Goal: Task Accomplishment & Management: Complete application form

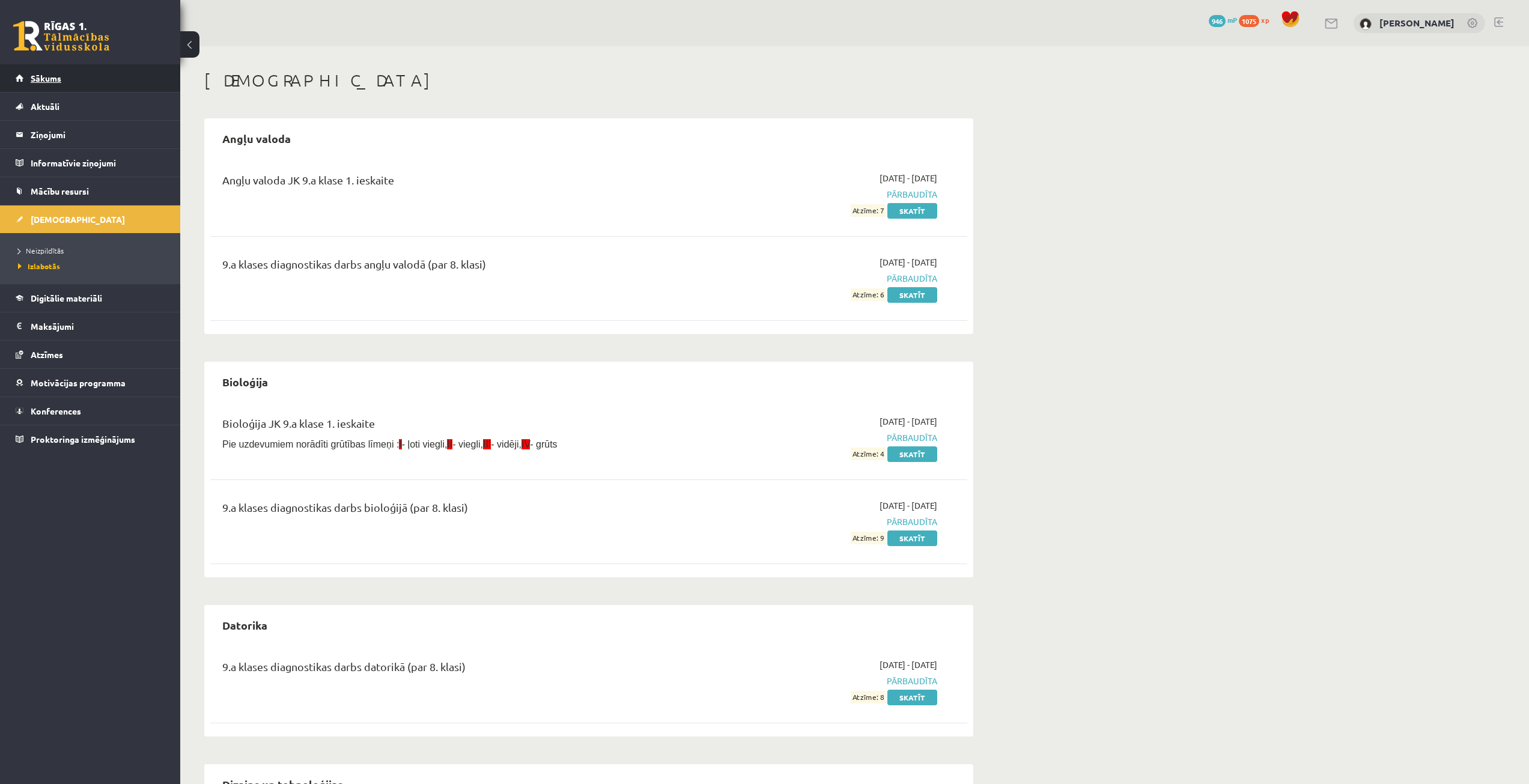
click at [72, 72] on link "Sākums" at bounding box center [90, 78] width 150 height 27
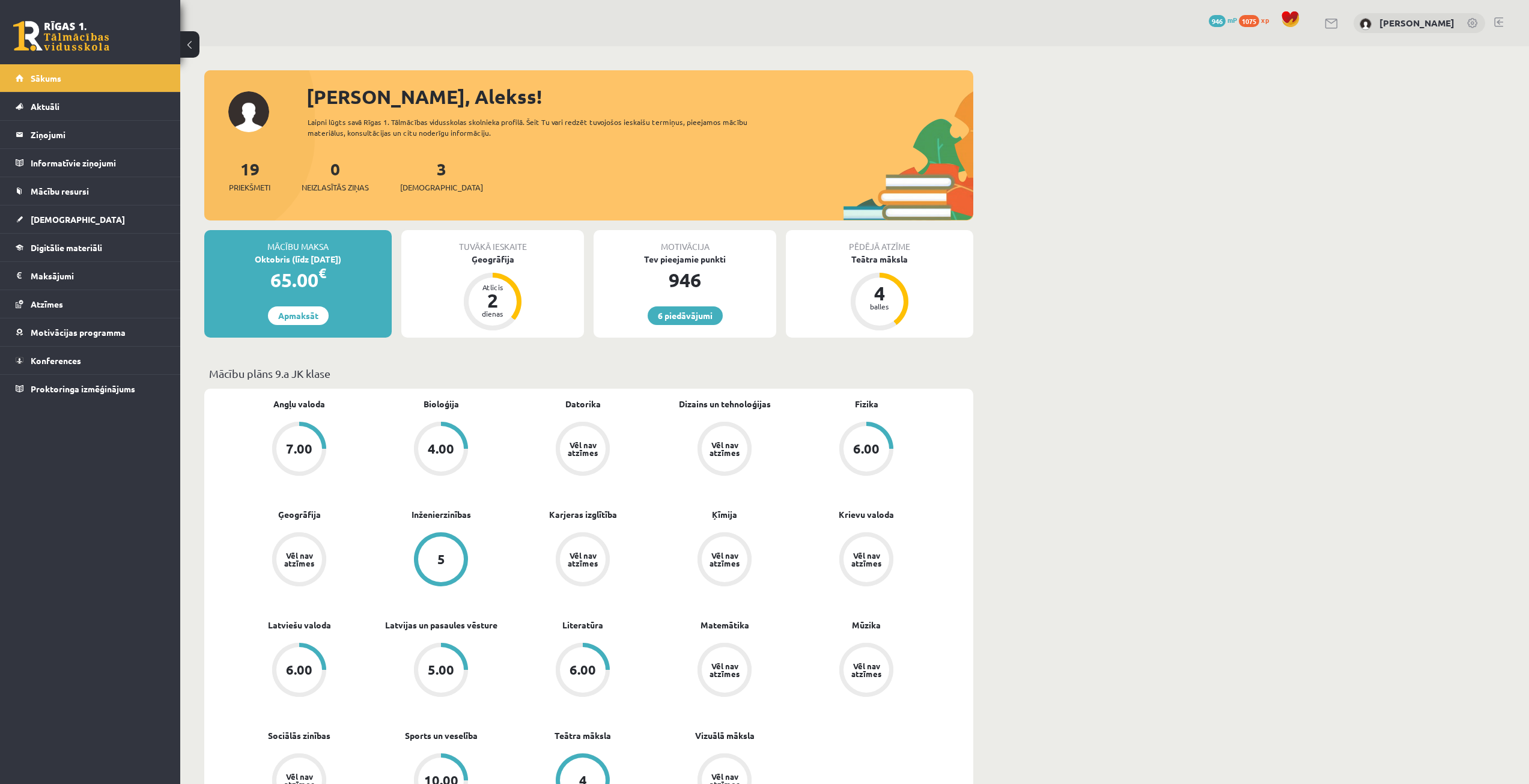
click at [415, 166] on div "3 Ieskaites" at bounding box center [441, 175] width 83 height 37
click at [422, 173] on link "3 Ieskaites" at bounding box center [441, 176] width 83 height 35
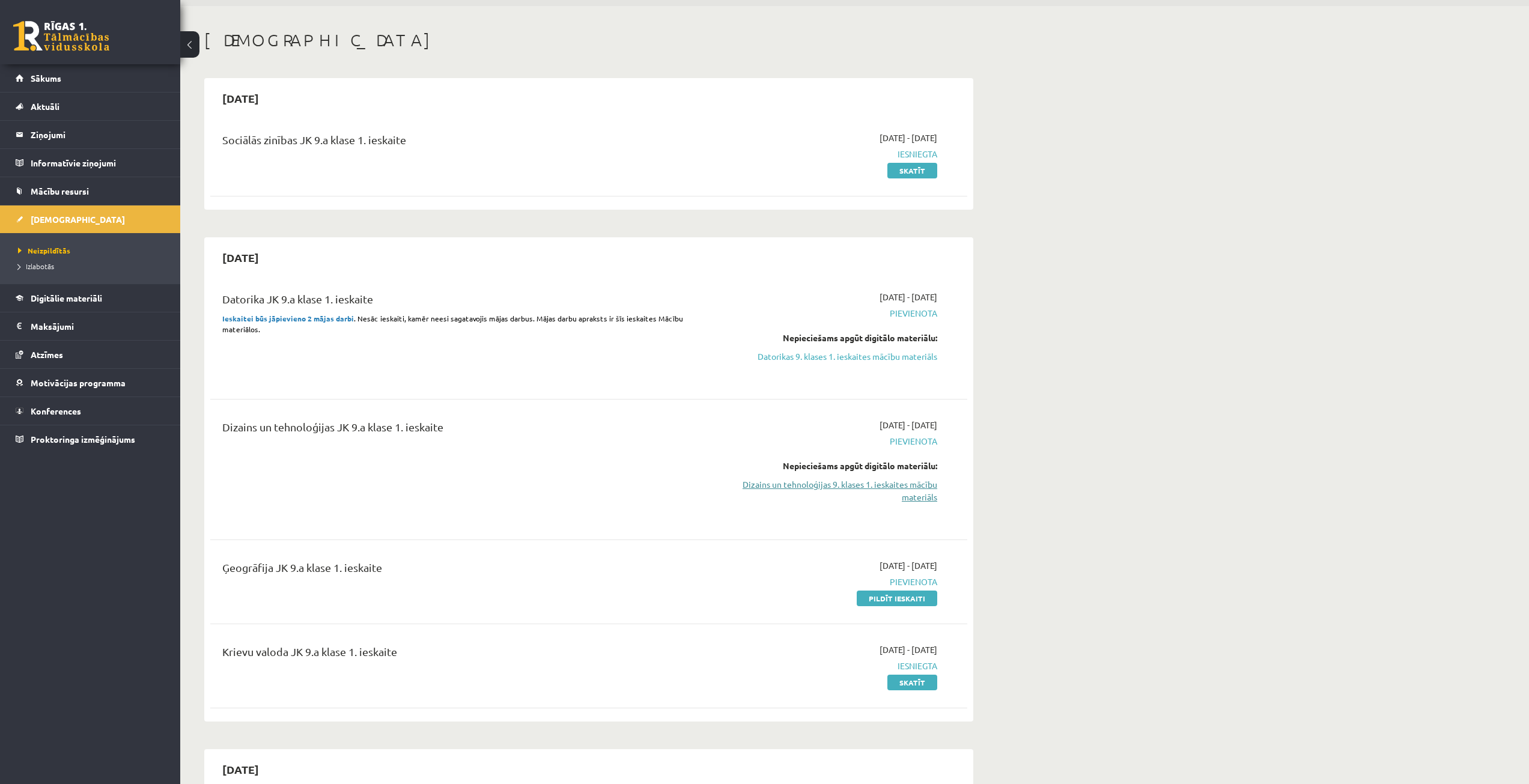
scroll to position [180, 0]
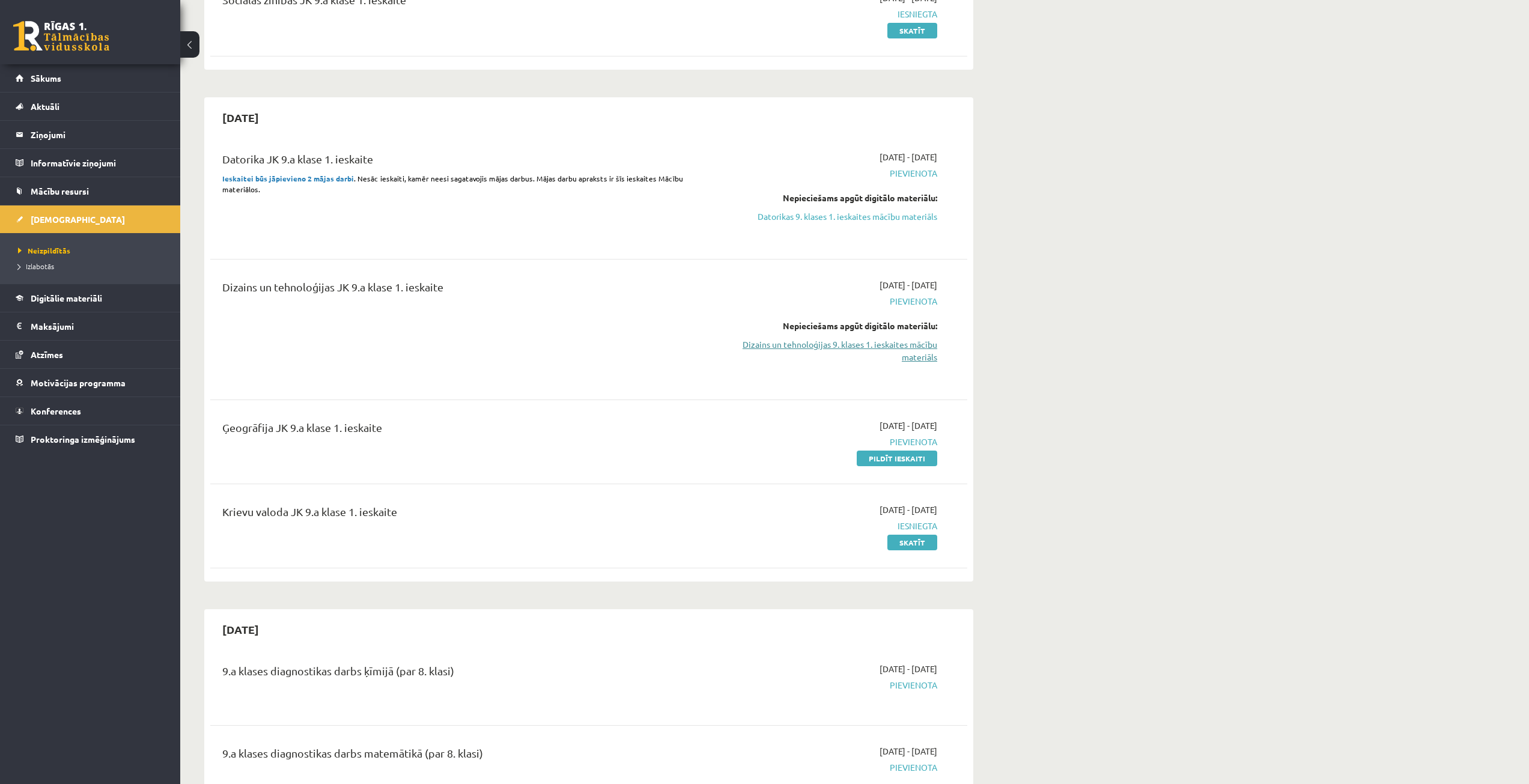
click at [862, 345] on link "Dizains un tehnoloģijas 9. klases 1. ieskaites mācību materiāls" at bounding box center [824, 351] width 227 height 25
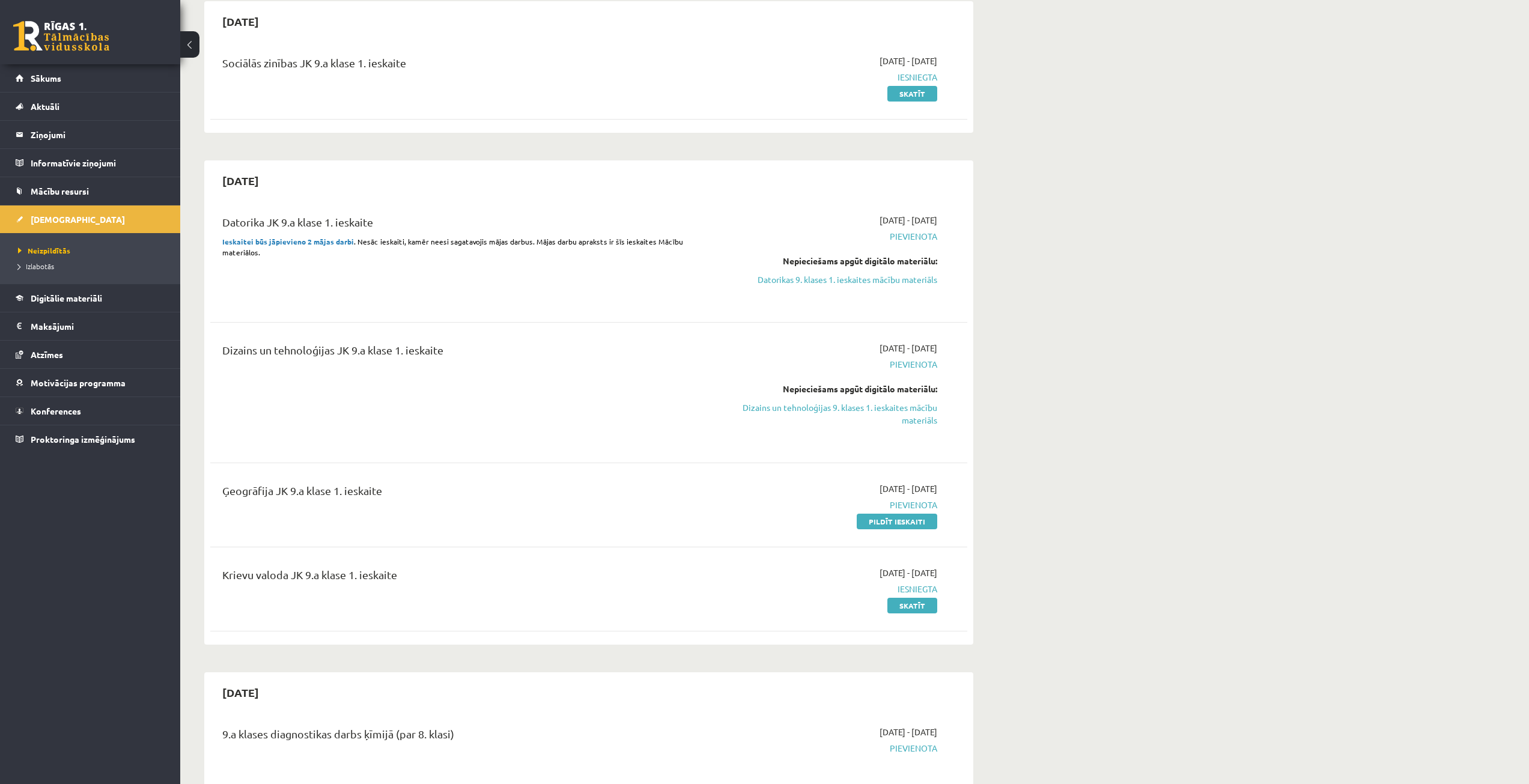
scroll to position [60, 0]
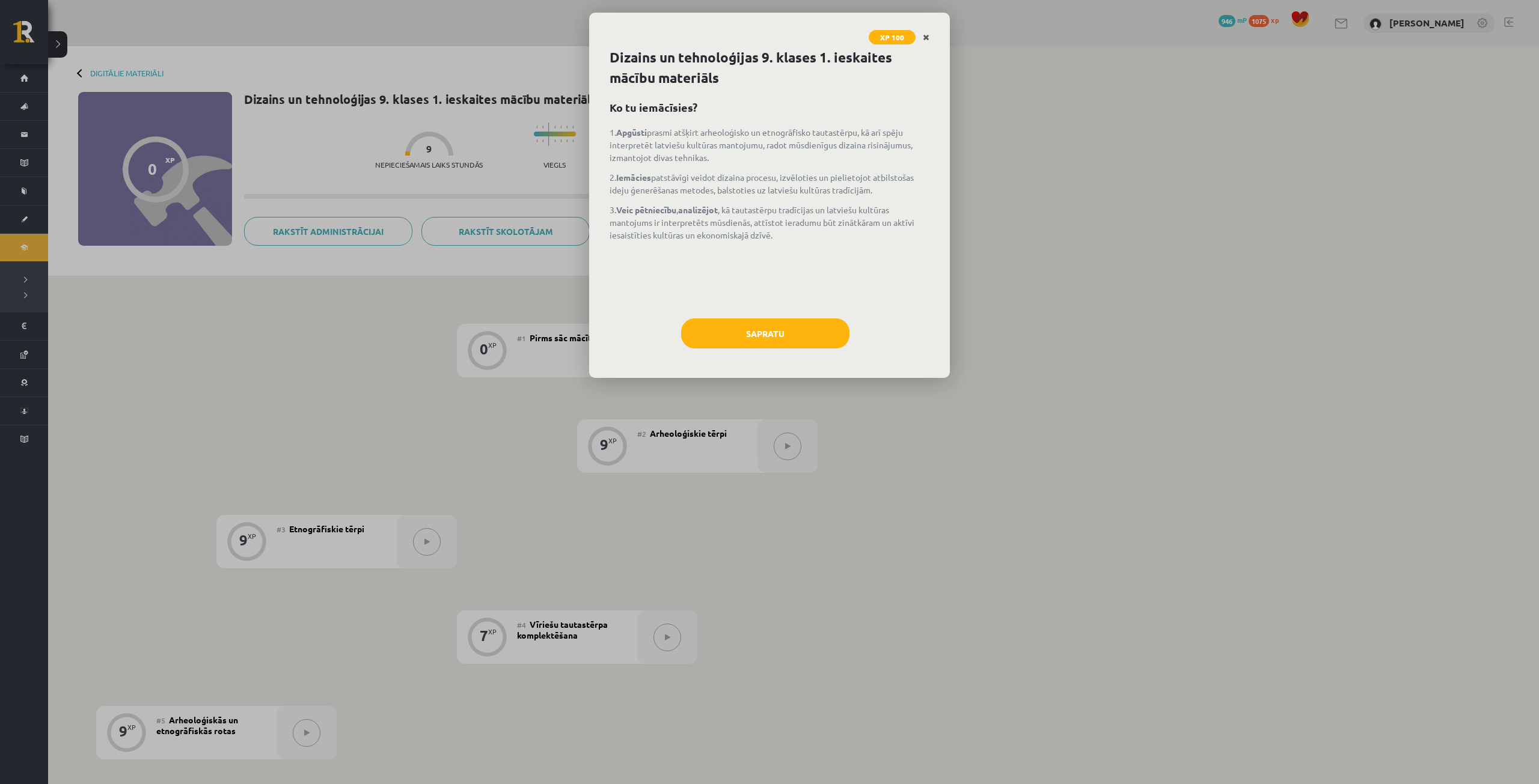
click at [929, 39] on link "Close" at bounding box center [926, 38] width 21 height 24
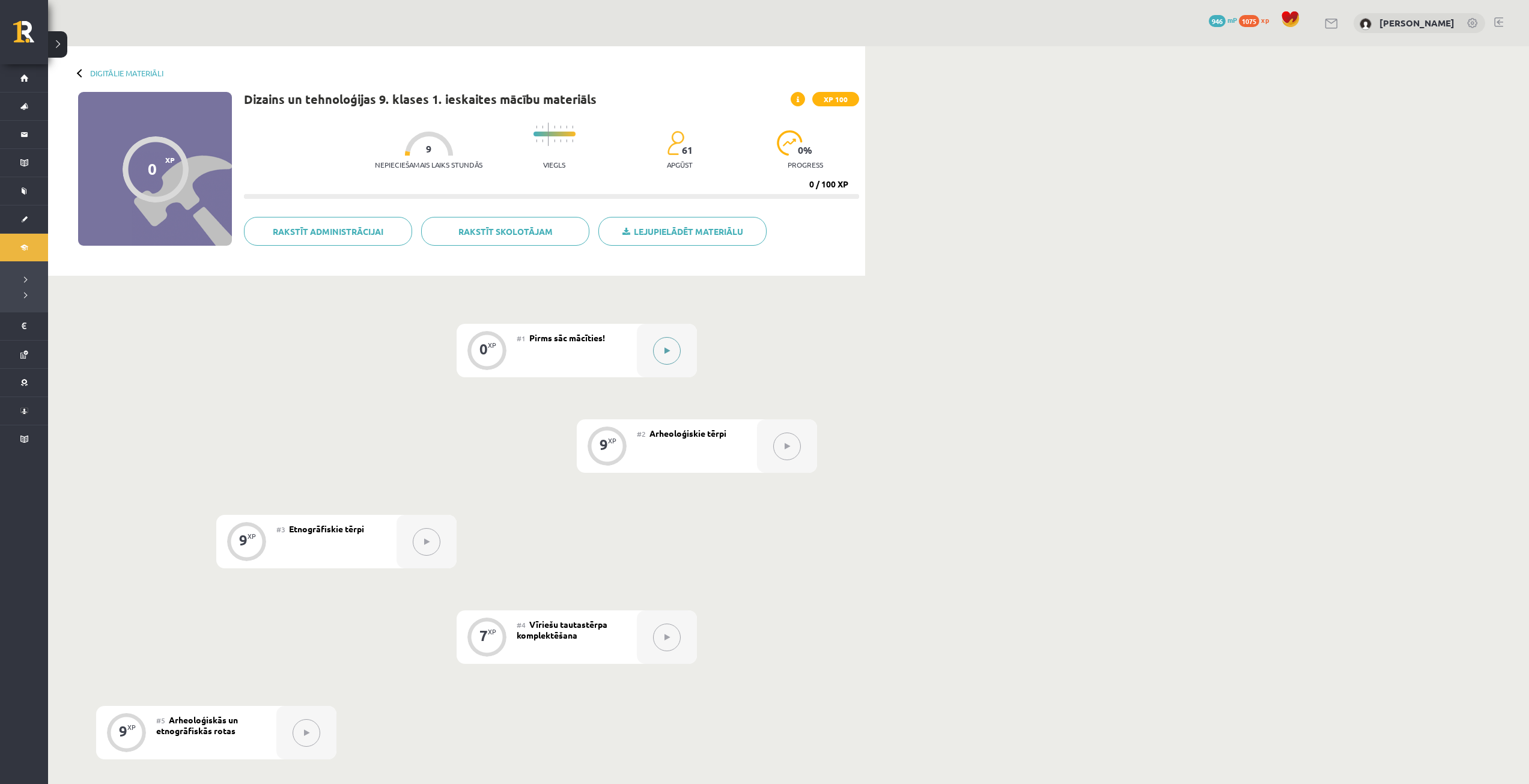
click at [676, 355] on button at bounding box center [667, 351] width 27 height 27
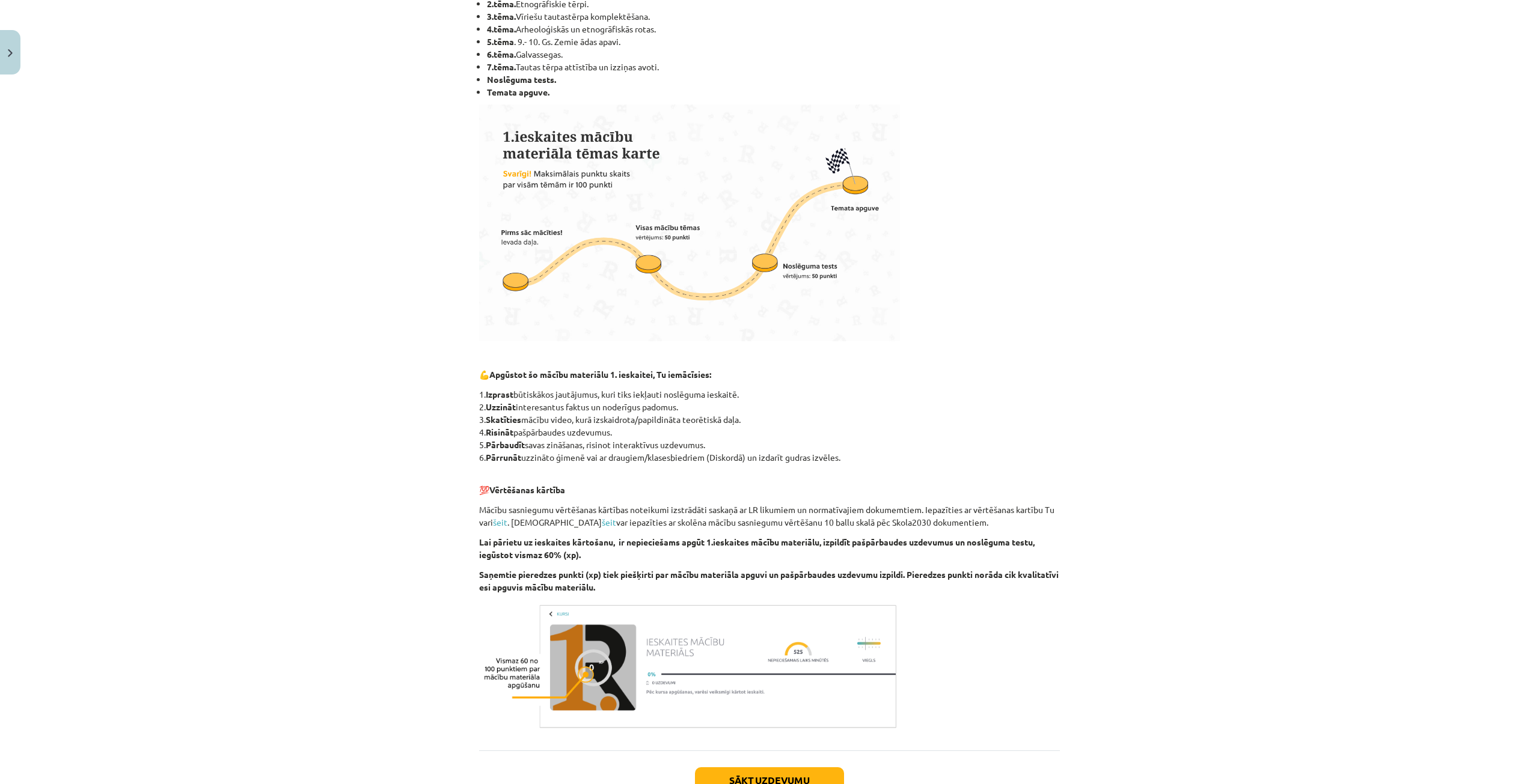
scroll to position [376, 0]
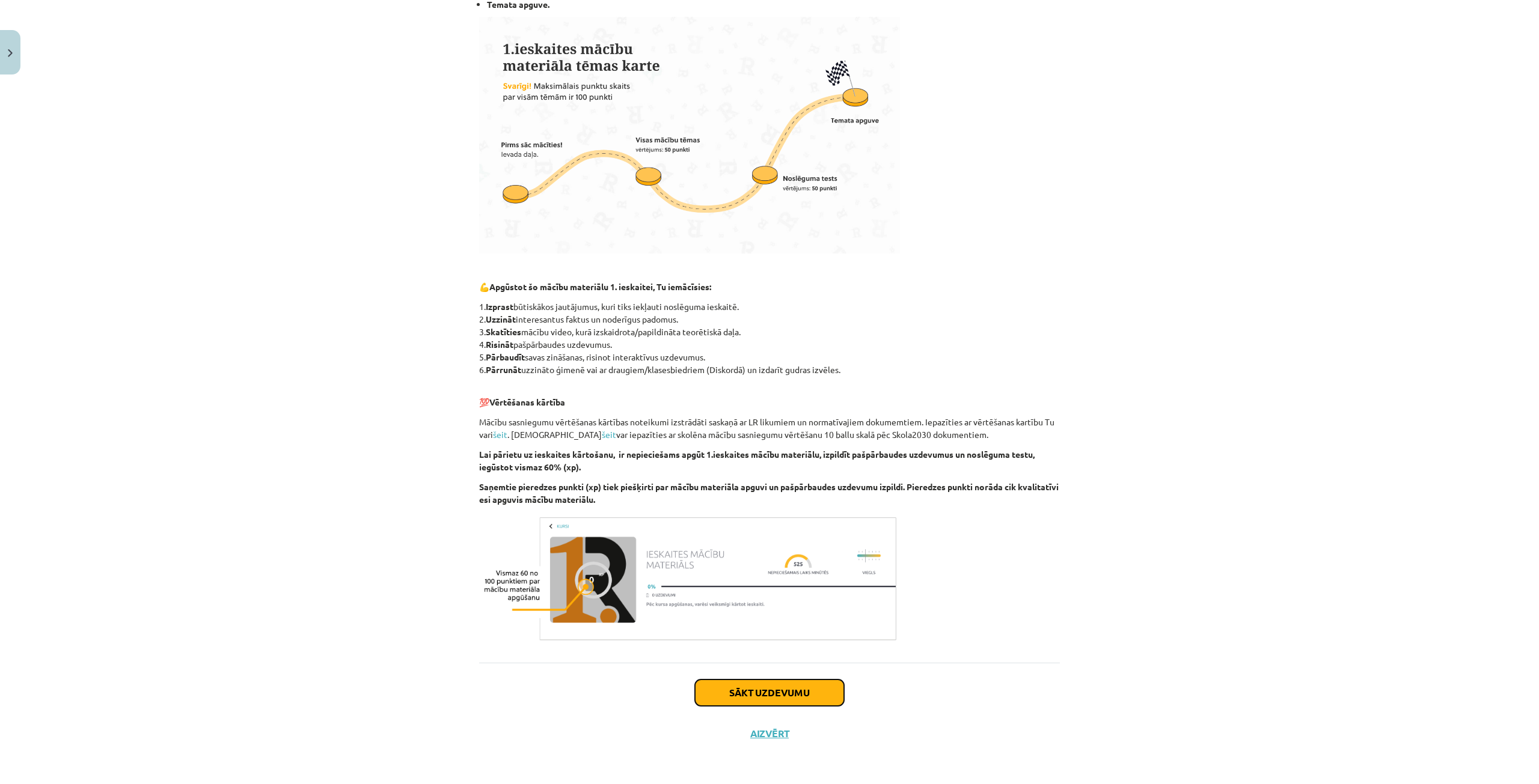
click at [787, 689] on button "Sākt uzdevumu" at bounding box center [770, 693] width 149 height 27
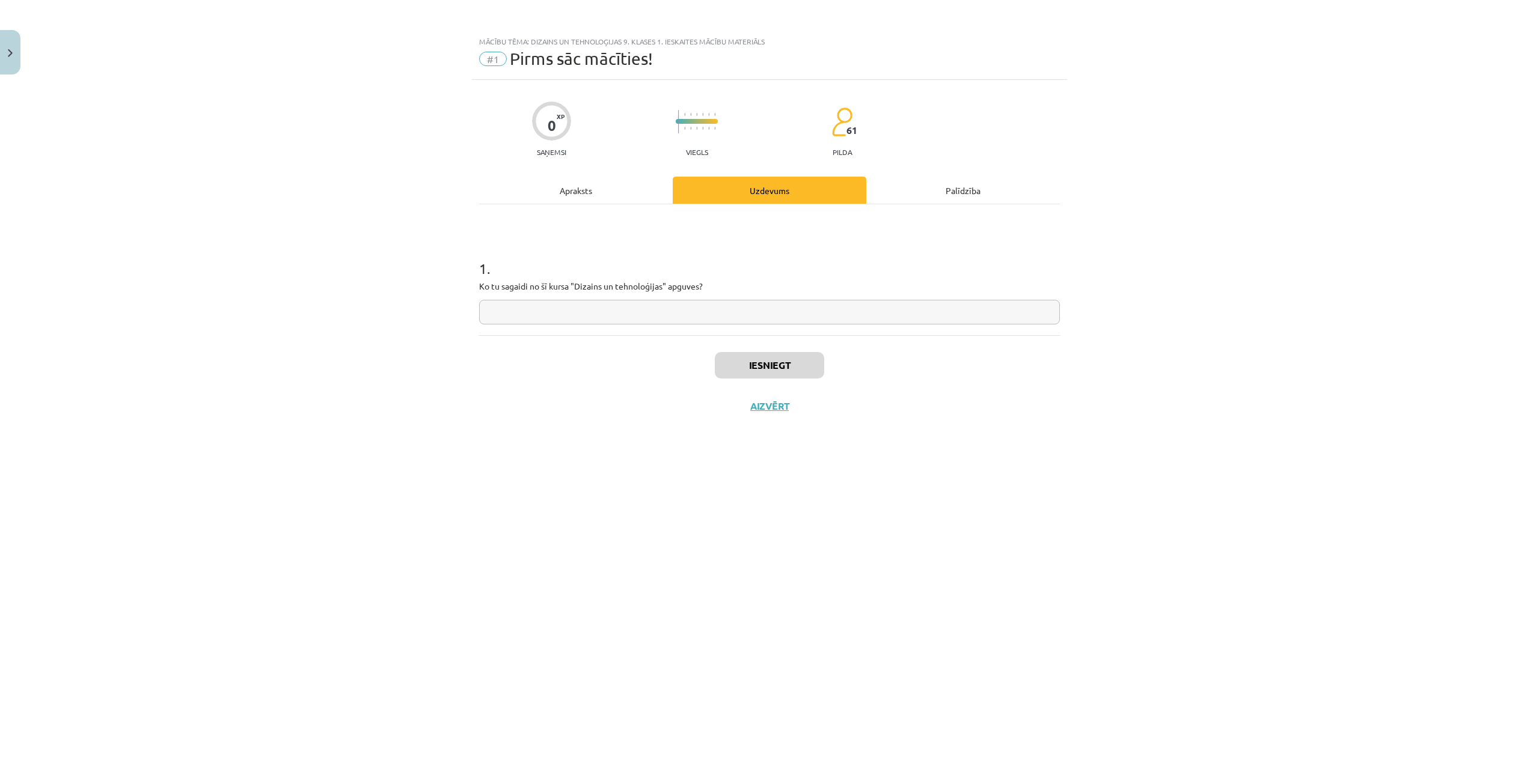
click at [708, 313] on input "text" at bounding box center [770, 312] width 580 height 24
click at [596, 323] on input "text" at bounding box center [770, 312] width 580 height 24
paste input "**********"
type input "**********"
click at [791, 362] on button "Iesniegt" at bounding box center [770, 365] width 109 height 27
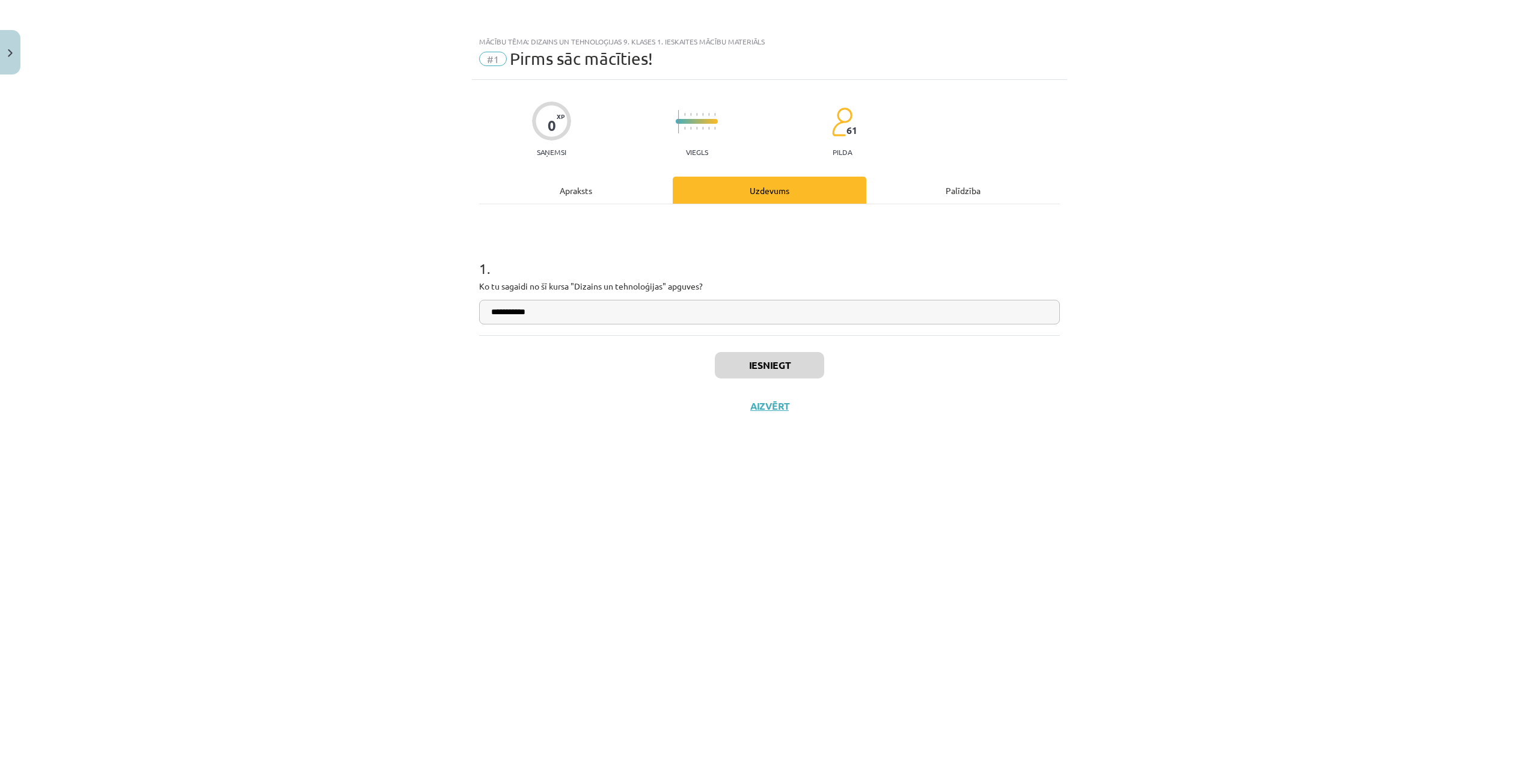
click at [575, 312] on input "**********" at bounding box center [770, 312] width 580 height 24
click at [1403, 309] on div "**********" at bounding box center [770, 392] width 1539 height 784
click at [717, 408] on button "Nākamā nodarbība" at bounding box center [770, 413] width 118 height 27
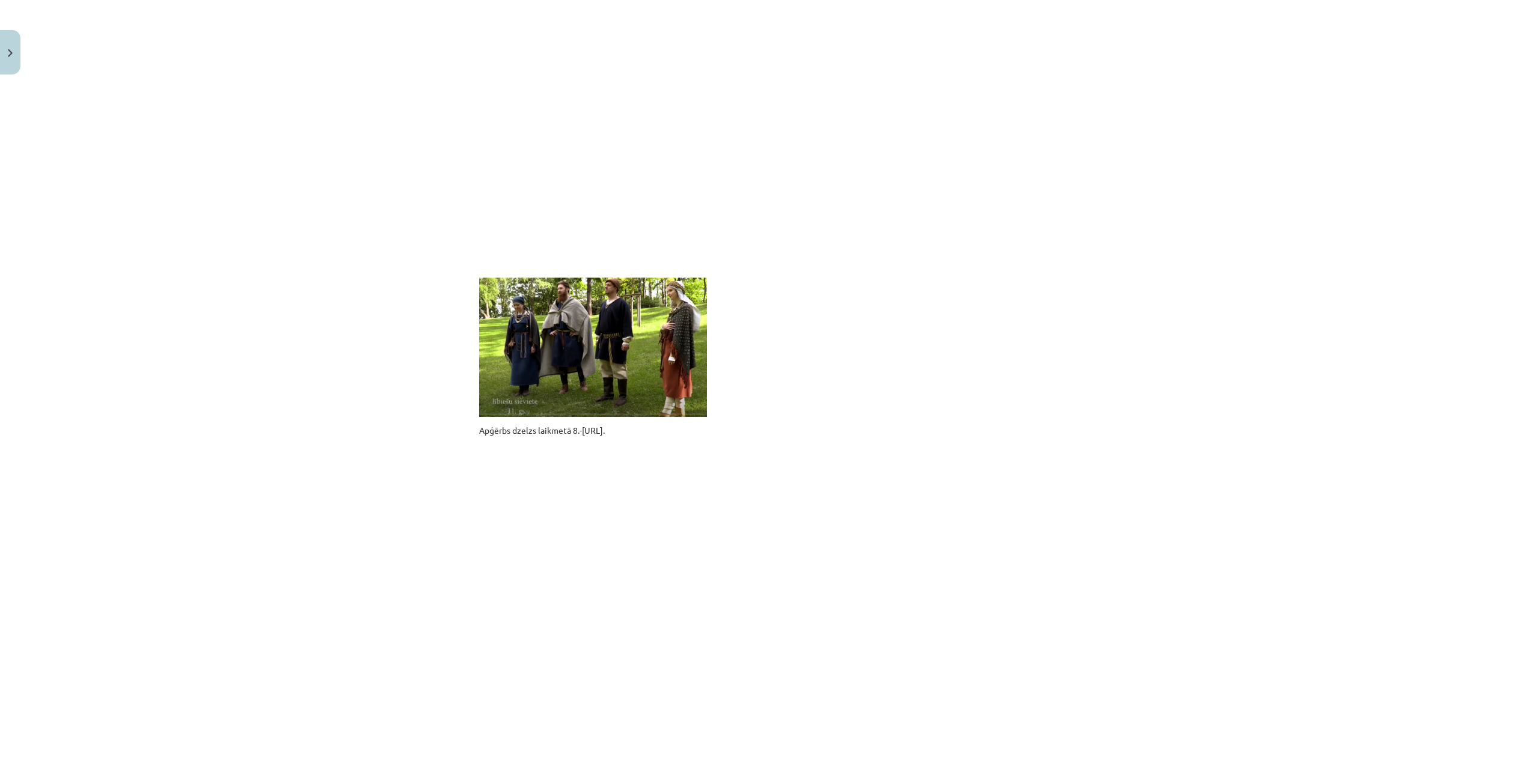
scroll to position [676, 0]
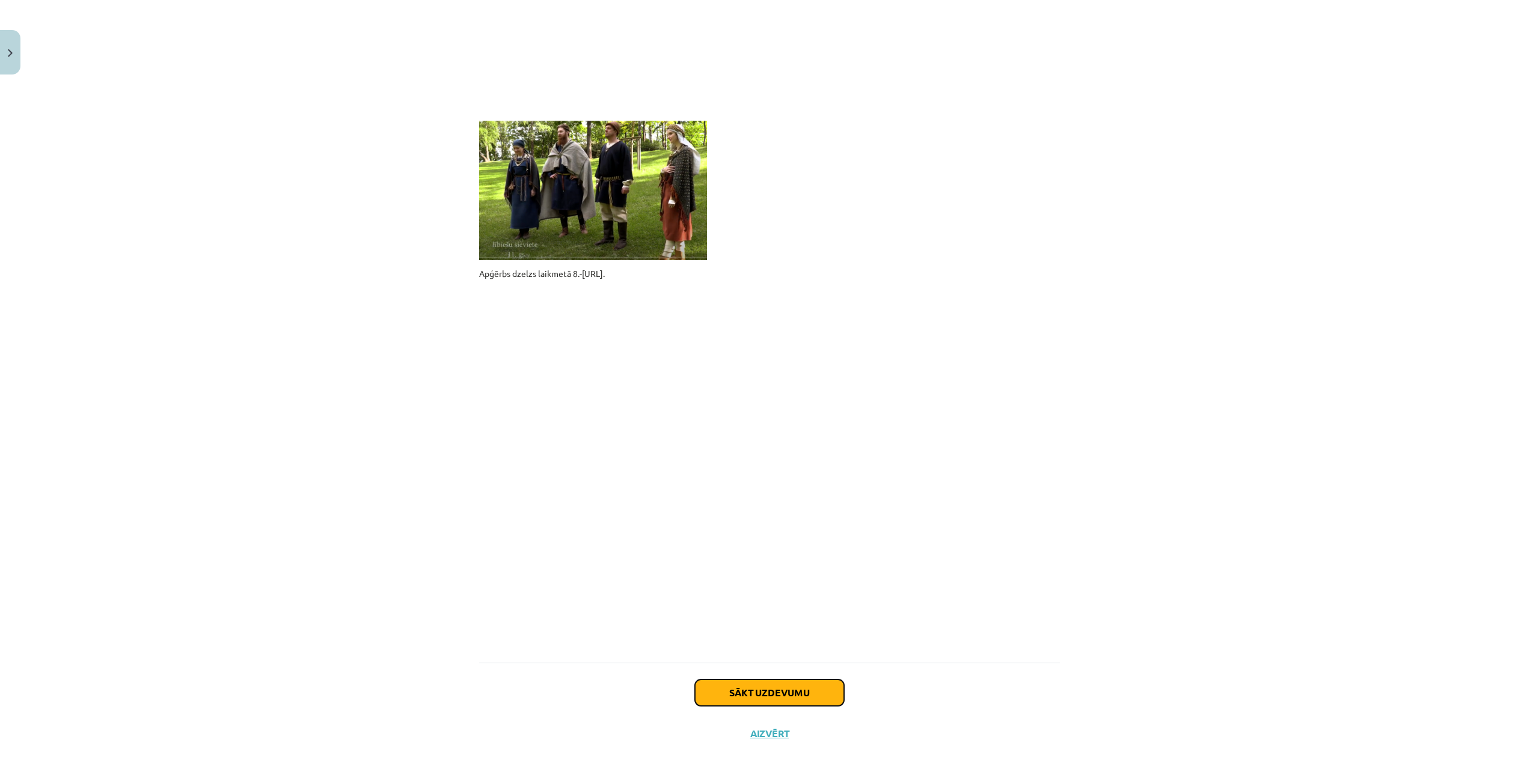
click at [827, 699] on button "Sākt uzdevumu" at bounding box center [770, 693] width 149 height 27
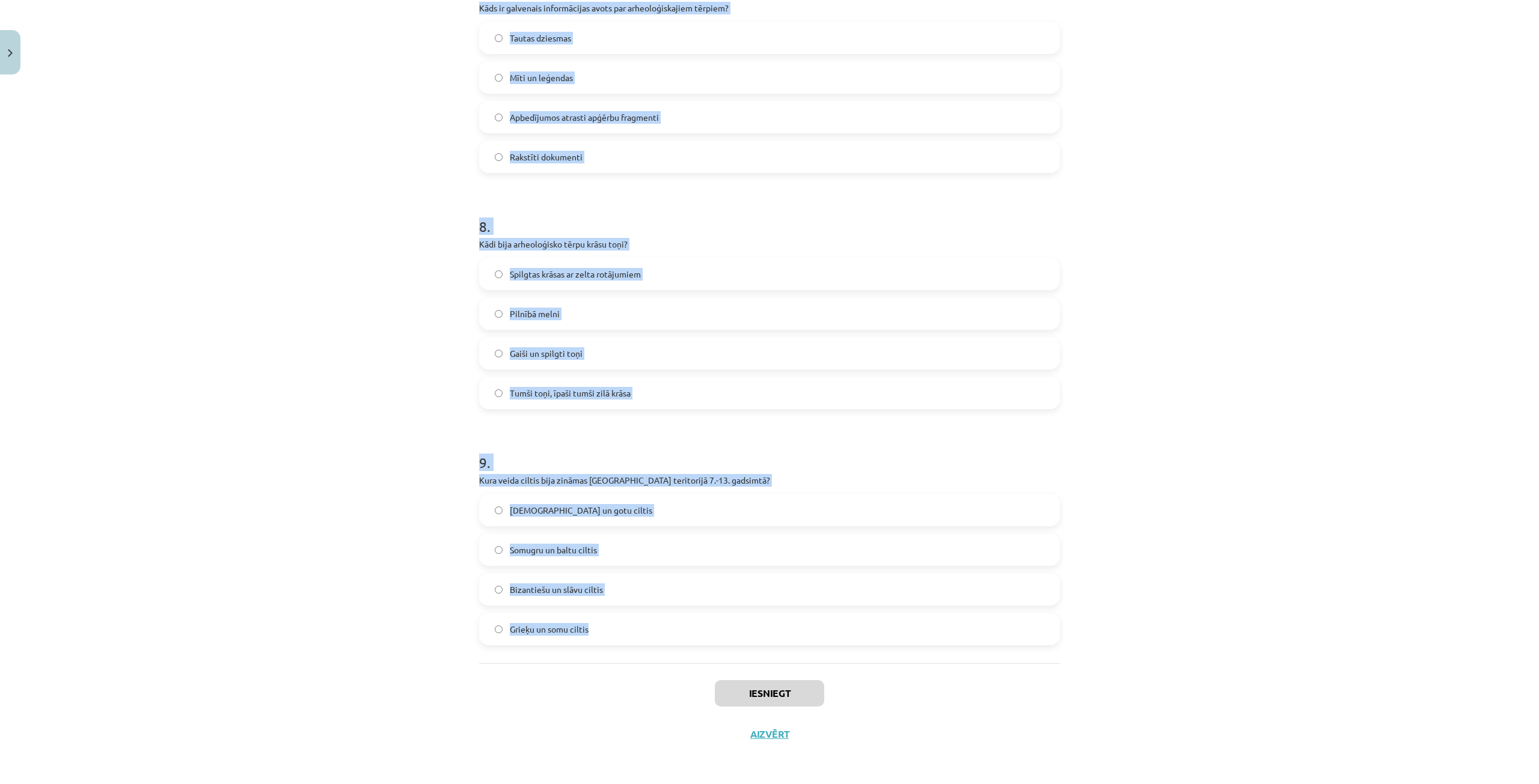
scroll to position [1696, 0]
drag, startPoint x: 469, startPoint y: 255, endPoint x: 755, endPoint y: 650, distance: 487.7
copy form "Kādus materiālus bieži izmantoja arheoloģisko tērpu apģērbos? Spilgtus audumus …"
click at [389, 570] on div "Mācību tēma: Dizains un tehnoloģijas 9. klases 1. ieskaites mācību materiāls #2…" at bounding box center [770, 392] width 1539 height 784
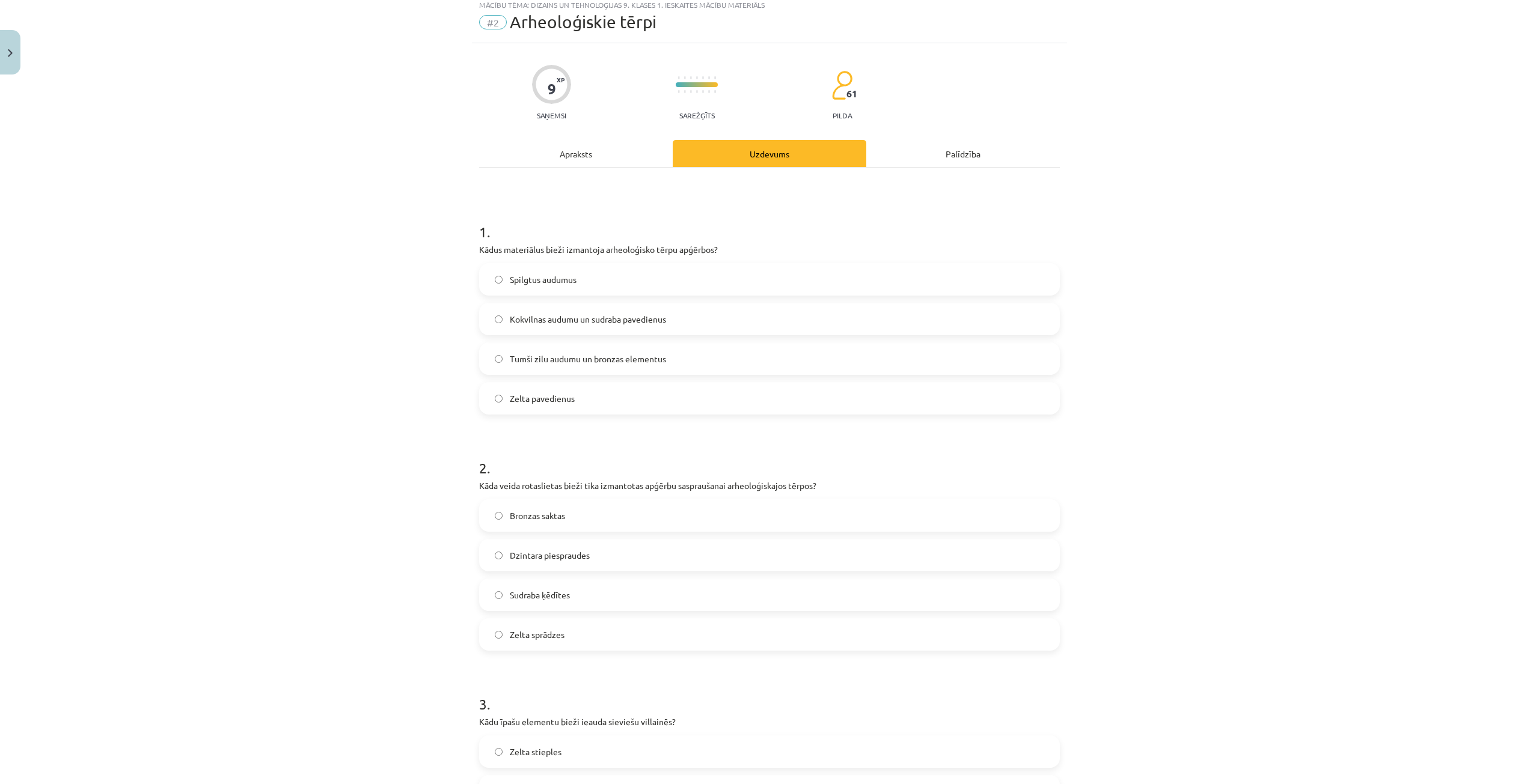
scroll to position [0, 0]
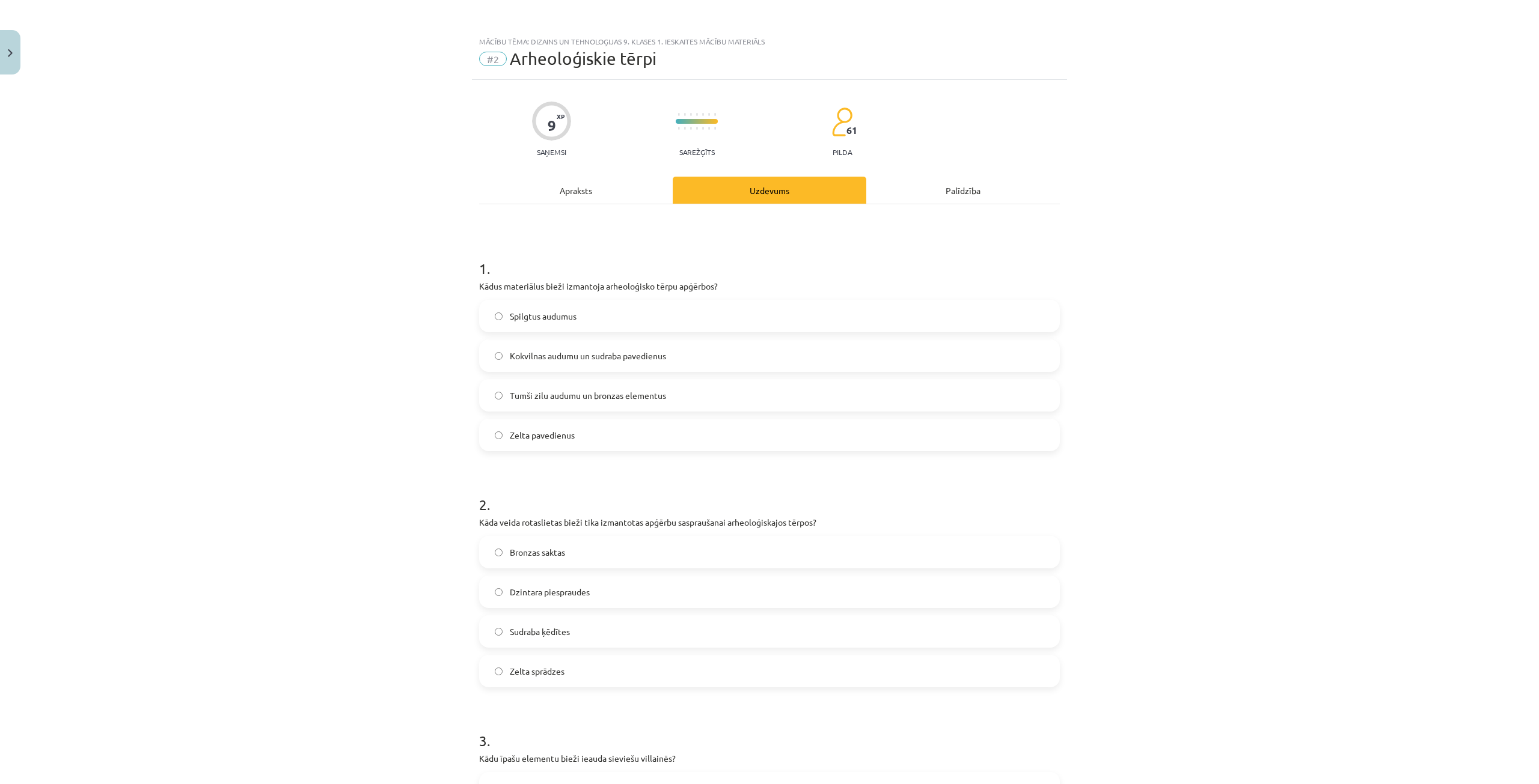
click at [554, 400] on span "Tumši zilu audumu un bronzas elementus" at bounding box center [588, 395] width 157 height 13
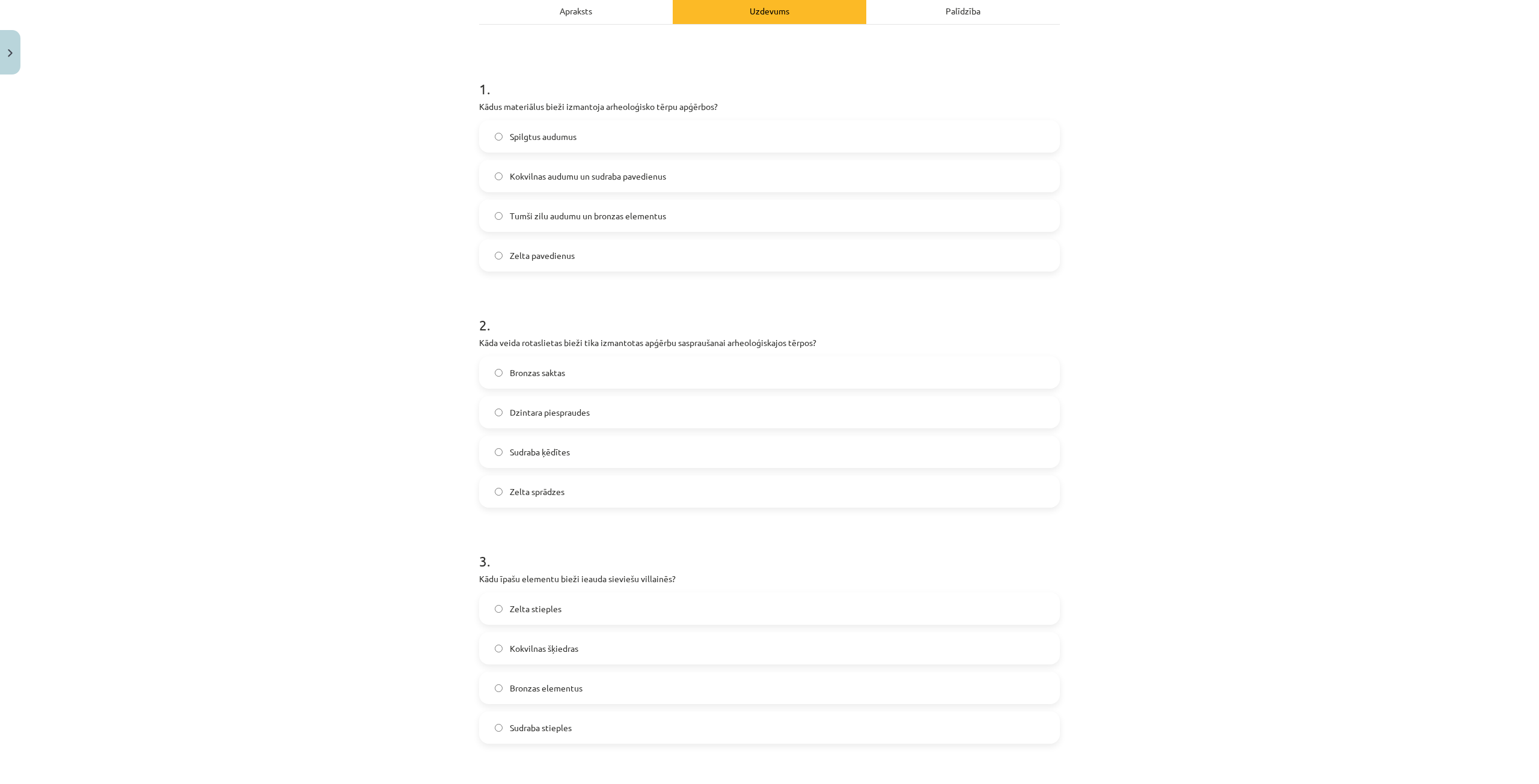
scroll to position [180, 0]
click at [572, 376] on label "Bronzas saktas" at bounding box center [769, 371] width 578 height 30
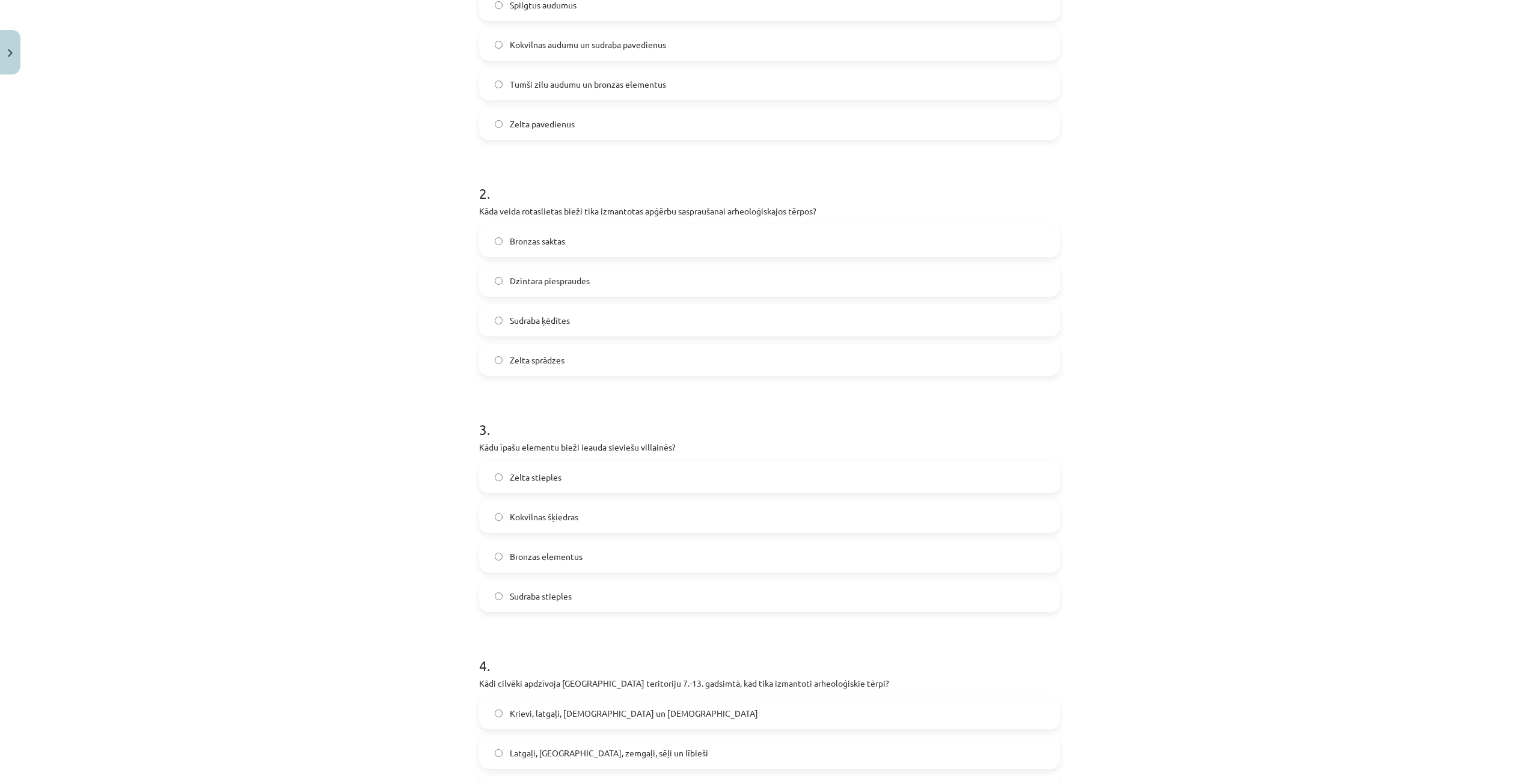
scroll to position [360, 0]
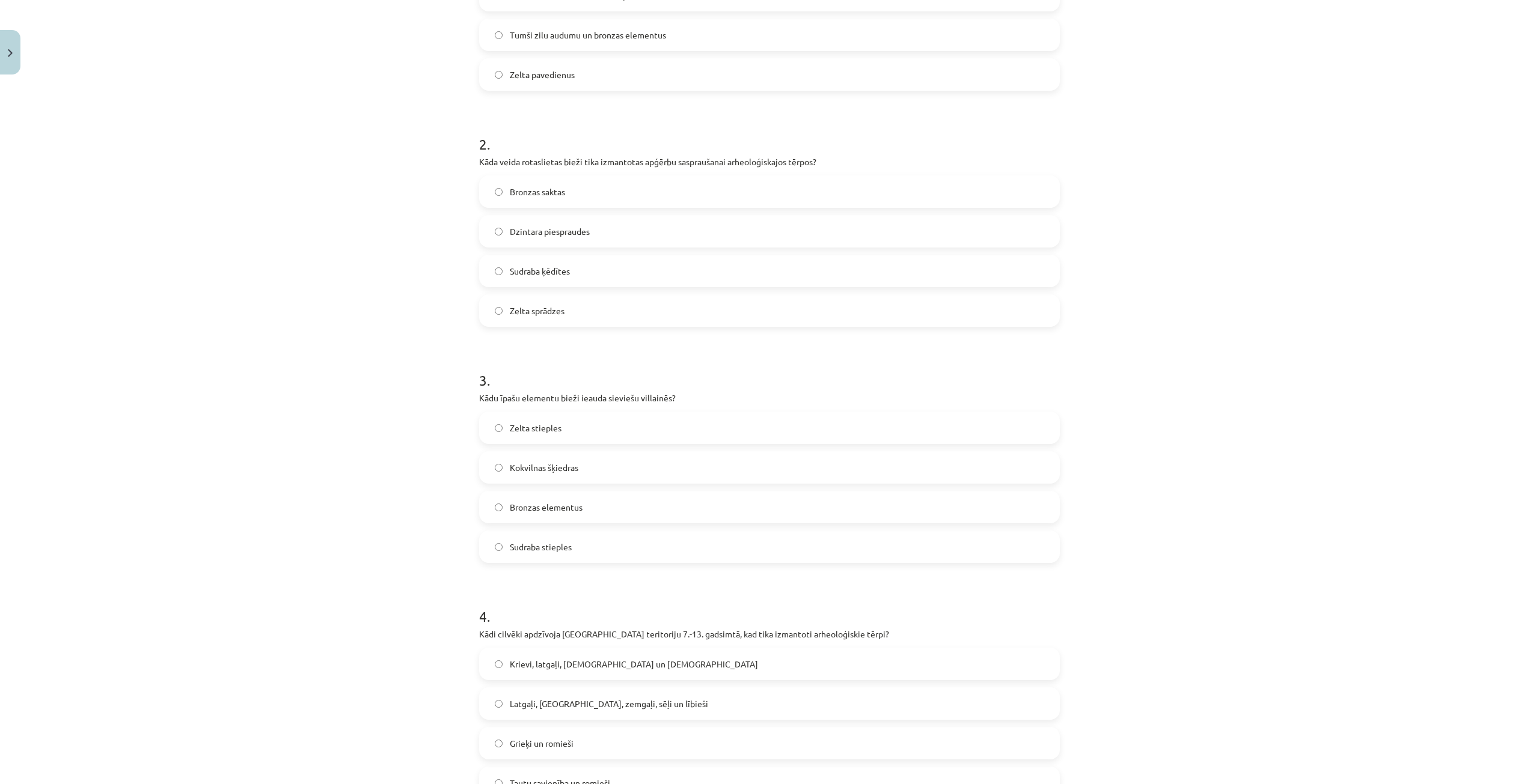
click at [646, 420] on label "Zelta stieples" at bounding box center [769, 427] width 578 height 30
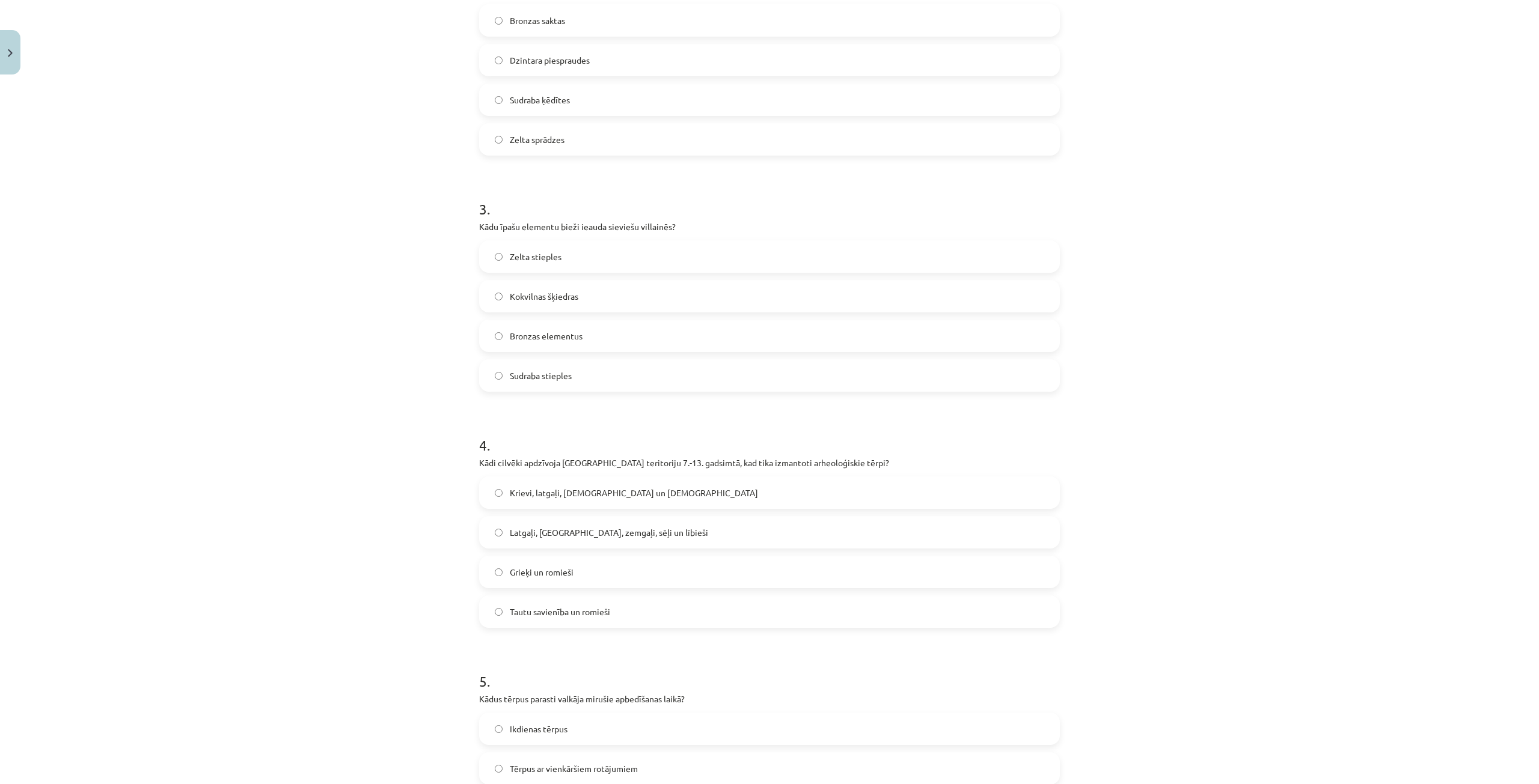
scroll to position [541, 0]
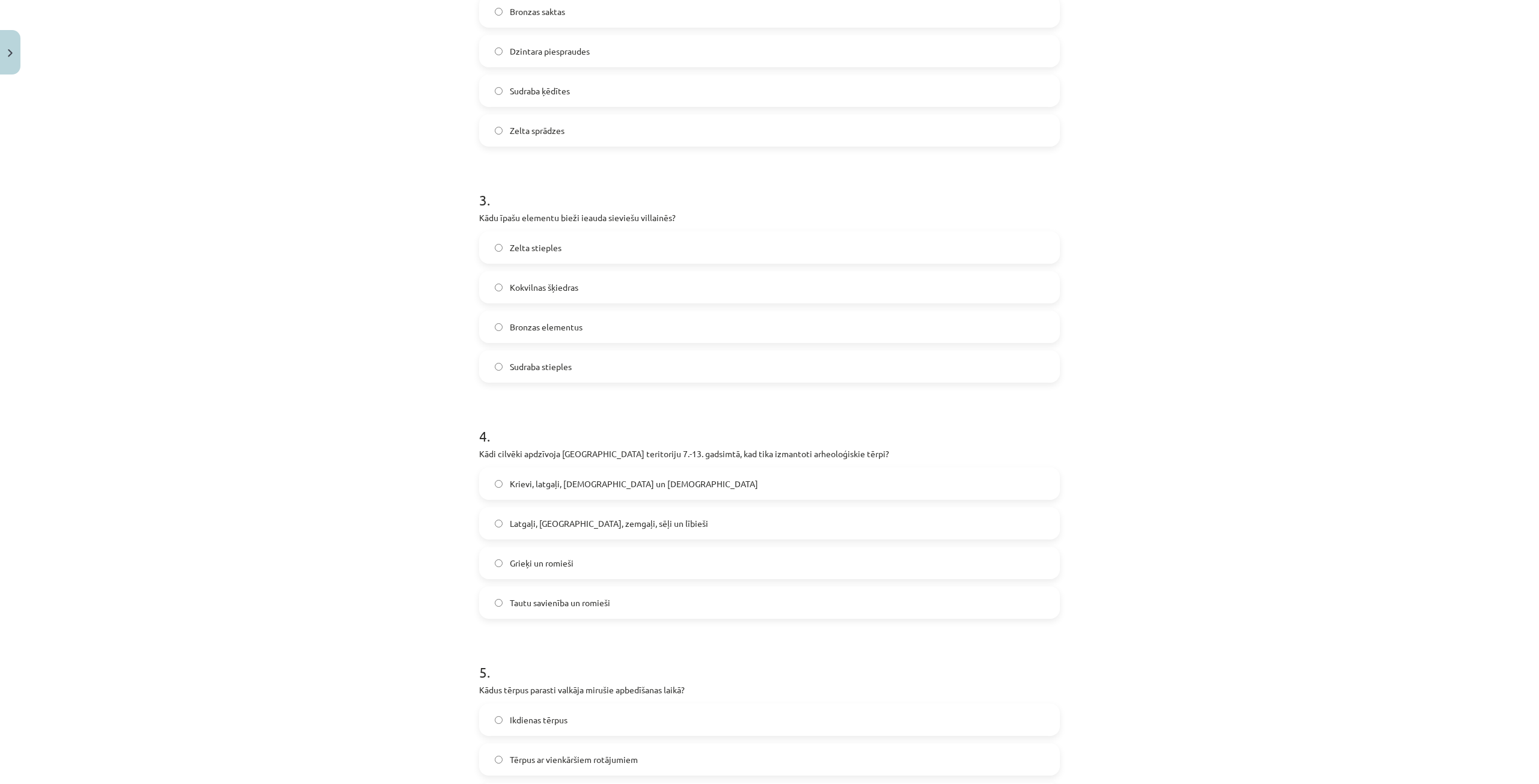
click at [634, 521] on span "Latgaļi, kurši, zemgaļi, sēļi un lībieši" at bounding box center [609, 523] width 199 height 13
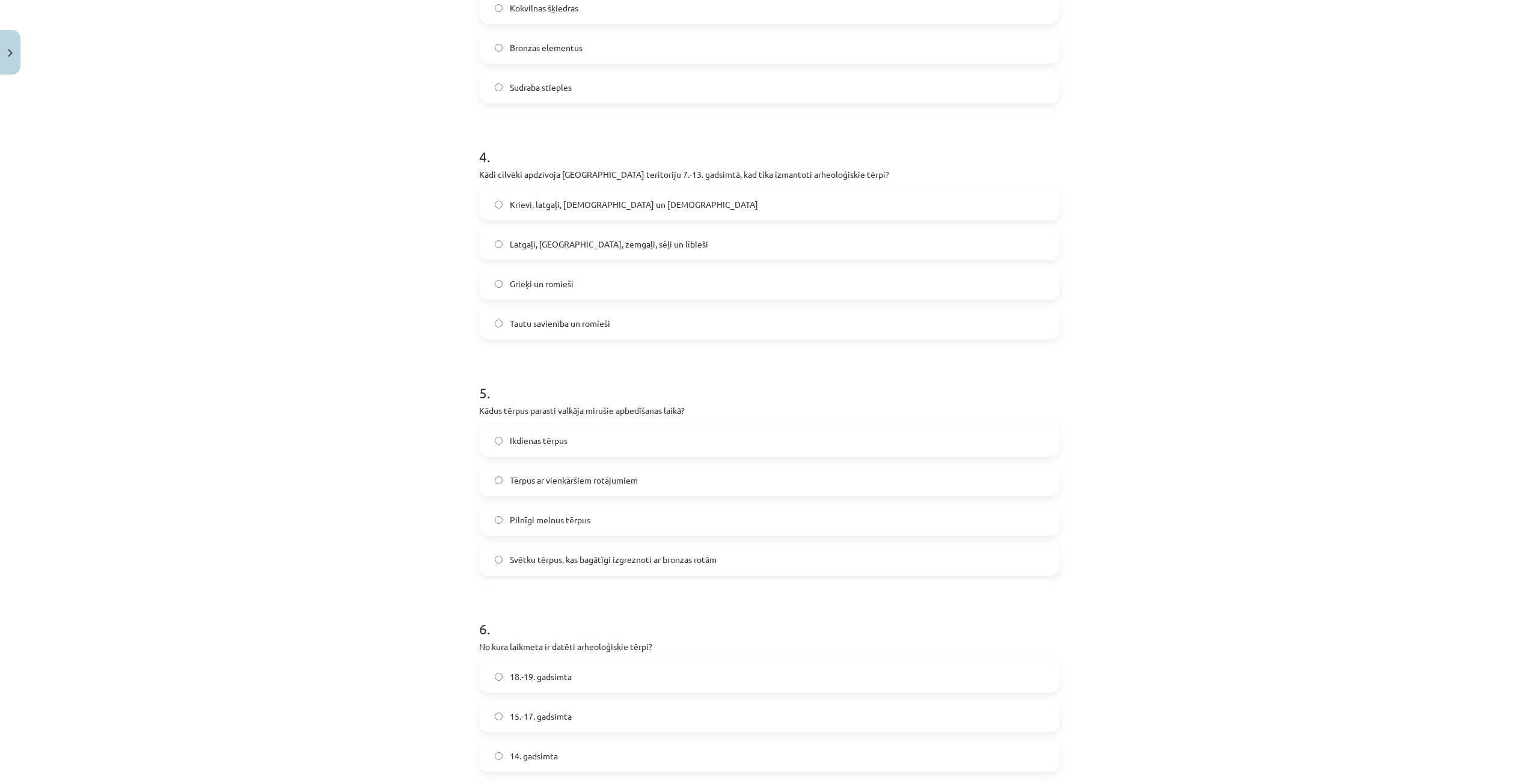
scroll to position [842, 0]
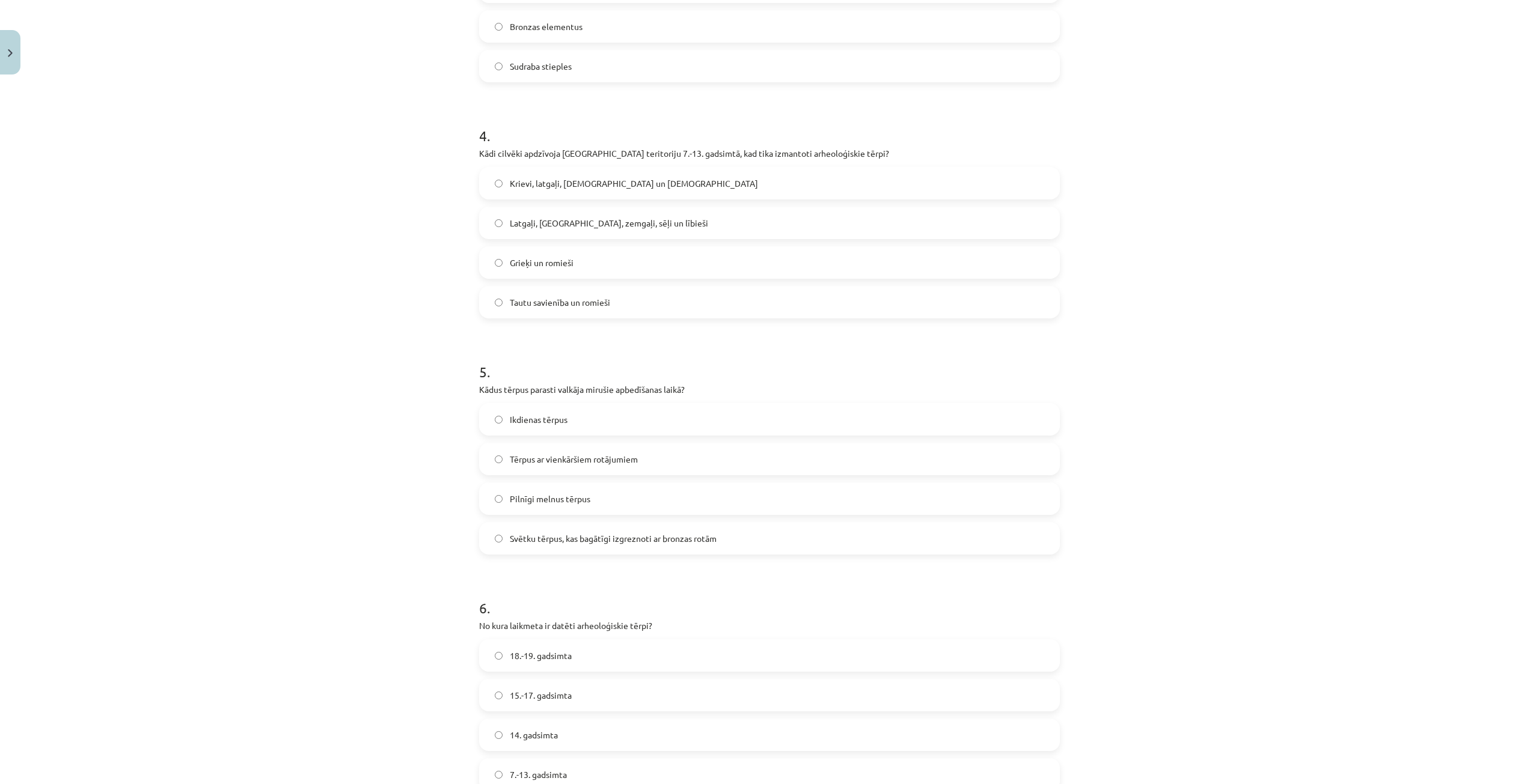
click at [536, 530] on label "Svētku tērpus, kas bagātīgi izgreznoti ar bronzas rotām" at bounding box center [769, 538] width 578 height 30
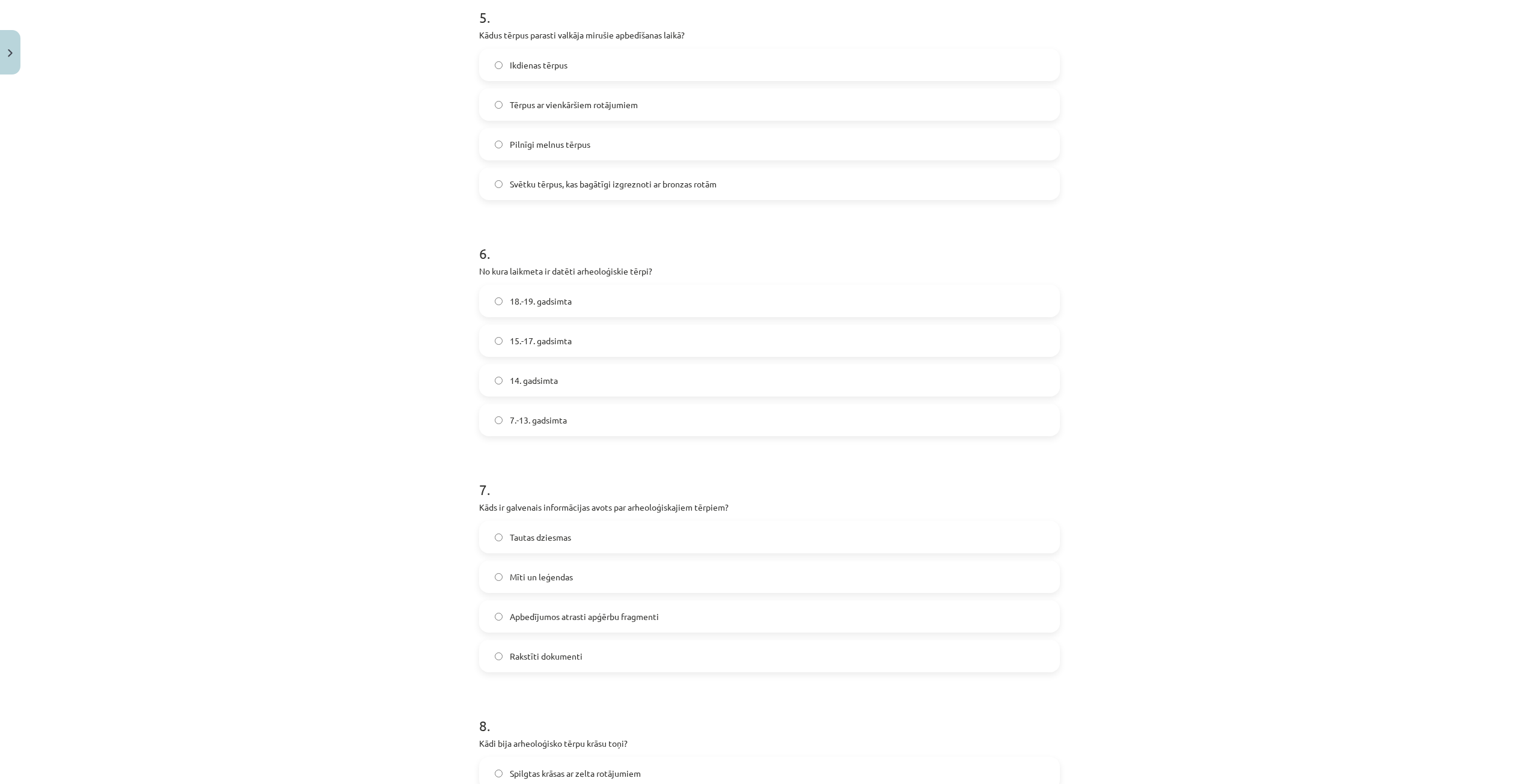
scroll to position [1202, 0]
click at [533, 408] on span "7.-13. gadsimta" at bounding box center [538, 414] width 57 height 13
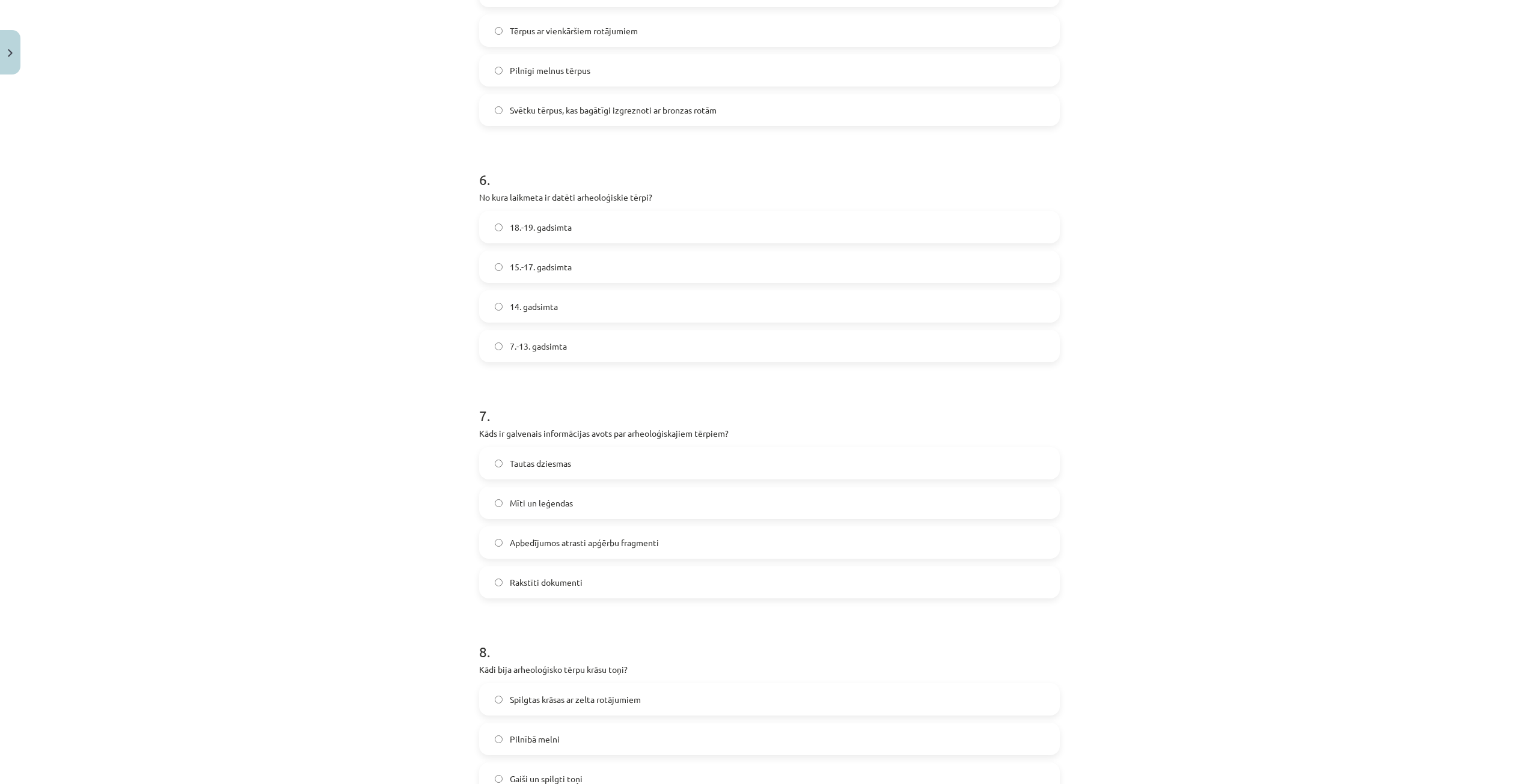
scroll to position [1382, 0]
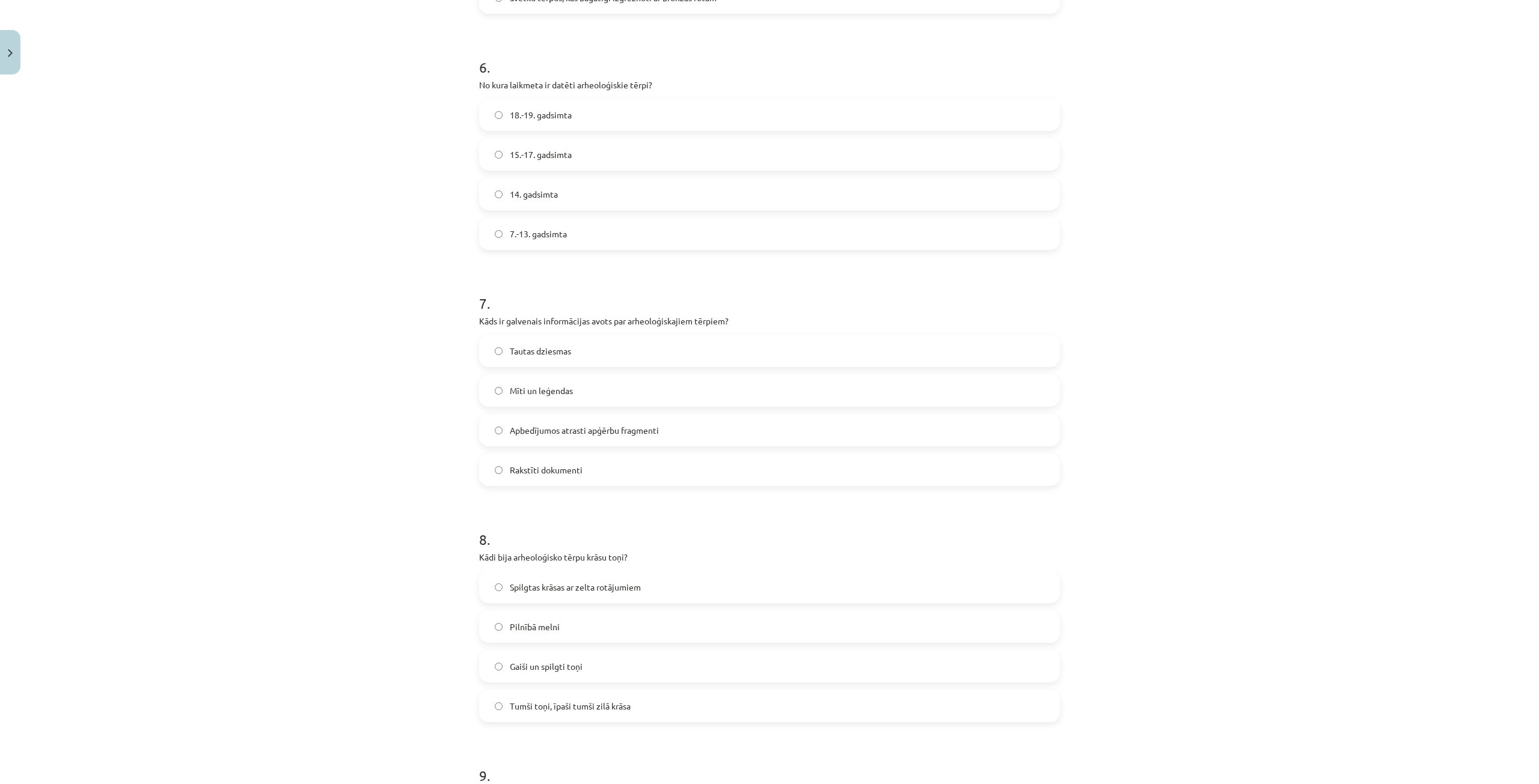
click at [563, 432] on span "Apbedījumos atrasti apģērbu fragmenti" at bounding box center [584, 430] width 149 height 13
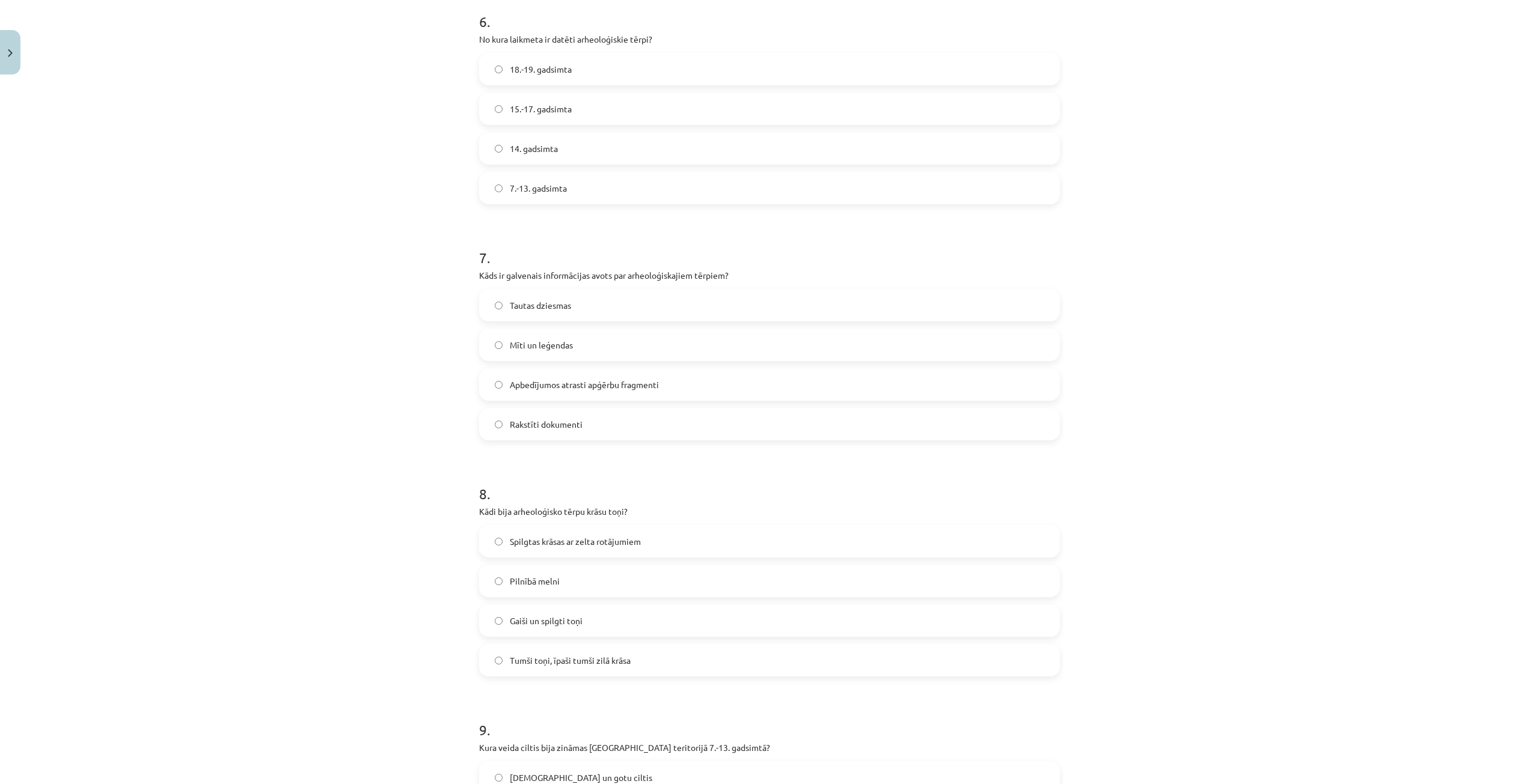
scroll to position [1562, 0]
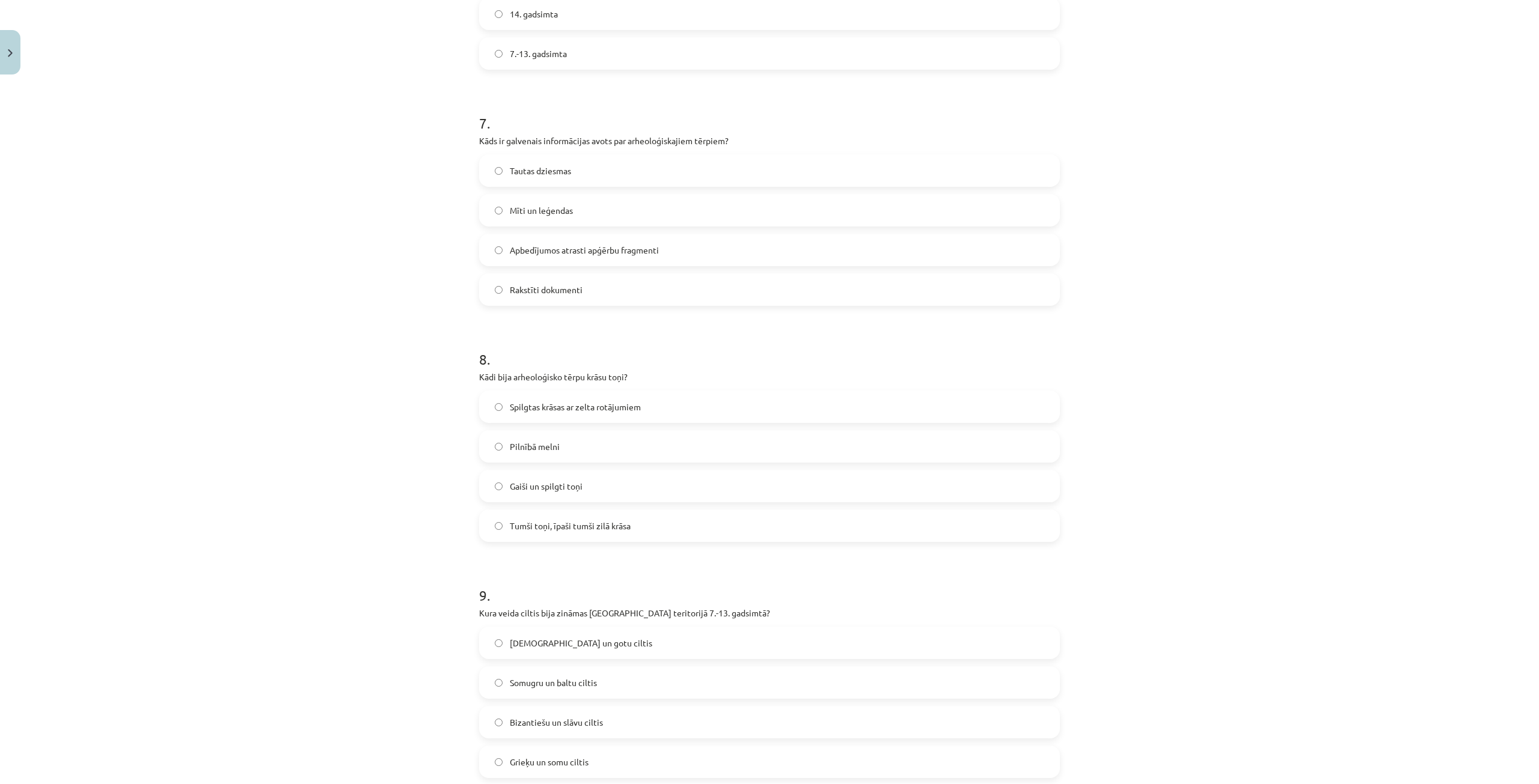
click at [553, 520] on span "Tumši toņi, īpaši tumši zilā krāsa" at bounding box center [570, 526] width 121 height 13
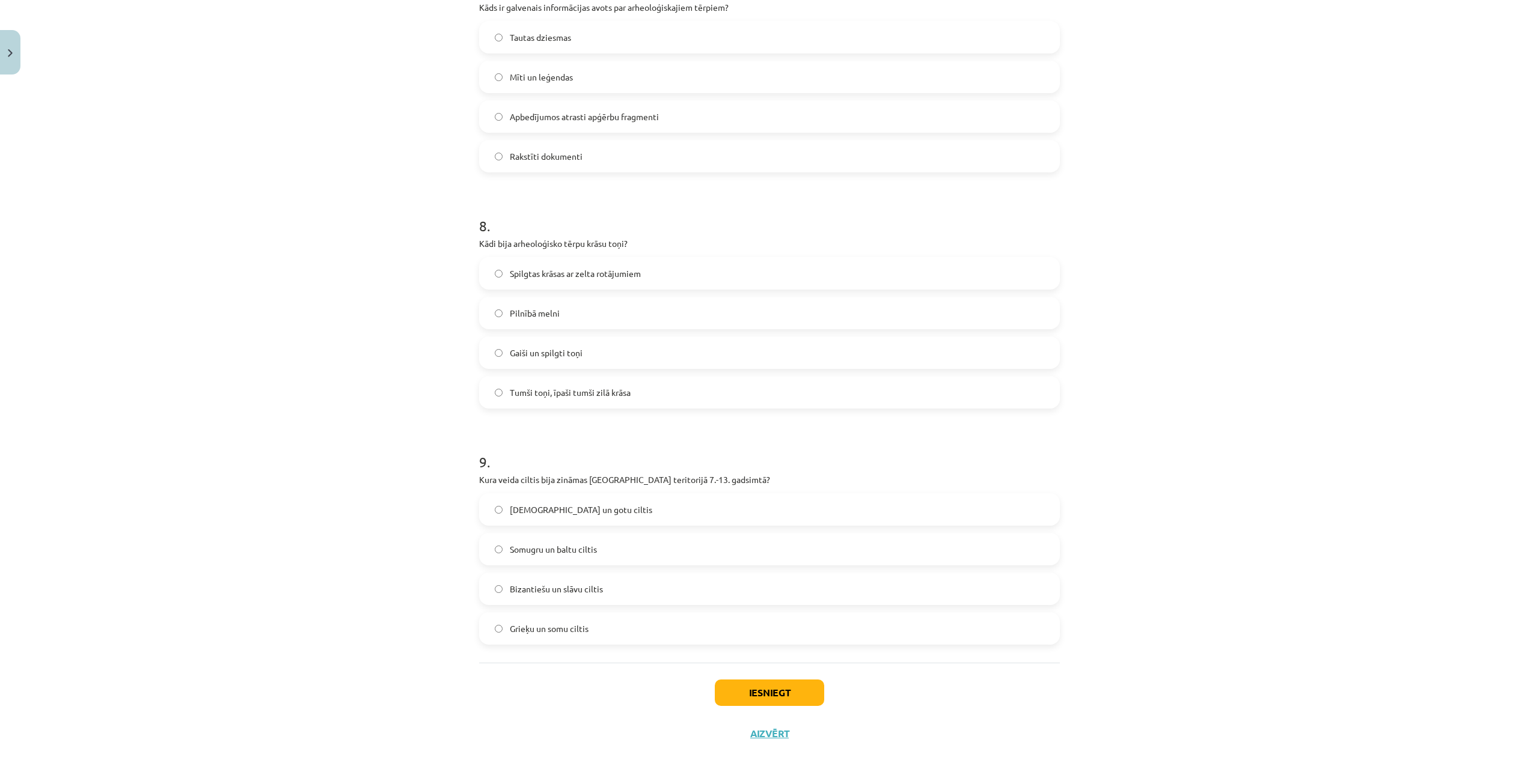
click at [625, 542] on label "Somugru un baltu ciltis" at bounding box center [769, 549] width 578 height 30
click at [774, 680] on button "Iesniegt" at bounding box center [770, 693] width 109 height 27
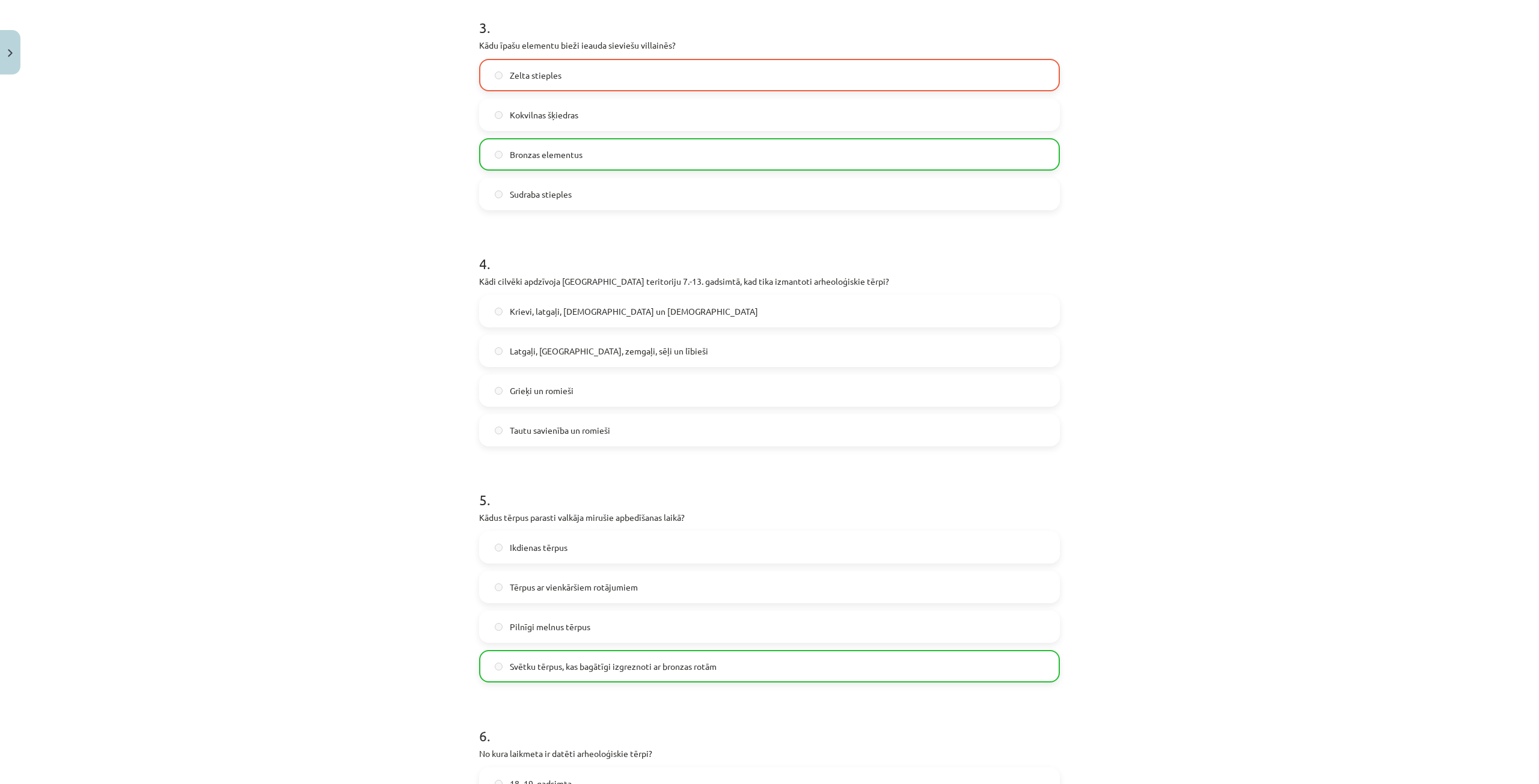
scroll to position [712, 0]
click at [573, 402] on label "Grieķi un romieši" at bounding box center [769, 391] width 578 height 30
click at [591, 358] on label "Latgaļi, kurši, zemgaļi, sēļi un lībieši" at bounding box center [769, 351] width 578 height 30
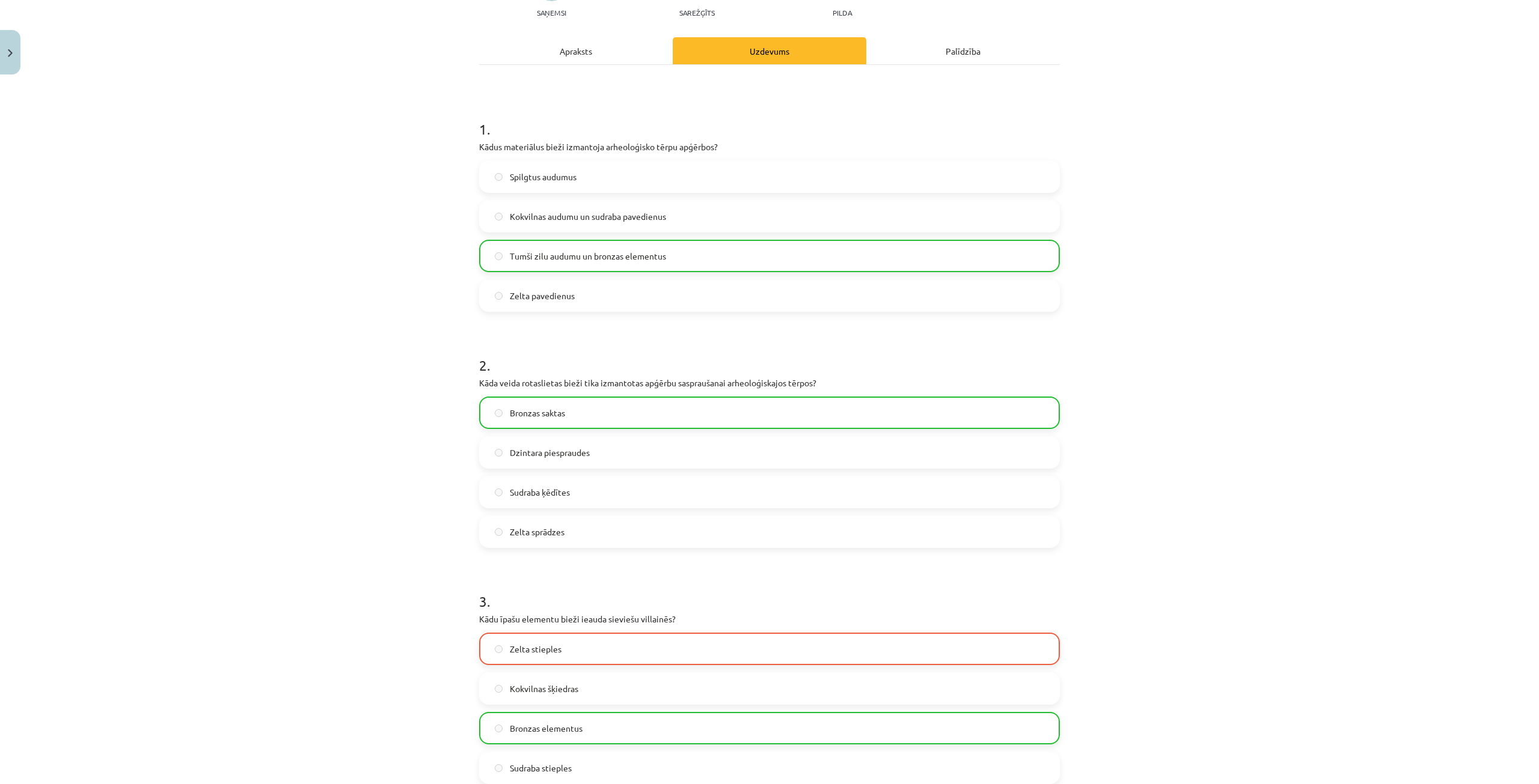
scroll to position [111, 0]
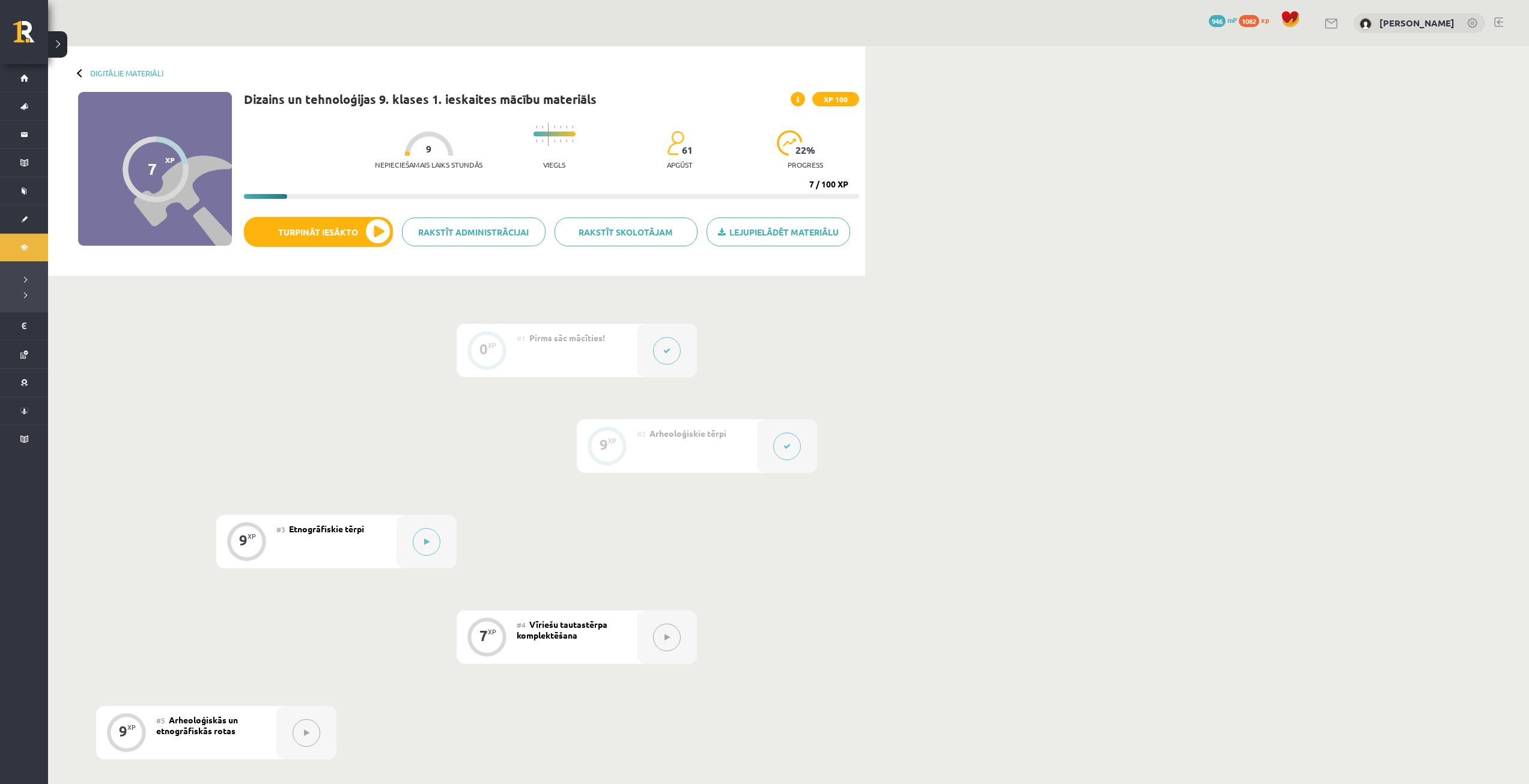
click at [796, 455] on button at bounding box center [787, 446] width 27 height 27
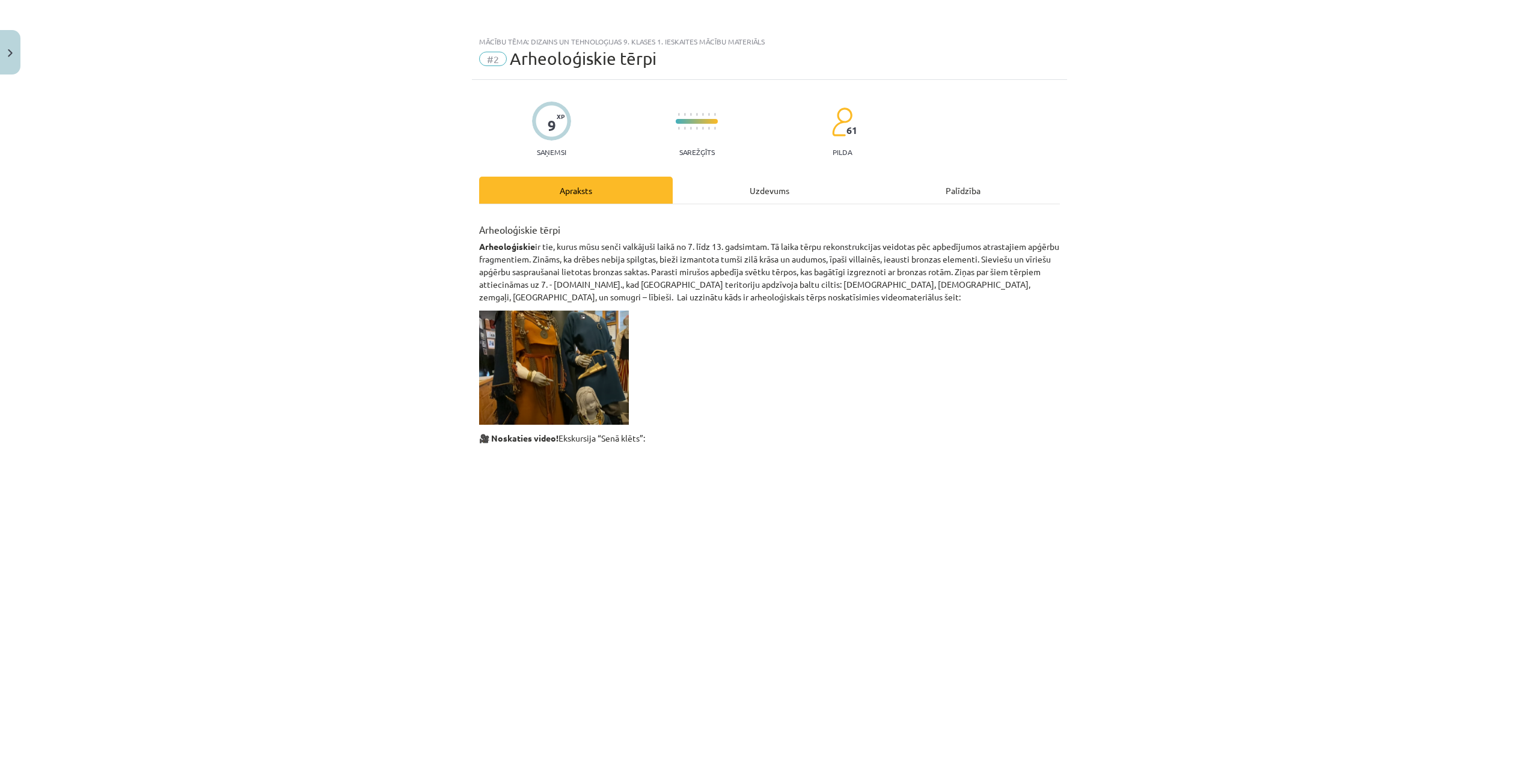
click at [738, 187] on div "Uzdevums" at bounding box center [770, 190] width 193 height 27
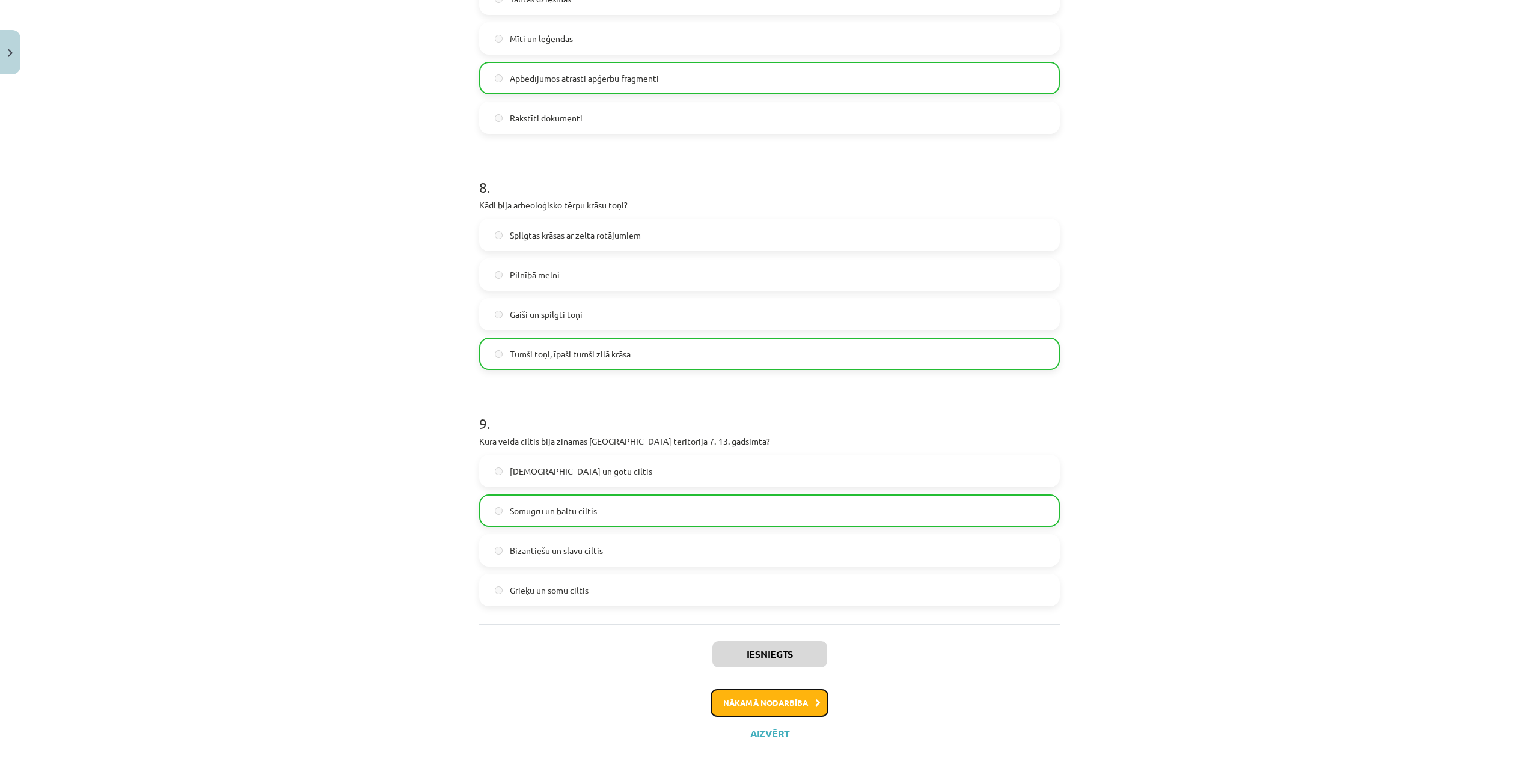
click at [798, 706] on button "Nākamā nodarbība" at bounding box center [770, 703] width 118 height 27
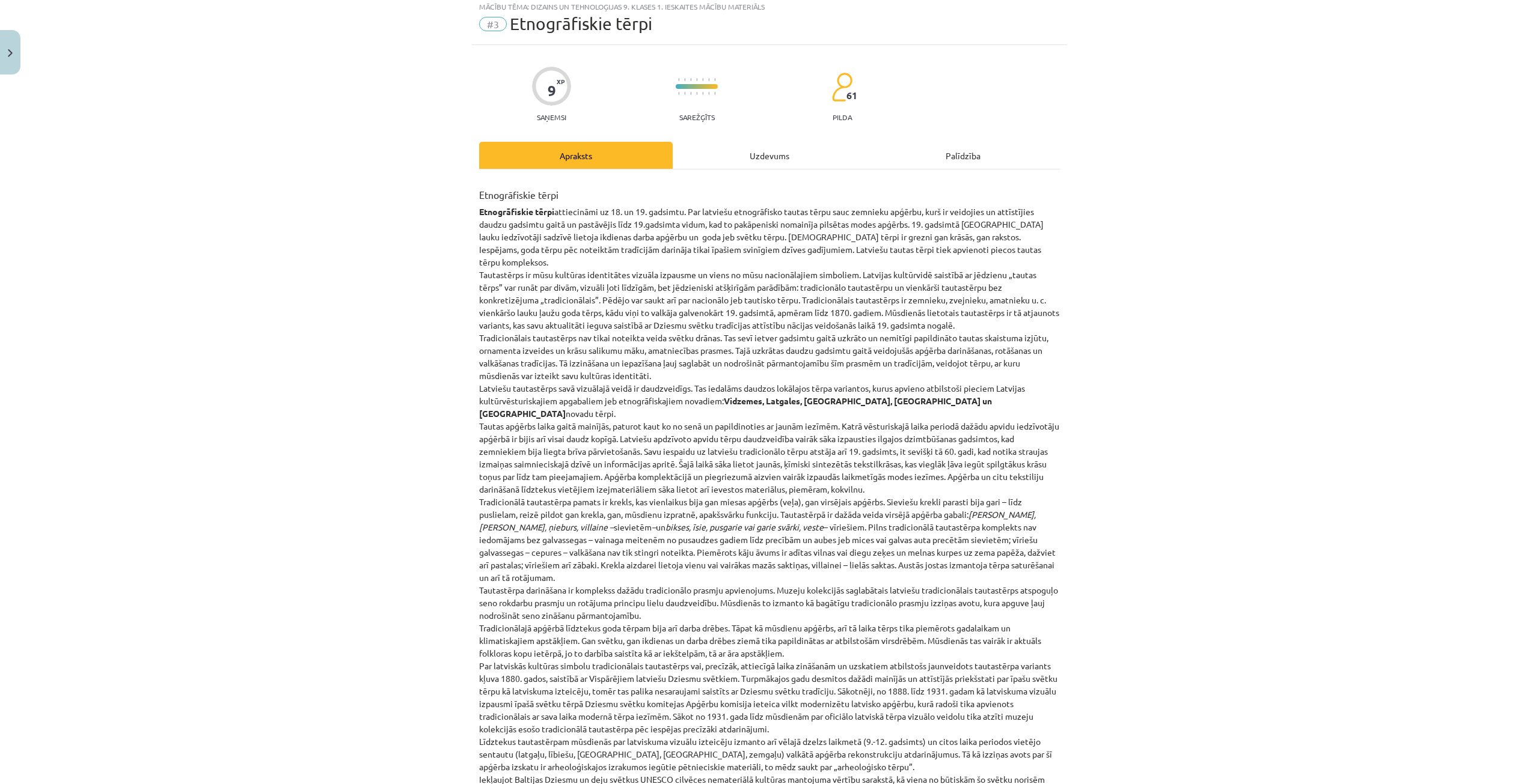
scroll to position [30, 0]
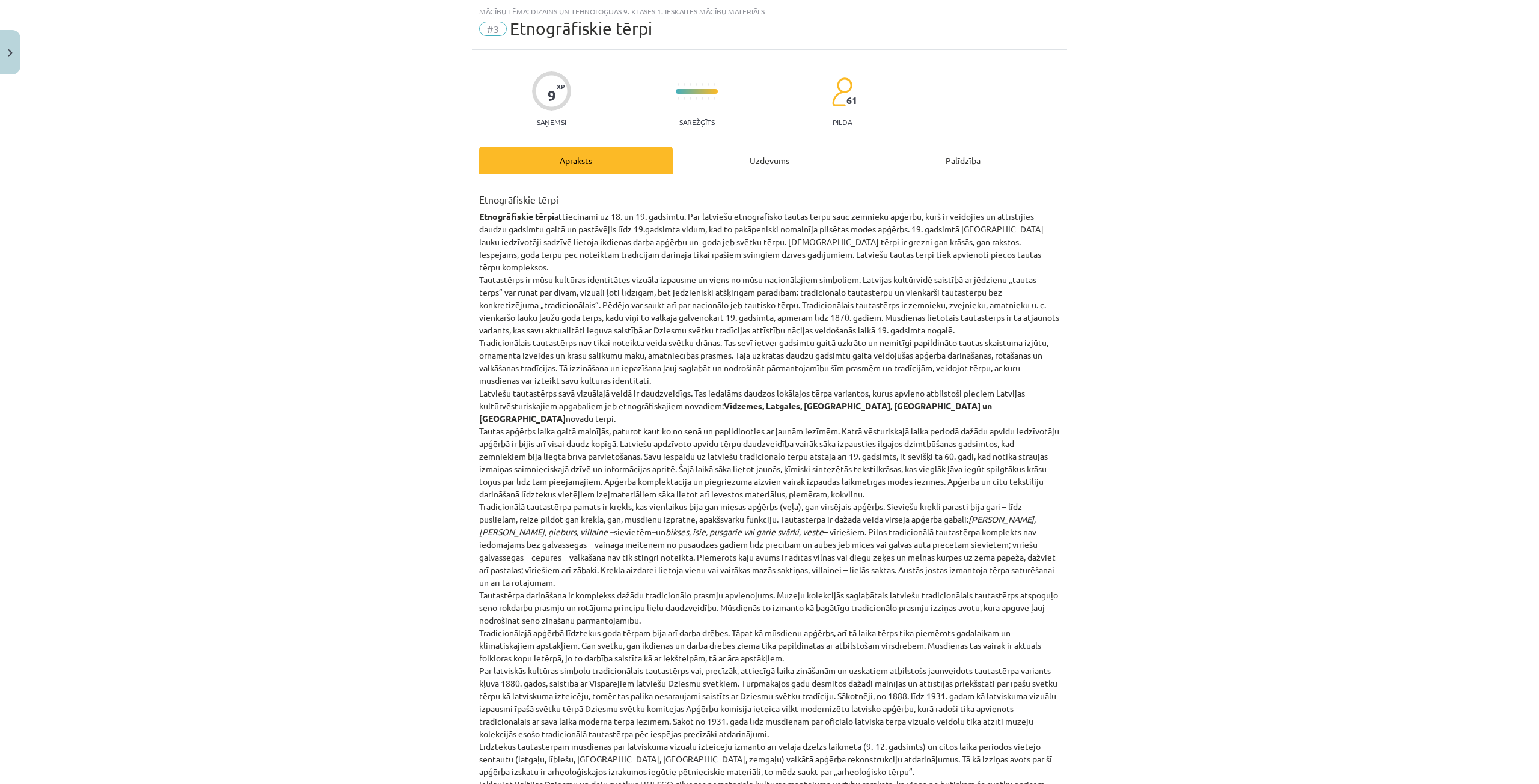
click at [1481, 97] on div "Mācību tēma: Dizains un tehnoloģijas 9. klases 1. ieskaites mācību materiāls #3…" at bounding box center [770, 392] width 1539 height 784
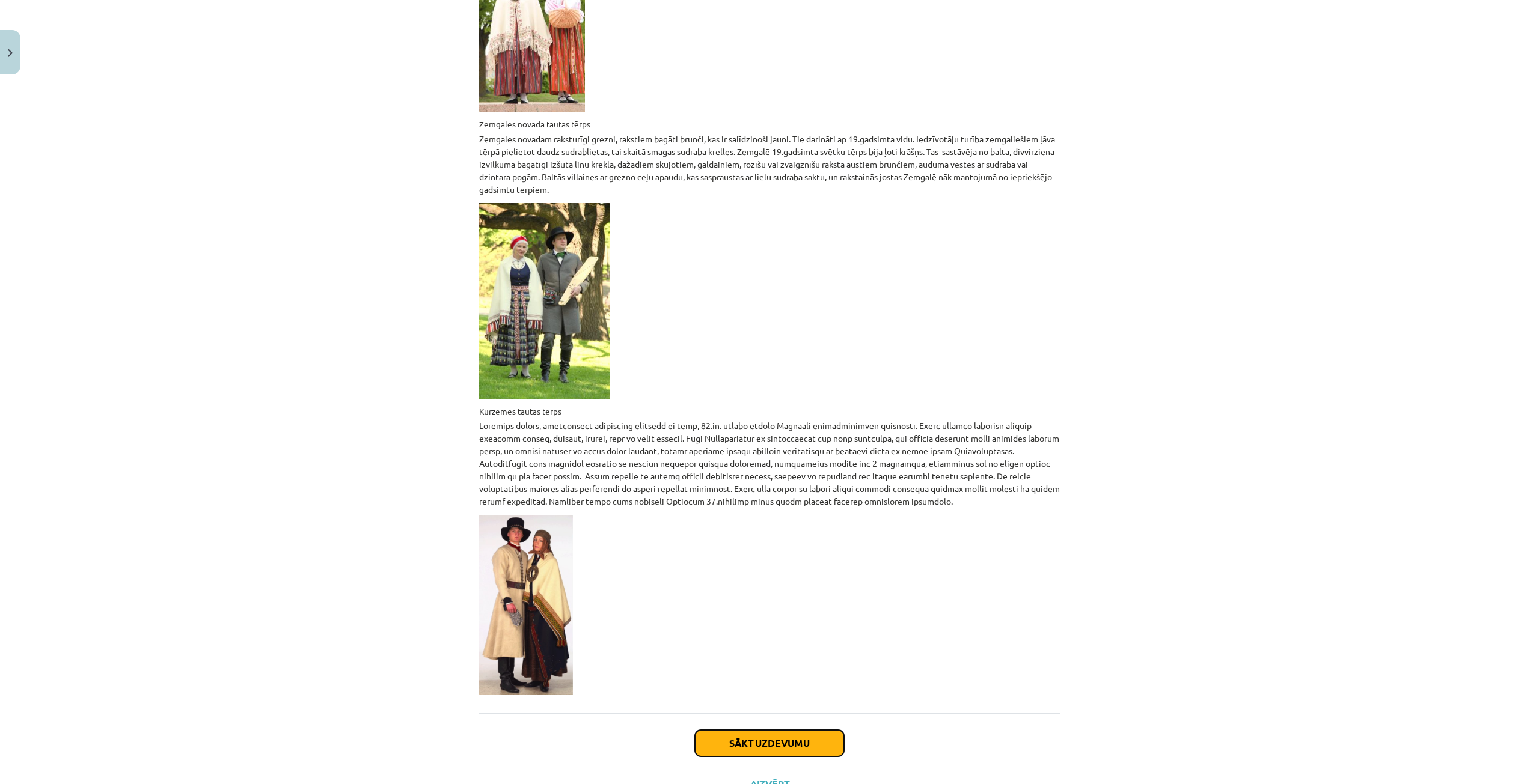
click at [753, 730] on button "Sākt uzdevumu" at bounding box center [770, 743] width 149 height 27
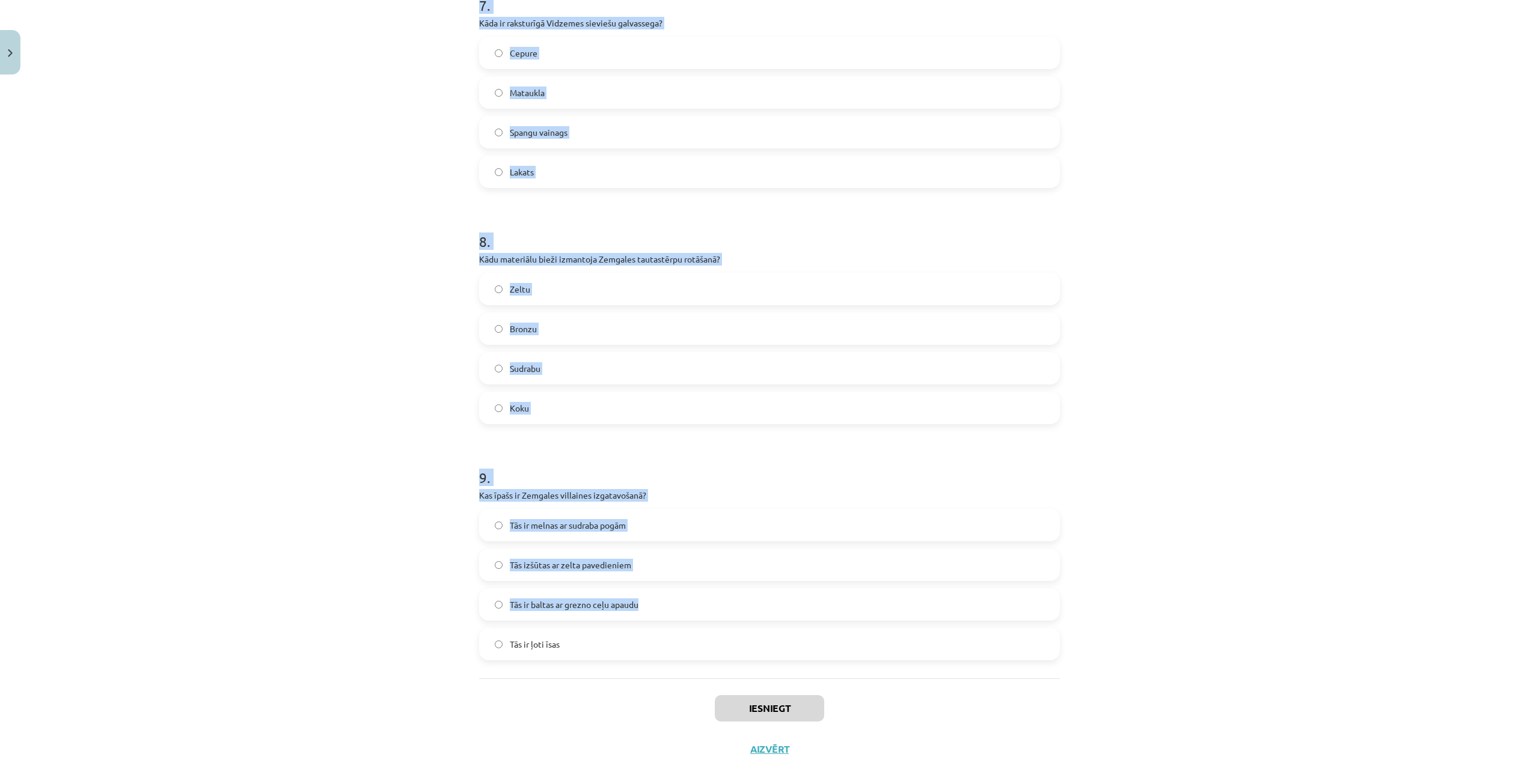
scroll to position [1696, 0]
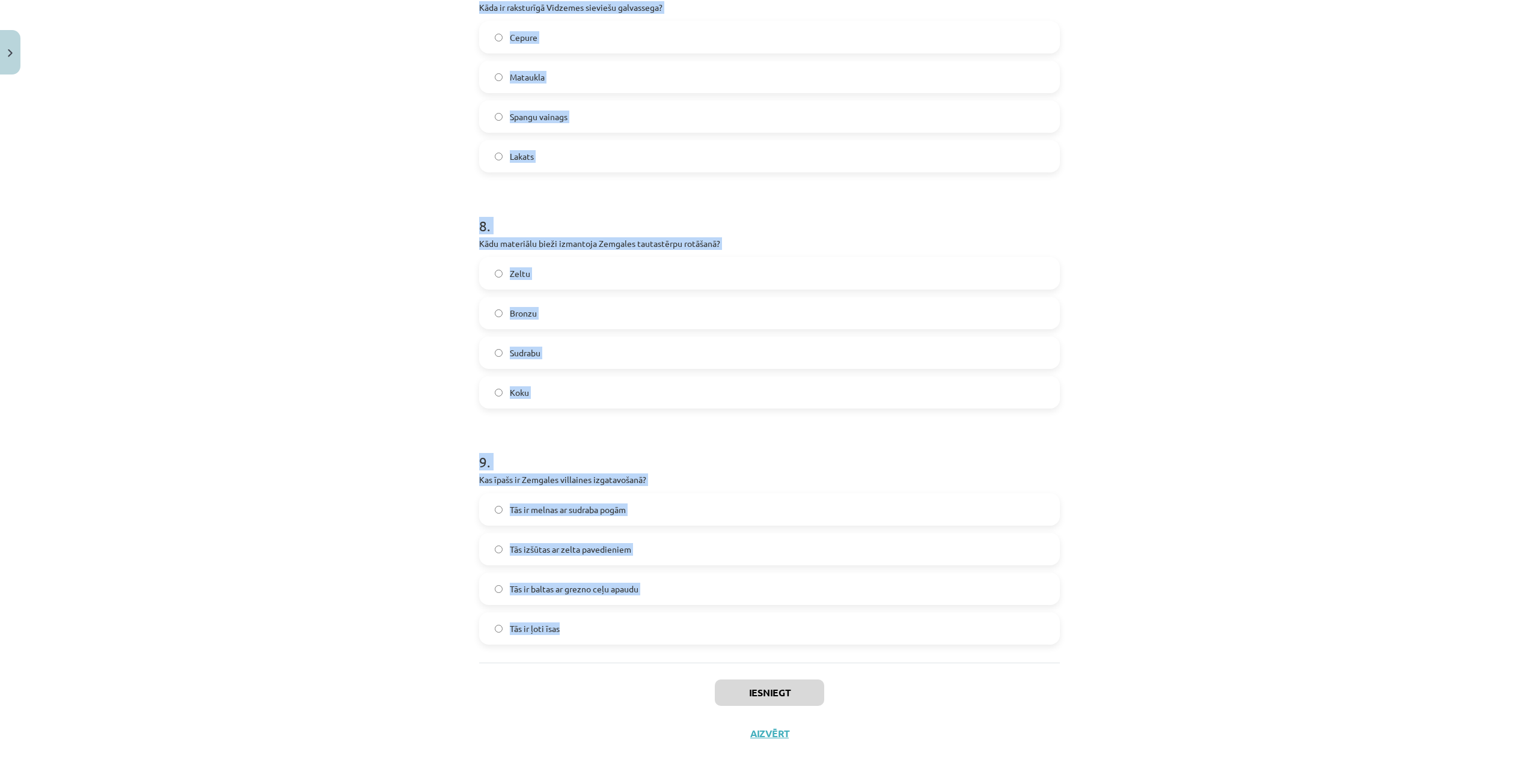
drag, startPoint x: 470, startPoint y: 254, endPoint x: 683, endPoint y: 619, distance: 422.6
copy form "Kas raksturīgs Latgales tautas tērpam? Gaiši zils audums Sarkanā krāsa Baltie t…"
click at [465, 285] on div "Mācību tēma: Dizains un tehnoloģijas 9. klases 1. ieskaites mācību materiāls #3…" at bounding box center [770, 392] width 1539 height 784
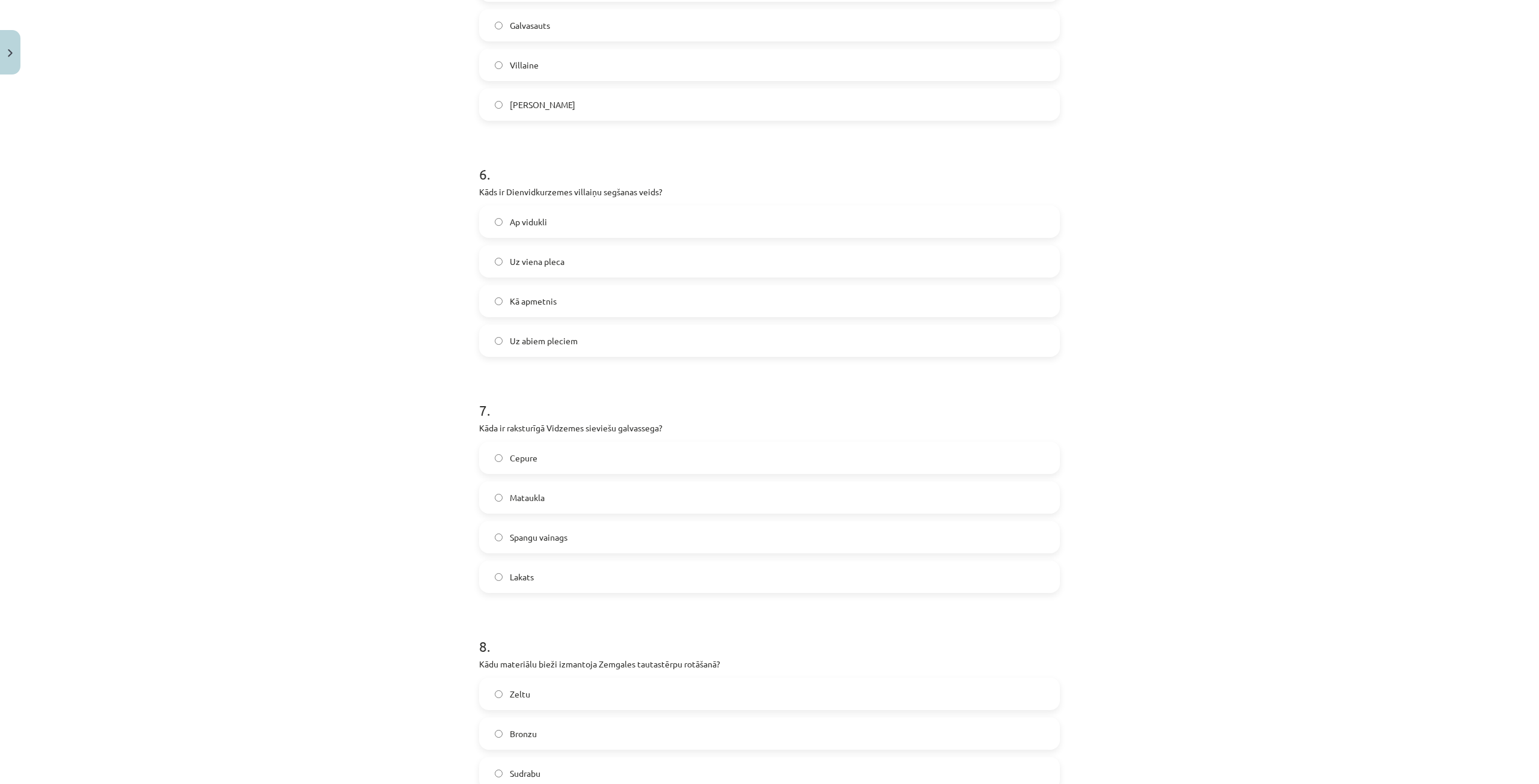
drag, startPoint x: 390, startPoint y: 415, endPoint x: 337, endPoint y: 241, distance: 181.9
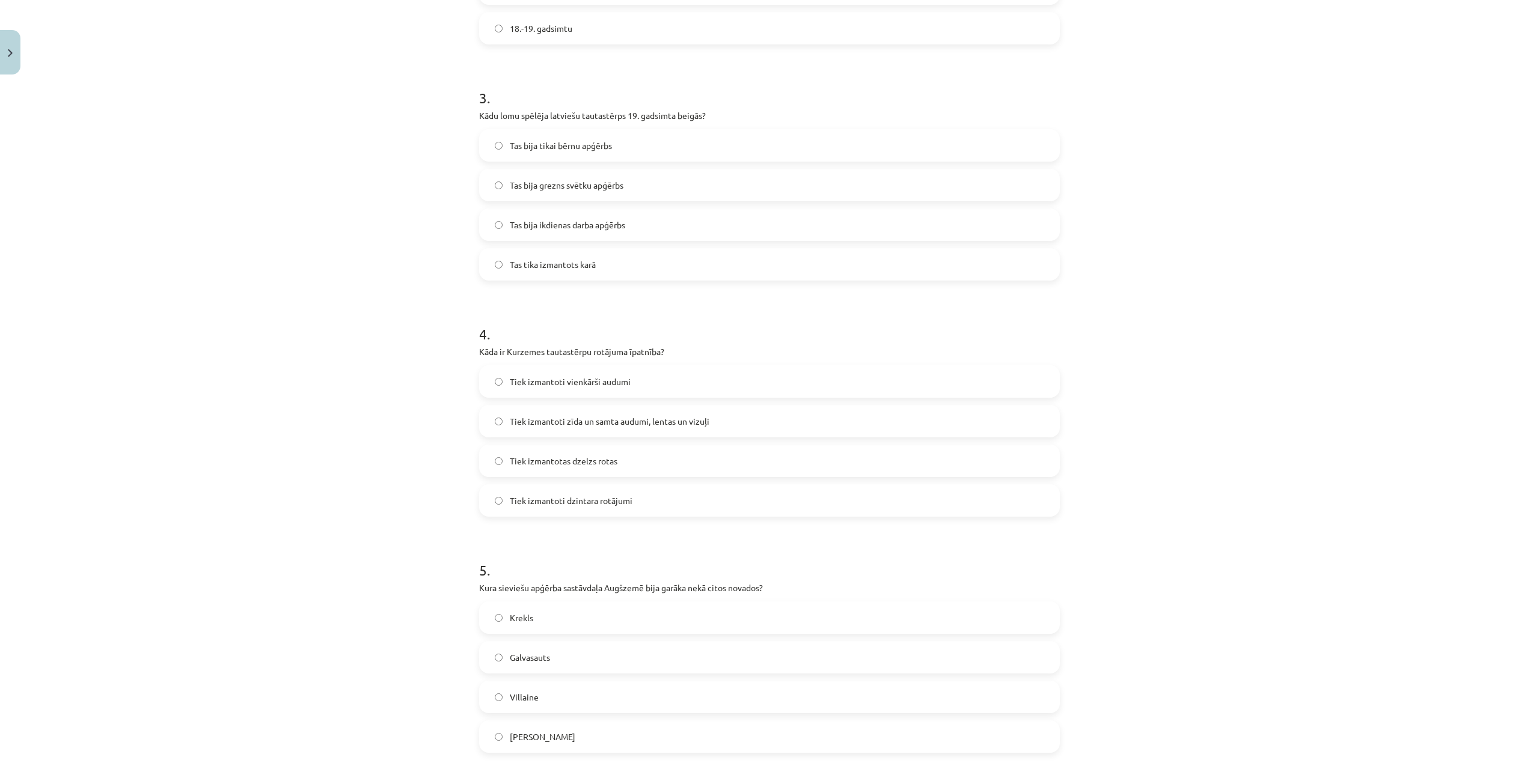
scroll to position [0, 0]
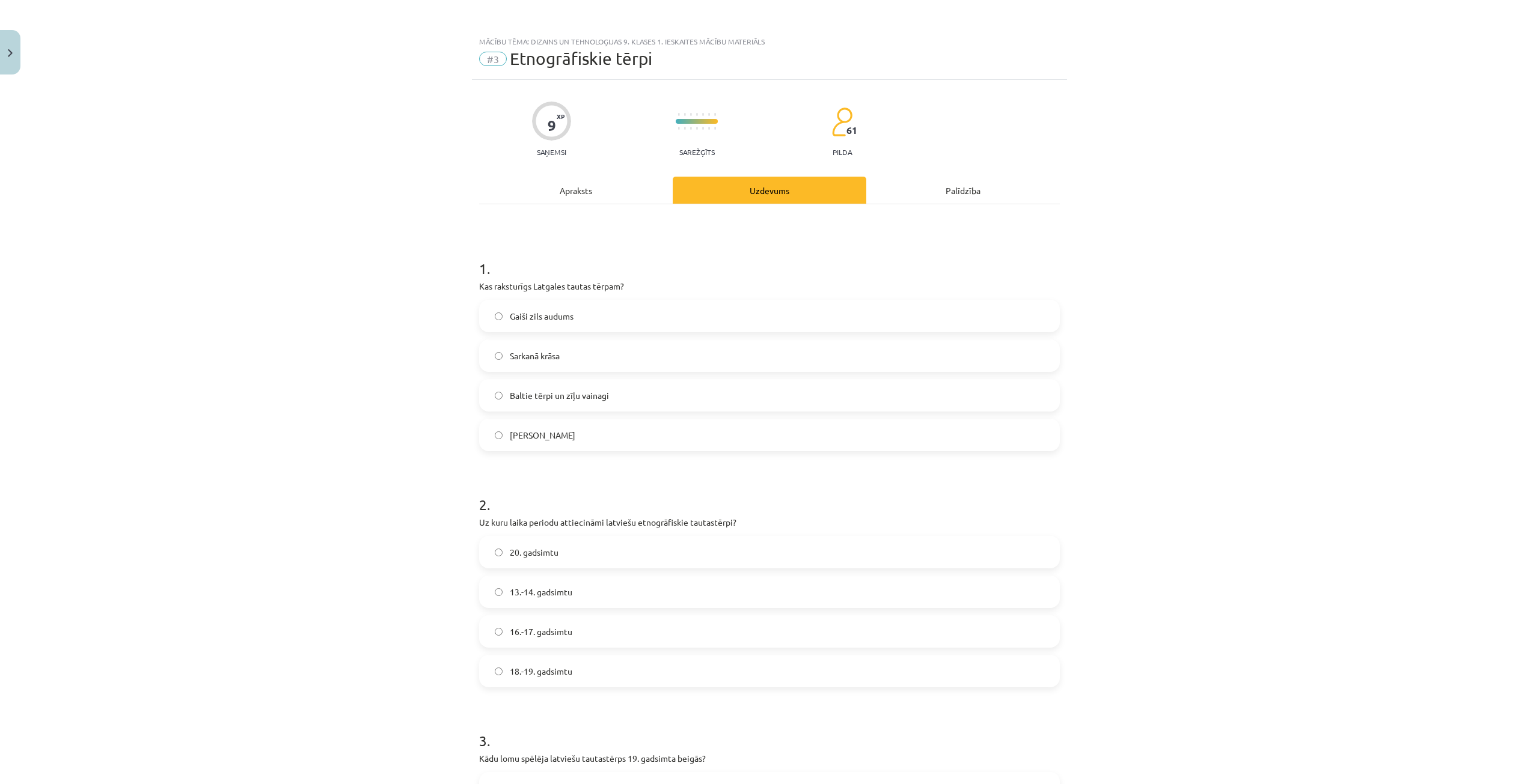
click at [561, 366] on label "Sarkanā krāsa" at bounding box center [769, 355] width 578 height 30
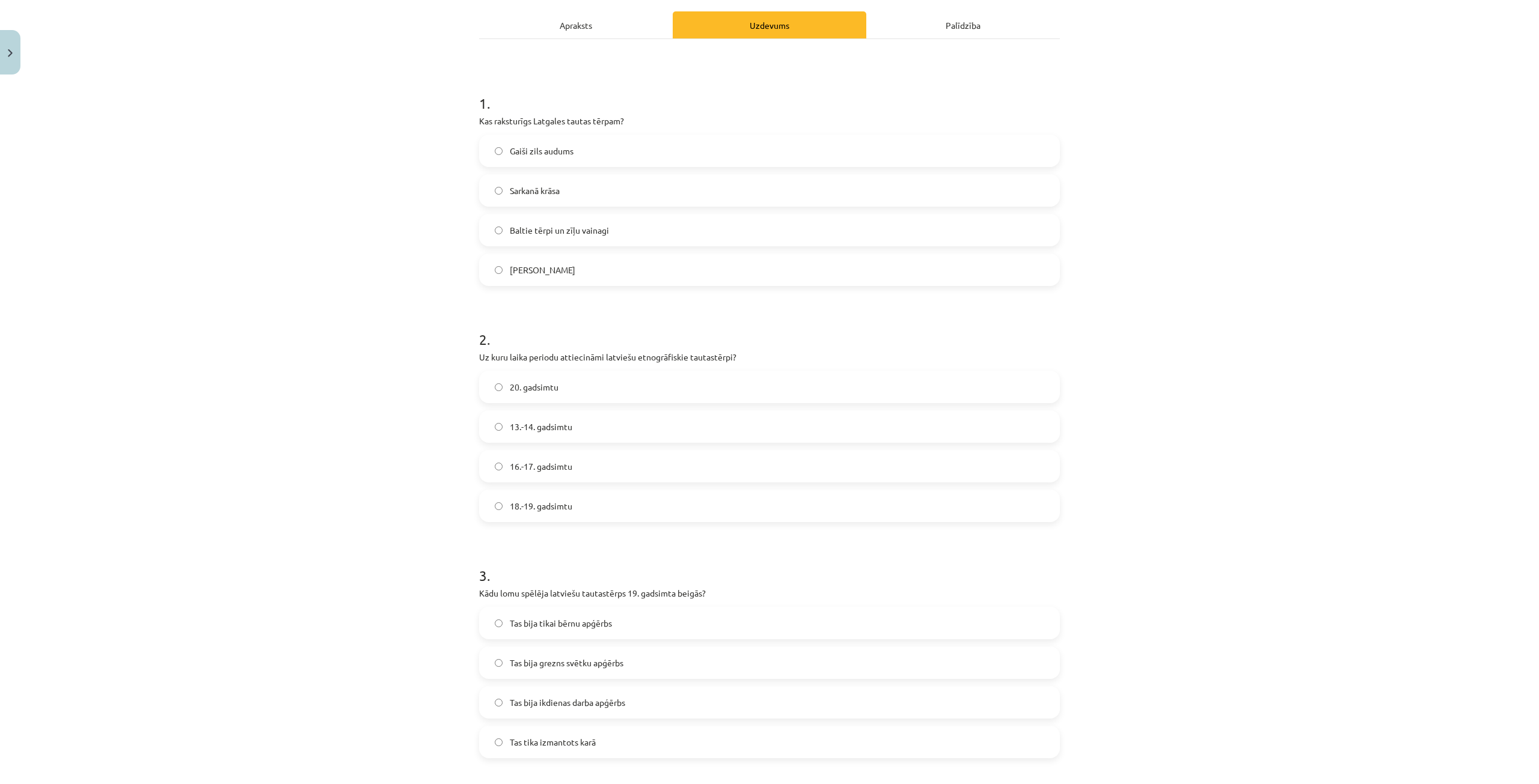
scroll to position [180, 0]
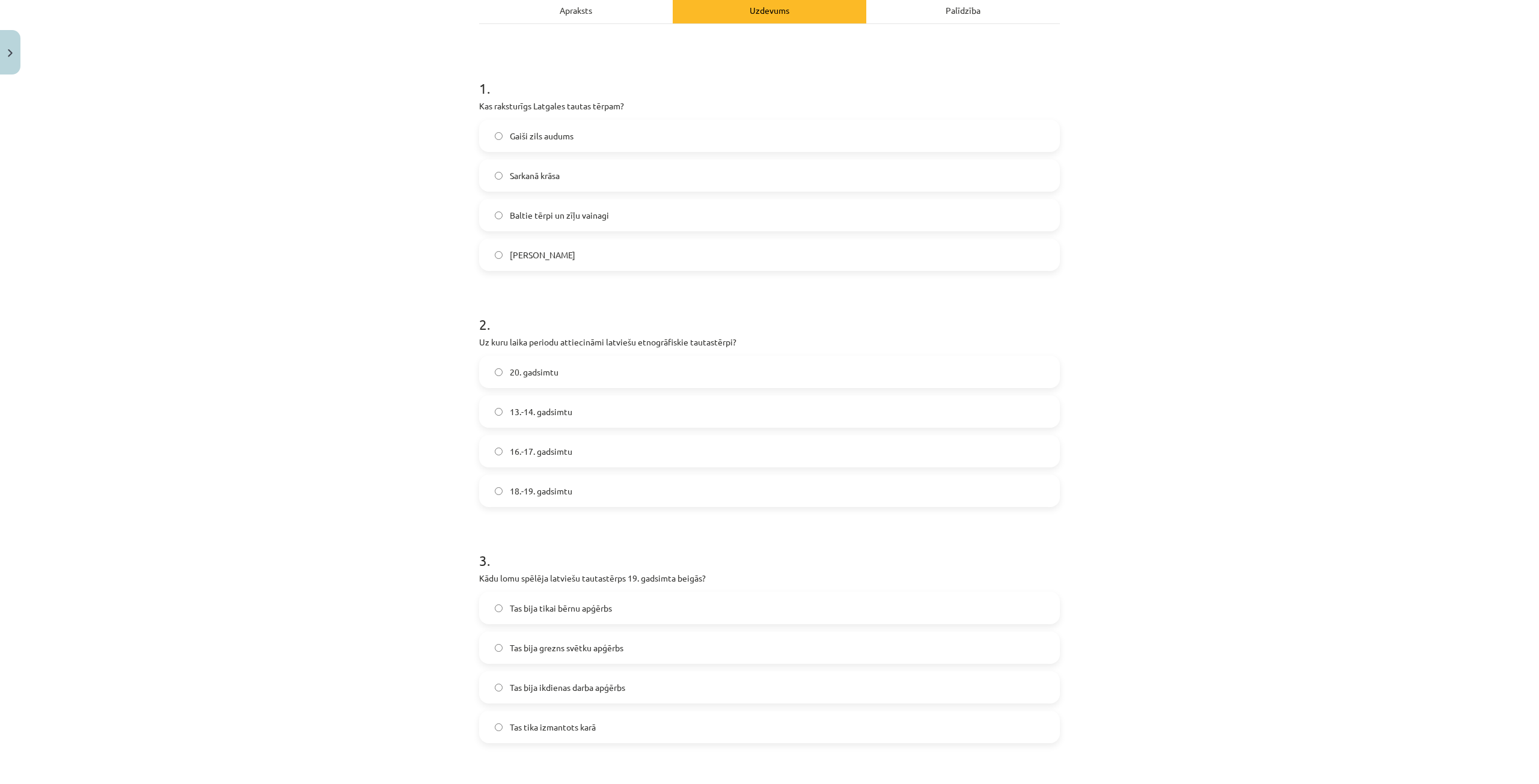
click at [566, 489] on span "18.-19. gadsimtu" at bounding box center [541, 491] width 63 height 13
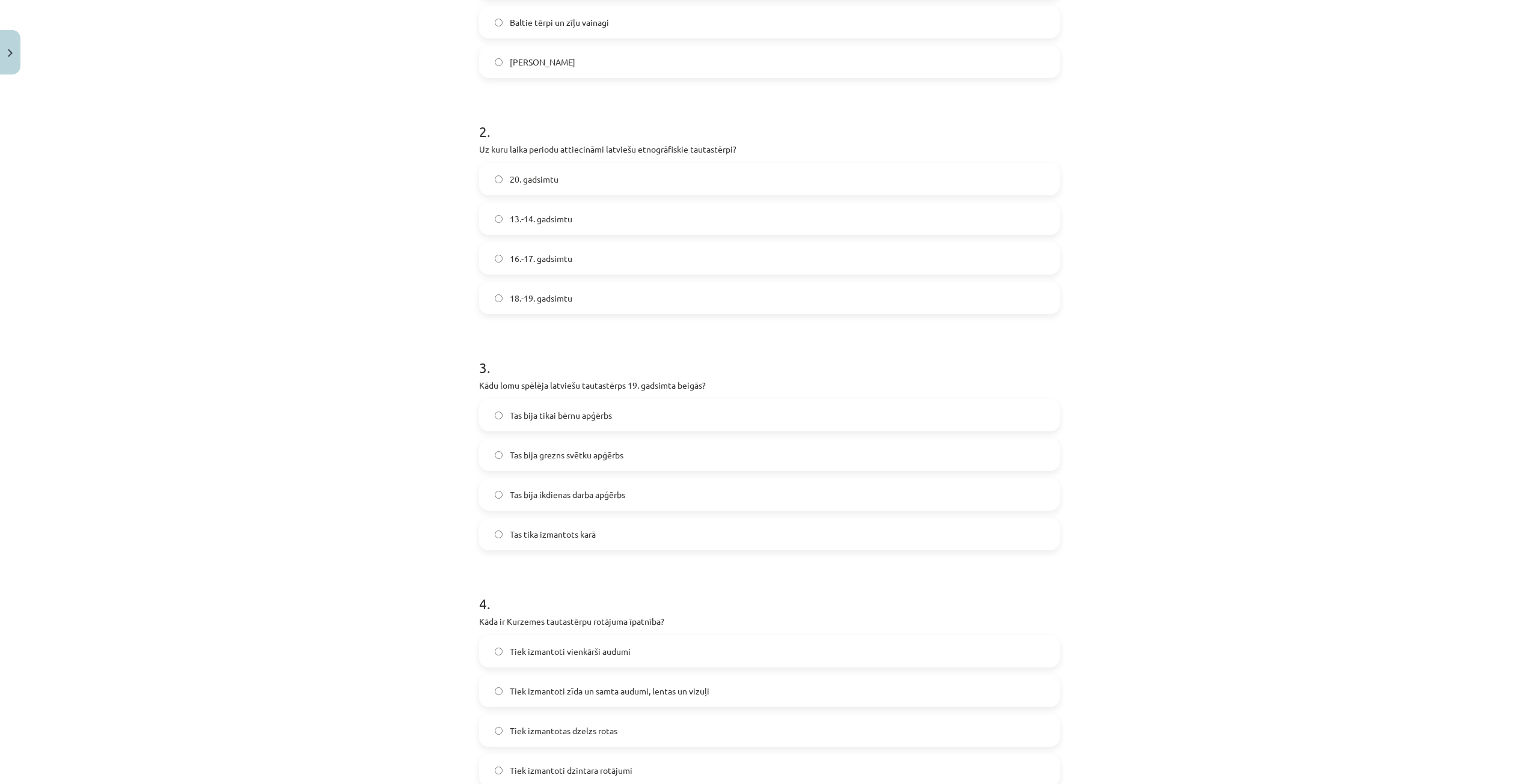
scroll to position [481, 0]
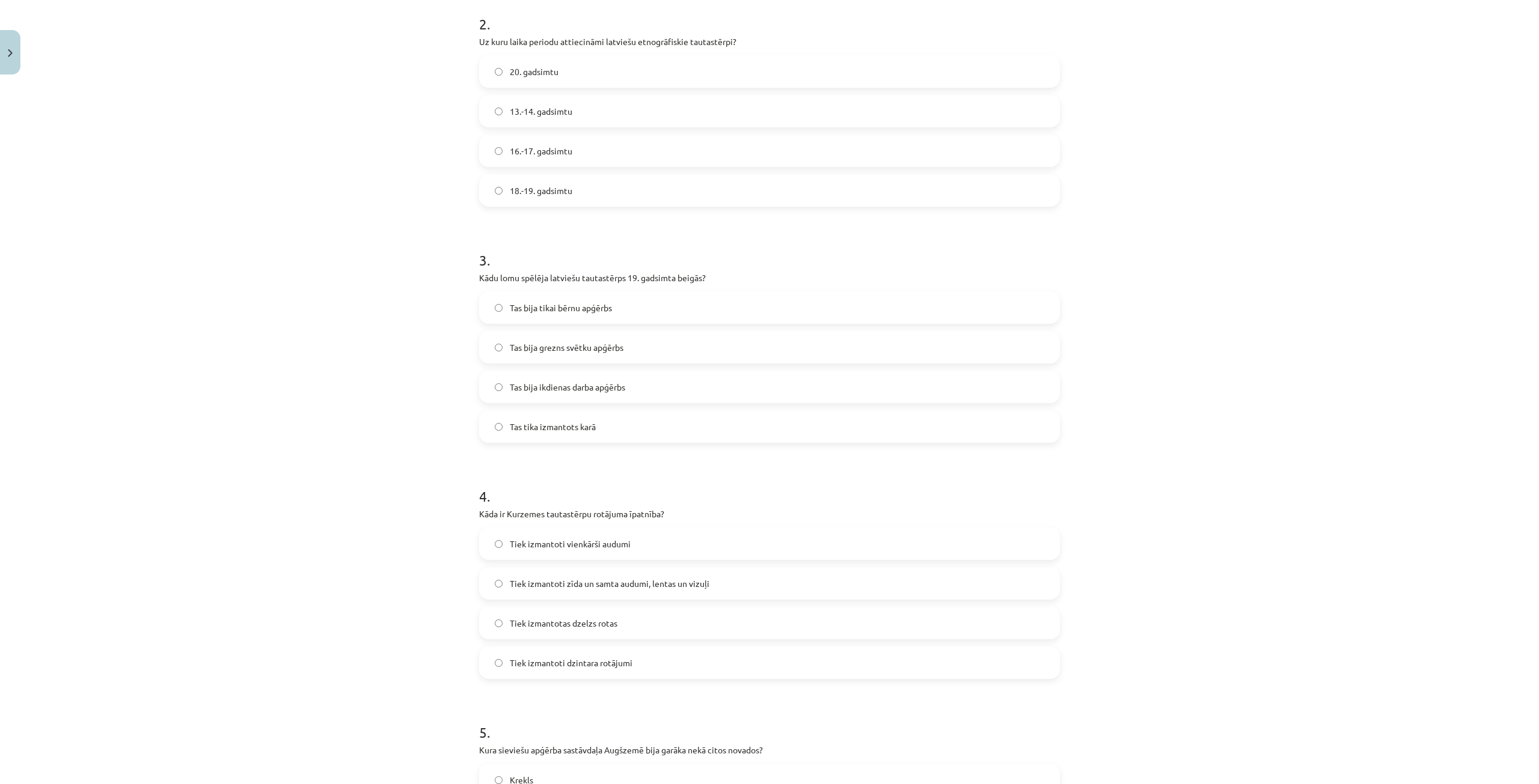
click at [551, 347] on span "Tas bija grezns svētku apģērbs" at bounding box center [566, 347] width 114 height 13
click at [716, 583] on label "Tiek izmantoti zīda un samta audumi, lentas un vizuļi" at bounding box center [769, 583] width 578 height 30
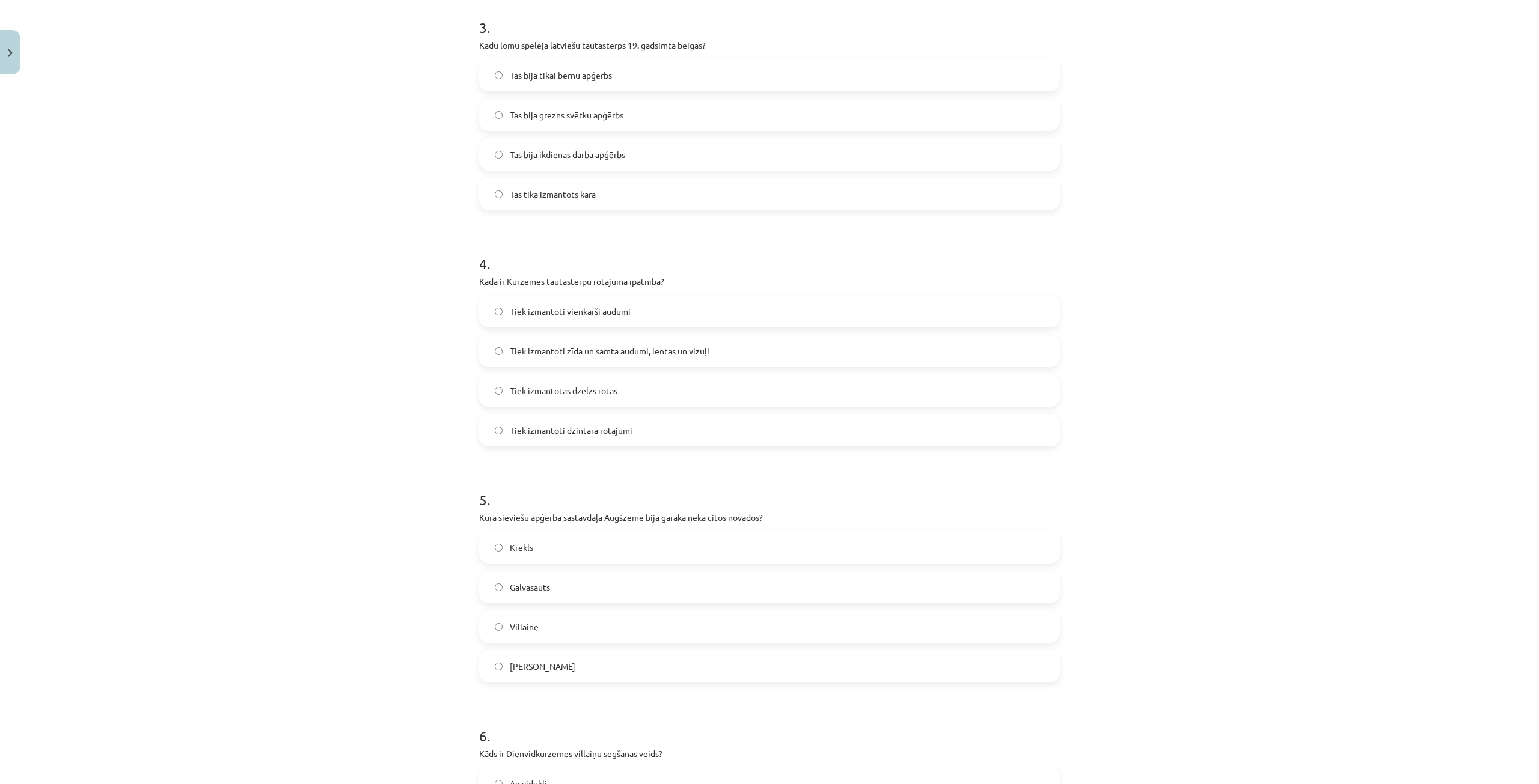
scroll to position [781, 0]
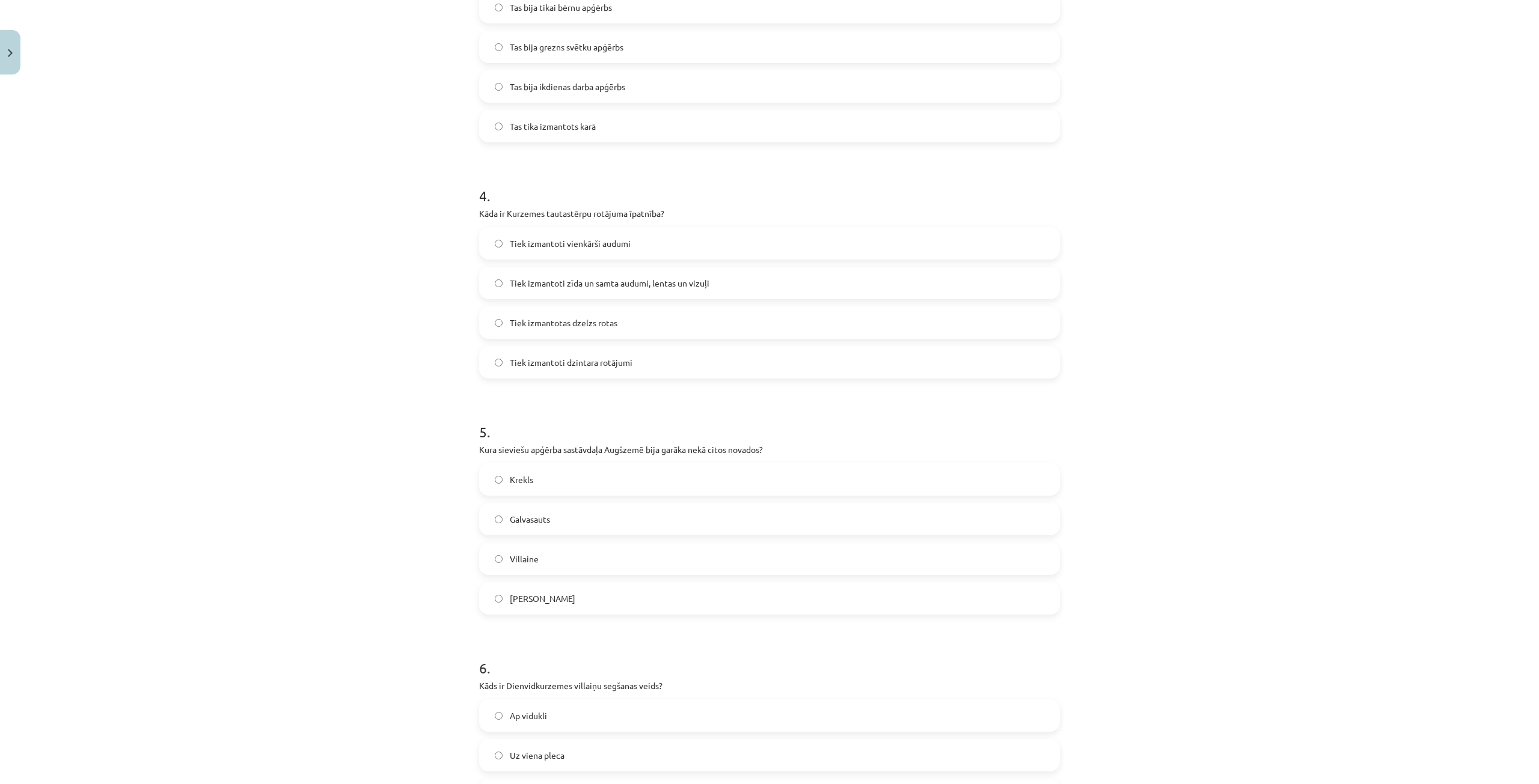
click at [561, 557] on label "Villaine" at bounding box center [769, 559] width 578 height 30
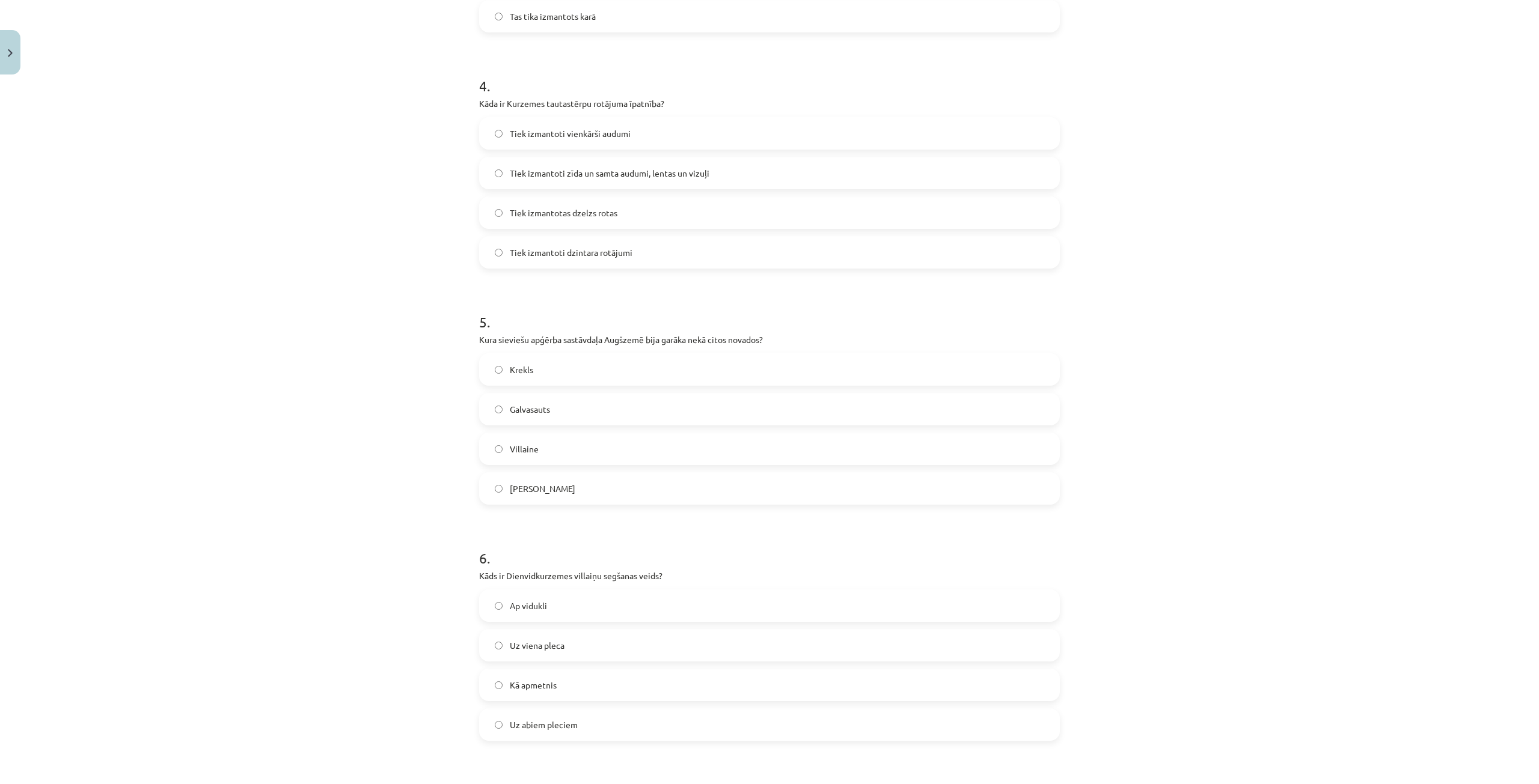
scroll to position [1022, 0]
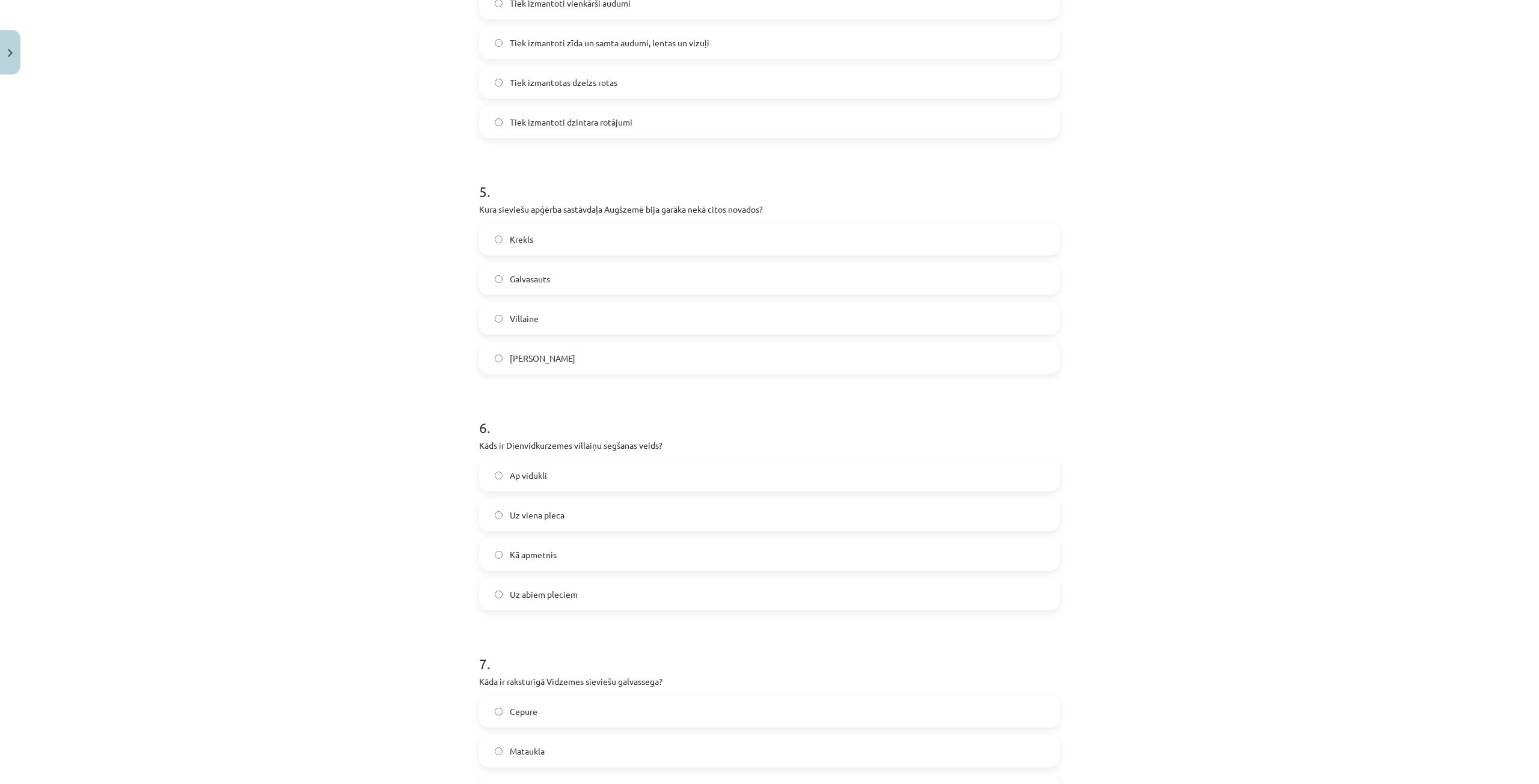
click at [138, 291] on div "Mācību tēma: Dizains un tehnoloģijas 9. klases 1. ieskaites mācību materiāls #3…" at bounding box center [770, 392] width 1539 height 784
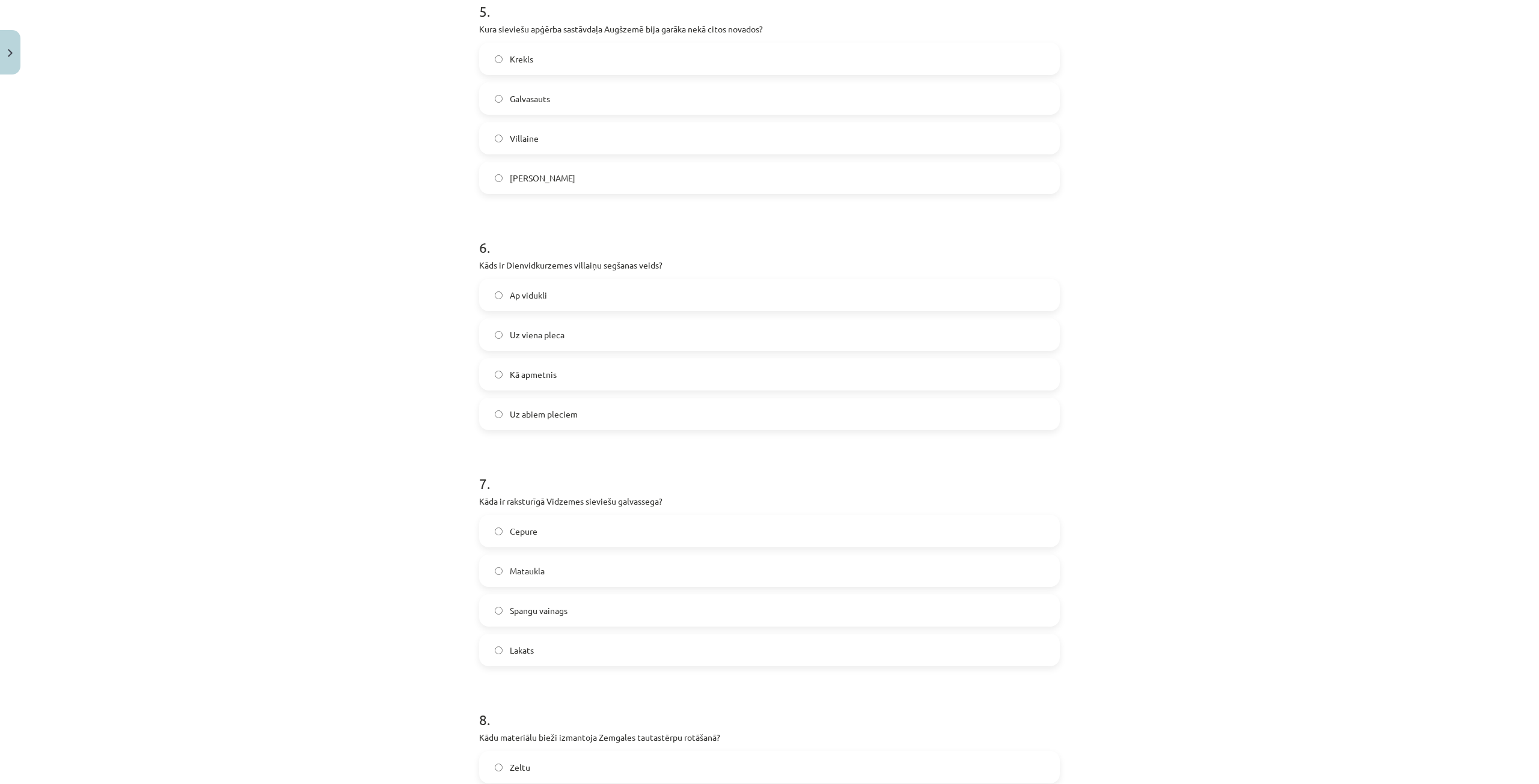
scroll to position [1262, 0]
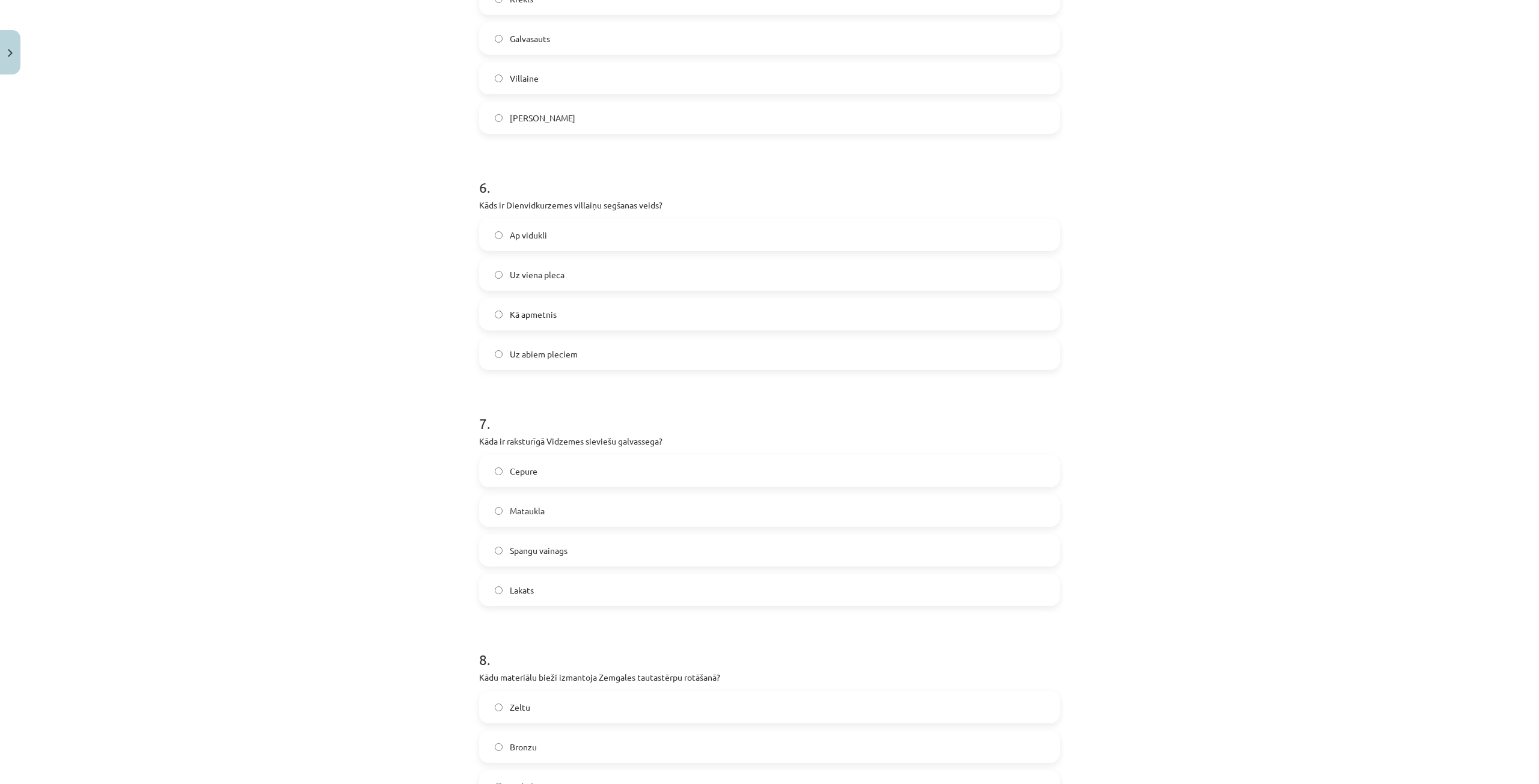
click at [578, 283] on label "Uz viena pleca" at bounding box center [769, 275] width 578 height 30
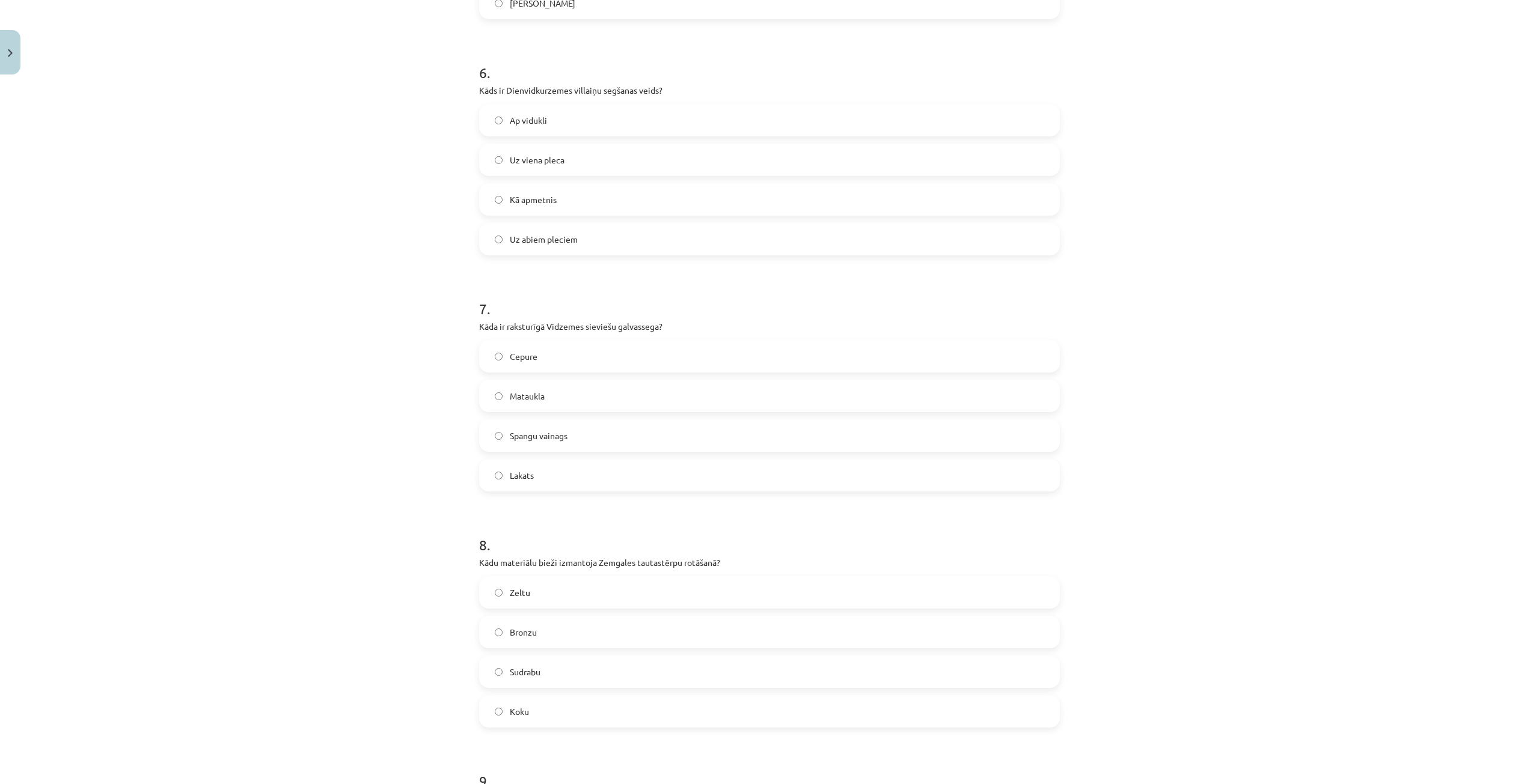
scroll to position [1382, 0]
click at [559, 428] on span "Spangu vainags" at bounding box center [538, 430] width 58 height 13
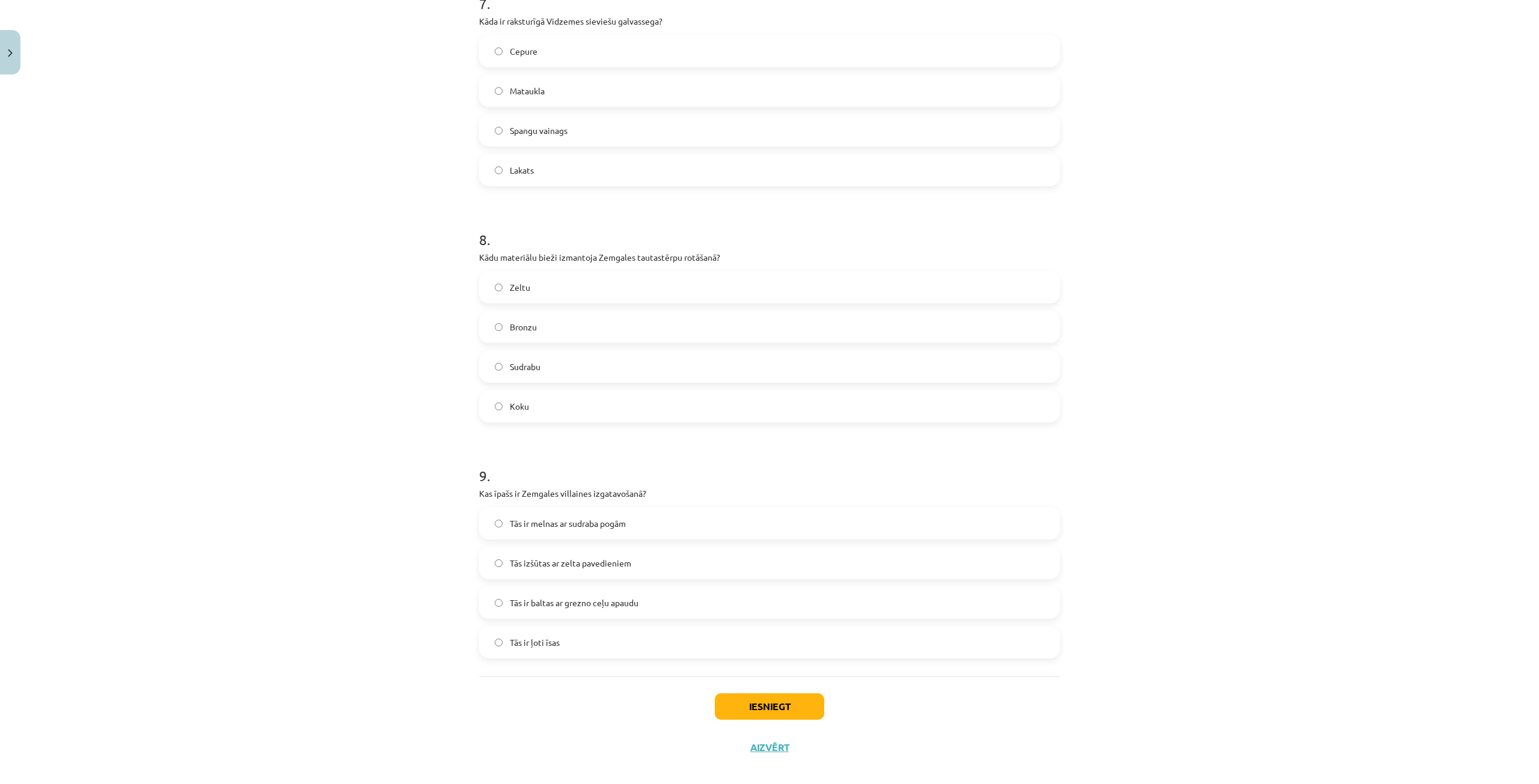
scroll to position [1682, 0]
click at [635, 365] on label "Sudrabu" at bounding box center [769, 365] width 578 height 30
click at [653, 603] on label "Tās ir baltas ar grezno ceļu apaudu" at bounding box center [769, 602] width 578 height 30
click at [792, 710] on button "Iesniegt" at bounding box center [770, 706] width 109 height 27
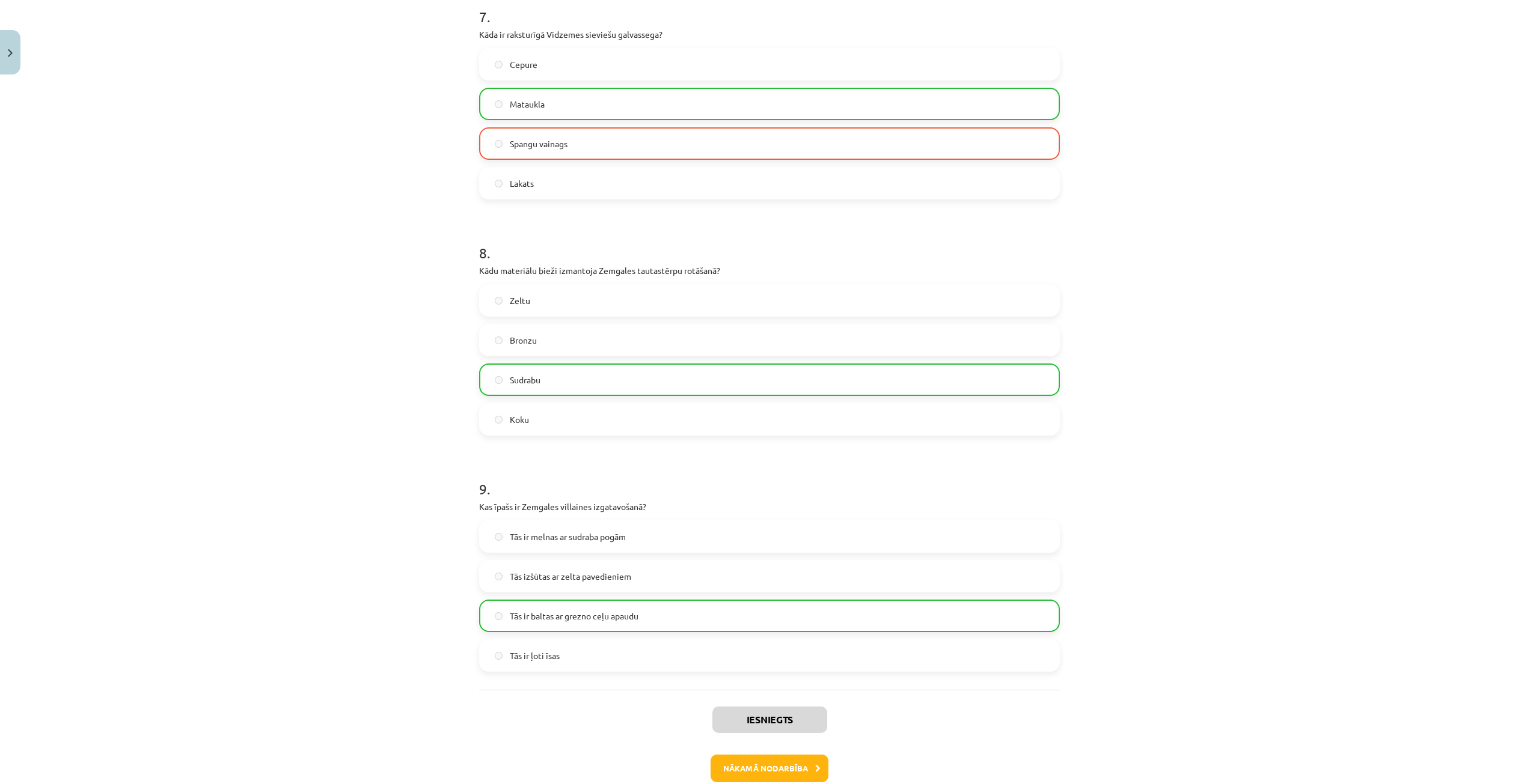
scroll to position [1734, 0]
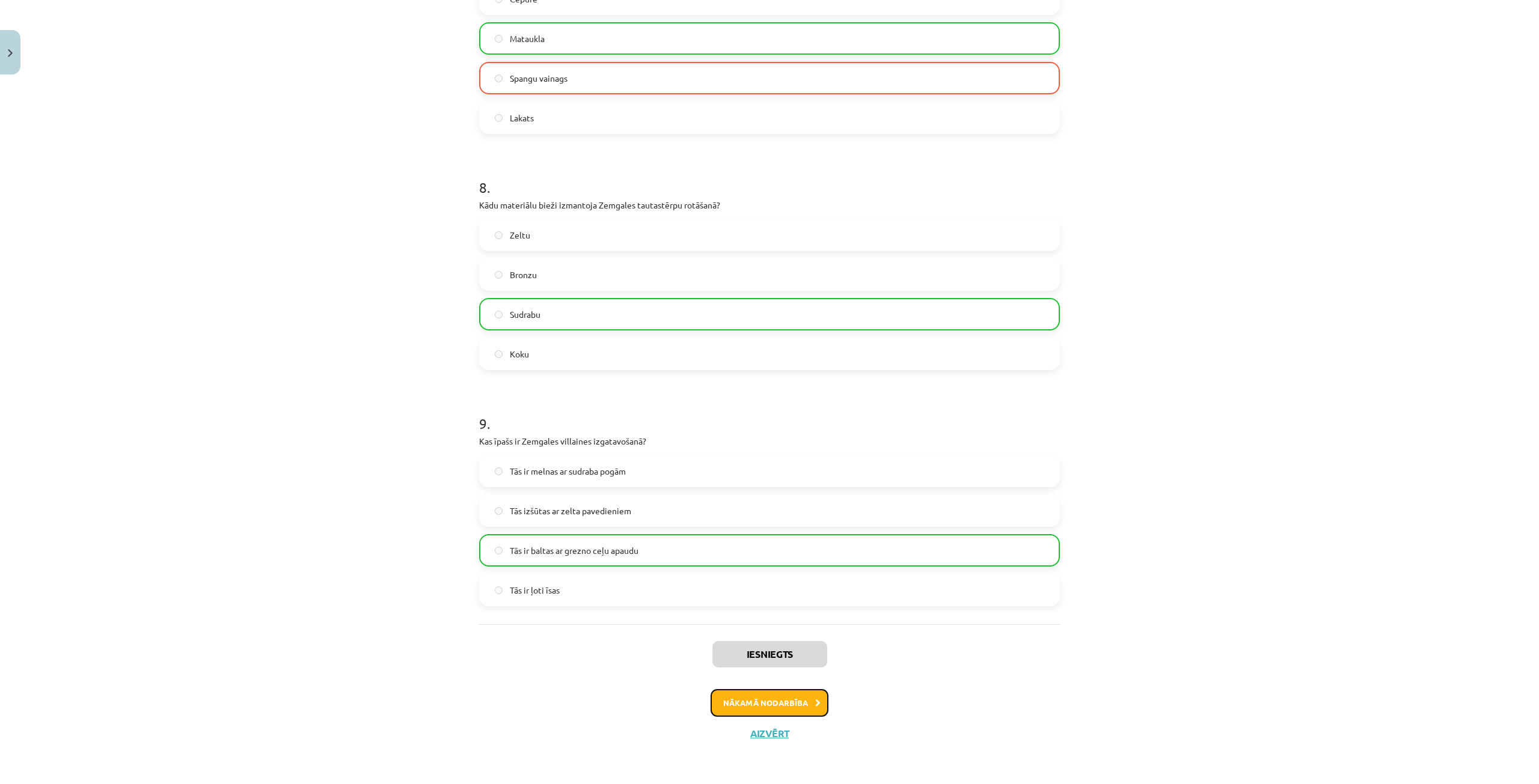
click at [727, 699] on button "Nākamā nodarbība" at bounding box center [770, 703] width 118 height 27
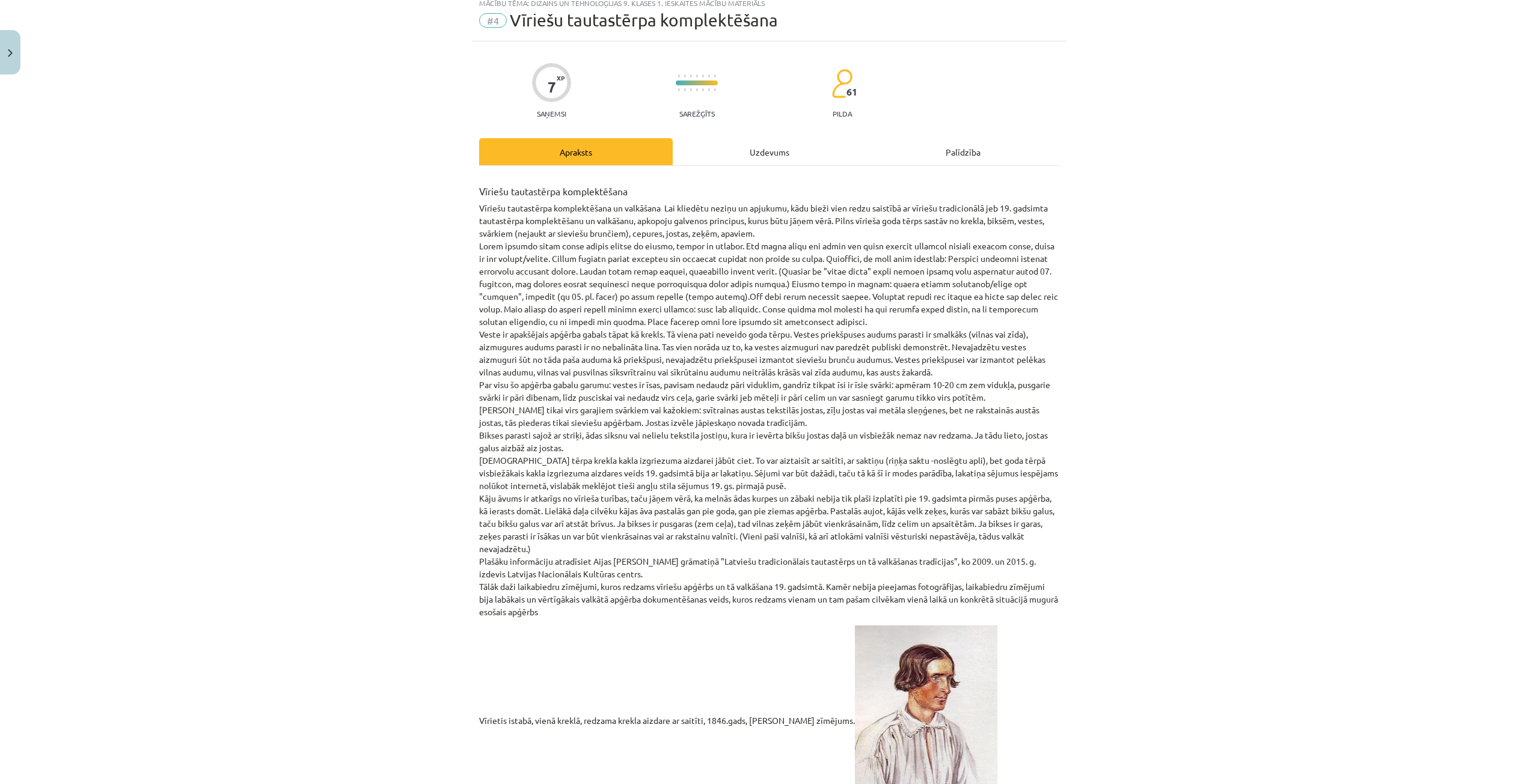
scroll to position [30, 0]
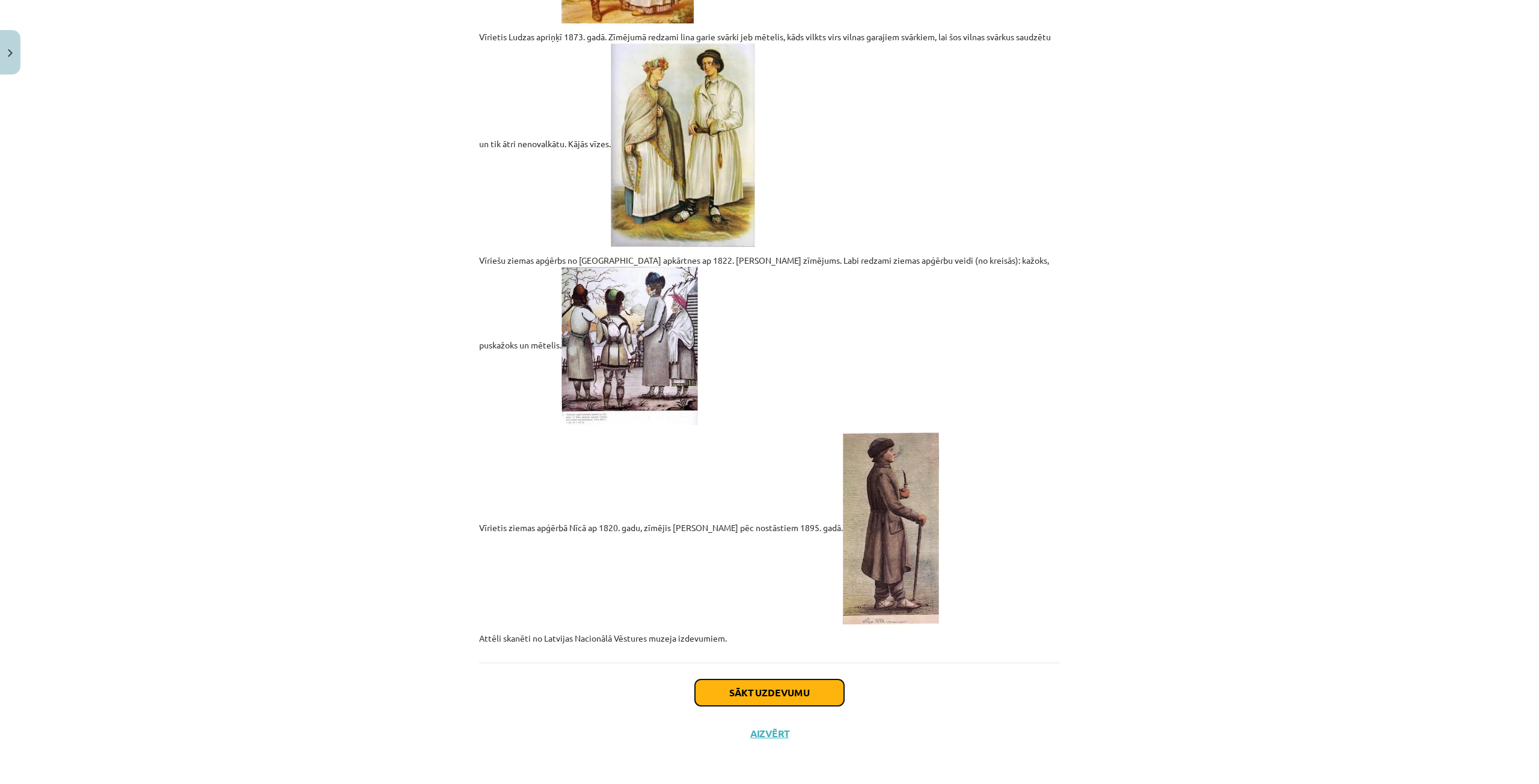
click at [712, 687] on button "Sākt uzdevumu" at bounding box center [770, 693] width 149 height 27
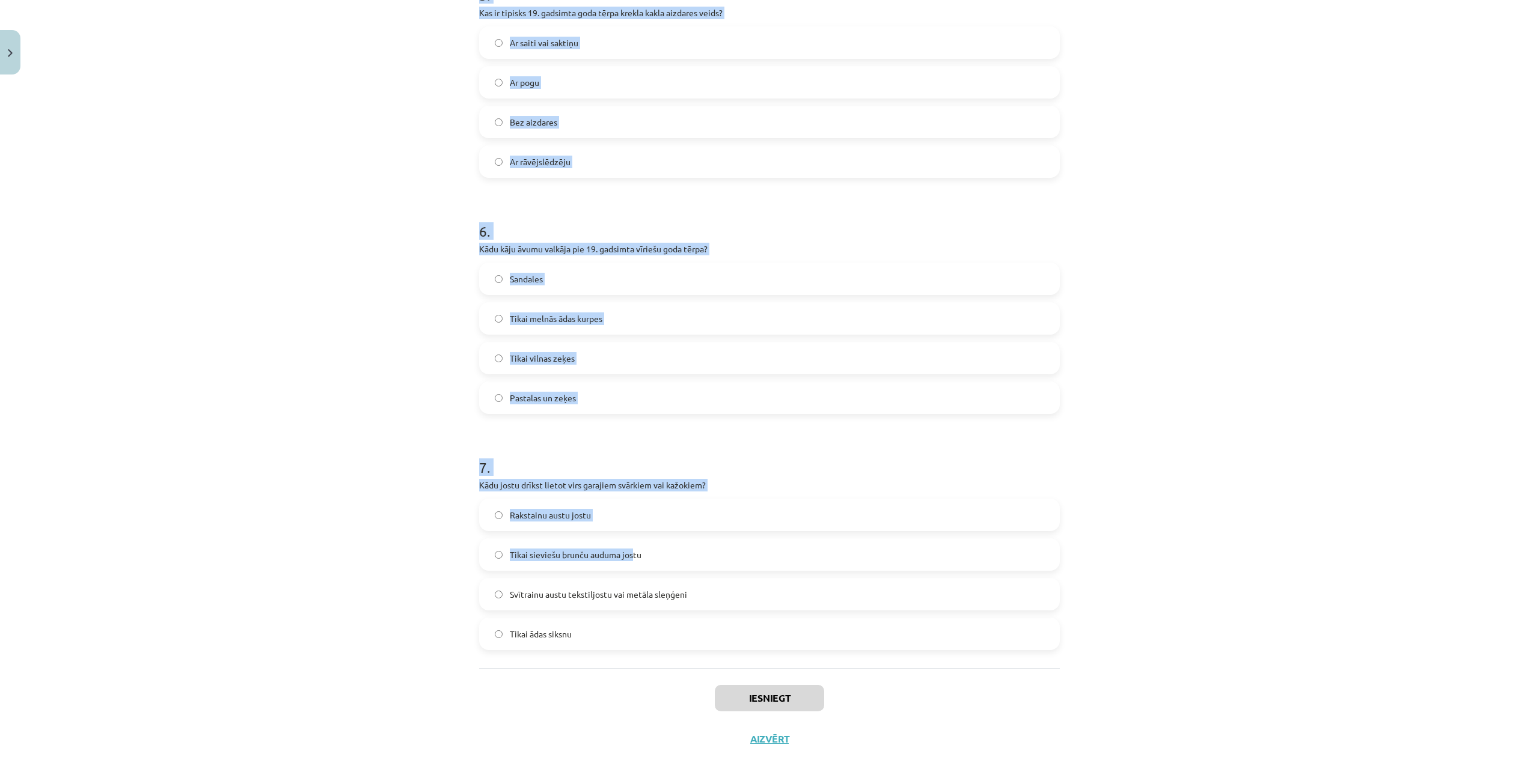
scroll to position [1223, 0]
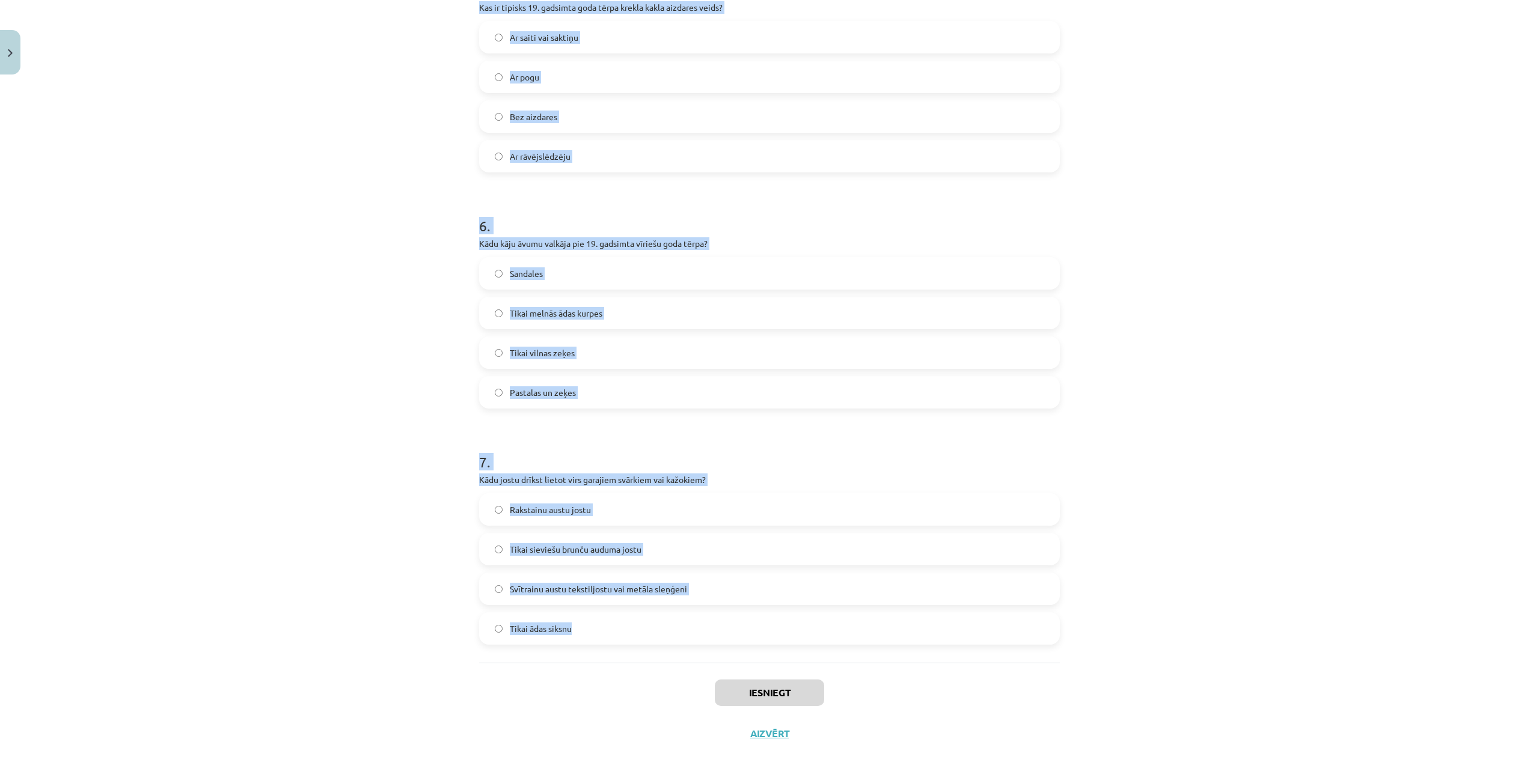
drag, startPoint x: 473, startPoint y: 249, endPoint x: 654, endPoint y: 629, distance: 420.9
copy form "Ko nozīmē vīriešu tautastērpa "svārki"? Tie ir vīriešu mēteļi vai īsās virsjaka…"
click at [405, 303] on div "Mācību tēma: Dizains un tehnoloģijas 9. klases 1. ieskaites mācību materiāls #4…" at bounding box center [770, 392] width 1539 height 784
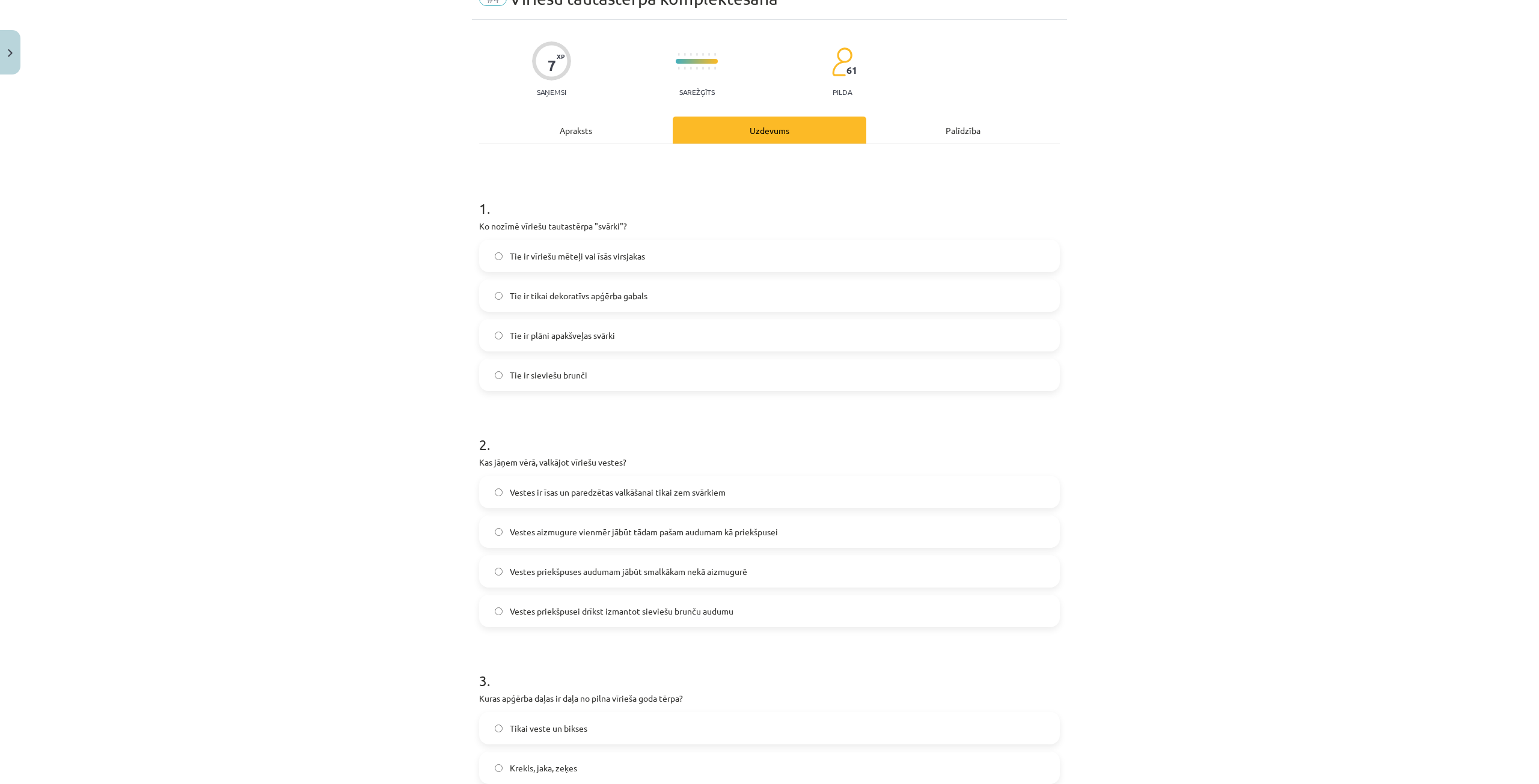
scroll to position [0, 0]
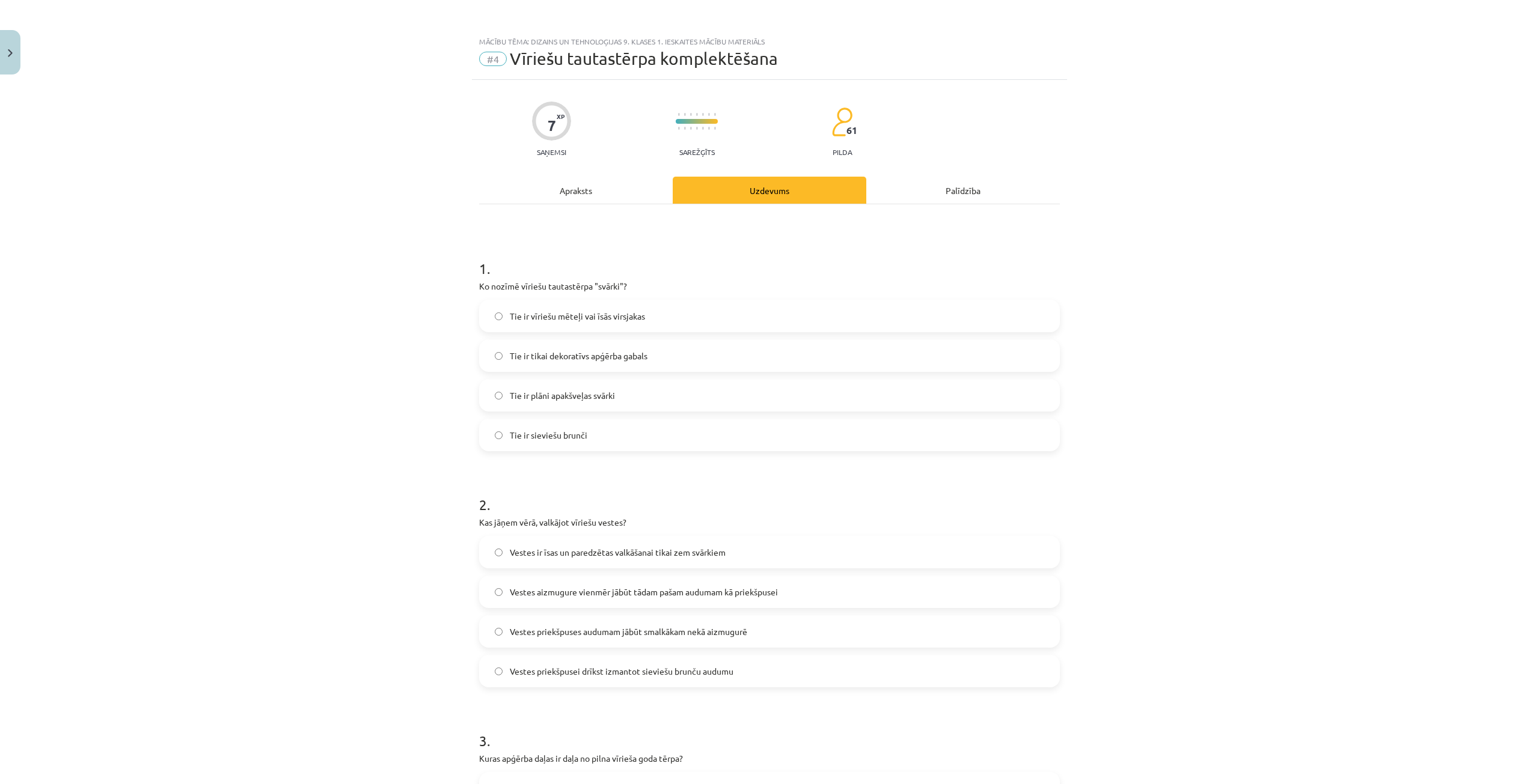
click at [1200, 622] on div "Mācību tēma: Dizains un tehnoloģijas 9. klases 1. ieskaites mācību materiāls #4…" at bounding box center [770, 392] width 1539 height 784
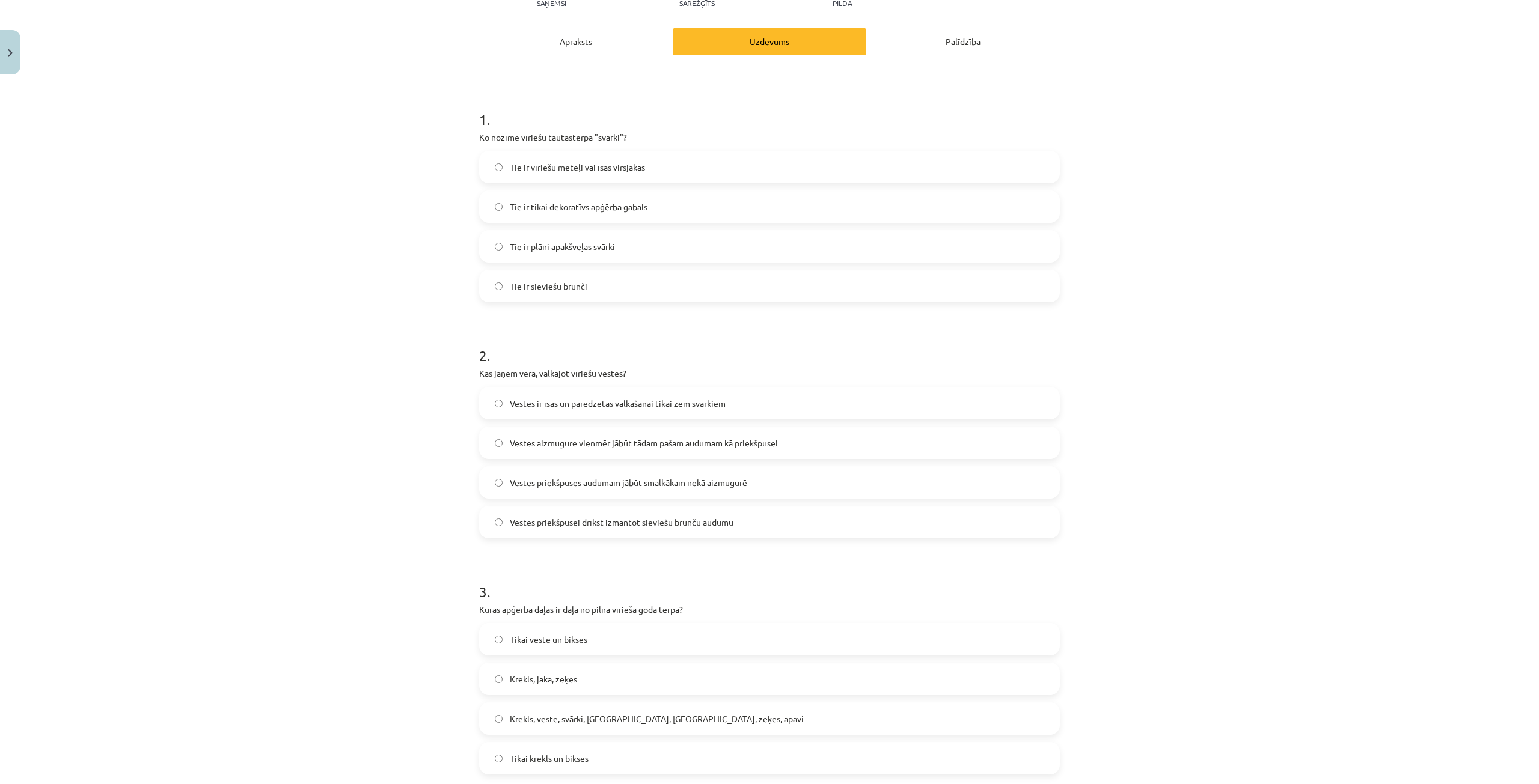
scroll to position [60, 0]
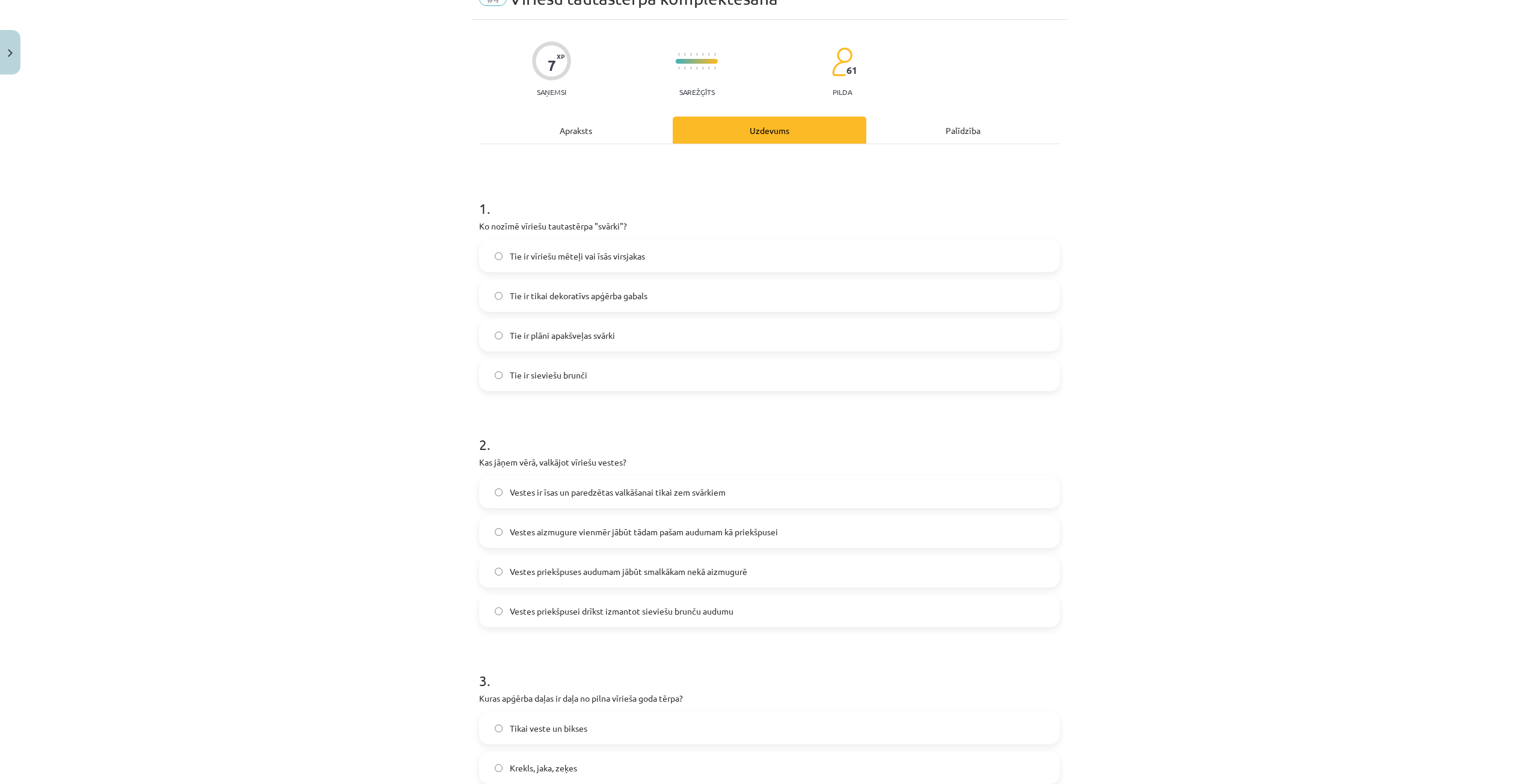
click at [288, 285] on div "Mācību tēma: Dizains un tehnoloģijas 9. klases 1. ieskaites mācību materiāls #4…" at bounding box center [770, 392] width 1539 height 784
click at [659, 264] on label "Tie ir vīriešu mēteļi vai īsās virsjakas" at bounding box center [769, 255] width 578 height 30
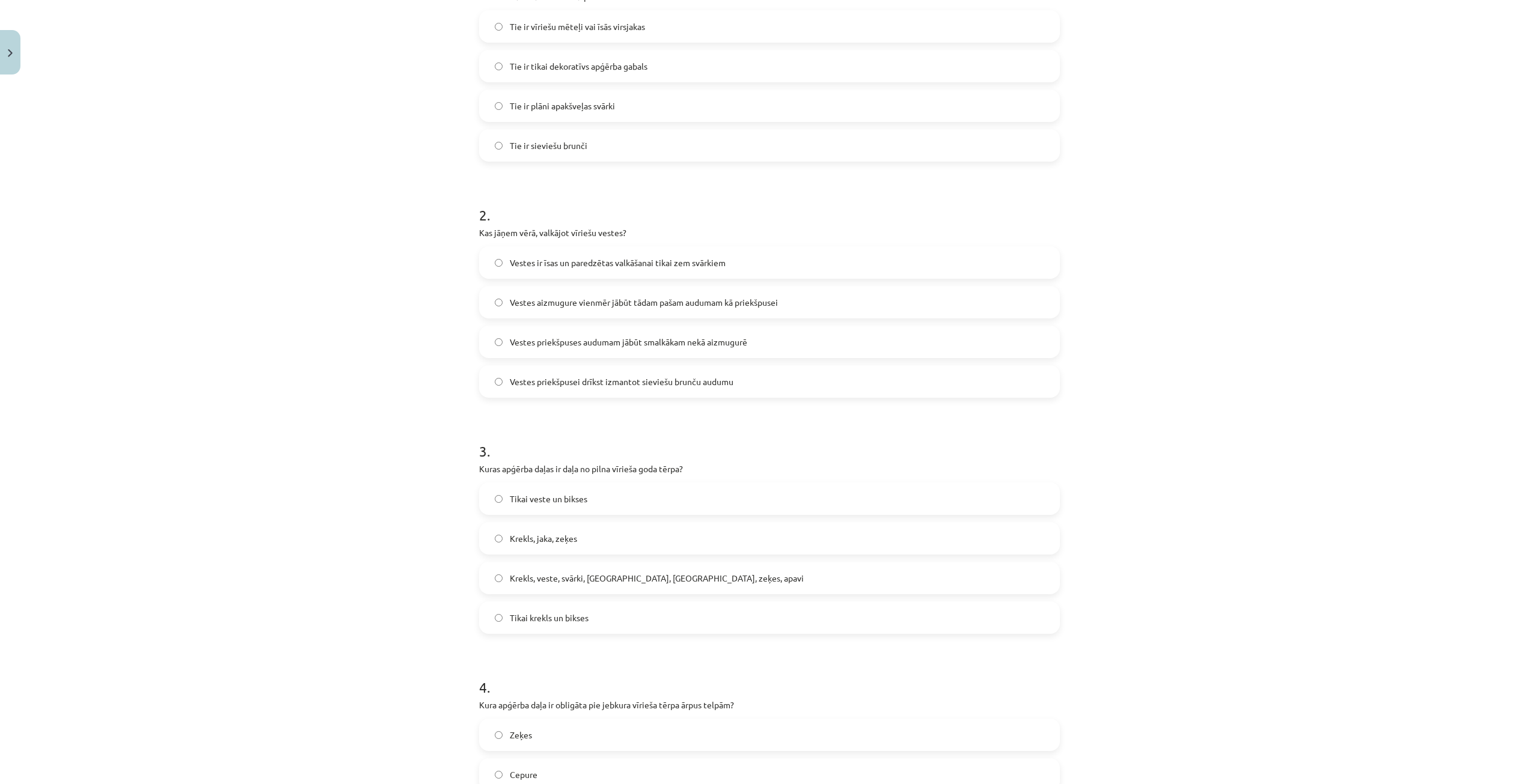
scroll to position [300, 0]
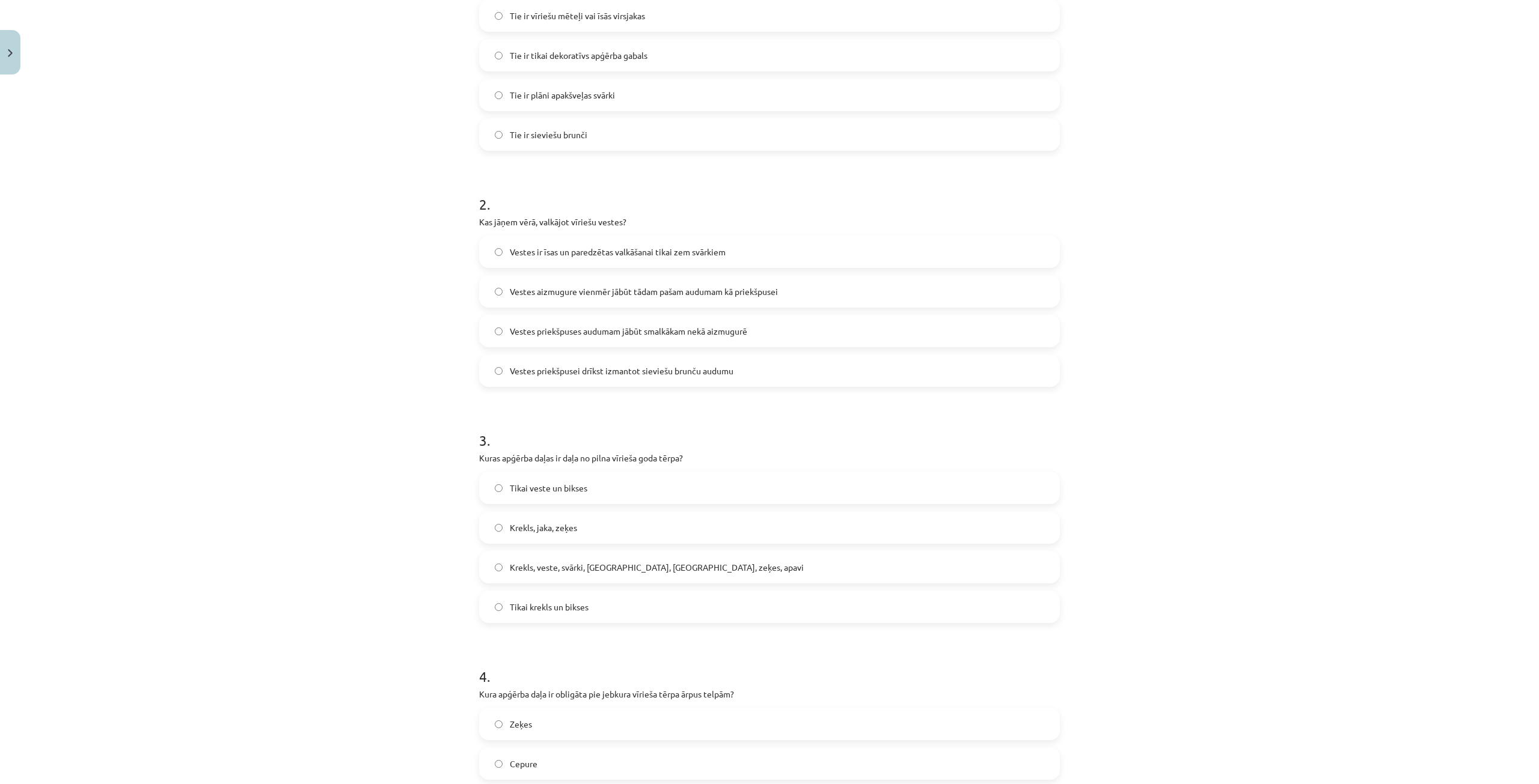
click at [777, 334] on label "Vestes priekšpuses audumam jābūt smalkākam nekā aizmugurē" at bounding box center [769, 331] width 578 height 30
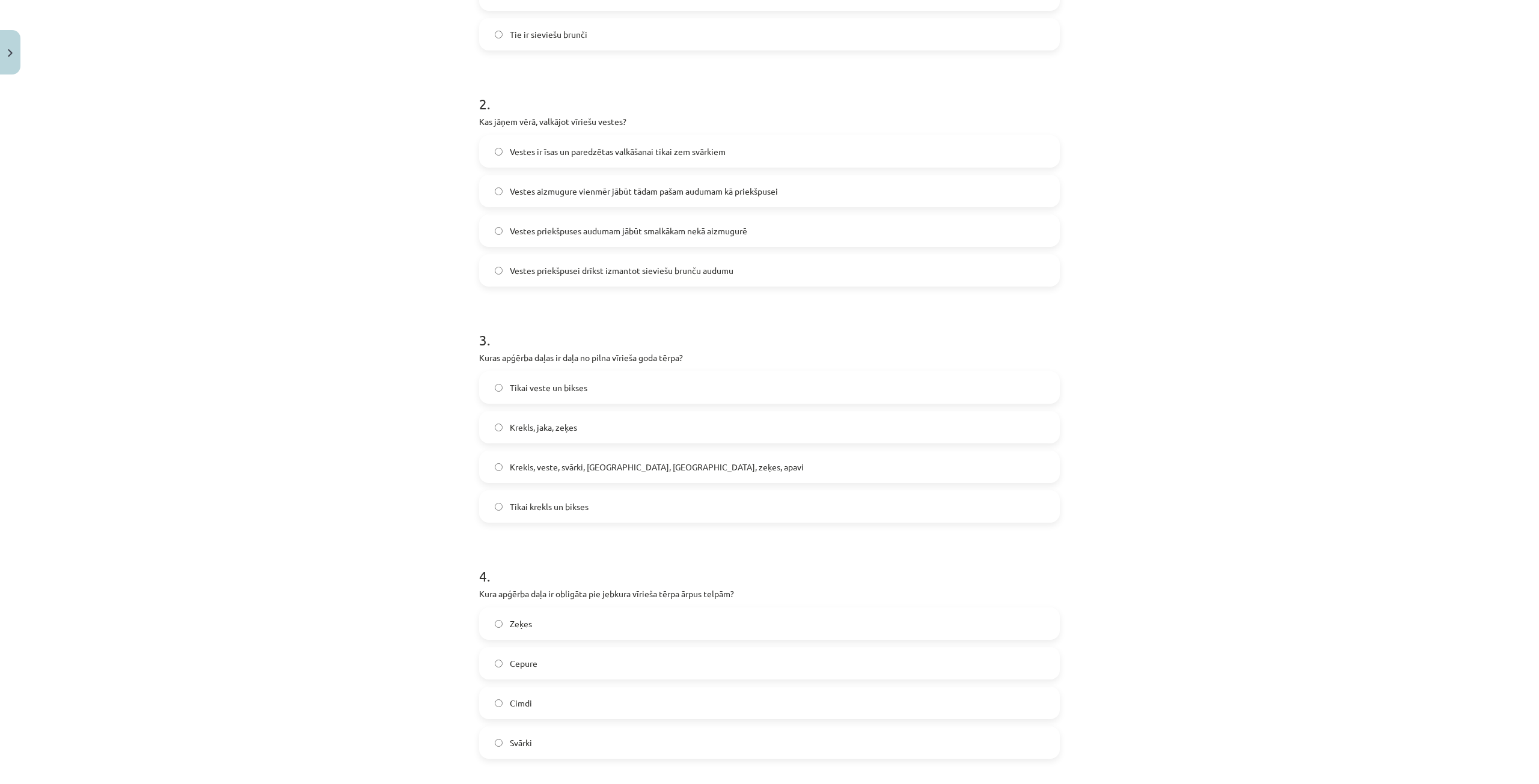
scroll to position [481, 0]
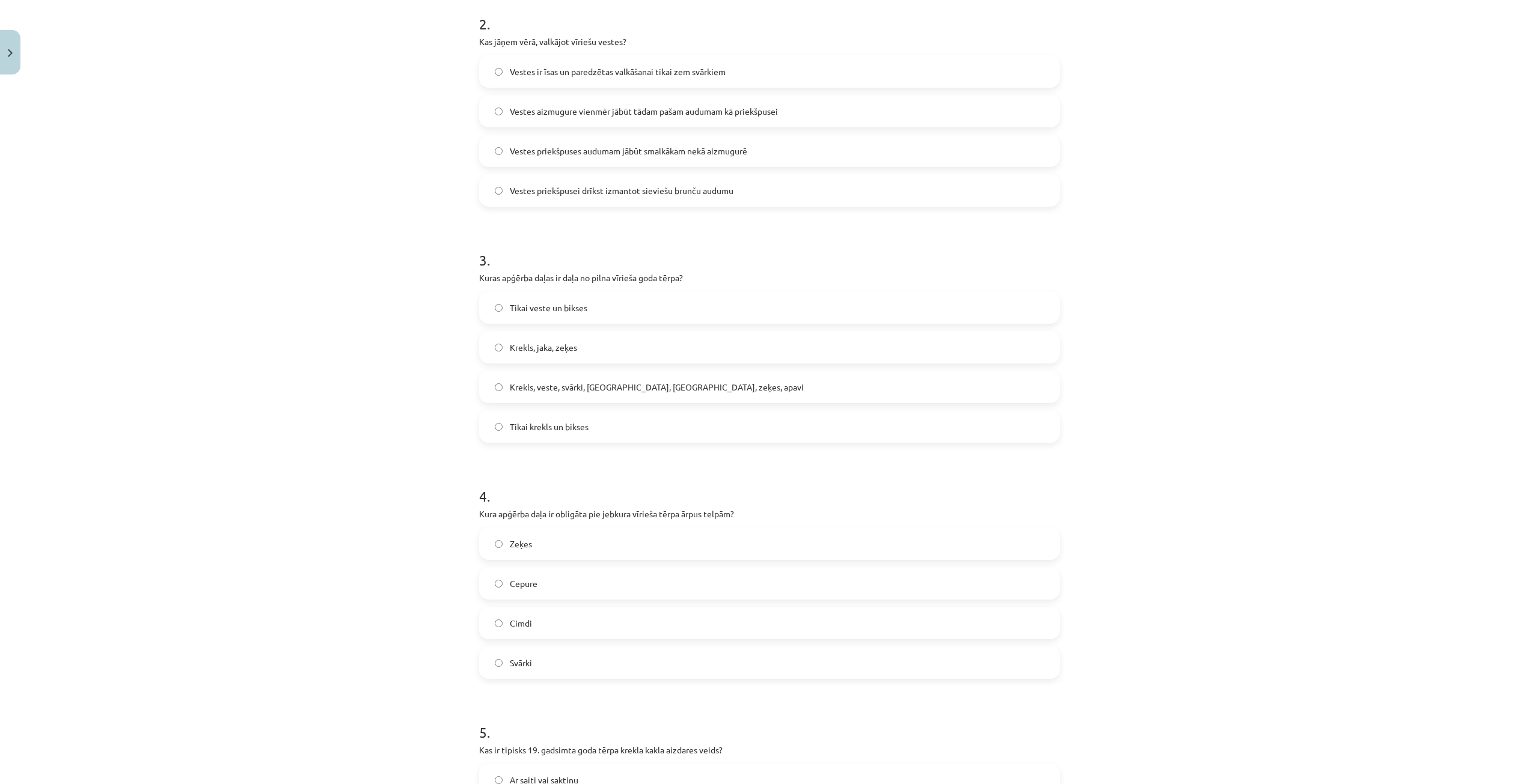
click at [647, 392] on span "Krekls, veste, svārki, cepure, josta, zeķes, apavi" at bounding box center [657, 387] width 294 height 13
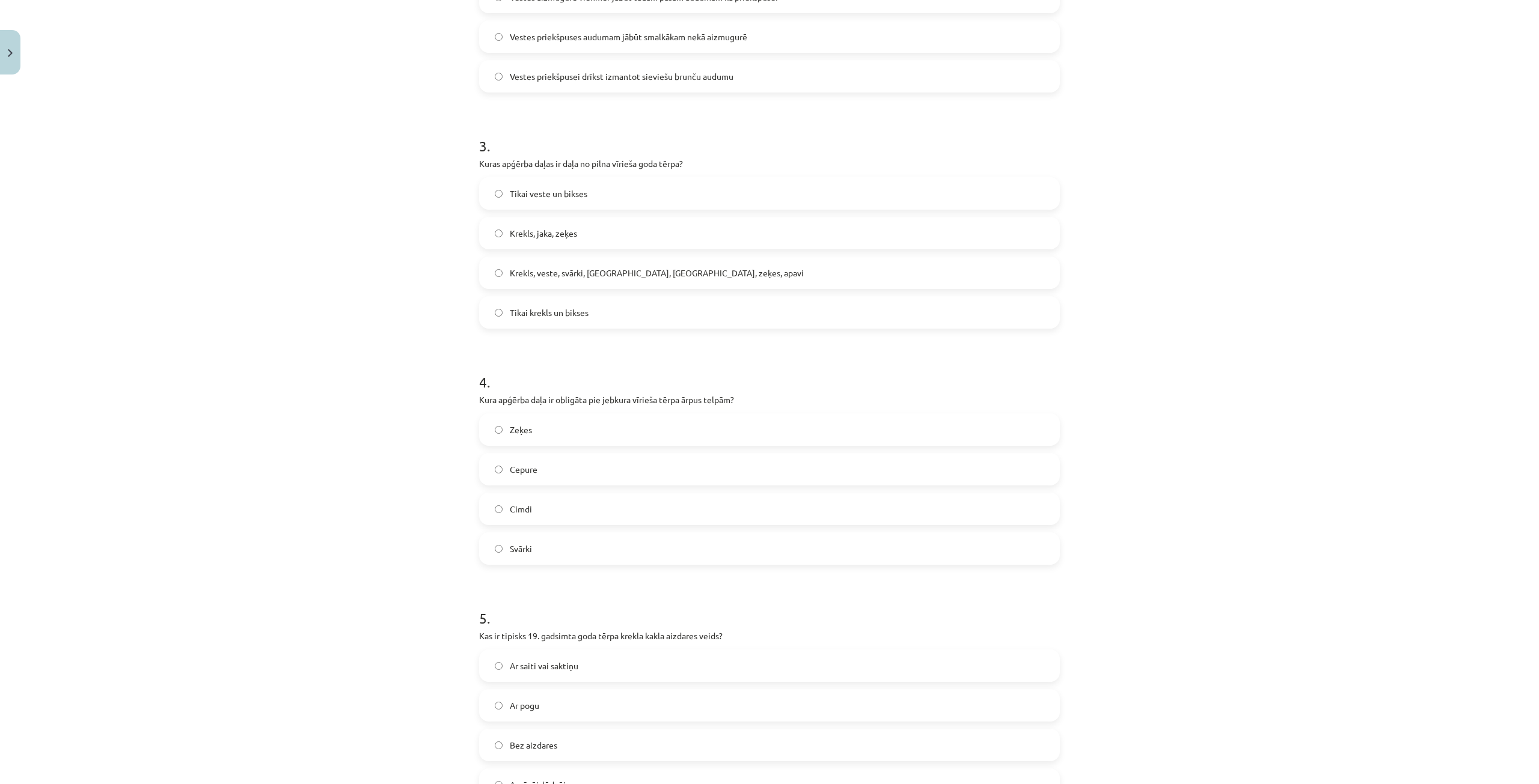
scroll to position [781, 0]
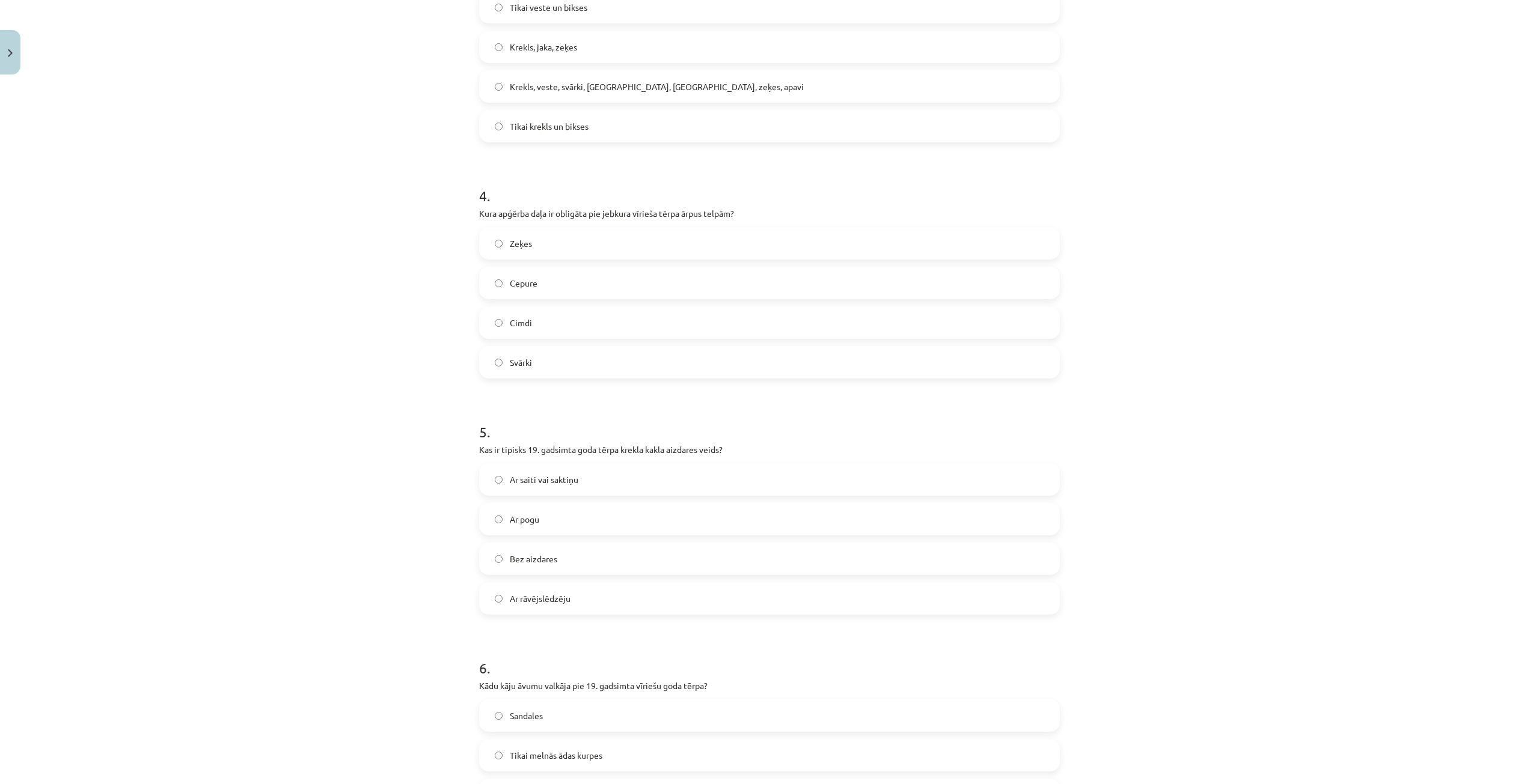
click at [538, 285] on label "Cepure" at bounding box center [769, 283] width 578 height 30
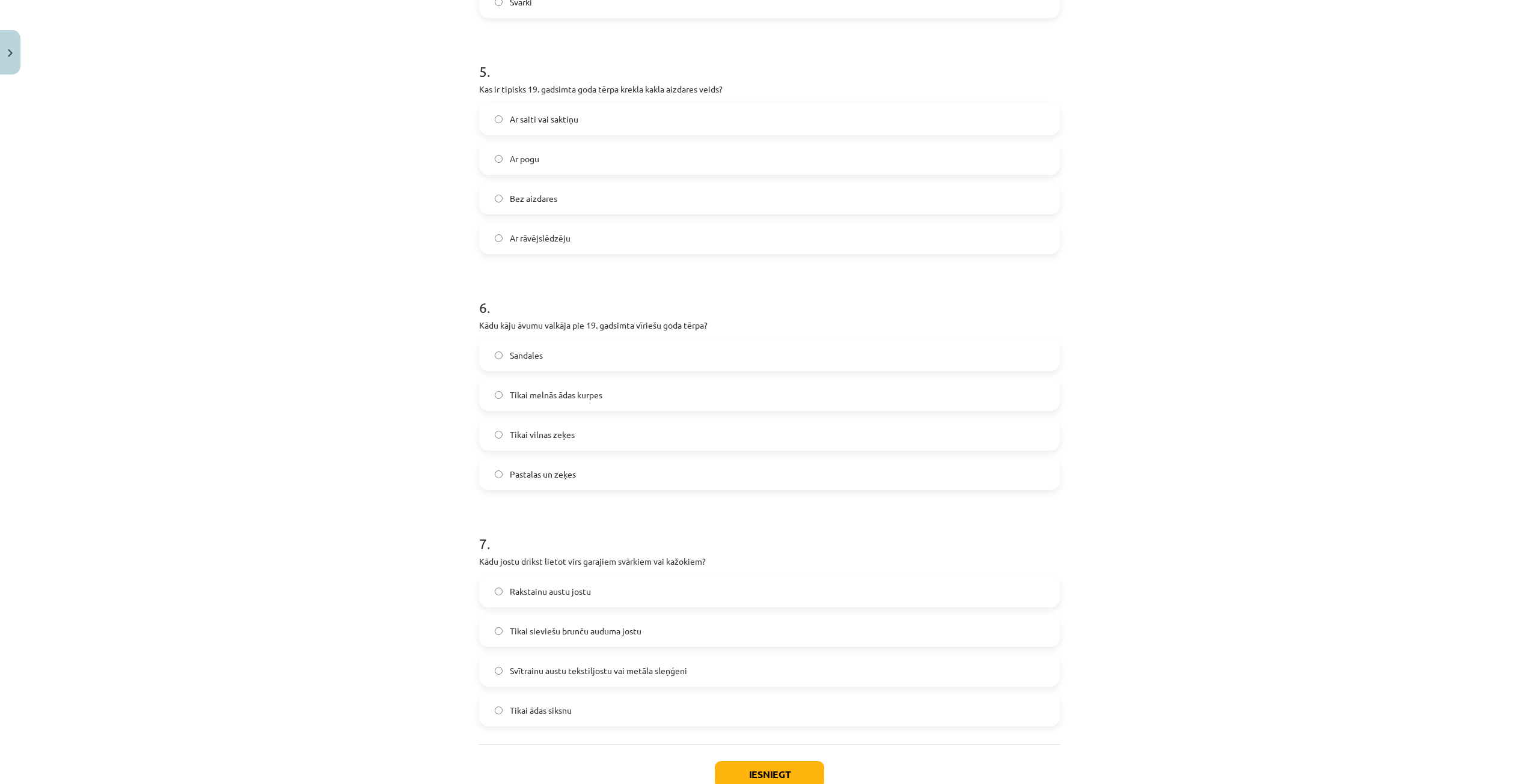
click at [597, 123] on label "Ar saiti vai saktiņu" at bounding box center [769, 119] width 578 height 30
click at [578, 473] on label "Pastalas un zeķes" at bounding box center [769, 474] width 578 height 30
click at [599, 240] on label "Ar rāvējslēdzēju" at bounding box center [769, 238] width 578 height 30
click at [643, 114] on label "Ar saiti vai saktiņu" at bounding box center [769, 119] width 578 height 30
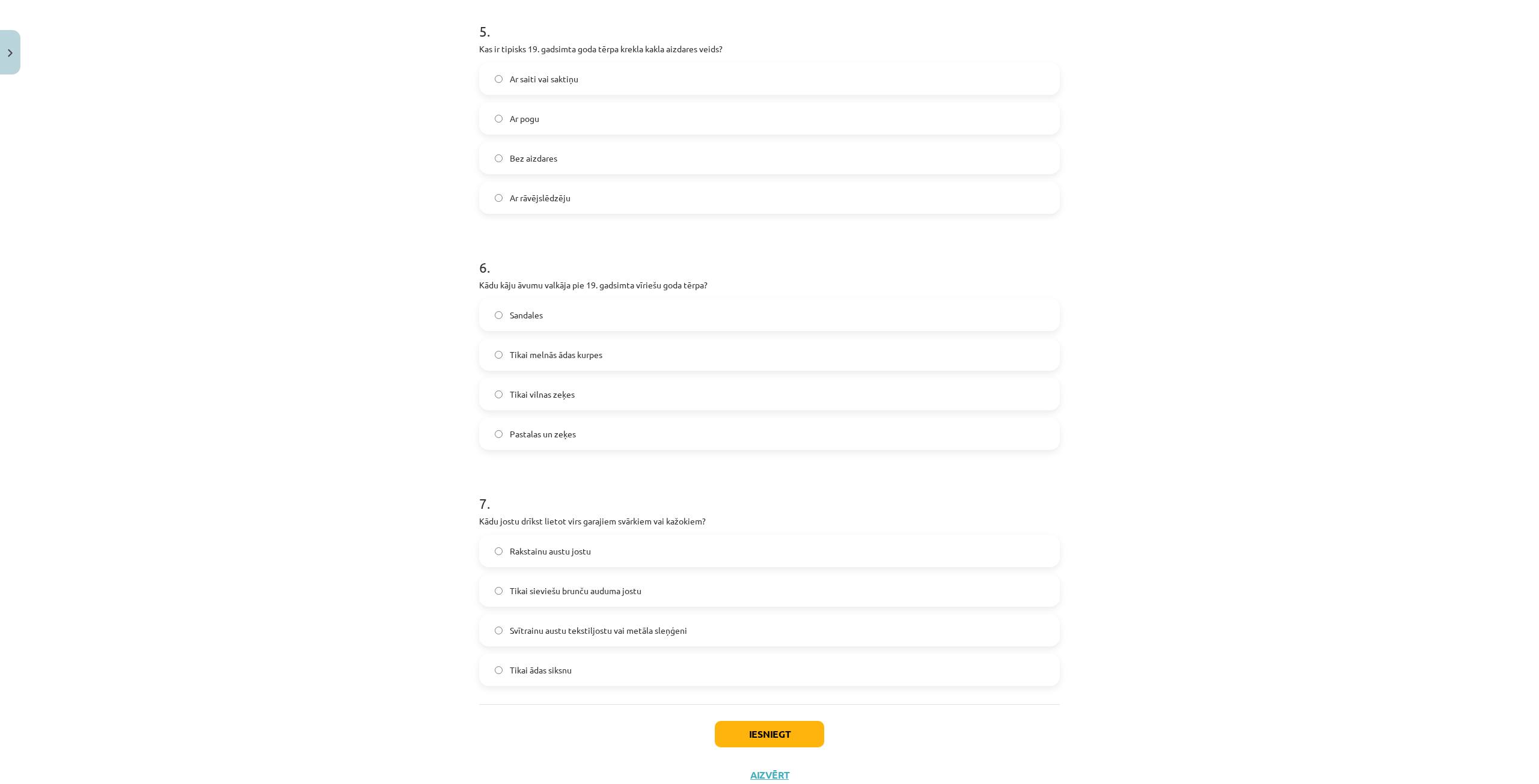
scroll to position [1223, 0]
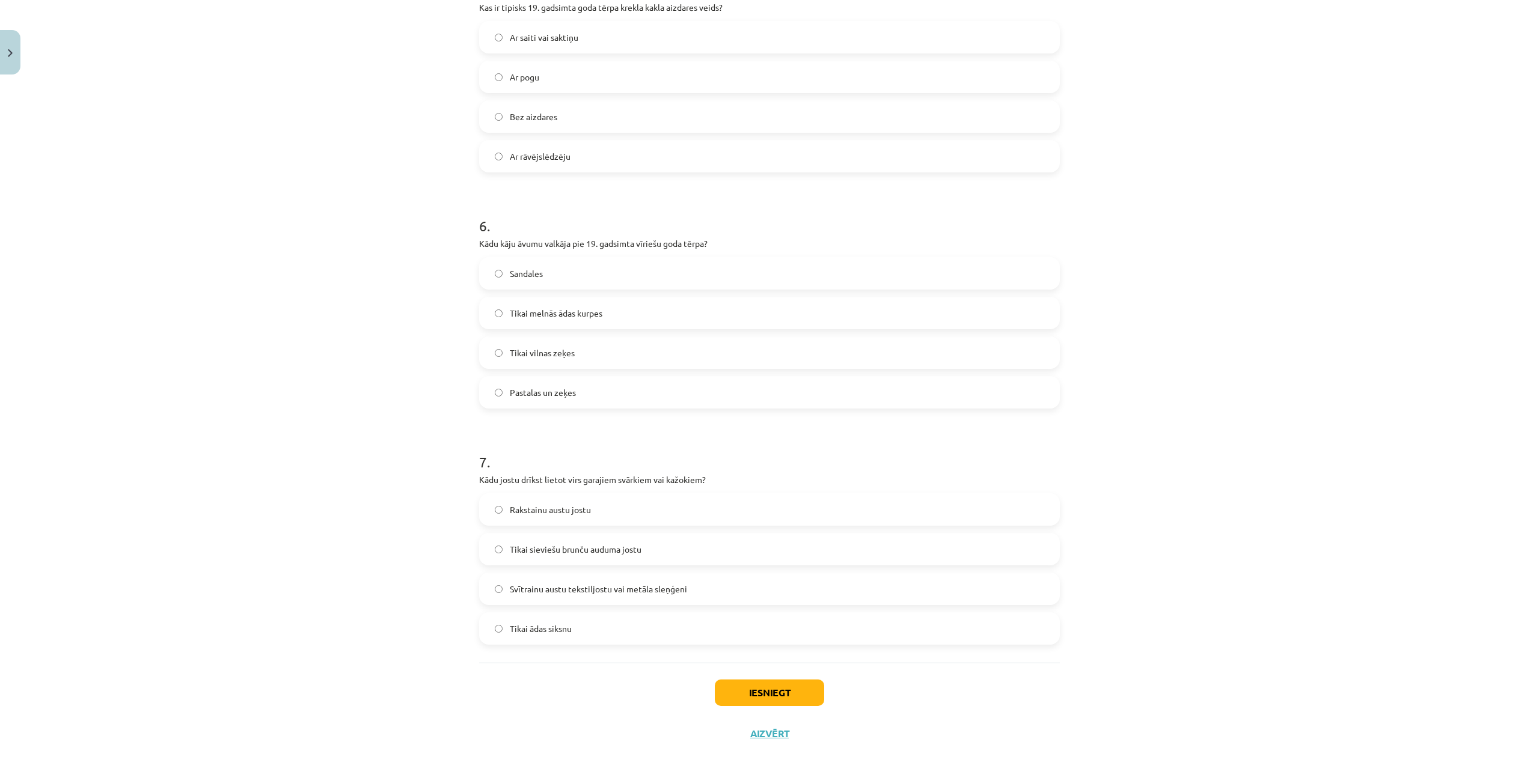
click at [614, 581] on label "Svītrainu austu tekstiljostu vai metāla sleņģeni" at bounding box center [769, 588] width 578 height 30
click at [783, 688] on button "Iesniegt" at bounding box center [770, 693] width 109 height 27
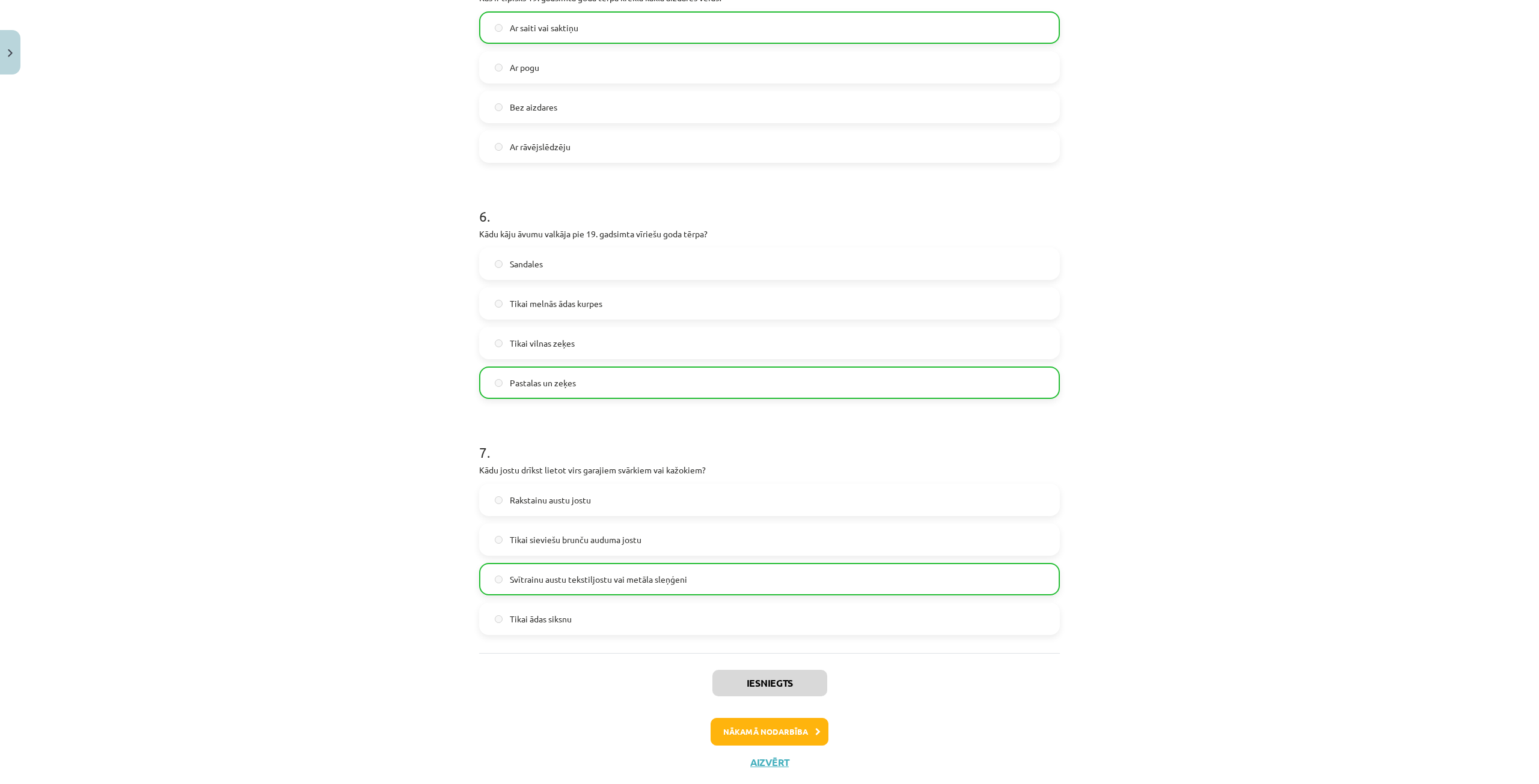
scroll to position [1262, 0]
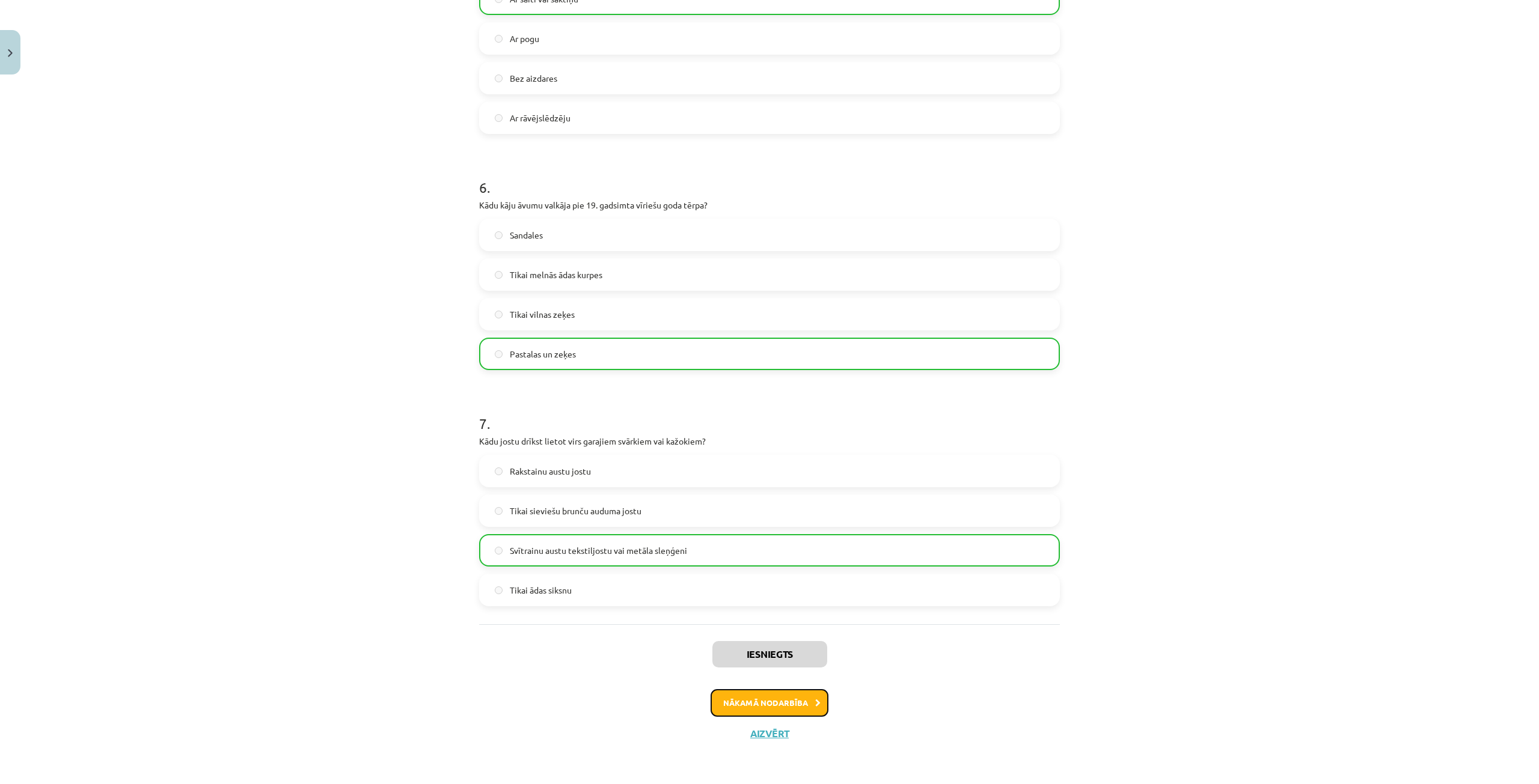
click at [786, 701] on button "Nākamā nodarbība" at bounding box center [770, 703] width 118 height 27
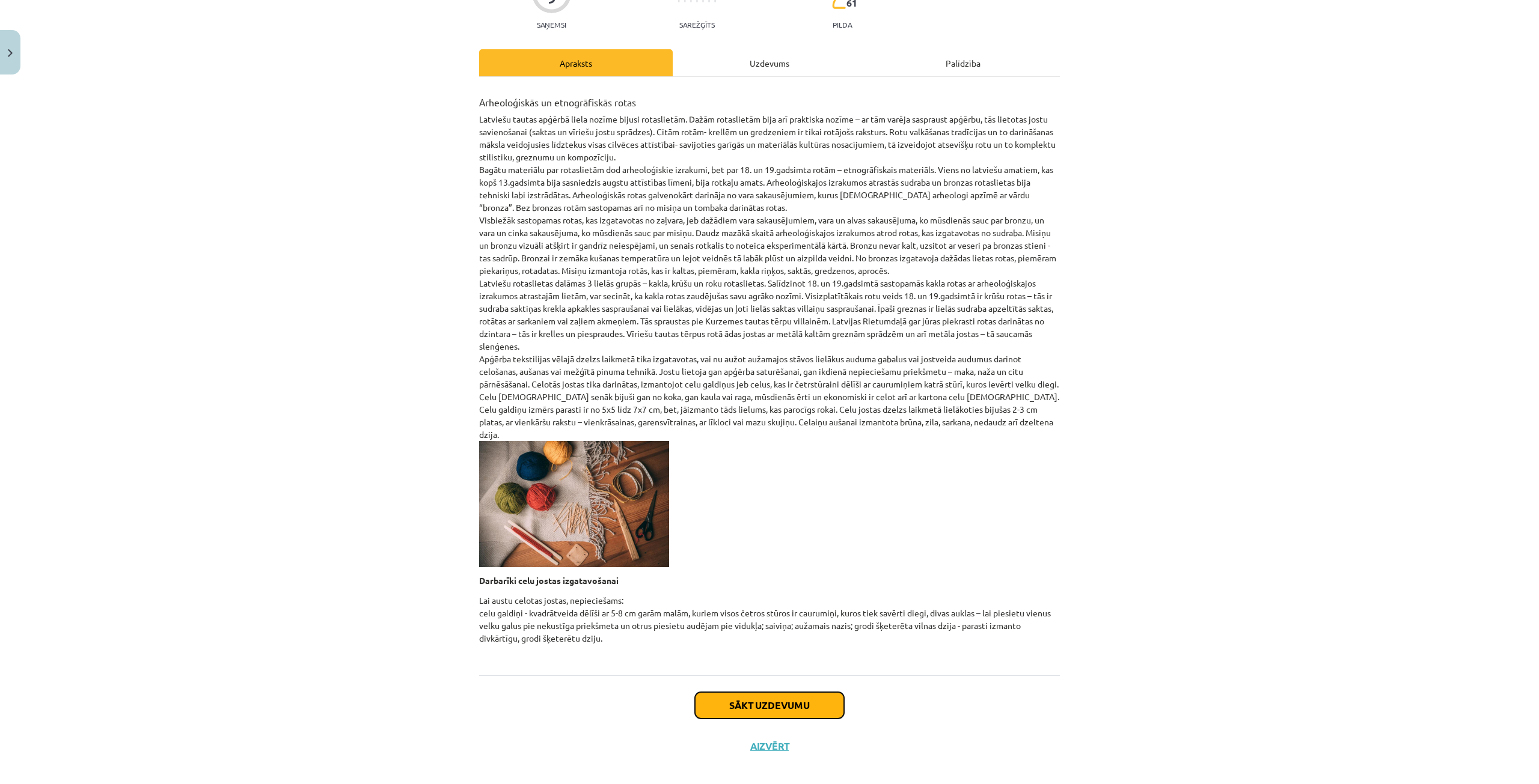
click at [789, 692] on button "Sākt uzdevumu" at bounding box center [770, 706] width 149 height 27
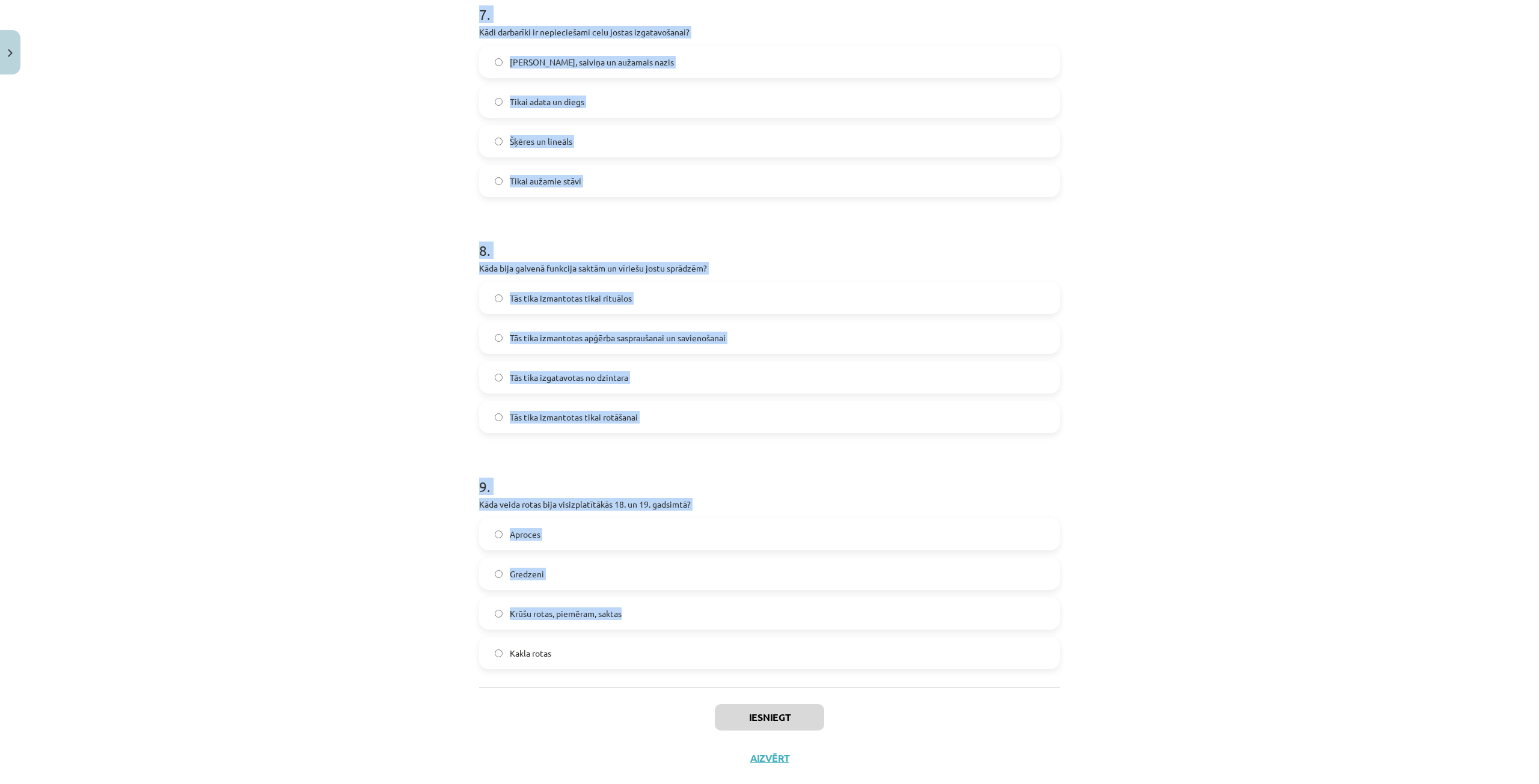
scroll to position [1696, 0]
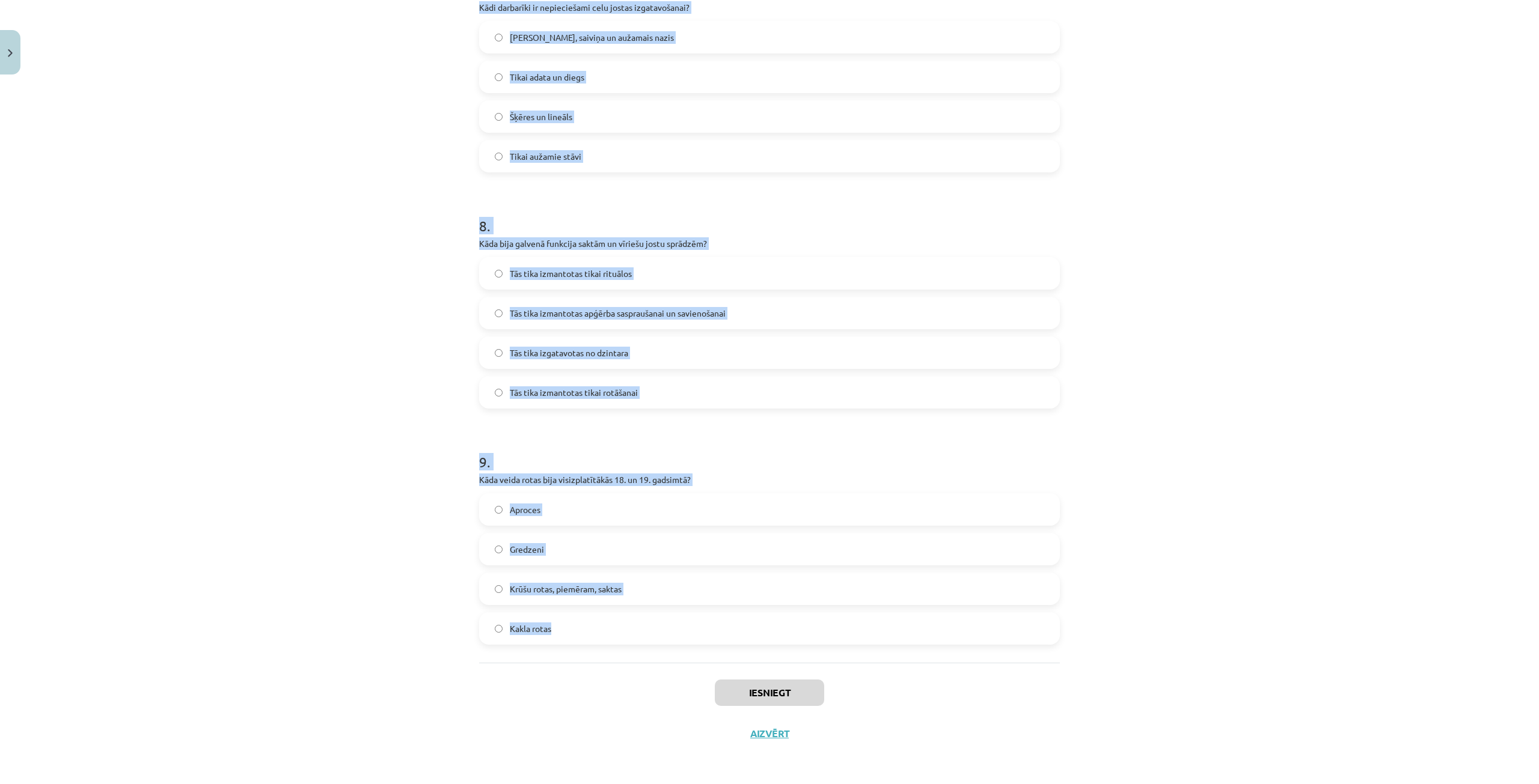
drag, startPoint x: 465, startPoint y: 251, endPoint x: 620, endPoint y: 635, distance: 414.1
click at [620, 635] on div "Mācību tēma: Dizains un tehnoloģijas 9. klases 1. ieskaites mācību materiāls #5…" at bounding box center [770, 392] width 1539 height 784
copy form "Kas raksturīgs Kurzemes tautas tērpu rotām? Tās sastāvēja tikai no zelta rotāju…"
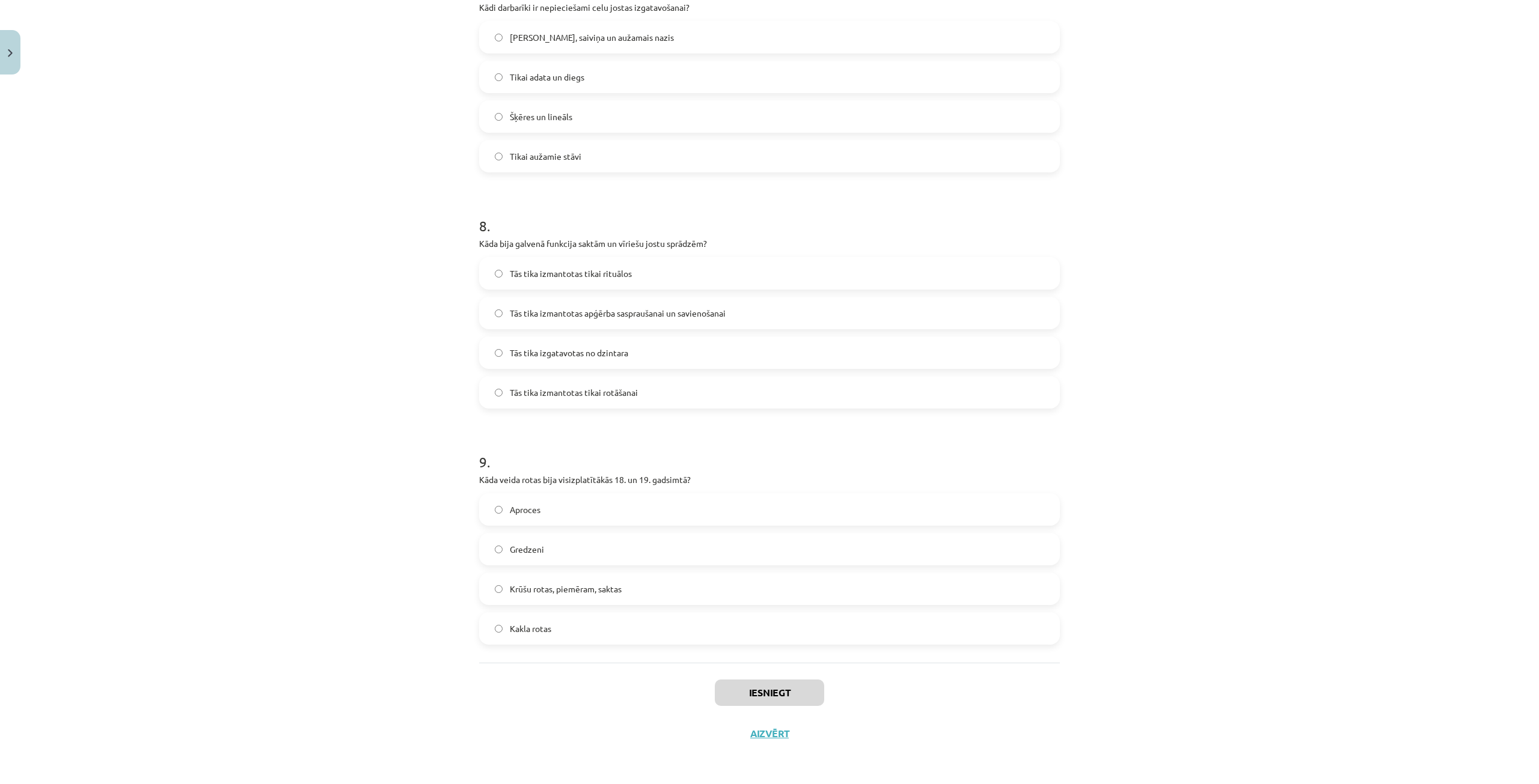
click at [589, 673] on div "Iesniegt Aizvērt" at bounding box center [770, 705] width 580 height 84
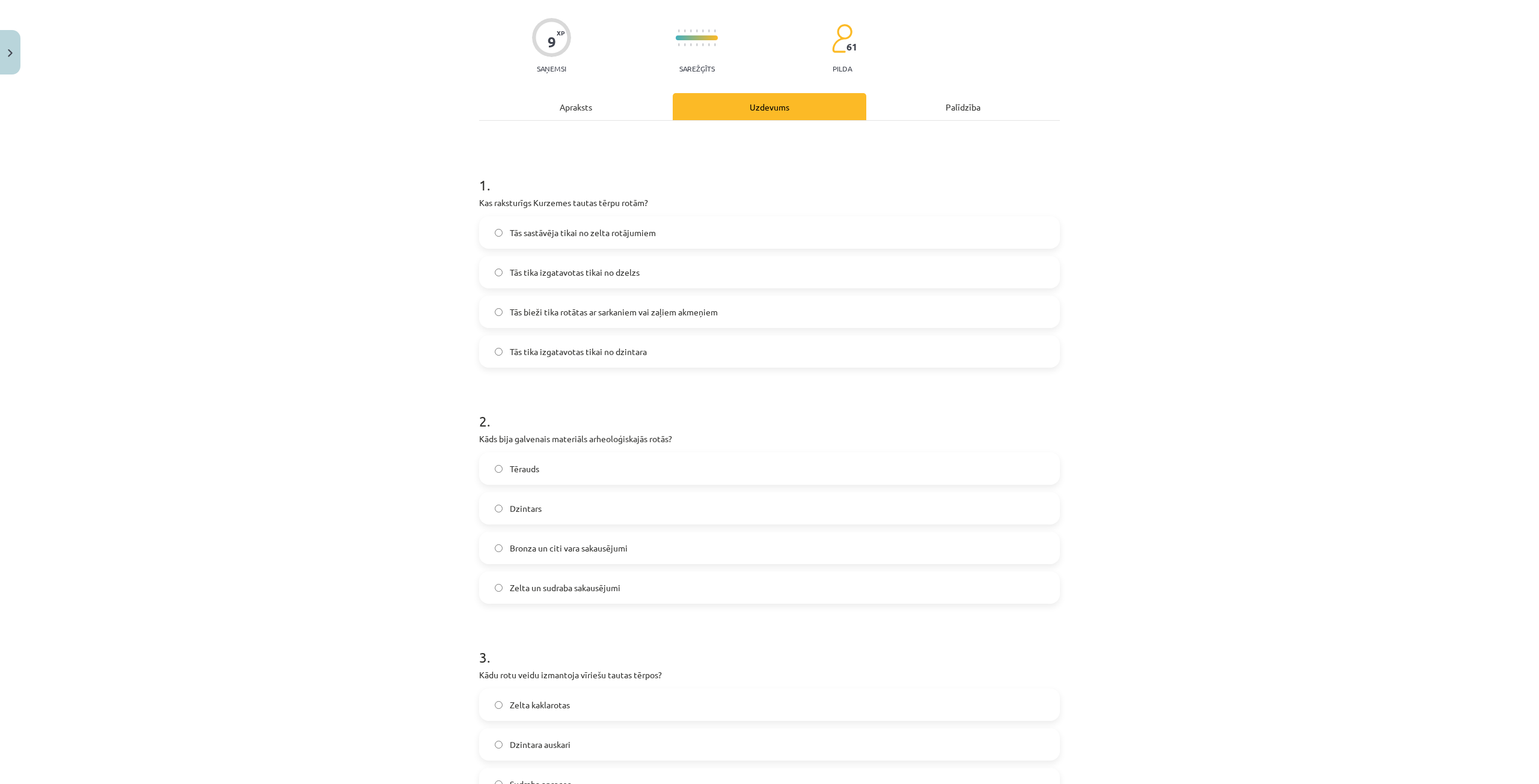
scroll to position [0, 0]
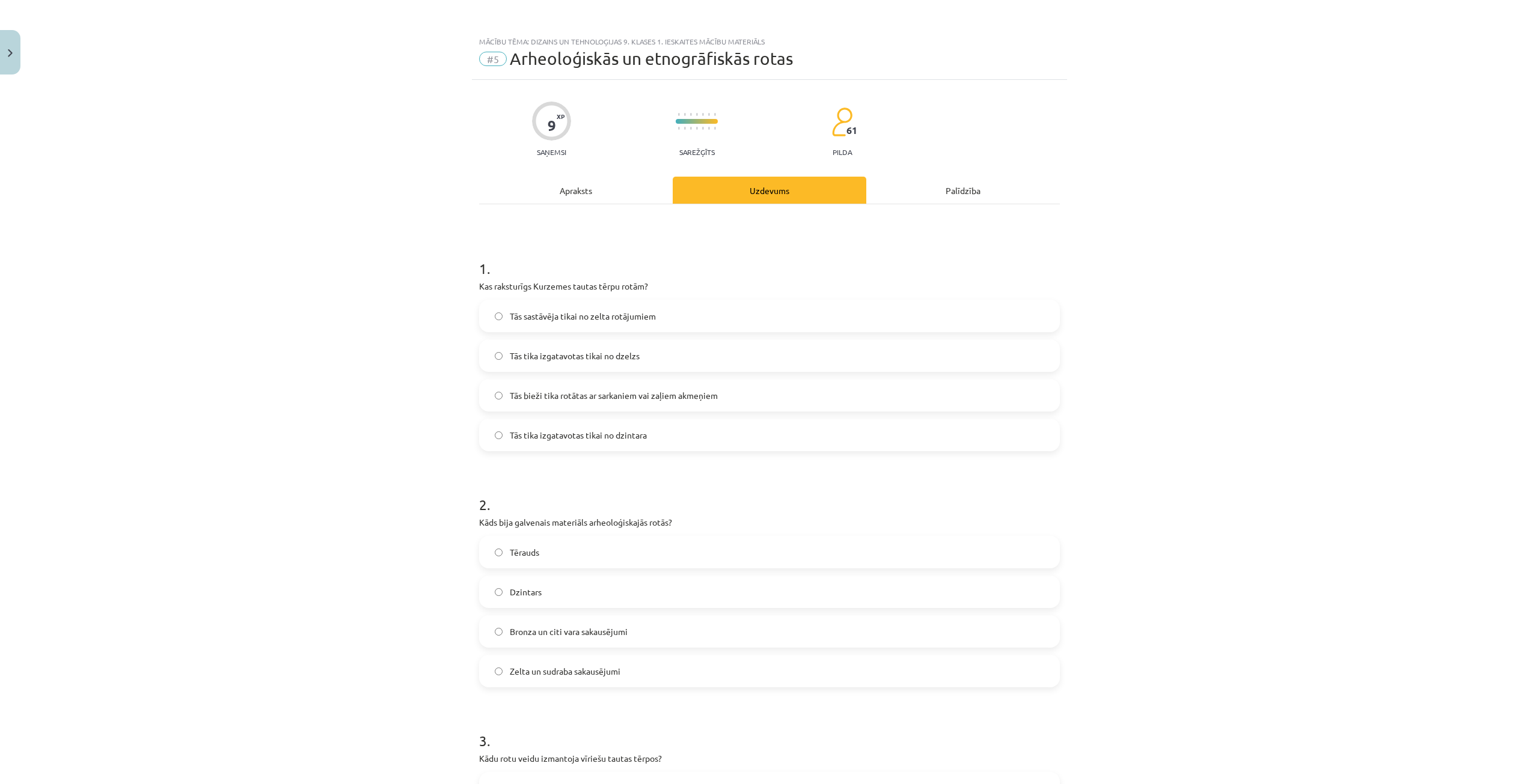
click at [583, 362] on span "Tās tika izgatavotas tikai no dzelzs" at bounding box center [575, 356] width 130 height 13
click at [585, 401] on span "Tās bieži tika rotātas ar sarkaniem vai zaļiem akmeņiem" at bounding box center [614, 395] width 208 height 13
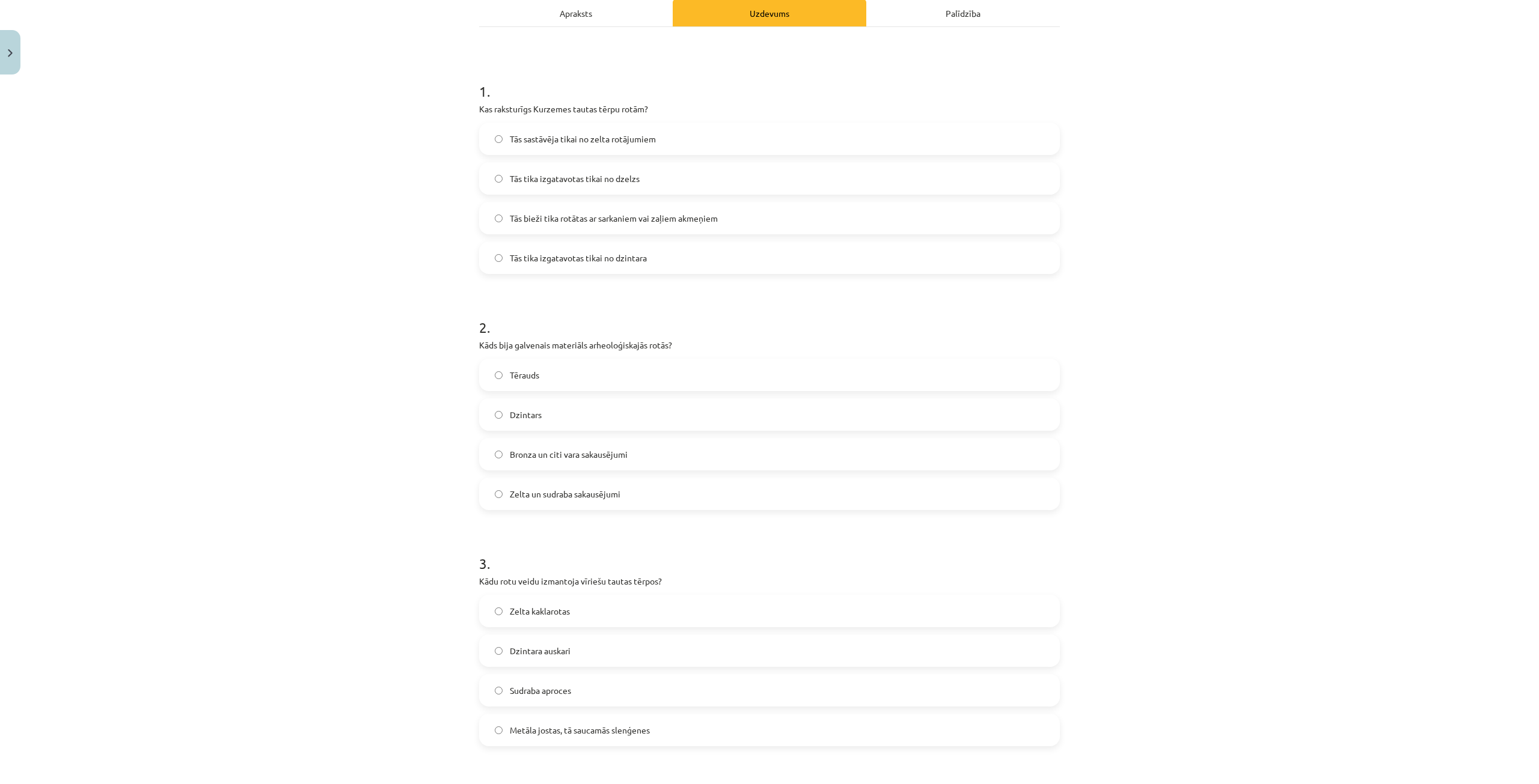
scroll to position [300, 0]
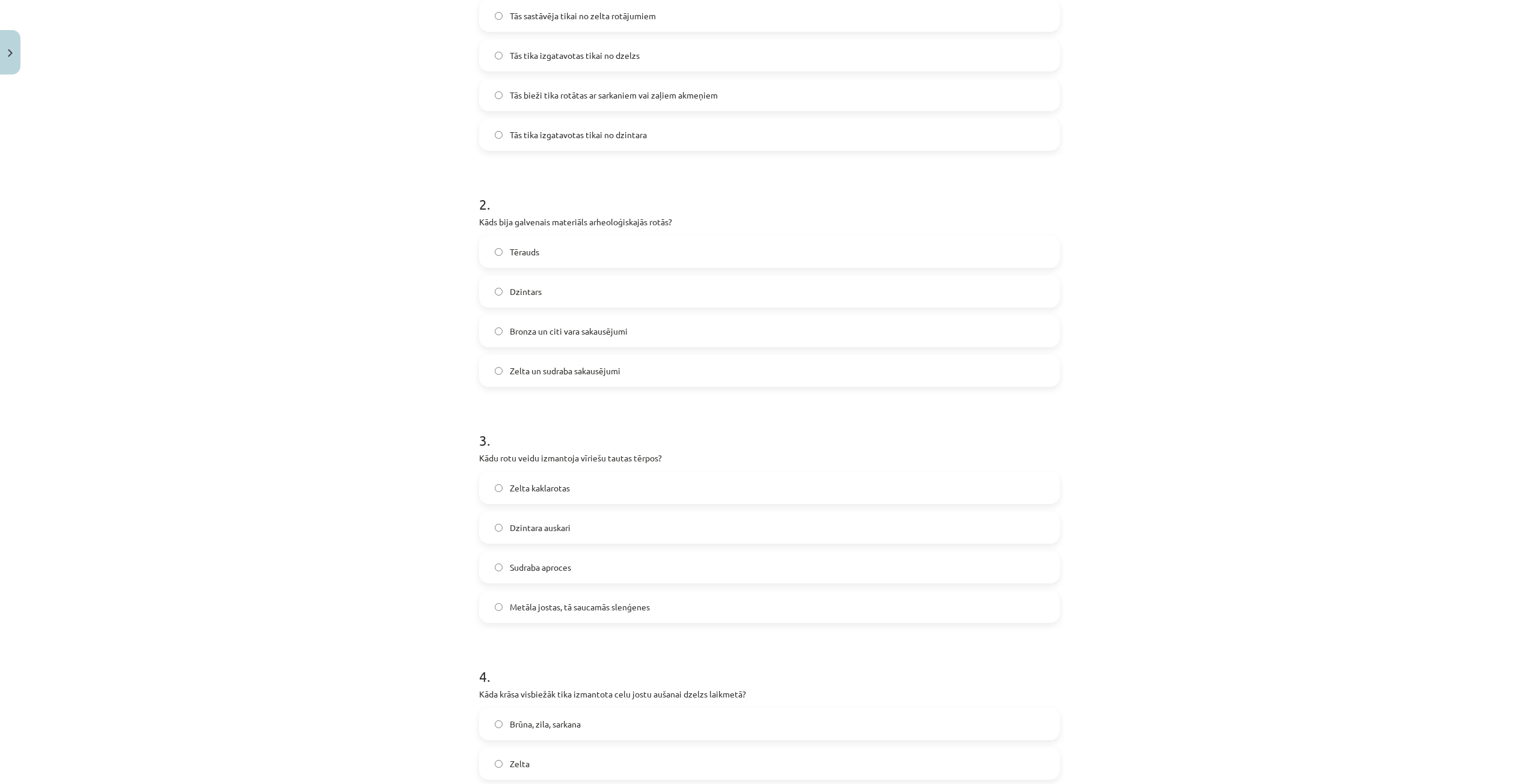
click at [676, 324] on label "Bronza un citi vara sakausējumi" at bounding box center [769, 331] width 578 height 30
click at [589, 619] on label "Metāla jostas, tā saucamās slenģenes" at bounding box center [769, 607] width 578 height 30
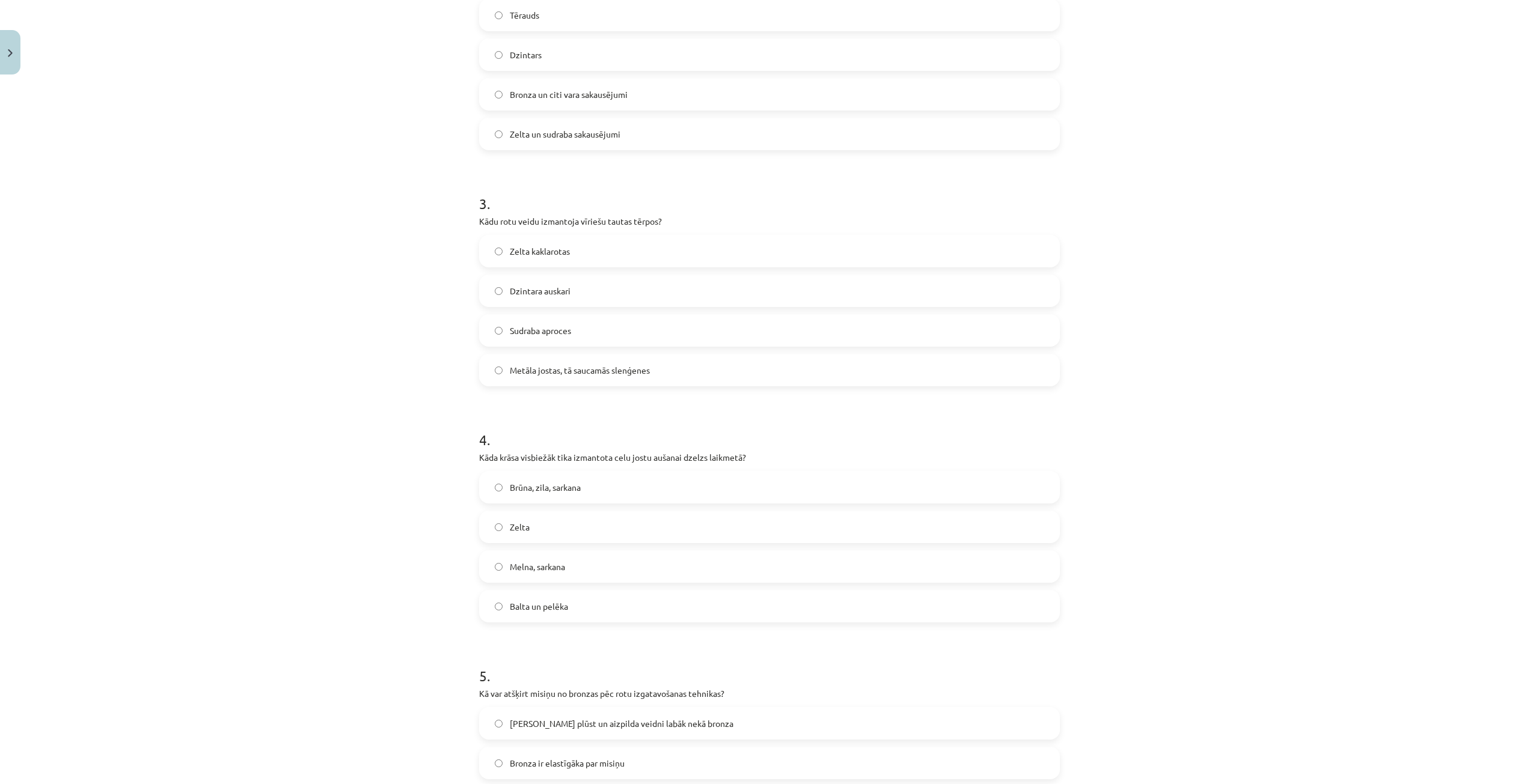
scroll to position [721, 0]
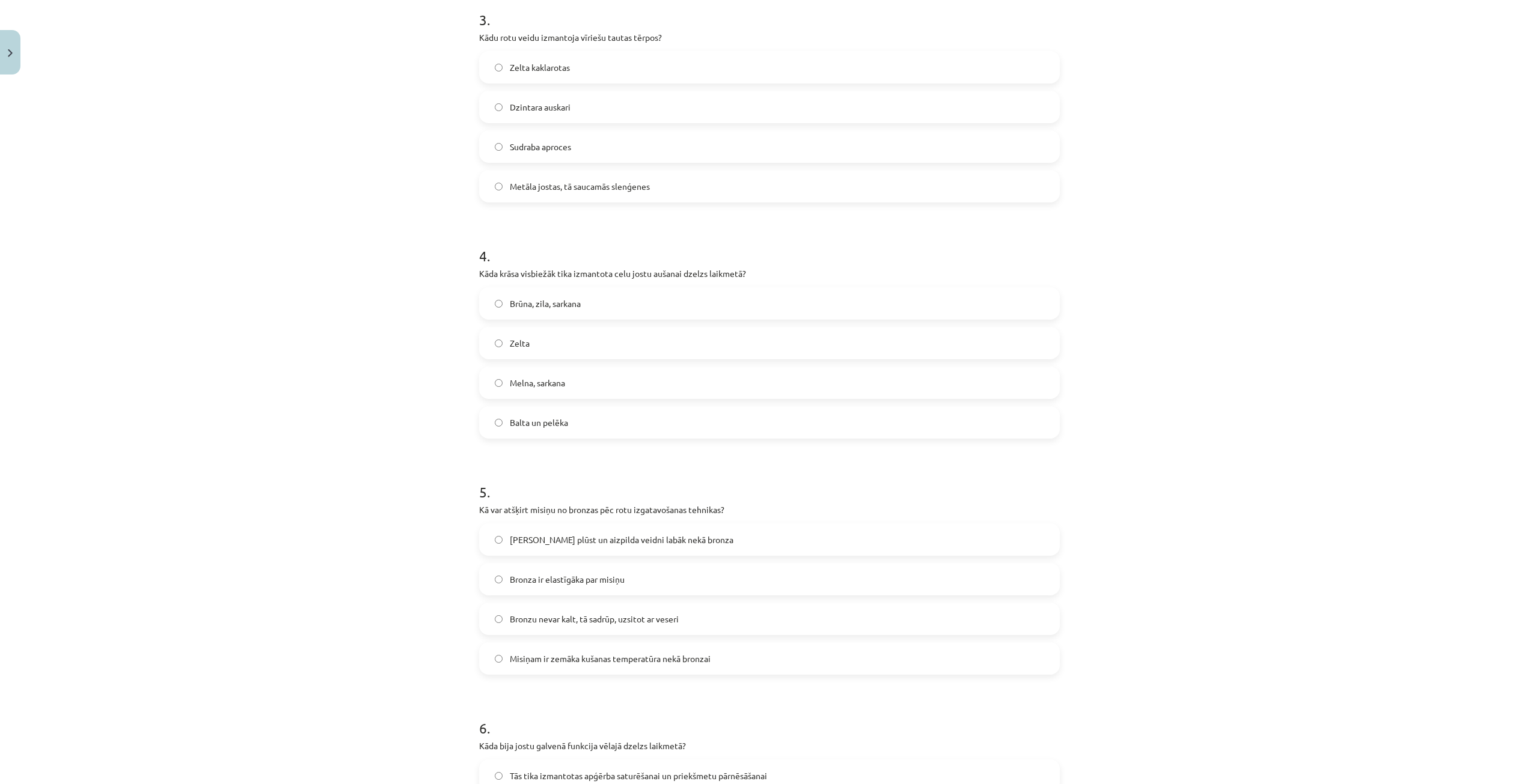
click at [569, 306] on span "Brūna, zila, sarkana" at bounding box center [545, 303] width 71 height 13
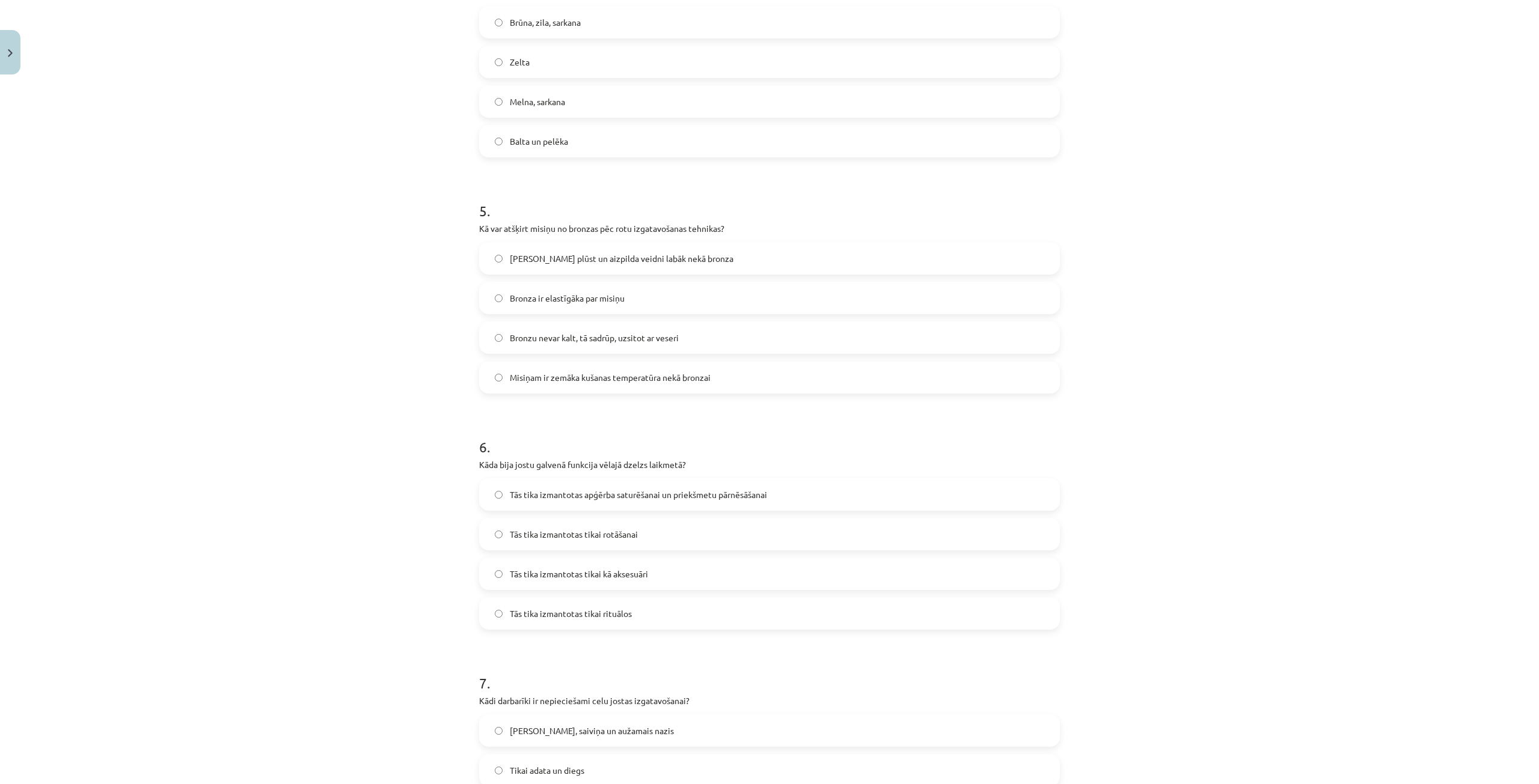
scroll to position [1022, 0]
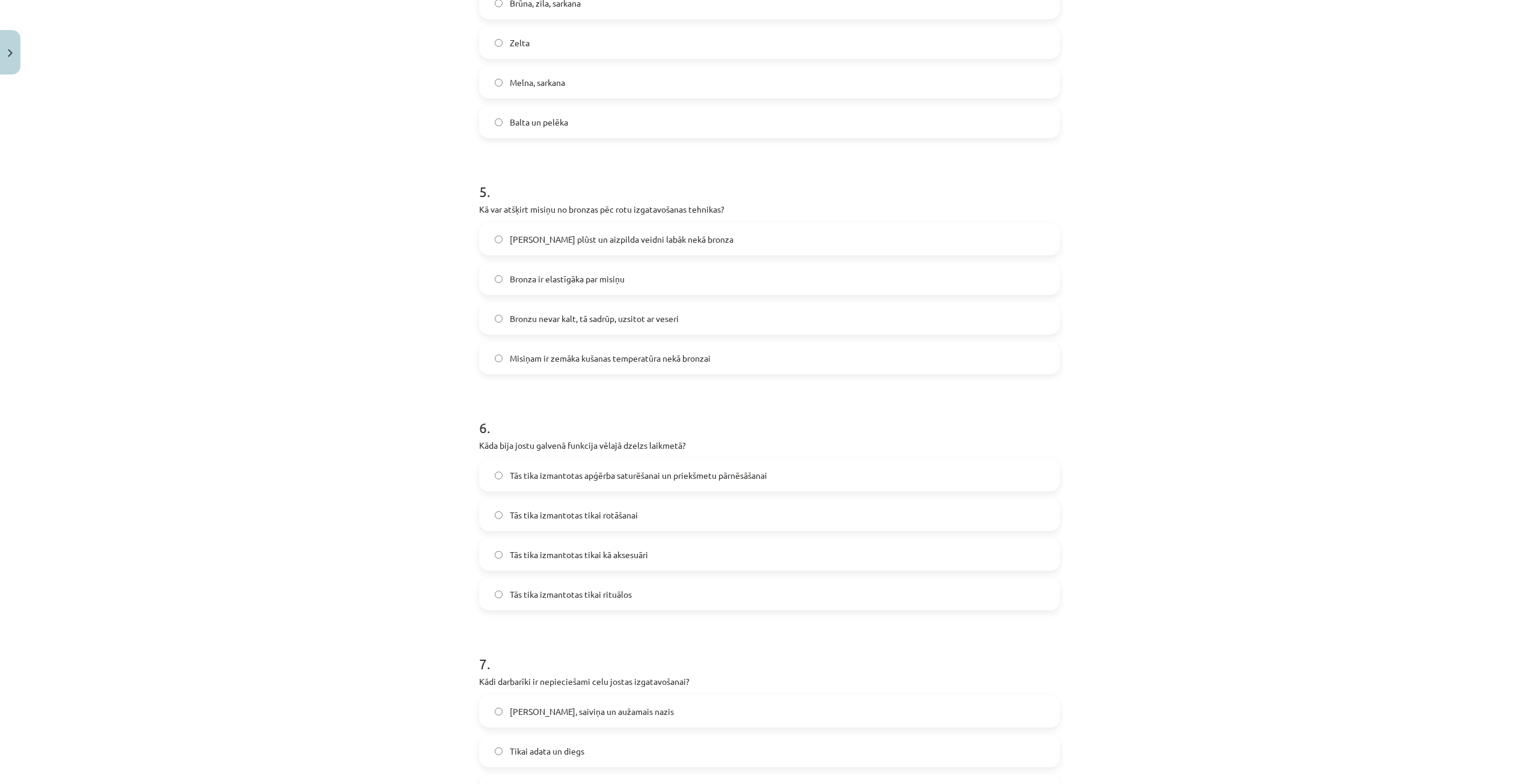
click at [546, 357] on span "Misiņam ir zemāka kušanas temperatūra nekā bronzai" at bounding box center [610, 358] width 201 height 13
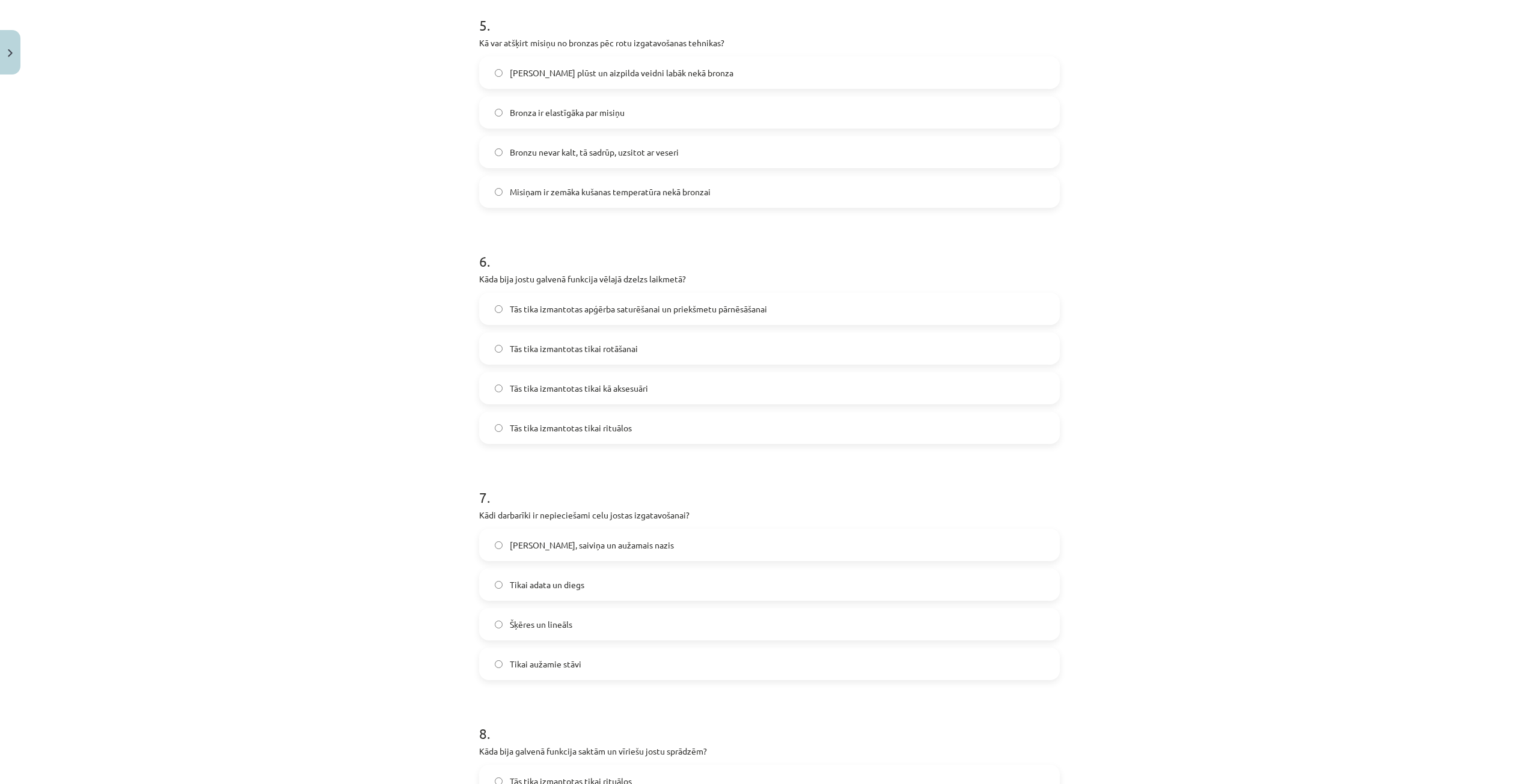
scroll to position [1202, 0]
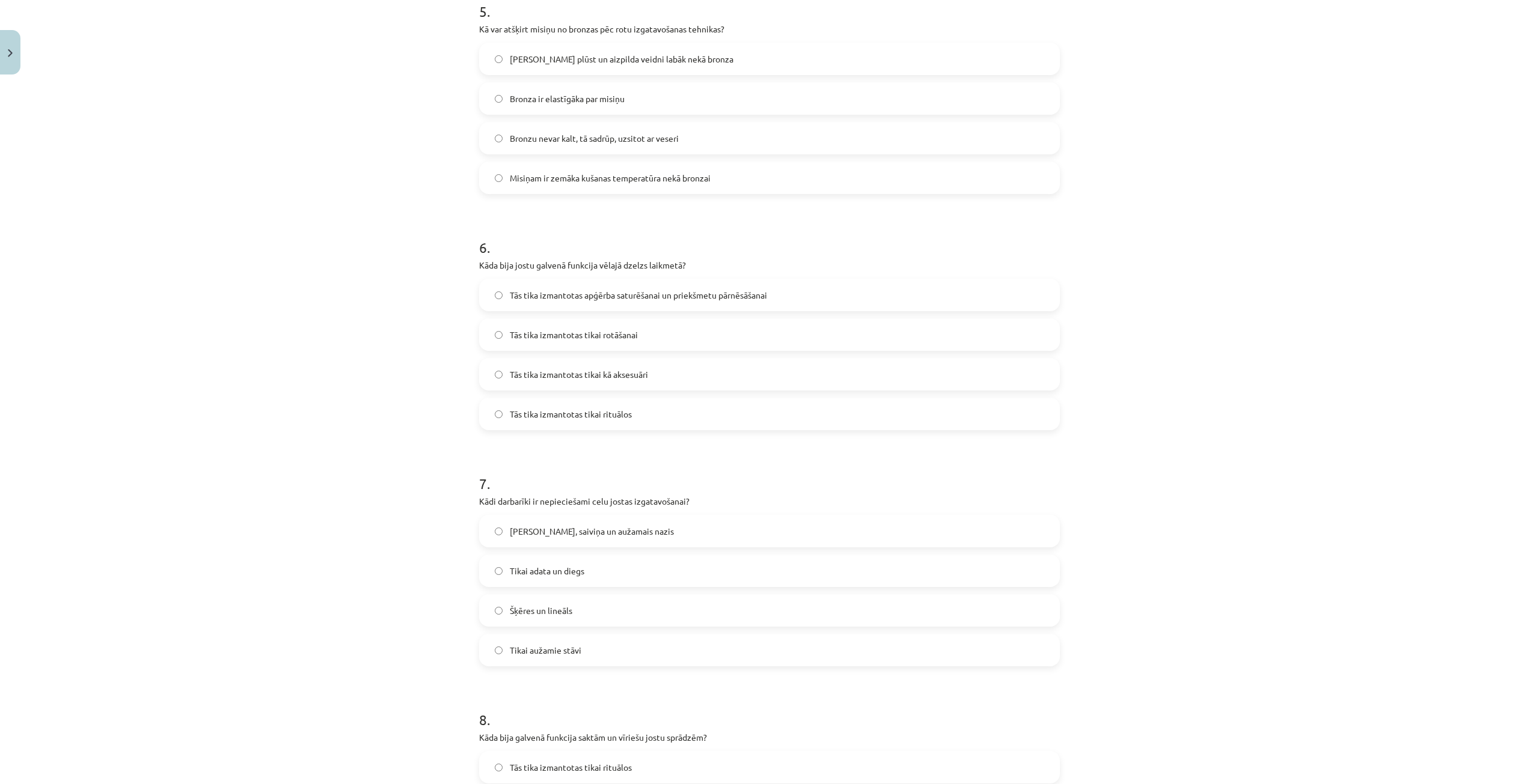
click at [801, 286] on label "Tās tika izmantotas apģērba saturēšanai un priekšmetu pārnēsāšanai" at bounding box center [769, 295] width 578 height 30
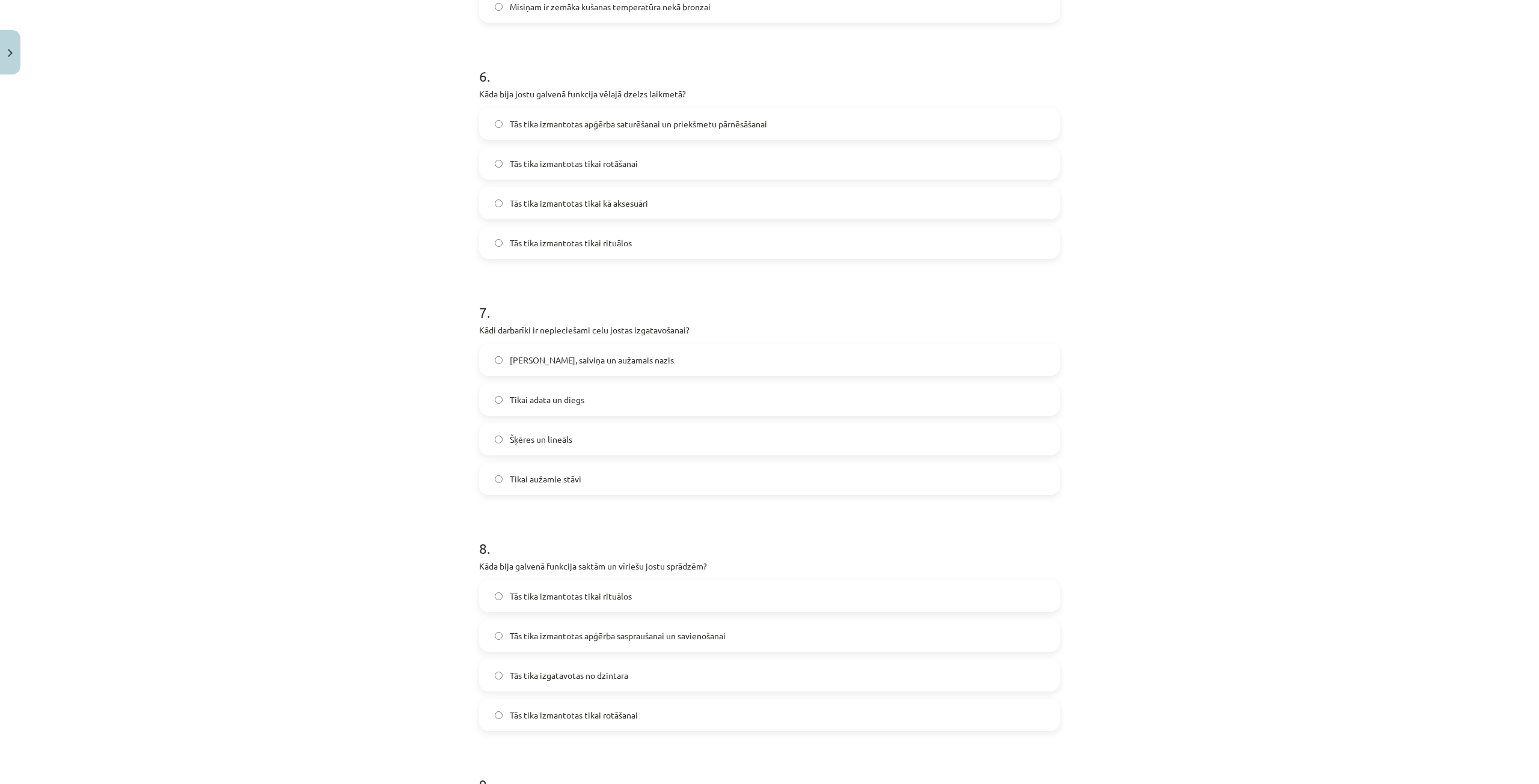
scroll to position [1442, 0]
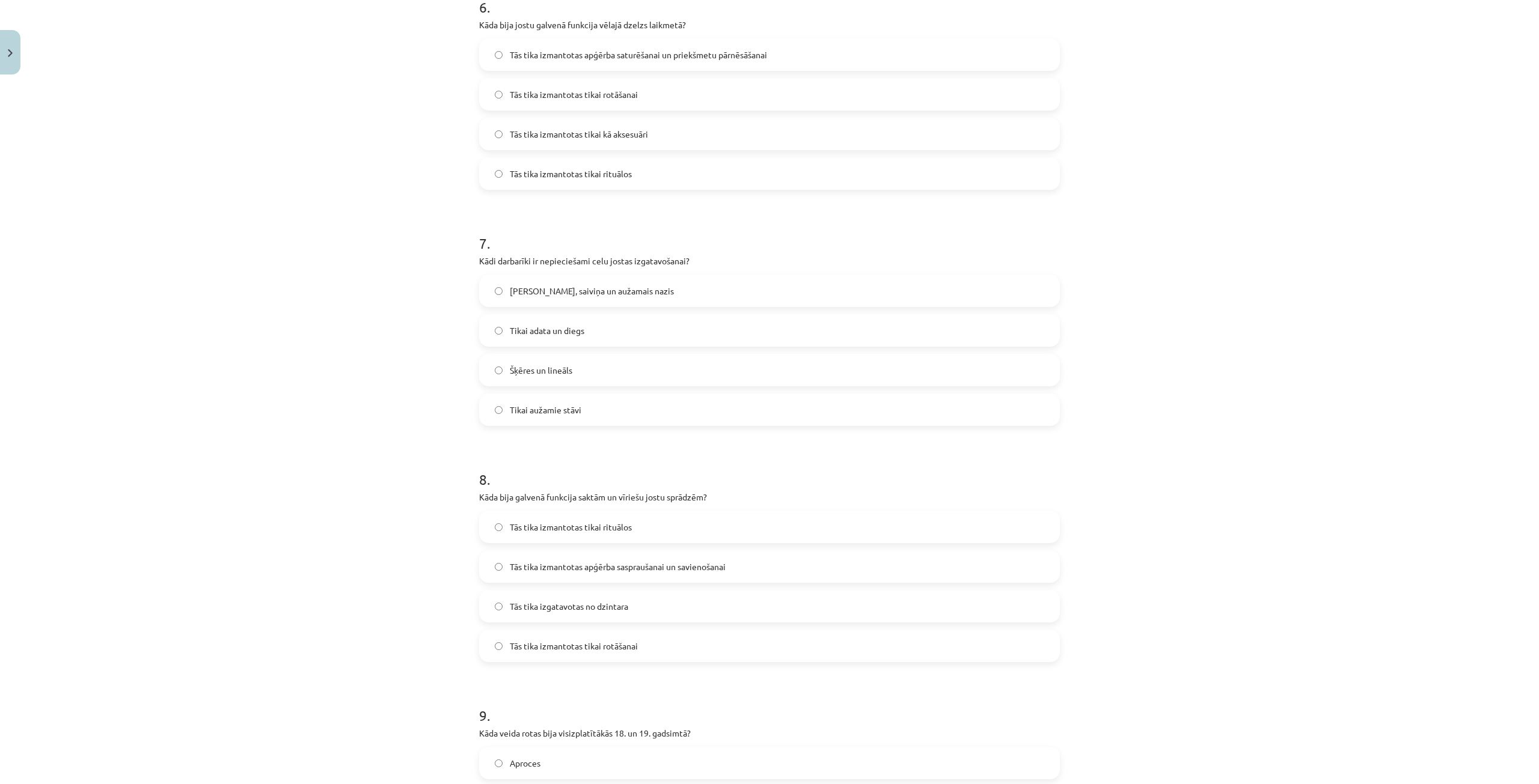
click at [641, 286] on span "Celu galdiņi, saiviņa un aužamais nazis" at bounding box center [592, 291] width 164 height 13
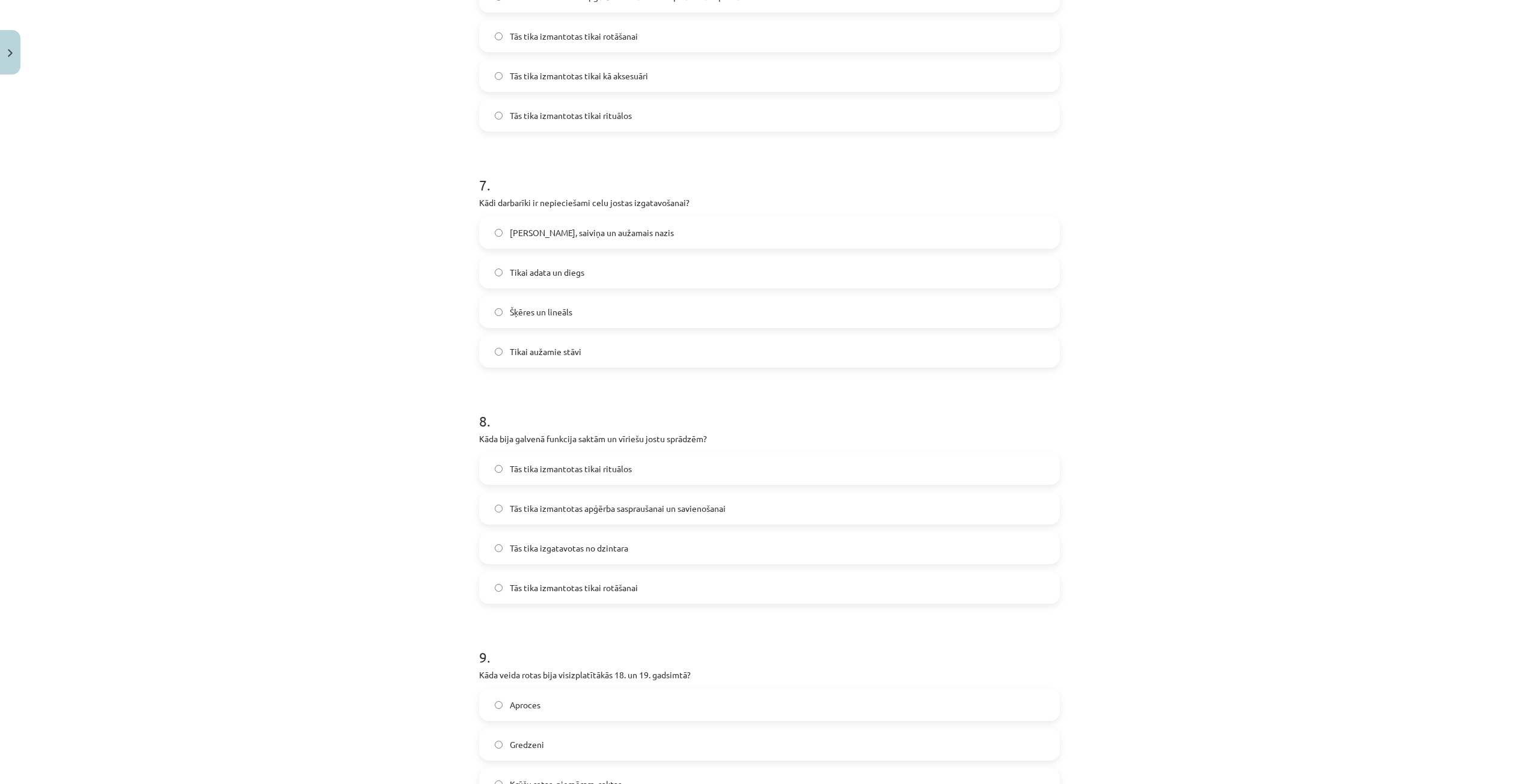
scroll to position [1562, 0]
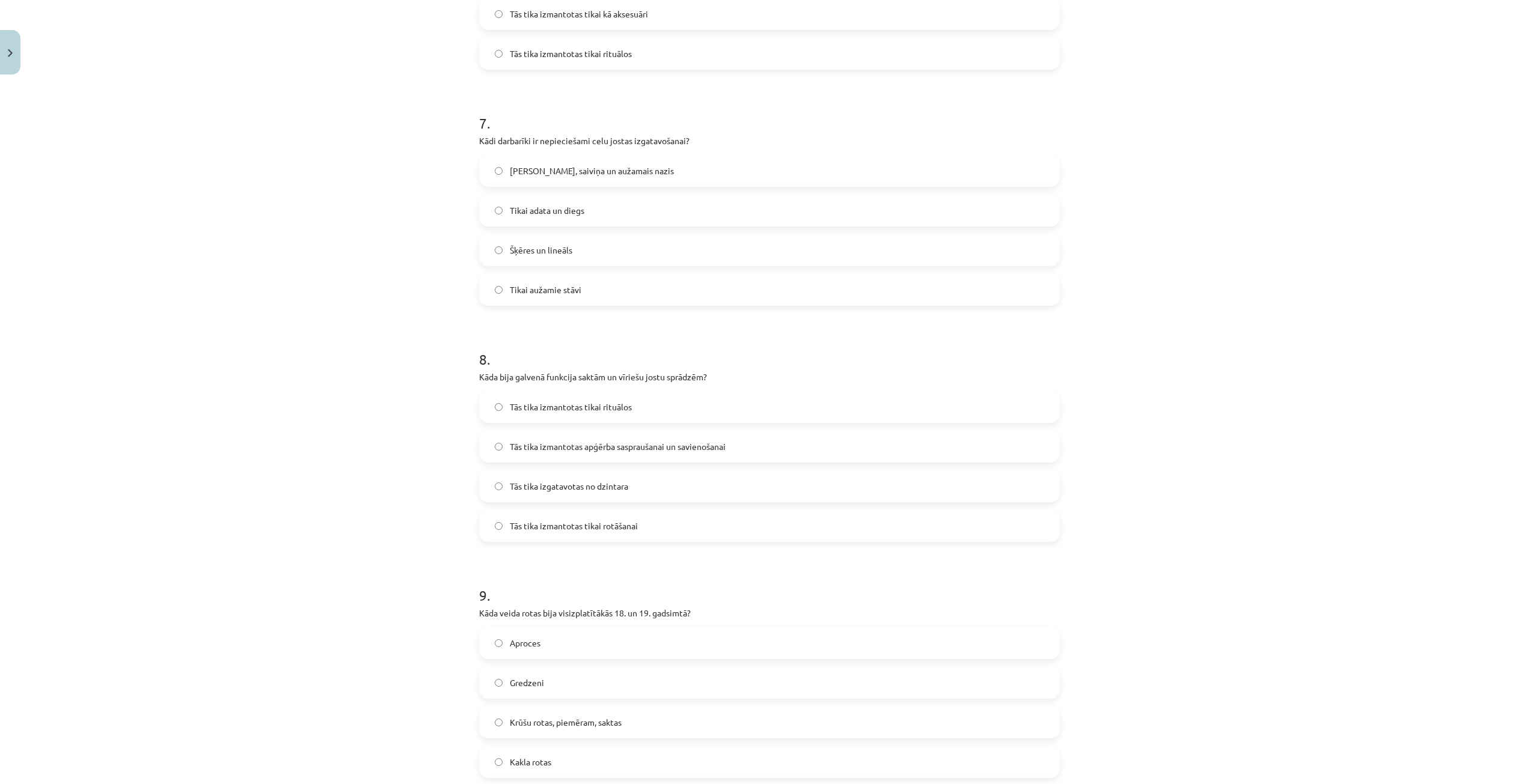
click at [730, 451] on label "Tās tika izmantotas apģērba saspraušanai un savienošanai" at bounding box center [769, 446] width 578 height 30
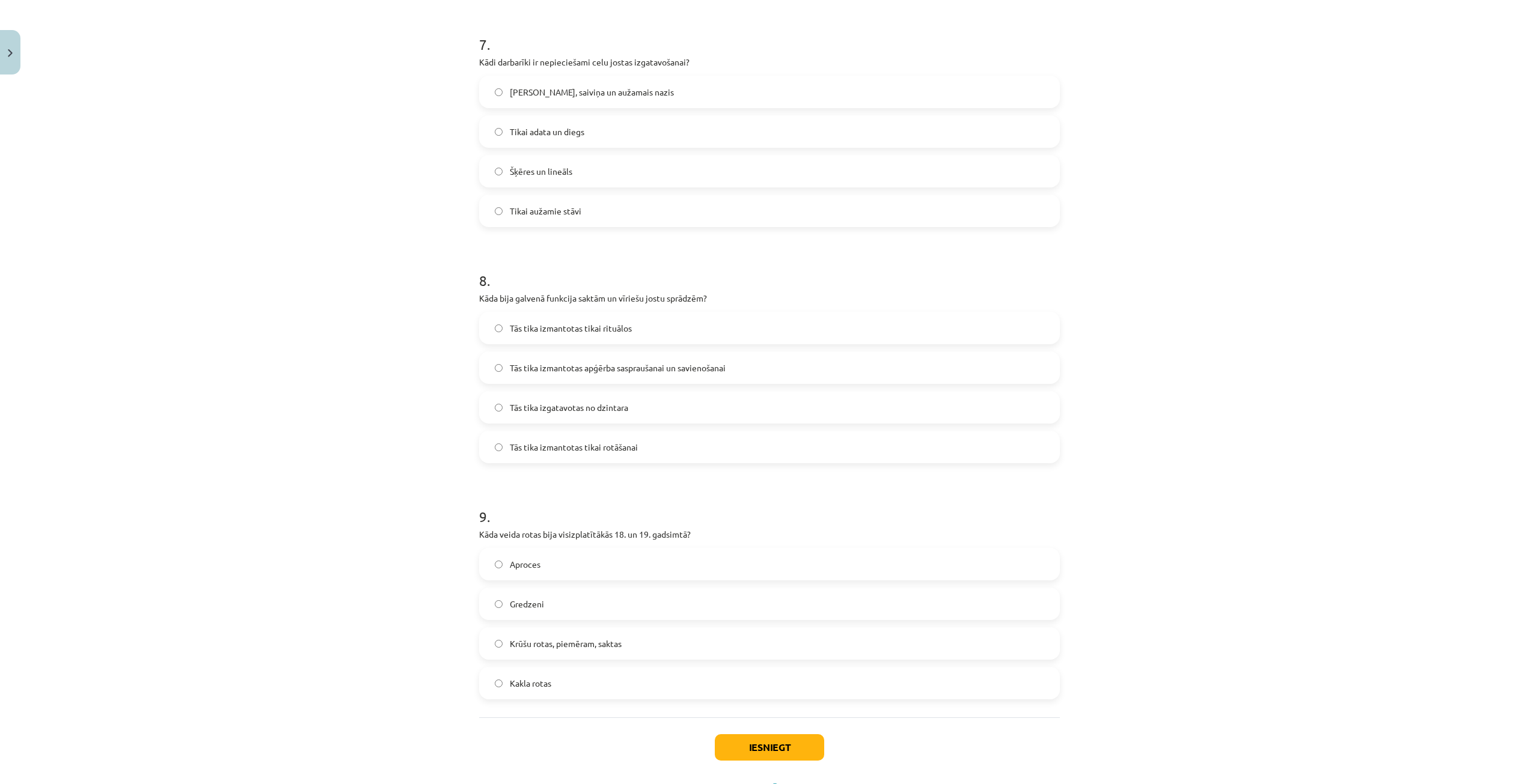
scroll to position [1682, 0]
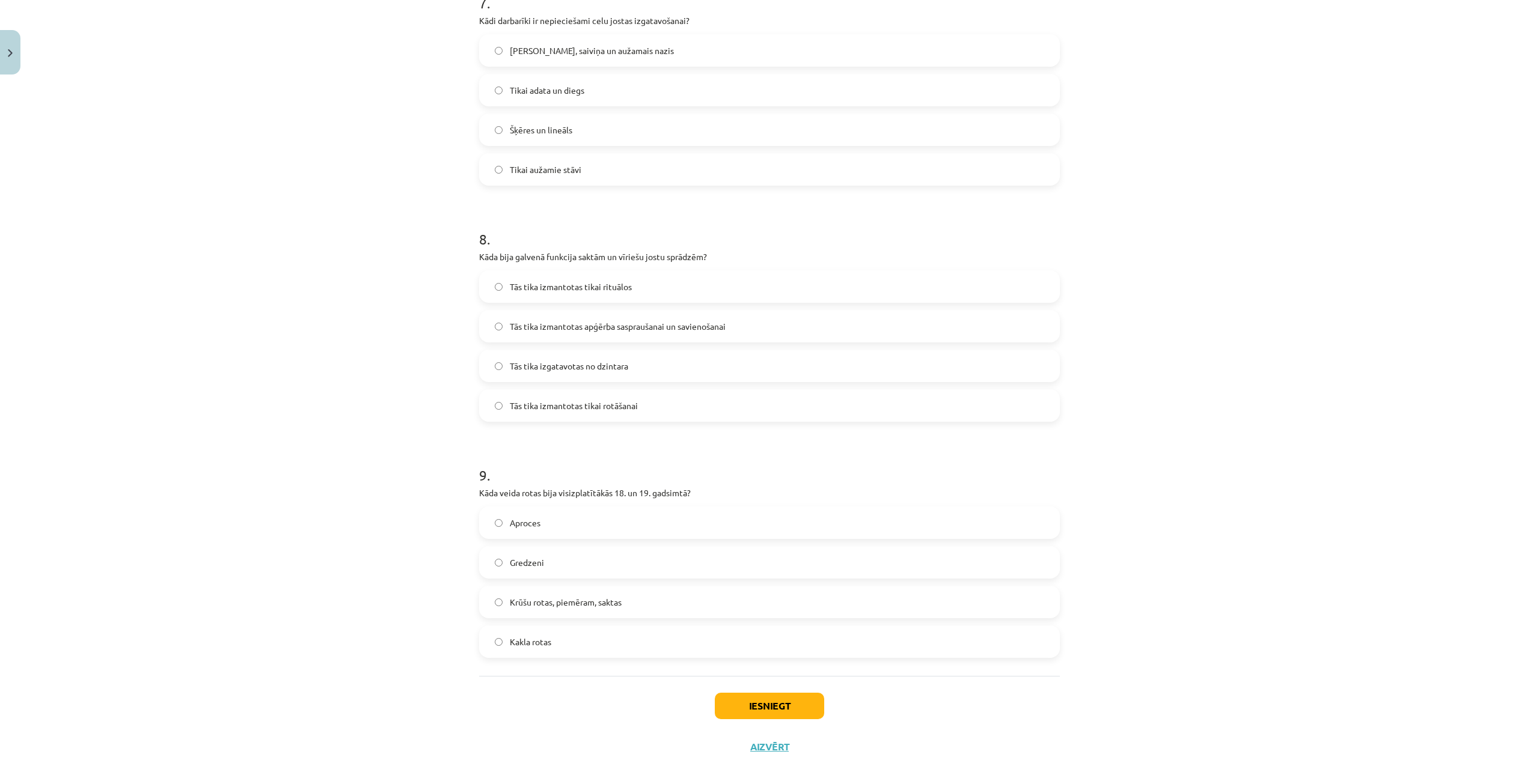
click at [690, 602] on label "Krūšu rotas, piemēram, saktas" at bounding box center [769, 602] width 578 height 30
click at [806, 712] on button "Iesniegt" at bounding box center [770, 706] width 109 height 27
click at [1476, 349] on div "Mācību tēma: Dizains un tehnoloģijas 9. klases 1. ieskaites mācību materiāls #5…" at bounding box center [770, 392] width 1539 height 784
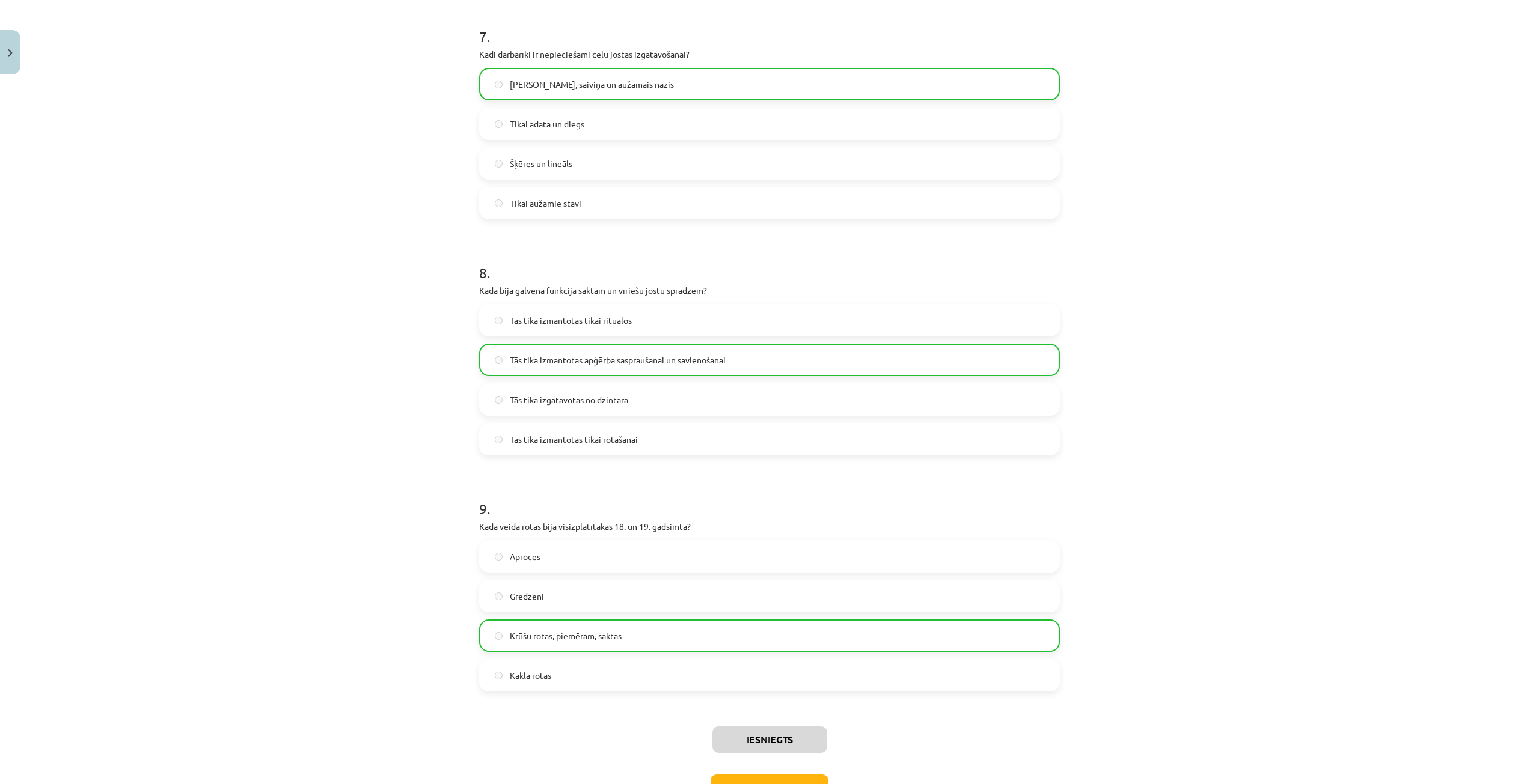
scroll to position [1734, 0]
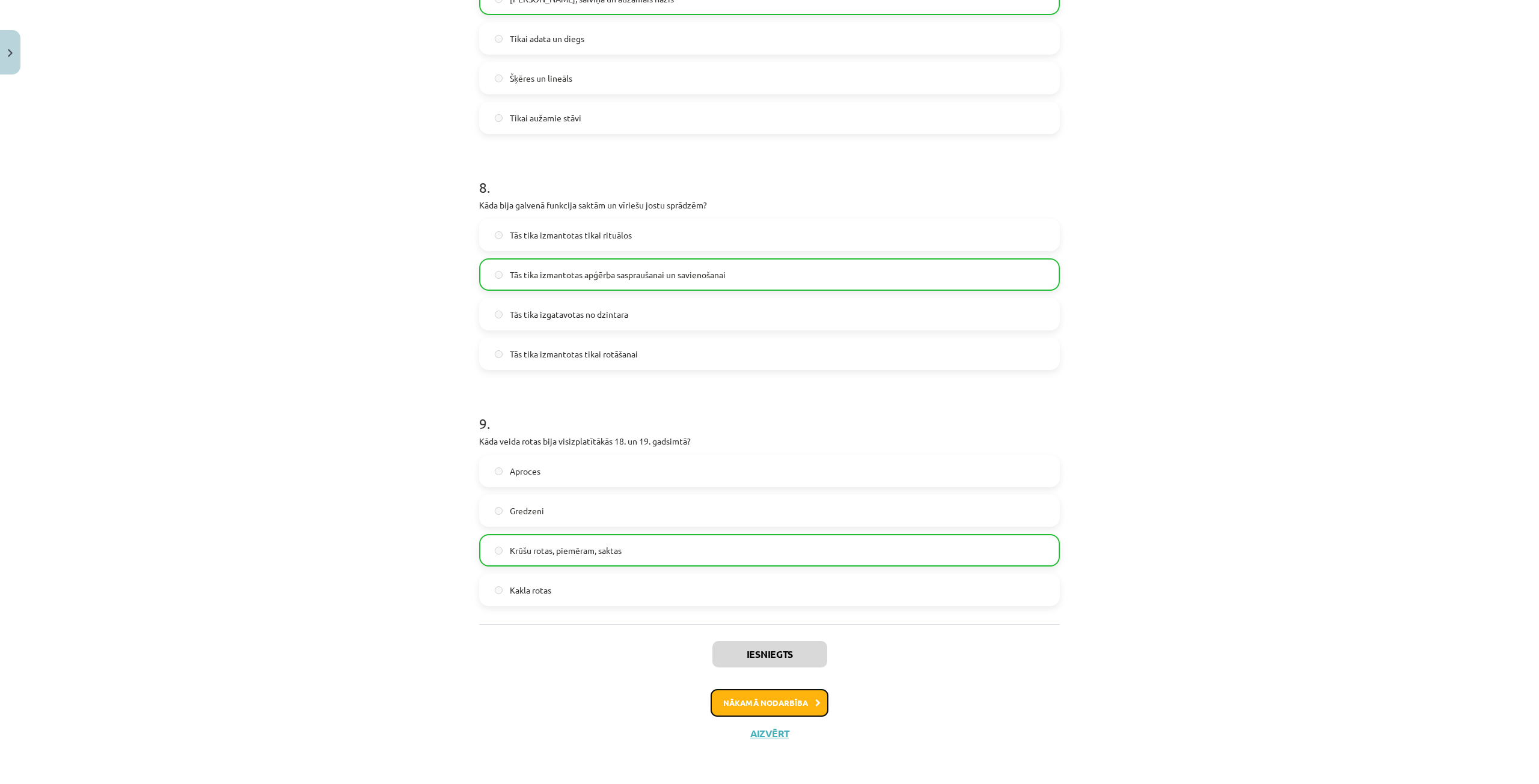
click at [795, 701] on button "Nākamā nodarbība" at bounding box center [770, 703] width 118 height 27
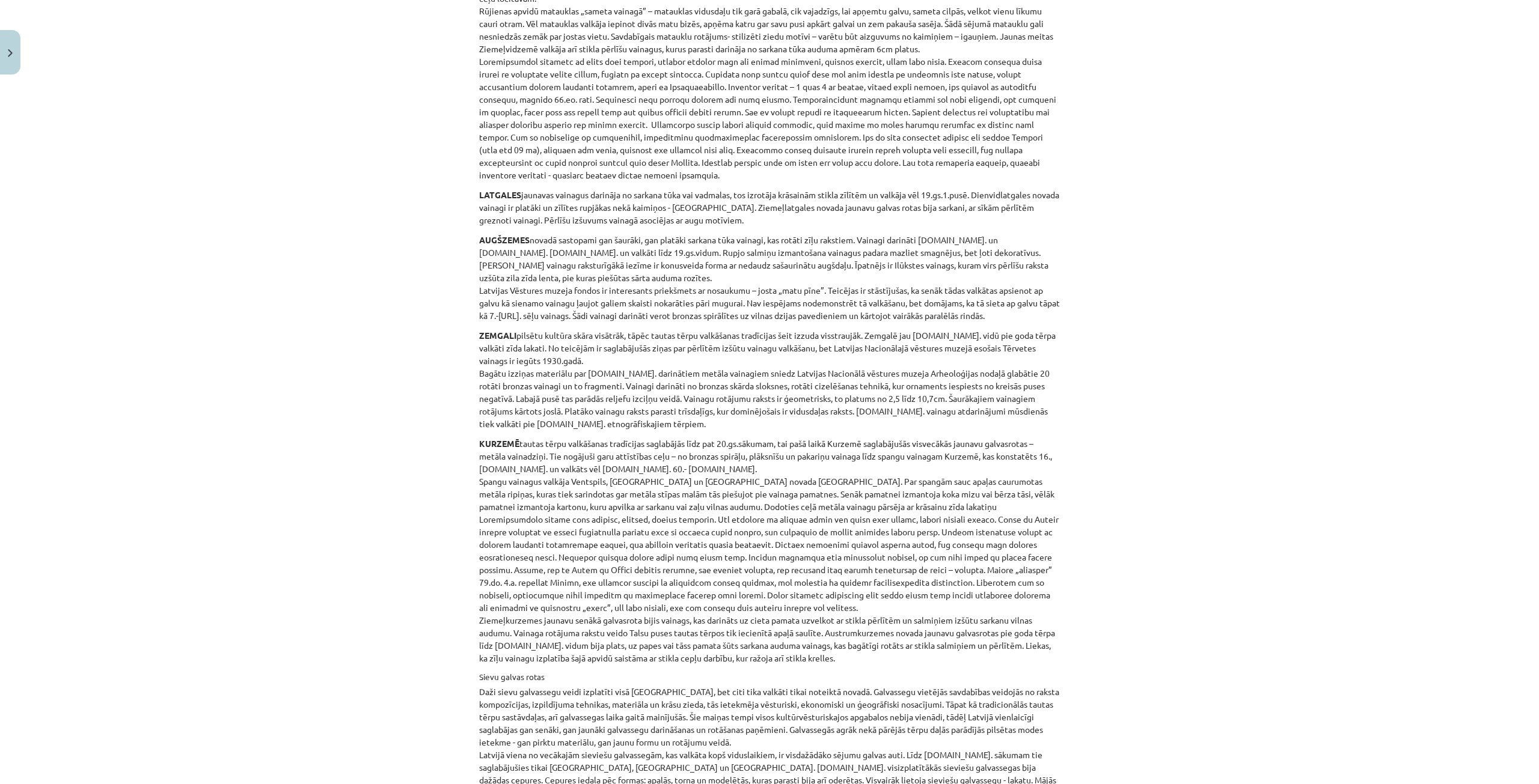
scroll to position [1051, 0]
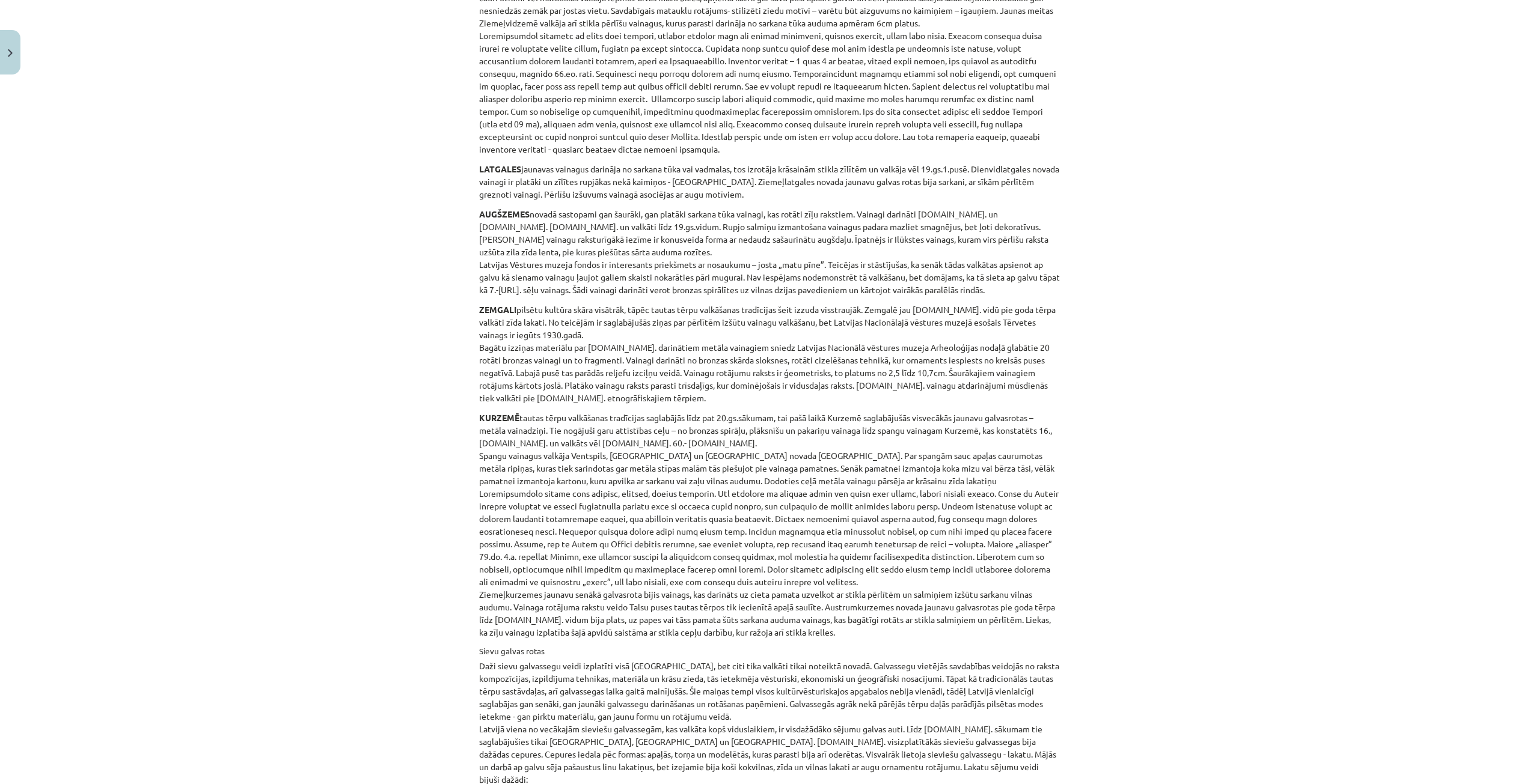
click at [1439, 38] on div "Mācību tēma: Dizains un tehnoloģijas 9. klases 1. ieskaites mācību materiāls #6…" at bounding box center [770, 392] width 1539 height 784
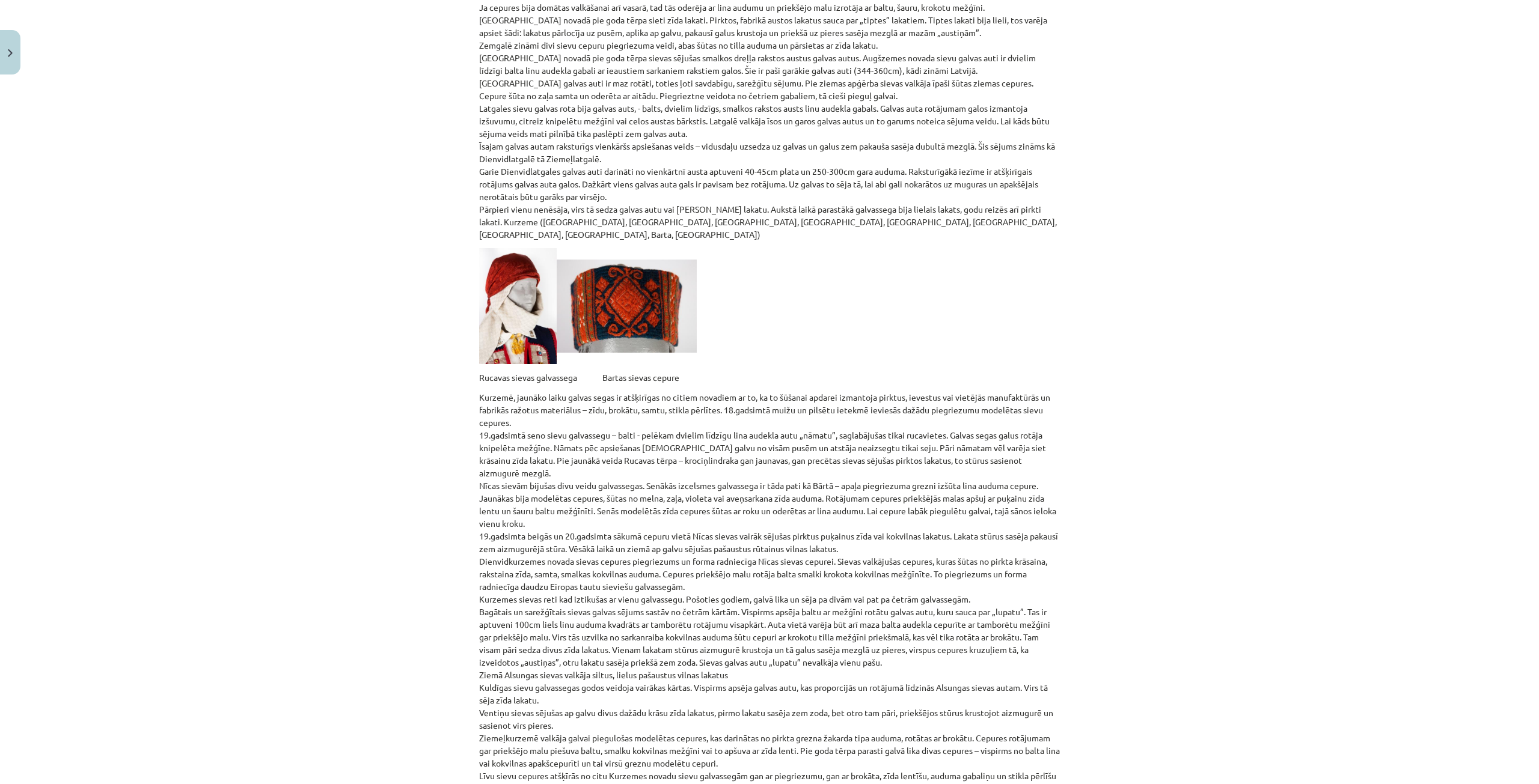
scroll to position [2415, 0]
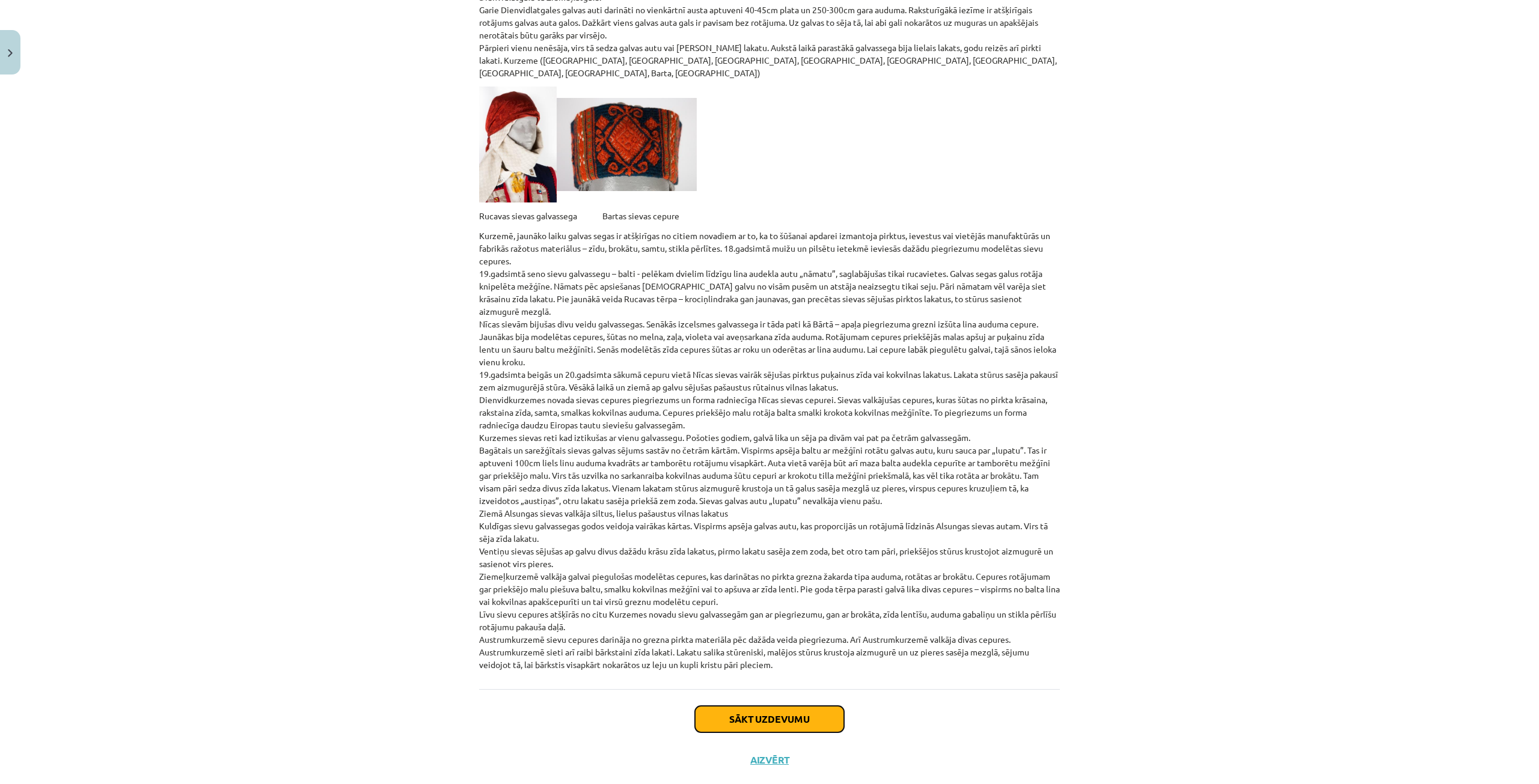
click at [801, 706] on button "Sākt uzdevumu" at bounding box center [770, 719] width 149 height 27
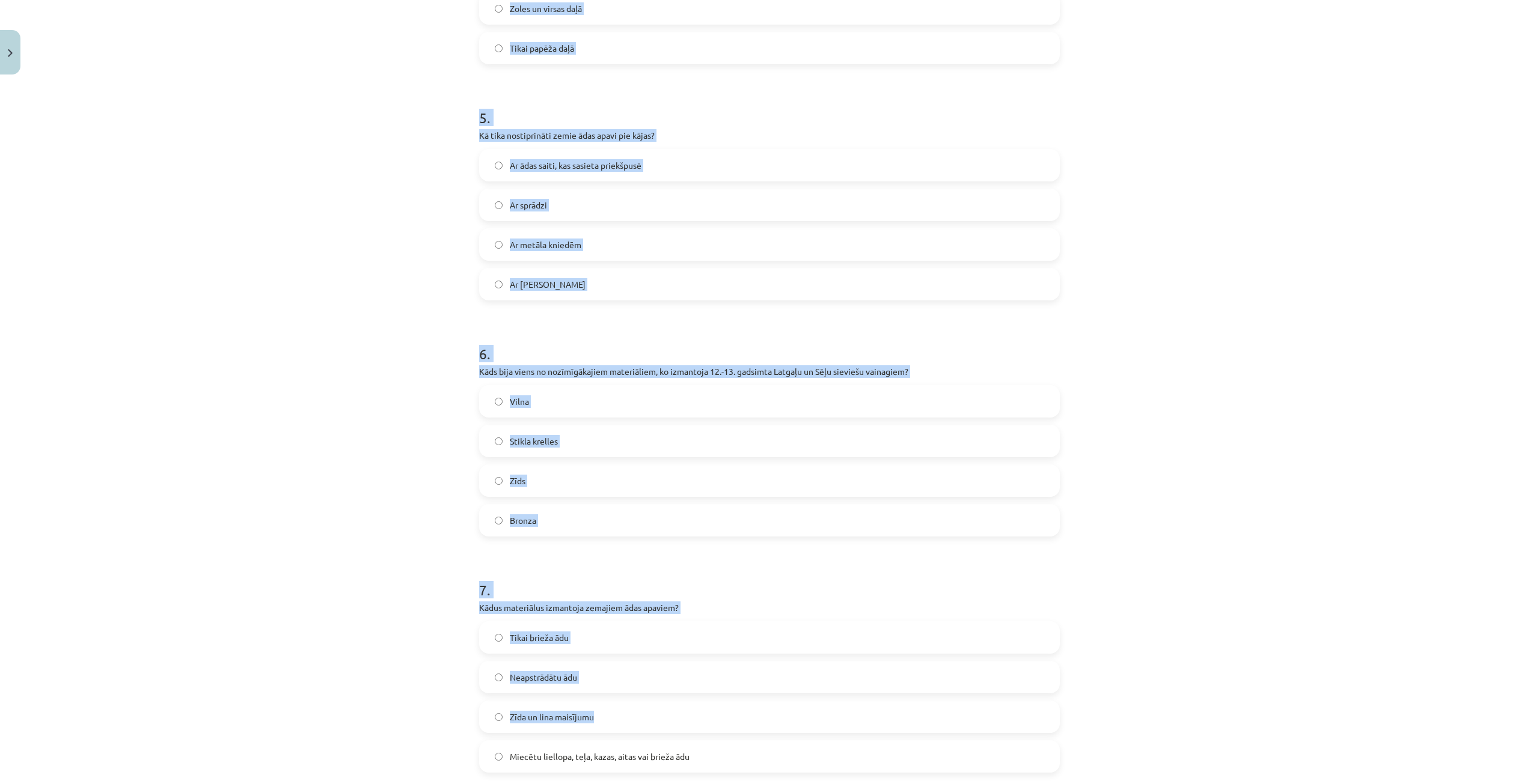
scroll to position [1223, 0]
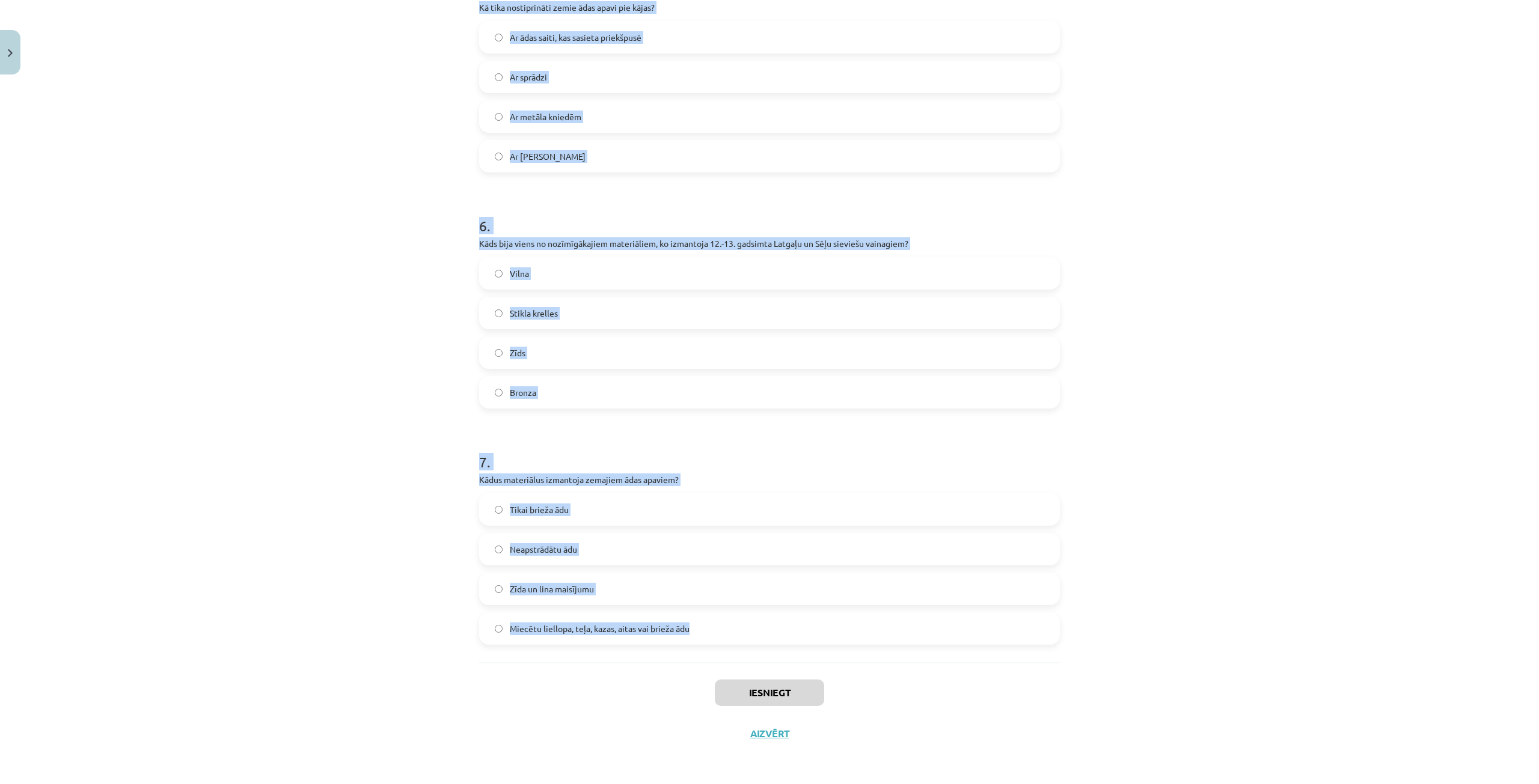
drag, startPoint x: 466, startPoint y: 247, endPoint x: 713, endPoint y: 624, distance: 450.7
click at [713, 624] on div "Mācību tēma: Dizains un tehnoloģijas 9. klases 1. ieskaites mācību materiāls #6…" at bounding box center [770, 392] width 1539 height 784
copy form "Kāda veida vainagus valkāja Latgales jaunavas? Bronzas spirālīšu vainagus Audum…"
click at [438, 475] on div "Mācību tēma: Dizains un tehnoloģijas 9. klases 1. ieskaites mācību materiāls #6…" at bounding box center [770, 392] width 1539 height 784
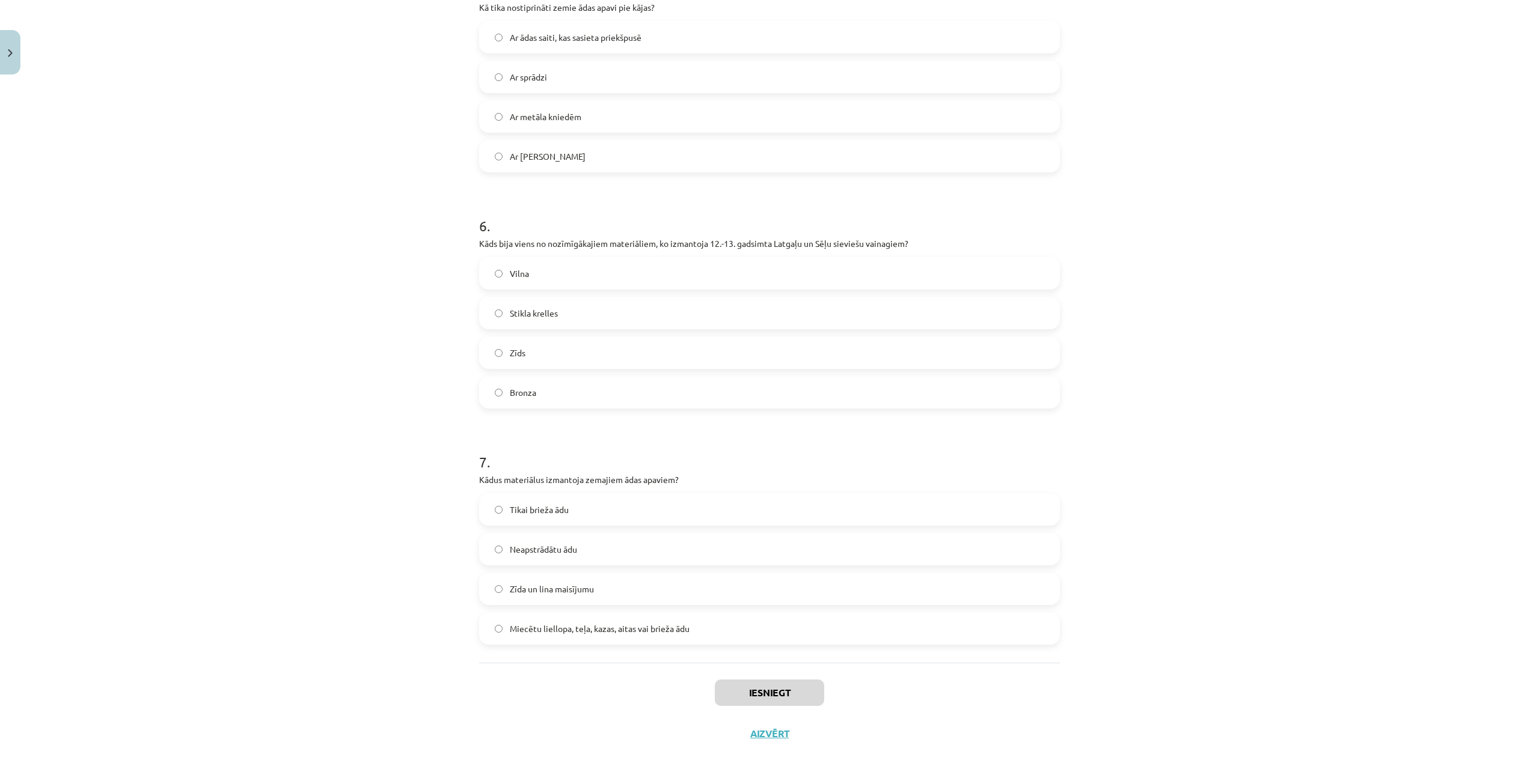
drag, startPoint x: 363, startPoint y: 505, endPoint x: 354, endPoint y: 467, distance: 39.1
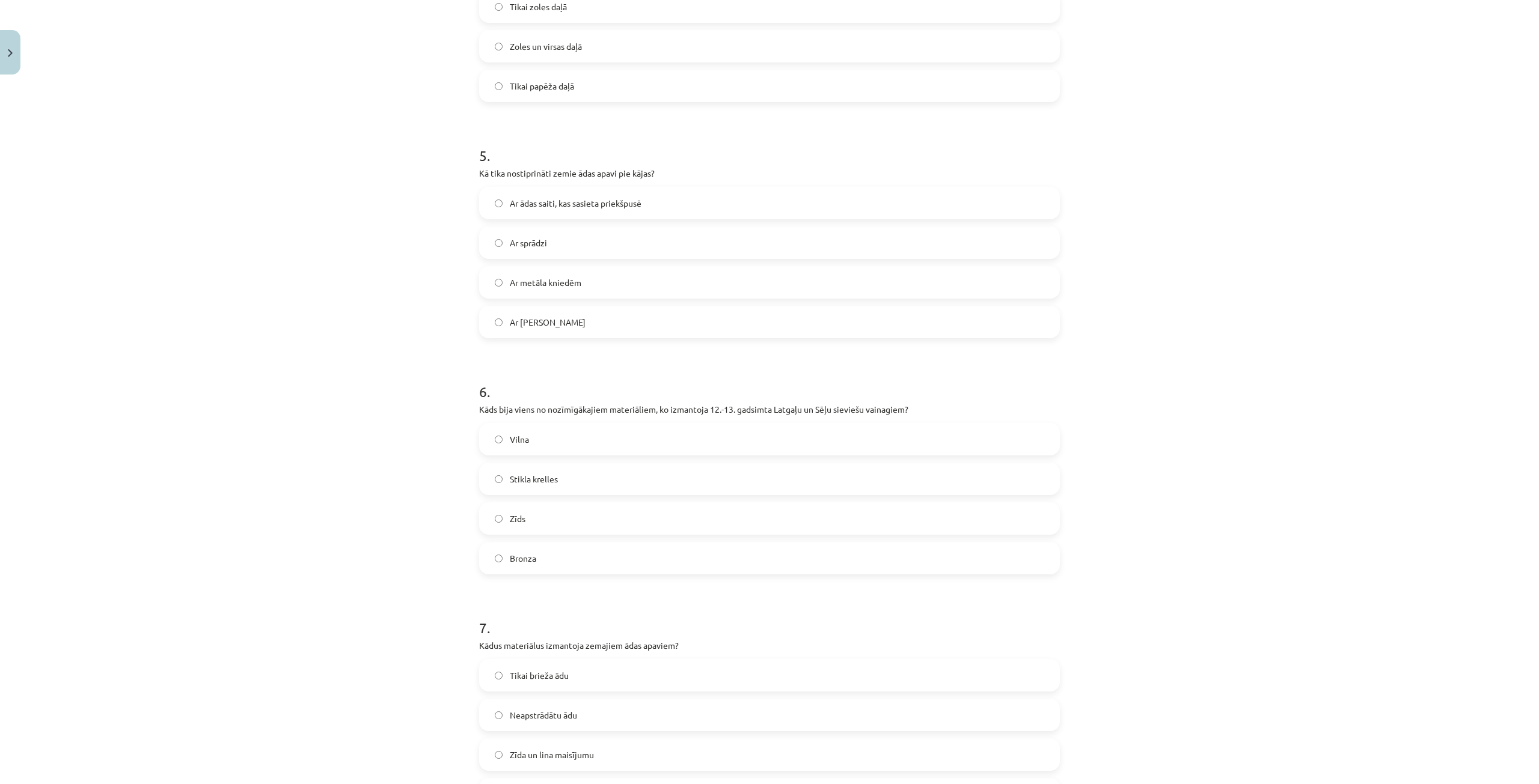
scroll to position [0, 0]
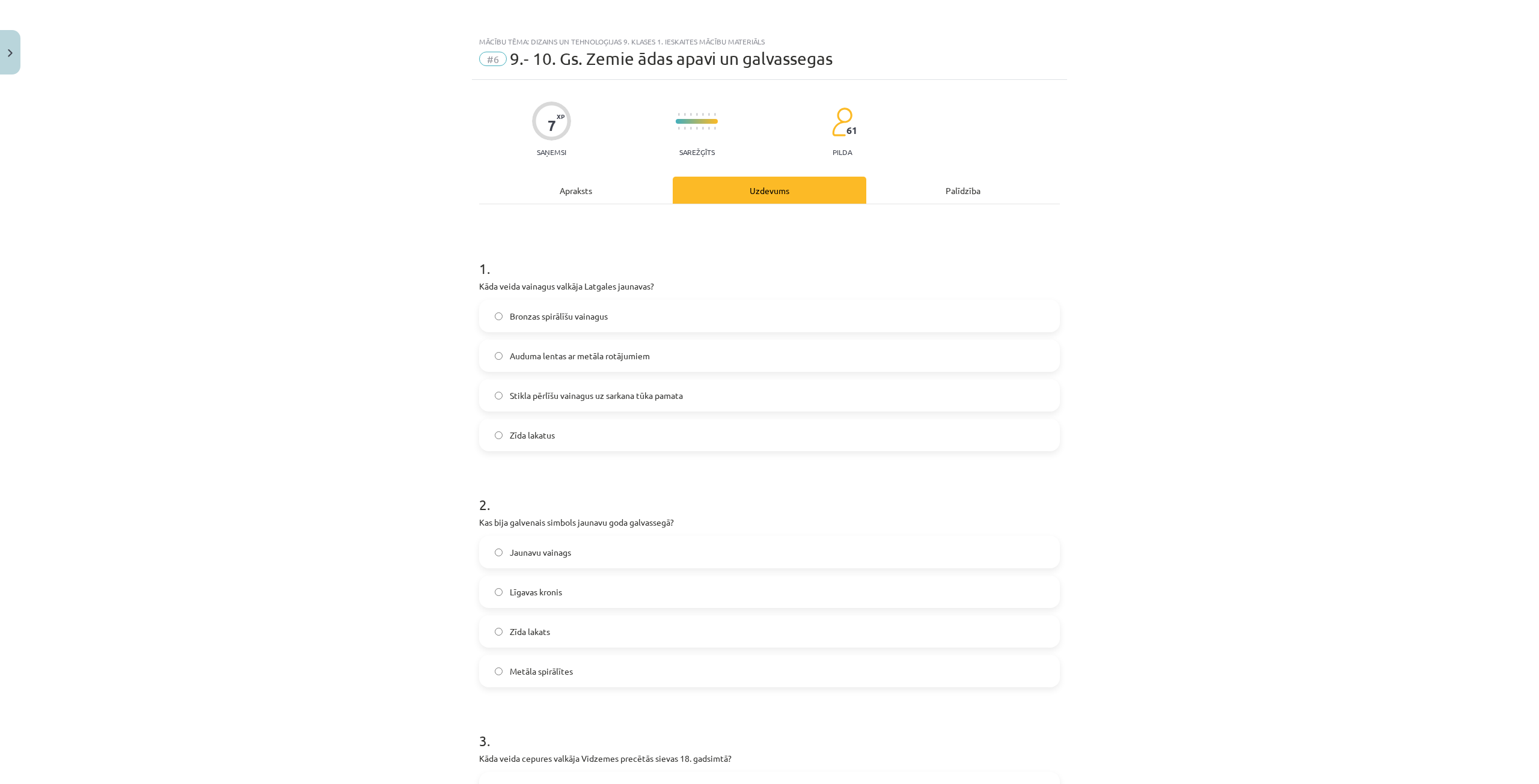
click at [609, 398] on span "Stikla pērlīšu vainagus uz sarkana tūka pamata" at bounding box center [596, 395] width 173 height 13
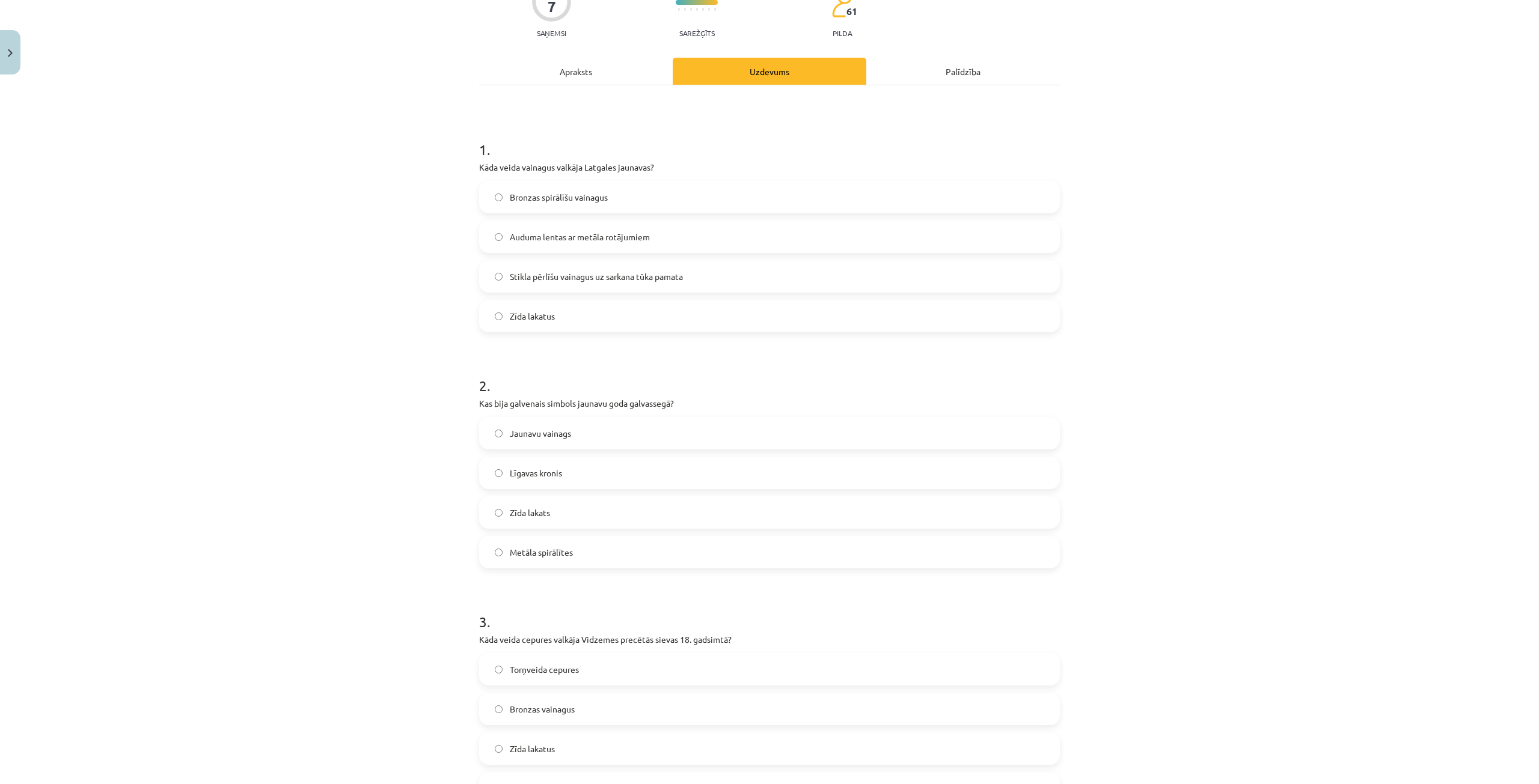
scroll to position [120, 0]
click at [609, 428] on label "Jaunavu vainags" at bounding box center [769, 432] width 578 height 30
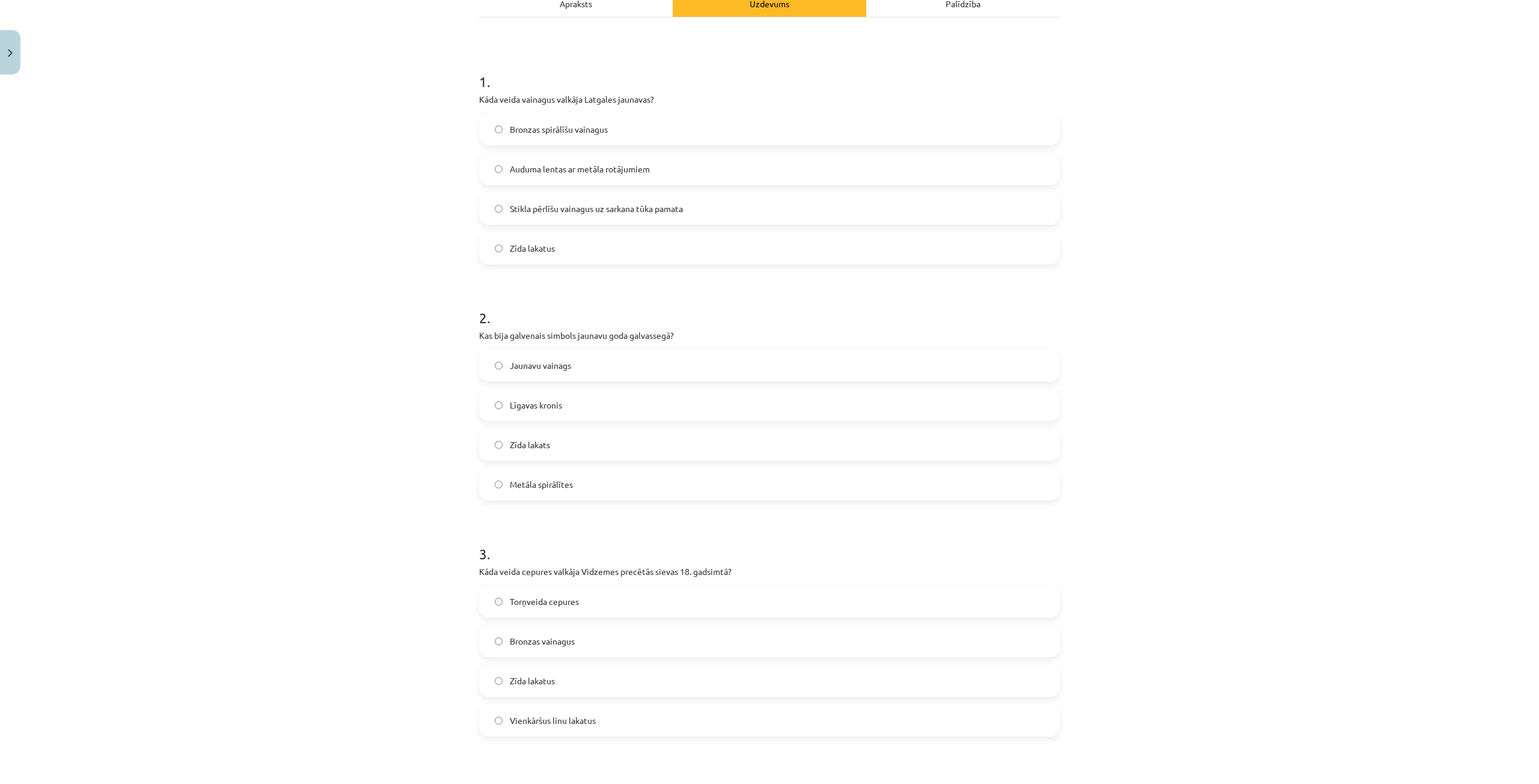
scroll to position [300, 0]
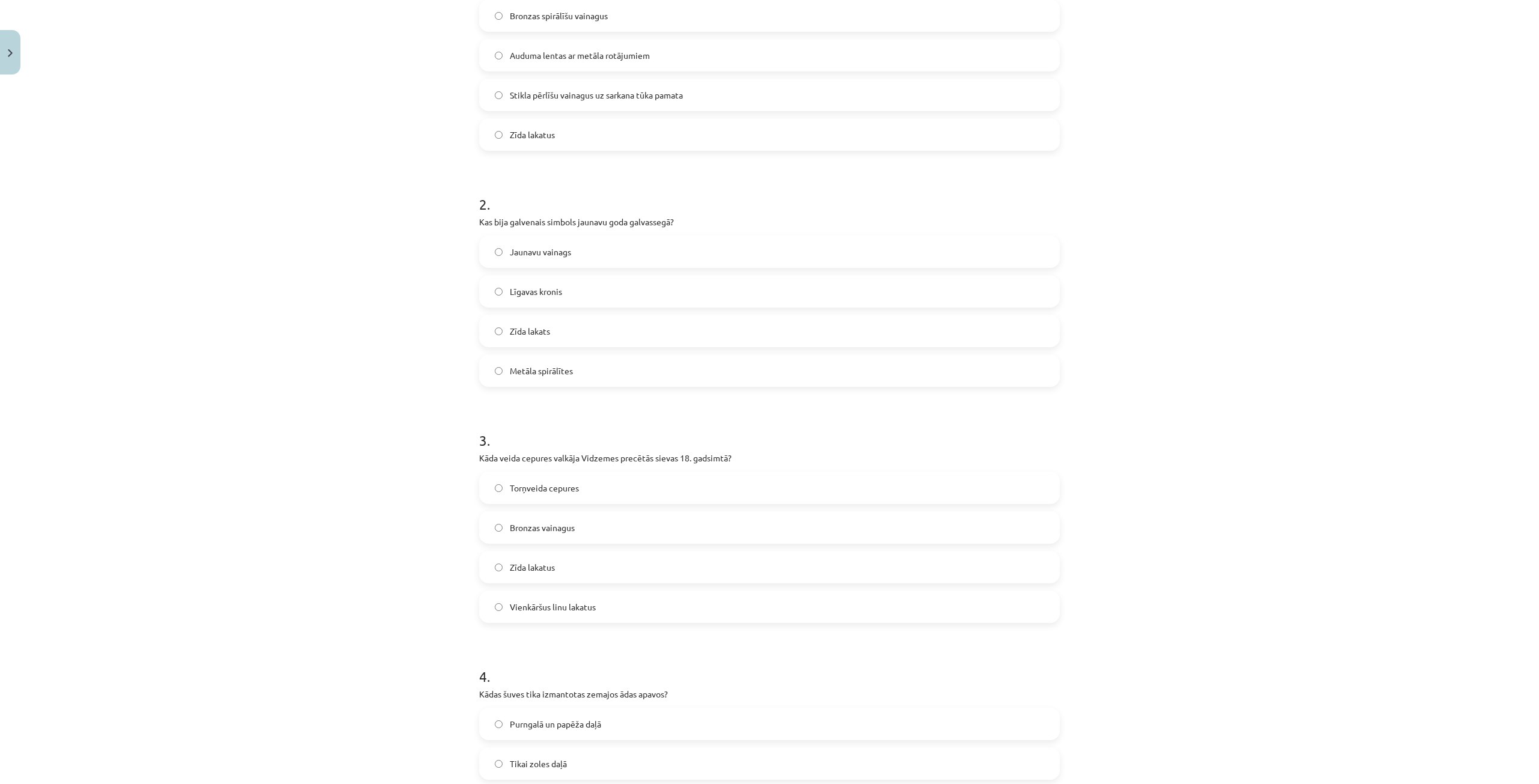
click at [581, 484] on label "Torņveida cepures" at bounding box center [769, 488] width 578 height 30
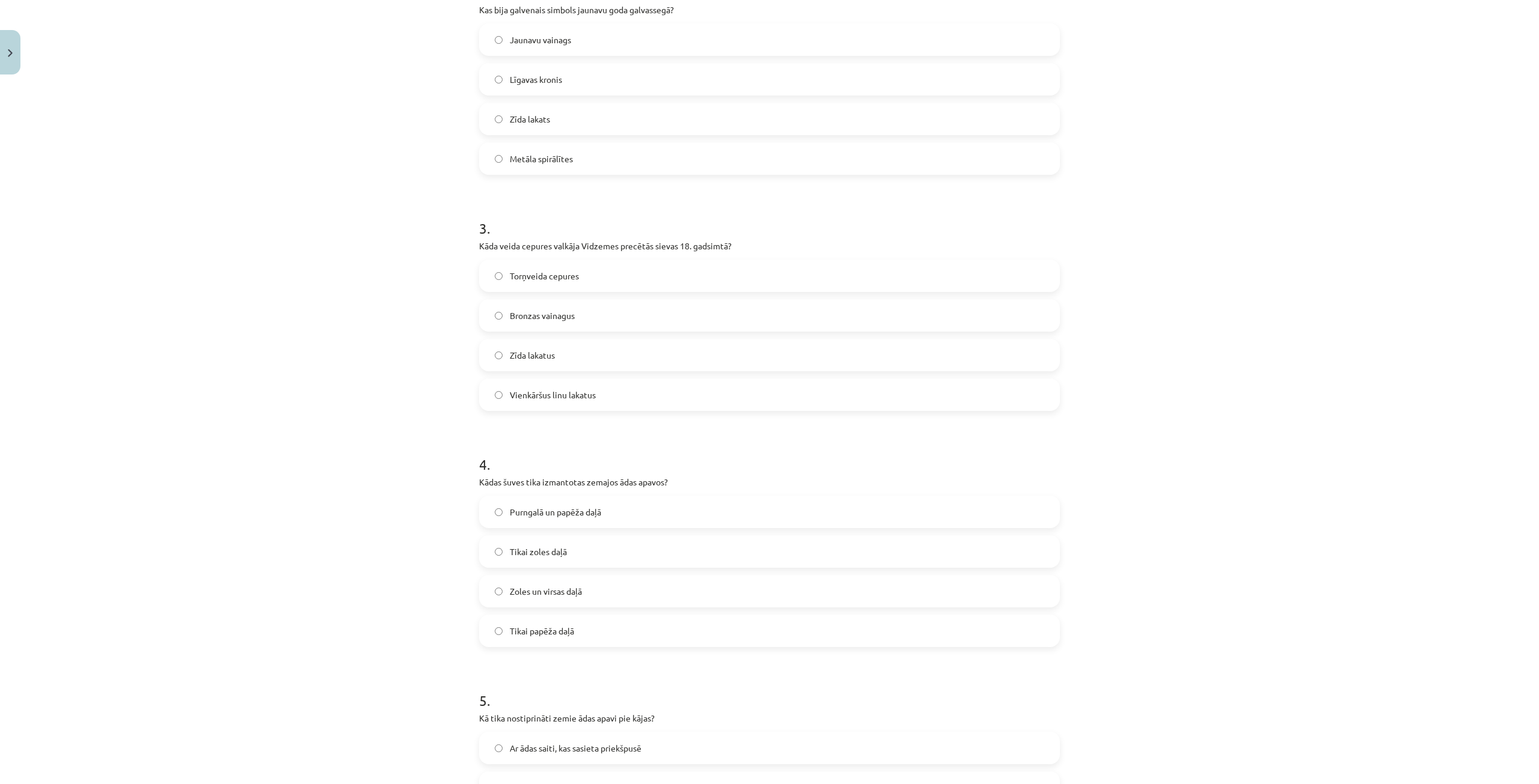
scroll to position [541, 0]
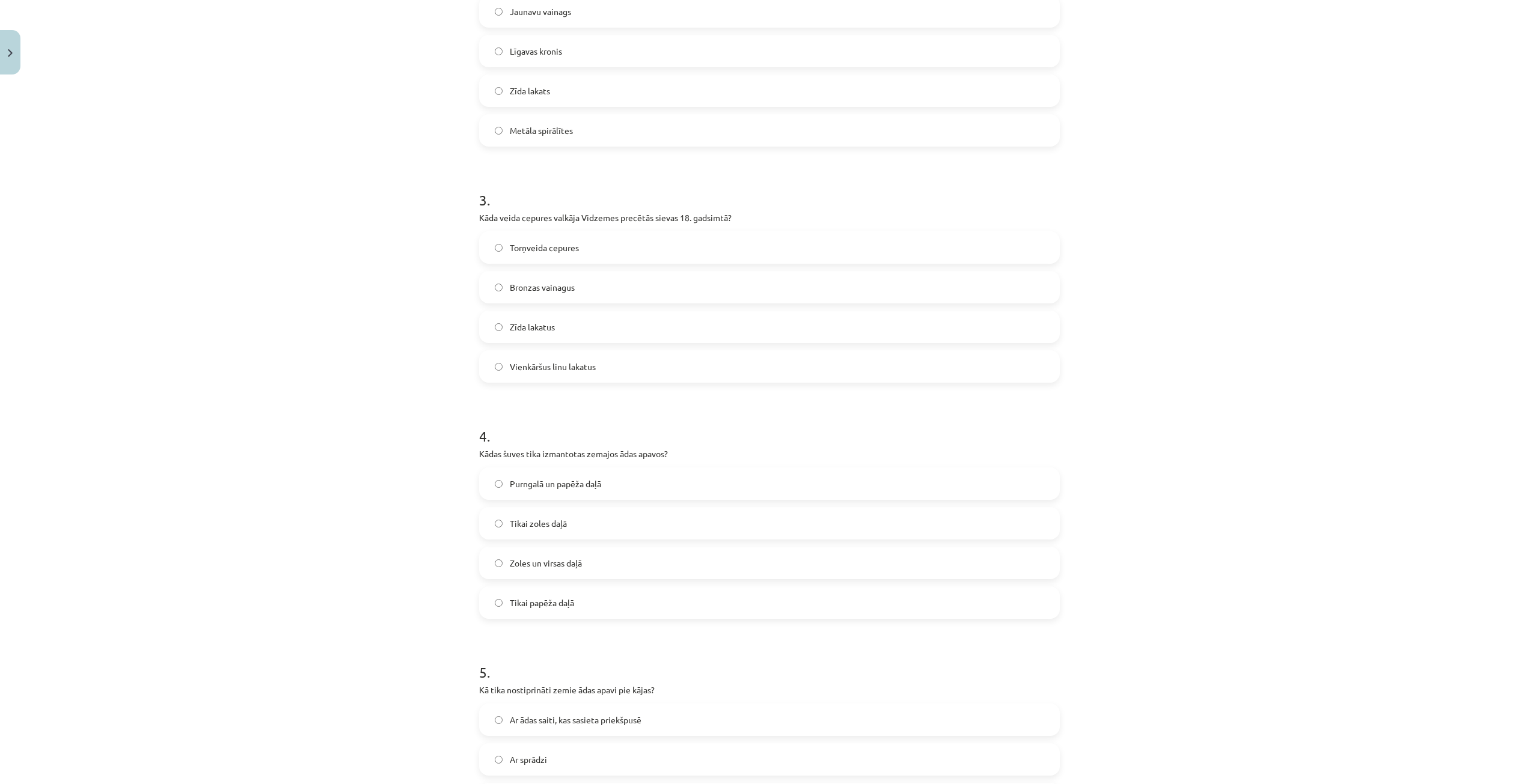
click at [583, 484] on span "Purngalā un papēža daļā" at bounding box center [555, 484] width 92 height 13
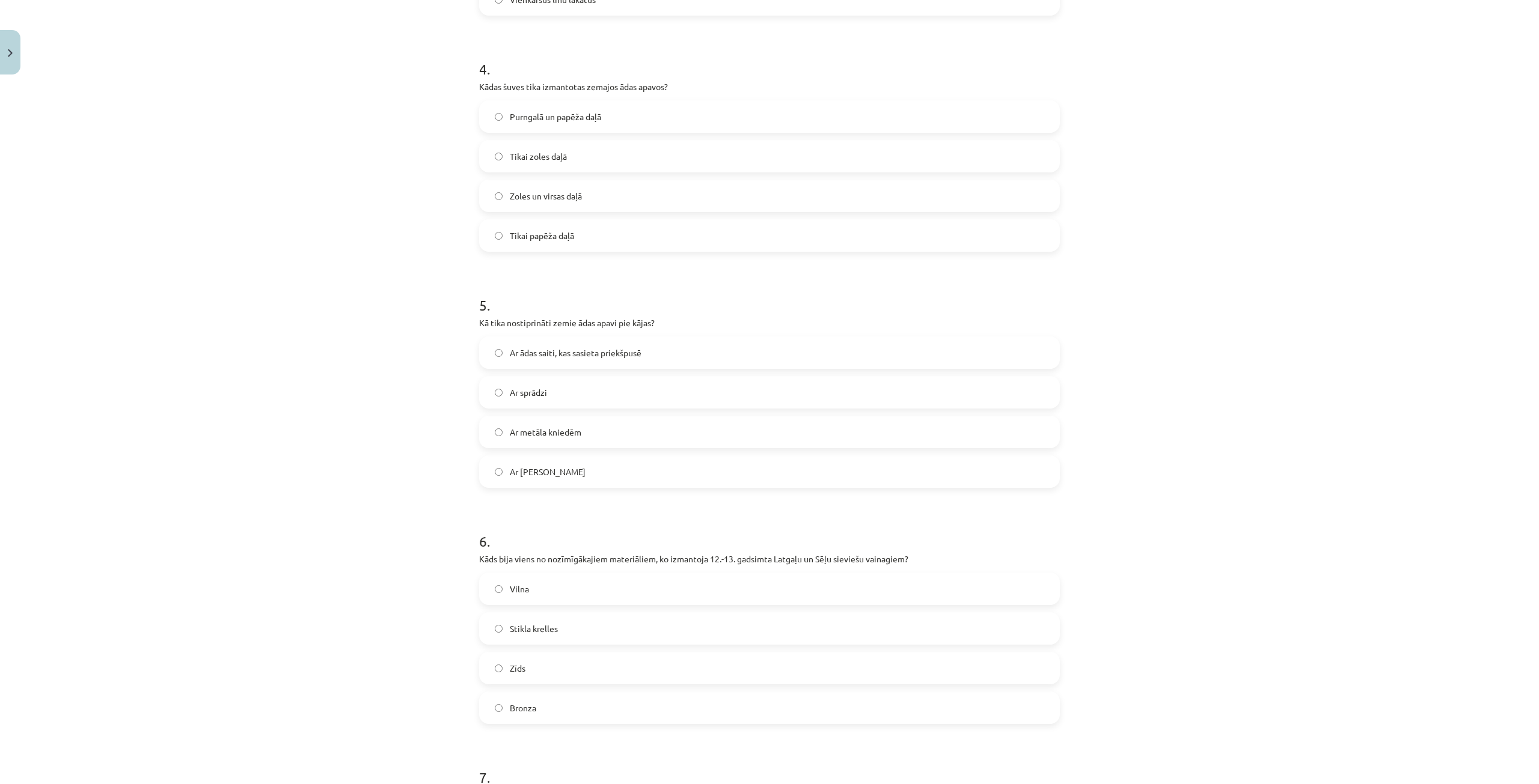
scroll to position [1022, 0]
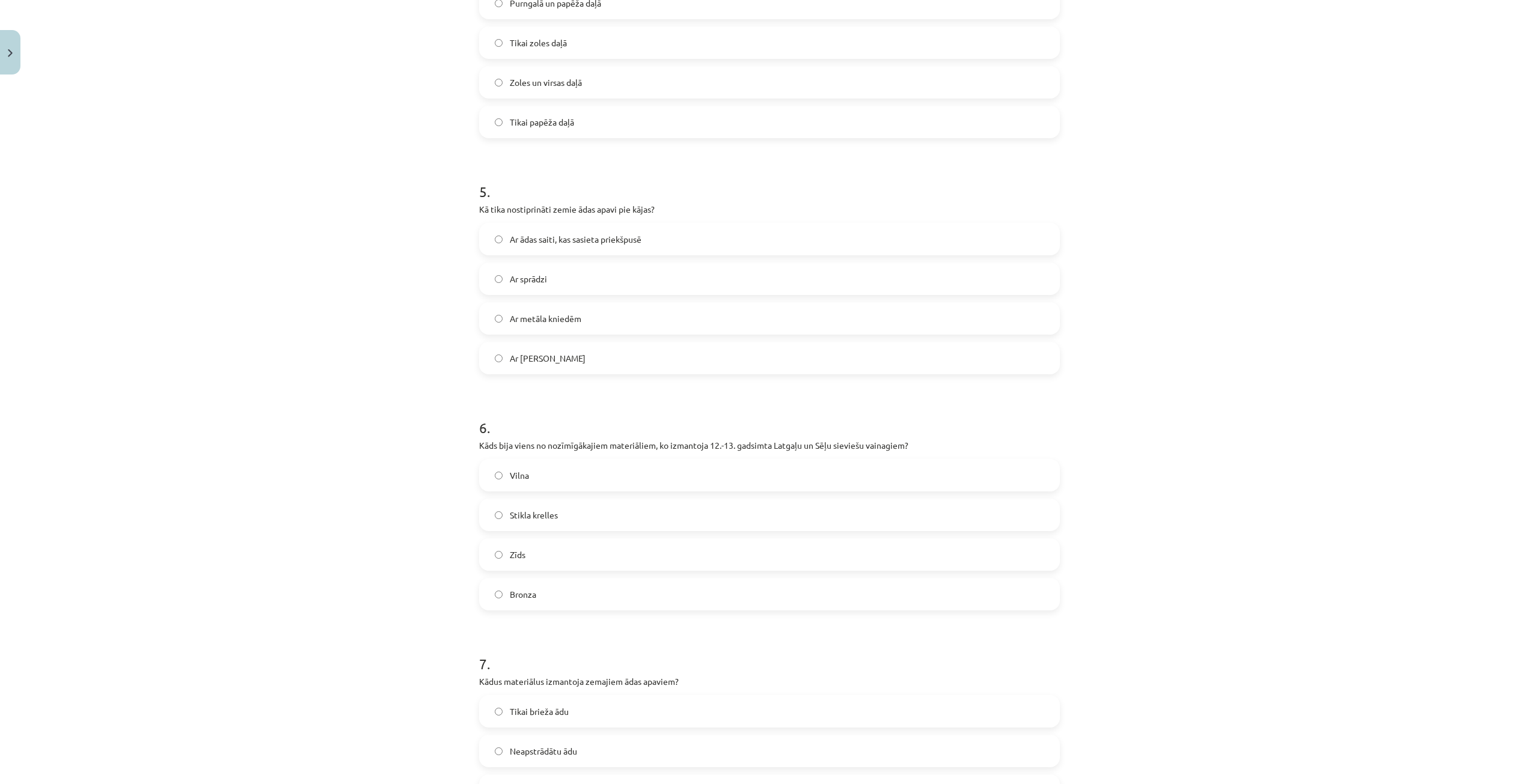
click at [575, 244] on span "Ar ādas saiti, kas sasieta priekšpusē" at bounding box center [575, 239] width 131 height 13
click at [583, 585] on label "Bronza" at bounding box center [769, 594] width 578 height 30
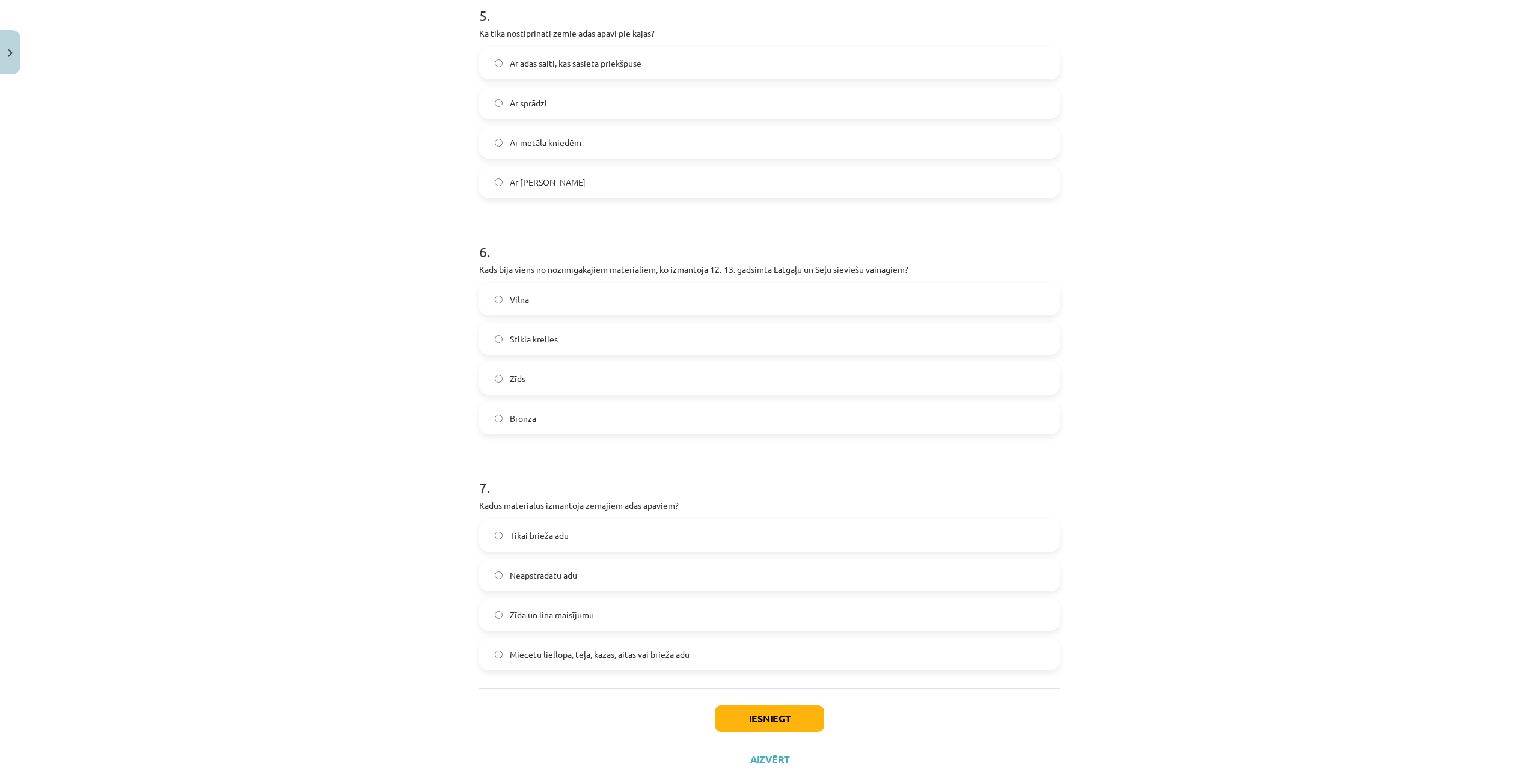
scroll to position [1202, 0]
click at [631, 661] on label "Miecētu liellopa, teļa, kazas, aitas vai brieža ādu" at bounding box center [769, 650] width 578 height 30
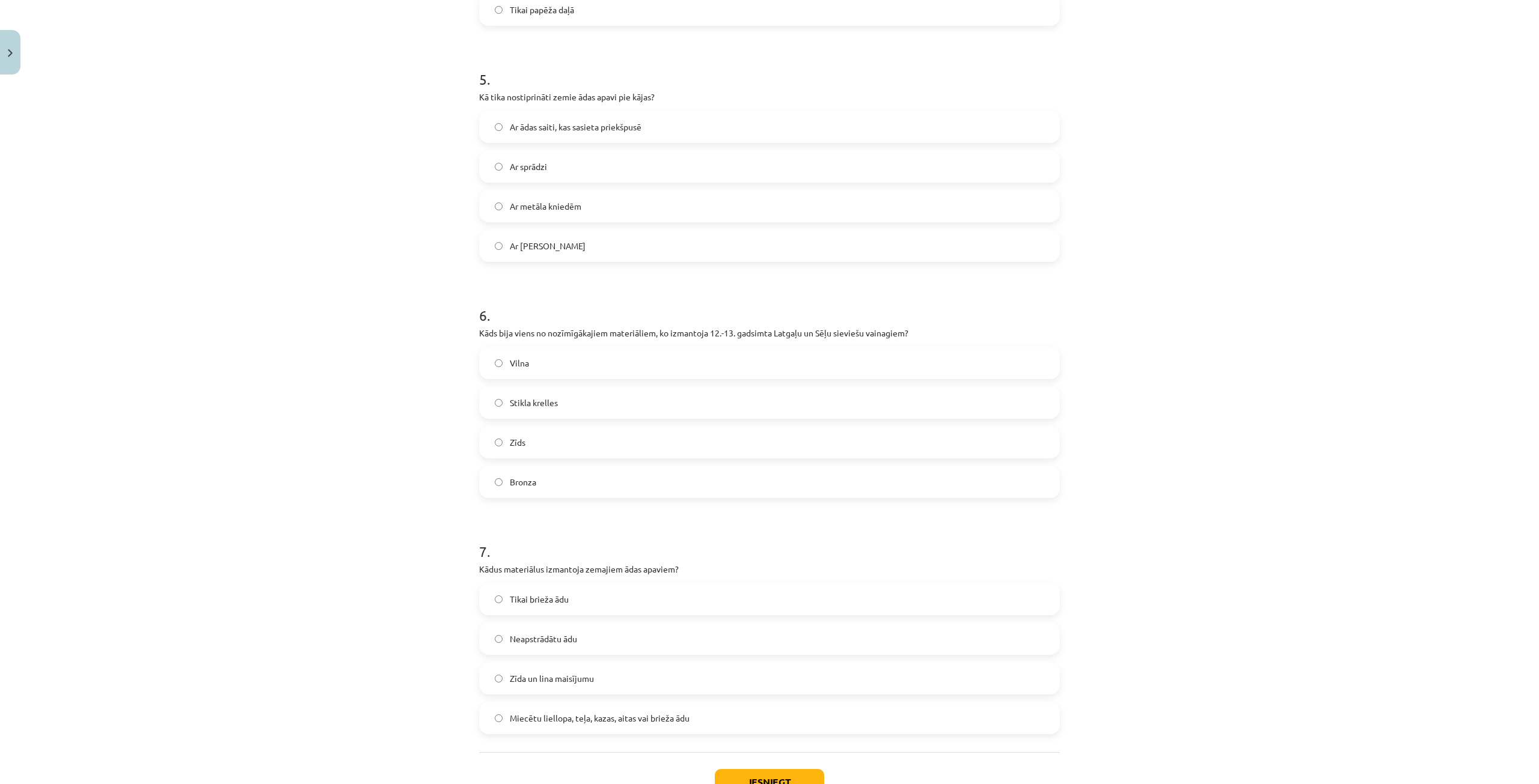
scroll to position [1223, 0]
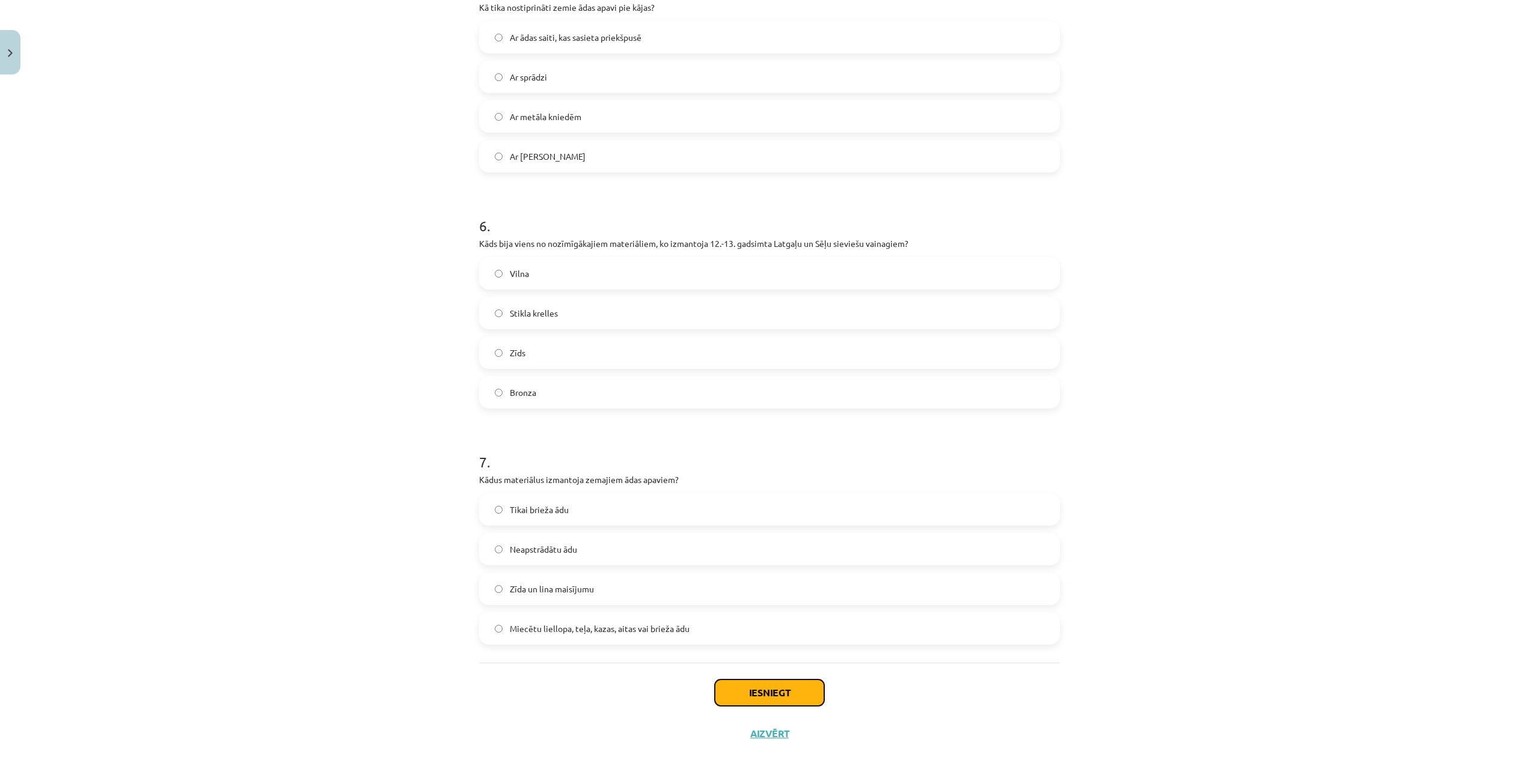
click at [790, 687] on button "Iesniegt" at bounding box center [770, 693] width 109 height 27
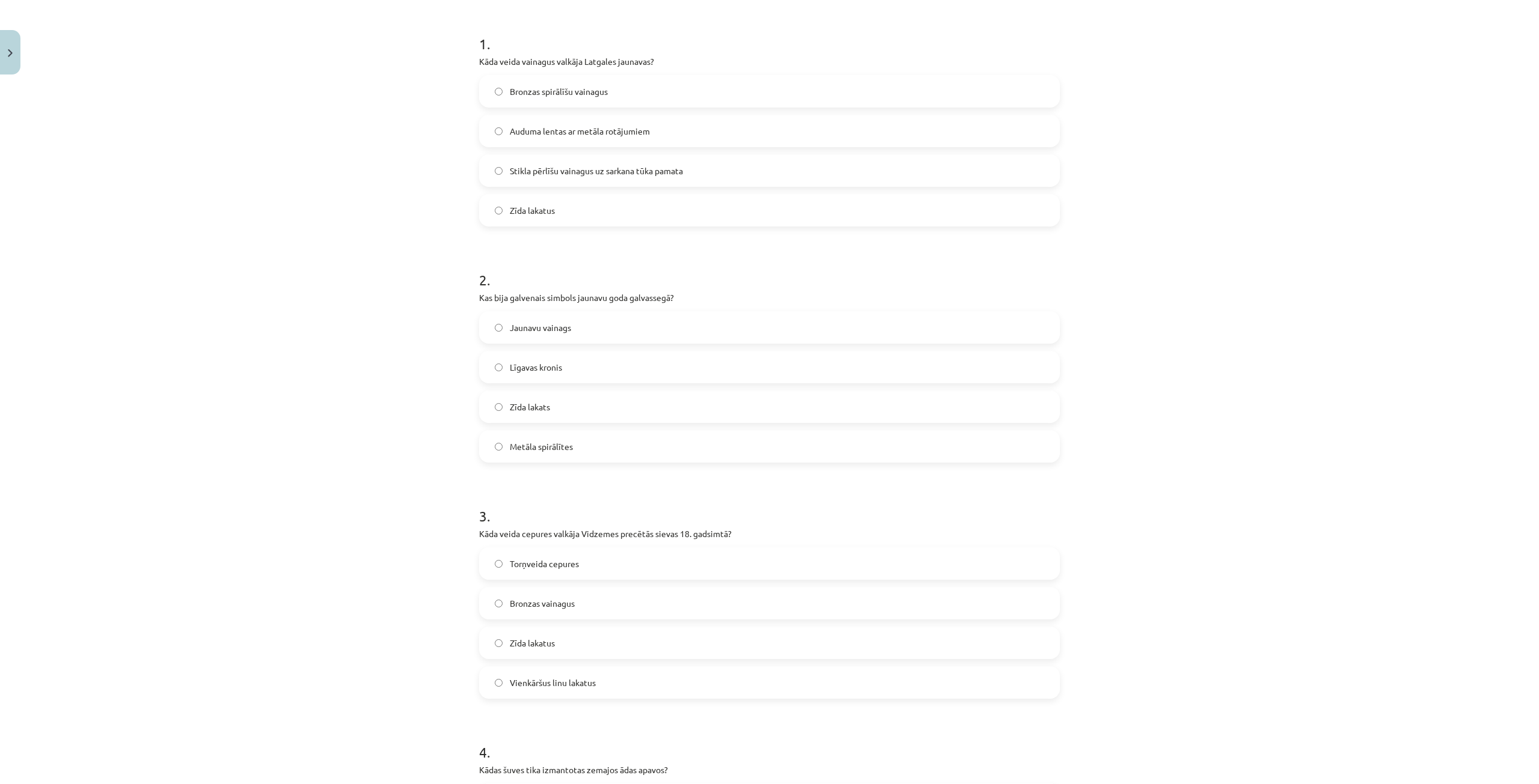
scroll to position [0, 0]
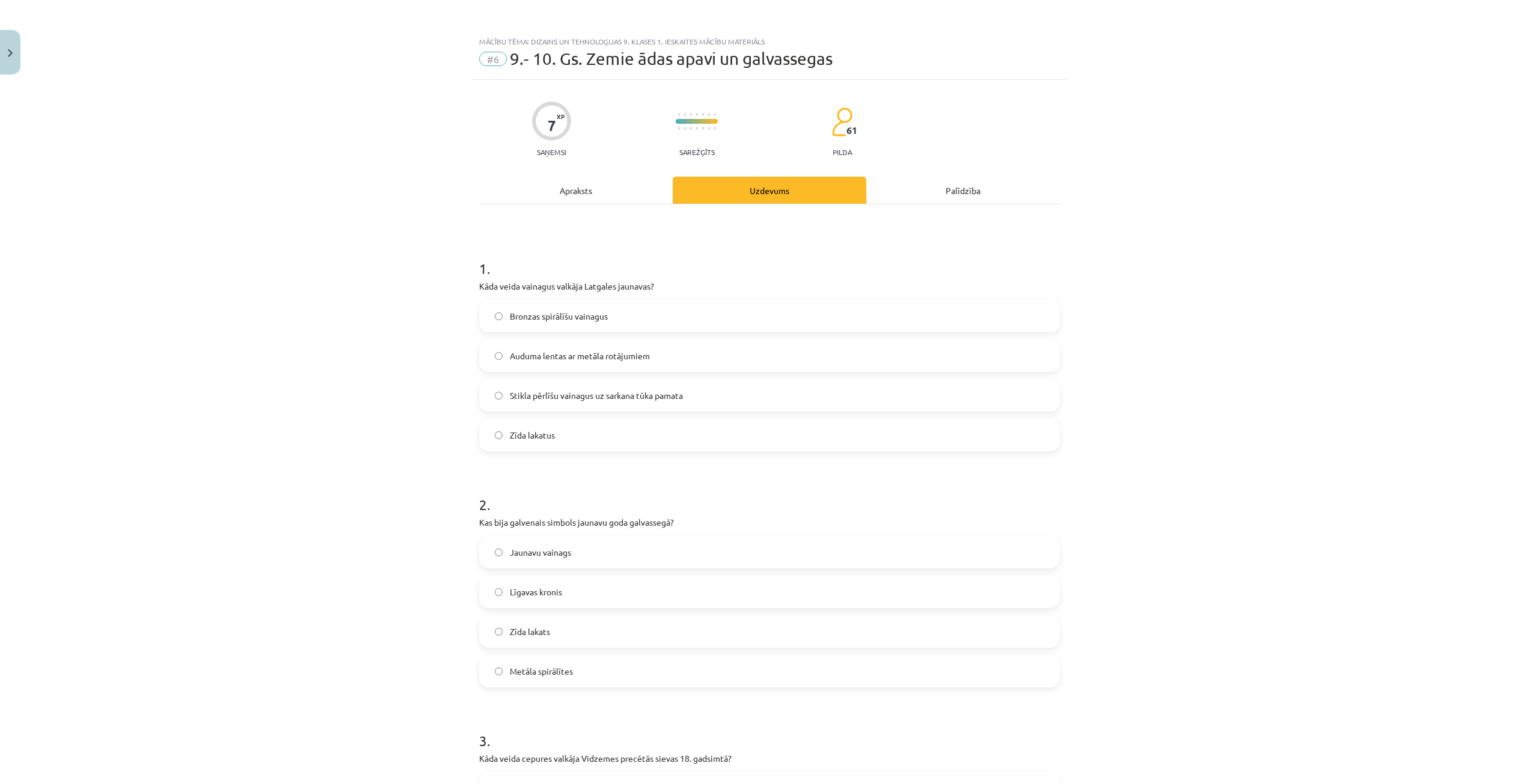
click at [1451, 371] on div "Mācību tēma: Dizains un tehnoloģijas 9. klases 1. ieskaites mācību materiāls #6…" at bounding box center [770, 392] width 1539 height 784
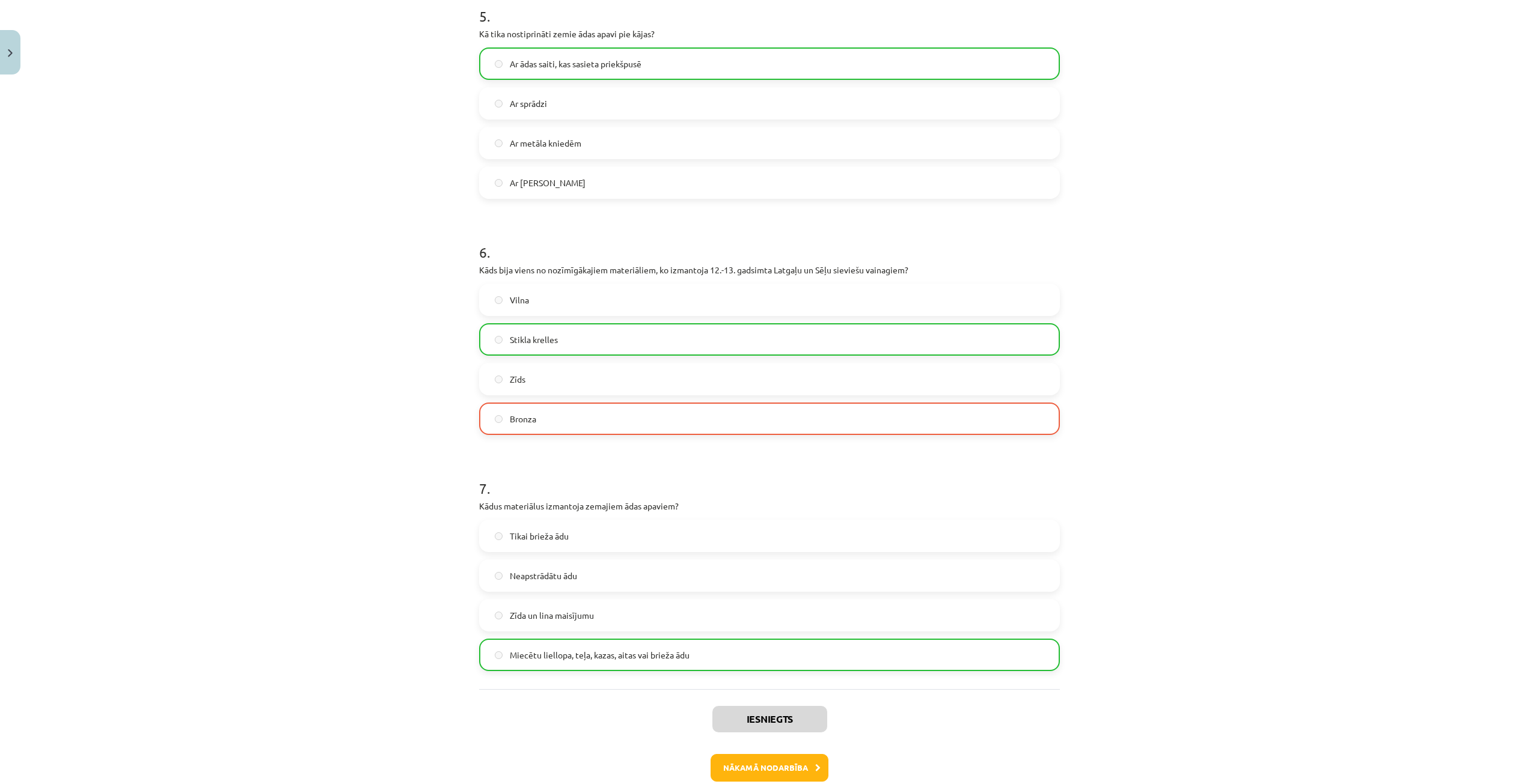
scroll to position [1262, 0]
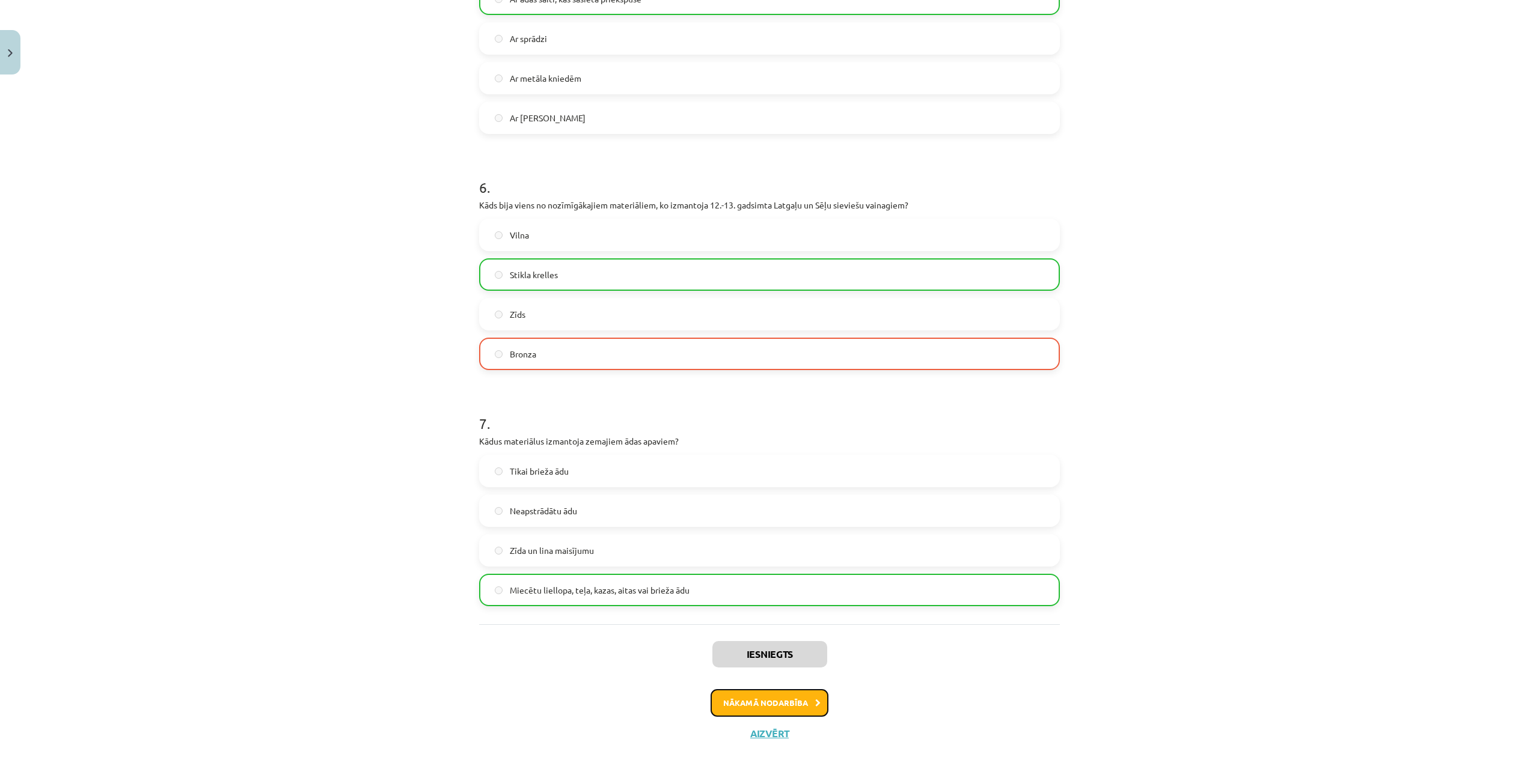
click at [734, 696] on button "Nākamā nodarbība" at bounding box center [770, 703] width 118 height 27
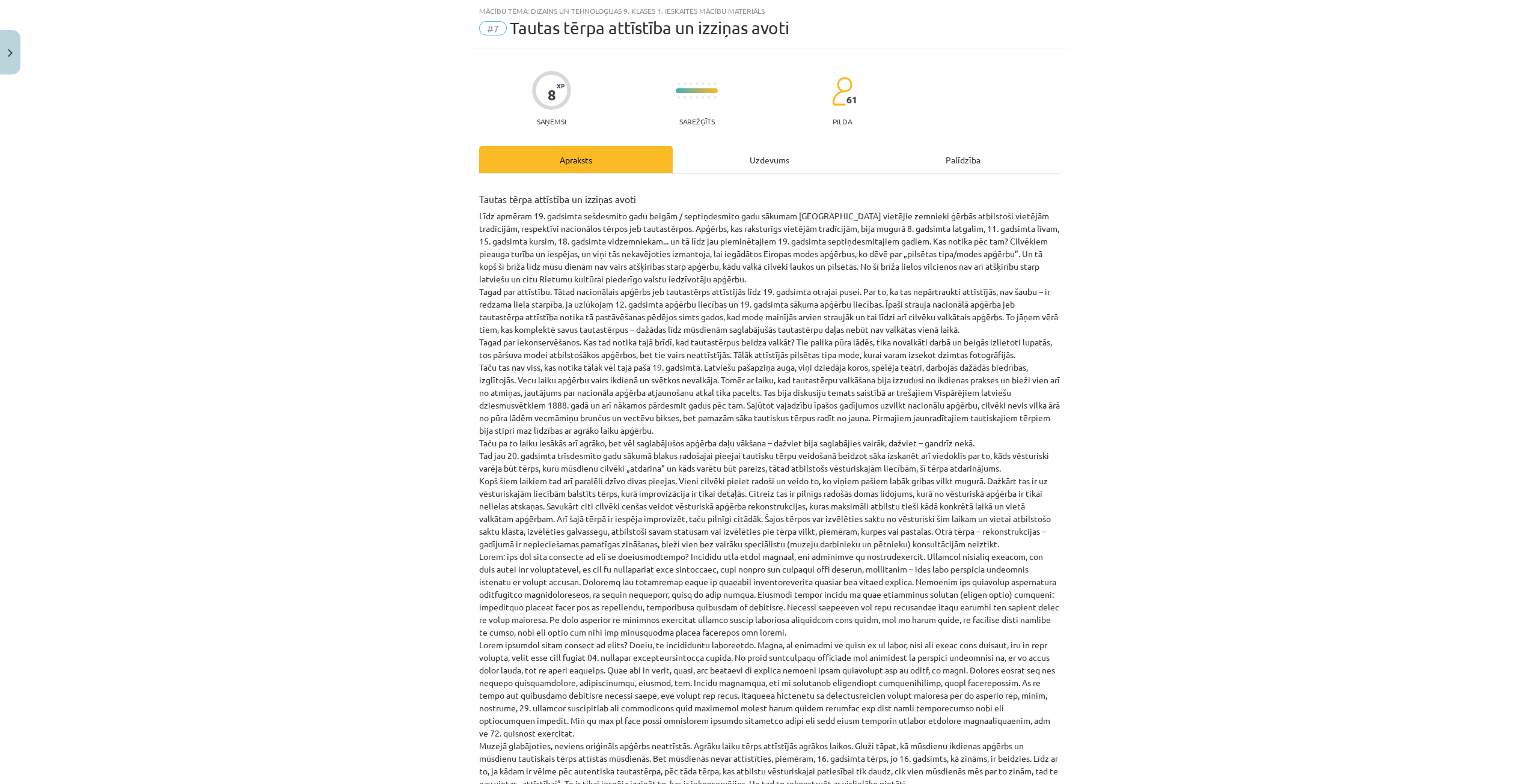
scroll to position [30, 0]
click at [1409, 148] on div "Mācību tēma: Dizains un tehnoloģijas 9. klases 1. ieskaites mācību materiāls #7…" at bounding box center [770, 392] width 1539 height 784
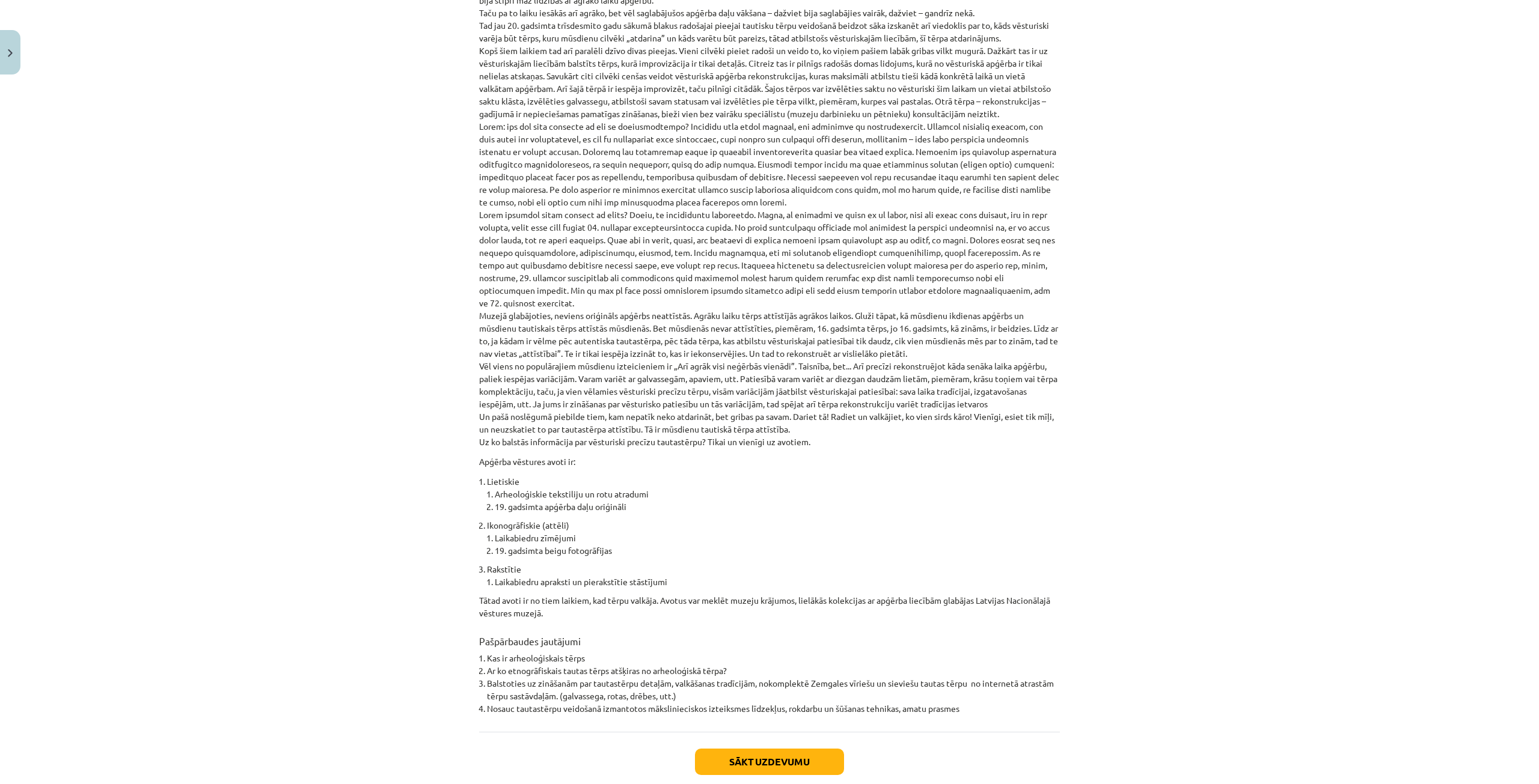
scroll to position [517, 0]
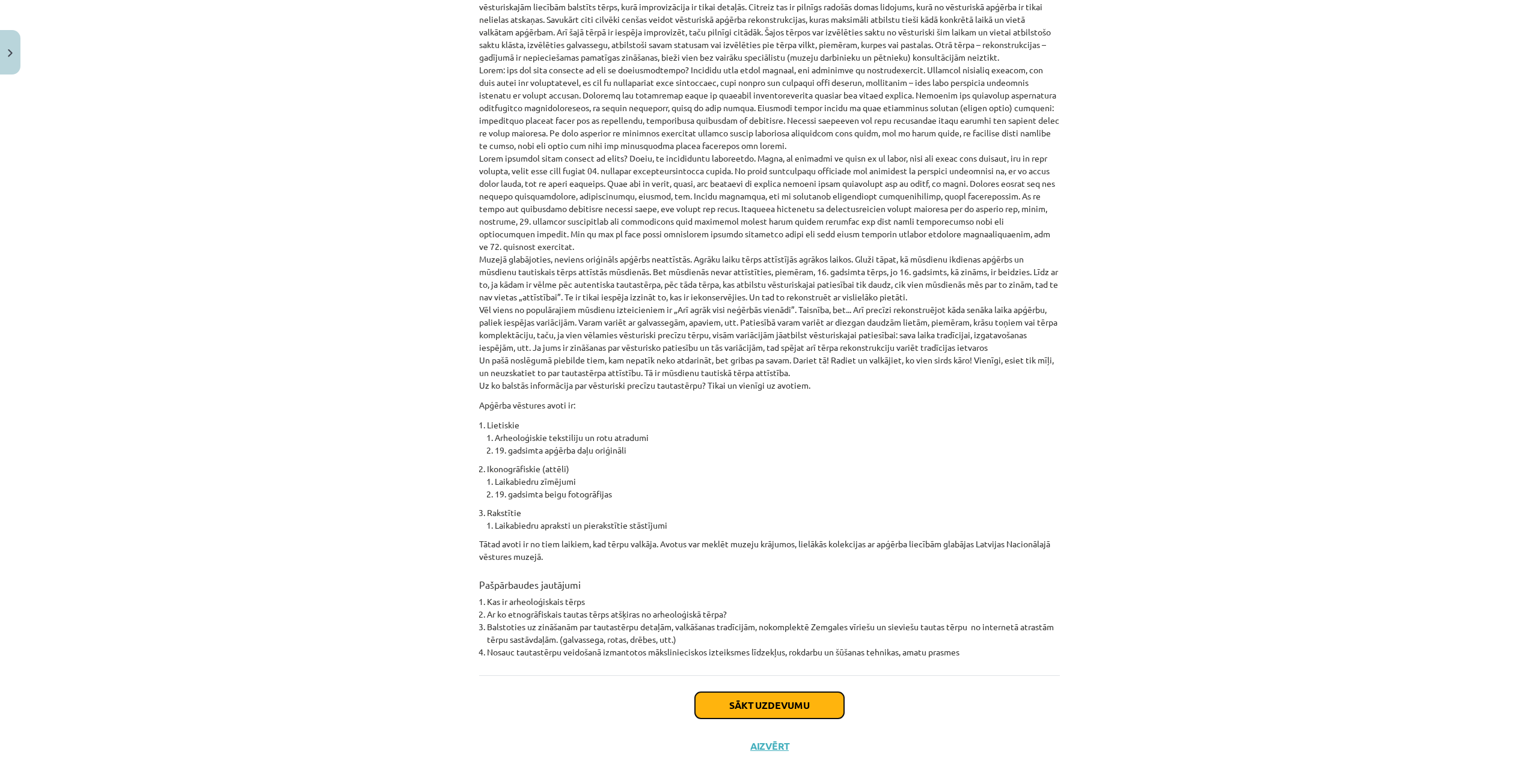
click at [805, 692] on button "Sākt uzdevumu" at bounding box center [770, 706] width 149 height 27
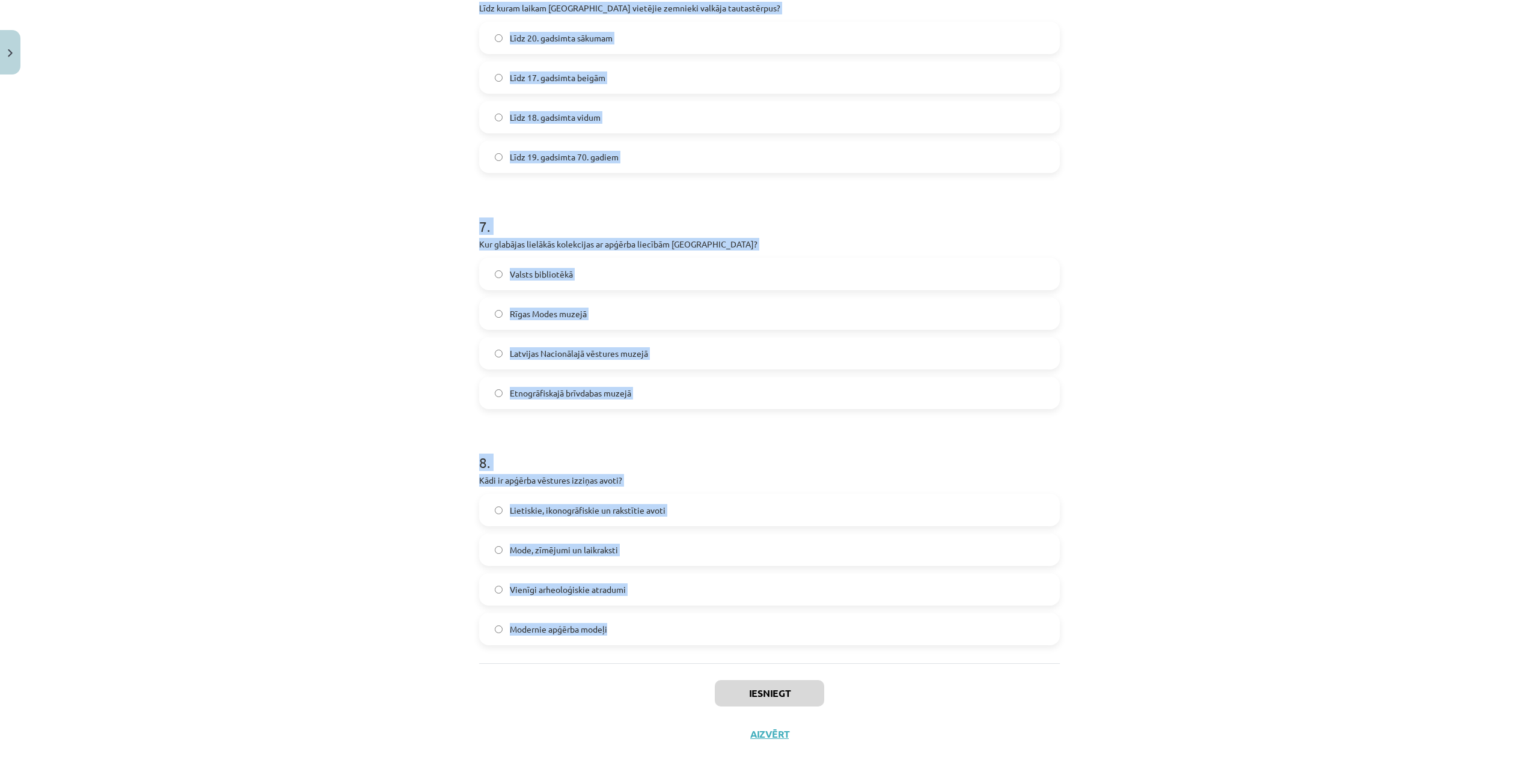
scroll to position [1459, 0]
drag, startPoint x: 462, startPoint y: 250, endPoint x: 713, endPoint y: 651, distance: 473.1
click at [713, 651] on div "Mācību tēma: Dizains un tehnoloģijas 9. klases 1. ieskaites mācību materiāls #7…" at bounding box center [770, 392] width 1539 height 784
copy form "Kāpēc 20. gadsimta trīsdesmito un piecdesmito gadu tautiskos tērpus var uzskatī…"
click at [326, 351] on div "Mācību tēma: Dizains un tehnoloģijas 9. klases 1. ieskaites mācību materiāls #7…" at bounding box center [770, 392] width 1539 height 784
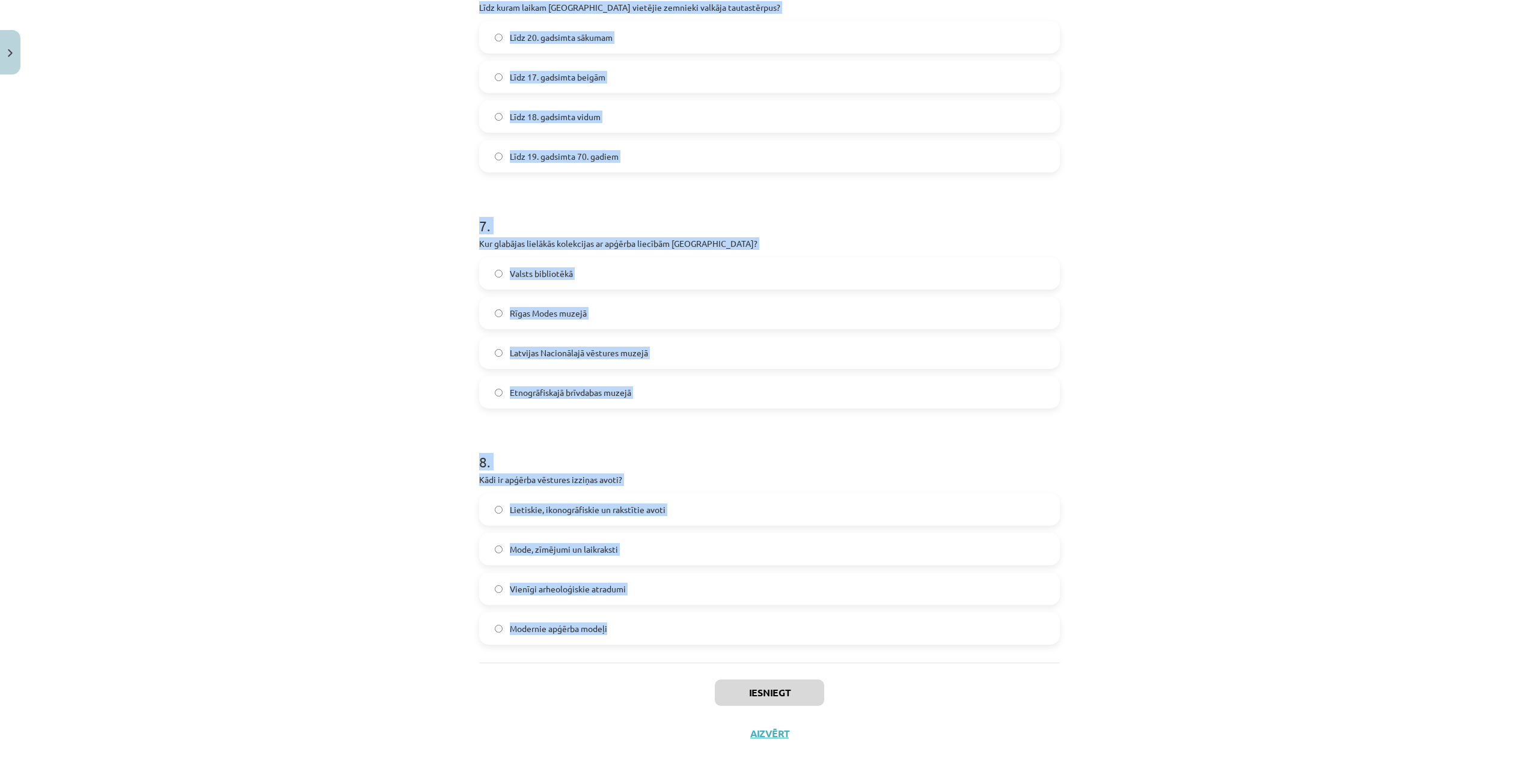
click at [399, 278] on div "Mācību tēma: Dizains un tehnoloģijas 9. klases 1. ieskaites mācību materiāls #7…" at bounding box center [770, 392] width 1539 height 784
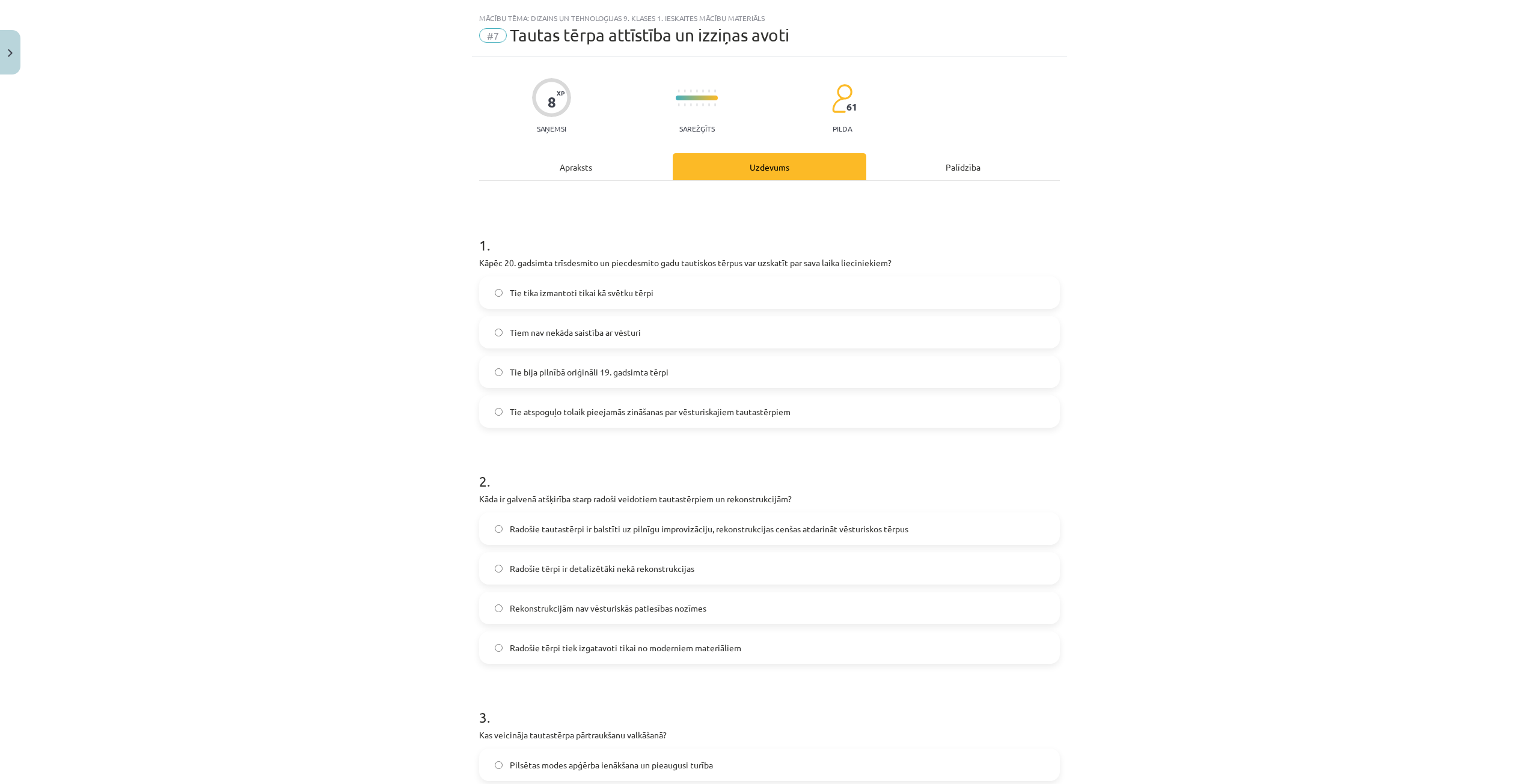
scroll to position [0, 0]
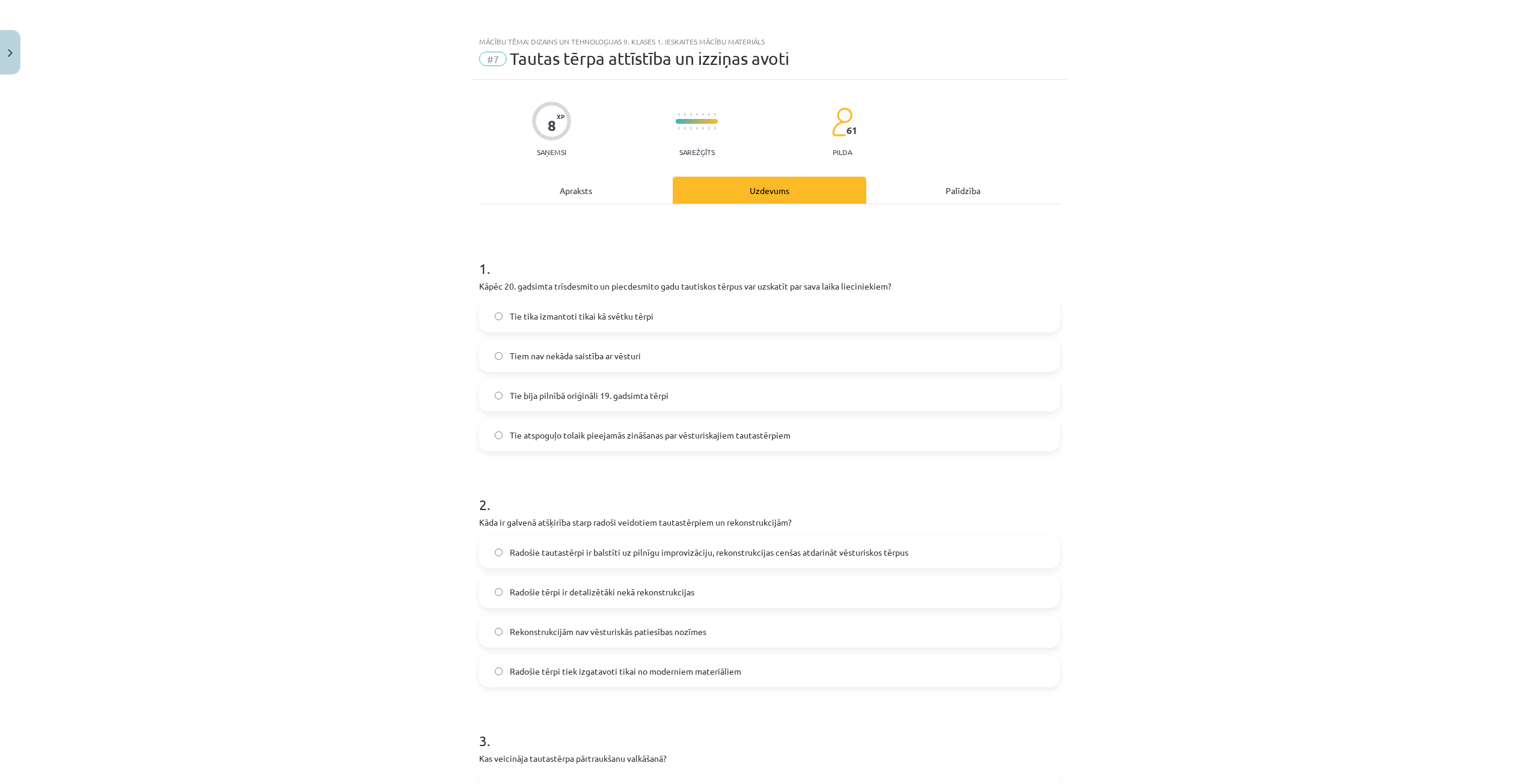
click at [798, 430] on label "Tie atspoguļo tolaik pieejamās zināšanas par vēsturiskajiem tautastērpiem" at bounding box center [769, 435] width 578 height 30
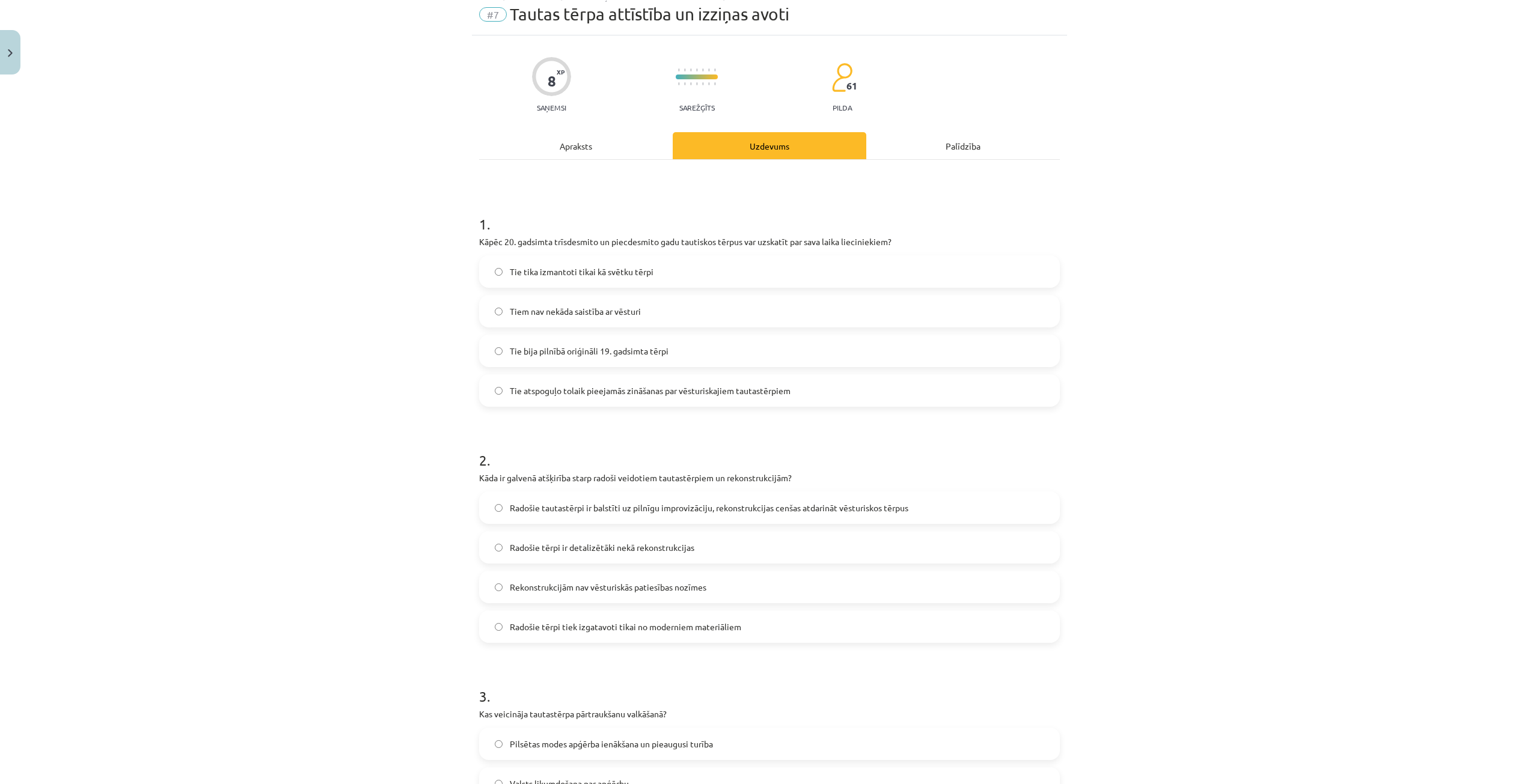
scroll to position [180, 0]
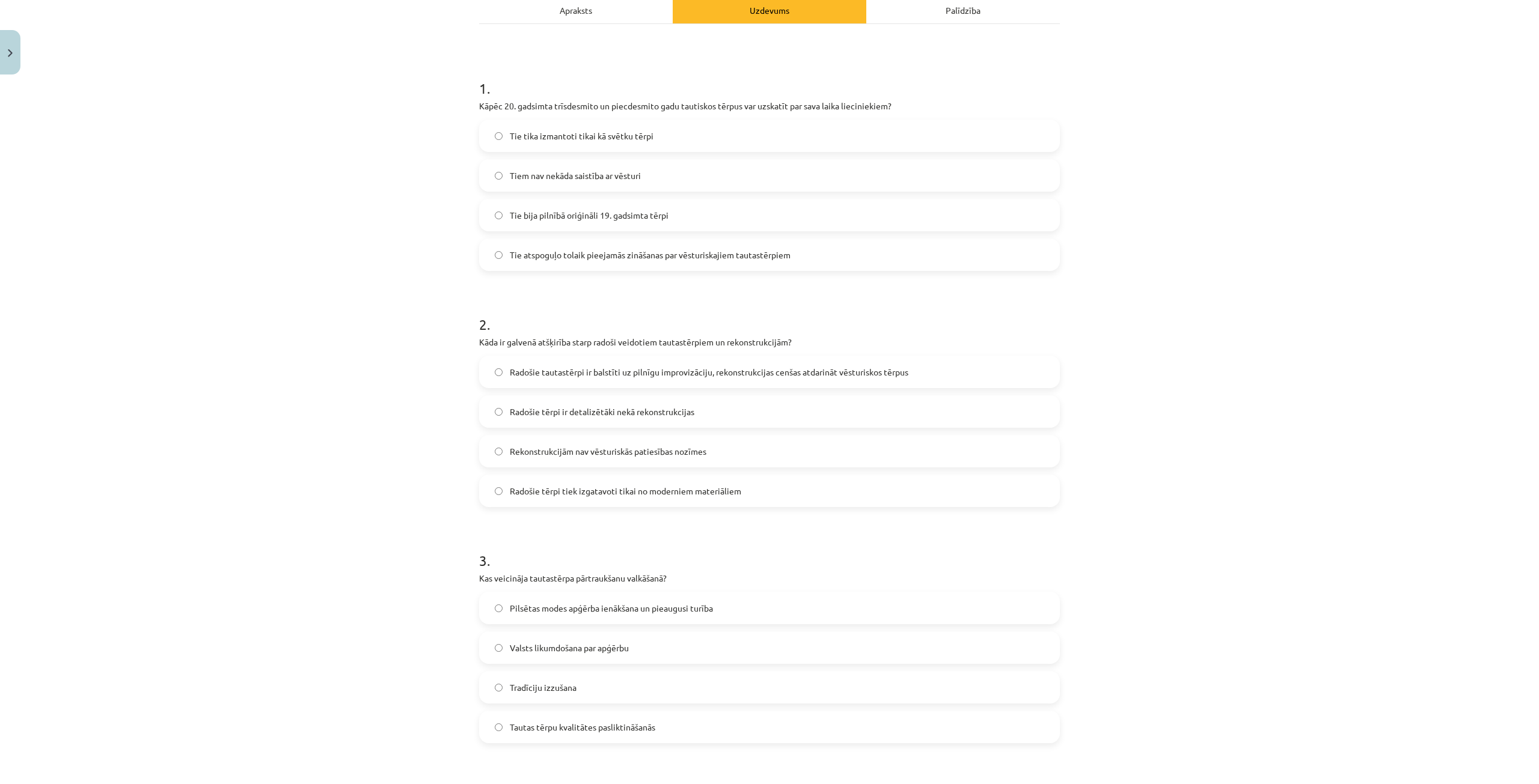
click at [916, 370] on label "Radošie tautastērpi ir balstīti uz pilnīgu improvizāciju, rekonstrukcijas cenša…" at bounding box center [769, 371] width 578 height 30
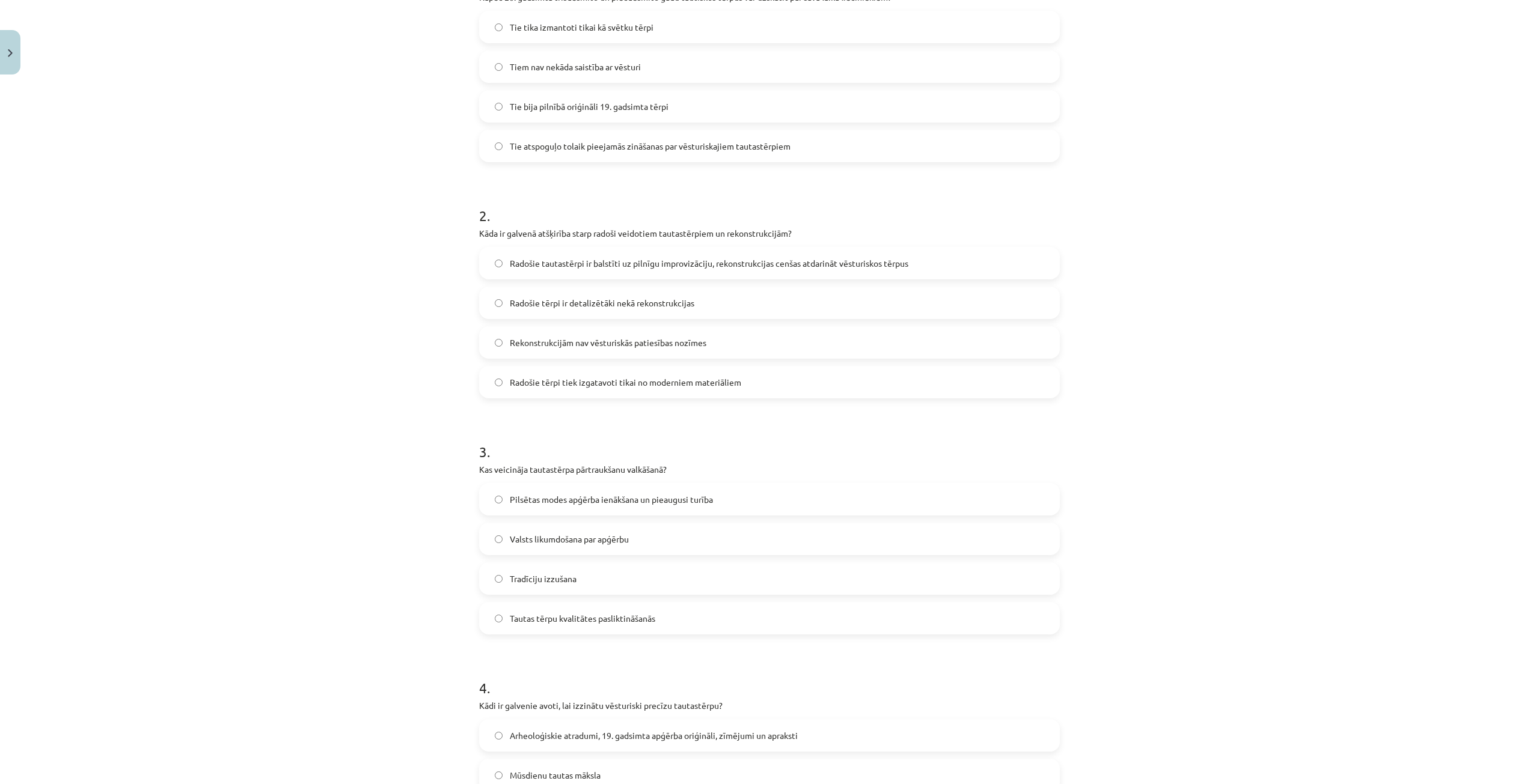
scroll to position [300, 0]
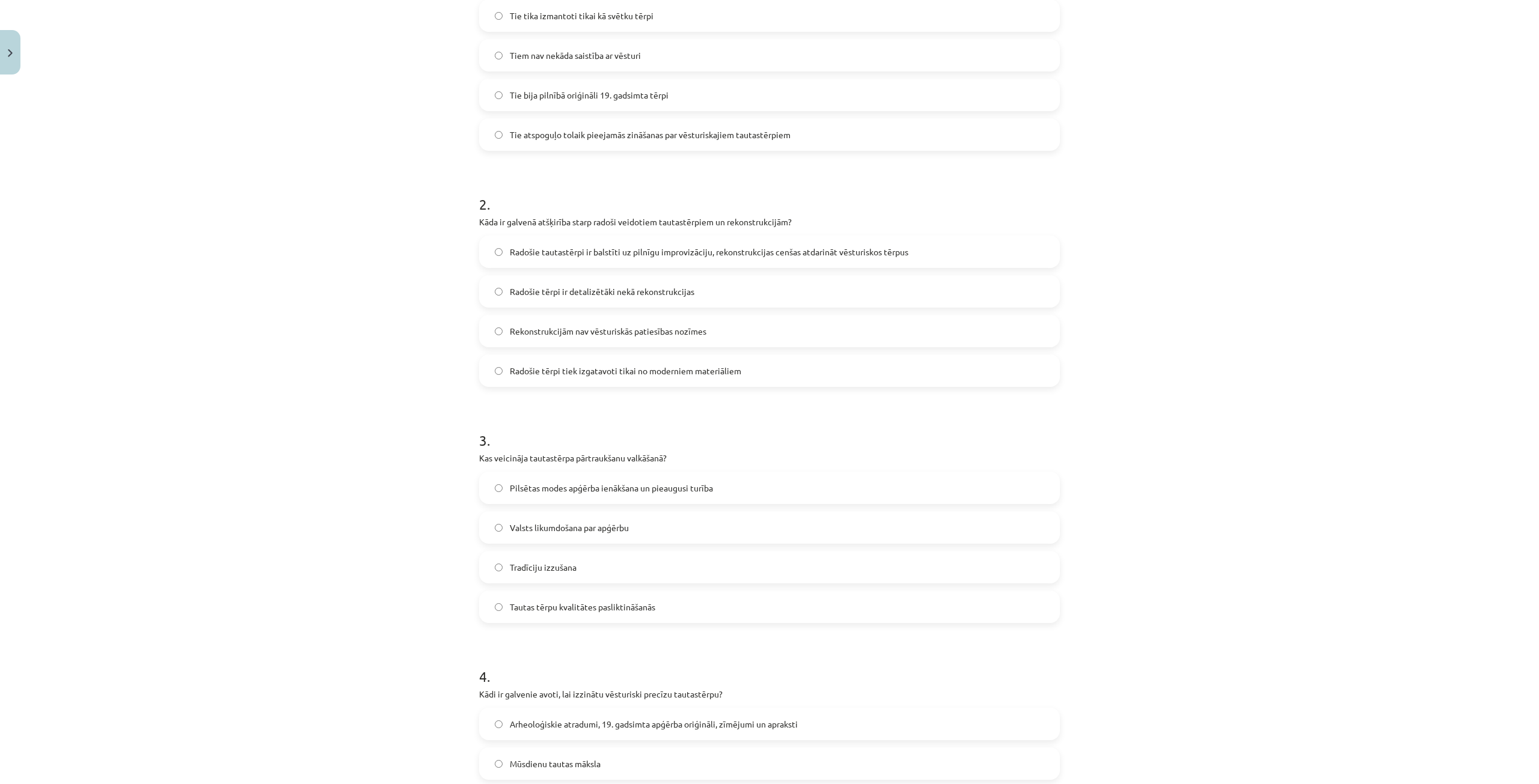
click at [754, 488] on label "Pilsētas modes apģērba ienākšana un pieaugusi turība" at bounding box center [769, 488] width 578 height 30
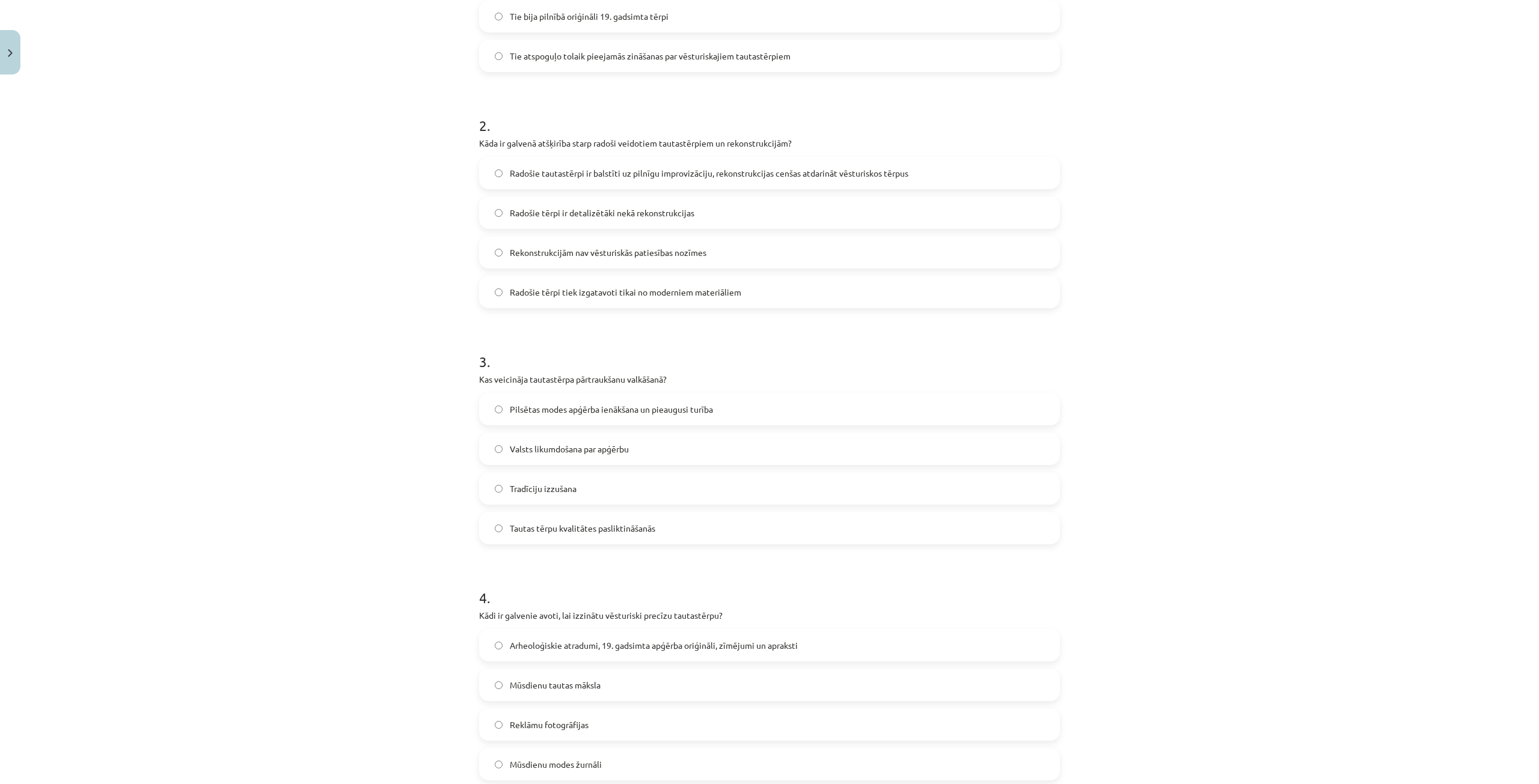
scroll to position [481, 0]
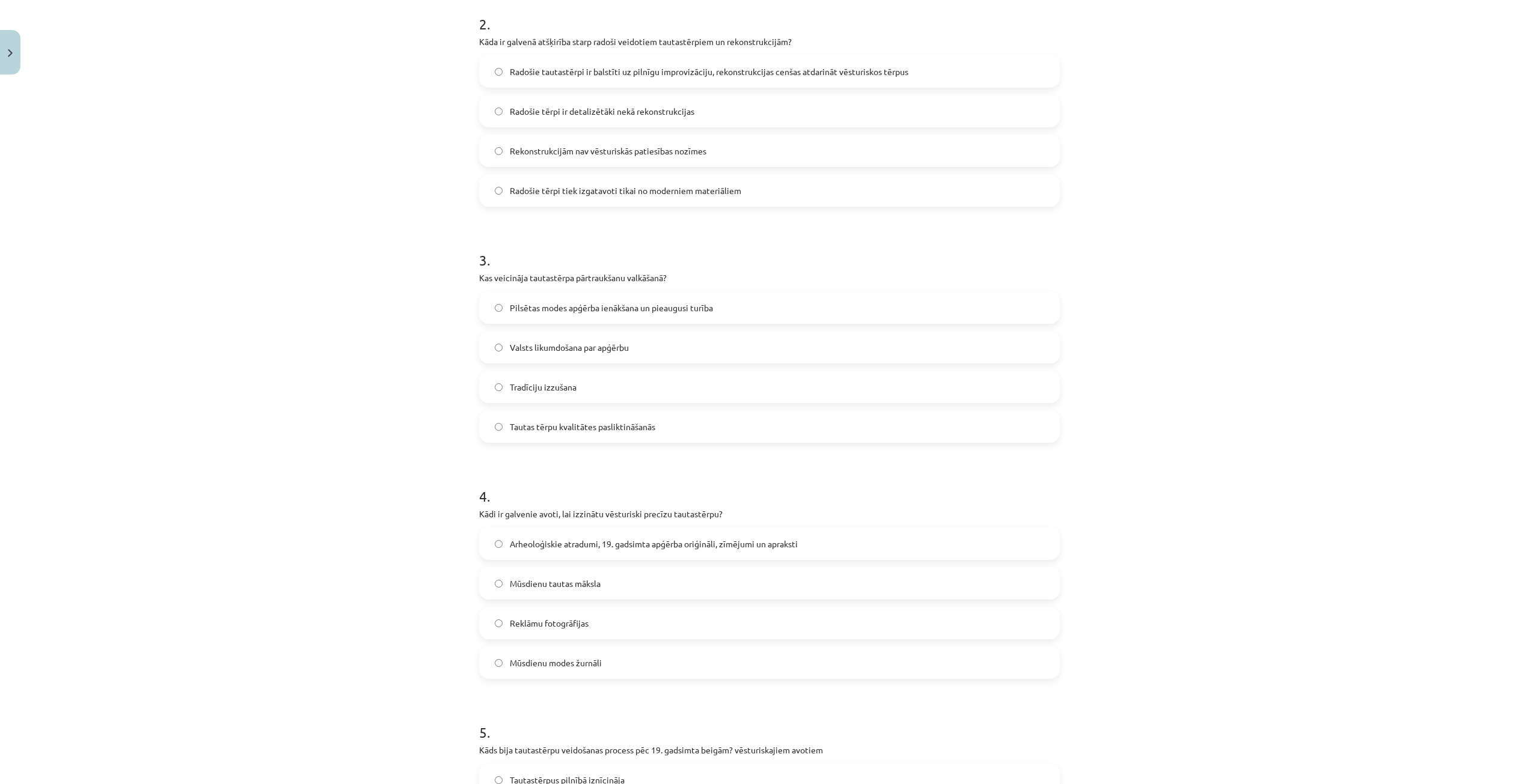
click at [848, 534] on label "Arheoloģiskie atradumi, 19. gadsimta apģērba oriģināli, zīmējumi un apraksti" at bounding box center [769, 543] width 578 height 30
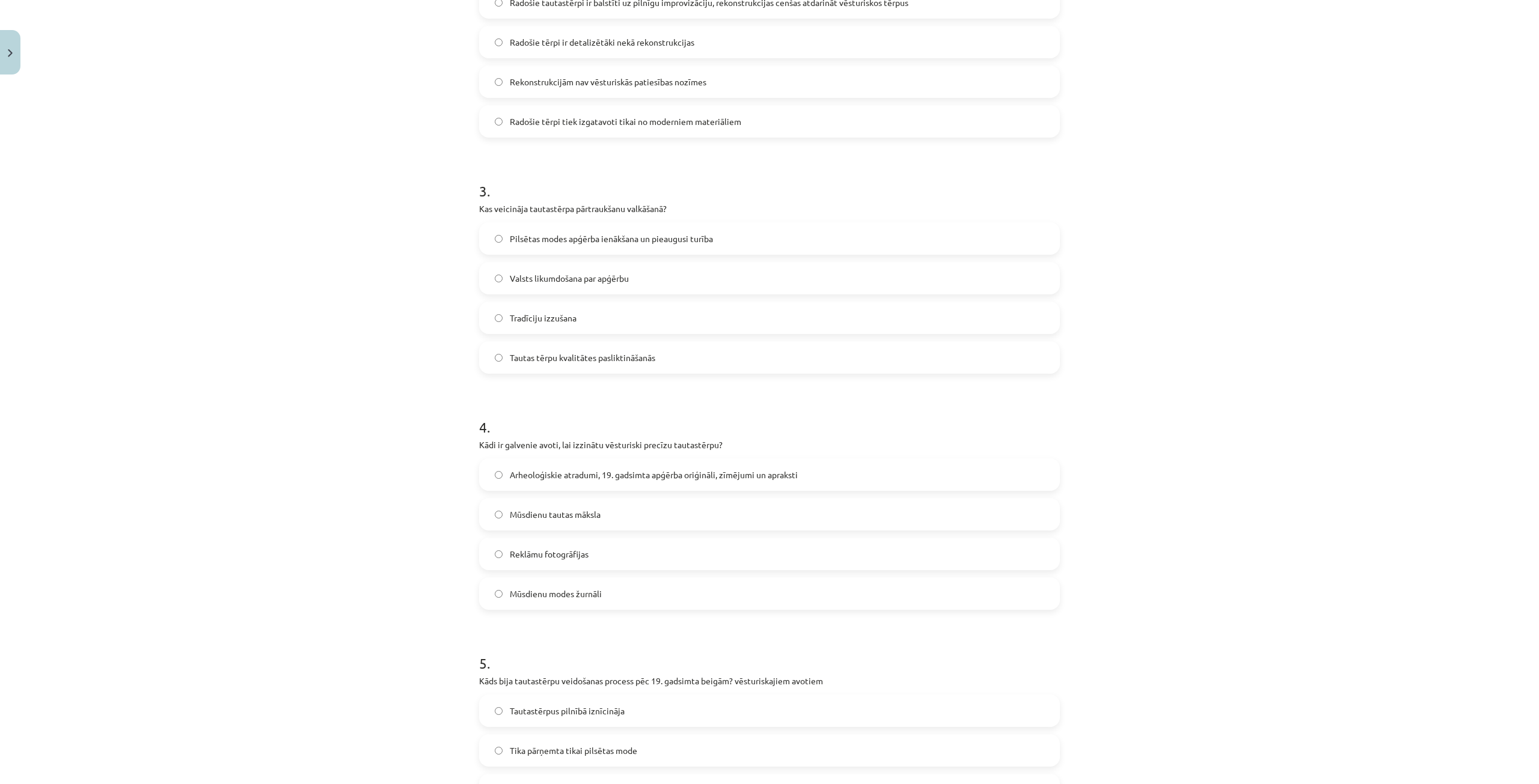
scroll to position [721, 0]
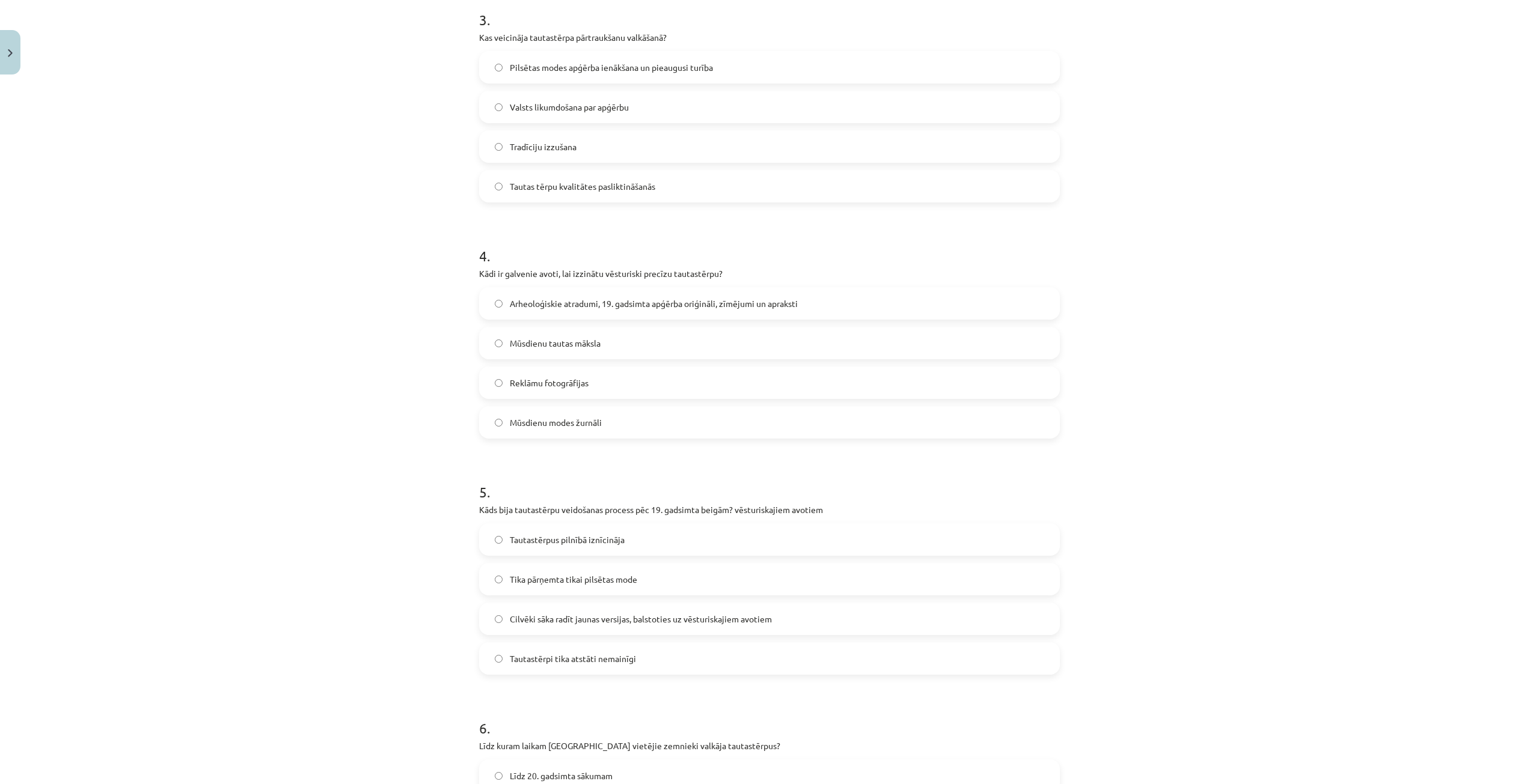
click at [625, 622] on span "Cilvēki sāka radīt jaunas versijas, balstoties uz vēsturiskajiem avotiem" at bounding box center [640, 619] width 262 height 13
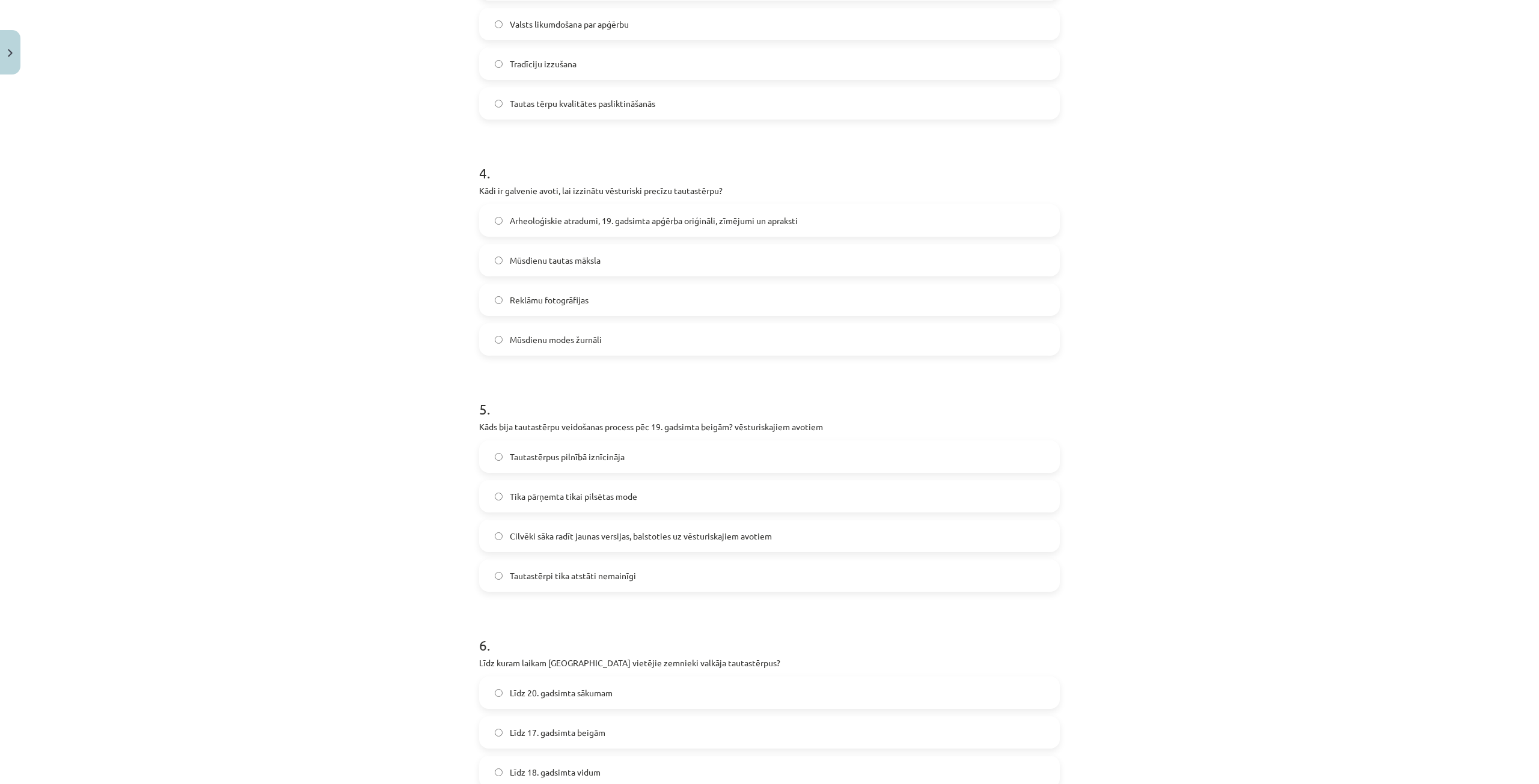
scroll to position [961, 0]
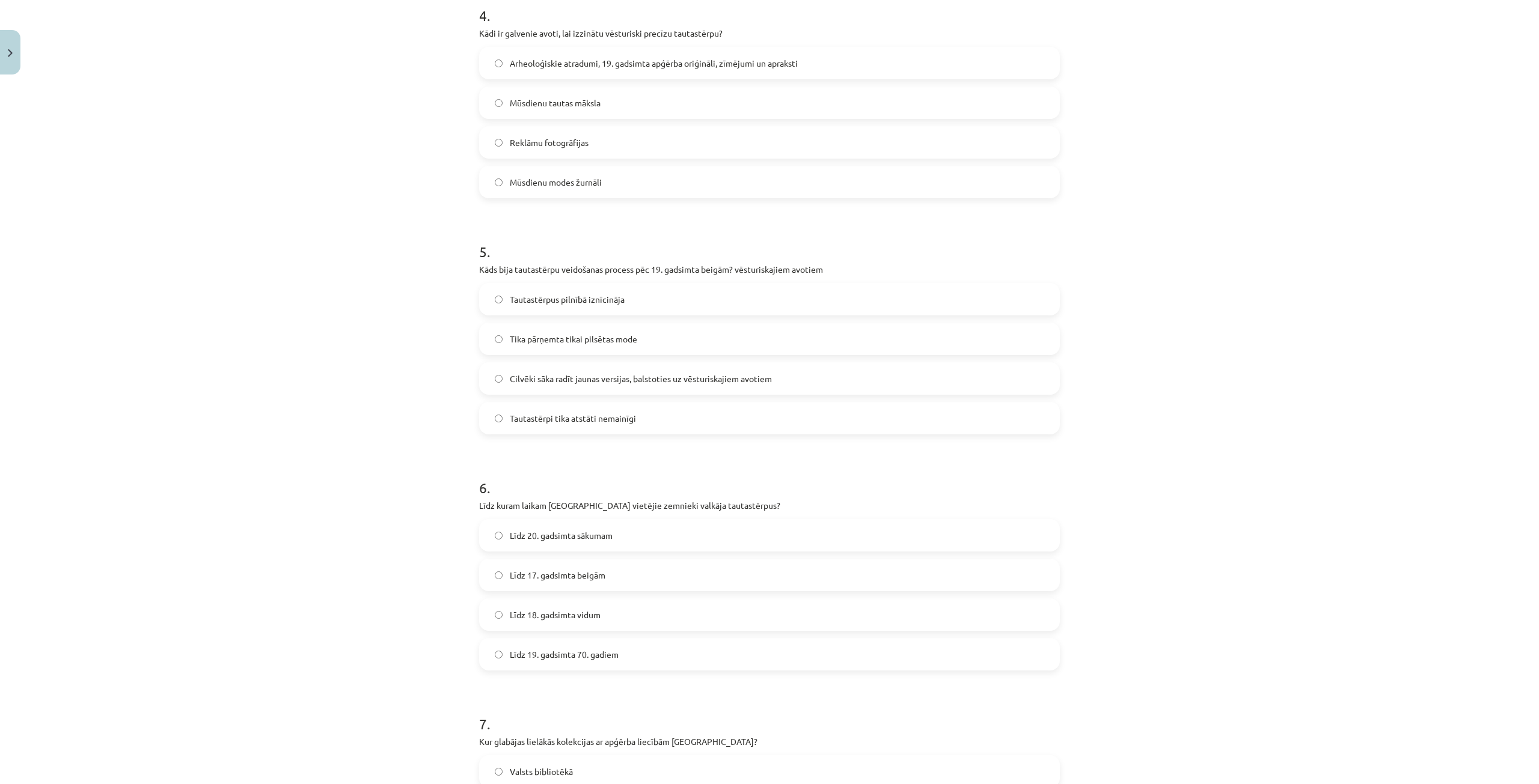
click at [602, 527] on label "Līdz 20. gadsimta sākumam" at bounding box center [769, 535] width 578 height 30
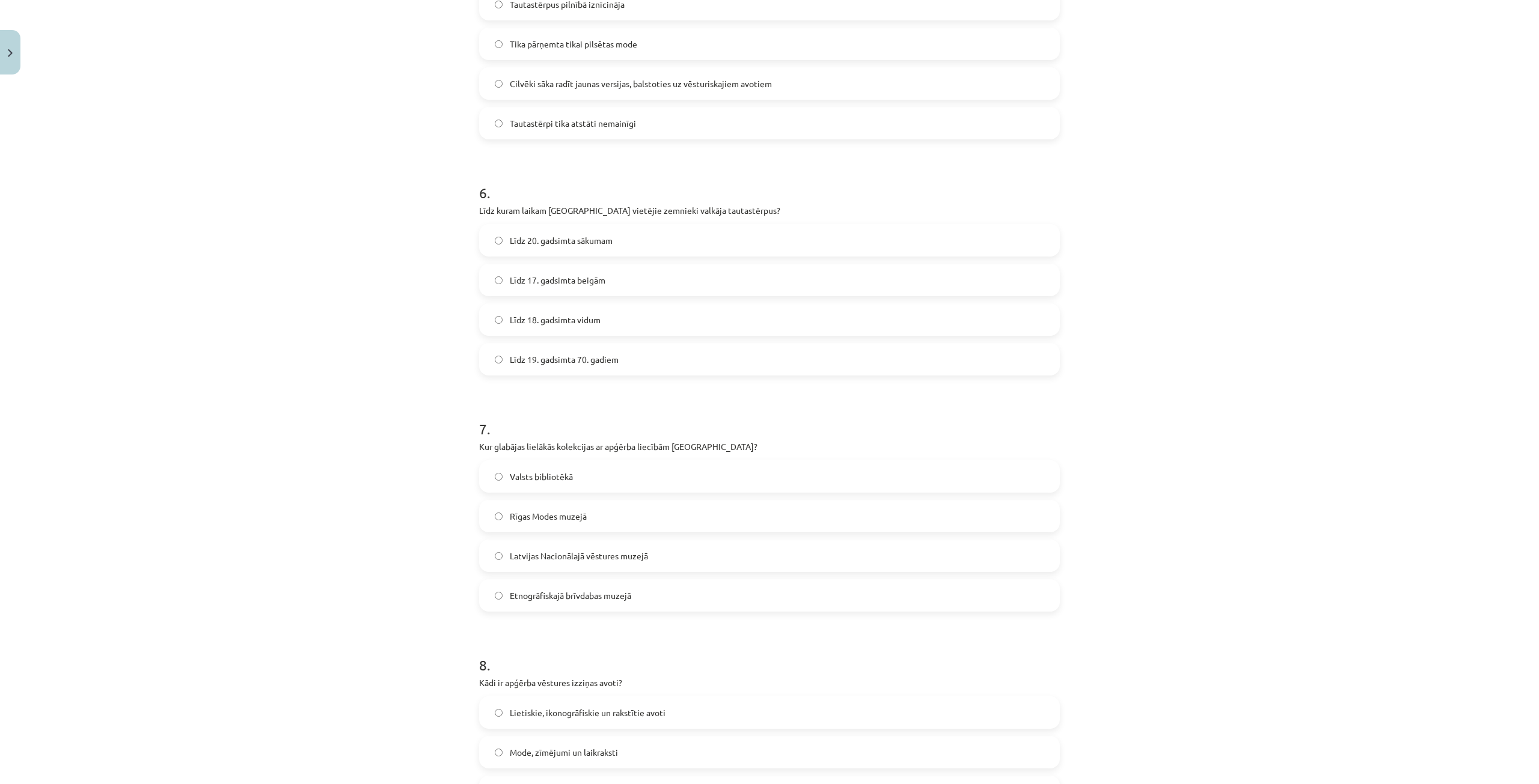
scroll to position [1262, 0]
click at [582, 591] on span "Etnogrāfiskajā brīvdabas muzejā" at bounding box center [570, 590] width 121 height 13
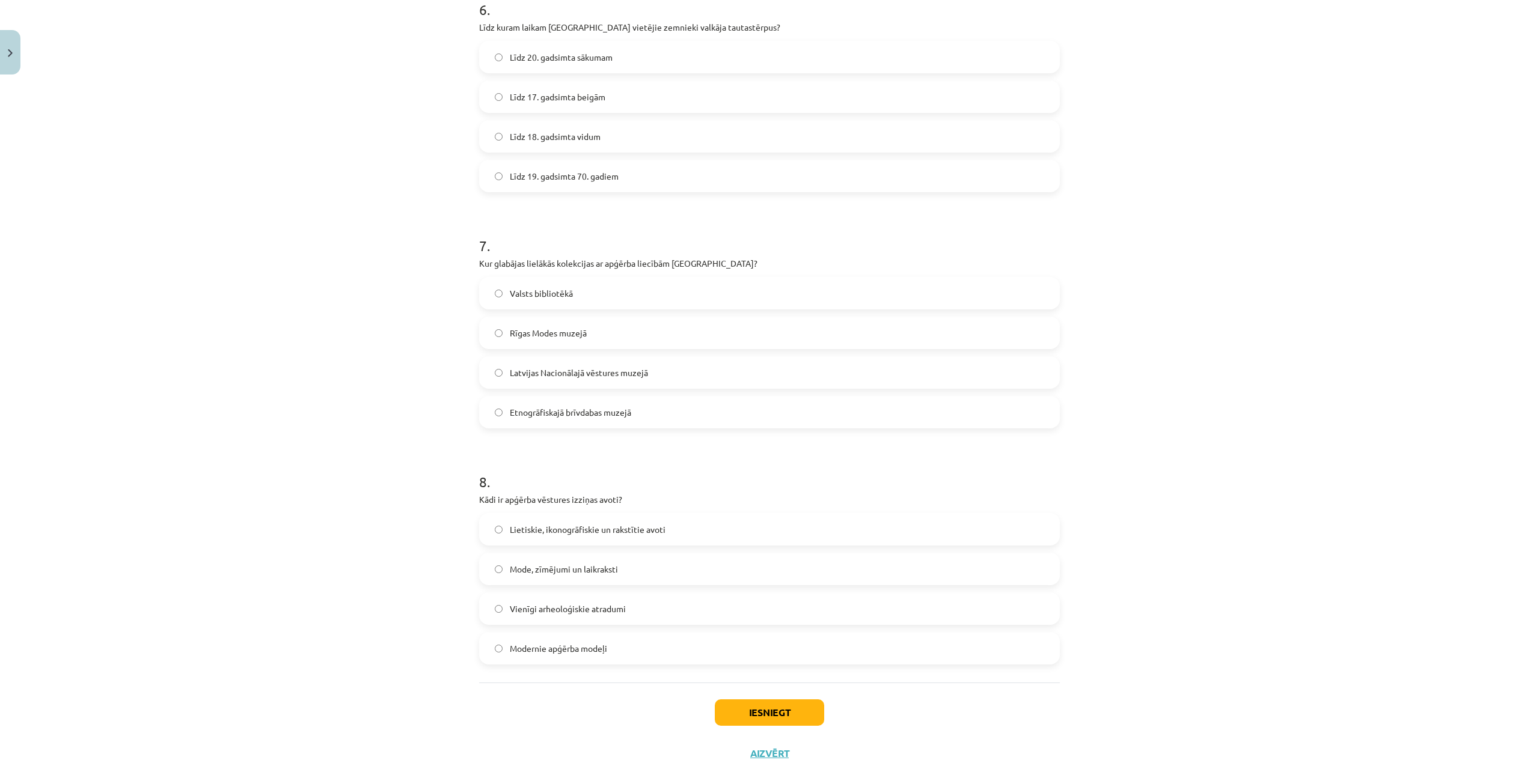
scroll to position [1442, 0]
click at [665, 523] on label "Lietiskie, ikonogrāfiskie un rakstītie avoti" at bounding box center [769, 526] width 578 height 30
drag, startPoint x: 1429, startPoint y: 473, endPoint x: 1309, endPoint y: 525, distance: 130.8
click at [1429, 473] on div "Mācību tēma: Dizains un tehnoloģijas 9. klases 1. ieskaites mācību materiāls #7…" at bounding box center [770, 392] width 1539 height 784
click at [781, 706] on button "Iesniegt" at bounding box center [770, 710] width 109 height 27
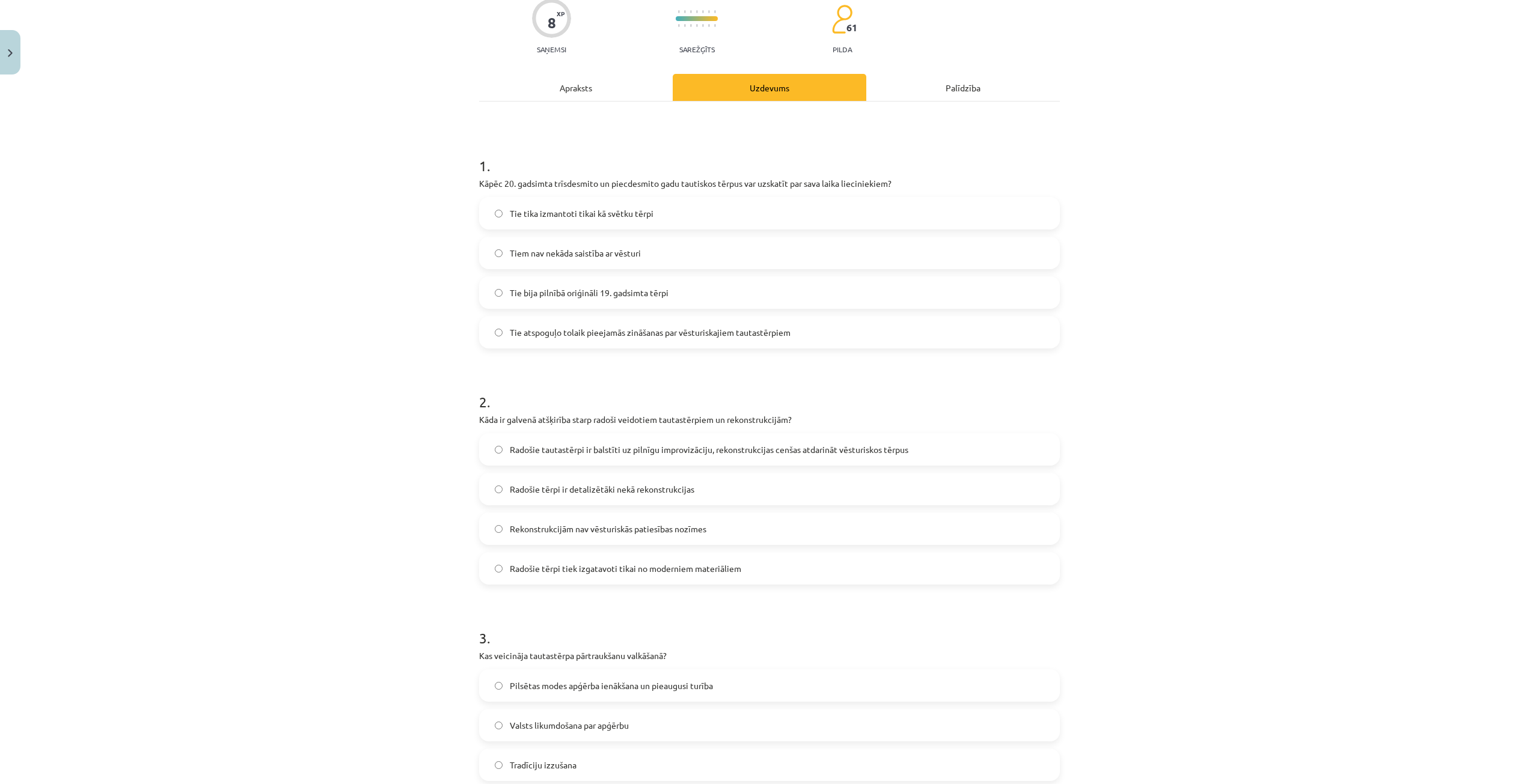
scroll to position [60, 0]
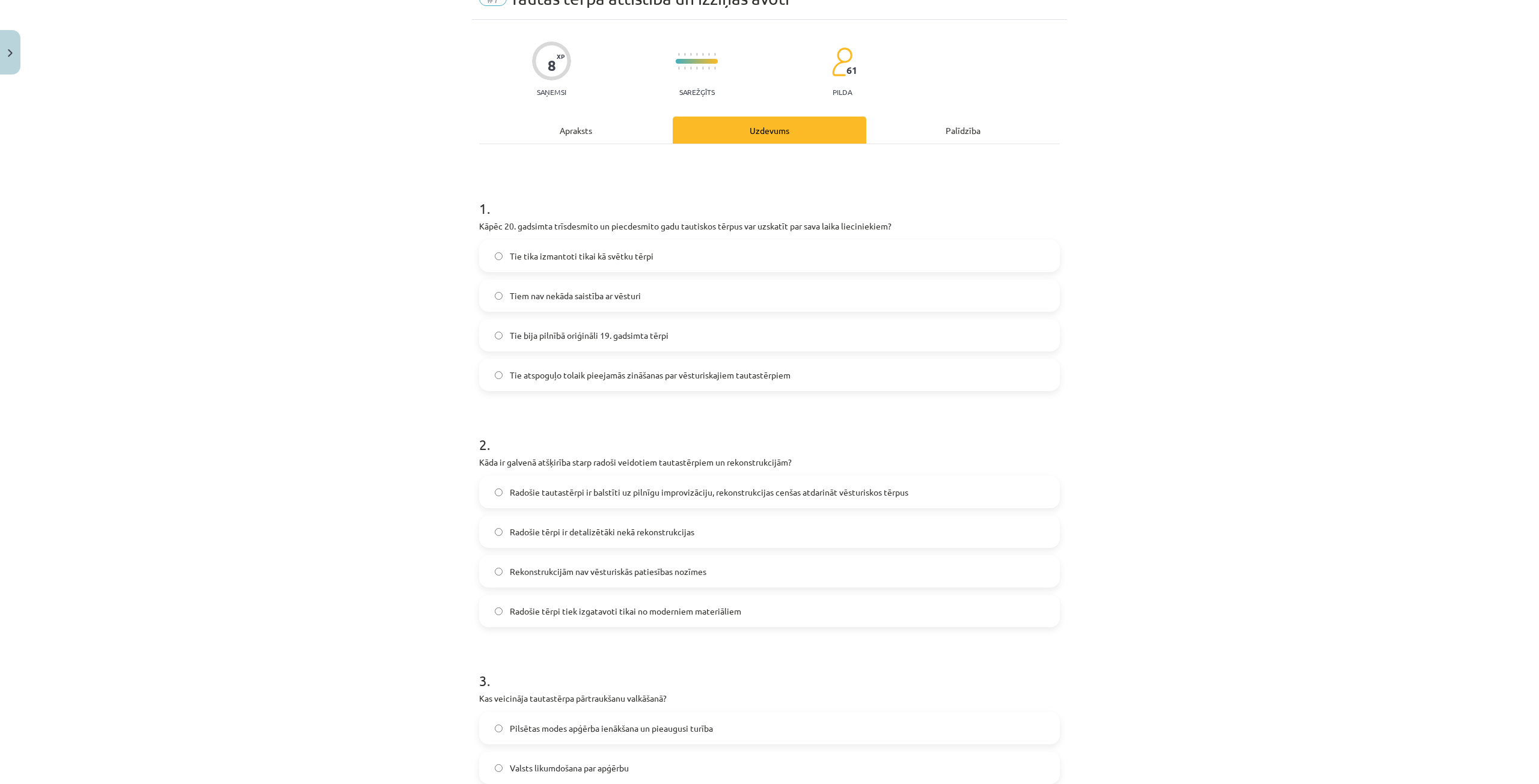
click at [1420, 351] on div "Mācību tēma: Dizains un tehnoloģijas 9. klases 1. ieskaites mācību materiāls #7…" at bounding box center [770, 392] width 1539 height 784
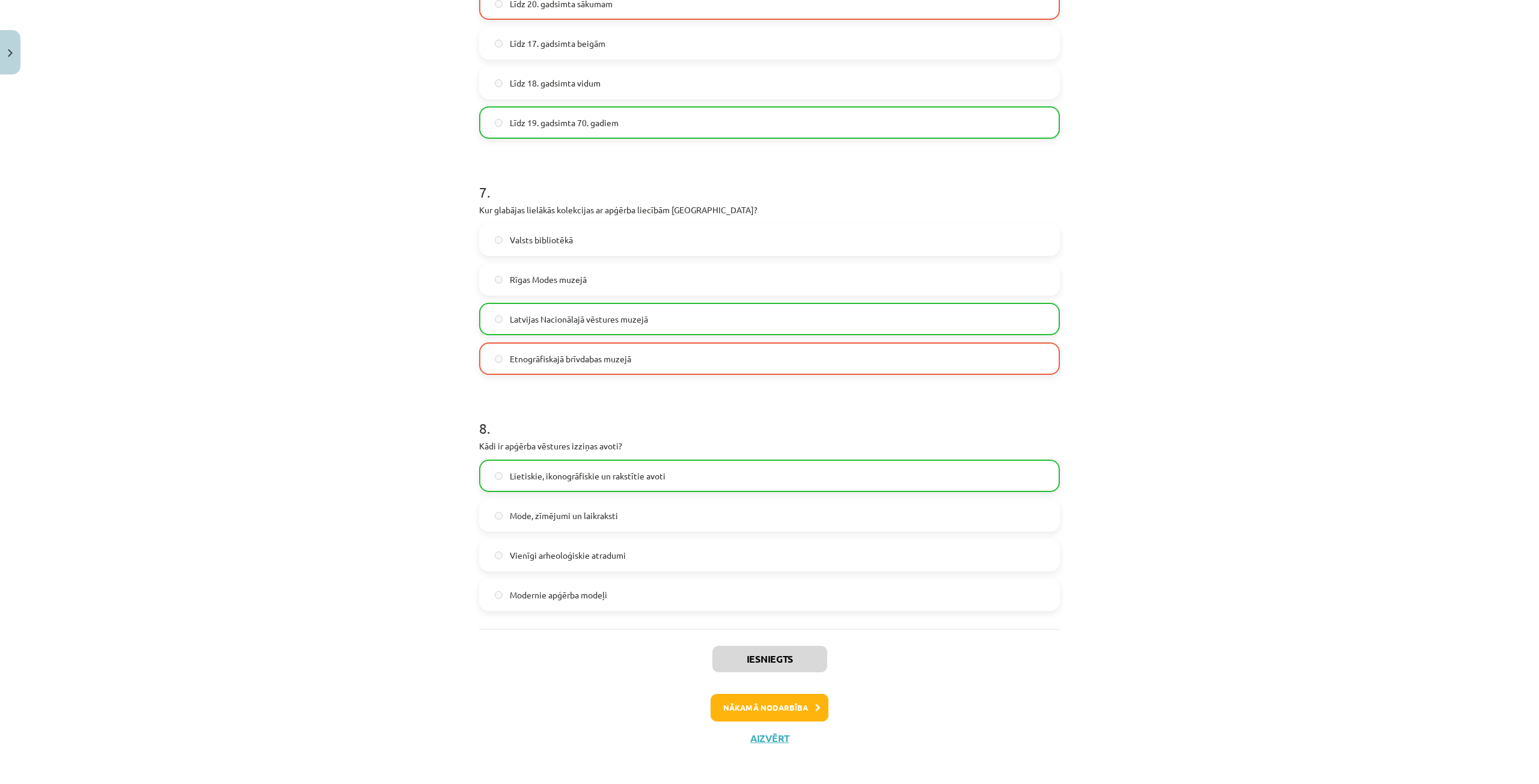
scroll to position [1498, 0]
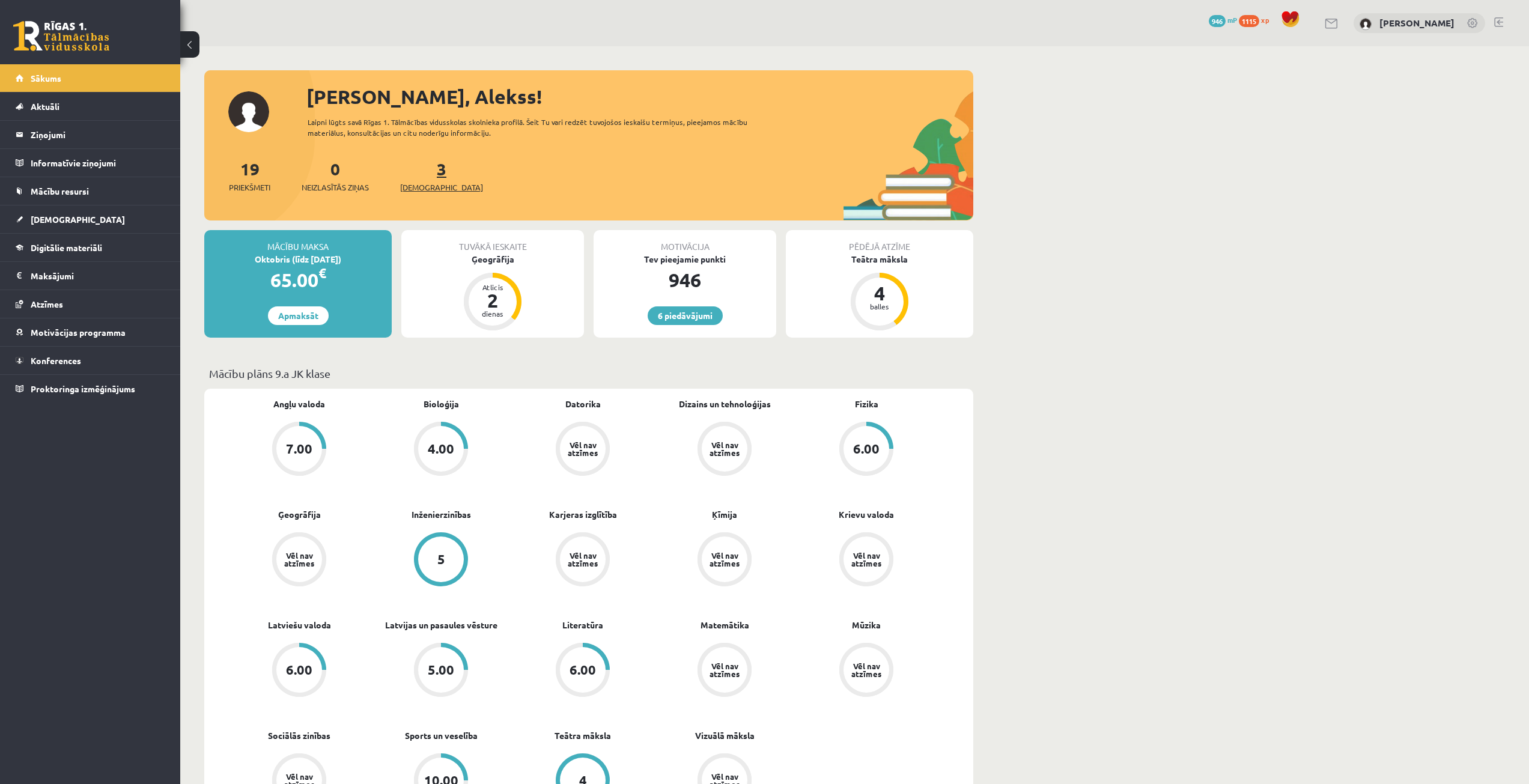
click at [420, 176] on link "3 Ieskaites" at bounding box center [441, 176] width 83 height 35
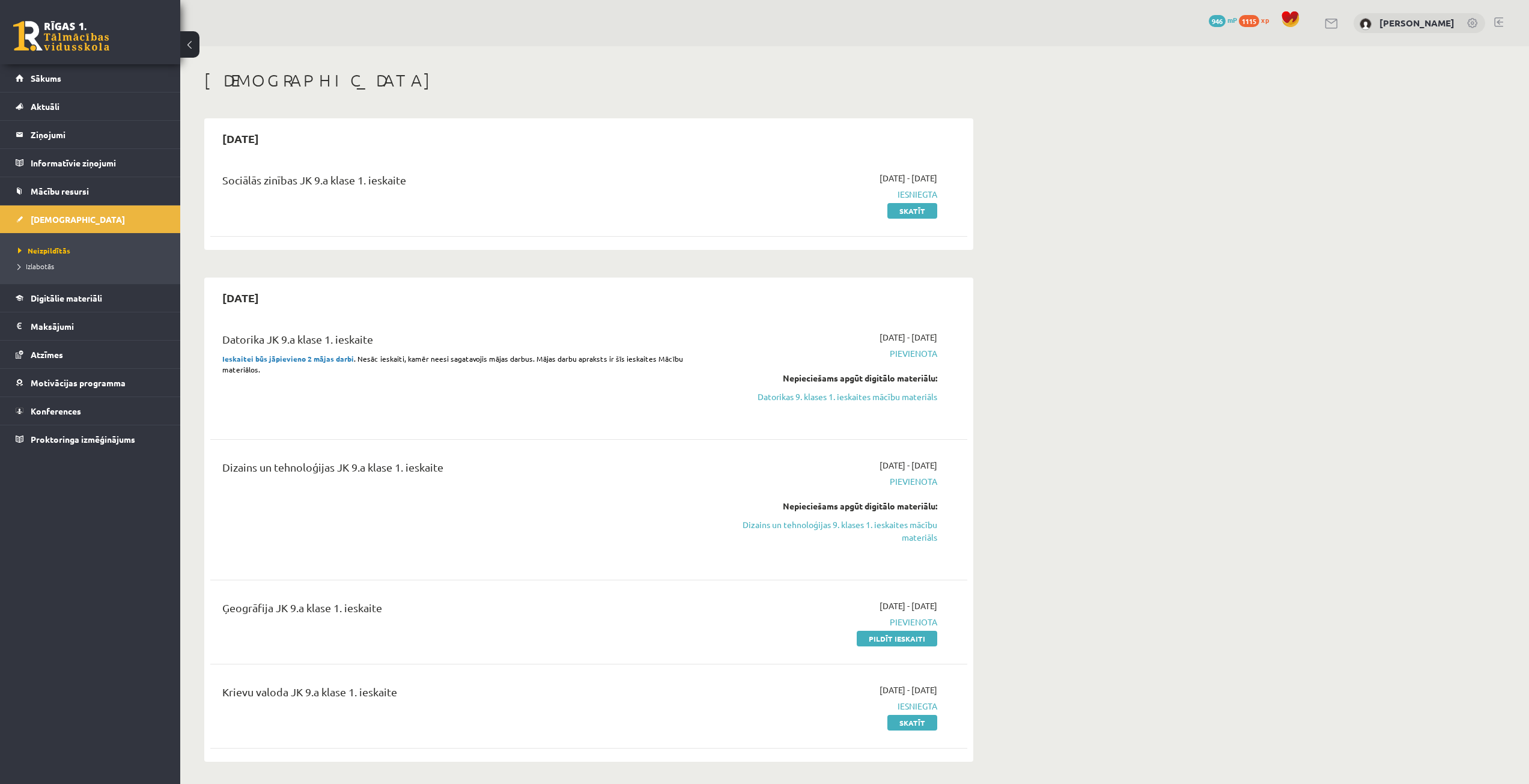
scroll to position [60, 0]
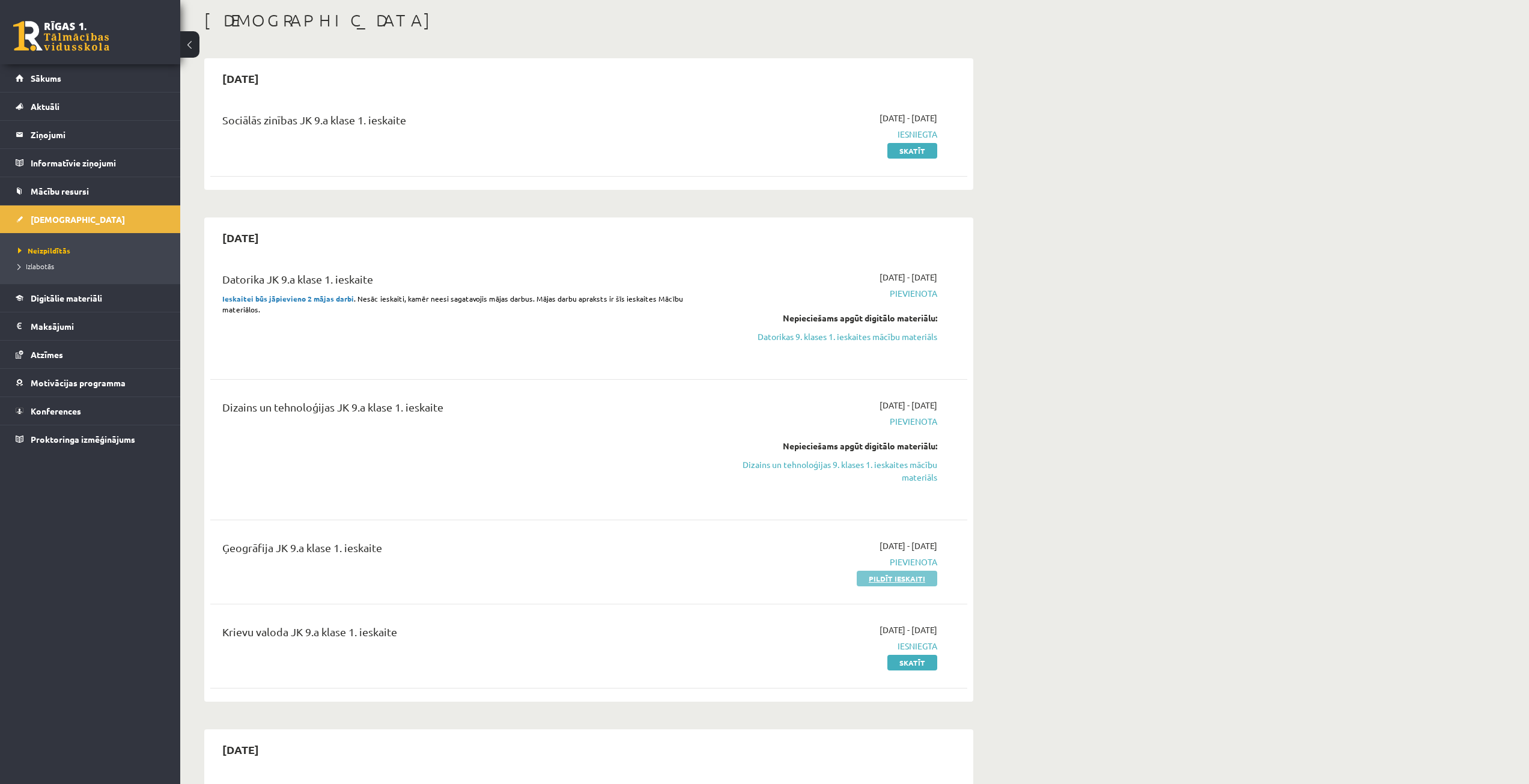
click at [884, 575] on link "Pildīt ieskaiti" at bounding box center [897, 578] width 80 height 16
click at [922, 581] on link "Pildīt ieskaiti" at bounding box center [897, 578] width 80 height 16
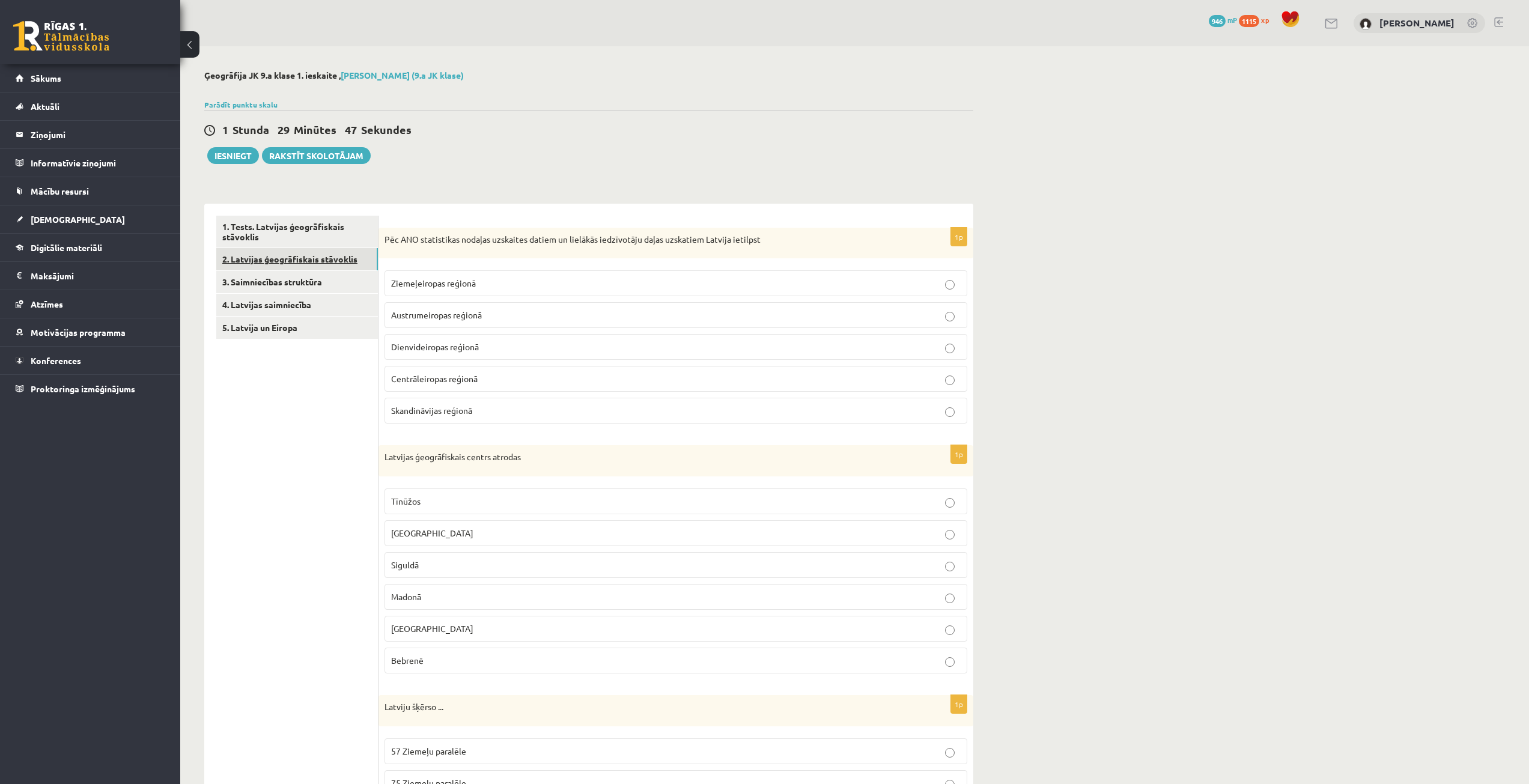
click at [348, 270] on link "2. Latvijas ģeogrāfiskais stāvoklis" at bounding box center [297, 259] width 162 height 22
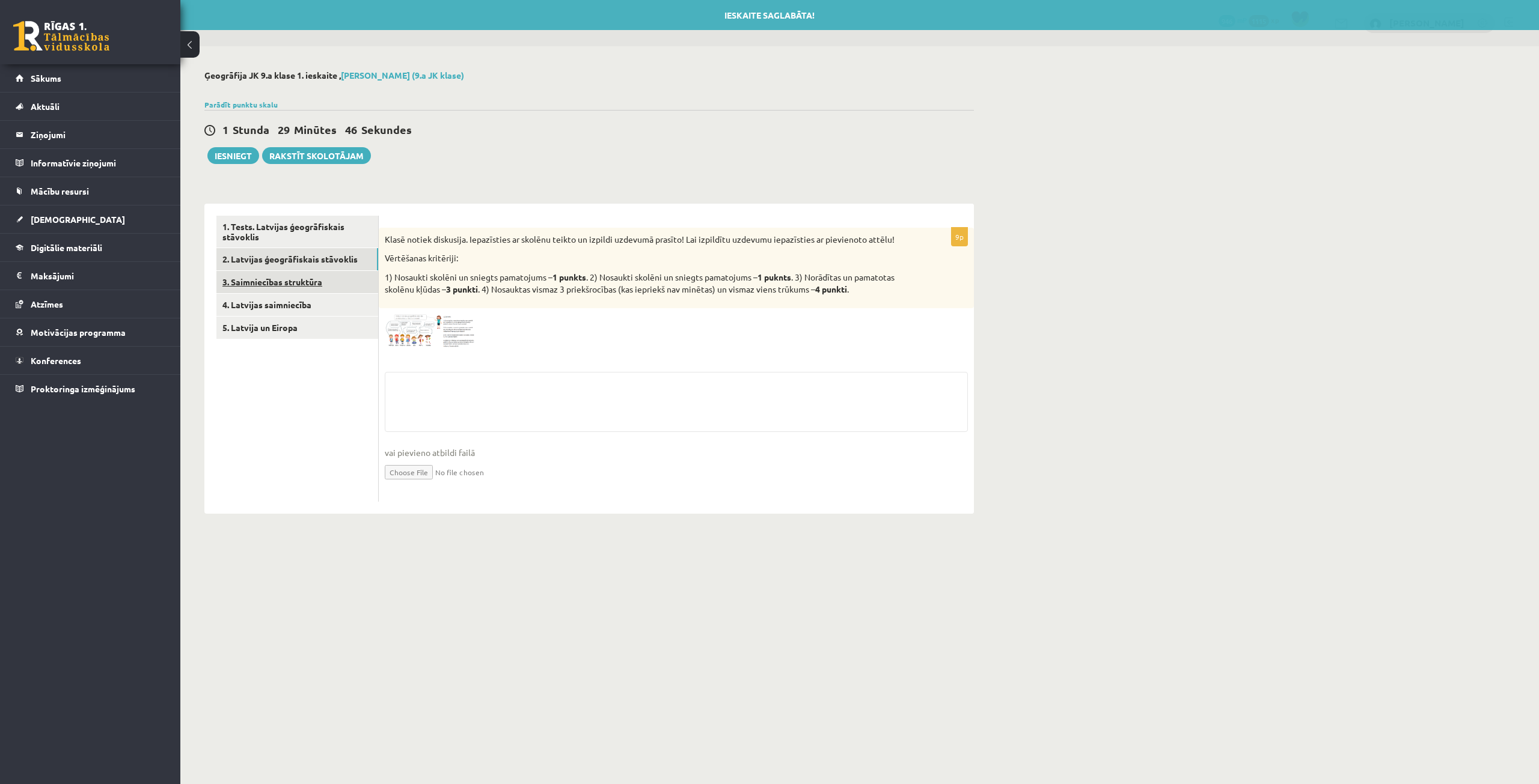
click at [342, 278] on link "3. Saimniecības struktūra" at bounding box center [297, 282] width 162 height 22
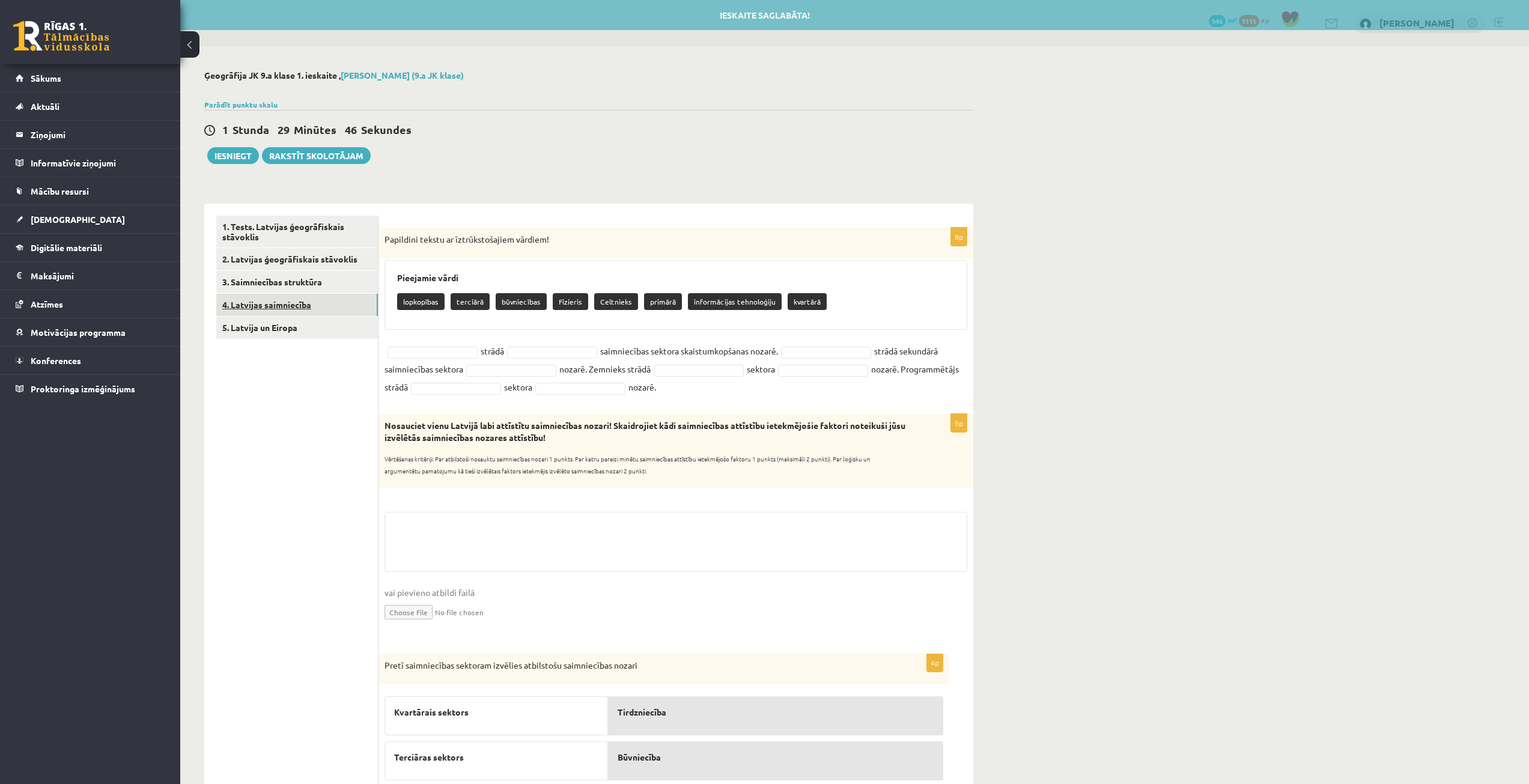
click at [337, 296] on link "4. Latvijas saimniecība" at bounding box center [297, 305] width 162 height 22
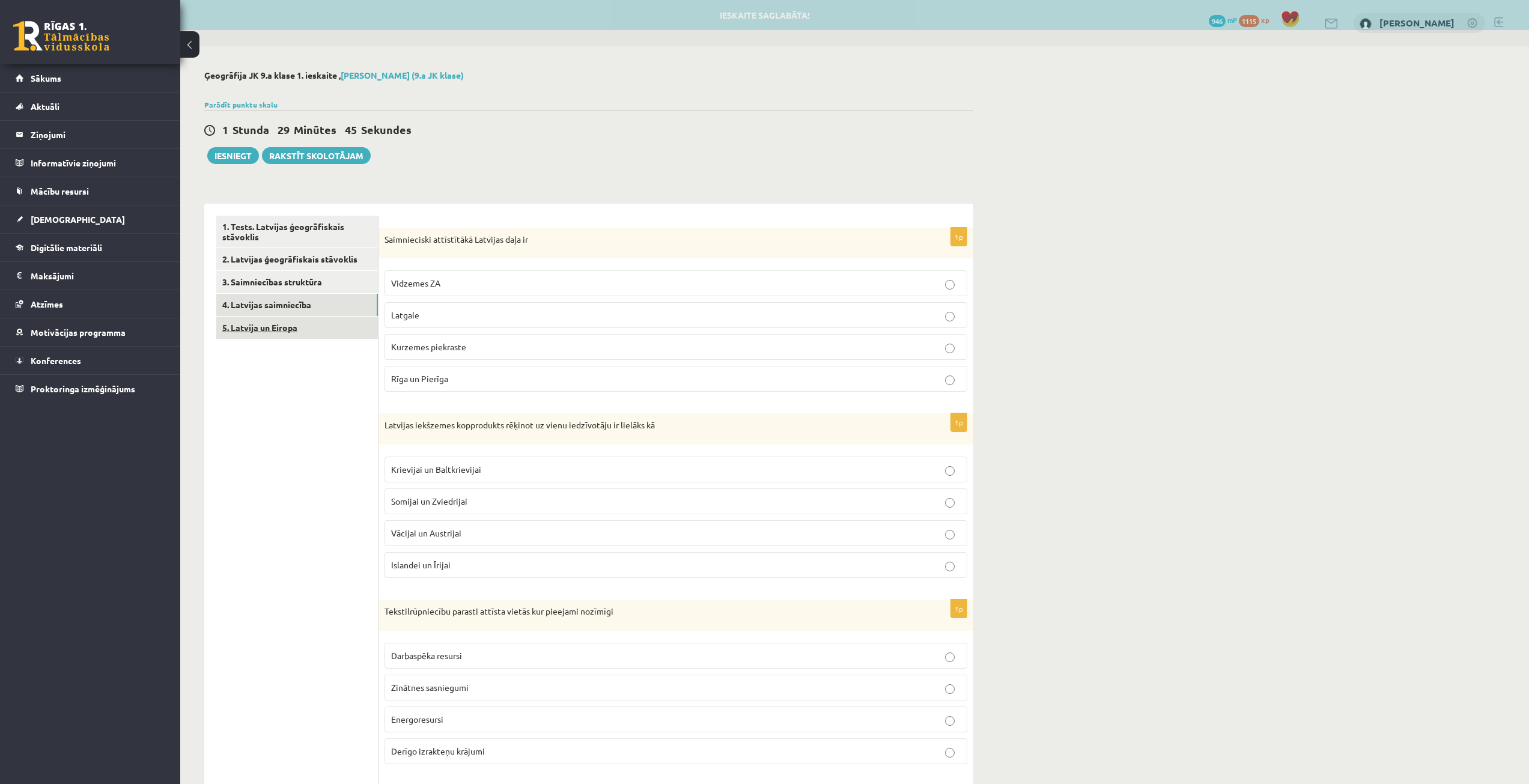
click at [332, 333] on link "5. Latvija un Eiropa" at bounding box center [297, 328] width 162 height 22
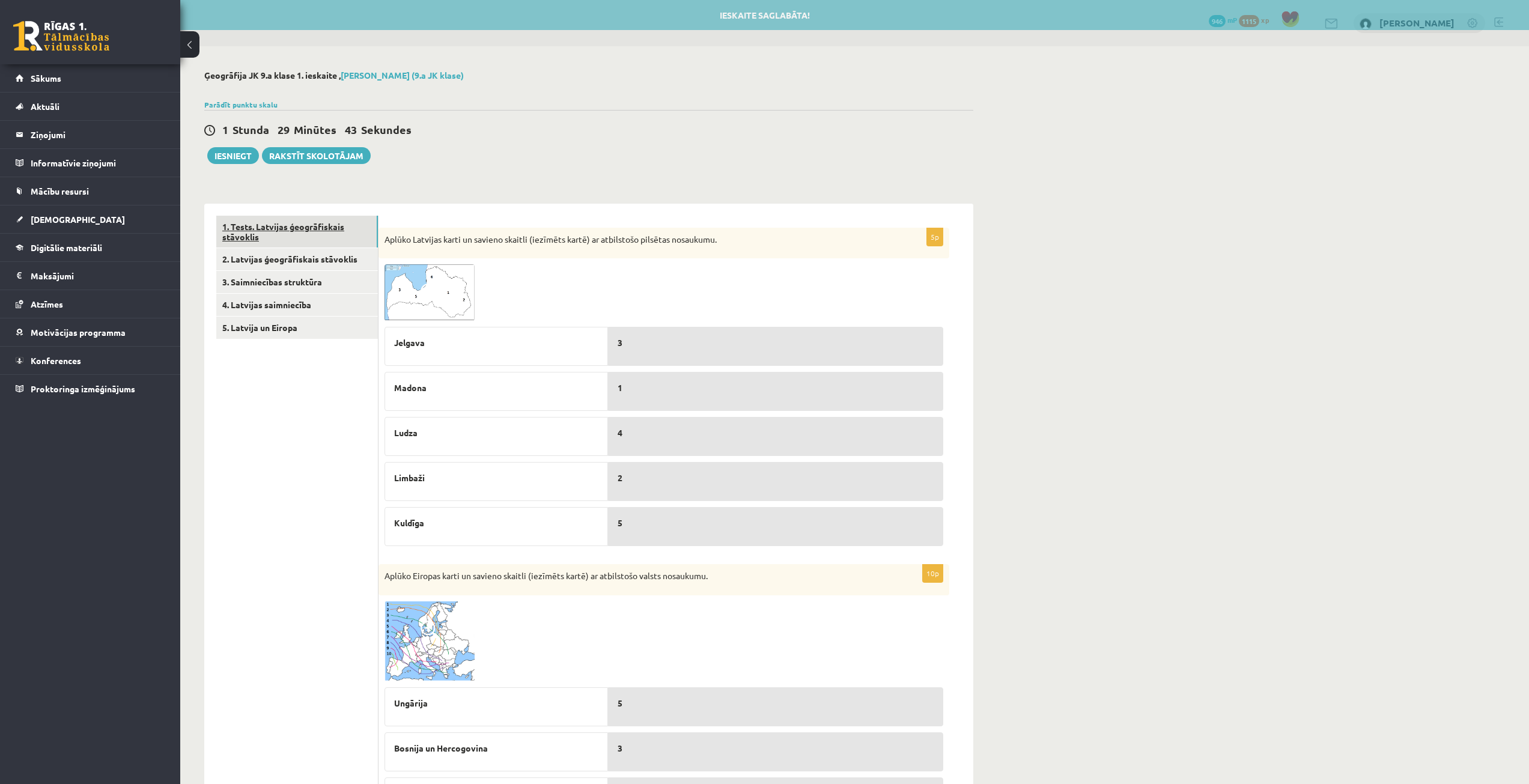
click at [326, 241] on link "1. Tests. Latvijas ģeogrāfiskais stāvoklis" at bounding box center [297, 232] width 162 height 32
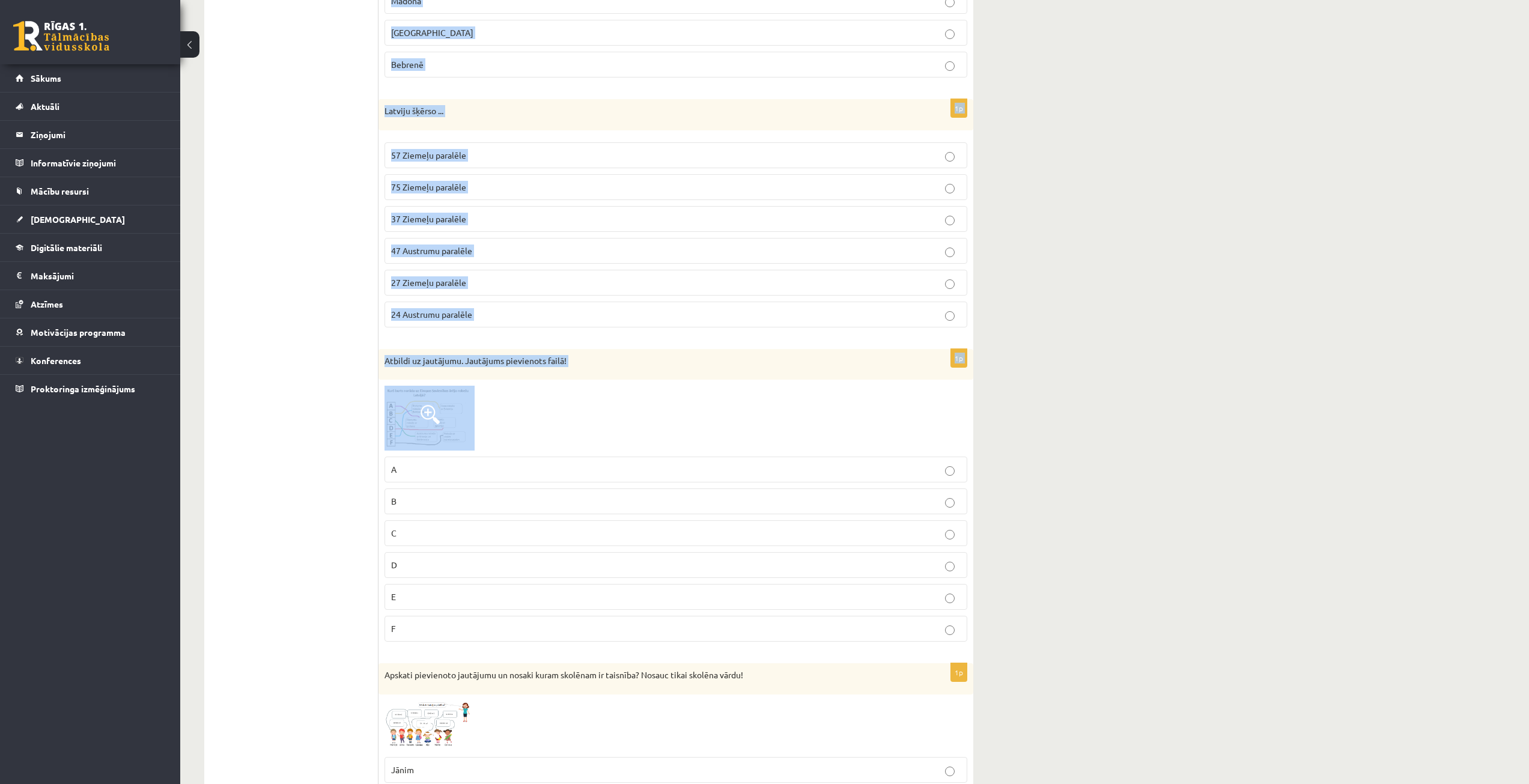
scroll to position [300, 0]
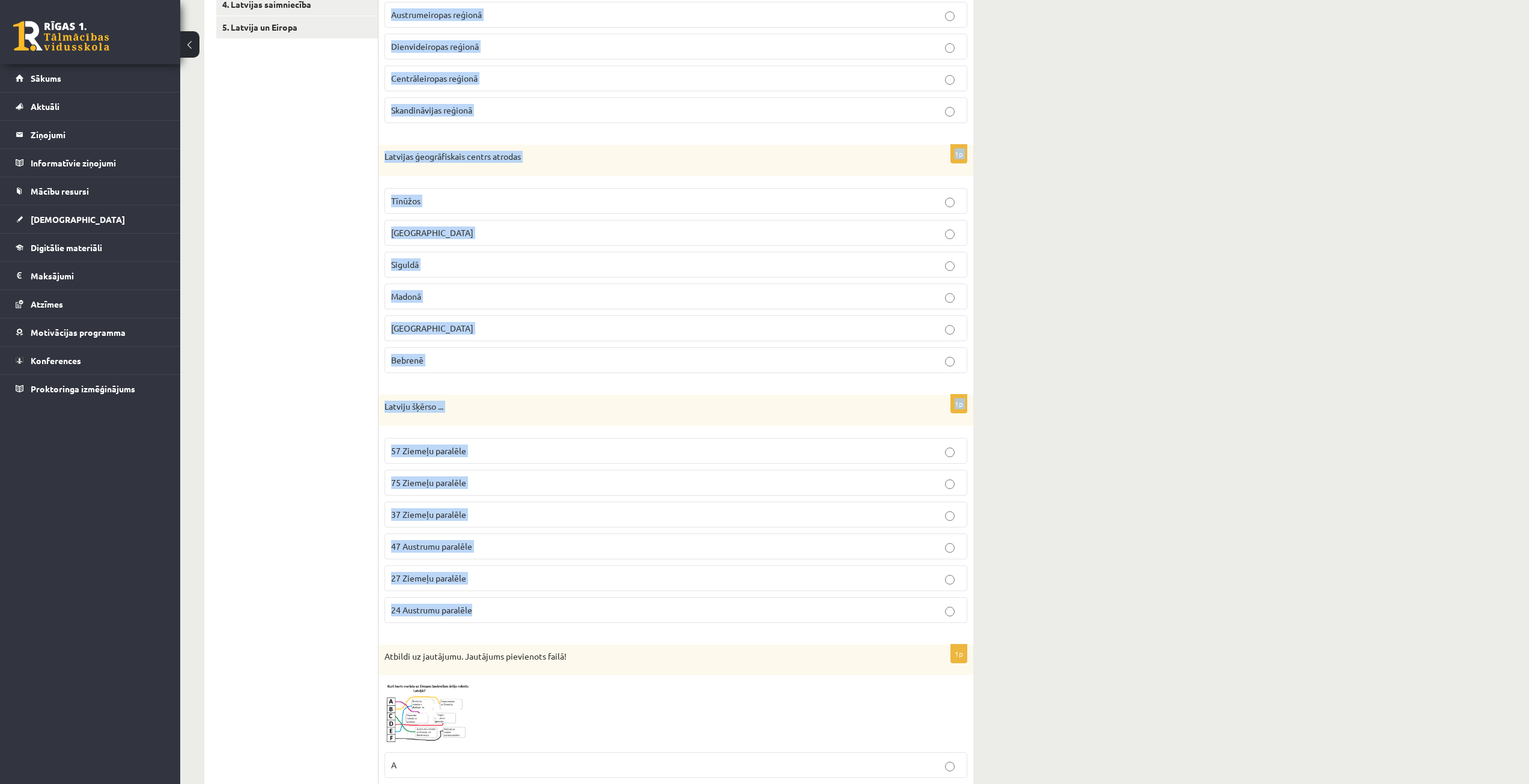
drag, startPoint x: 382, startPoint y: 235, endPoint x: 591, endPoint y: 608, distance: 427.6
copy form "Pēc ANO statistikas nodaļas uzskaites datiem un lielākās iedzīvotāju daļas uzsk…"
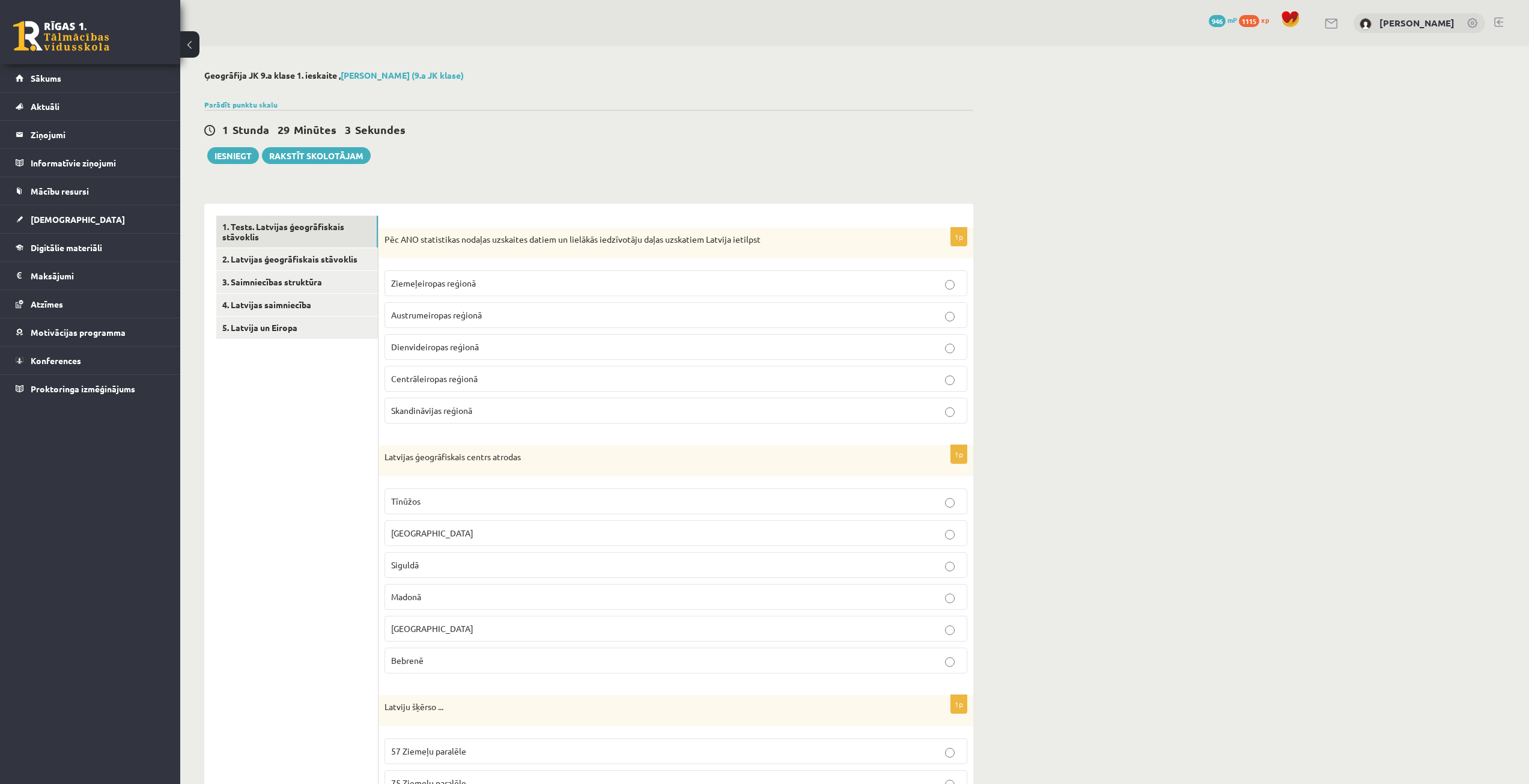
click at [695, 150] on div "1 Stunda 29 Minūtes 3 Sekundes Iesniegt Rakstīt skolotājam" at bounding box center [589, 137] width 769 height 54
click at [441, 286] on span "Ziemeļeiropas reģionā" at bounding box center [433, 283] width 85 height 11
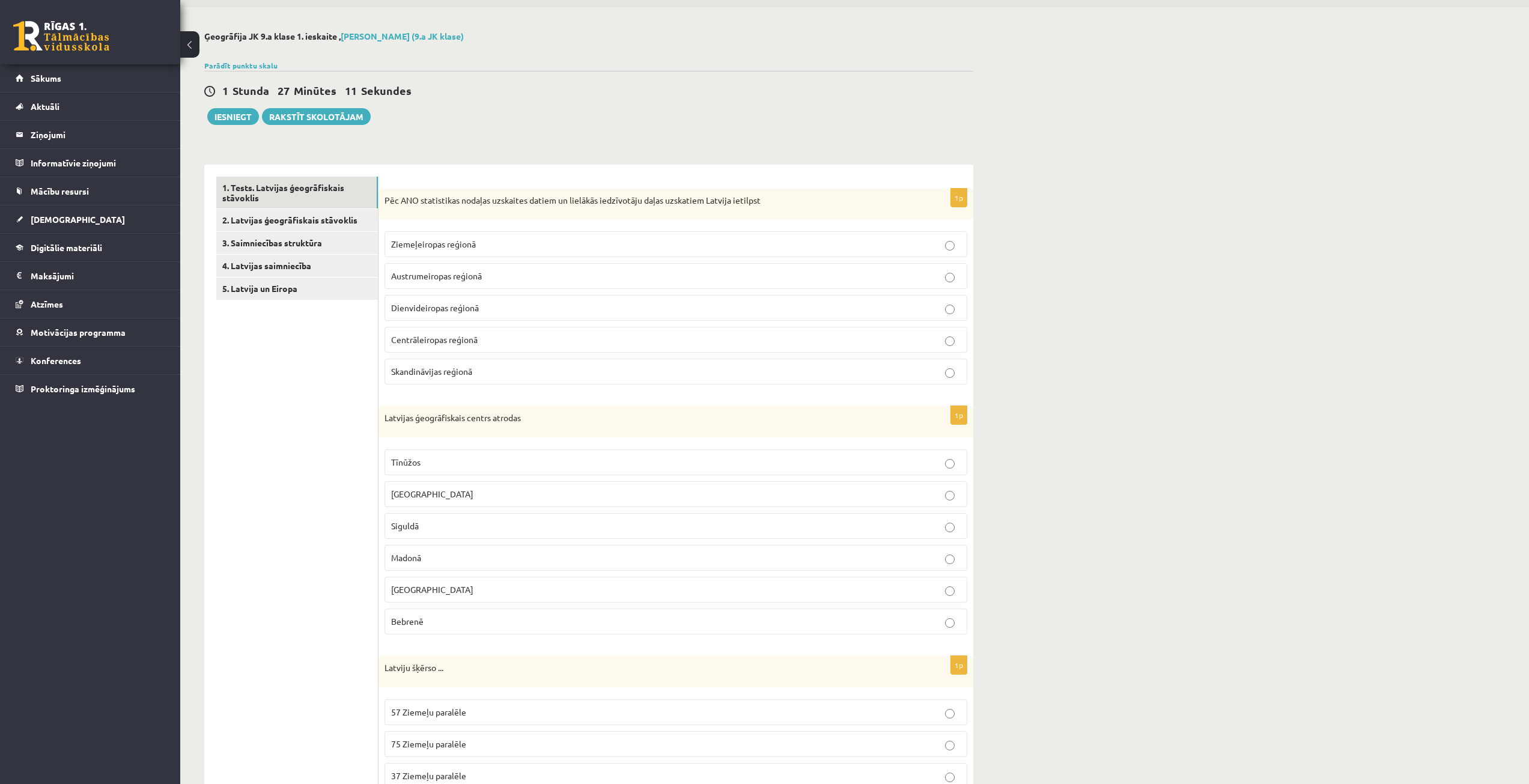
scroll to position [60, 0]
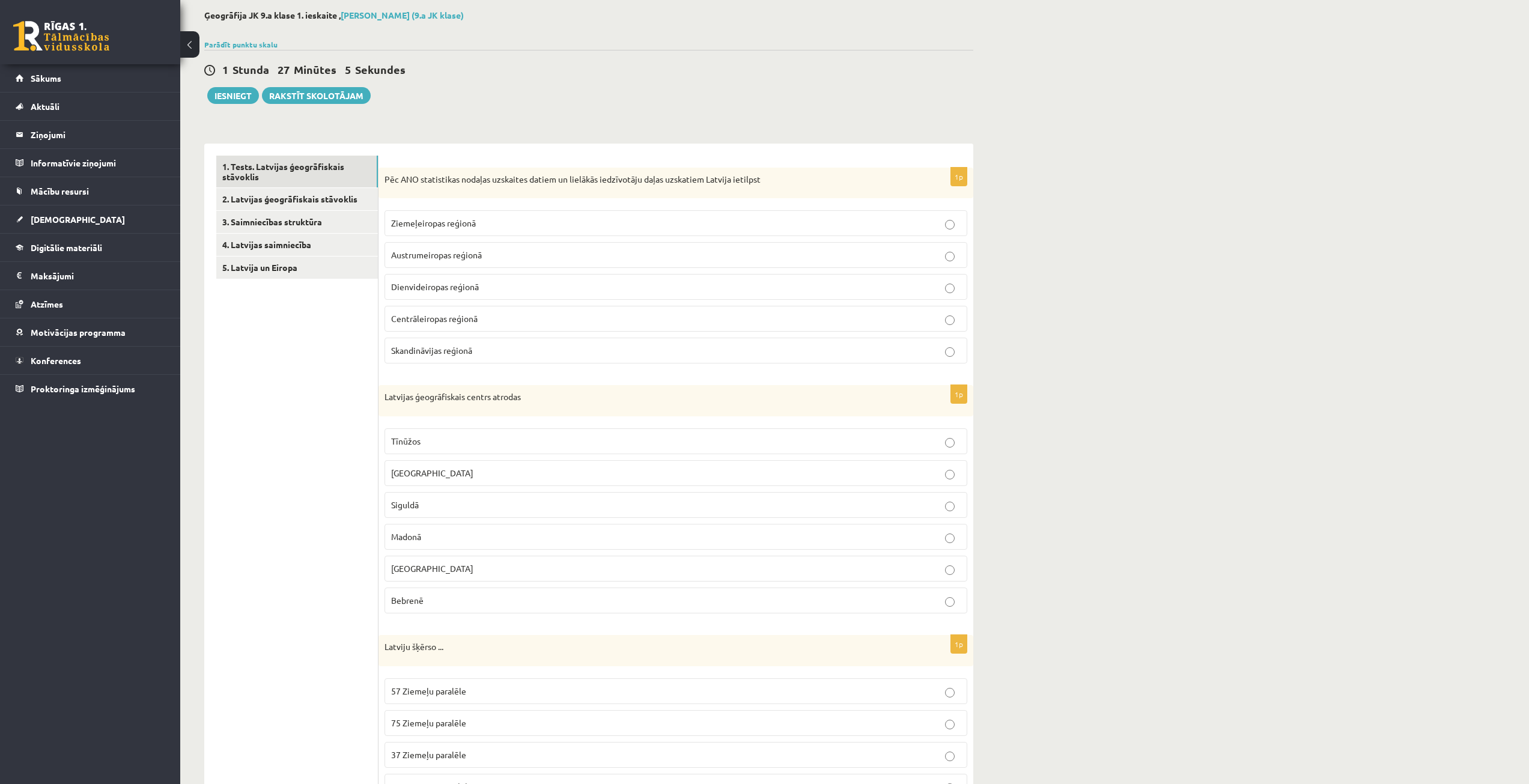
click at [442, 537] on p "Madonā" at bounding box center [676, 537] width 570 height 13
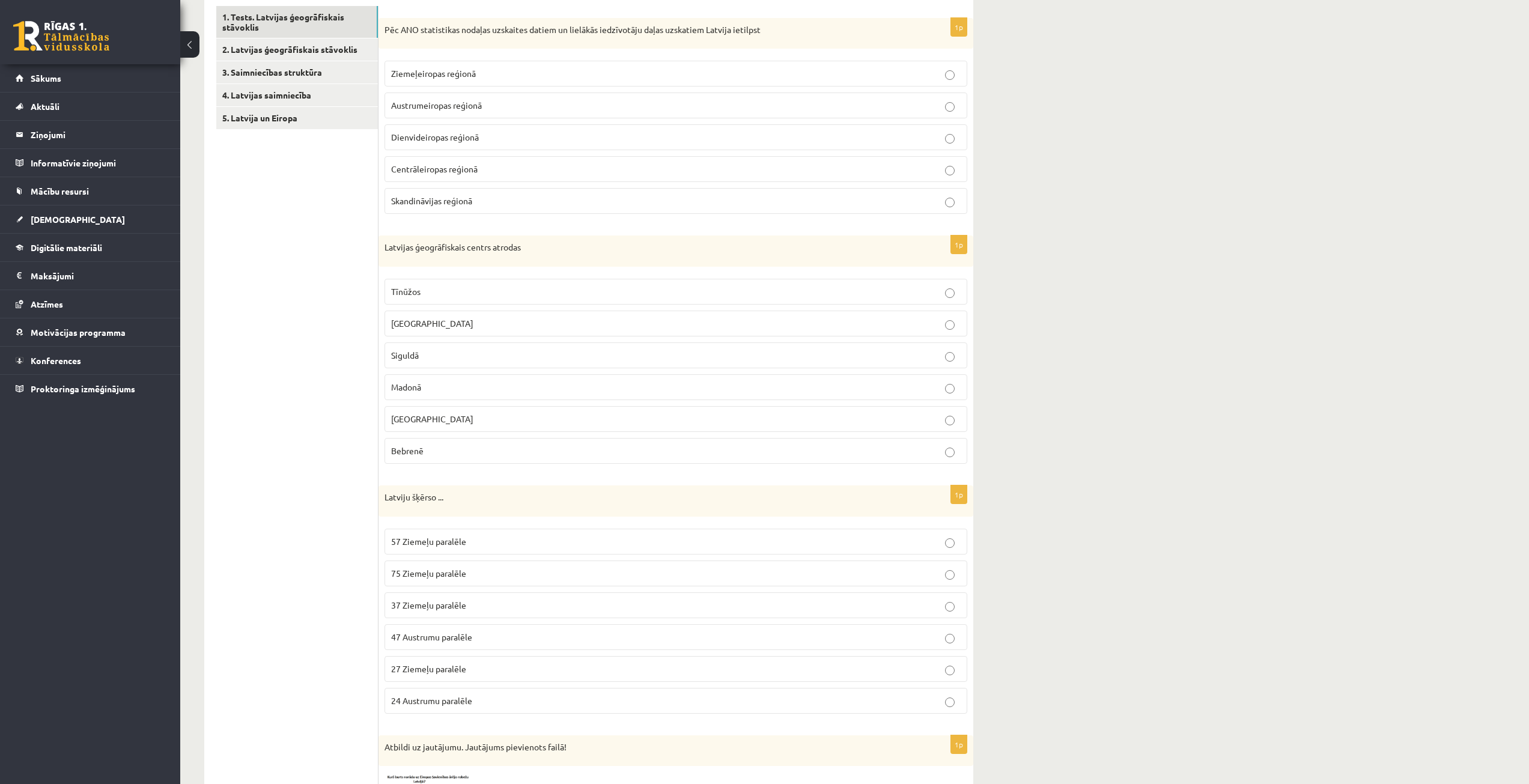
scroll to position [241, 0]
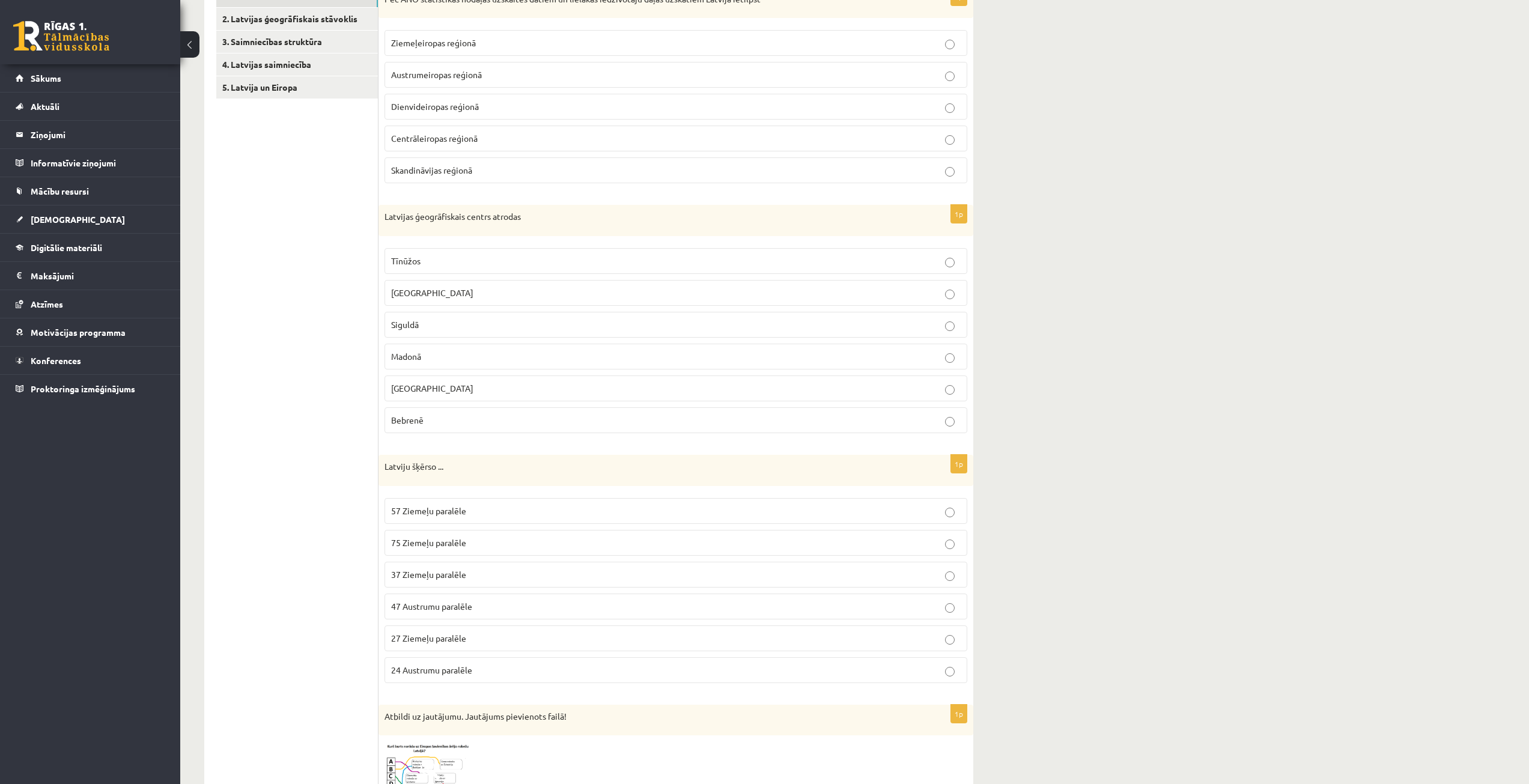
click at [486, 508] on p "57 Ziemeļu paralēle" at bounding box center [676, 511] width 570 height 13
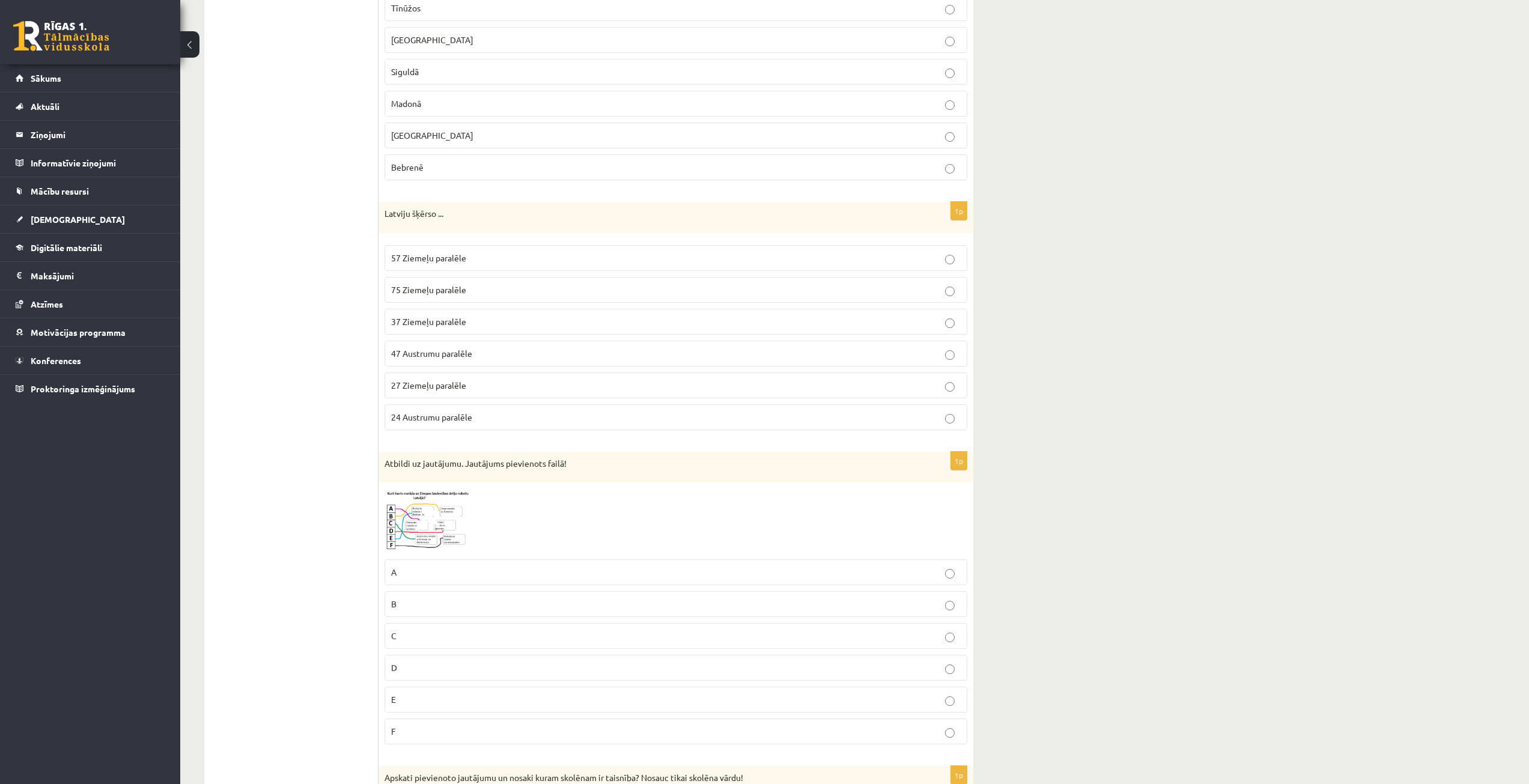
scroll to position [541, 0]
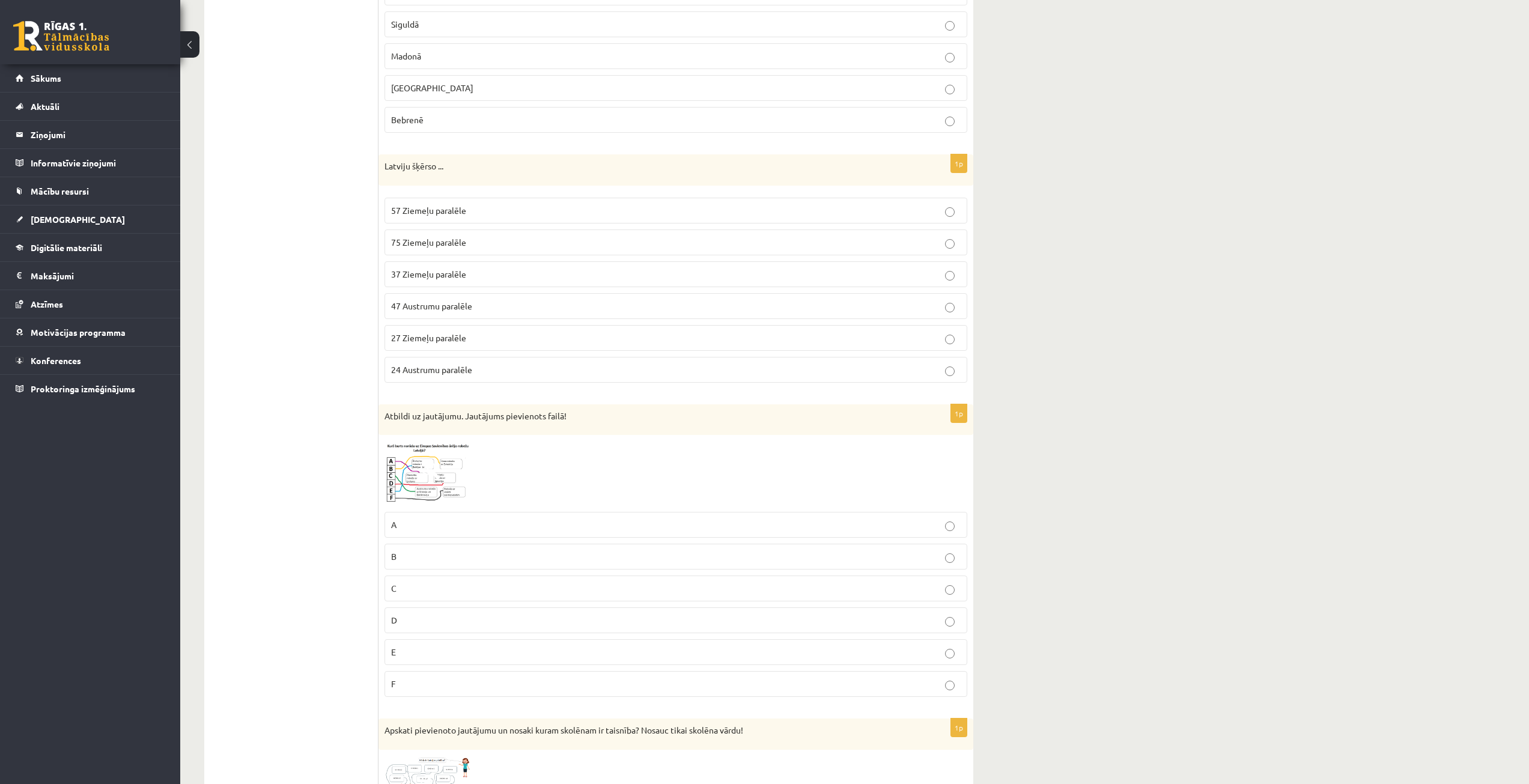
click at [441, 467] on img at bounding box center [430, 473] width 90 height 65
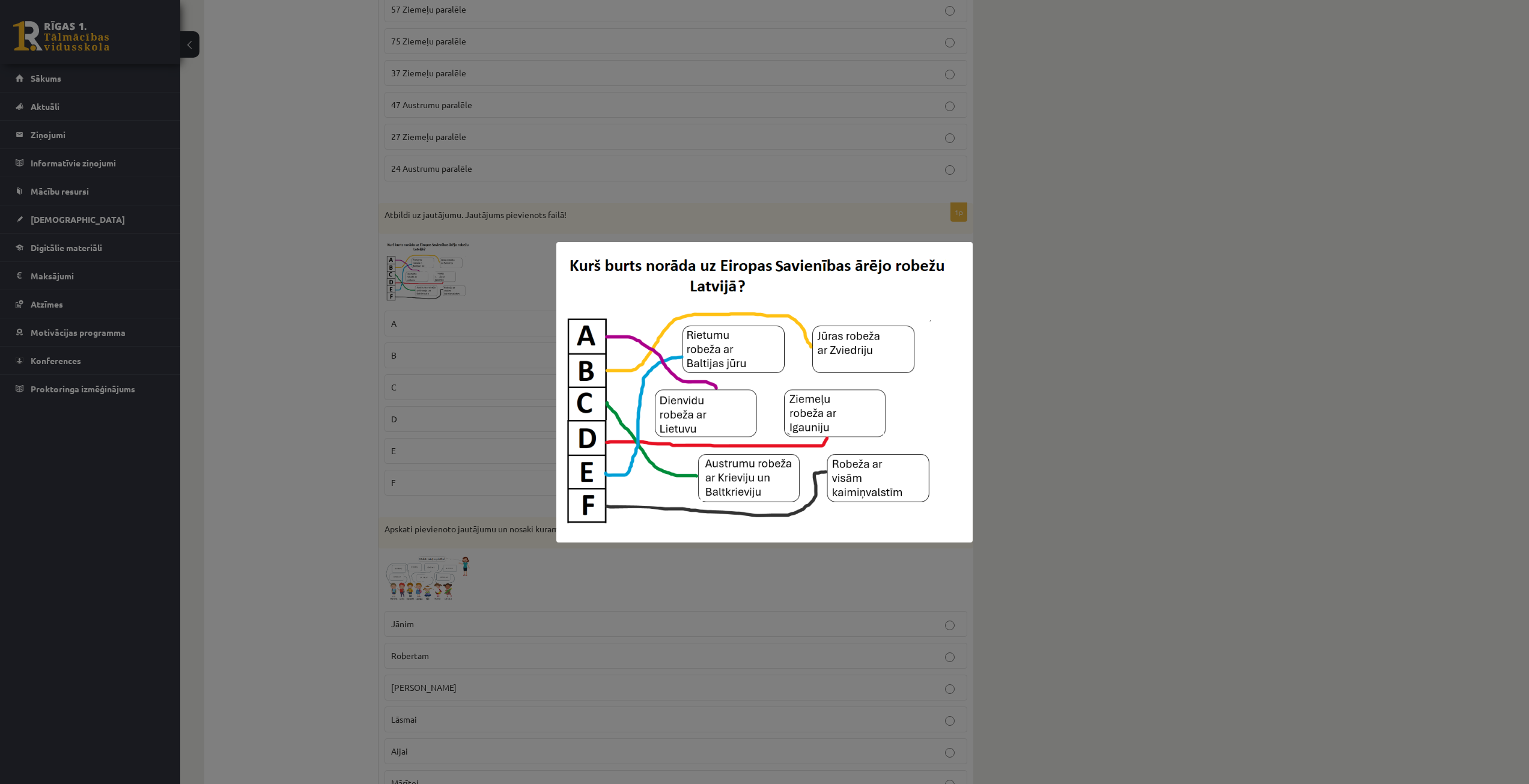
scroll to position [721, 0]
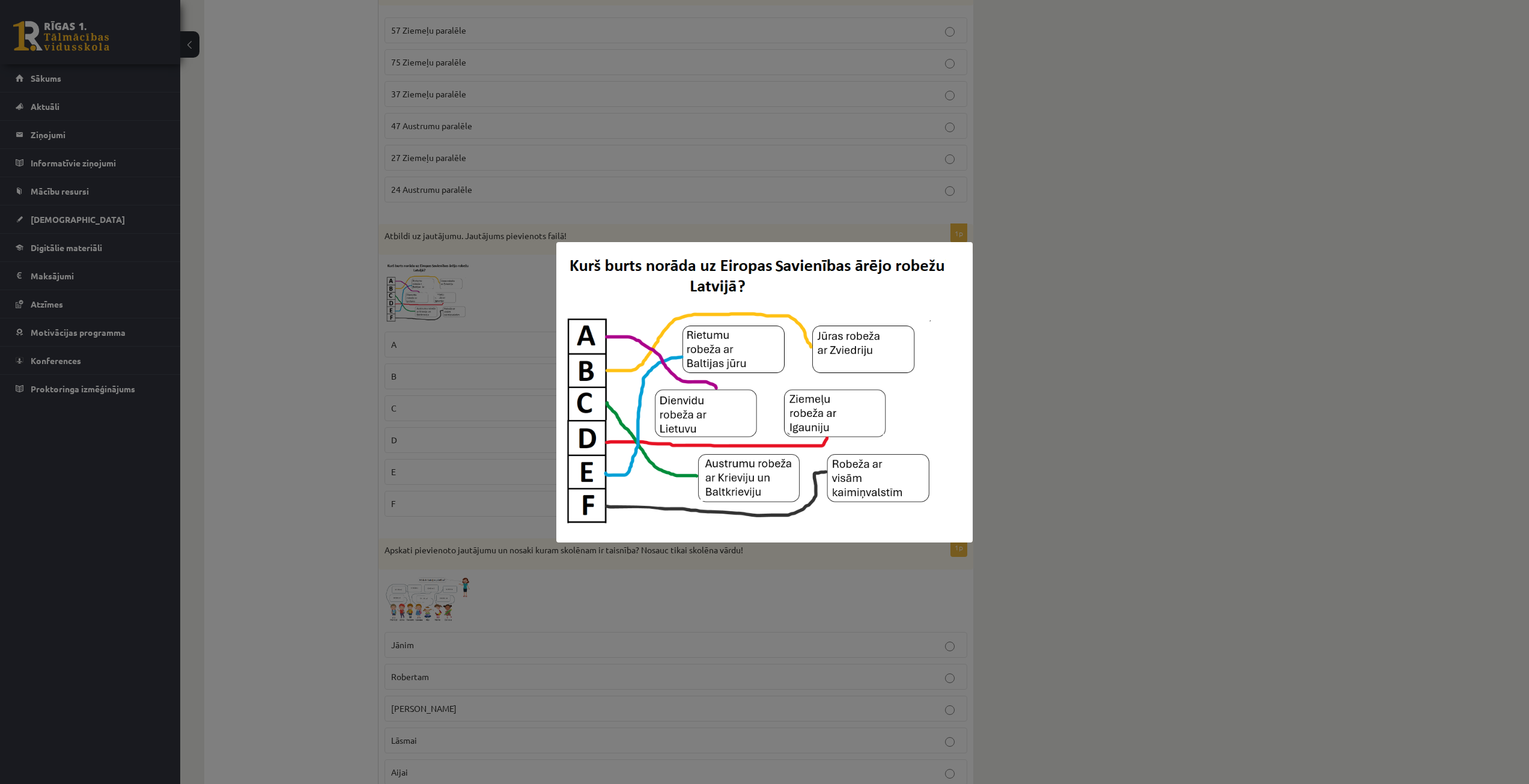
click at [479, 215] on div at bounding box center [764, 392] width 1529 height 784
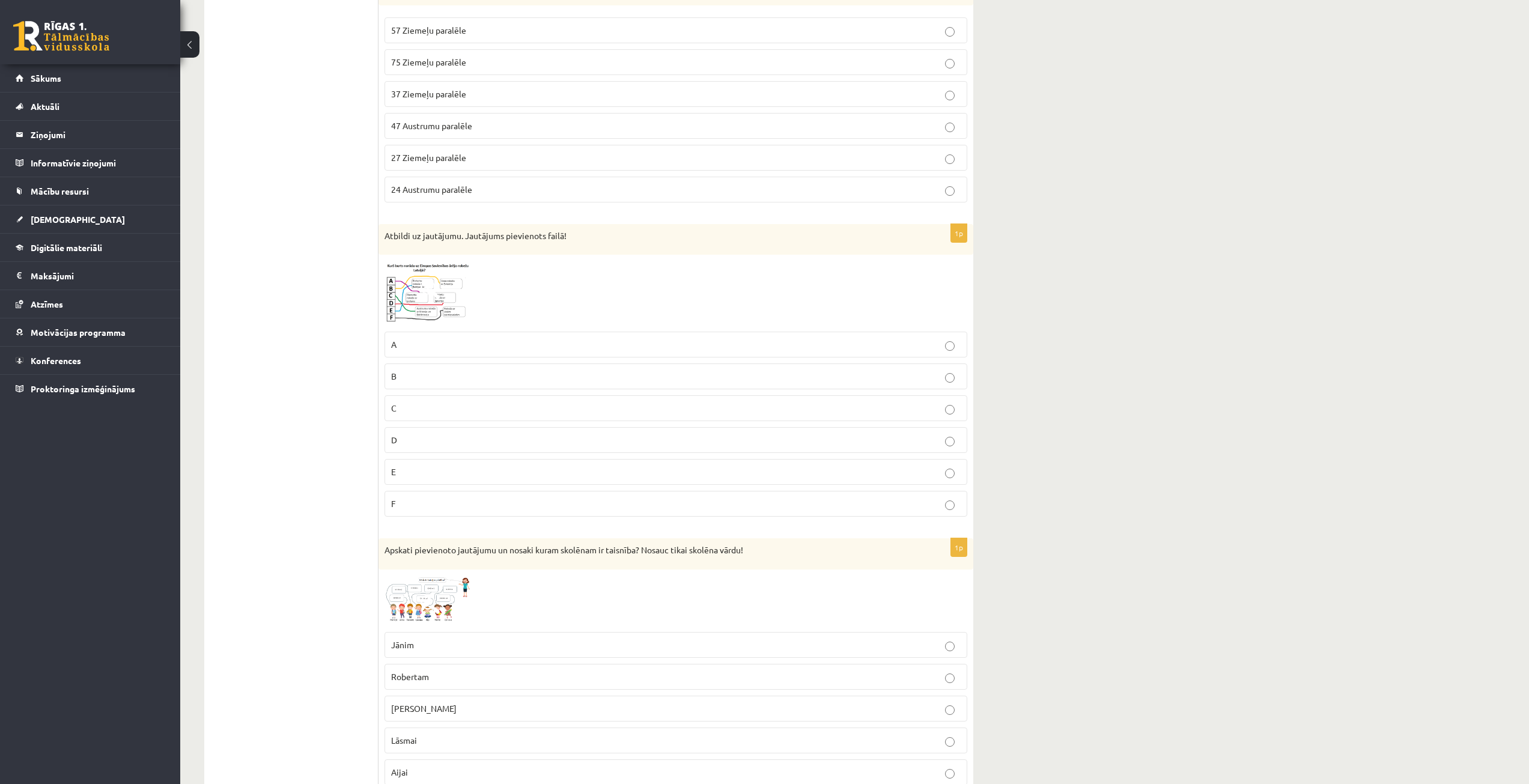
click at [425, 472] on p "E" at bounding box center [676, 472] width 570 height 13
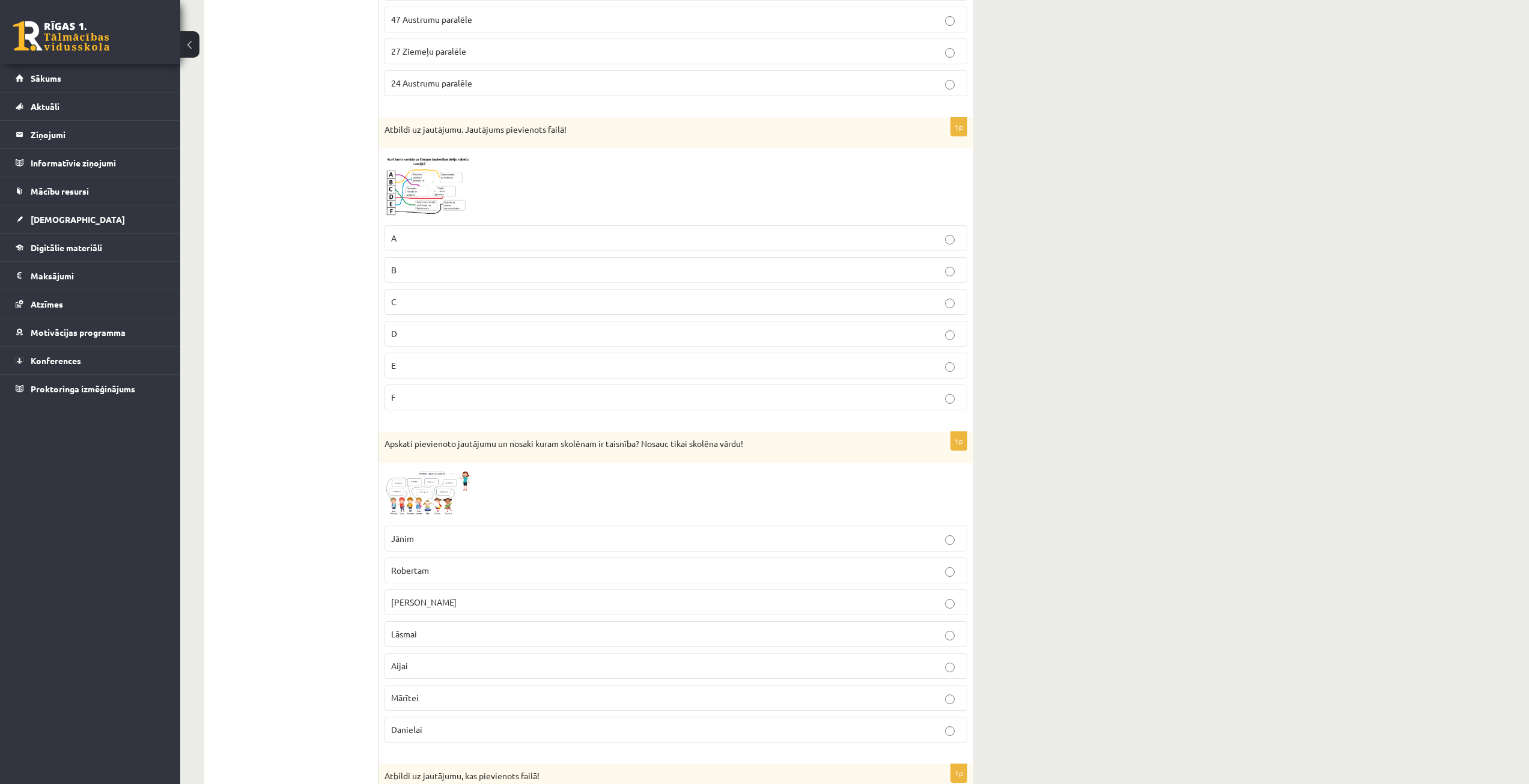
scroll to position [901, 0]
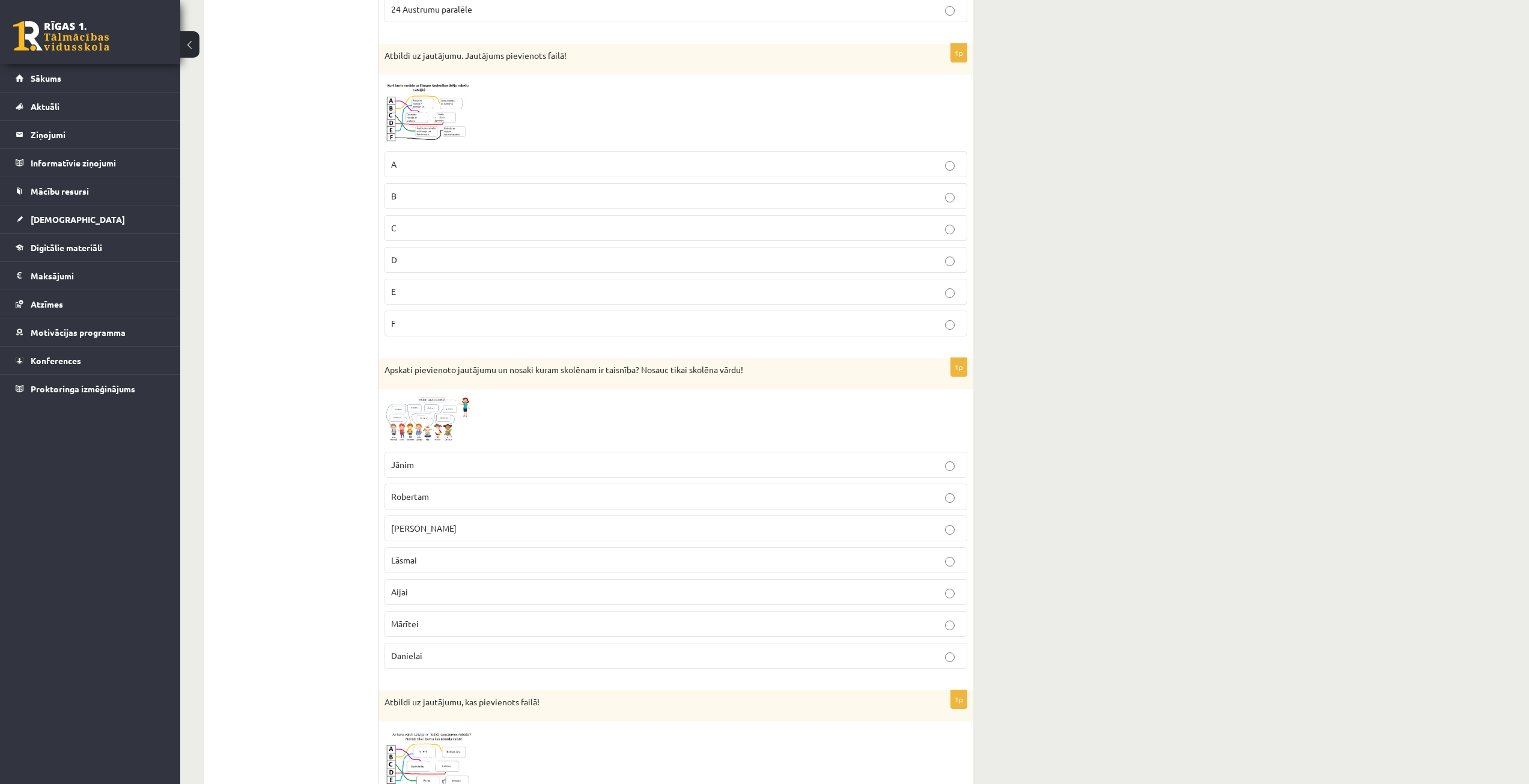
click at [1293, 123] on div "**********" at bounding box center [854, 689] width 1349 height 3088
click at [405, 415] on img at bounding box center [430, 421] width 90 height 50
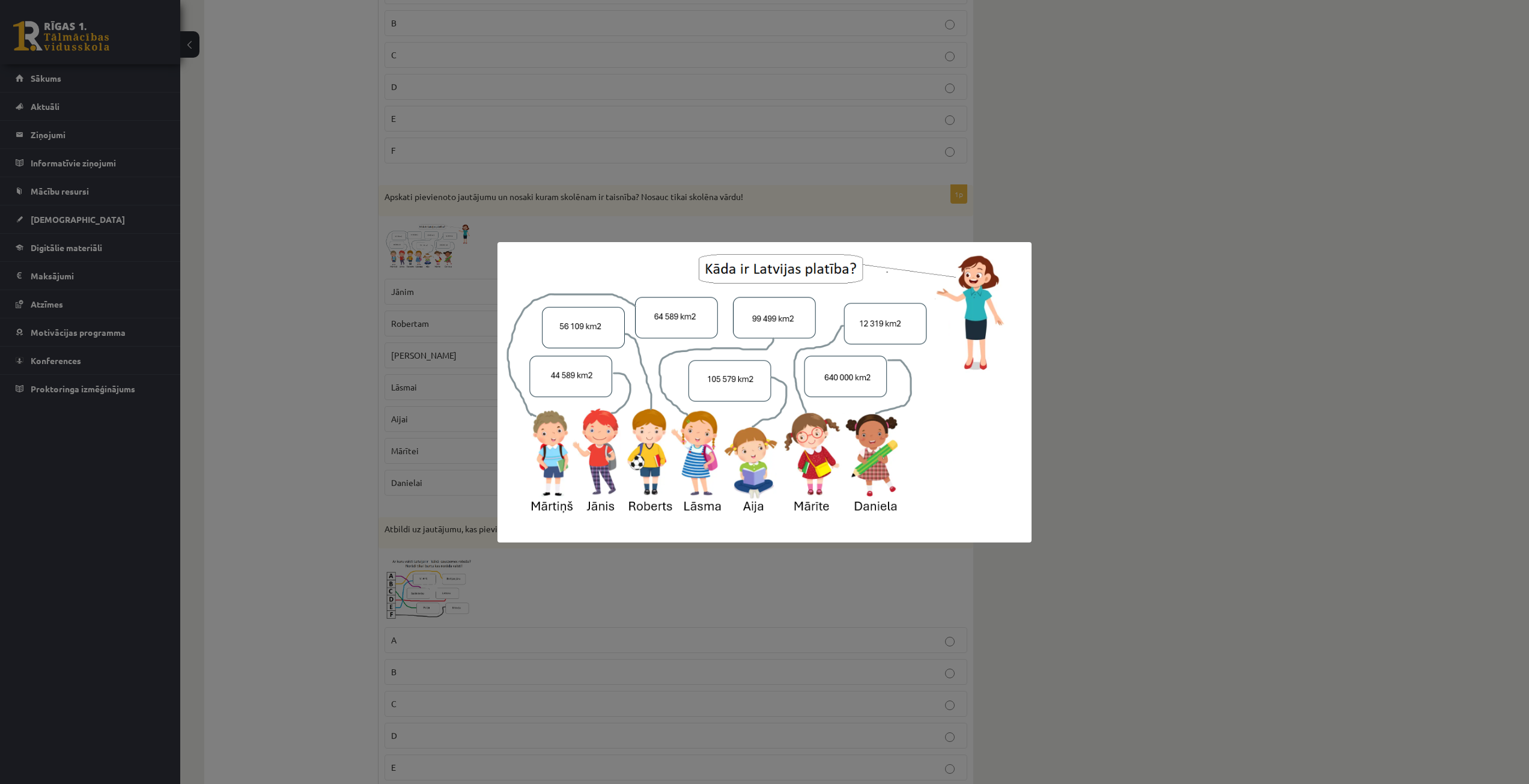
scroll to position [1082, 0]
drag, startPoint x: 351, startPoint y: 382, endPoint x: 350, endPoint y: 354, distance: 28.0
click at [351, 378] on div at bounding box center [764, 392] width 1529 height 784
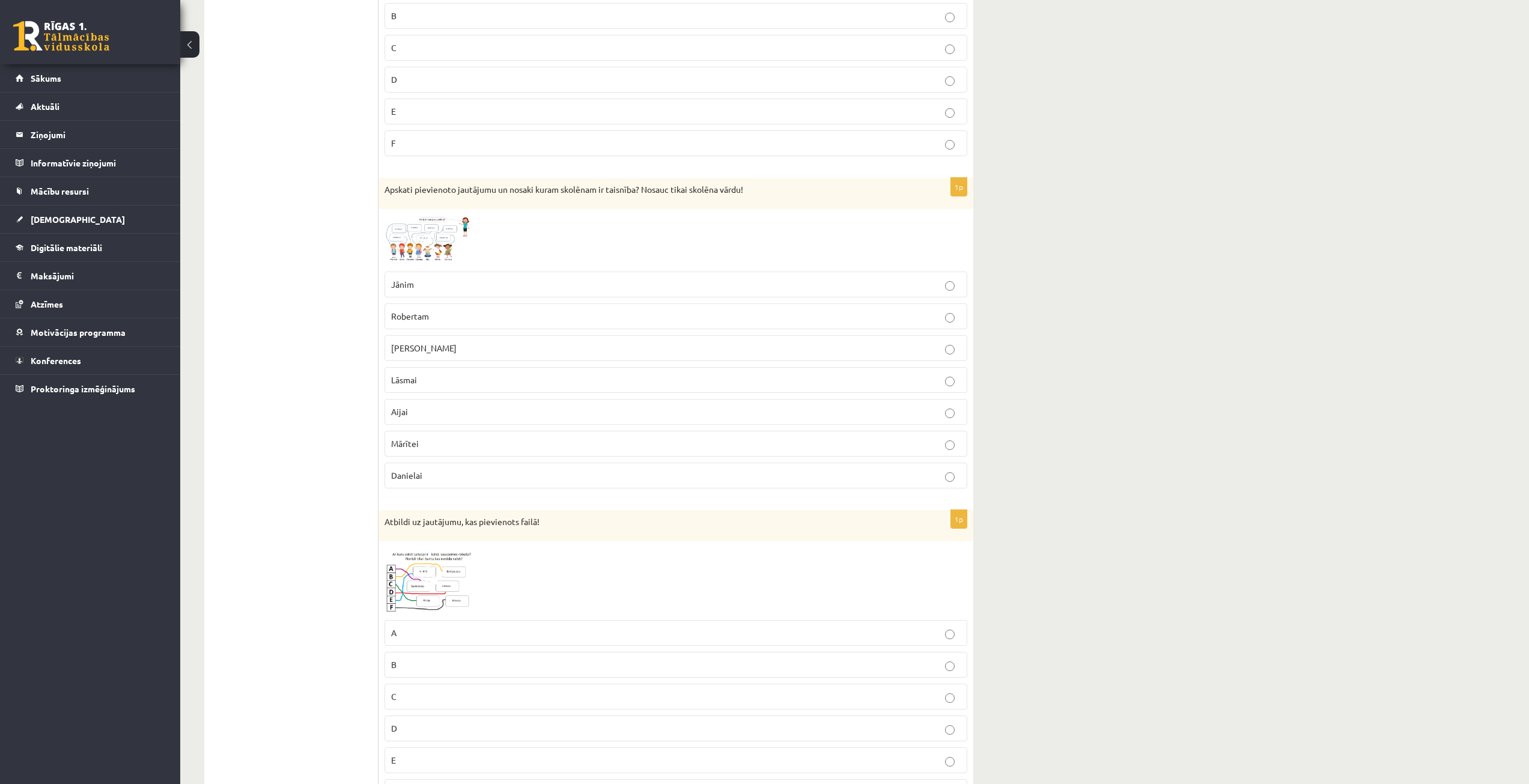
click at [442, 351] on p "Mārtiņam" at bounding box center [676, 348] width 570 height 13
click at [462, 212] on div "1p Apskati pievienoto jautājumu un nosaki kuram skolēnam ir taisnība? Nosauc ti…" at bounding box center [676, 338] width 595 height 320
click at [443, 229] on img at bounding box center [430, 240] width 90 height 50
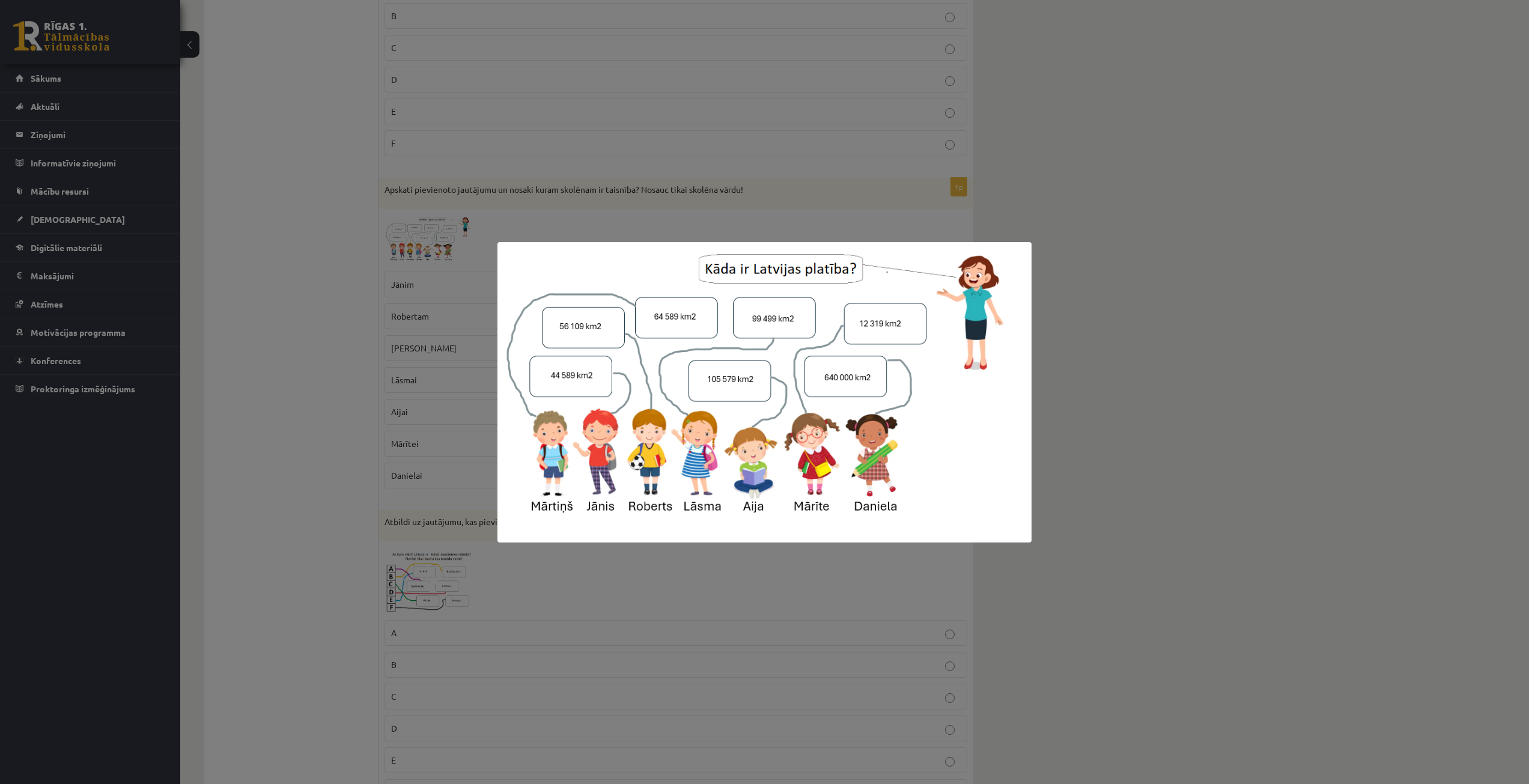
click at [325, 320] on div at bounding box center [764, 392] width 1529 height 784
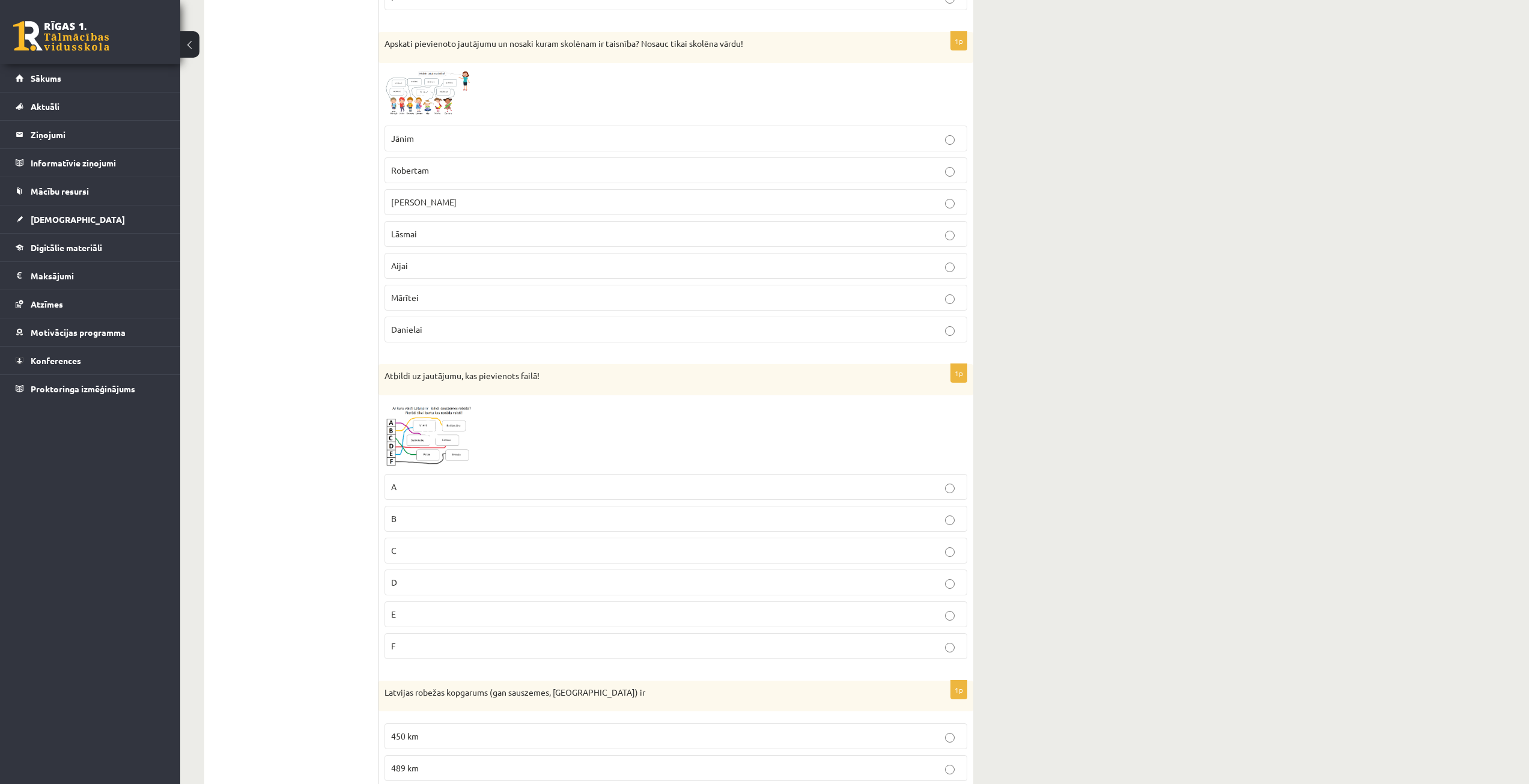
scroll to position [1262, 0]
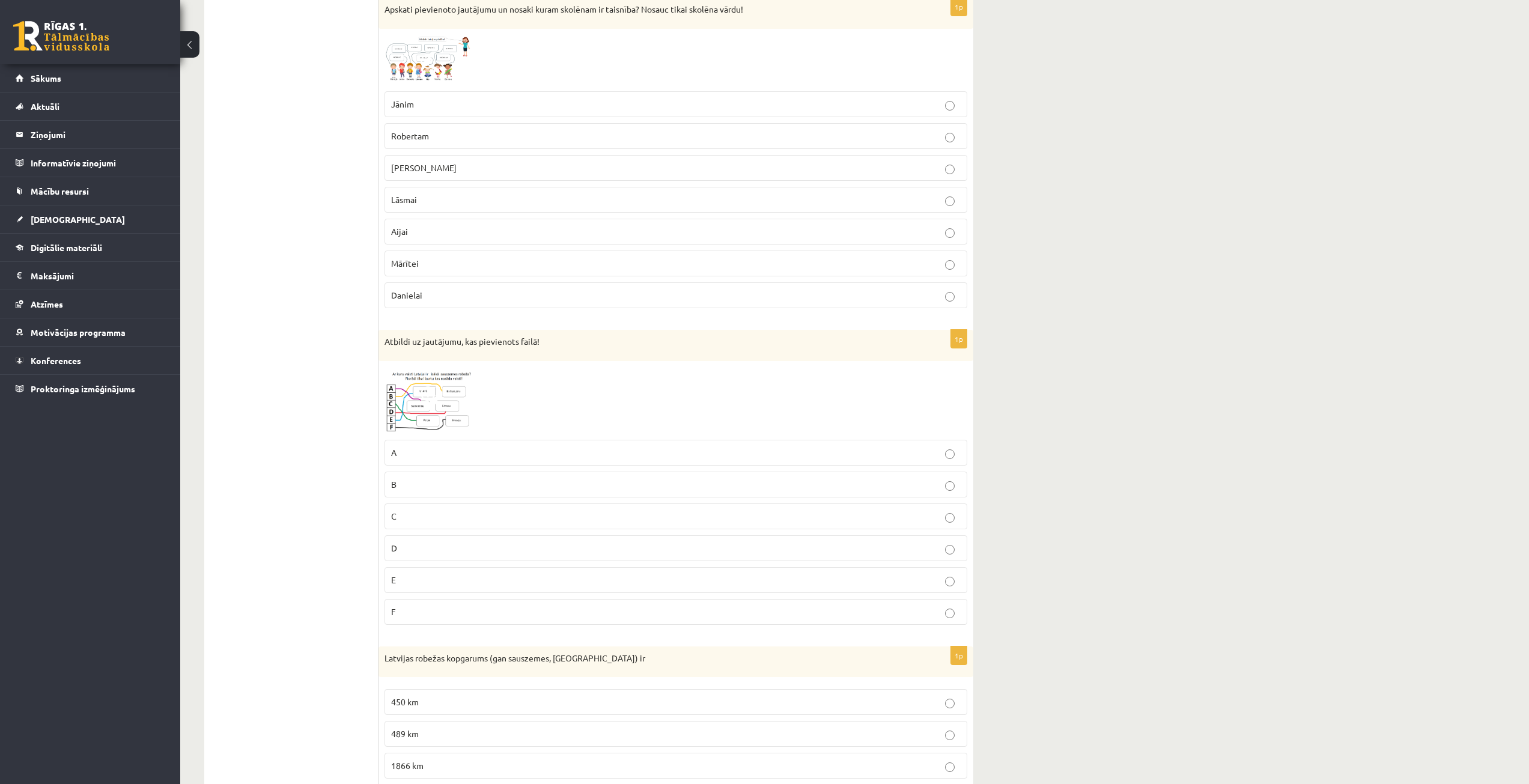
click at [416, 408] on img at bounding box center [430, 400] width 90 height 66
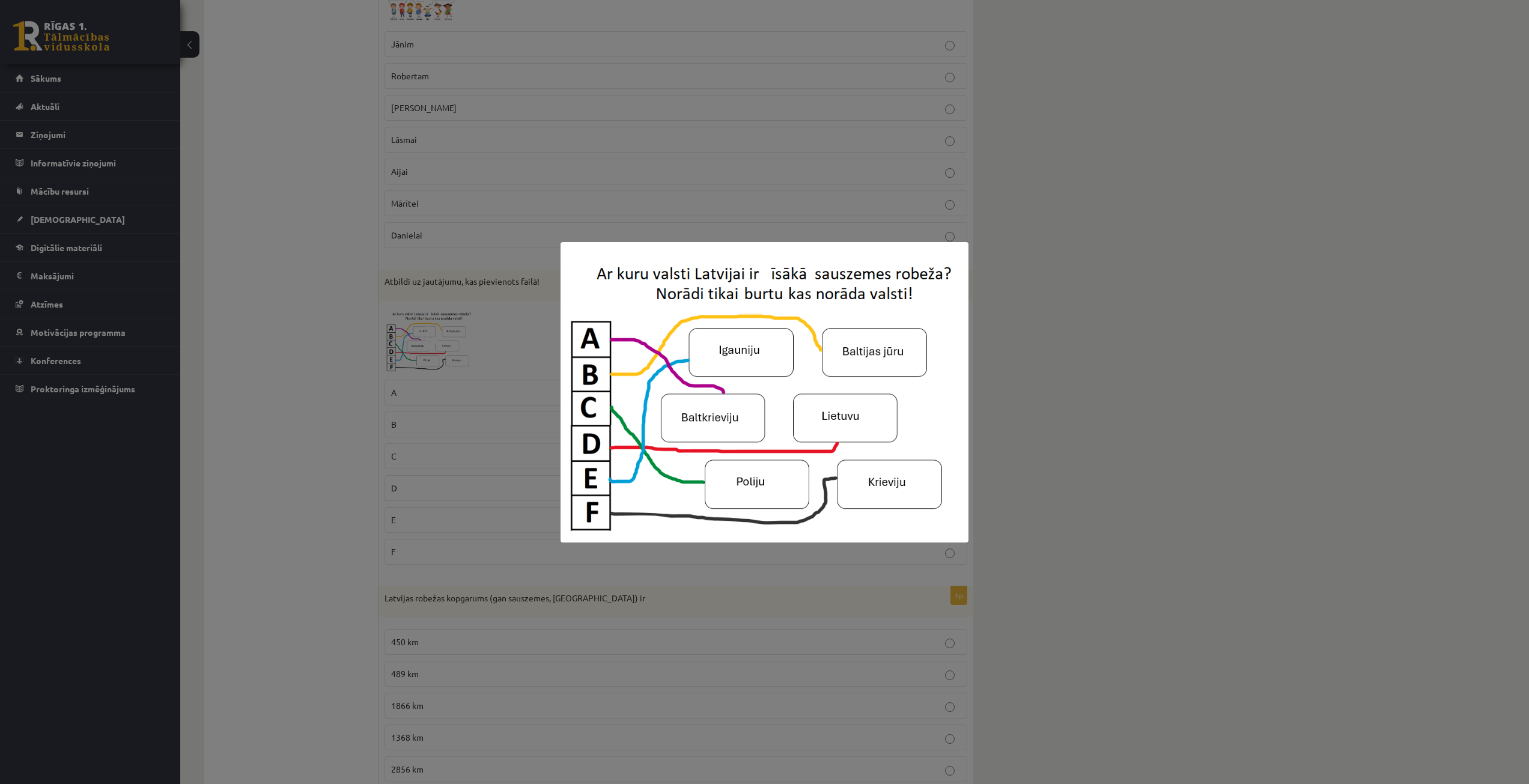
scroll to position [1382, 0]
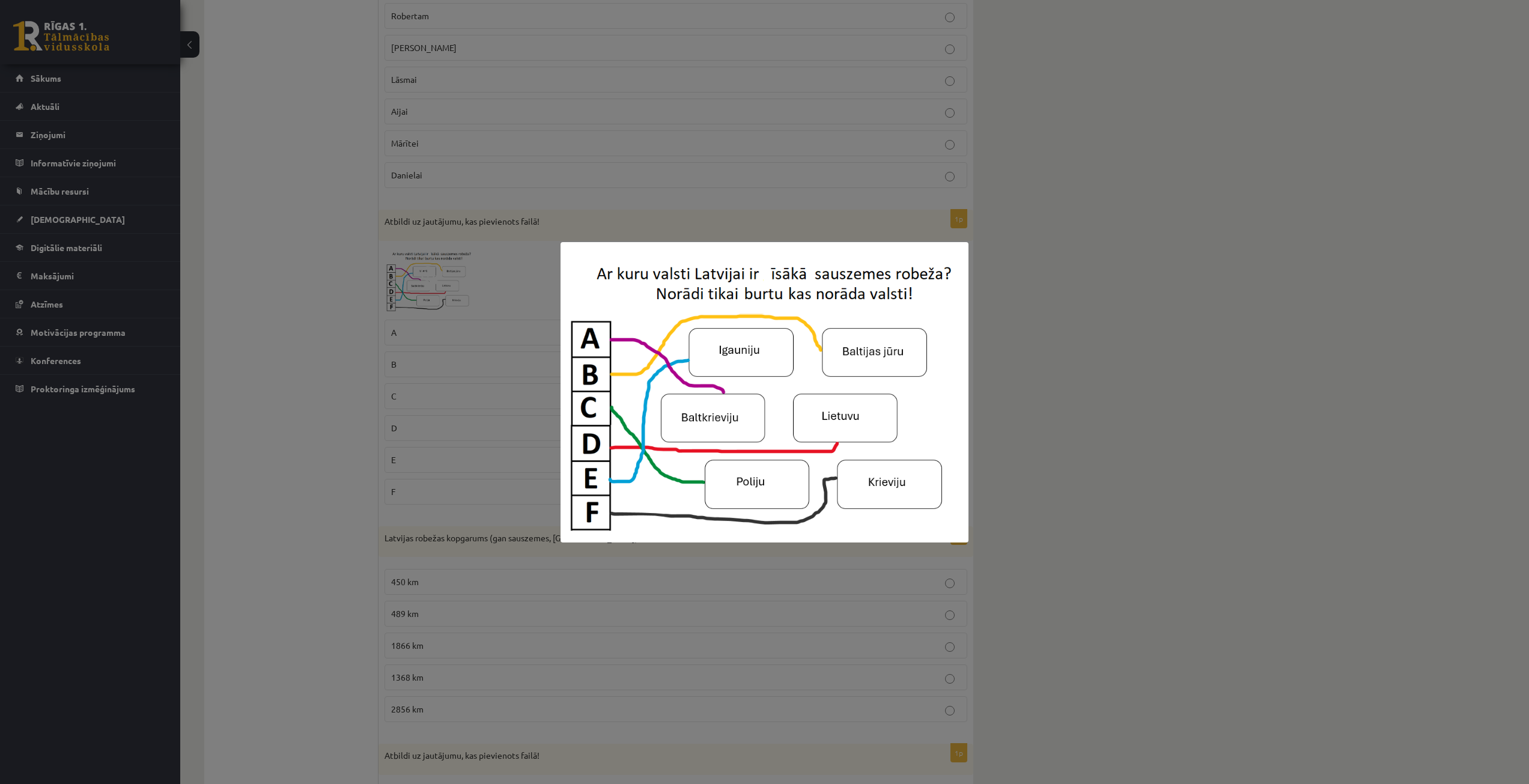
click at [368, 383] on div at bounding box center [764, 392] width 1529 height 784
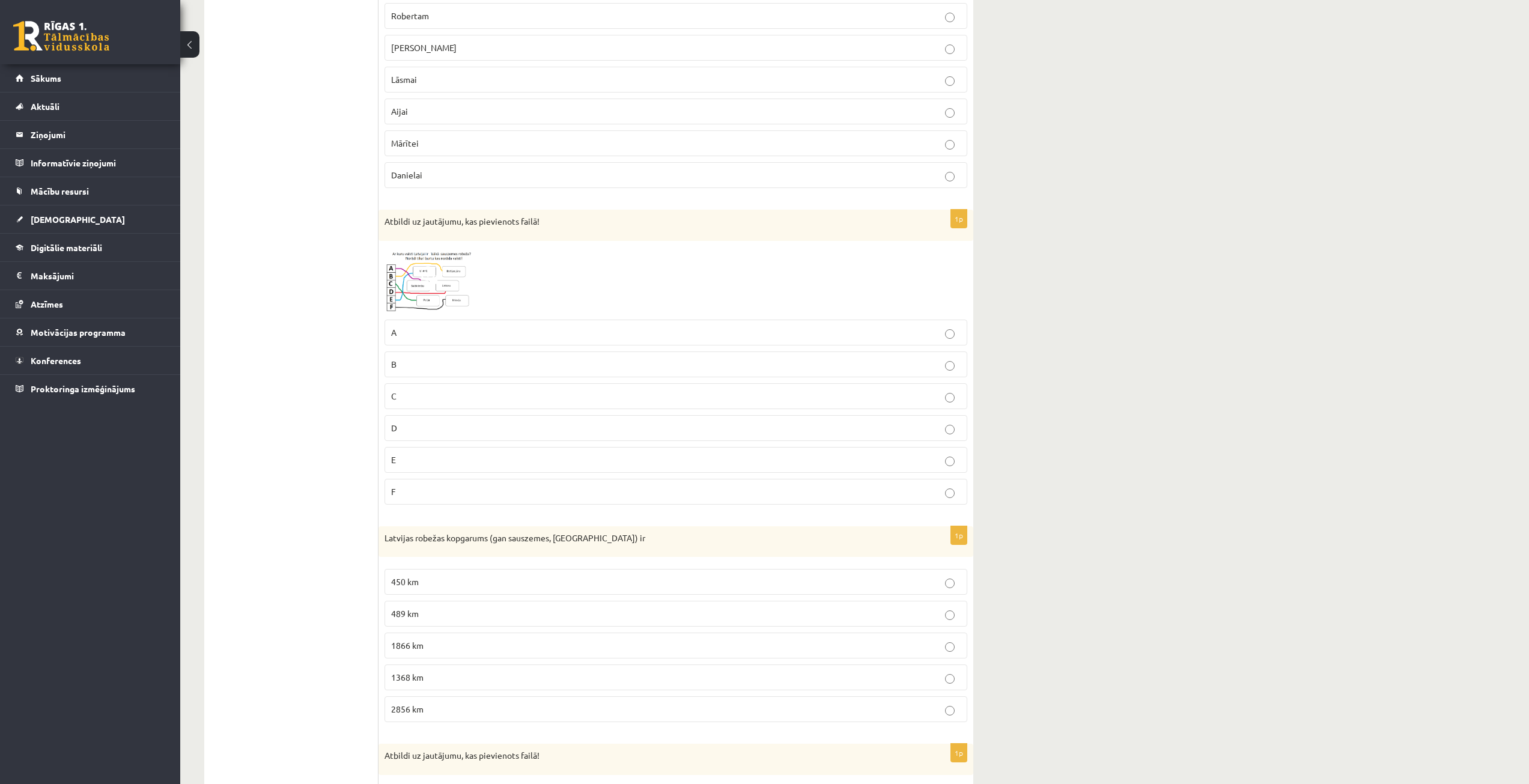
click at [430, 396] on p "C" at bounding box center [676, 396] width 570 height 13
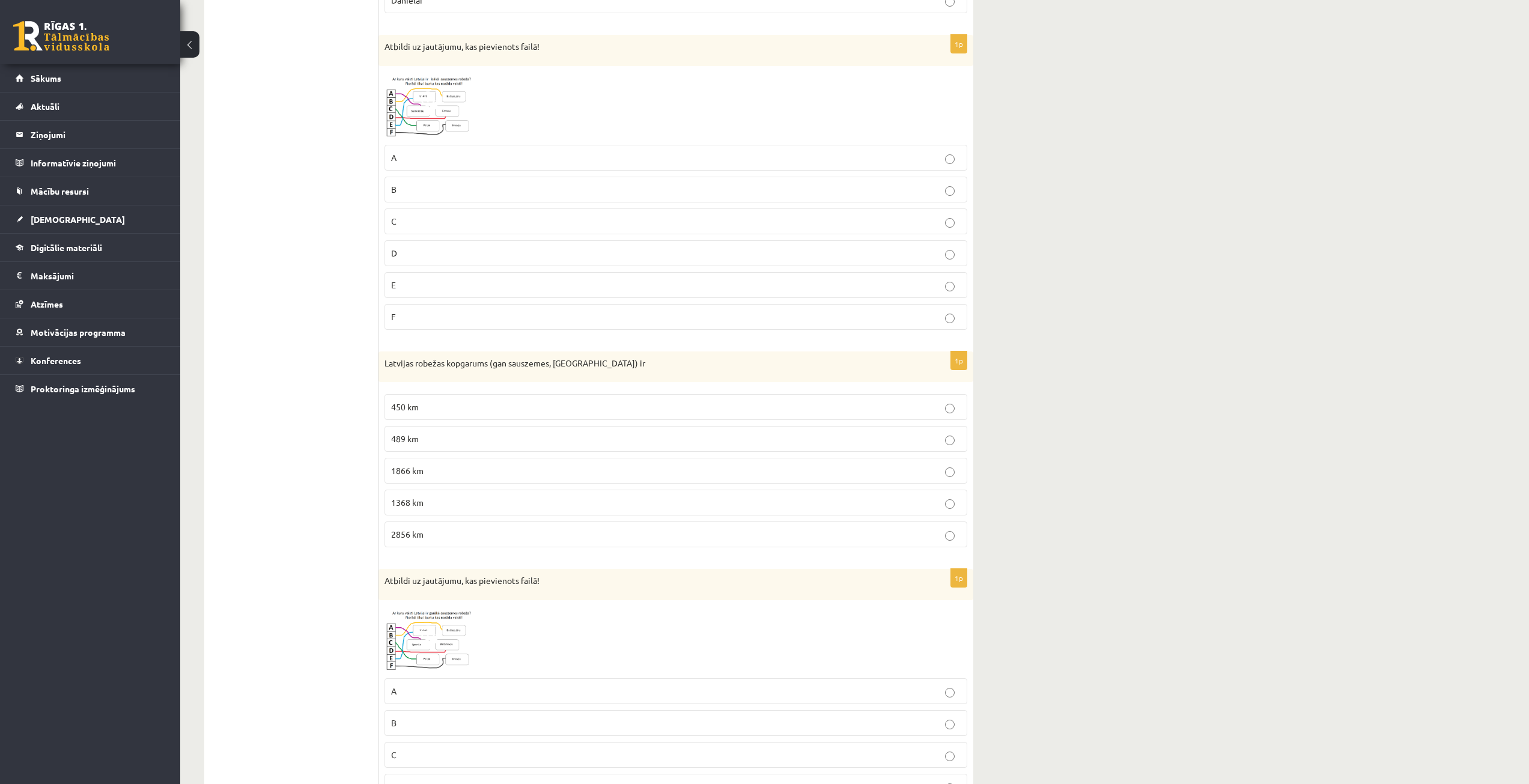
scroll to position [1562, 0]
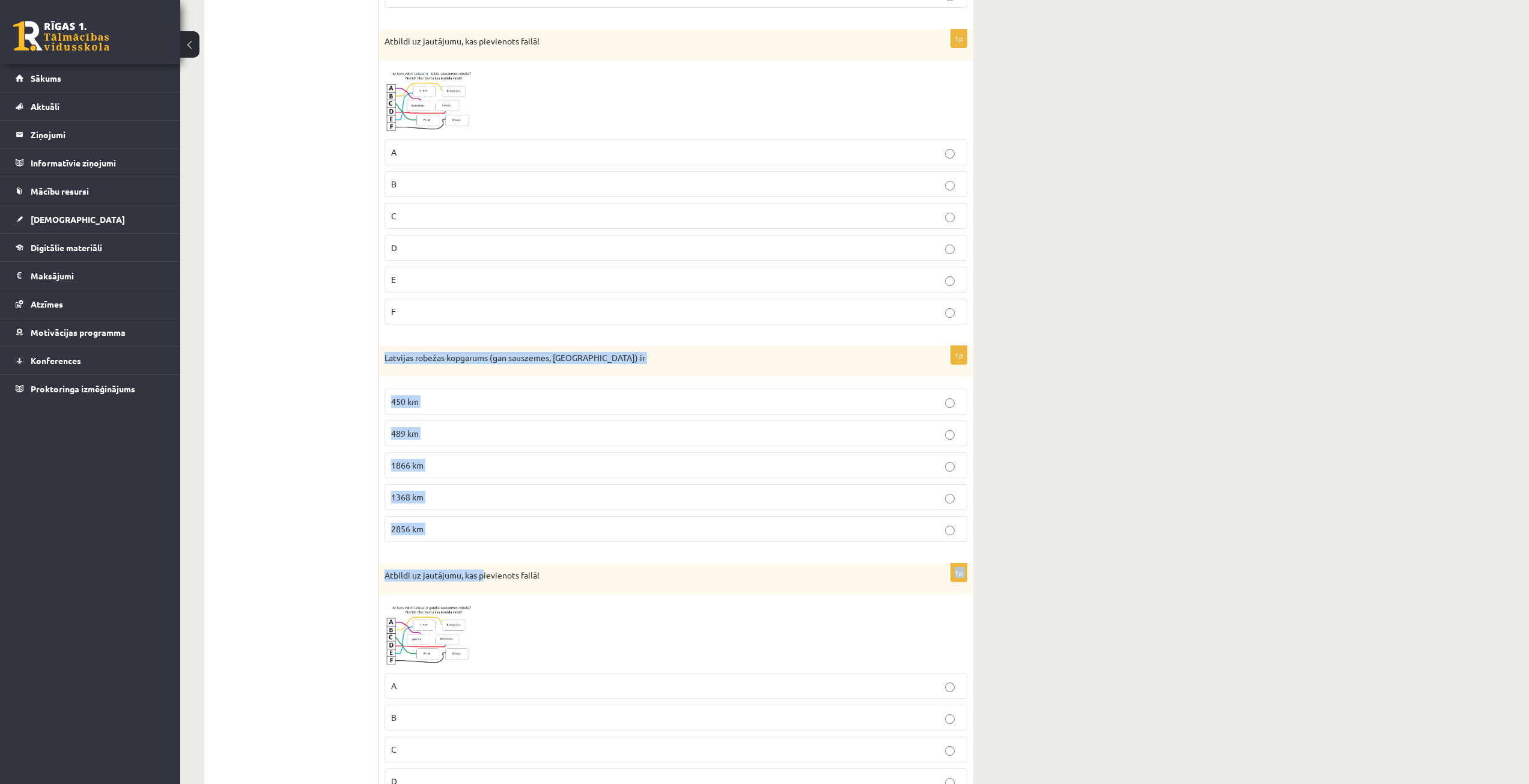
drag, startPoint x: 380, startPoint y: 353, endPoint x: 484, endPoint y: 565, distance: 236.1
click at [484, 565] on form "1p Pēc ANO statistikas nodaļas uzskaites datiem un lielākās iedzīvotāju daļas u…" at bounding box center [676, 94] width 571 height 2883
click at [376, 341] on ul "1. Tests. Latvijas ģeogrāfiskais stāvoklis 2. Latvijas ģeogrāfiskais stāvoklis …" at bounding box center [298, 94] width 162 height 2883
drag, startPoint x: 379, startPoint y: 352, endPoint x: 489, endPoint y: 517, distance: 198.3
click at [489, 517] on div "1p Latvijas robežas kopgarums (gan sauszemes, gan jūras) ir 450 km 489 km 1866 …" at bounding box center [676, 449] width 595 height 206
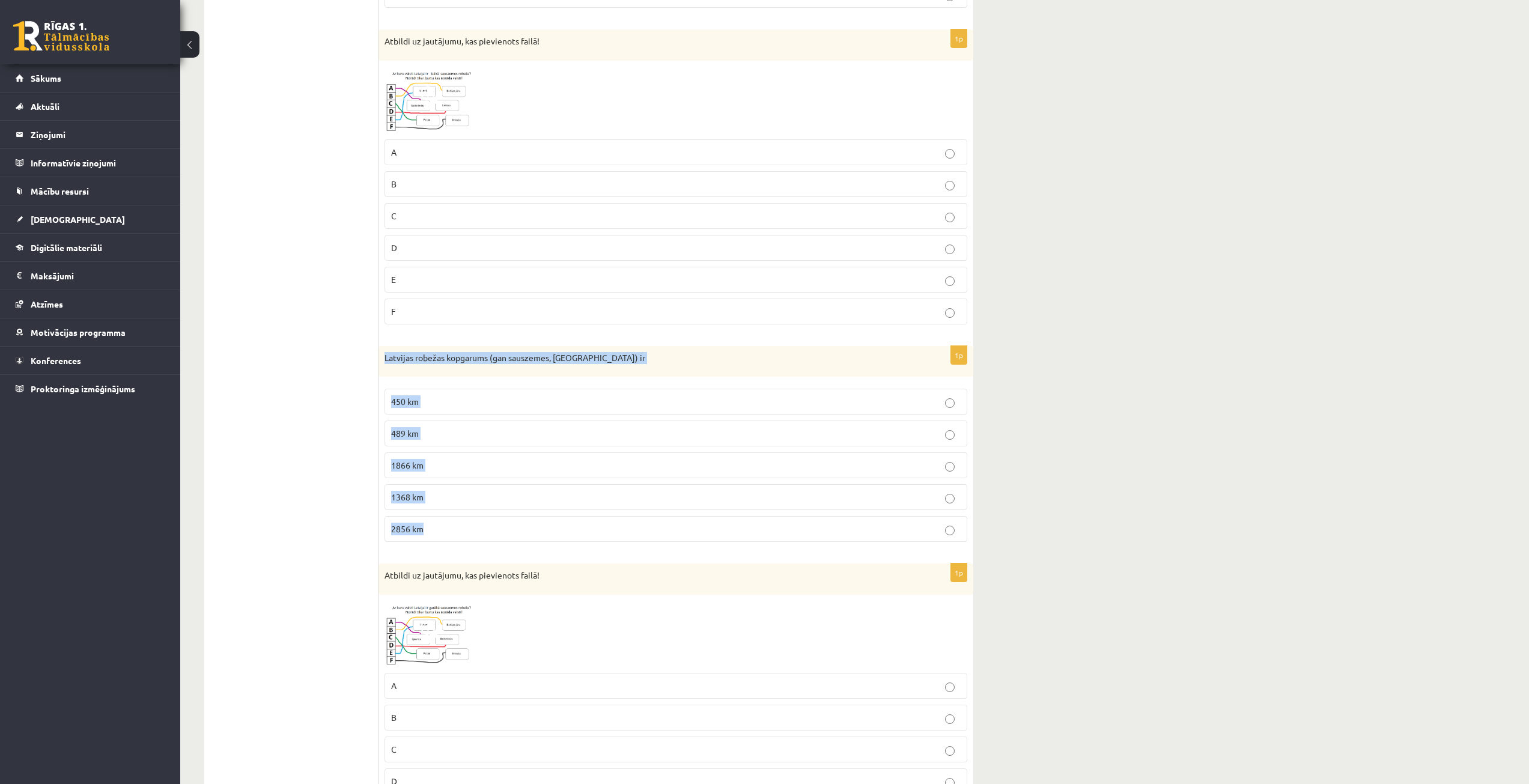
copy div "Latvijas robežas kopgarums (gan sauszemes, gan jūras) ir 450 km 489 km 1866 km …"
click at [313, 399] on ul "1. Tests. Latvijas ģeogrāfiskais stāvoklis 2. Latvijas ģeogrāfiskais stāvoklis …" at bounding box center [298, 94] width 162 height 2883
click at [464, 464] on p "1866 km" at bounding box center [676, 465] width 570 height 13
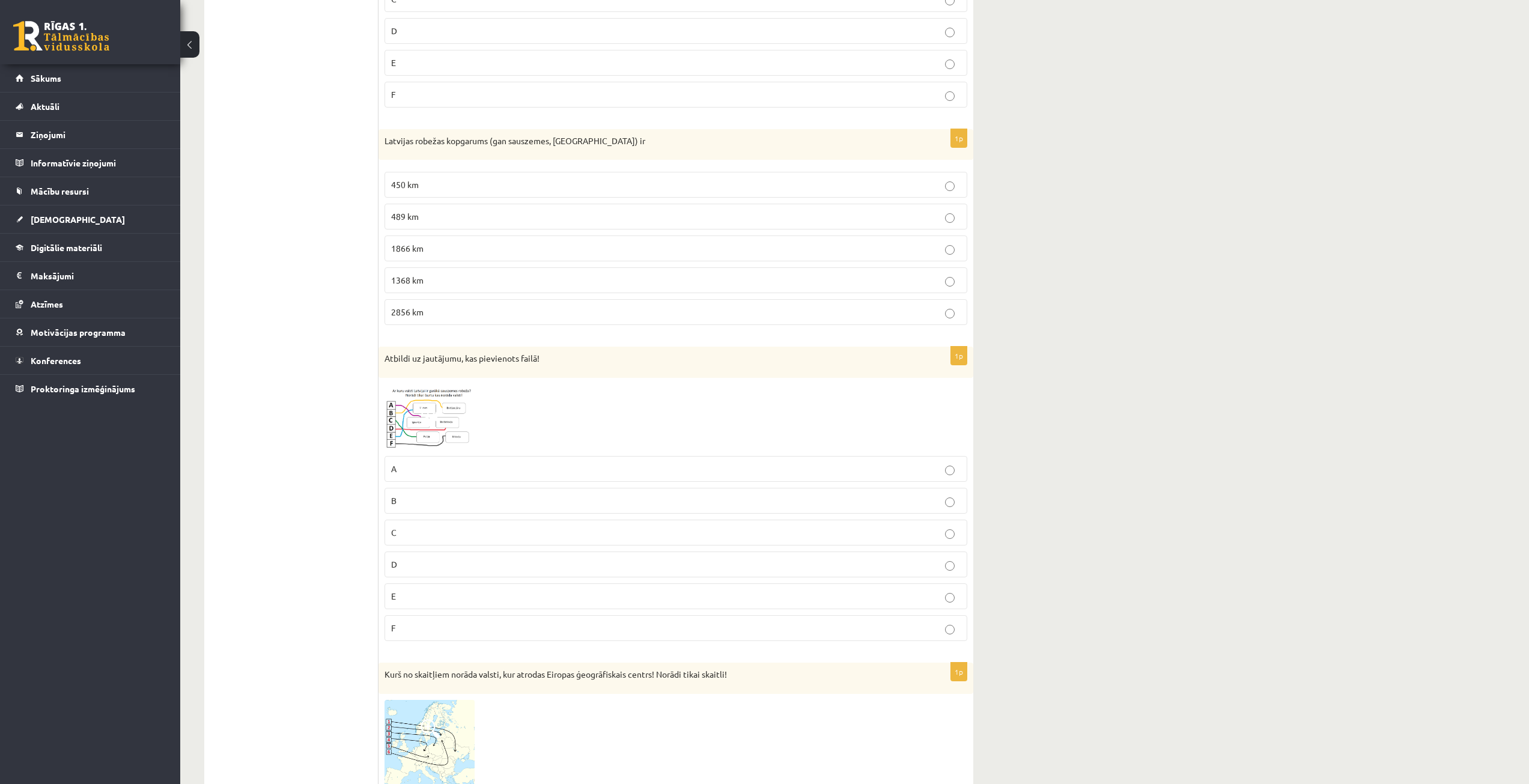
scroll to position [1863, 0]
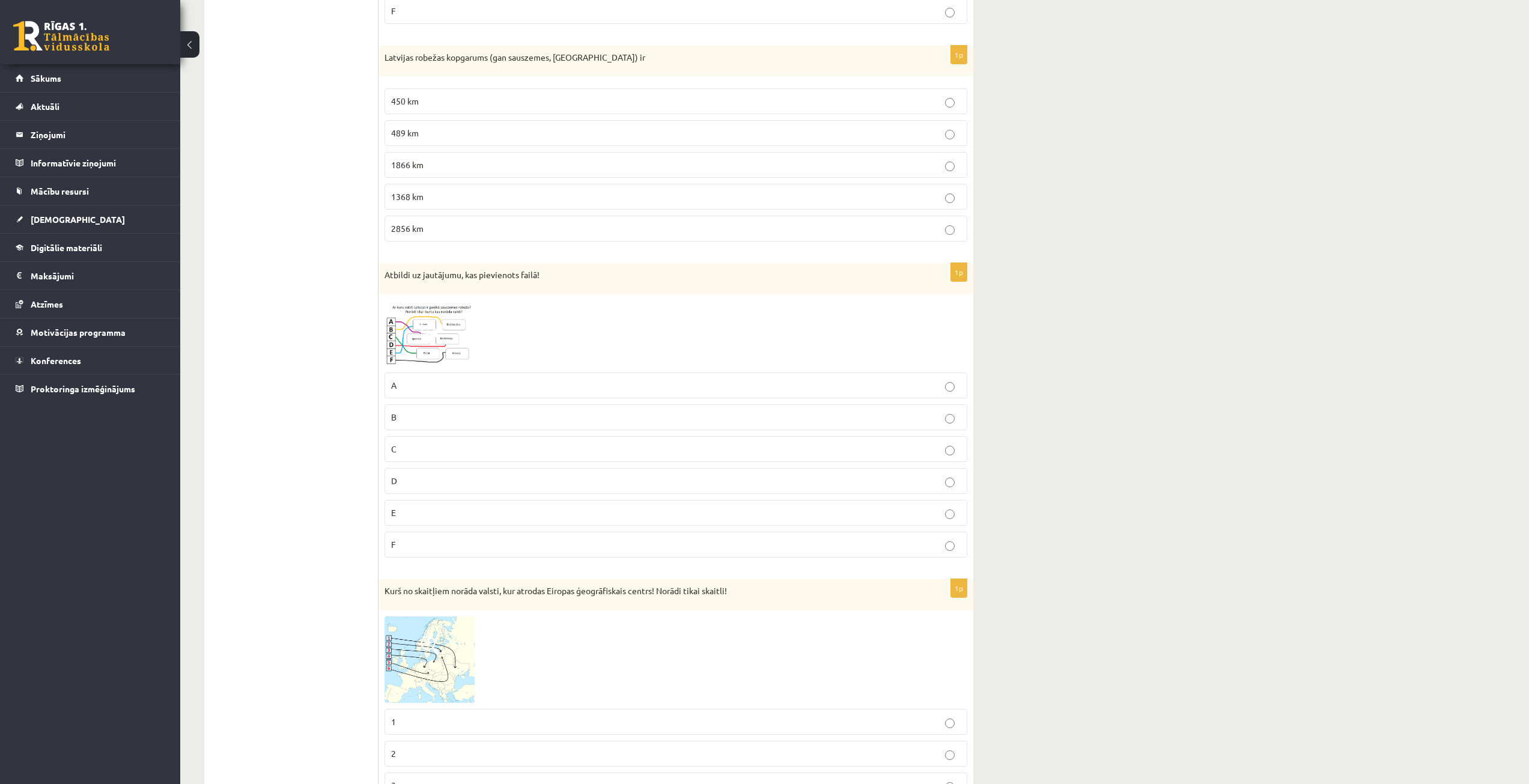
click at [438, 325] on span at bounding box center [430, 329] width 19 height 19
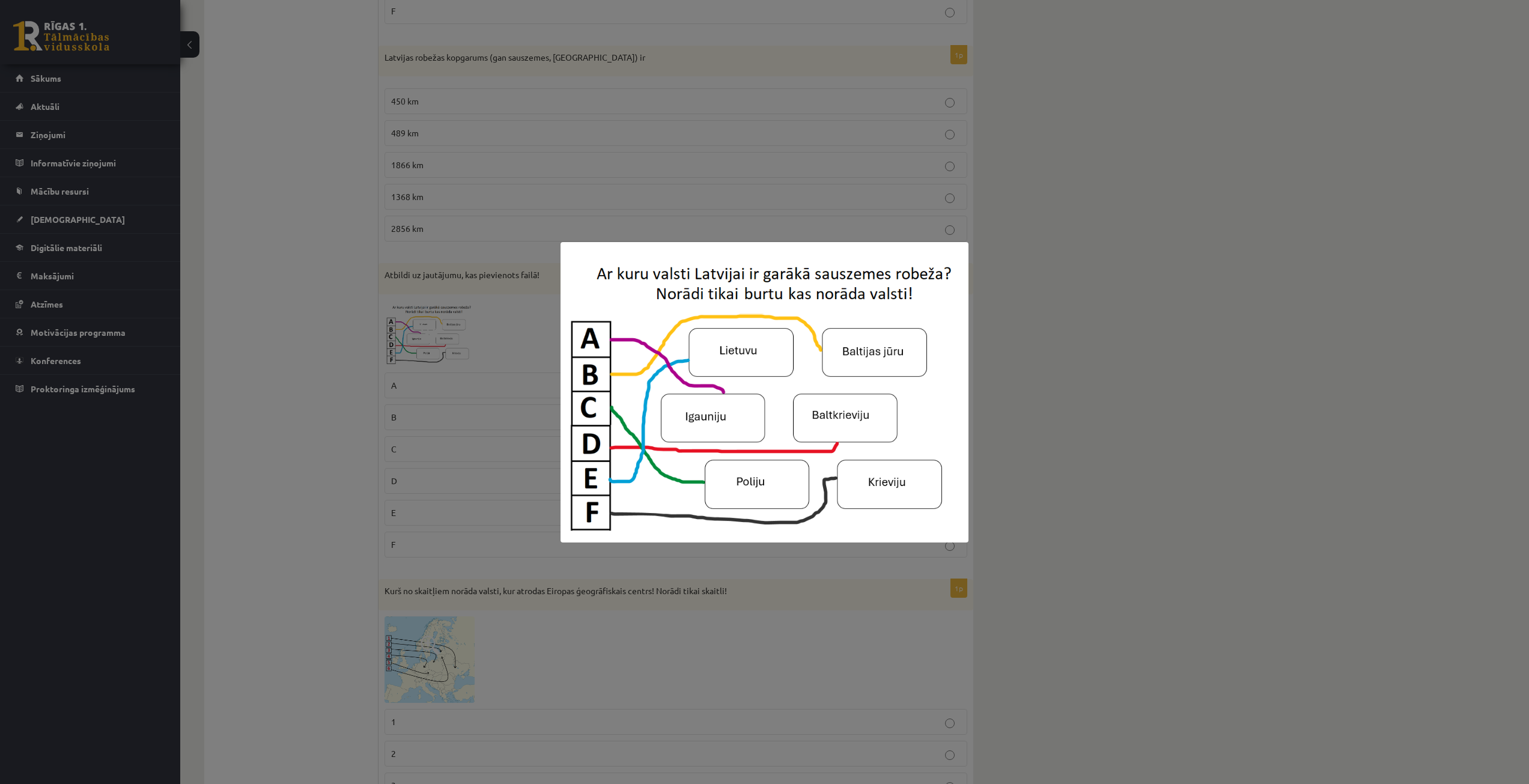
scroll to position [1923, 0]
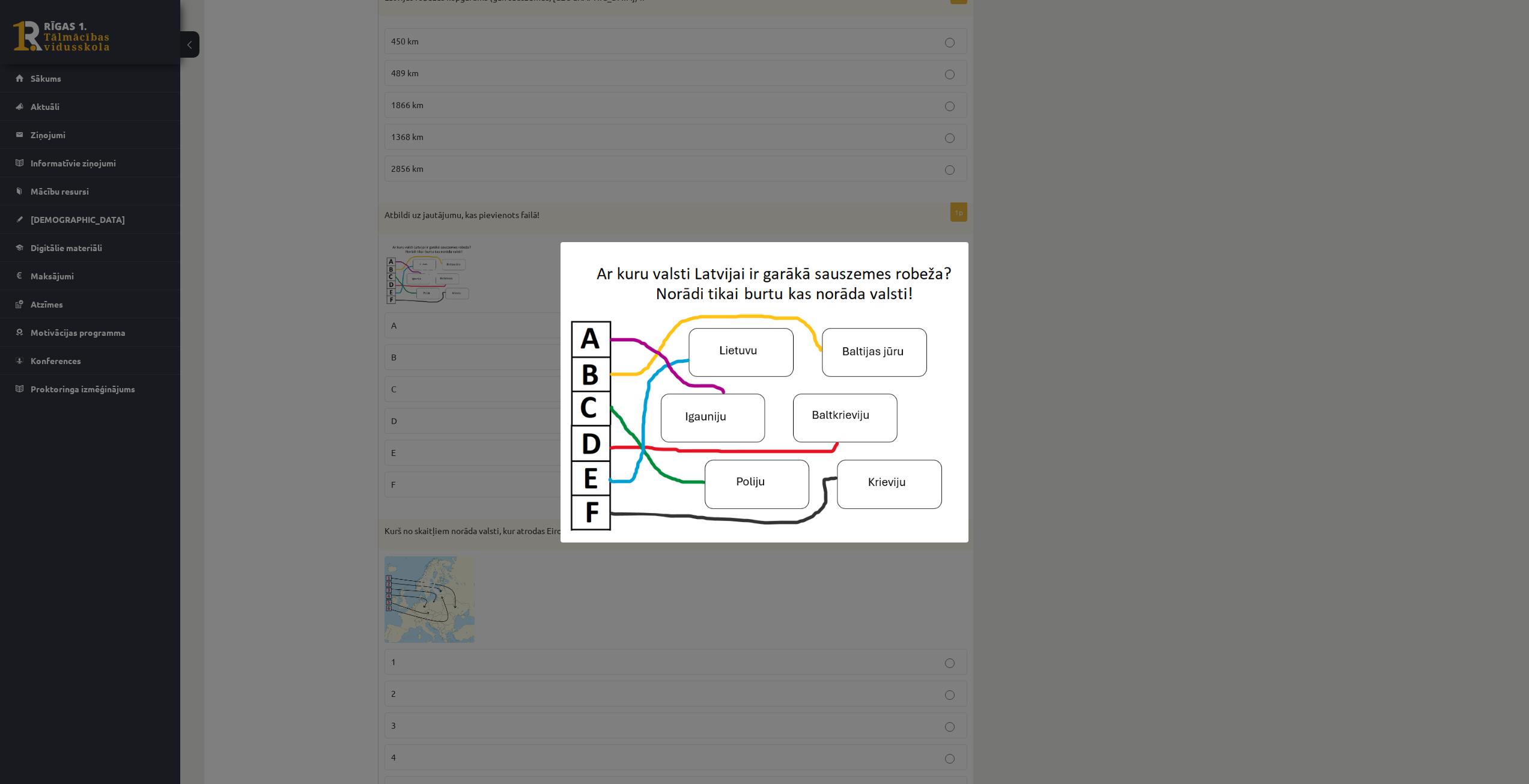
click at [413, 352] on div at bounding box center [764, 392] width 1529 height 784
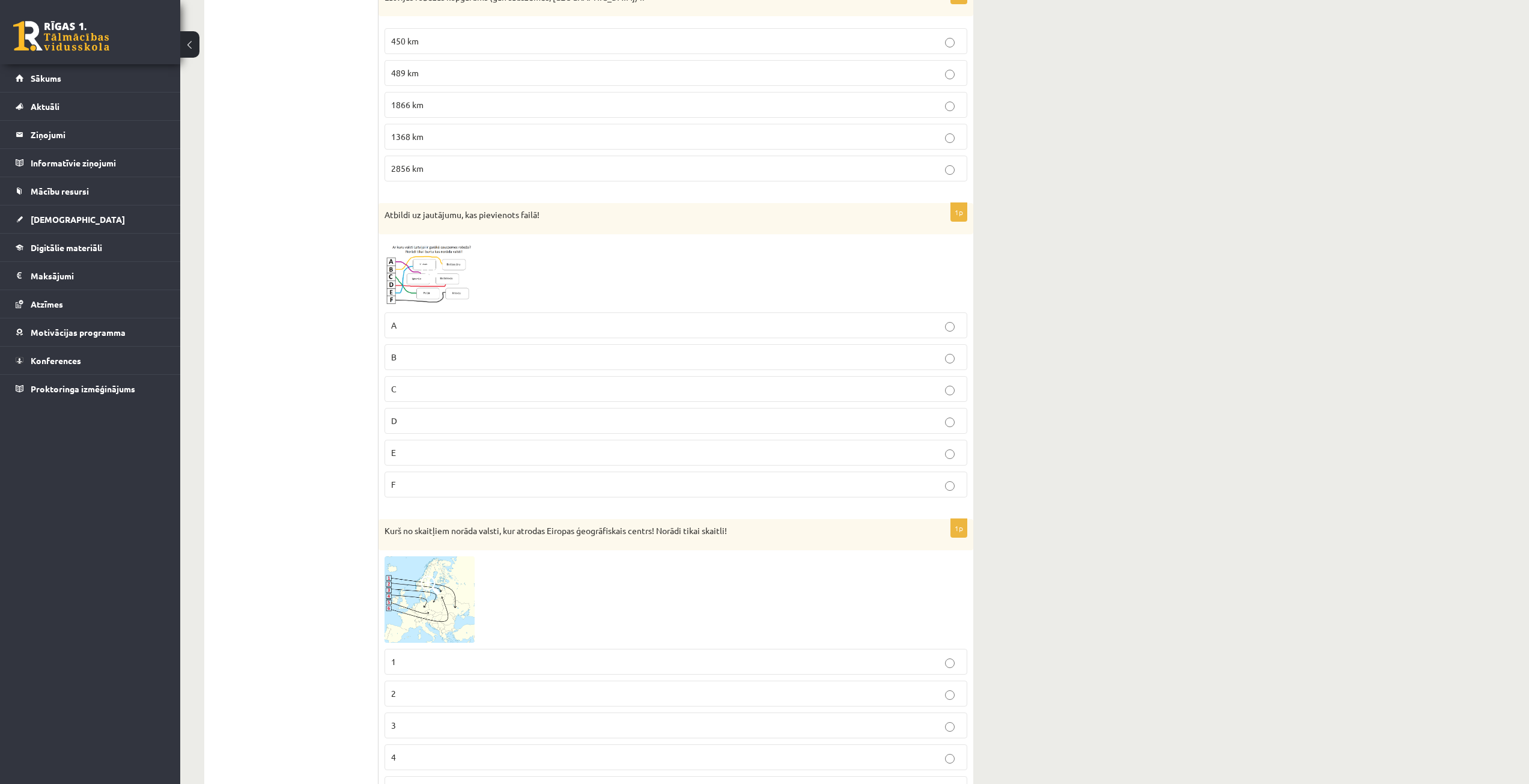
click at [429, 326] on p "A" at bounding box center [676, 325] width 570 height 13
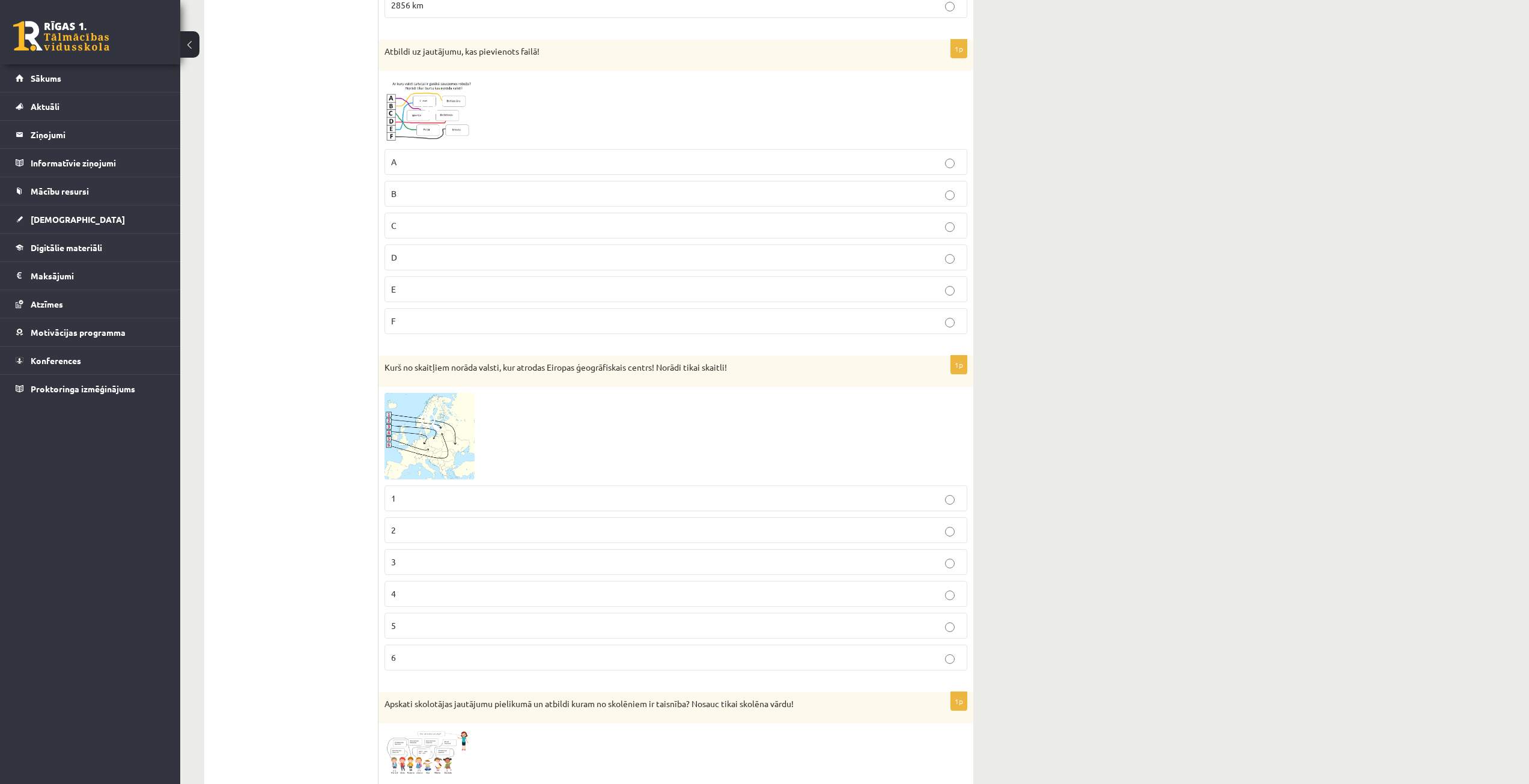
scroll to position [2103, 0]
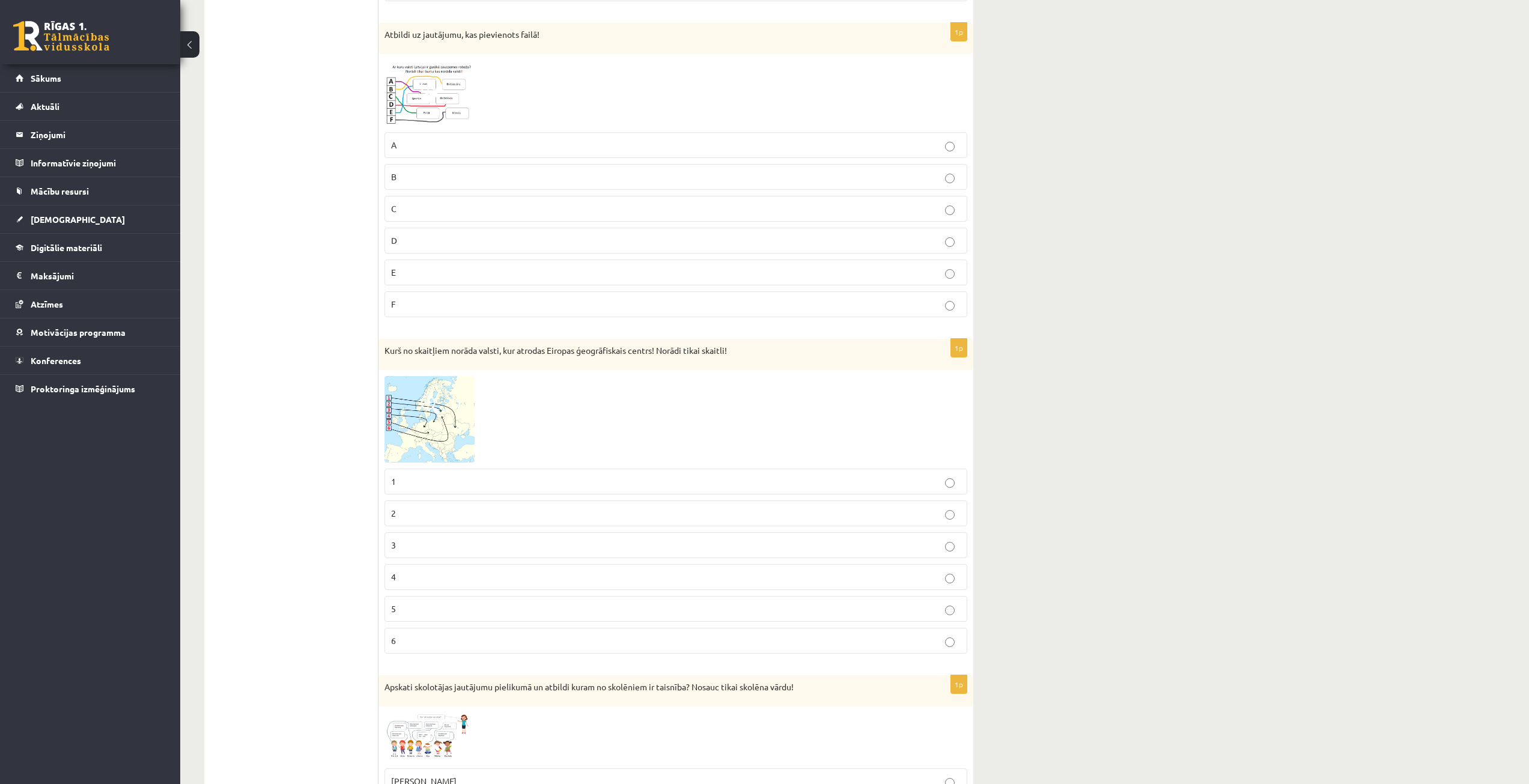
click at [416, 417] on img at bounding box center [430, 420] width 90 height 87
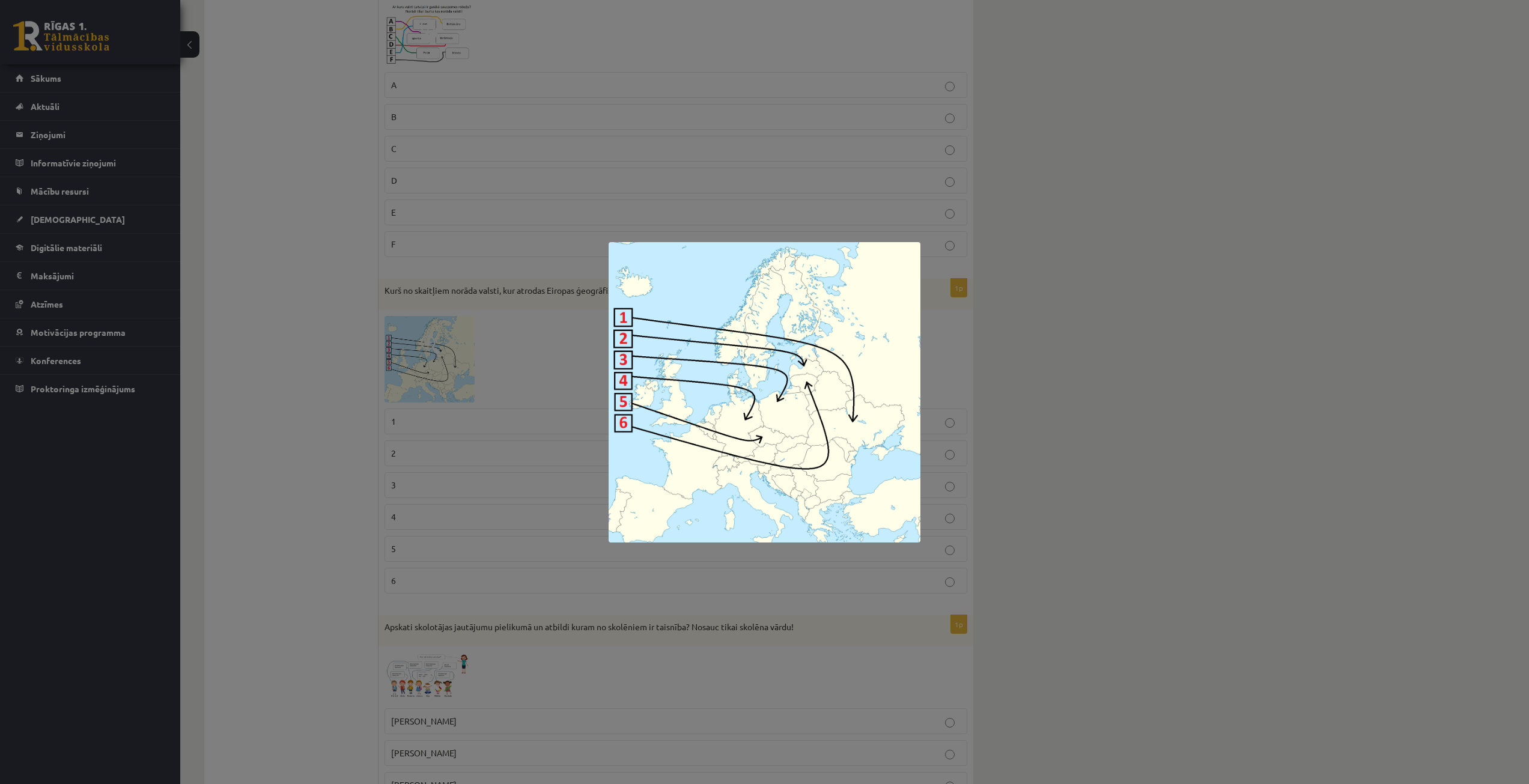
scroll to position [2224, 0]
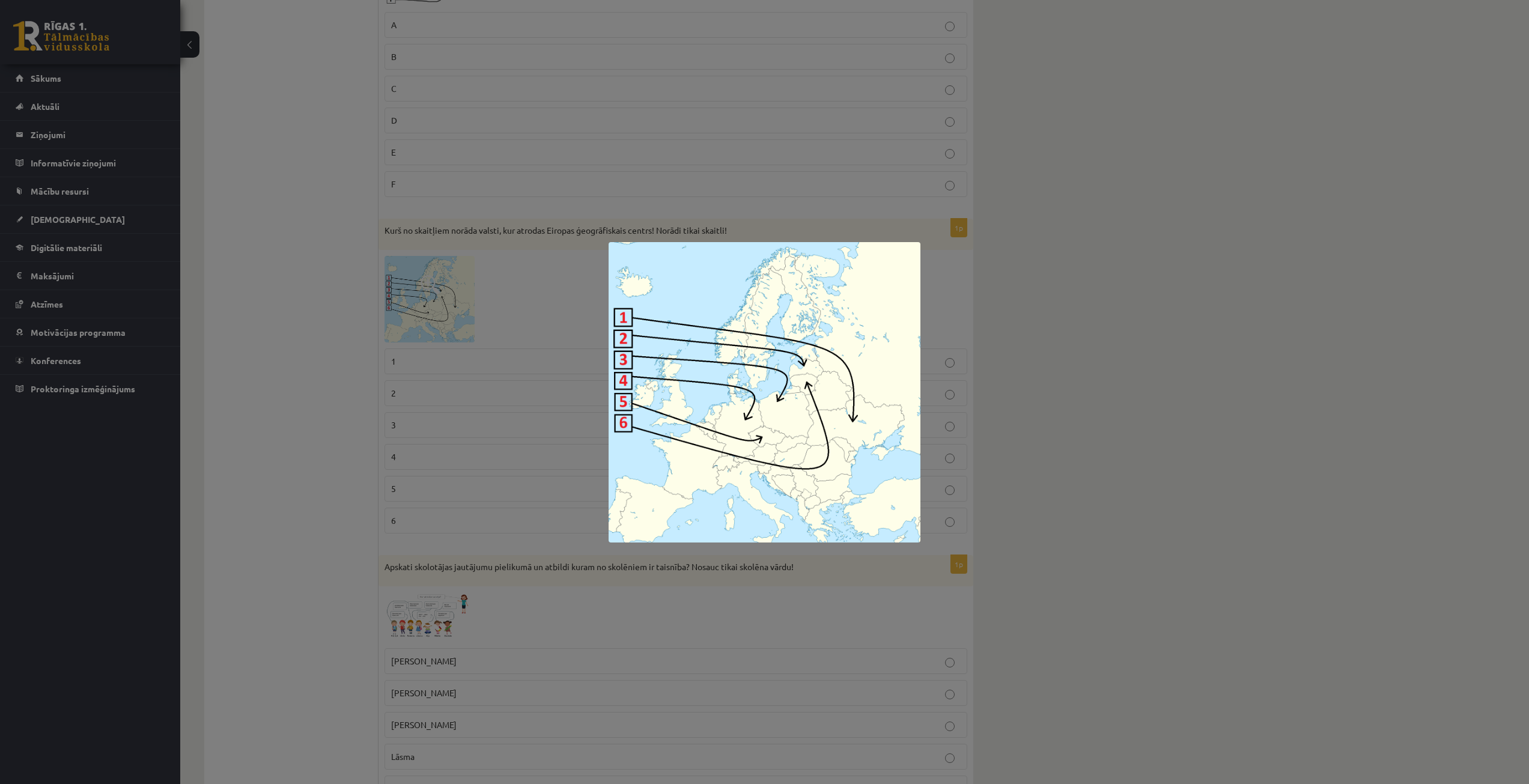
click at [394, 325] on div at bounding box center [764, 392] width 1529 height 784
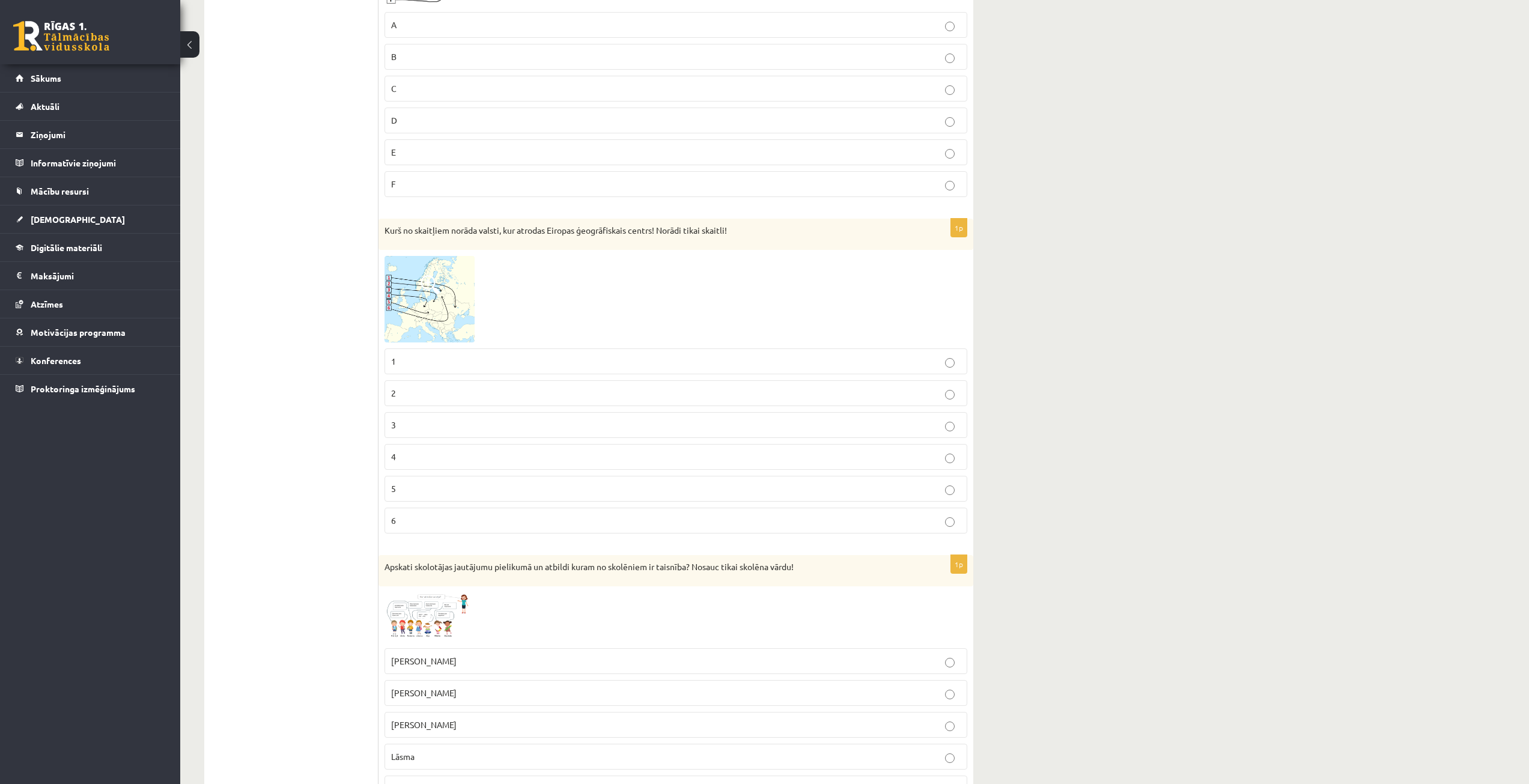
click at [430, 426] on p "3" at bounding box center [676, 424] width 570 height 13
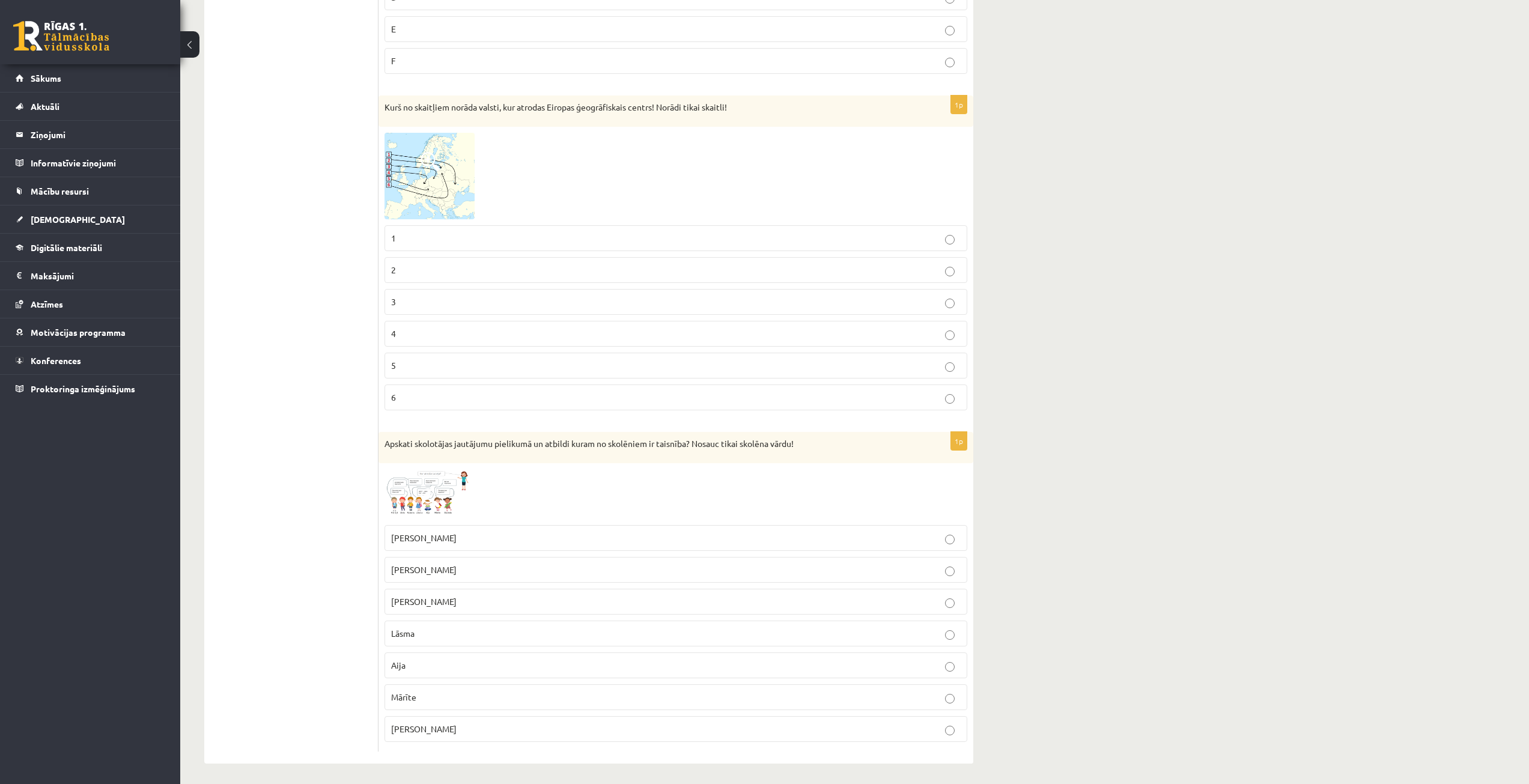
scroll to position [2351, 0]
click at [422, 475] on img at bounding box center [430, 491] width 90 height 50
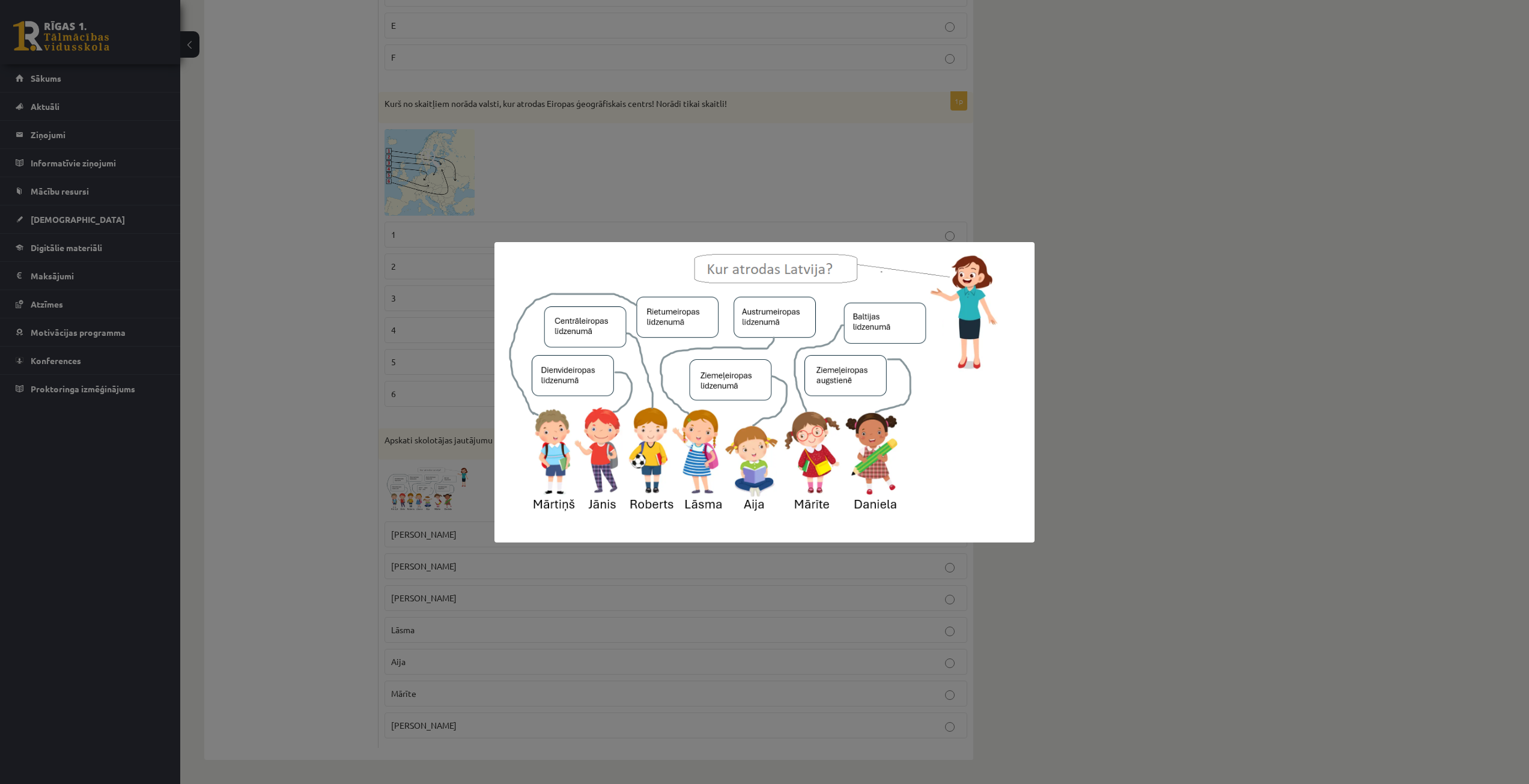
click at [409, 462] on div at bounding box center [764, 392] width 1529 height 784
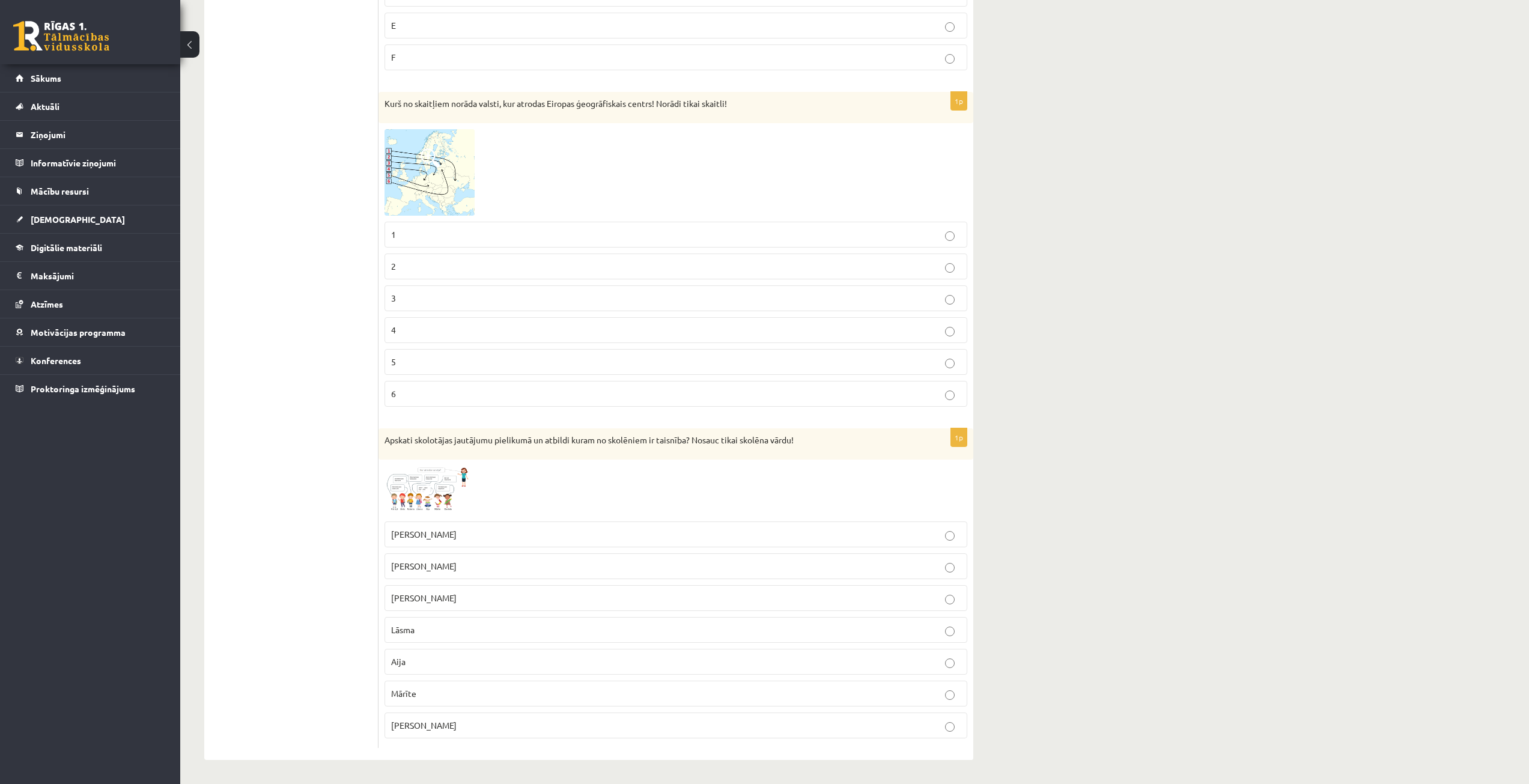
click at [423, 478] on img at bounding box center [430, 491] width 90 height 50
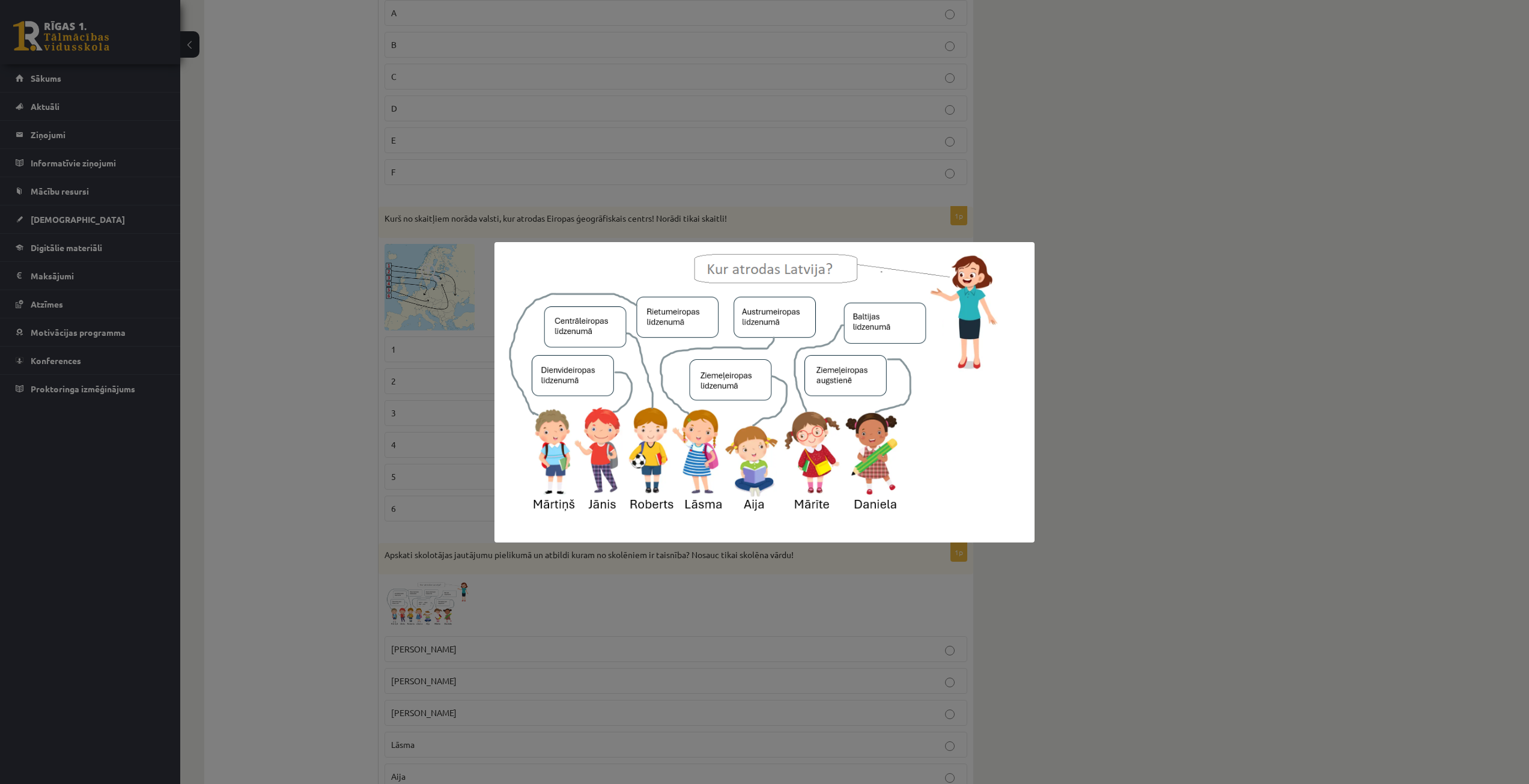
scroll to position [2230, 0]
click at [331, 424] on div at bounding box center [764, 392] width 1529 height 784
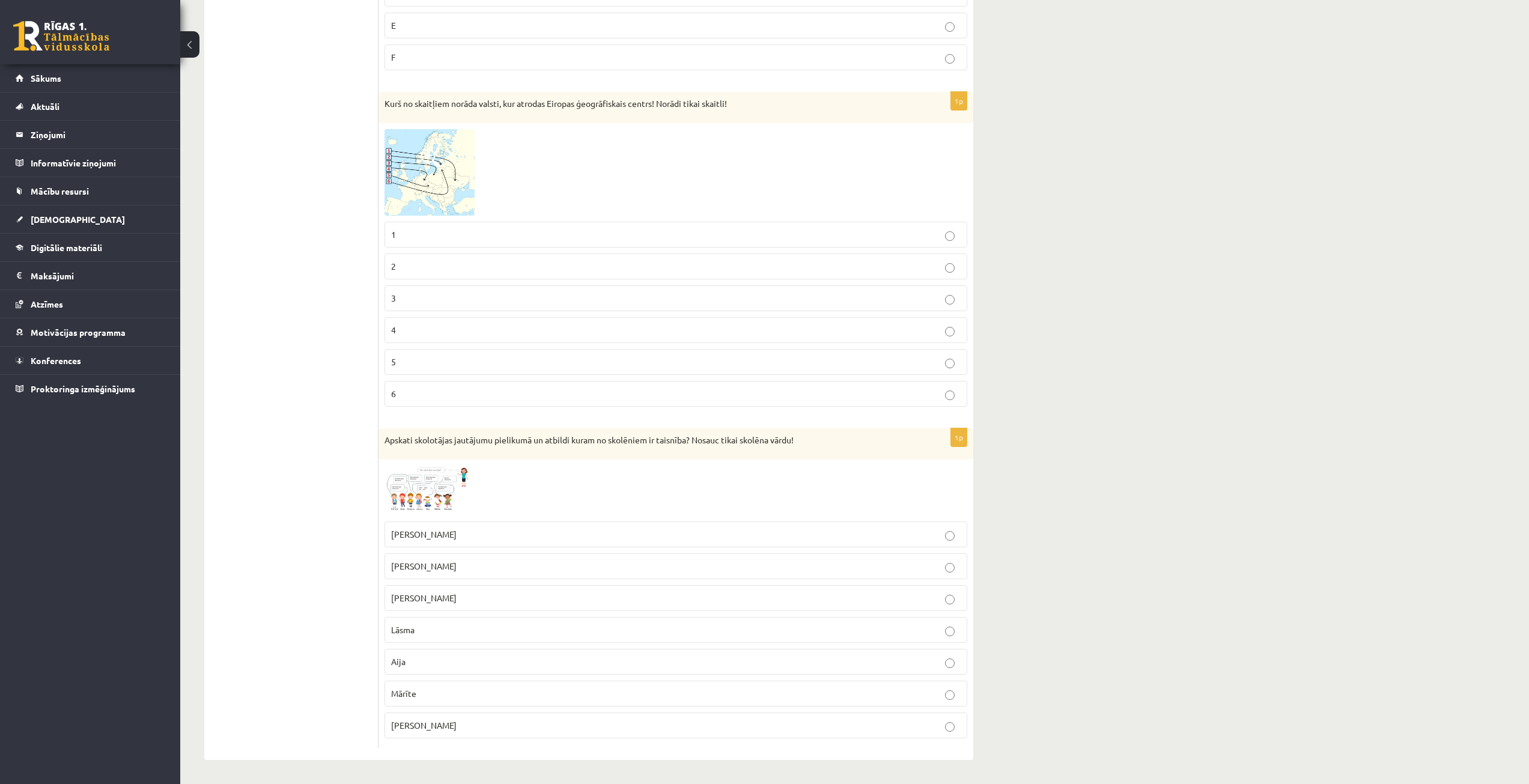
scroll to position [2351, 0]
click at [413, 501] on img at bounding box center [430, 491] width 90 height 50
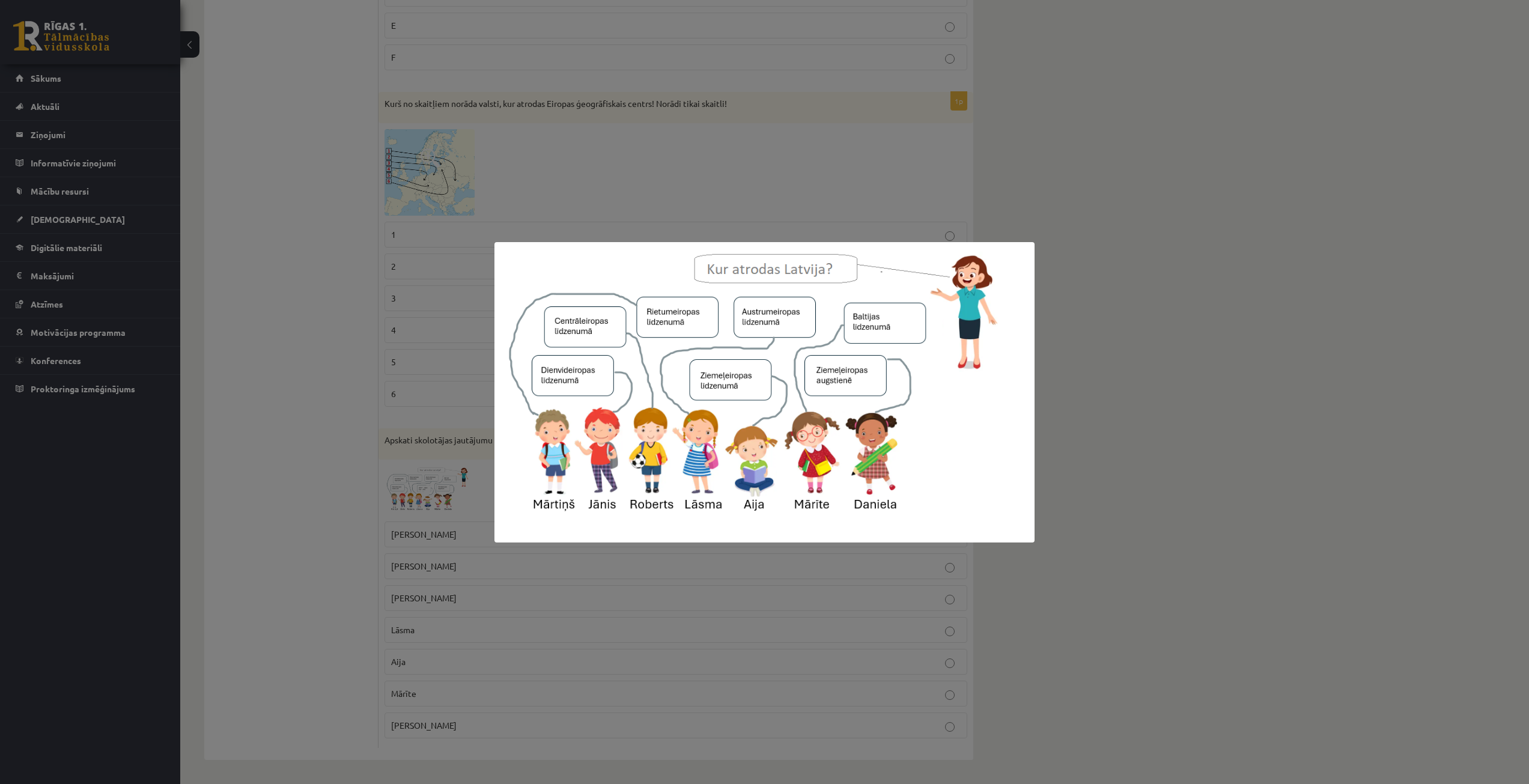
click at [258, 342] on div at bounding box center [764, 392] width 1529 height 784
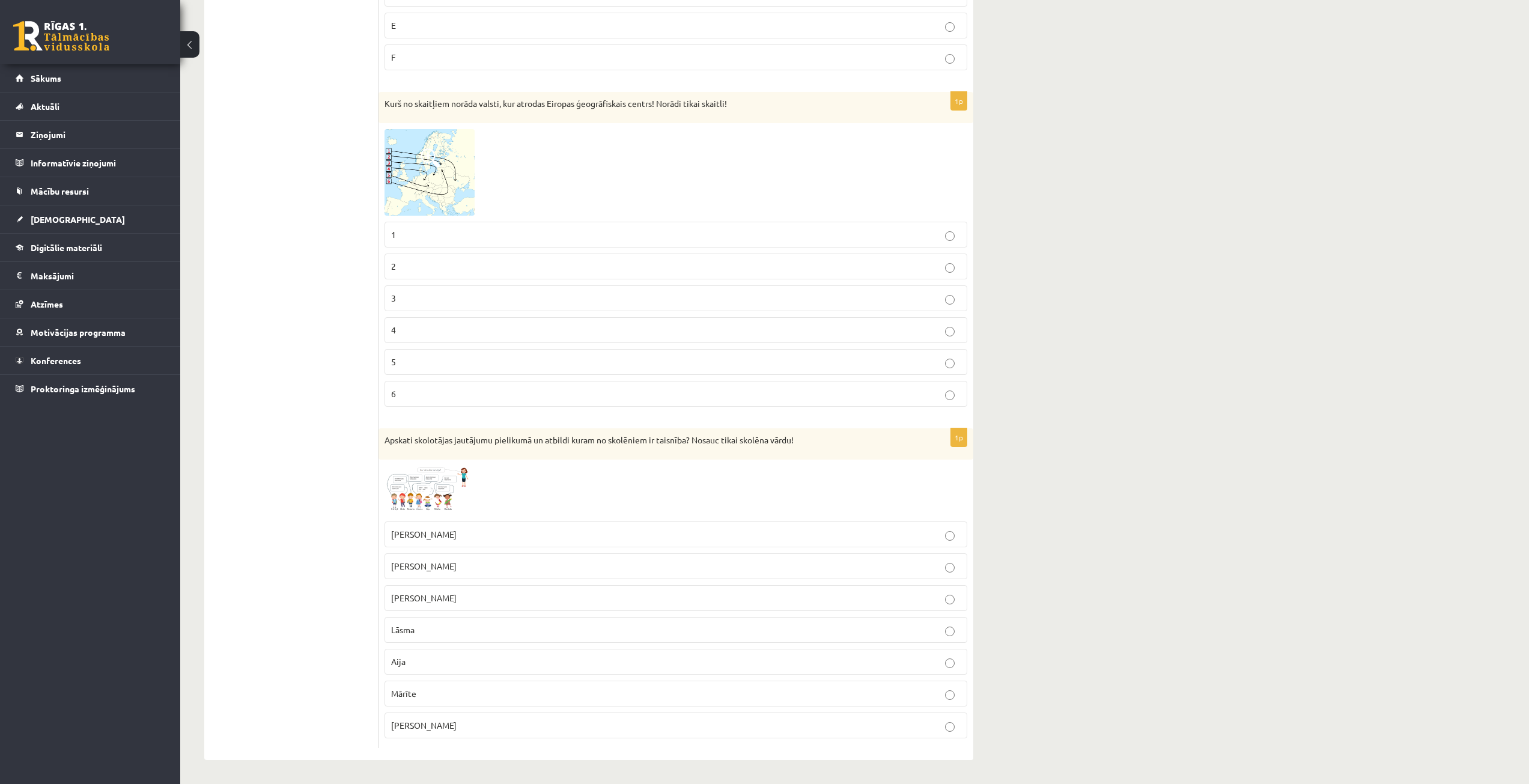
click at [414, 626] on span "Lāsma" at bounding box center [403, 630] width 24 height 11
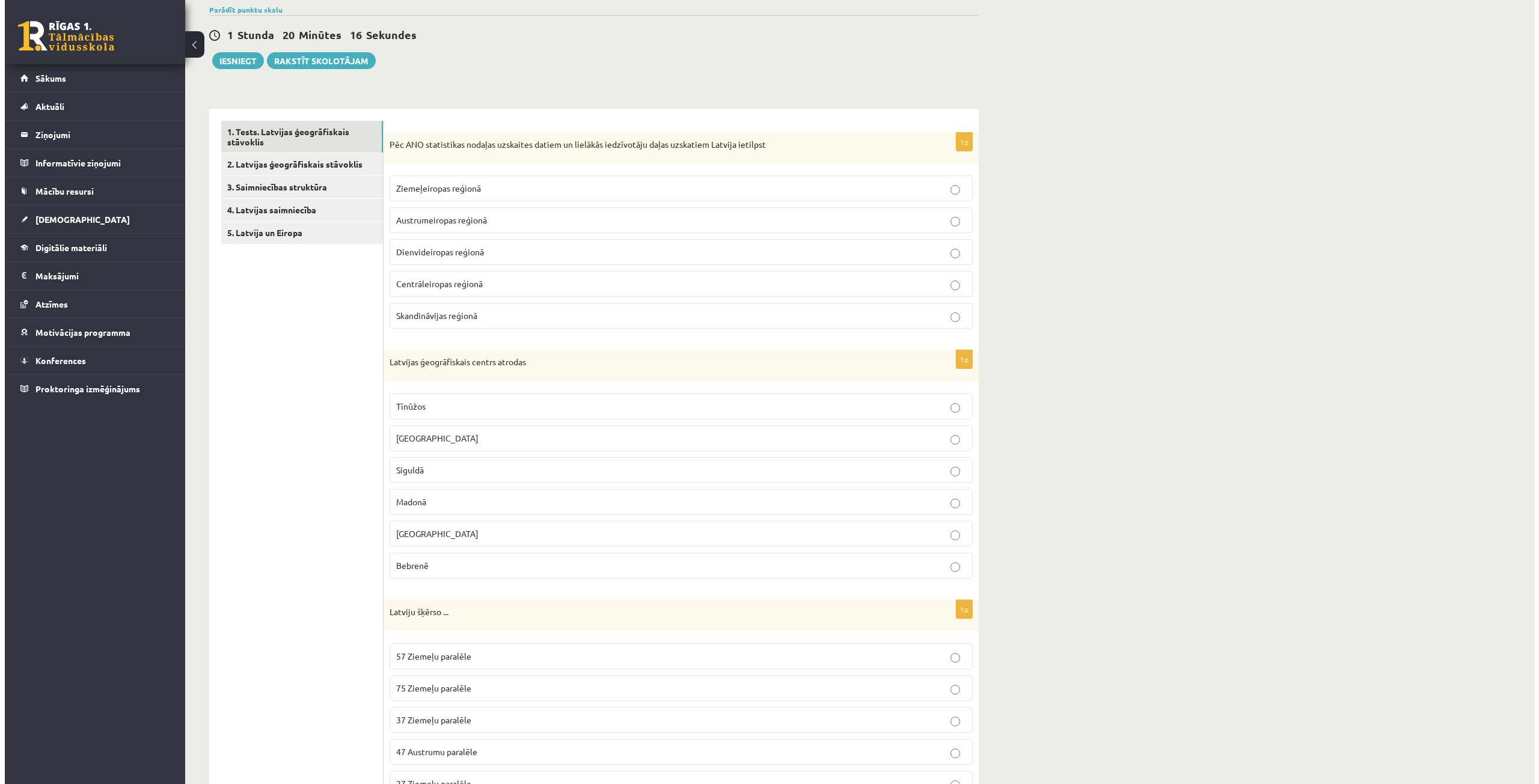
scroll to position [0, 0]
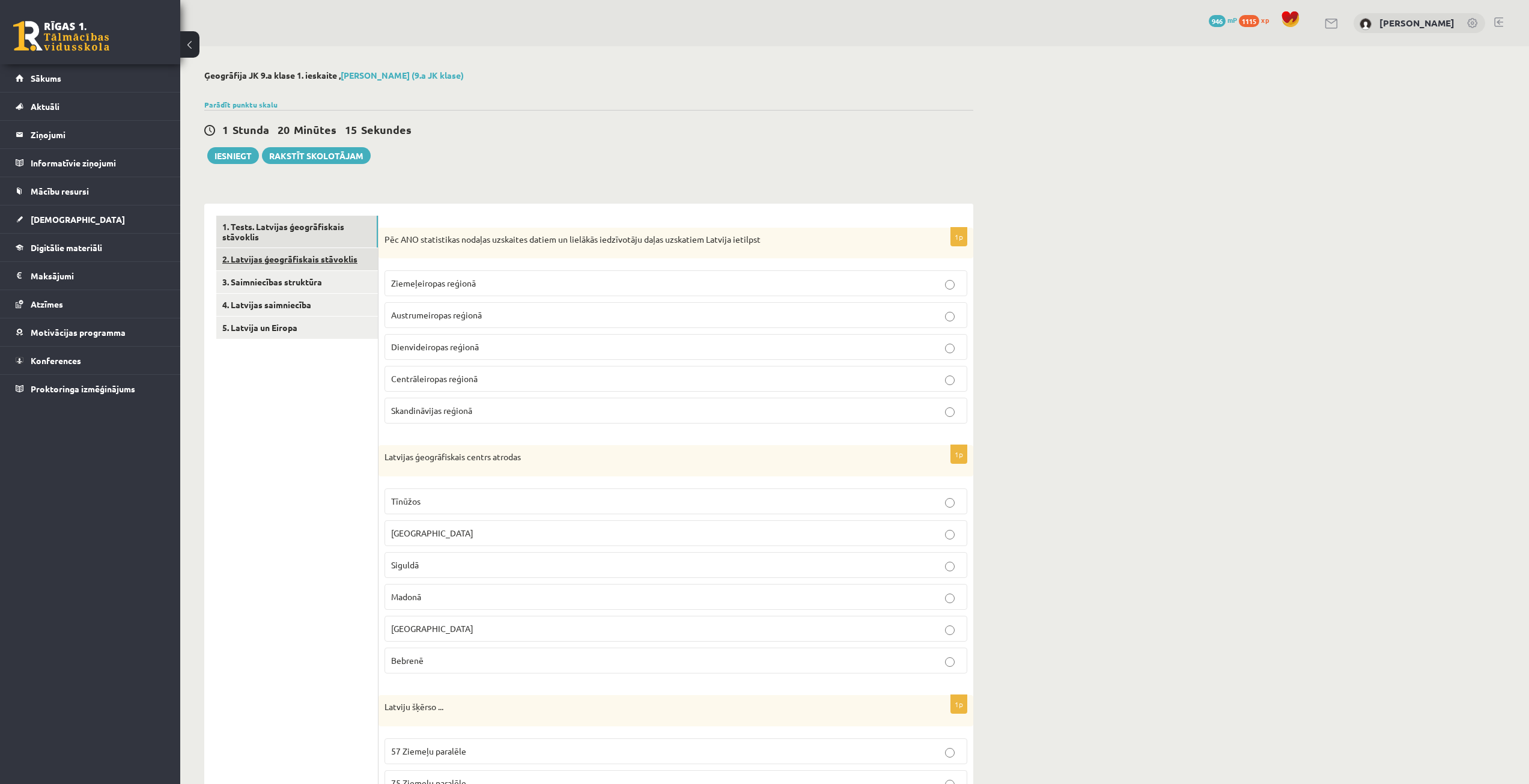
click at [250, 261] on link "2. Latvijas ģeogrāfiskais stāvoklis" at bounding box center [297, 259] width 162 height 22
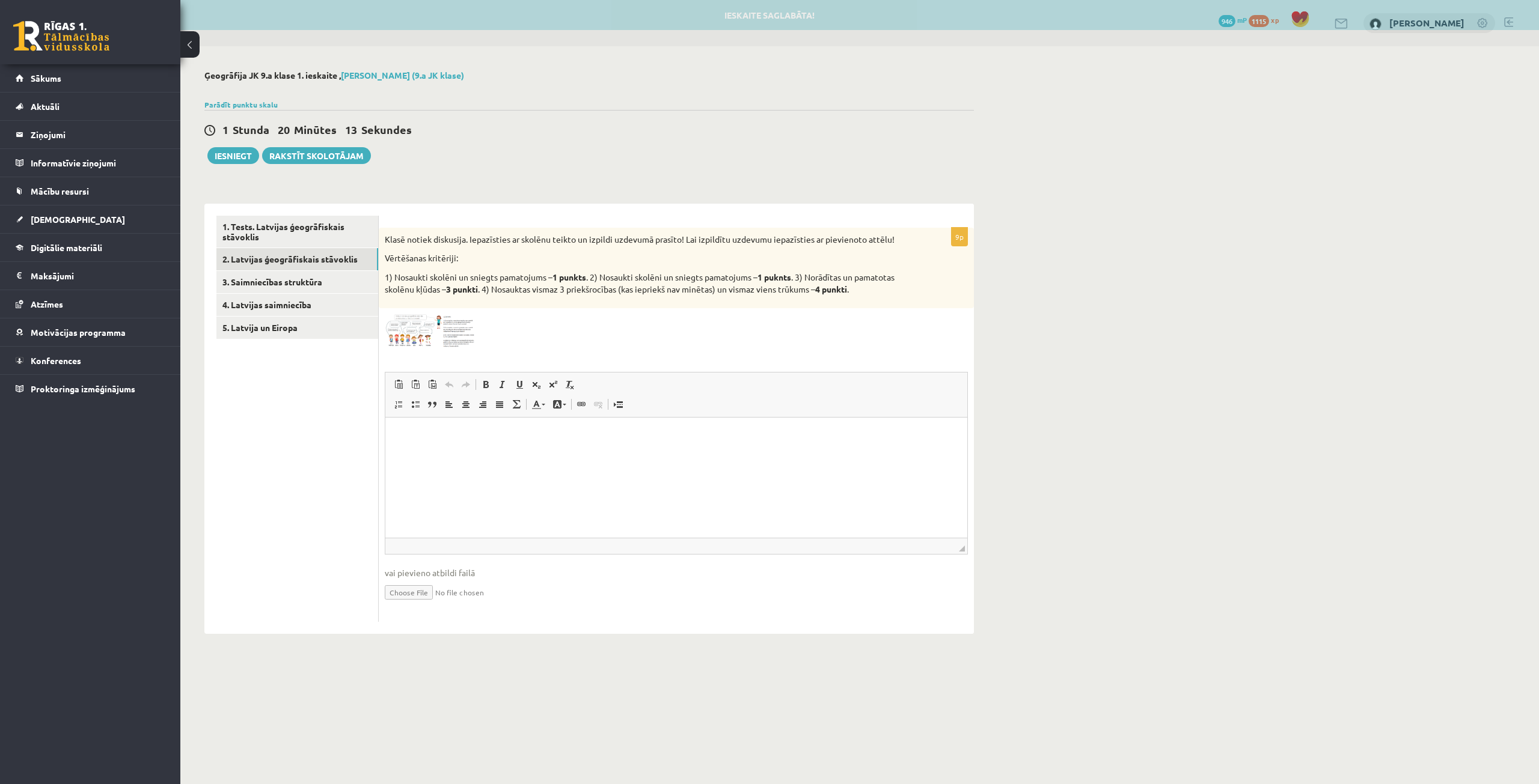
click at [424, 327] on img at bounding box center [430, 331] width 90 height 34
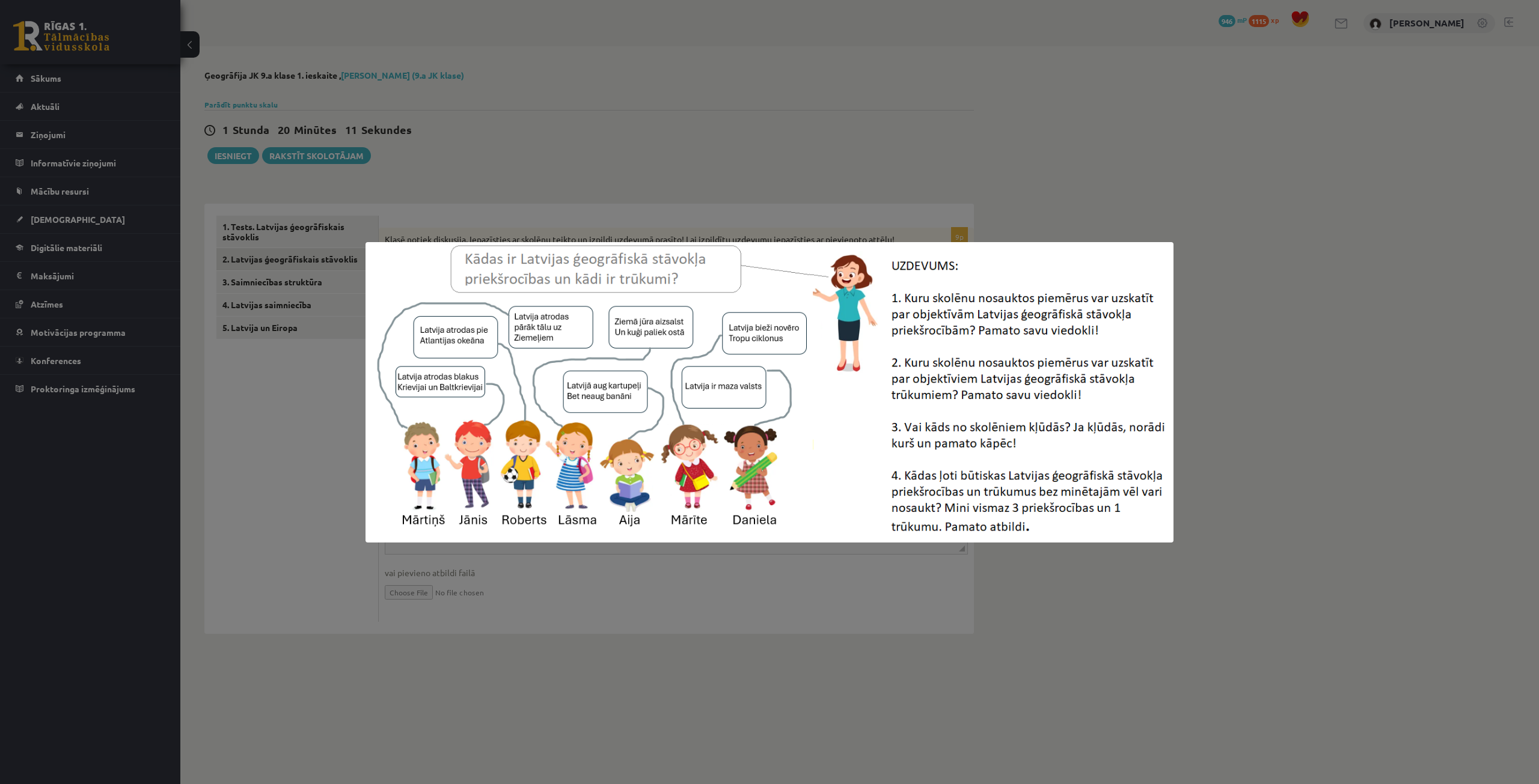
click at [846, 568] on div at bounding box center [770, 392] width 1539 height 784
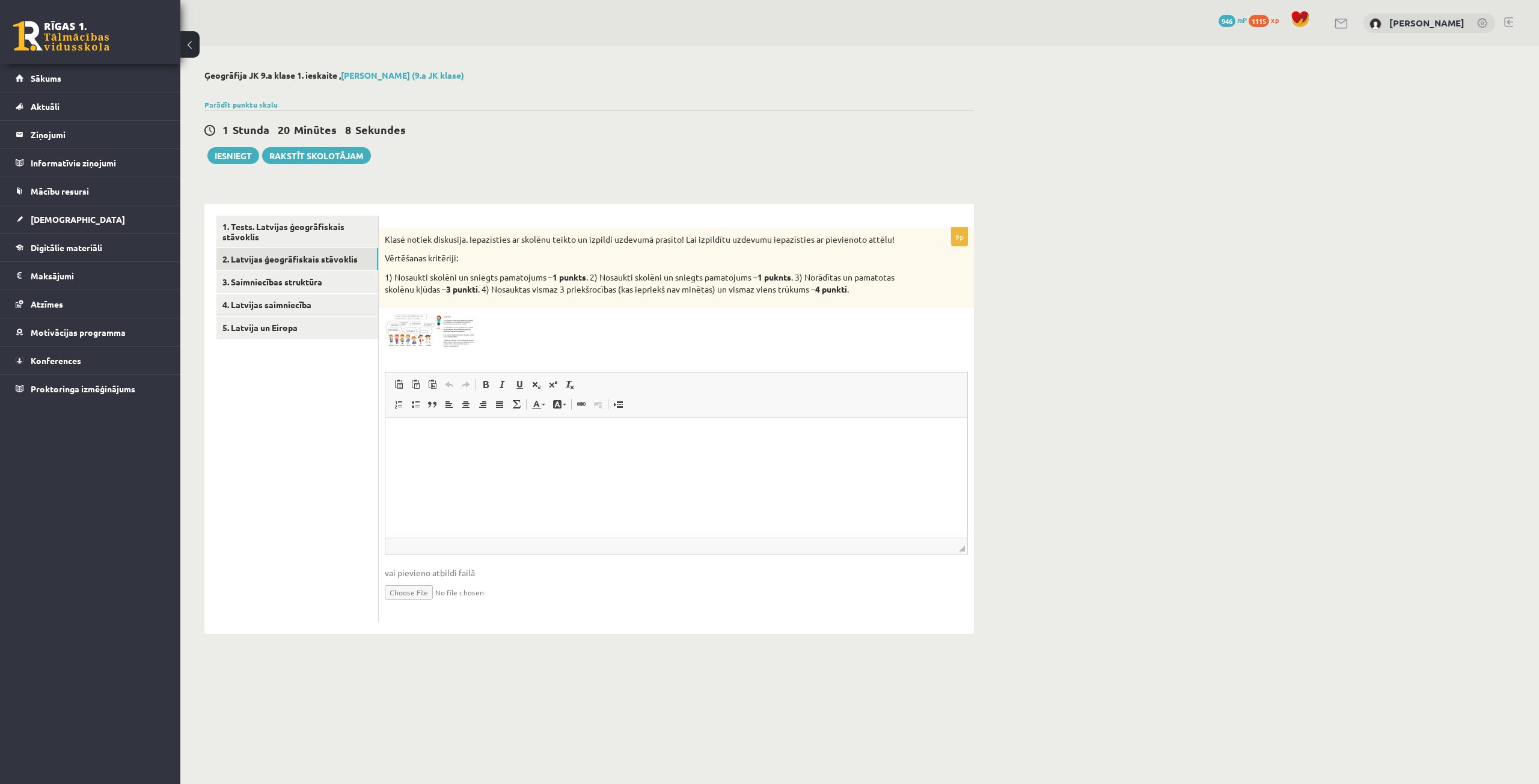
click at [412, 343] on img at bounding box center [430, 331] width 90 height 34
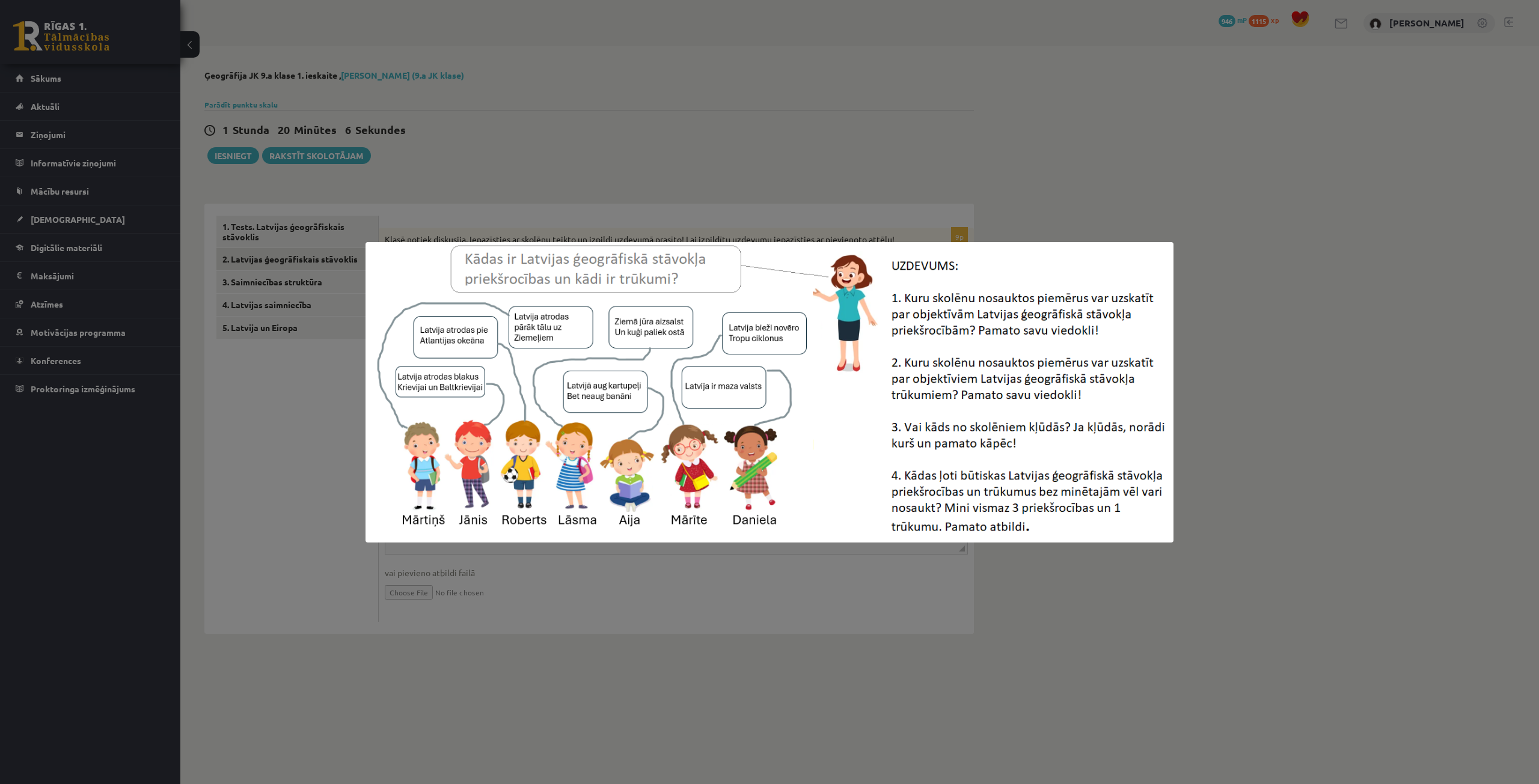
click at [742, 557] on div at bounding box center [770, 392] width 1539 height 784
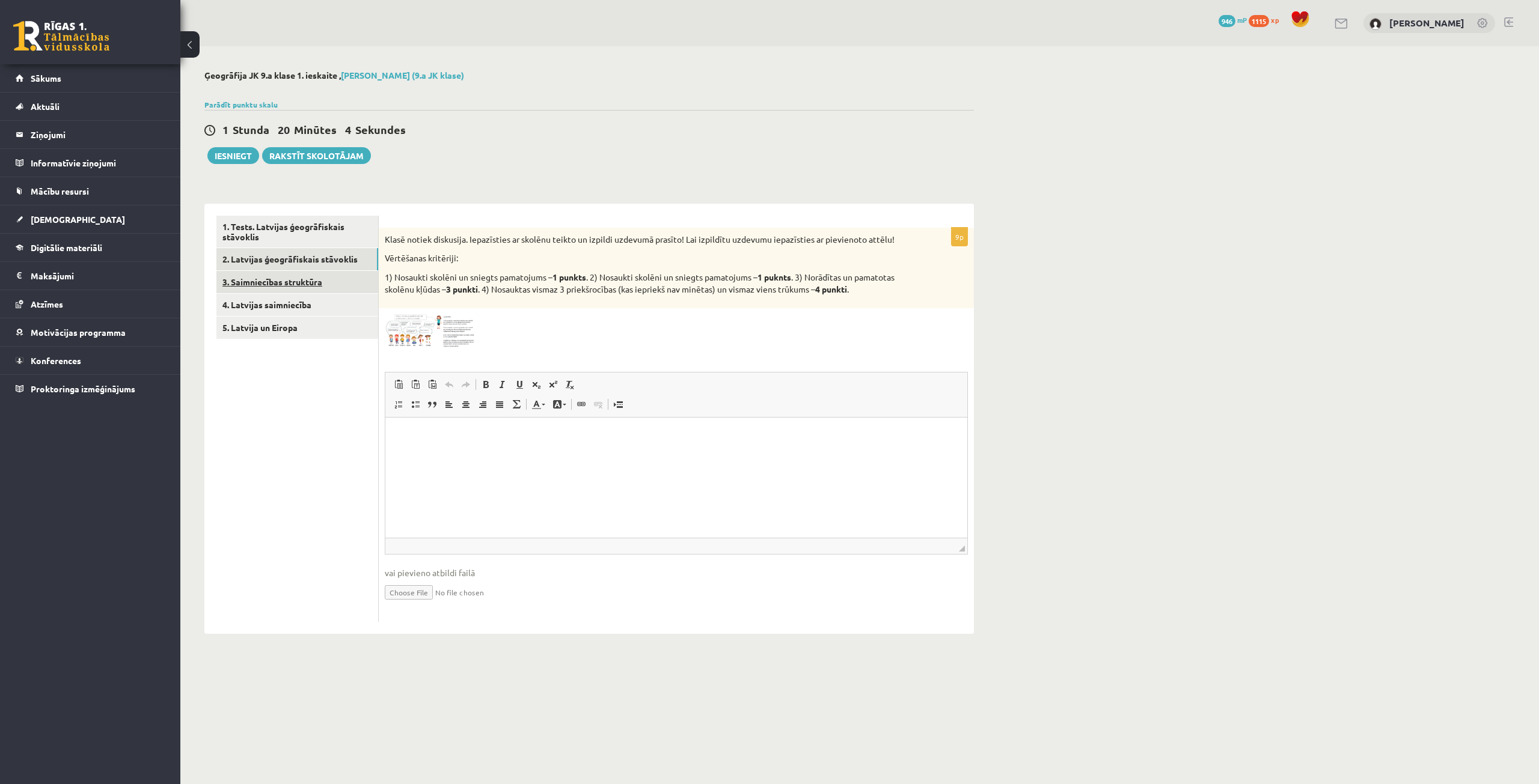
click at [309, 290] on link "3. Saimniecības struktūra" at bounding box center [297, 282] width 162 height 22
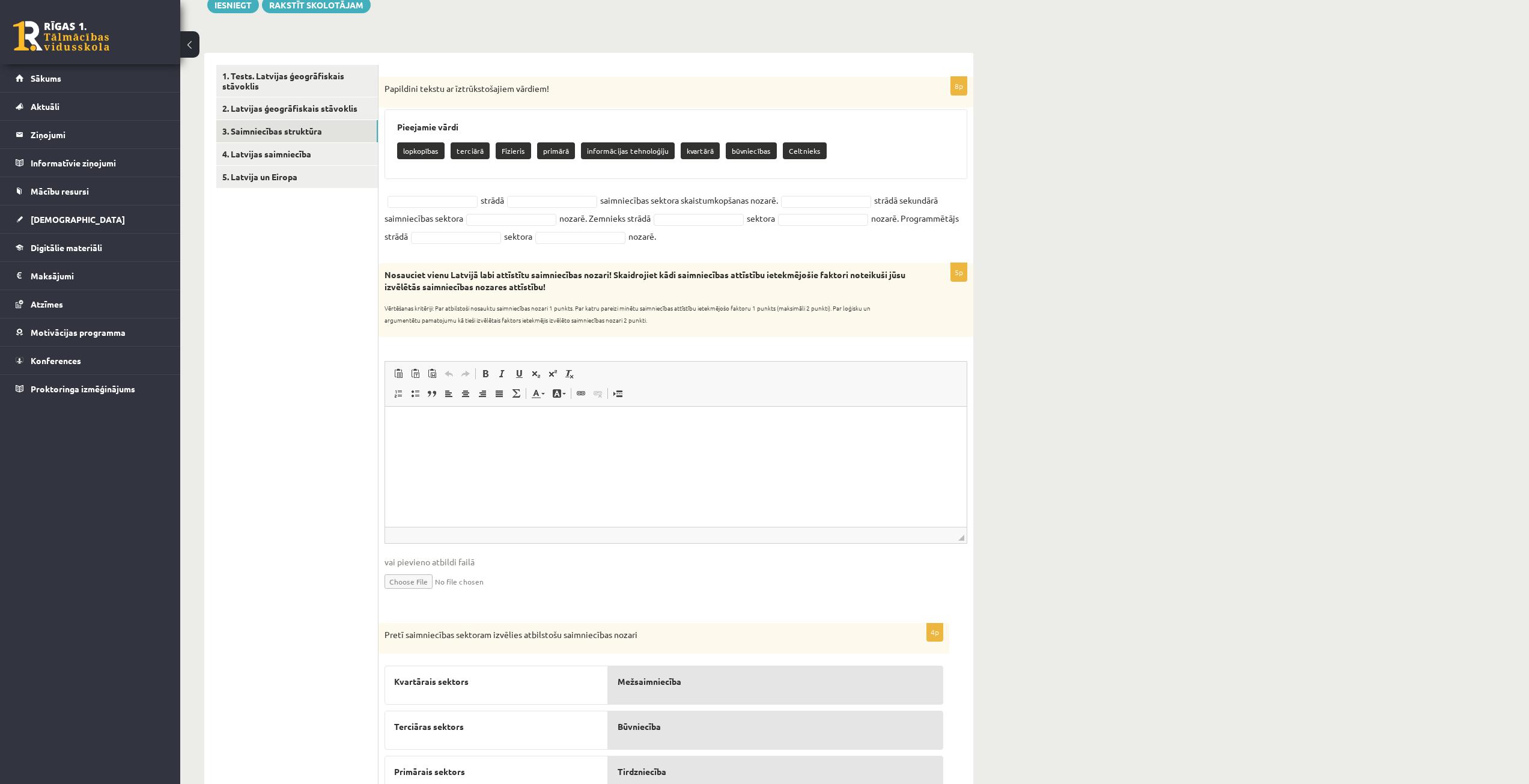
scroll to position [130, 0]
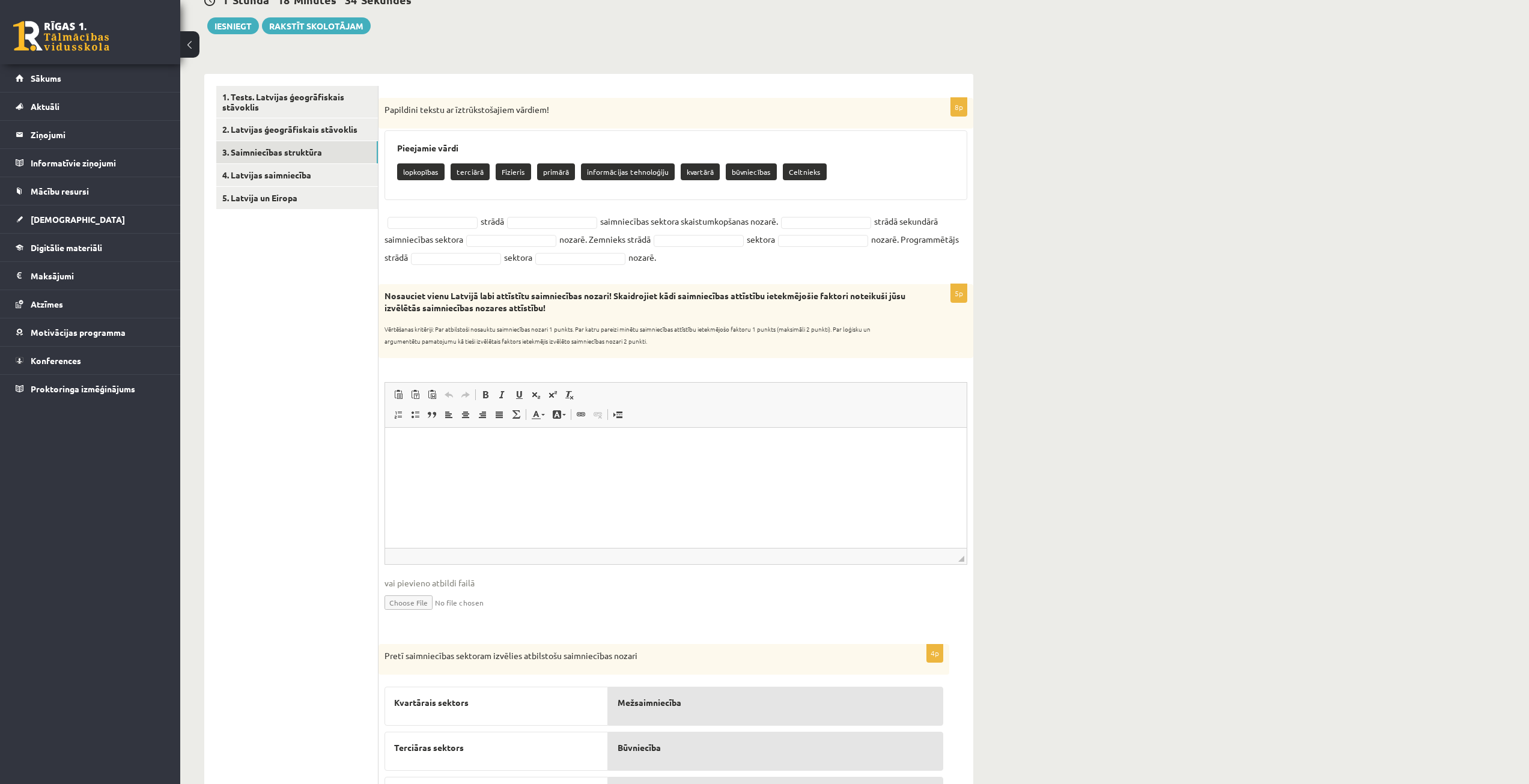
click at [1177, 200] on div "**********" at bounding box center [854, 410] width 1349 height 986
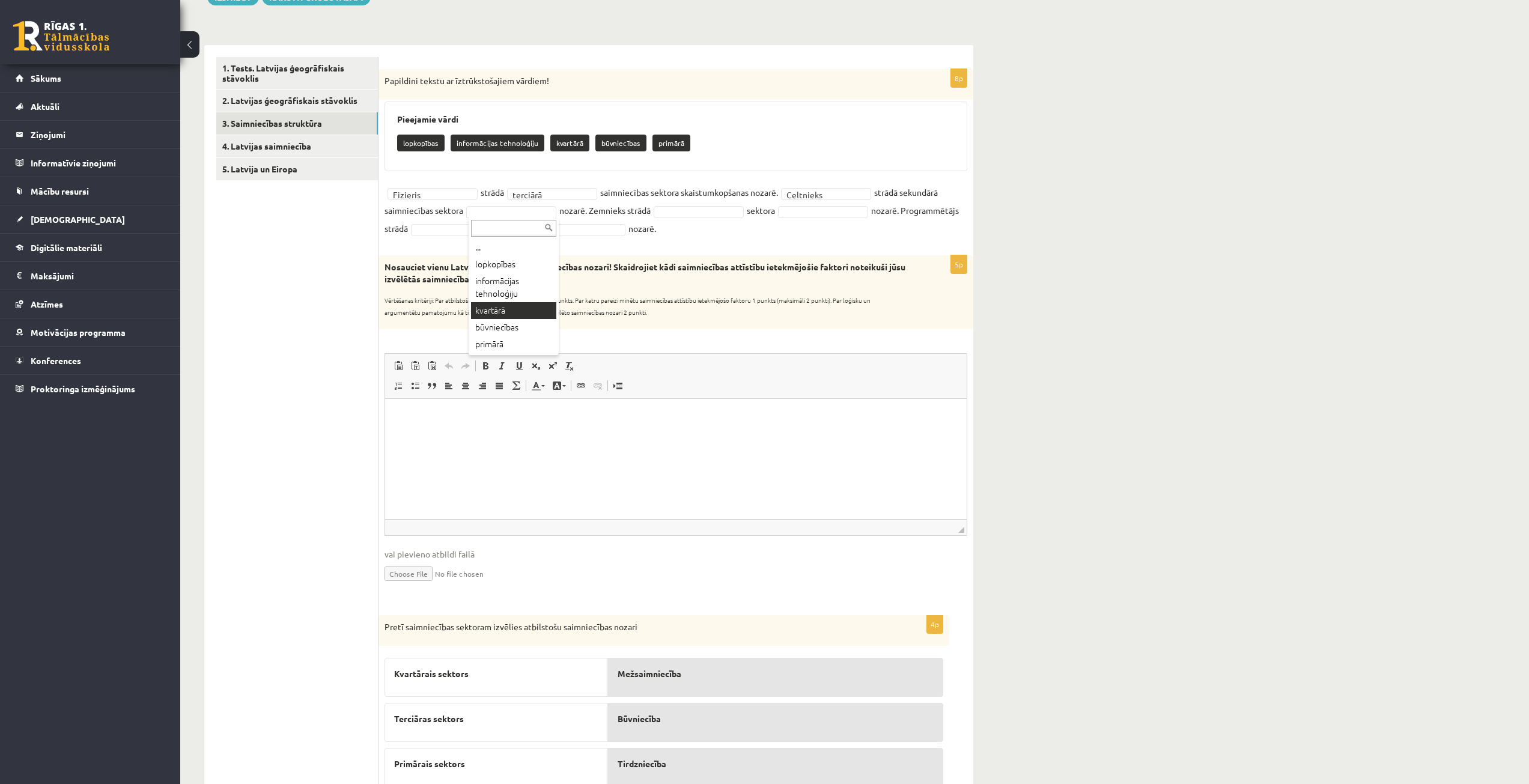
scroll to position [69, 0]
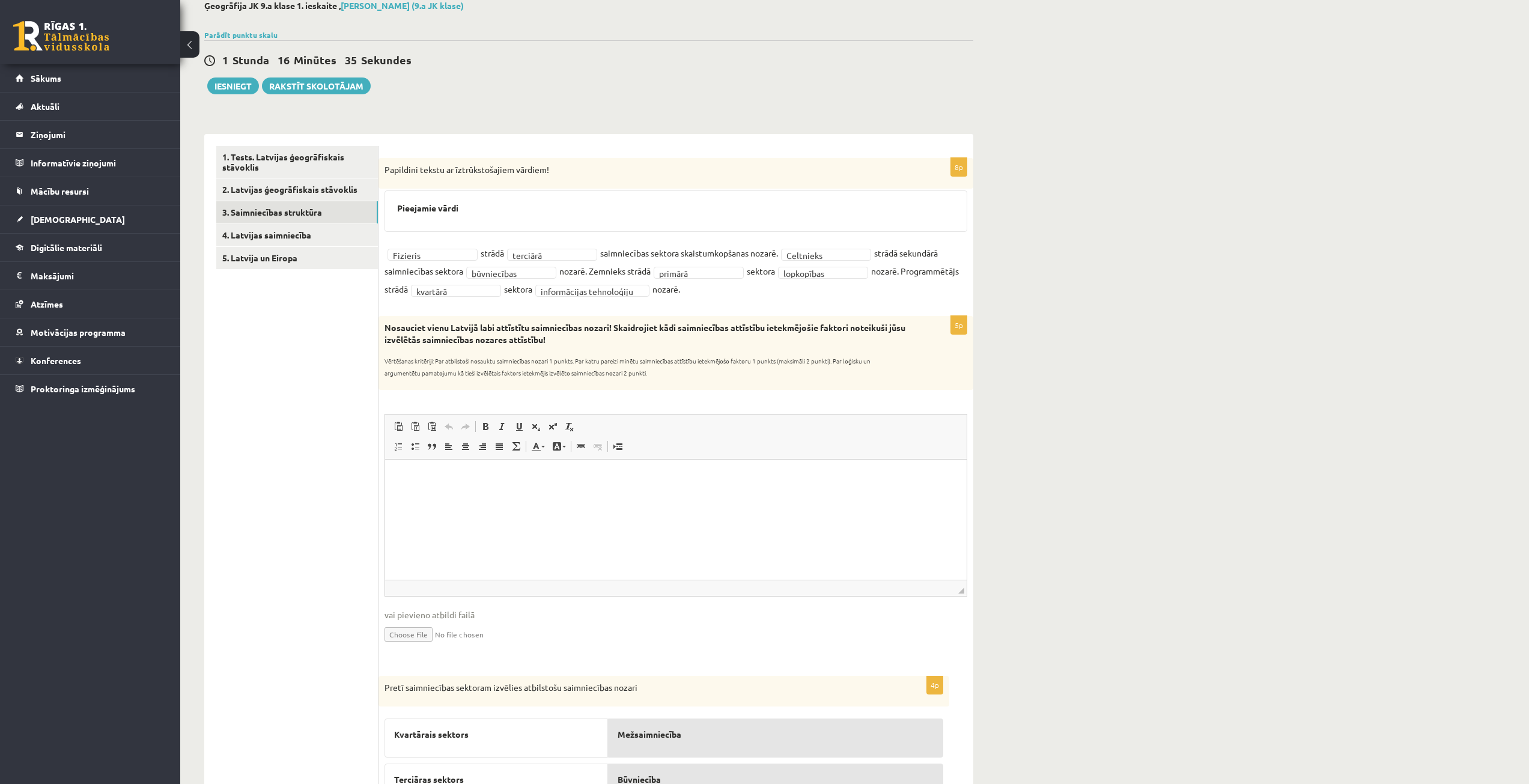
click at [809, 303] on div "**********" at bounding box center [676, 231] width 595 height 146
click at [1201, 185] on div "**********" at bounding box center [854, 455] width 1349 height 958
click at [532, 495] on html at bounding box center [676, 478] width 582 height 37
drag, startPoint x: 541, startPoint y: 476, endPoint x: 530, endPoint y: 476, distance: 11.0
click at [530, 476] on p "**********" at bounding box center [676, 484] width 557 height 25
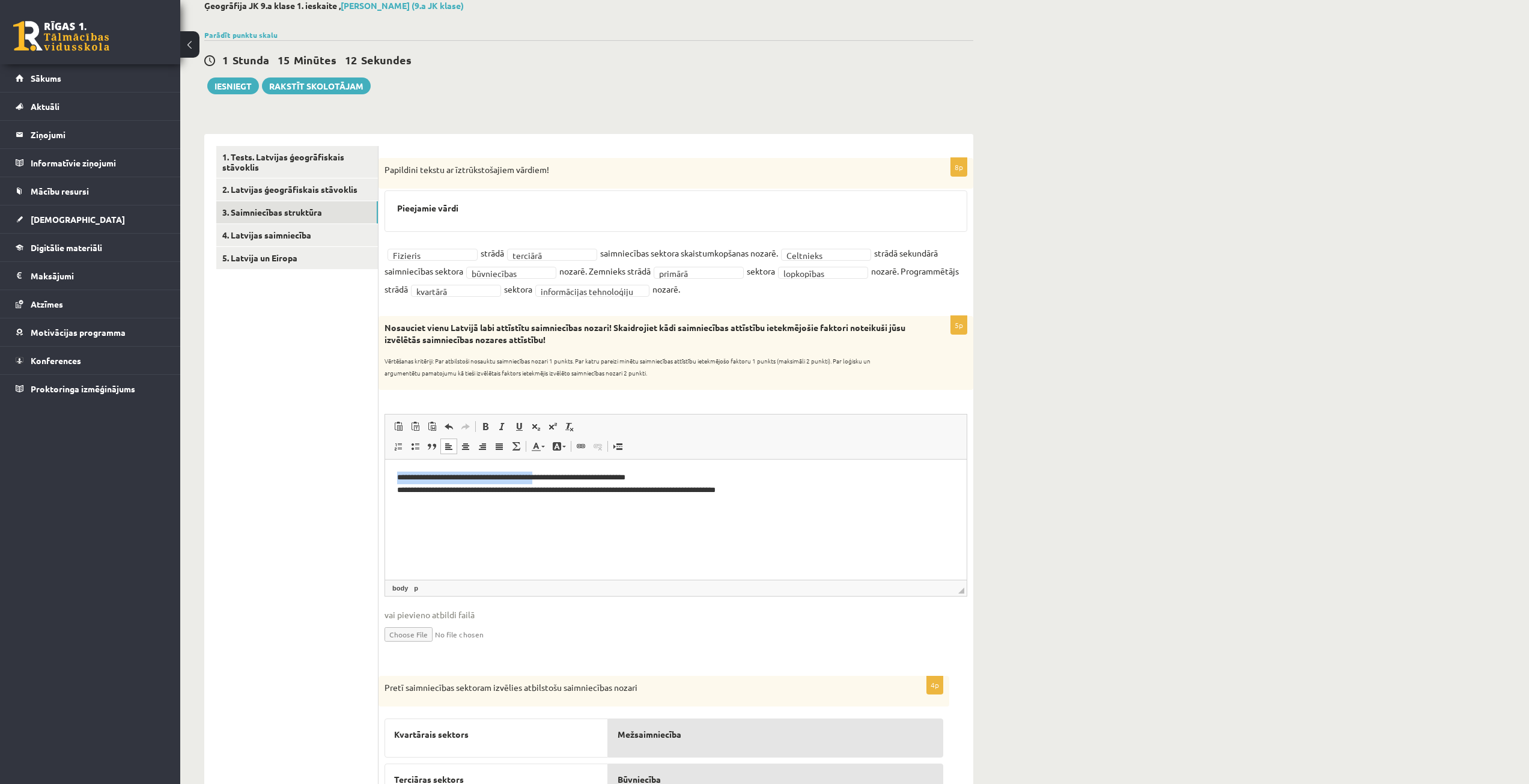
drag, startPoint x: 544, startPoint y: 475, endPoint x: 370, endPoint y: 470, distance: 174.1
click at [385, 470] on html "**********" at bounding box center [676, 484] width 582 height 49
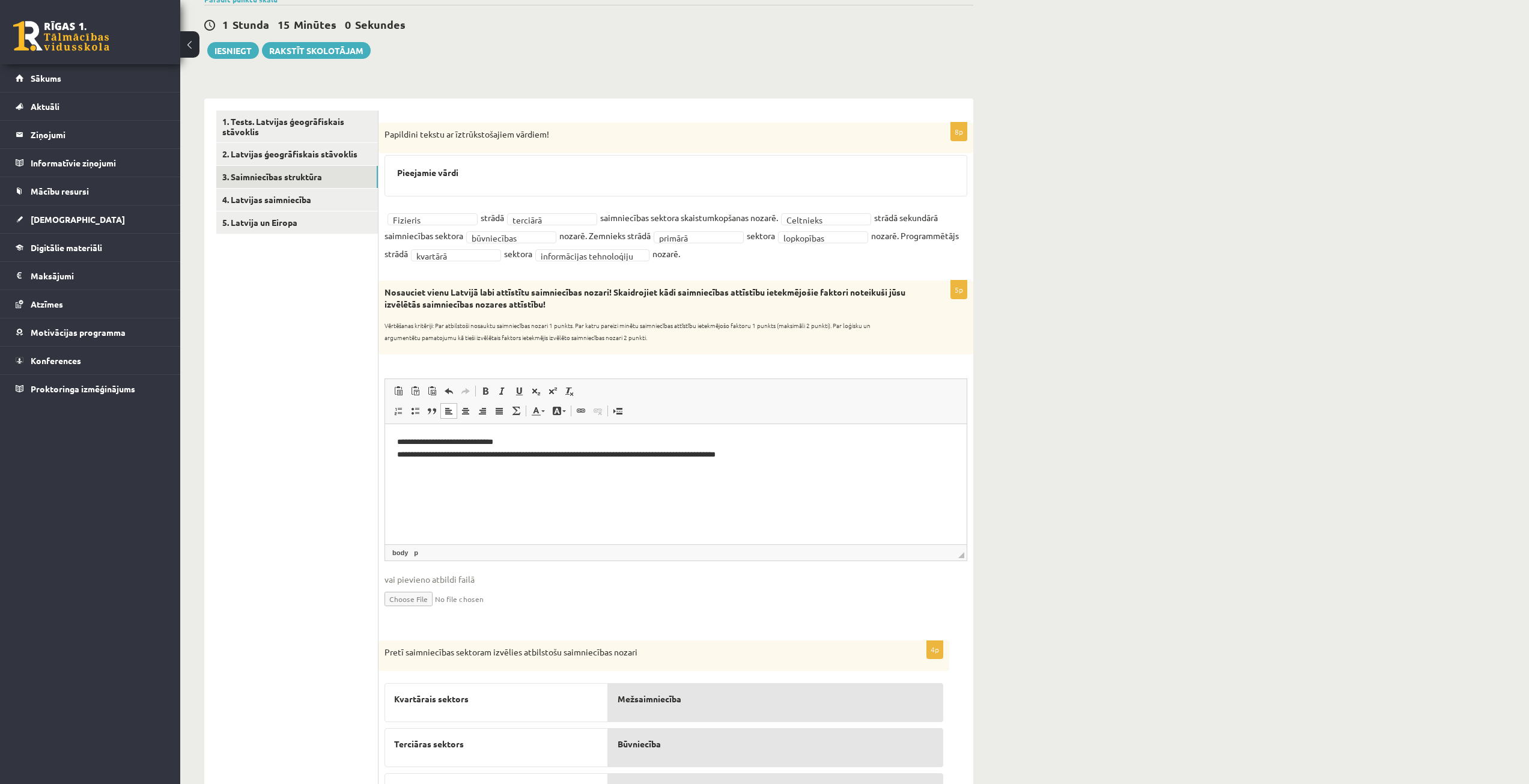
scroll to position [0, 0]
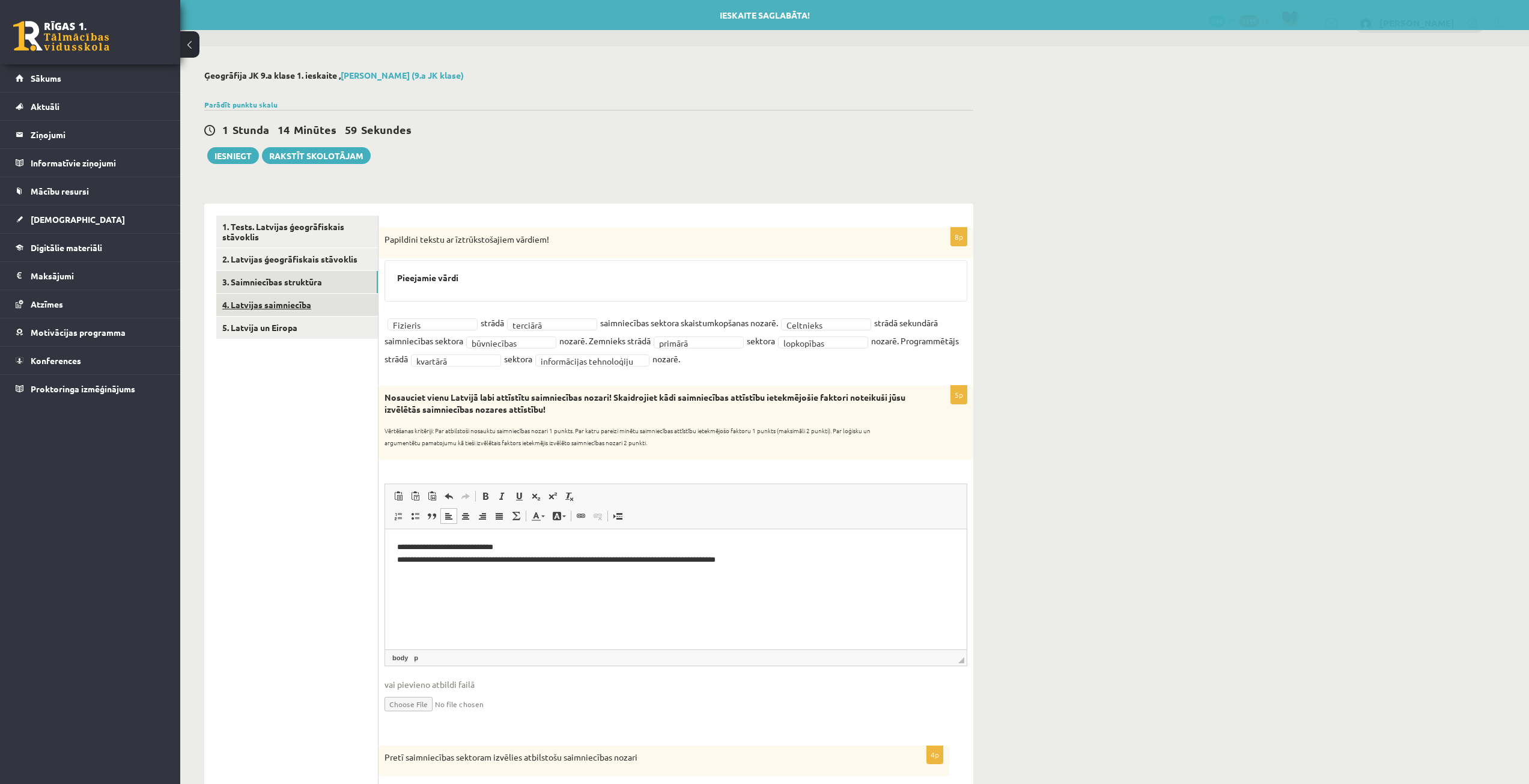
click at [285, 294] on link "4. Latvijas saimniecība" at bounding box center [297, 305] width 162 height 22
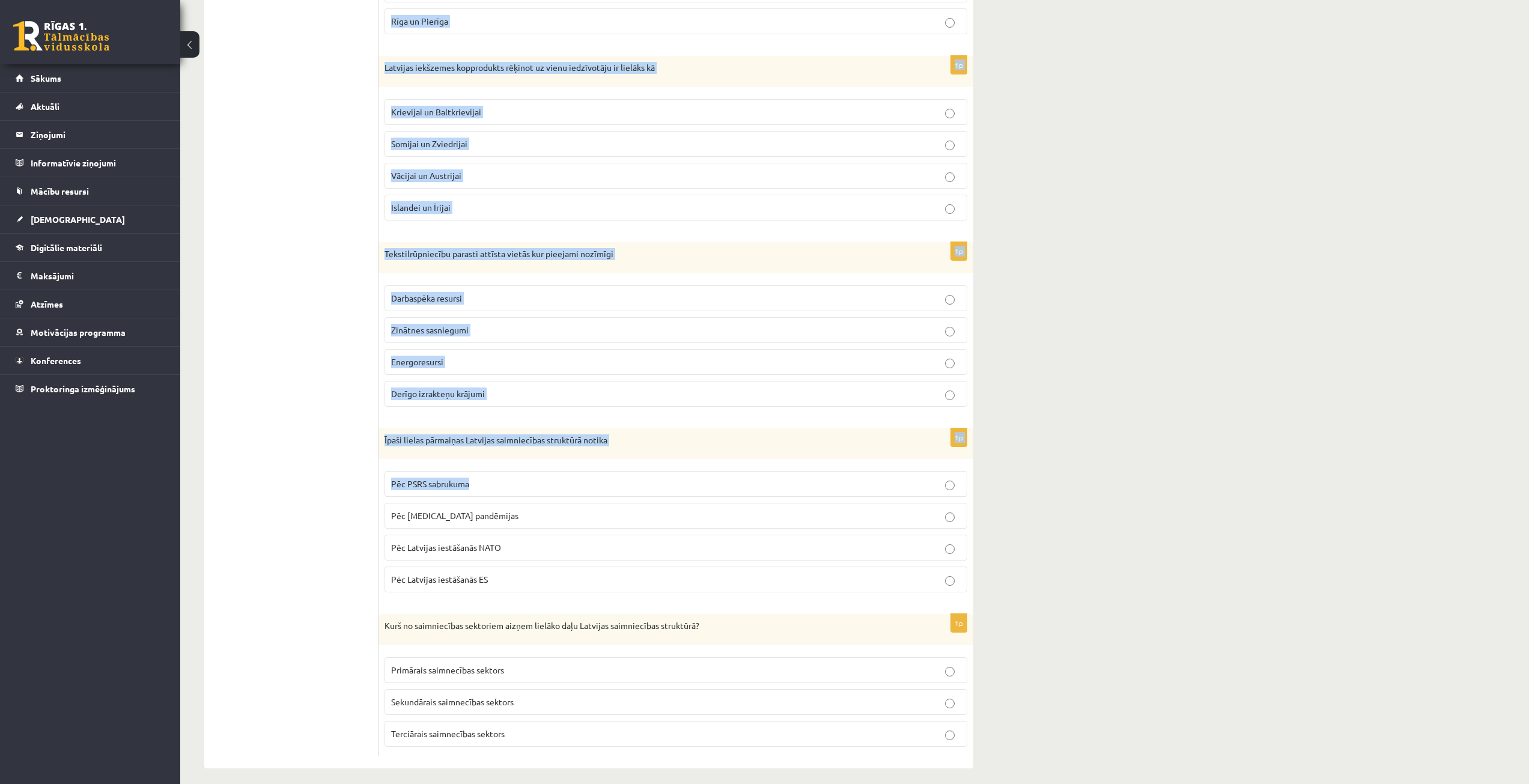
scroll to position [367, 0]
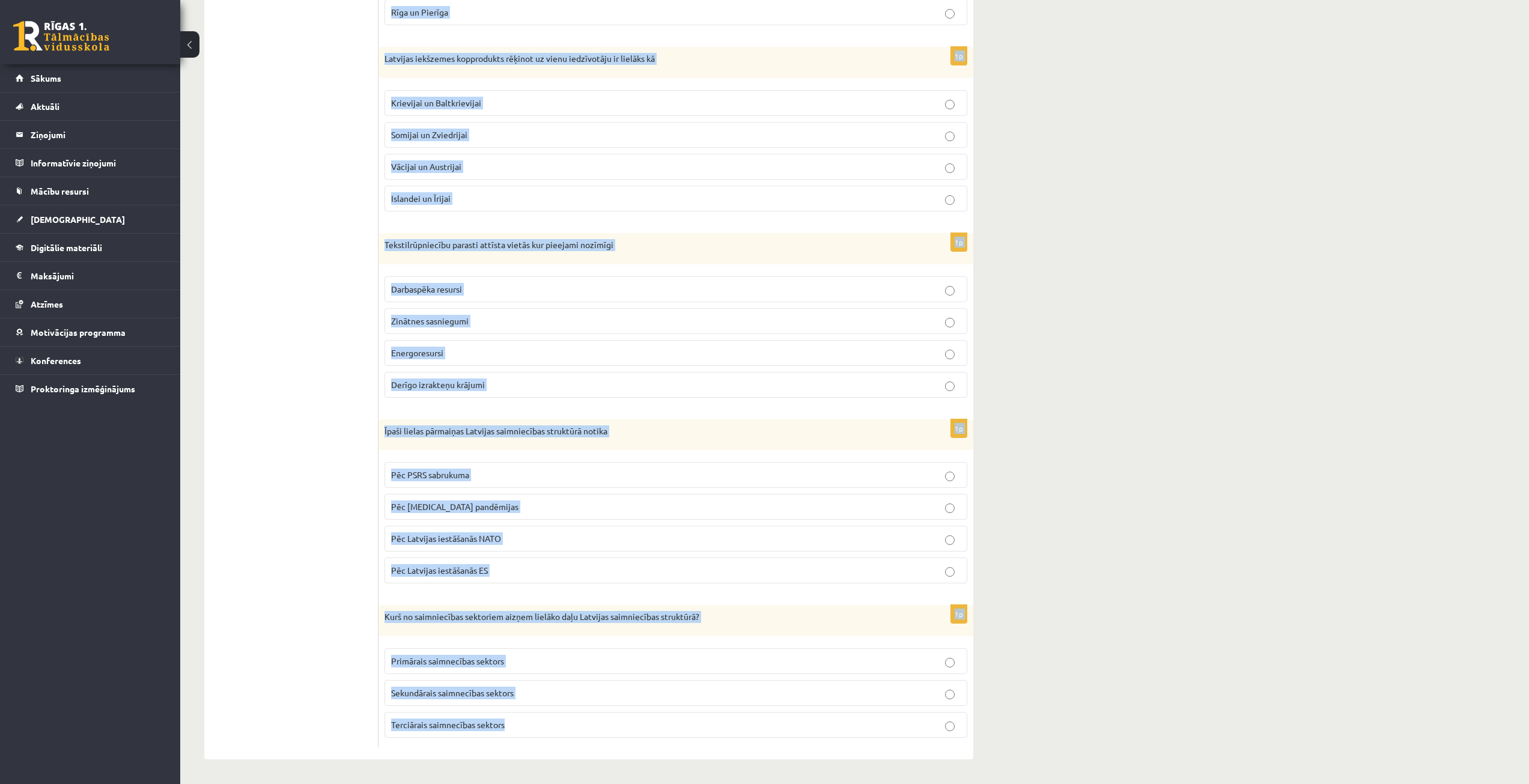
drag, startPoint x: 382, startPoint y: 238, endPoint x: 556, endPoint y: 750, distance: 540.8
click at [556, 750] on div "1p Saimnieciski attīstītākā Latvijas daļa ir Vidzemes ZA Latgale Kurzemes piekr…" at bounding box center [676, 298] width 595 height 922
copy form "Saimnieciski attīstītākā Latvijas daļa ir Vidzemes ZA Latgale Kurzemes piekrast…"
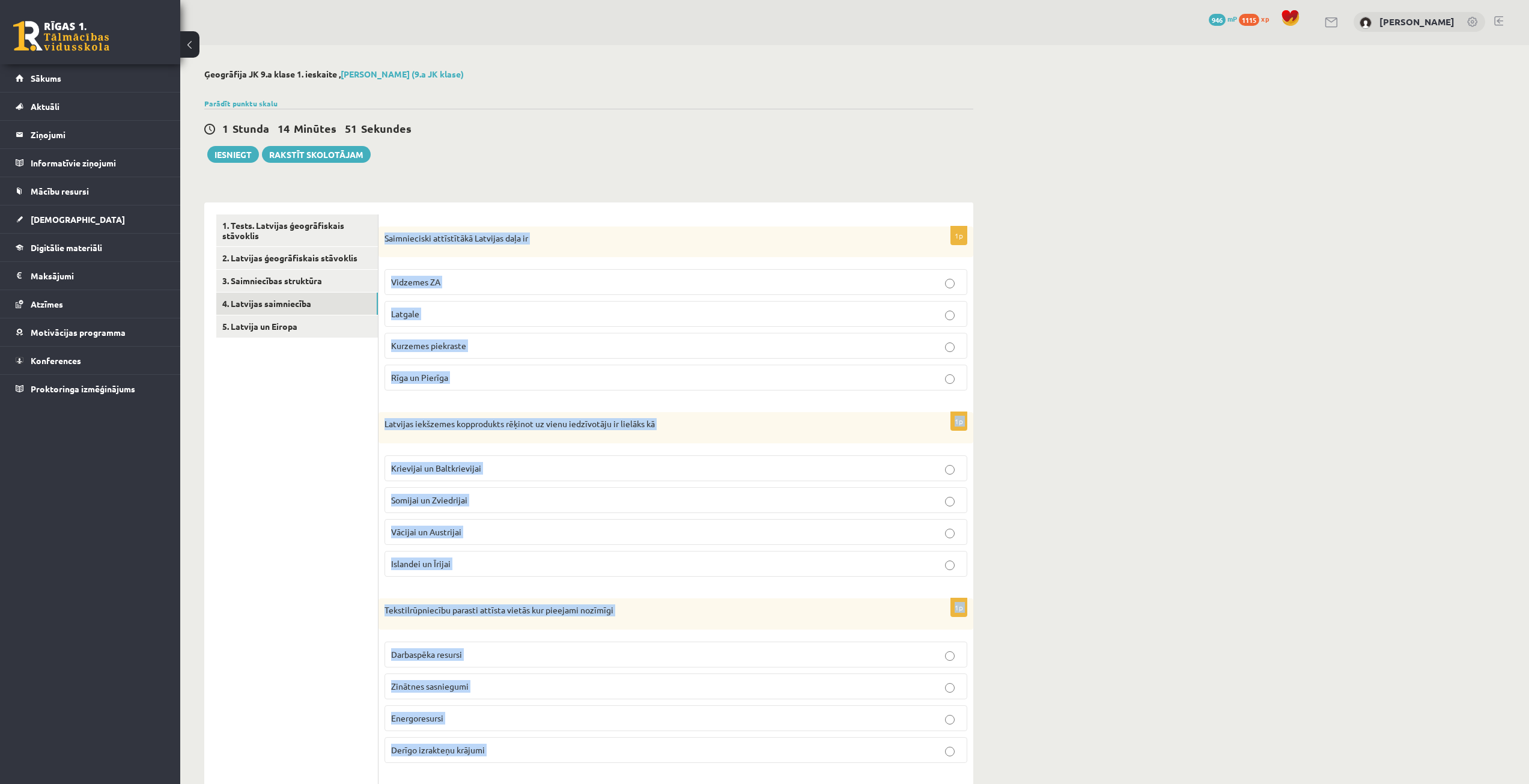
scroll to position [0, 0]
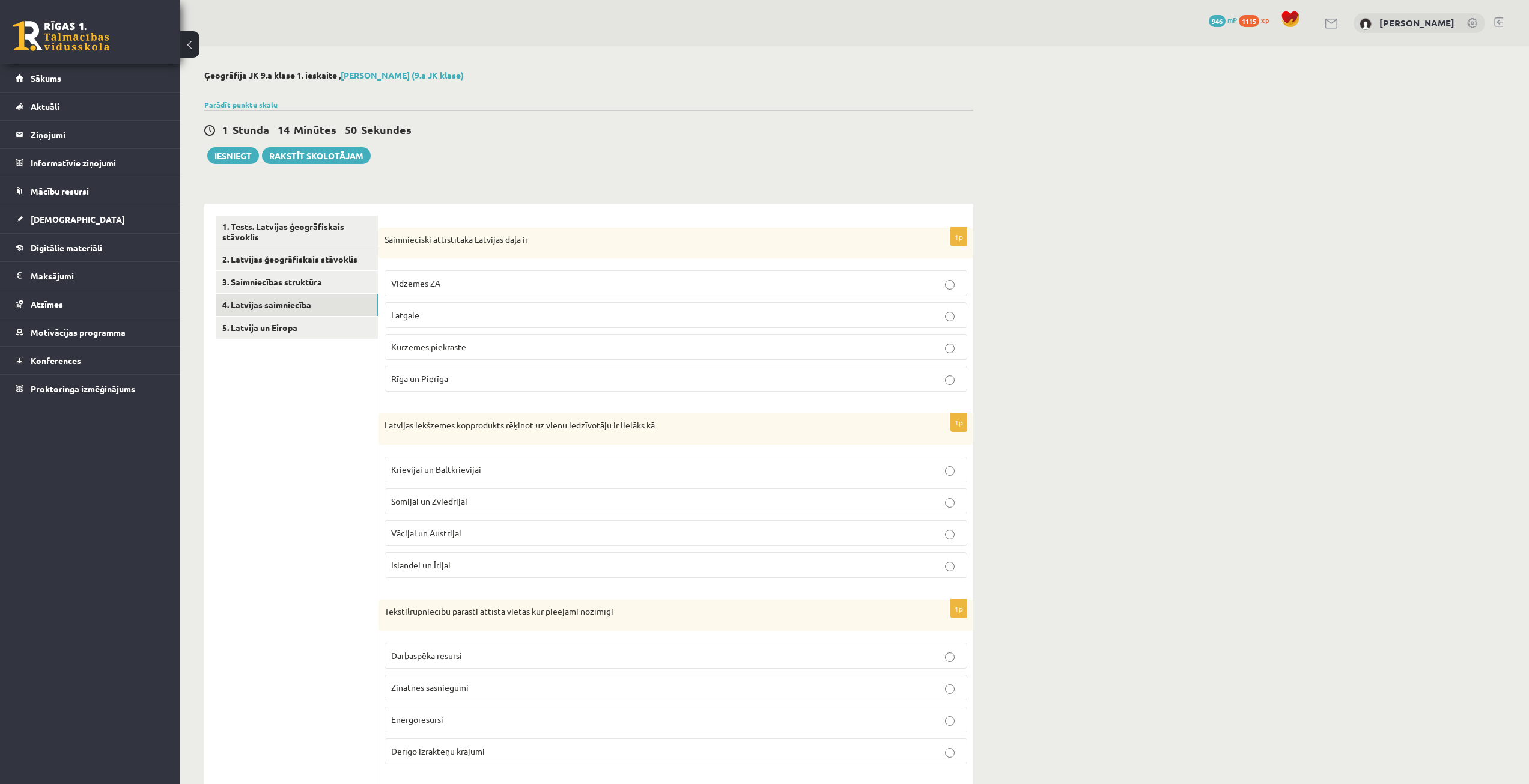
click at [329, 563] on ul "1. Tests. Latvijas ģeogrāfiskais stāvoklis 2. Latvijas ģeogrāfiskais stāvoklis …" at bounding box center [298, 664] width 162 height 898
click at [485, 379] on p "Rīga un Pierīga" at bounding box center [676, 379] width 570 height 13
click at [437, 464] on p "Krievijai un Baltkrievijai" at bounding box center [676, 470] width 570 height 13
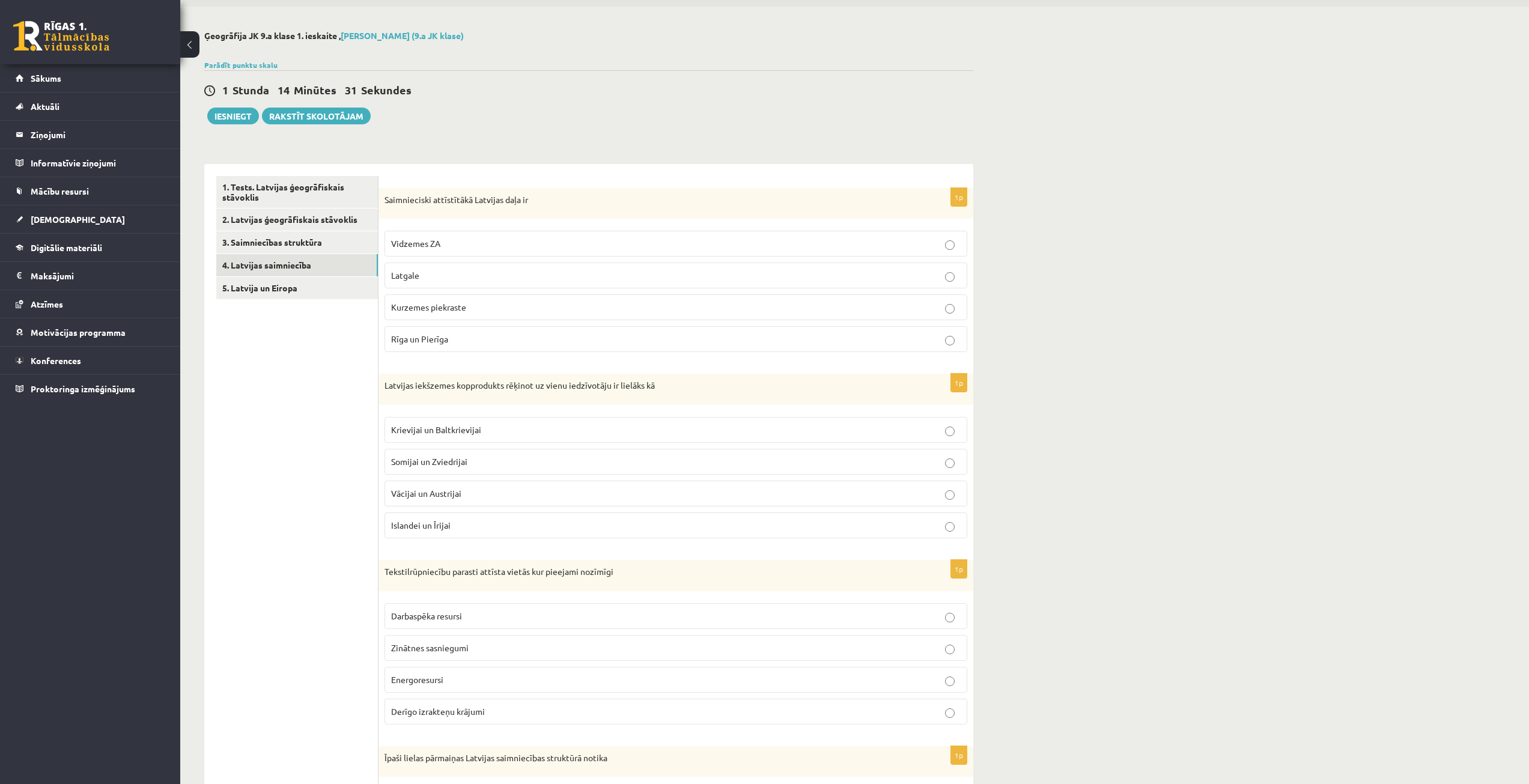
scroll to position [60, 0]
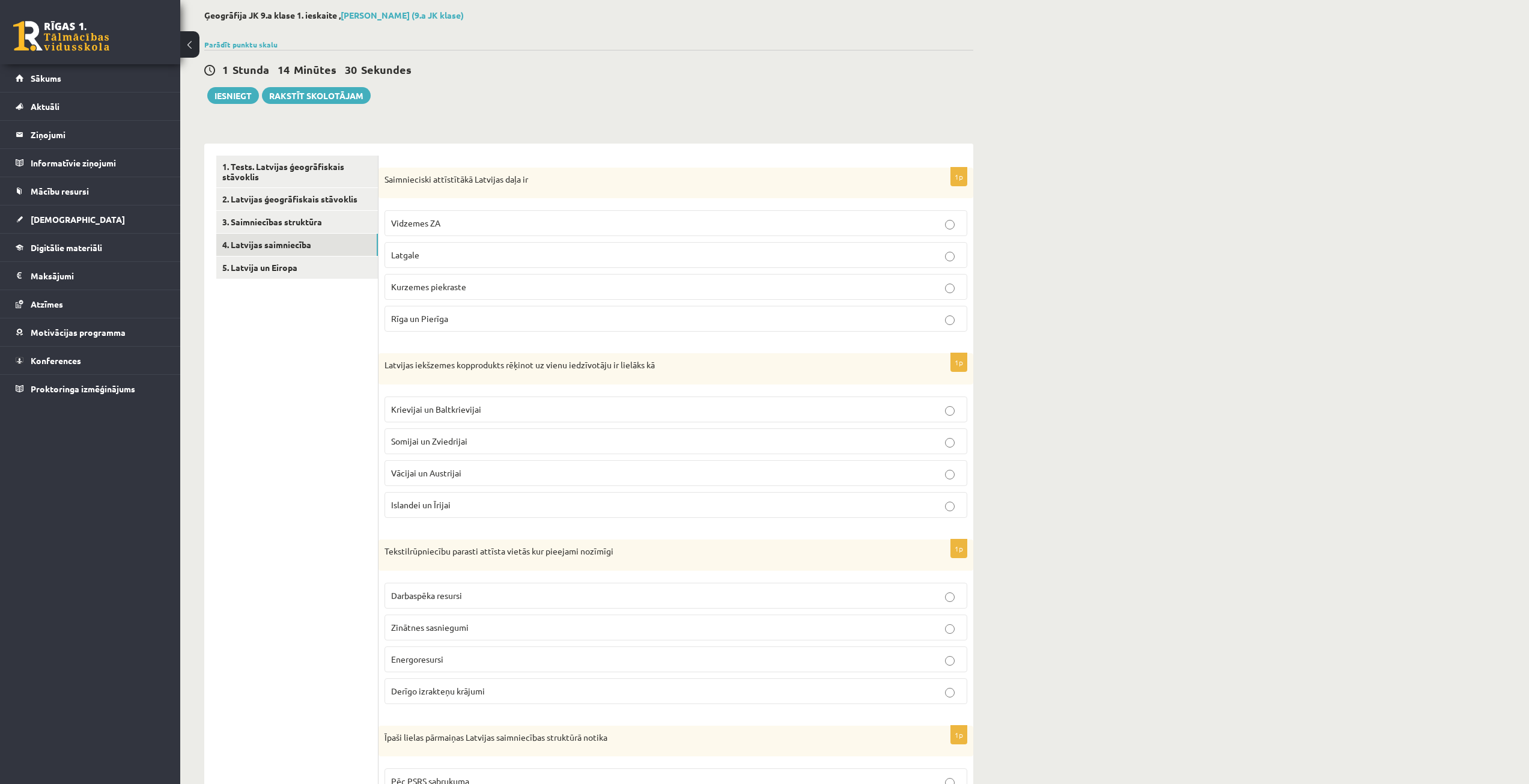
click at [436, 696] on span "Derīgo izrakteņu krājumi" at bounding box center [438, 691] width 94 height 11
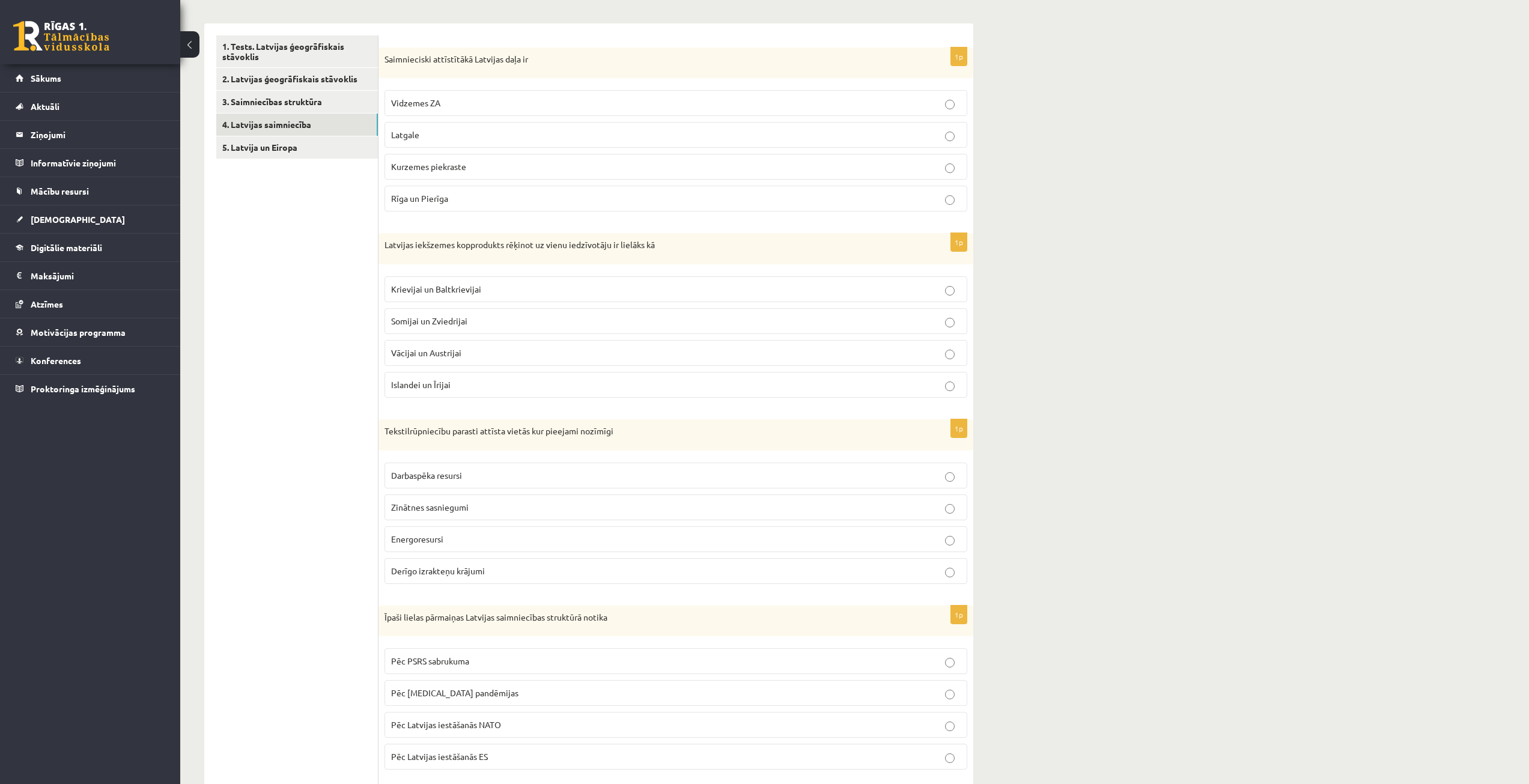
scroll to position [300, 0]
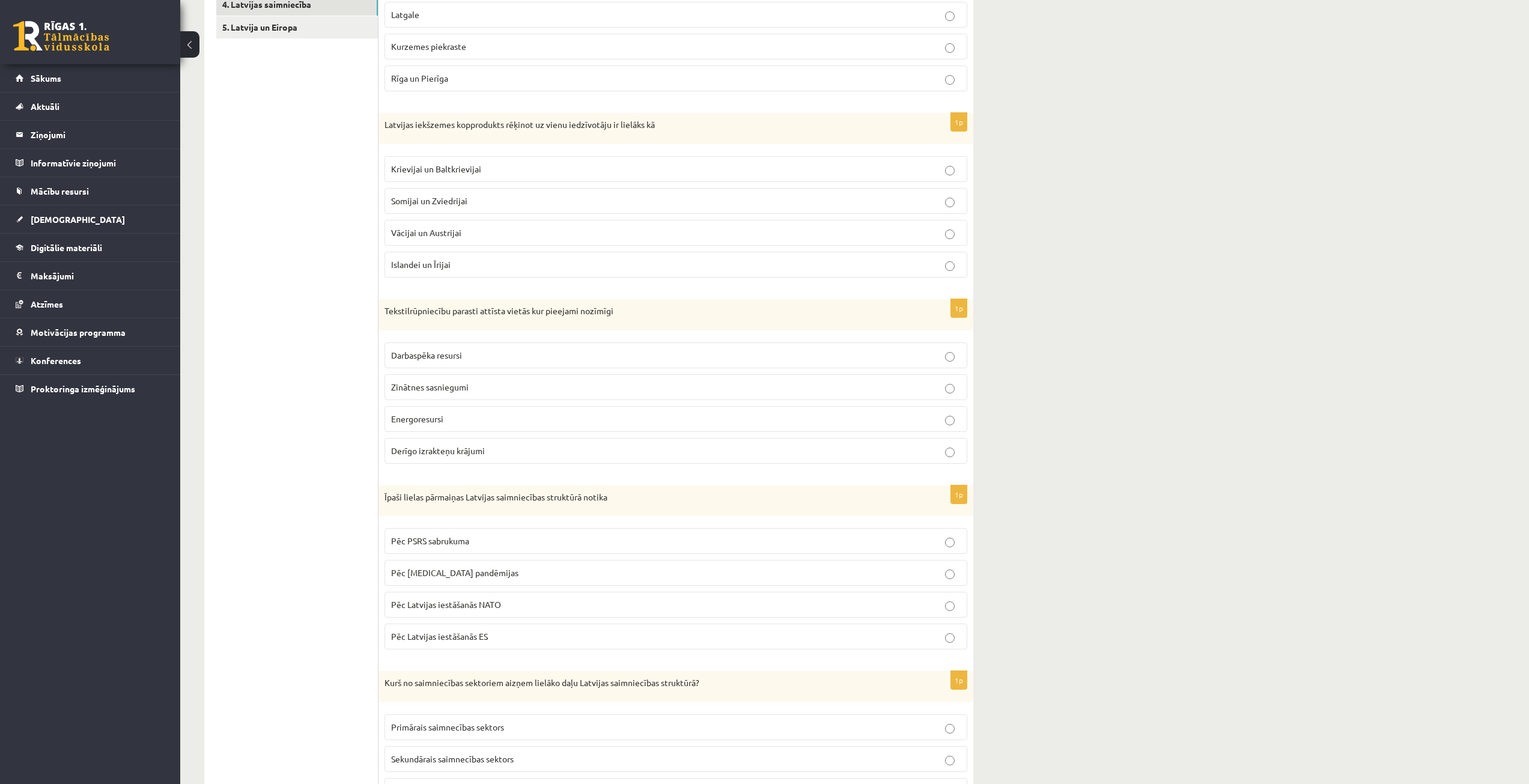
click at [537, 363] on label "Darbaspēka resursi" at bounding box center [676, 355] width 583 height 26
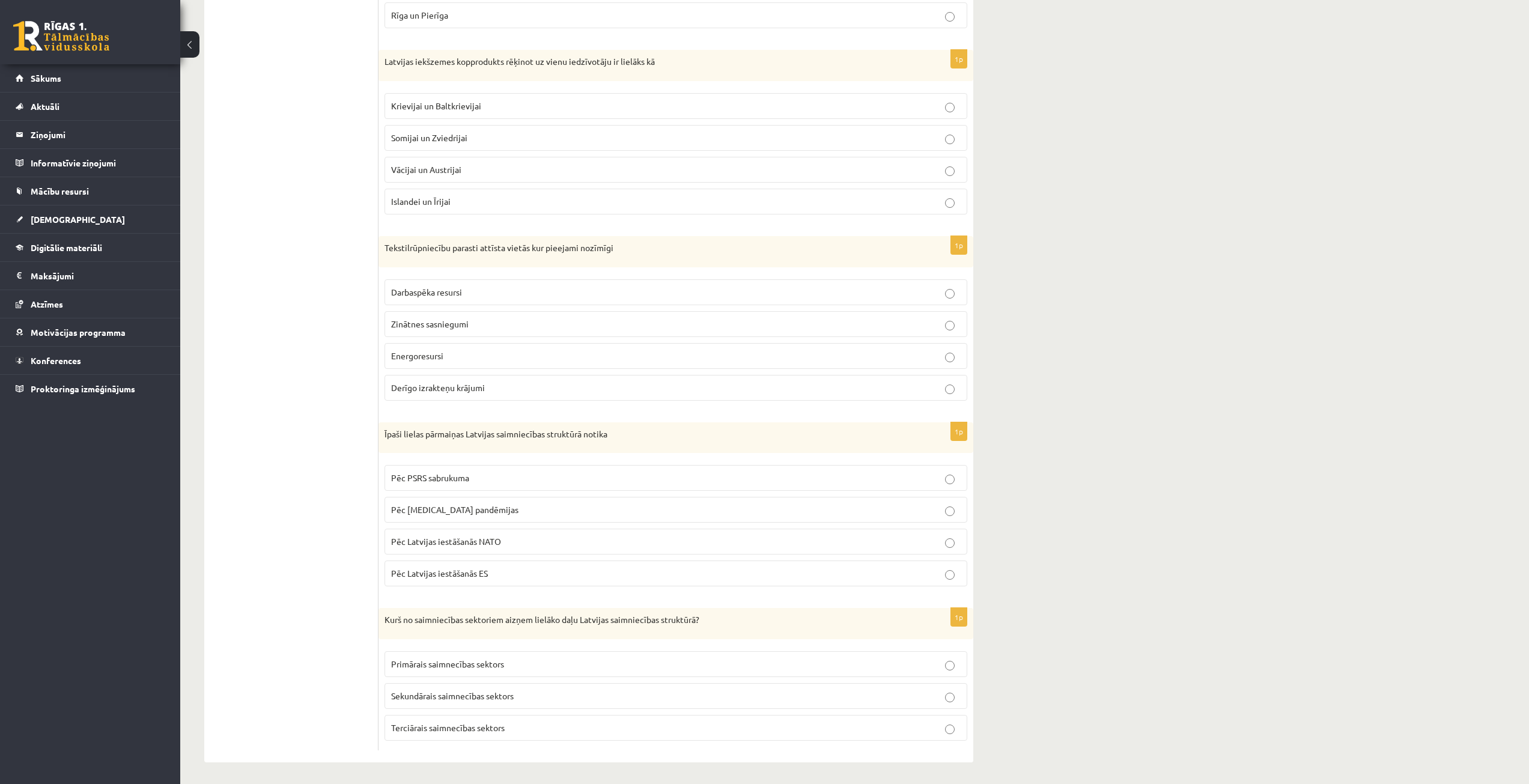
scroll to position [367, 0]
click at [464, 473] on span "Pēc PSRS sabrukuma" at bounding box center [430, 475] width 78 height 11
click at [441, 726] on span "Terciārais saimnecības sektors" at bounding box center [448, 724] width 114 height 11
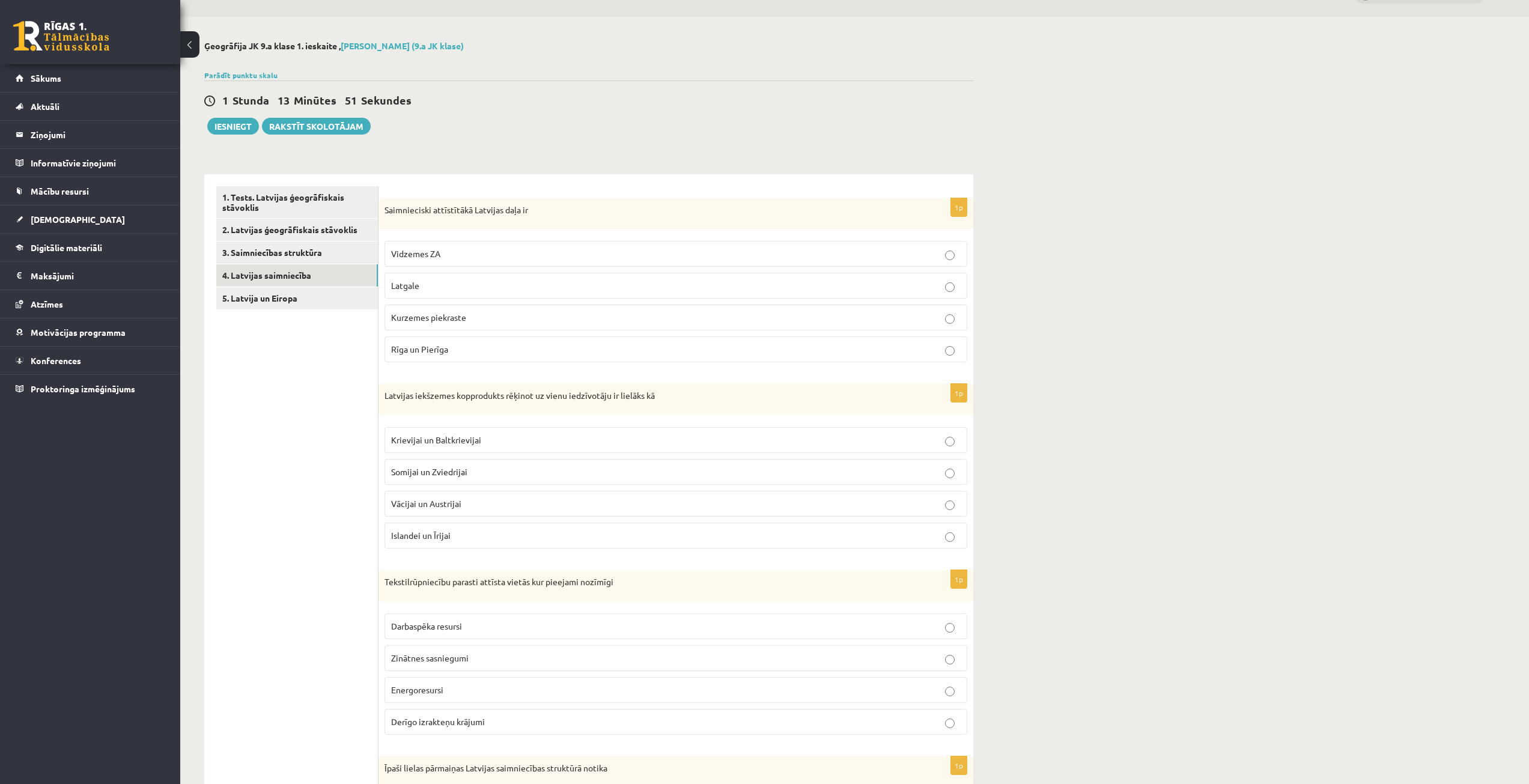
scroll to position [0, 0]
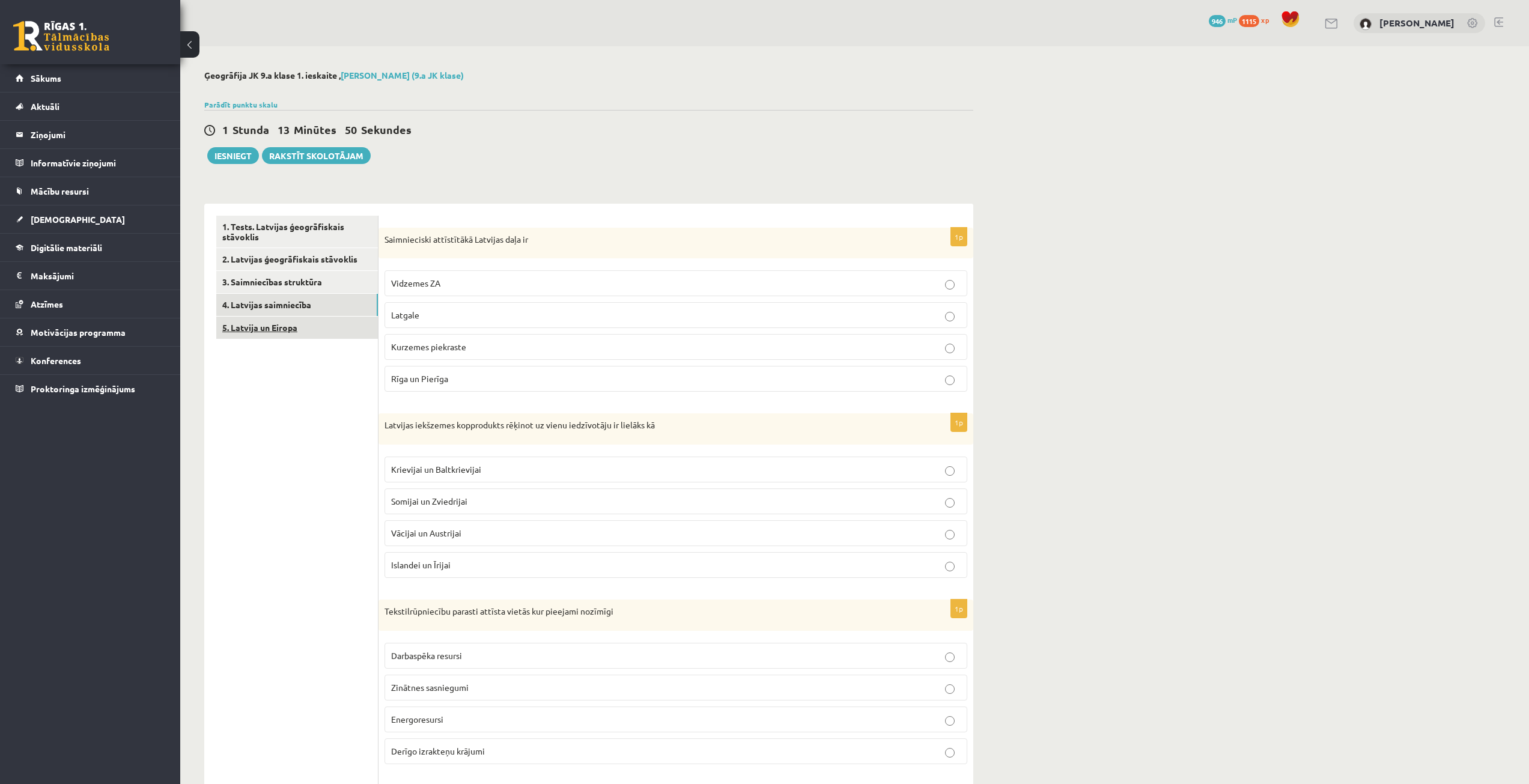
click at [292, 331] on link "5. Latvija un Eiropa" at bounding box center [297, 328] width 162 height 22
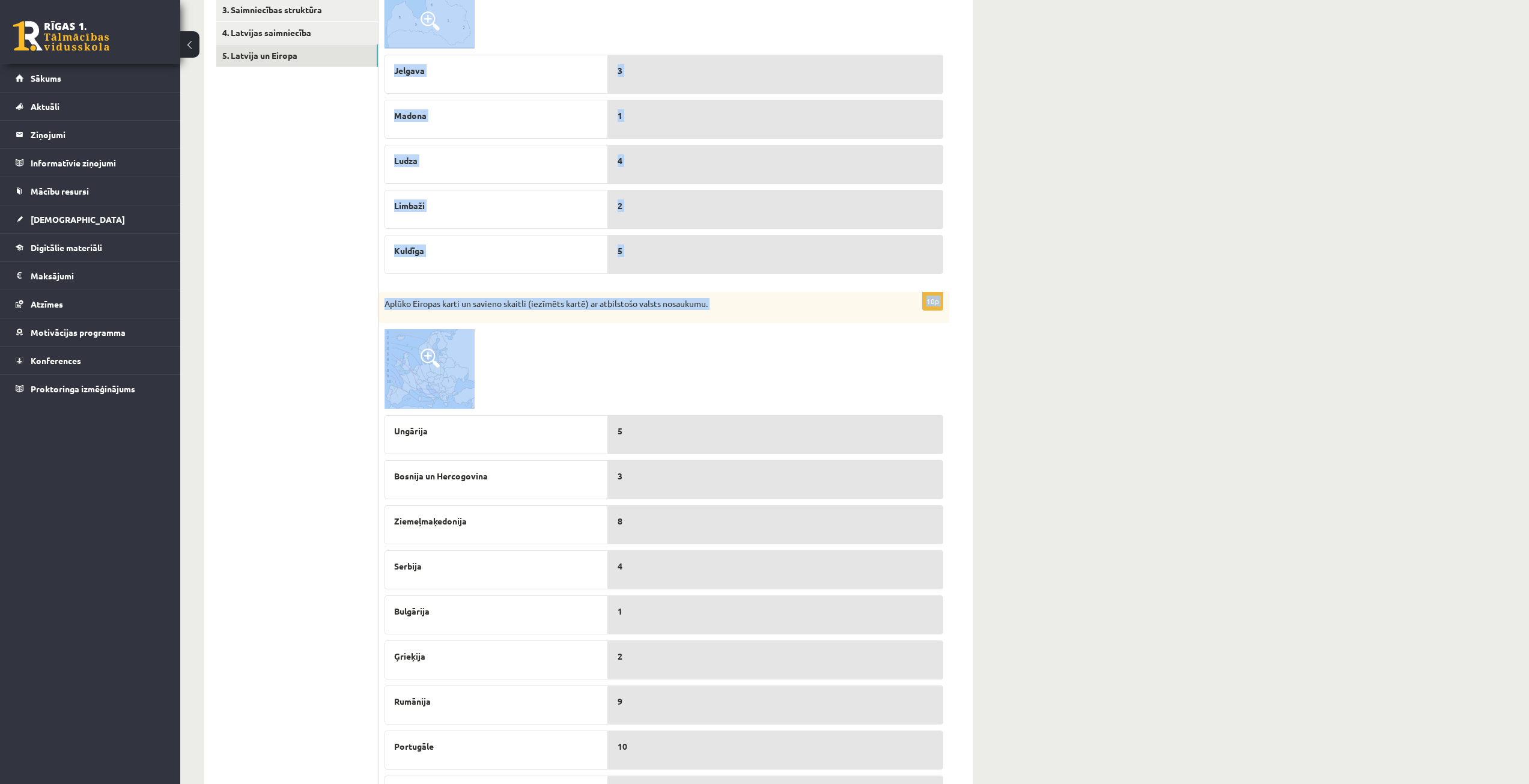
scroll to position [91, 0]
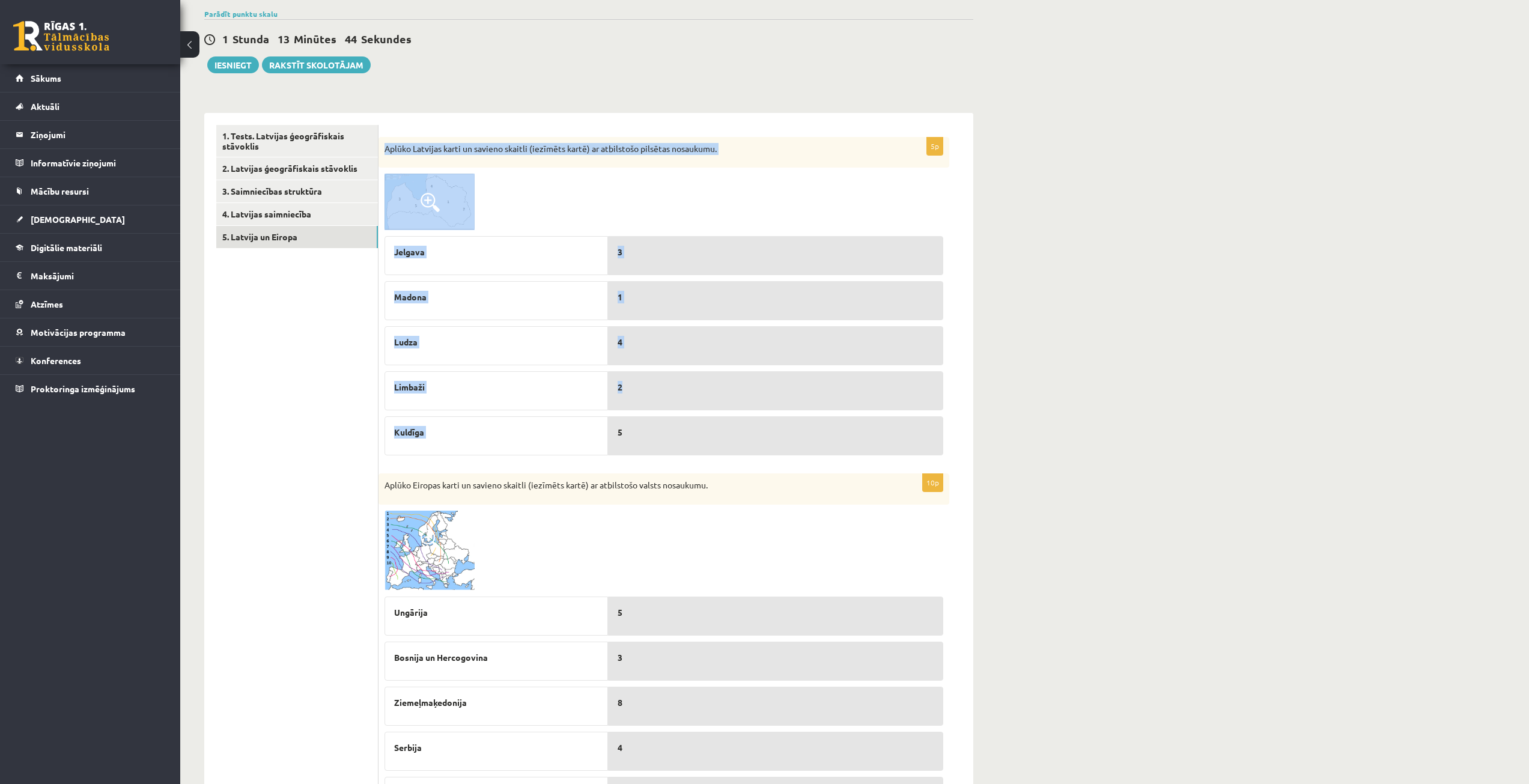
drag, startPoint x: 384, startPoint y: 235, endPoint x: 647, endPoint y: 386, distance: 303.3
click at [647, 386] on div "5p Aplūko Latvijas karti un savieno skaitli (iezīmēts kartē) ar atbilstošo pils…" at bounding box center [664, 300] width 571 height 325
click at [607, 189] on div at bounding box center [664, 202] width 559 height 57
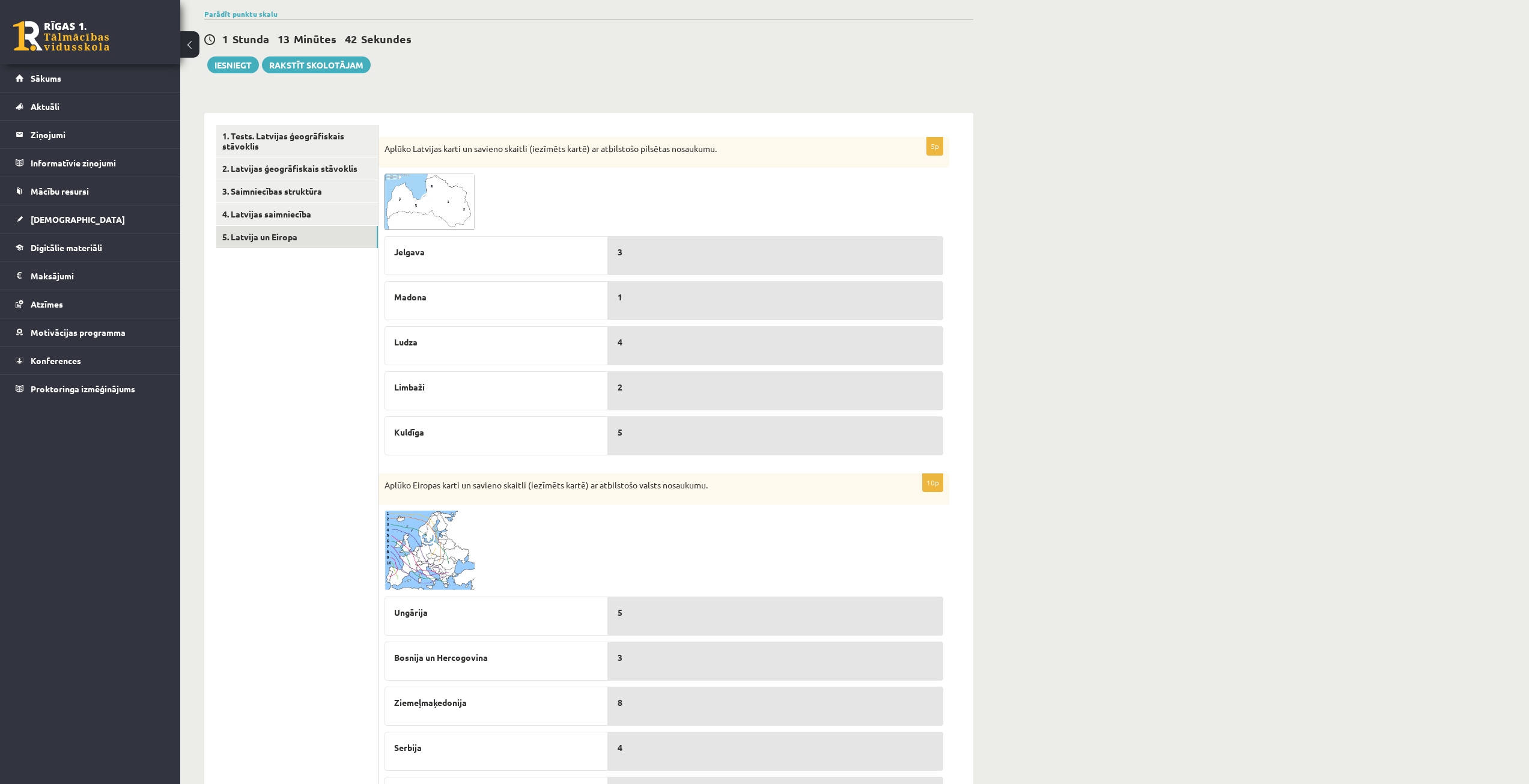
click at [458, 188] on img at bounding box center [430, 202] width 90 height 57
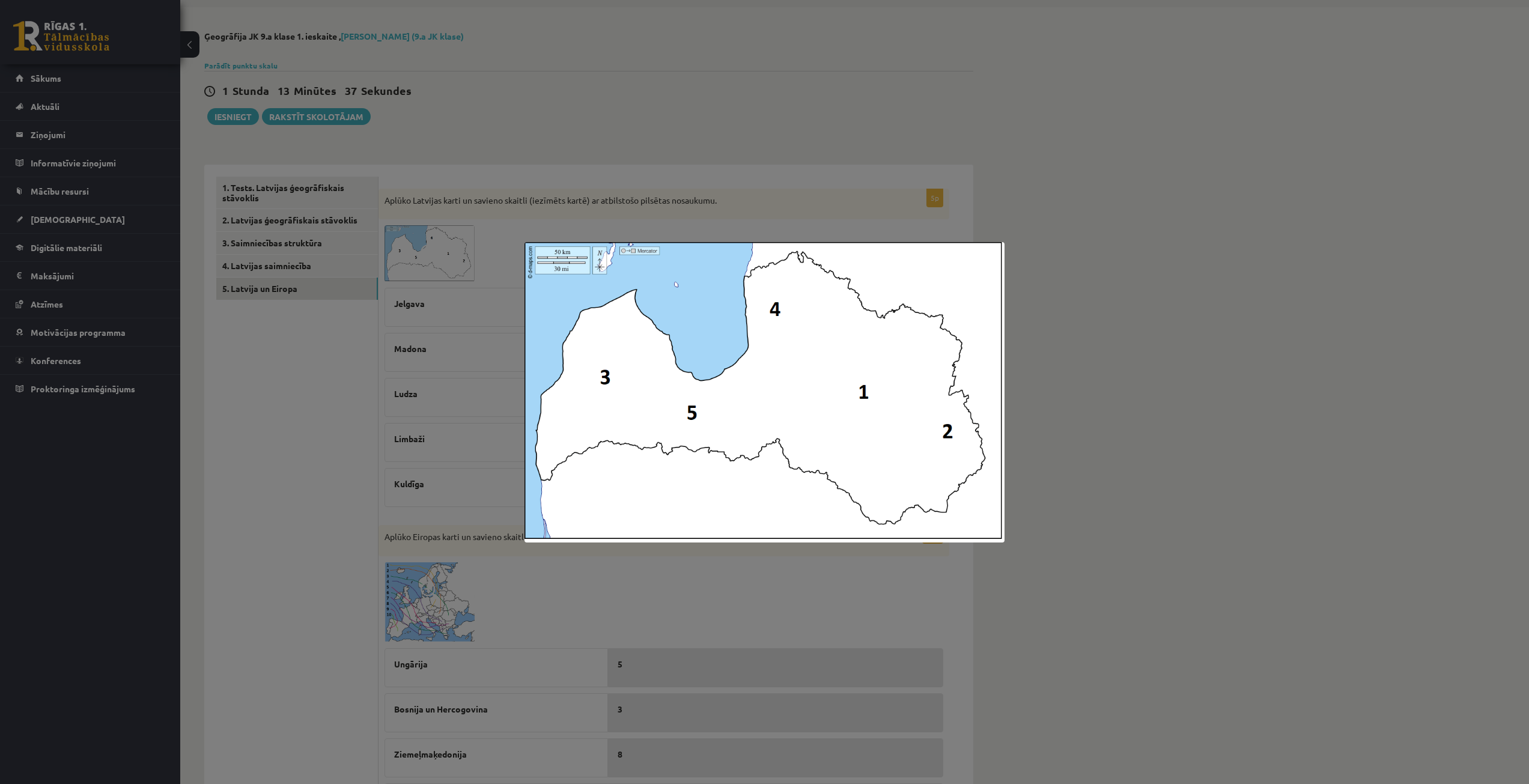
scroll to position [60, 0]
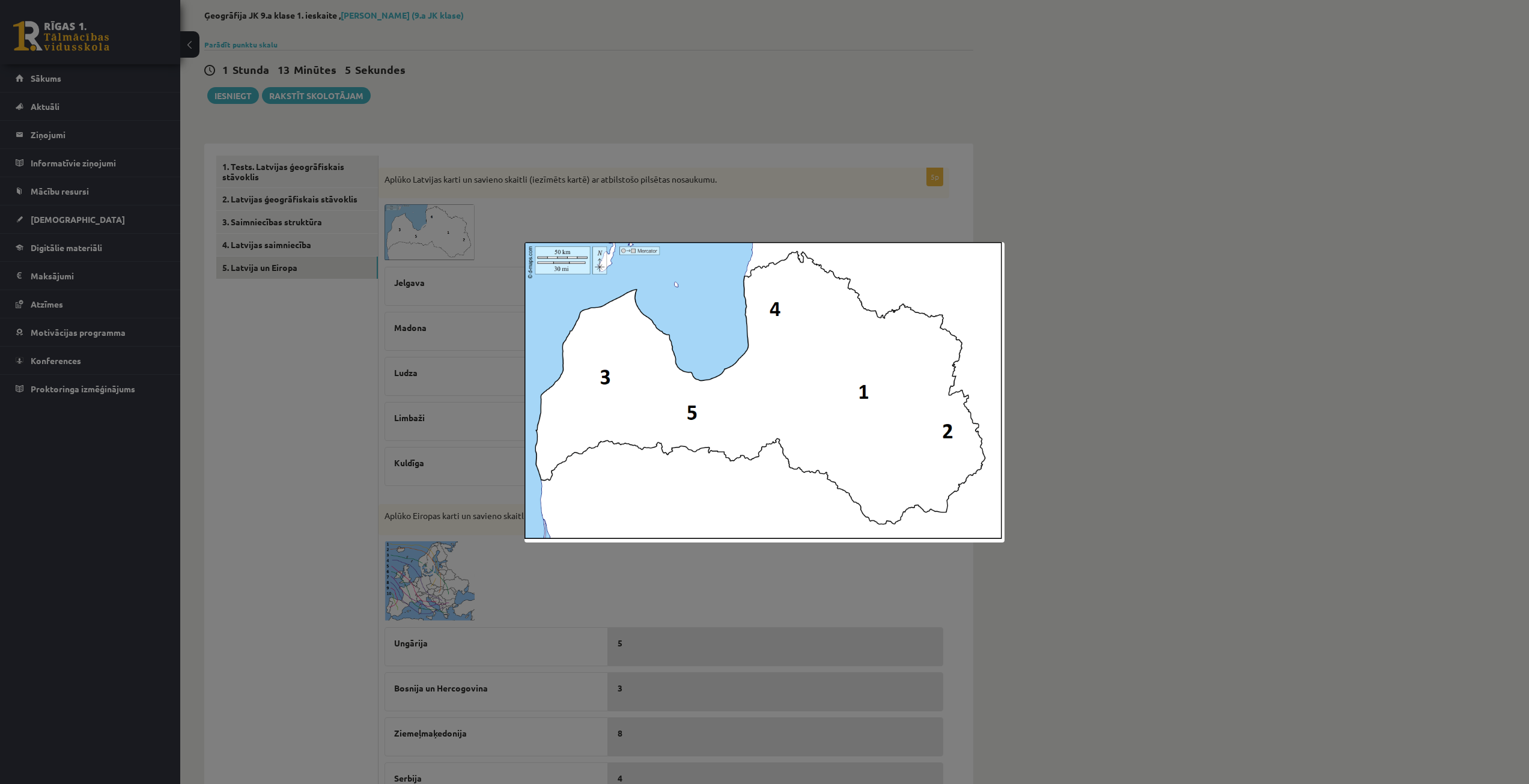
click at [464, 331] on div at bounding box center [764, 392] width 1529 height 784
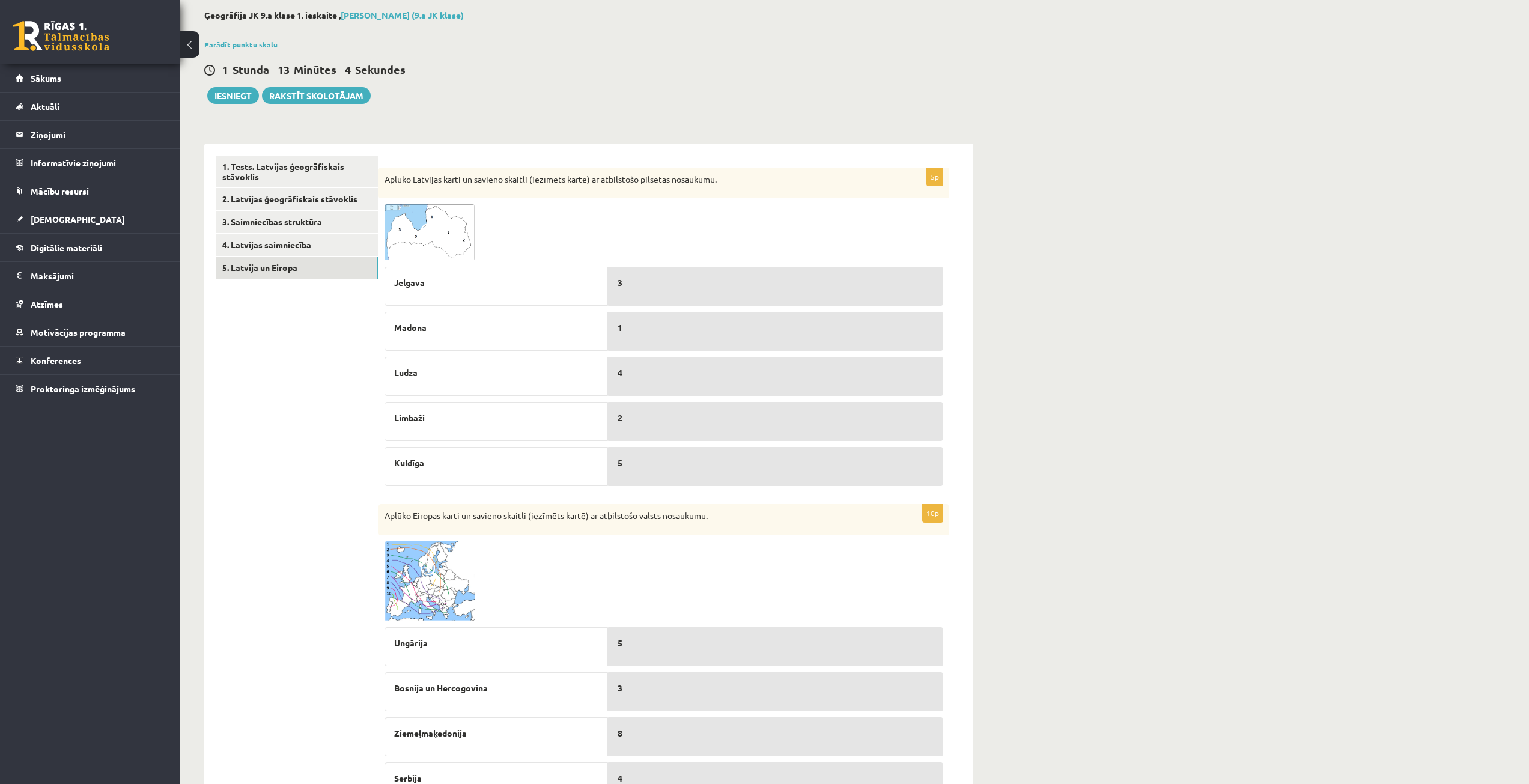
click at [688, 295] on div "3" at bounding box center [776, 286] width 335 height 39
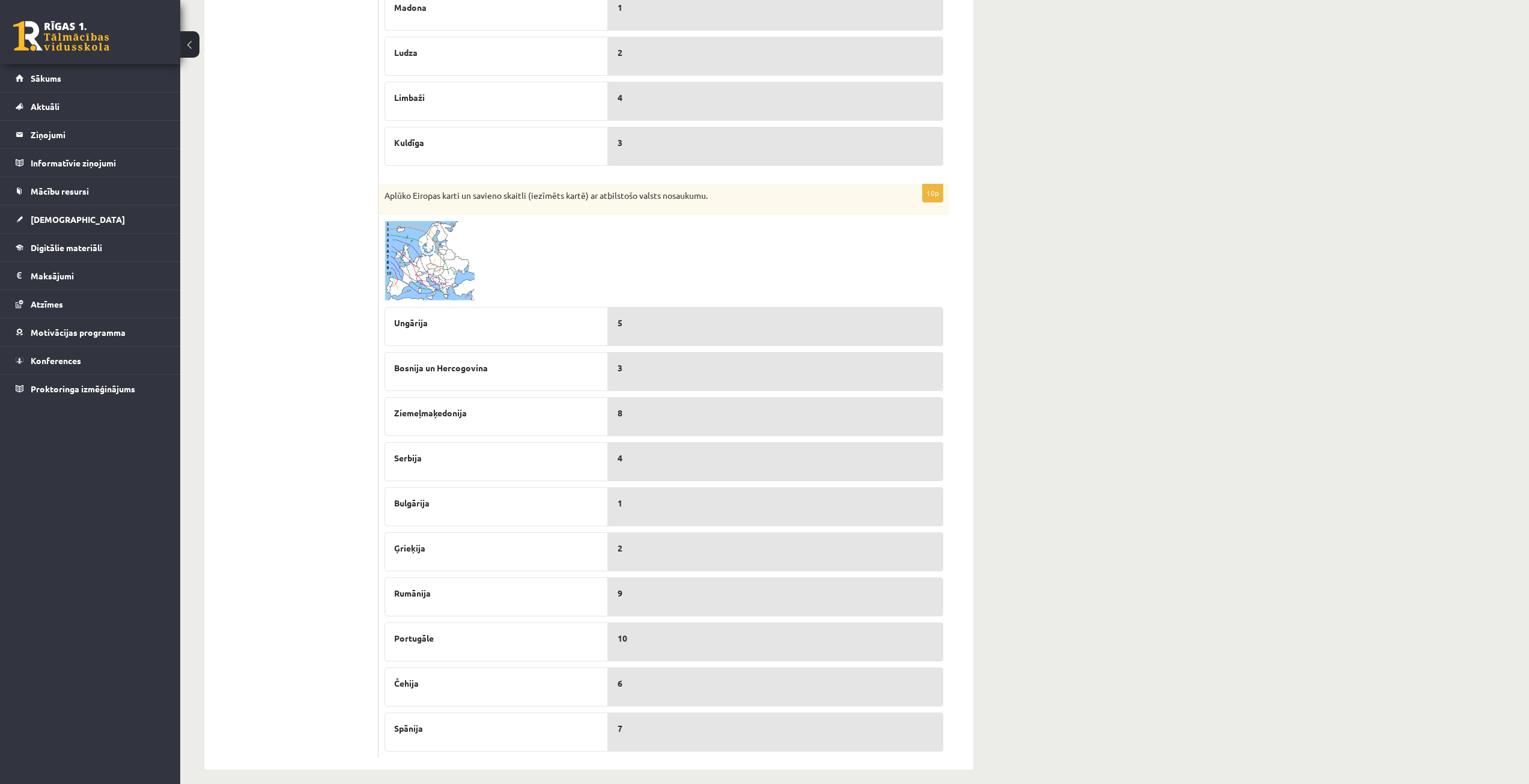
scroll to position [391, 0]
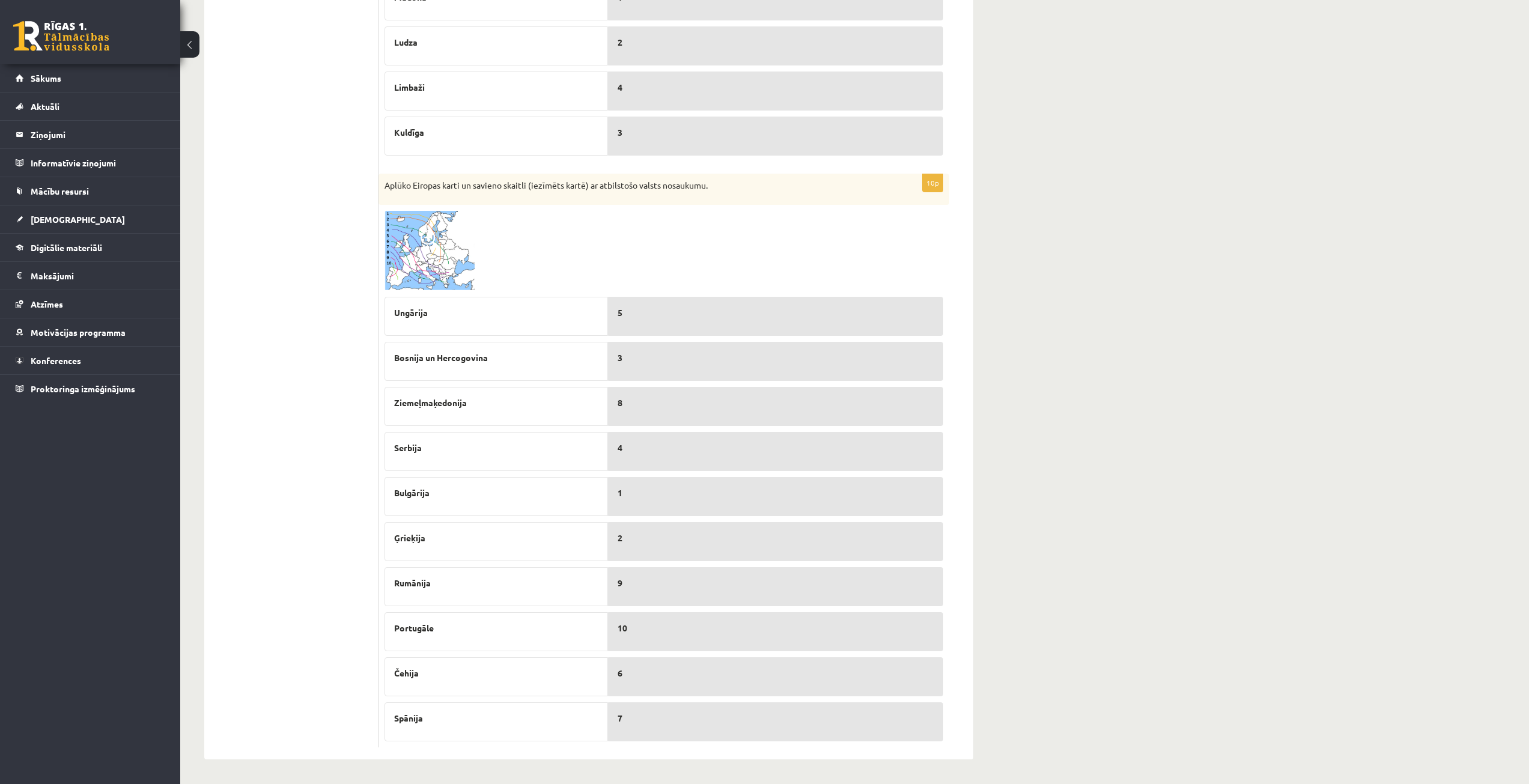
click at [412, 233] on img at bounding box center [430, 251] width 90 height 80
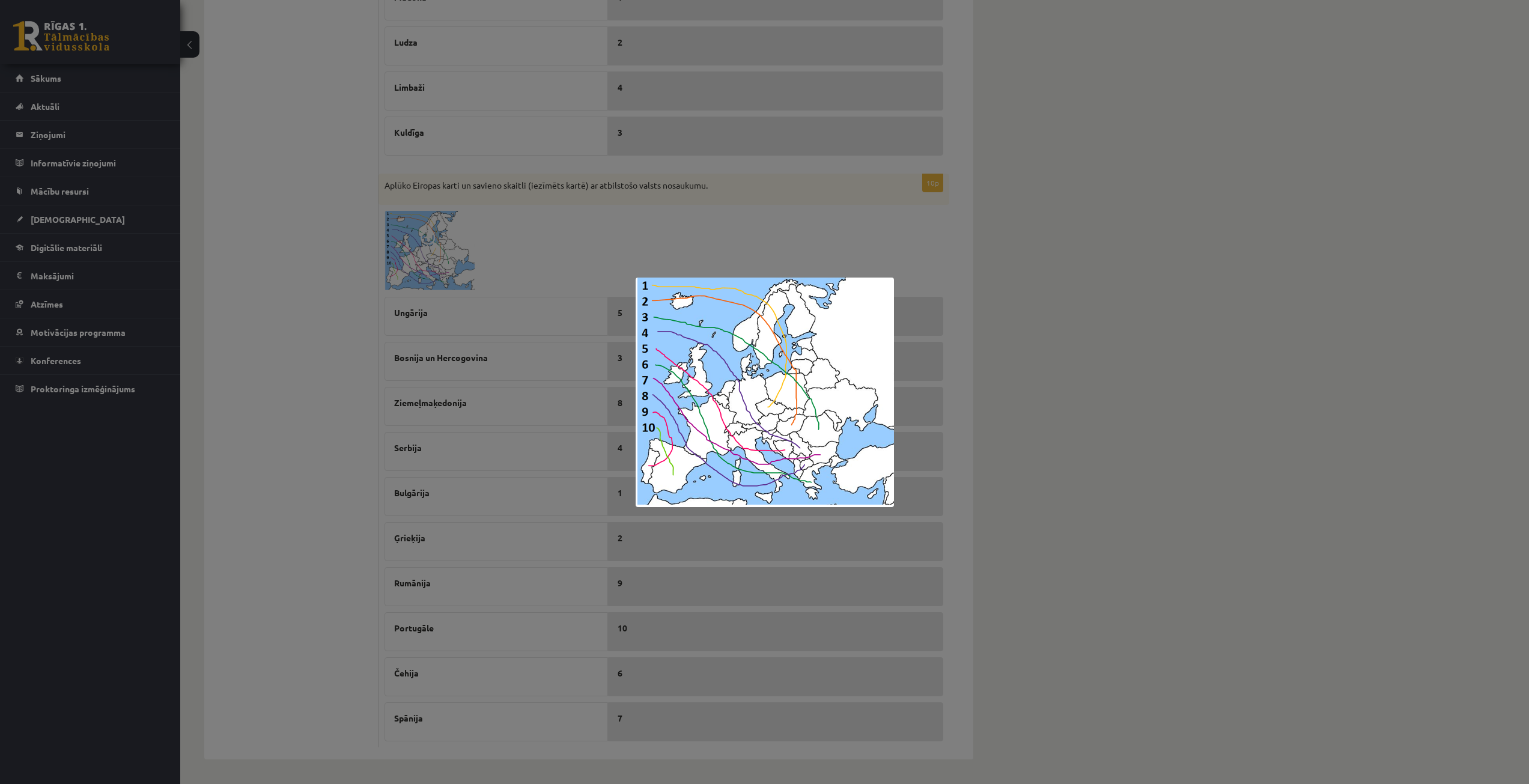
click at [575, 327] on div at bounding box center [764, 392] width 1529 height 784
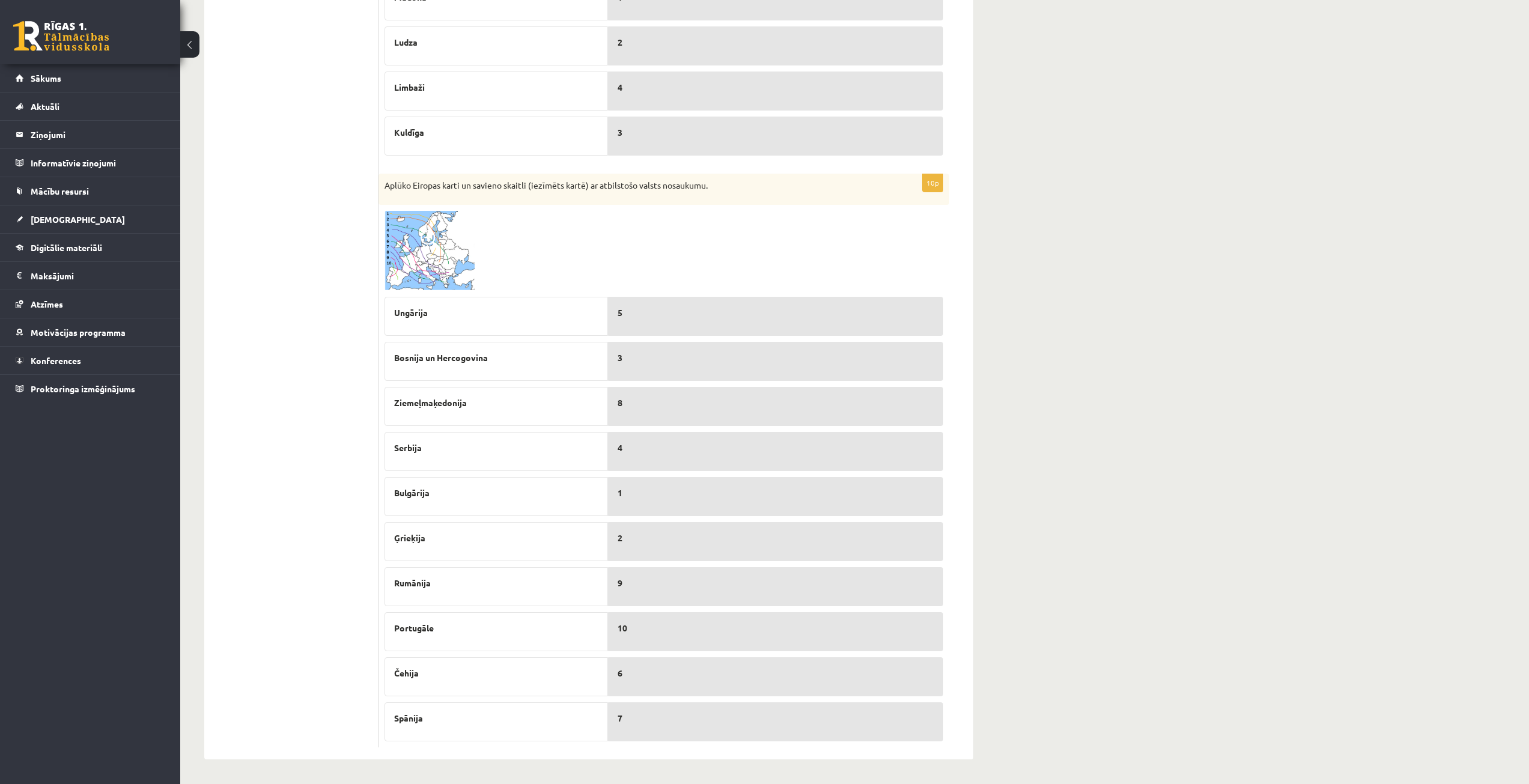
click at [436, 251] on img at bounding box center [430, 251] width 90 height 80
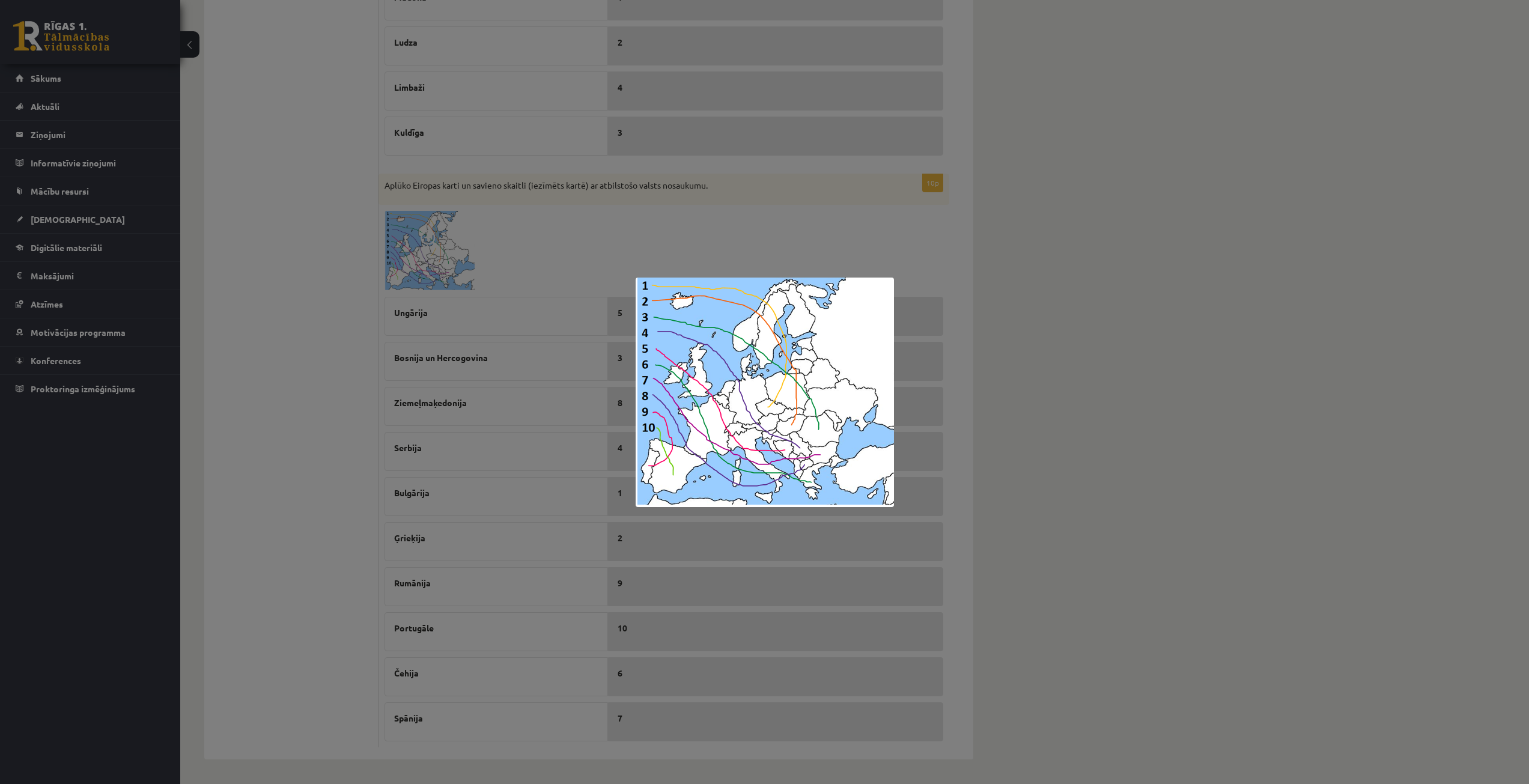
click at [318, 308] on div at bounding box center [764, 392] width 1529 height 784
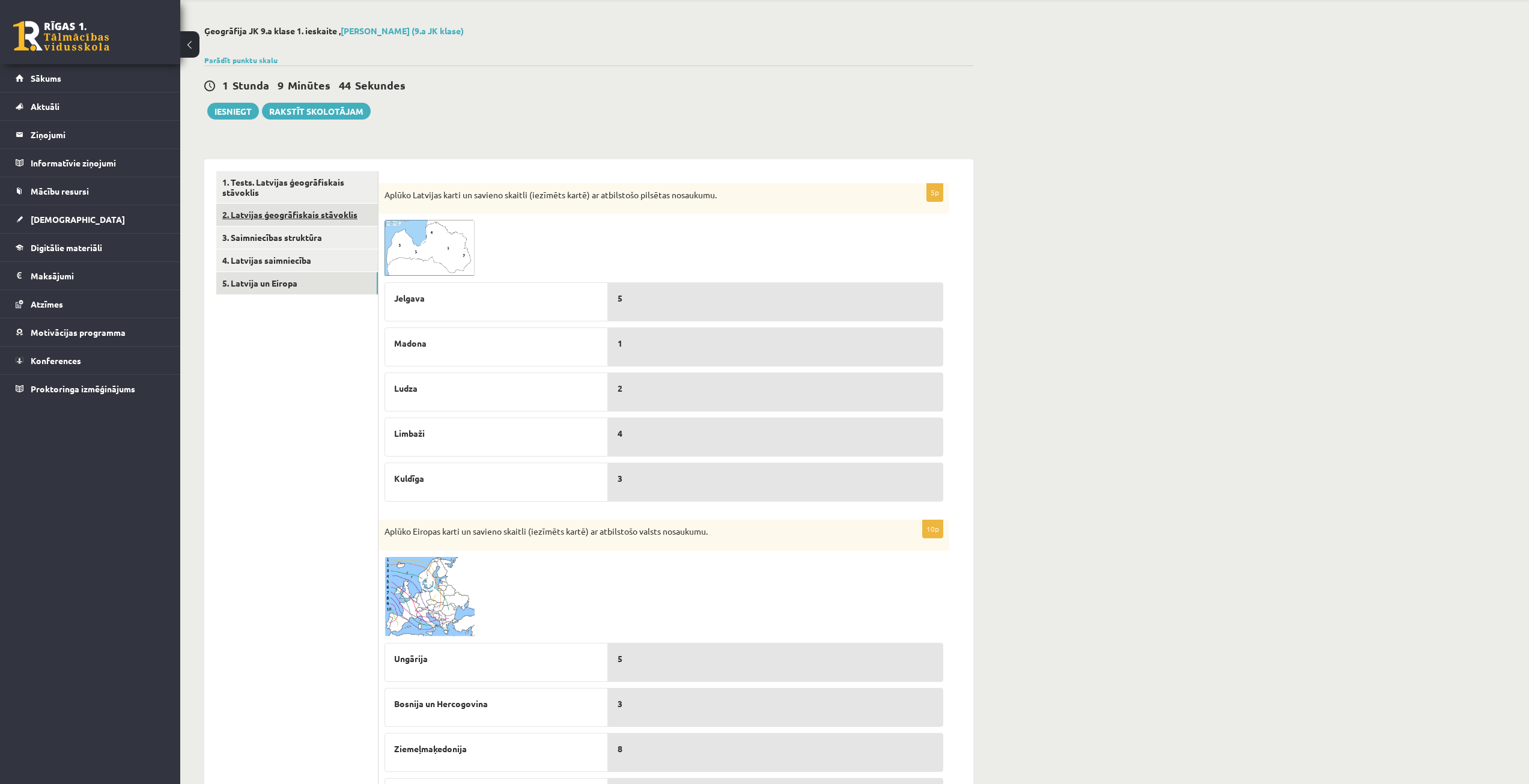
scroll to position [0, 0]
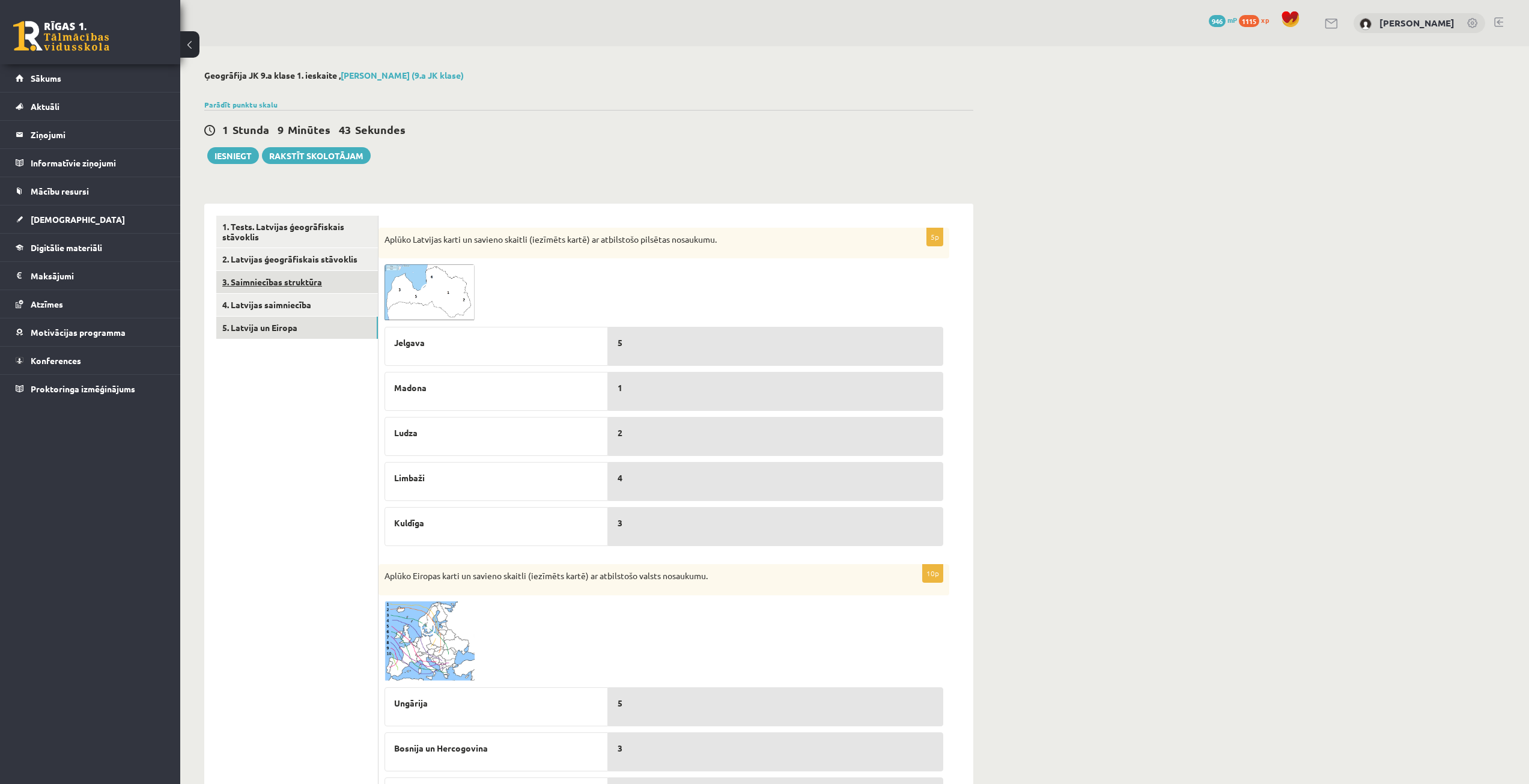
click at [267, 276] on link "3. Saimniecības struktūra" at bounding box center [297, 282] width 162 height 22
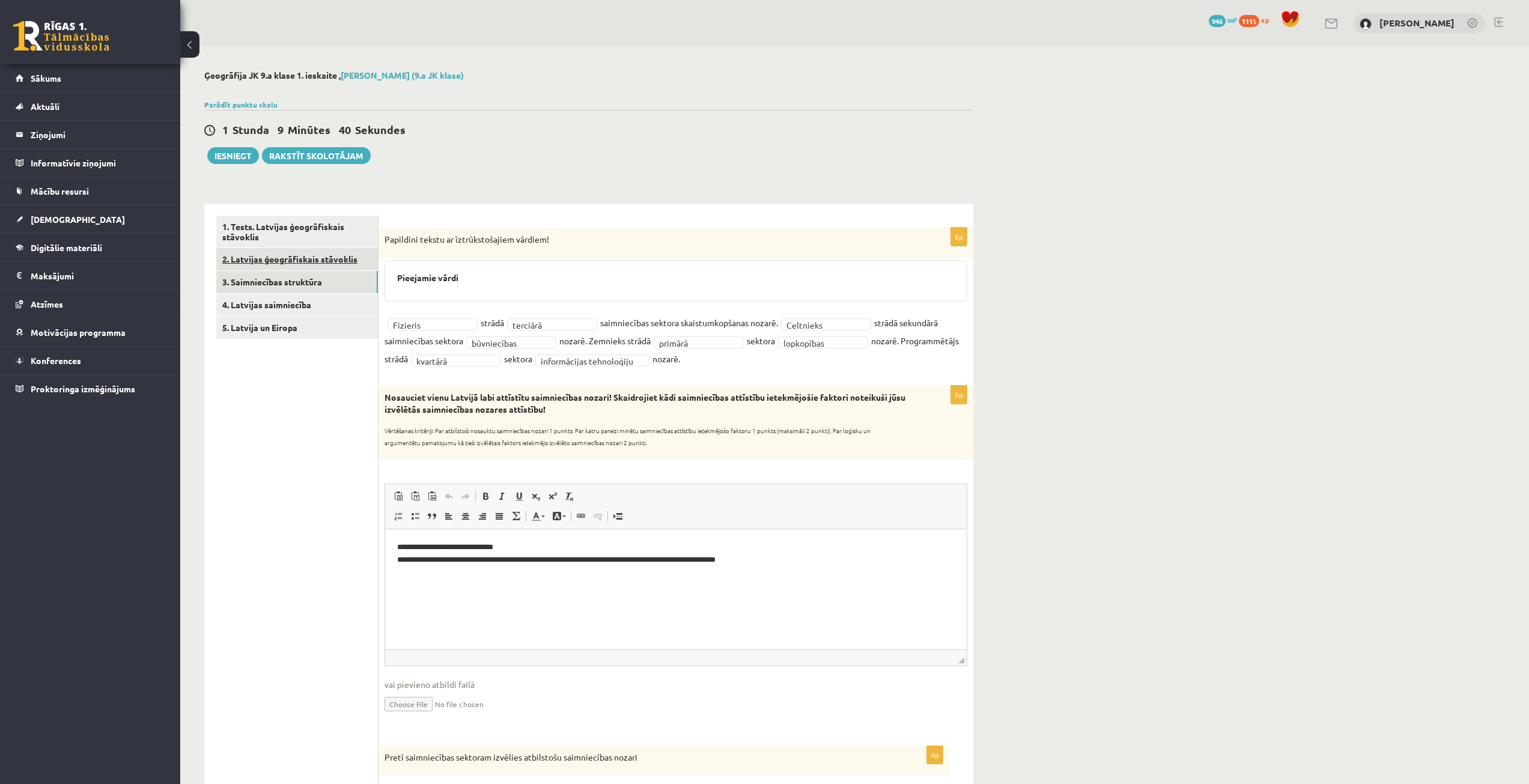
click at [264, 260] on link "2. Latvijas ģeogrāfiskais stāvoklis" at bounding box center [297, 259] width 162 height 22
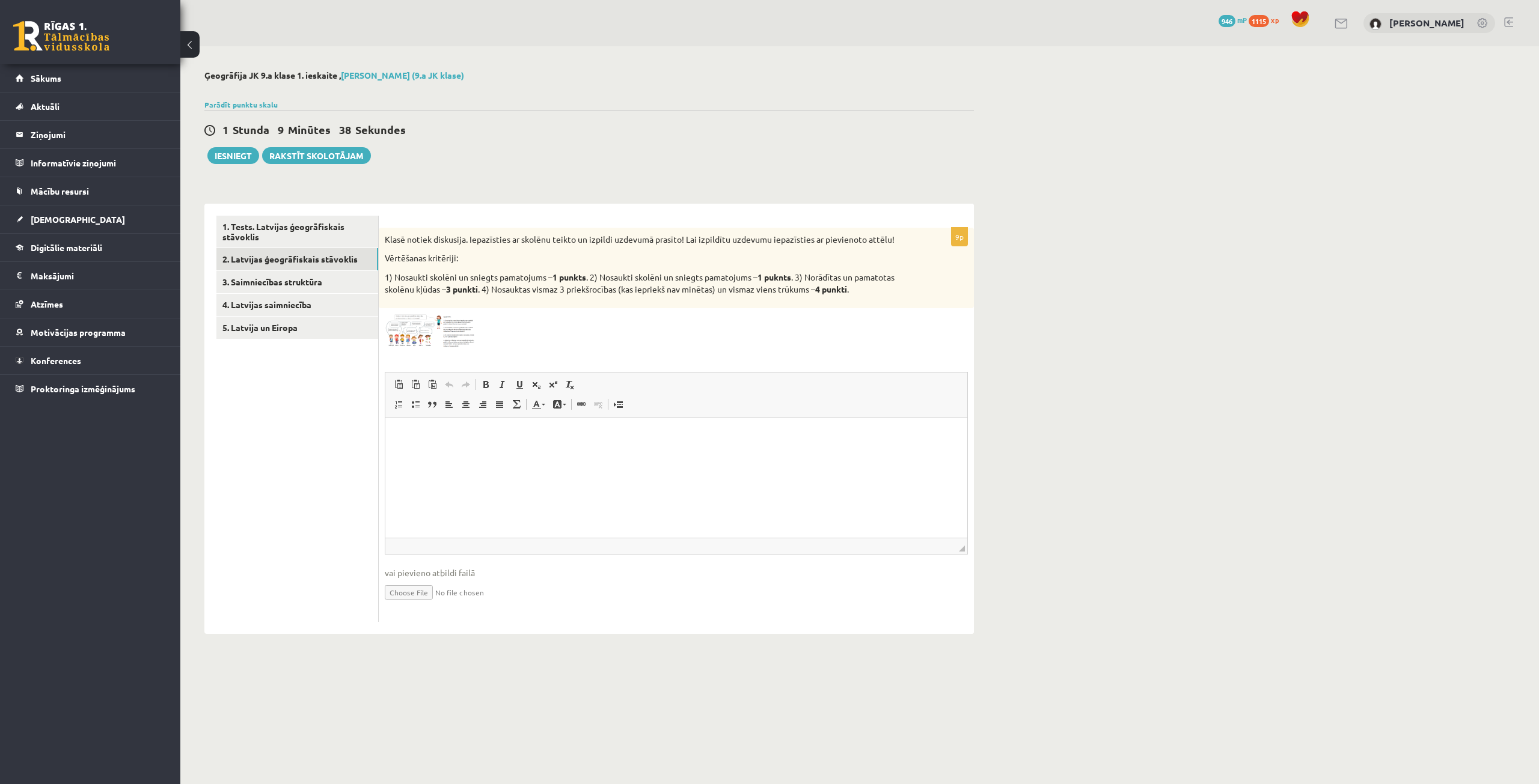
click at [441, 333] on img at bounding box center [430, 331] width 90 height 34
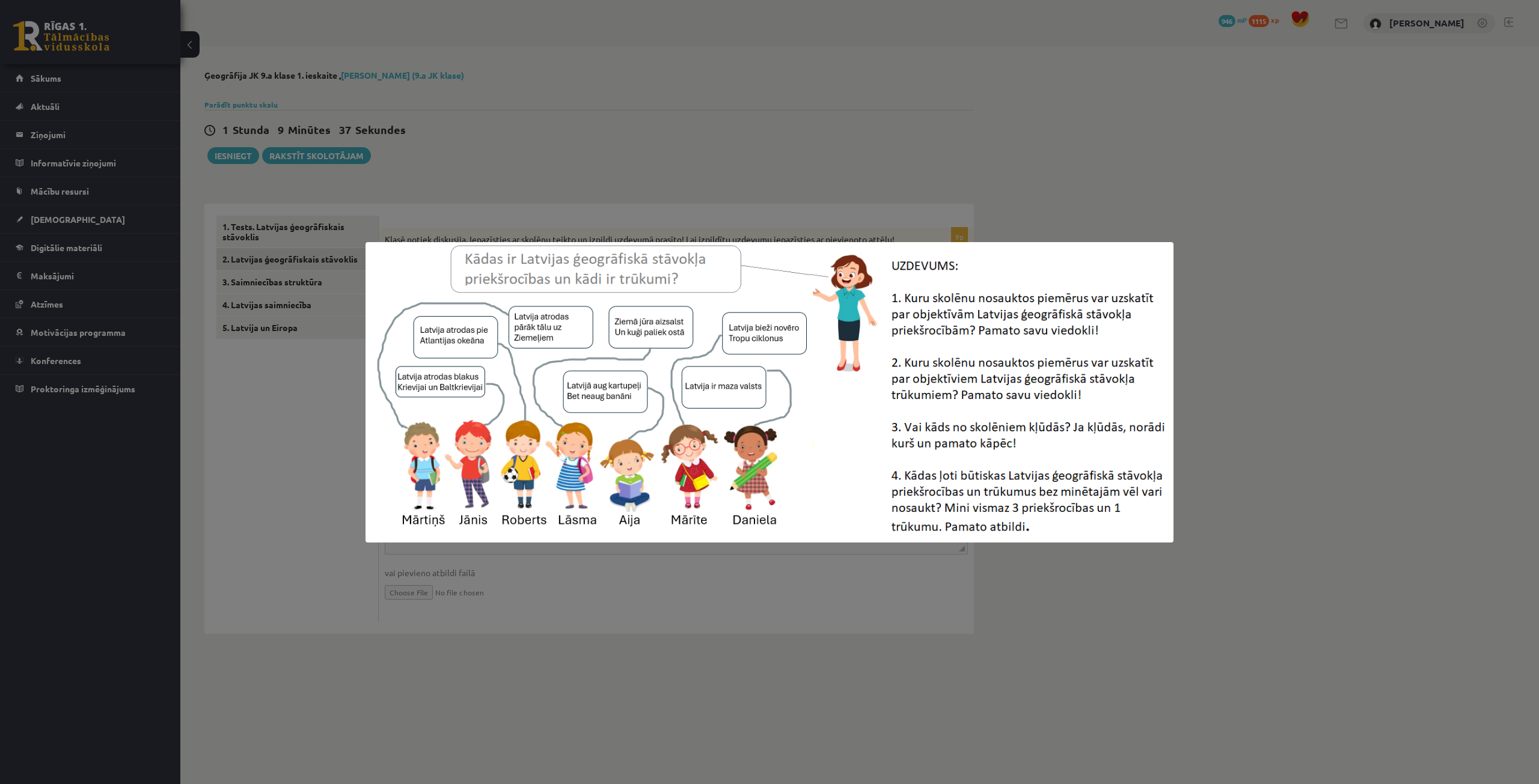
click at [806, 669] on div at bounding box center [770, 392] width 1539 height 784
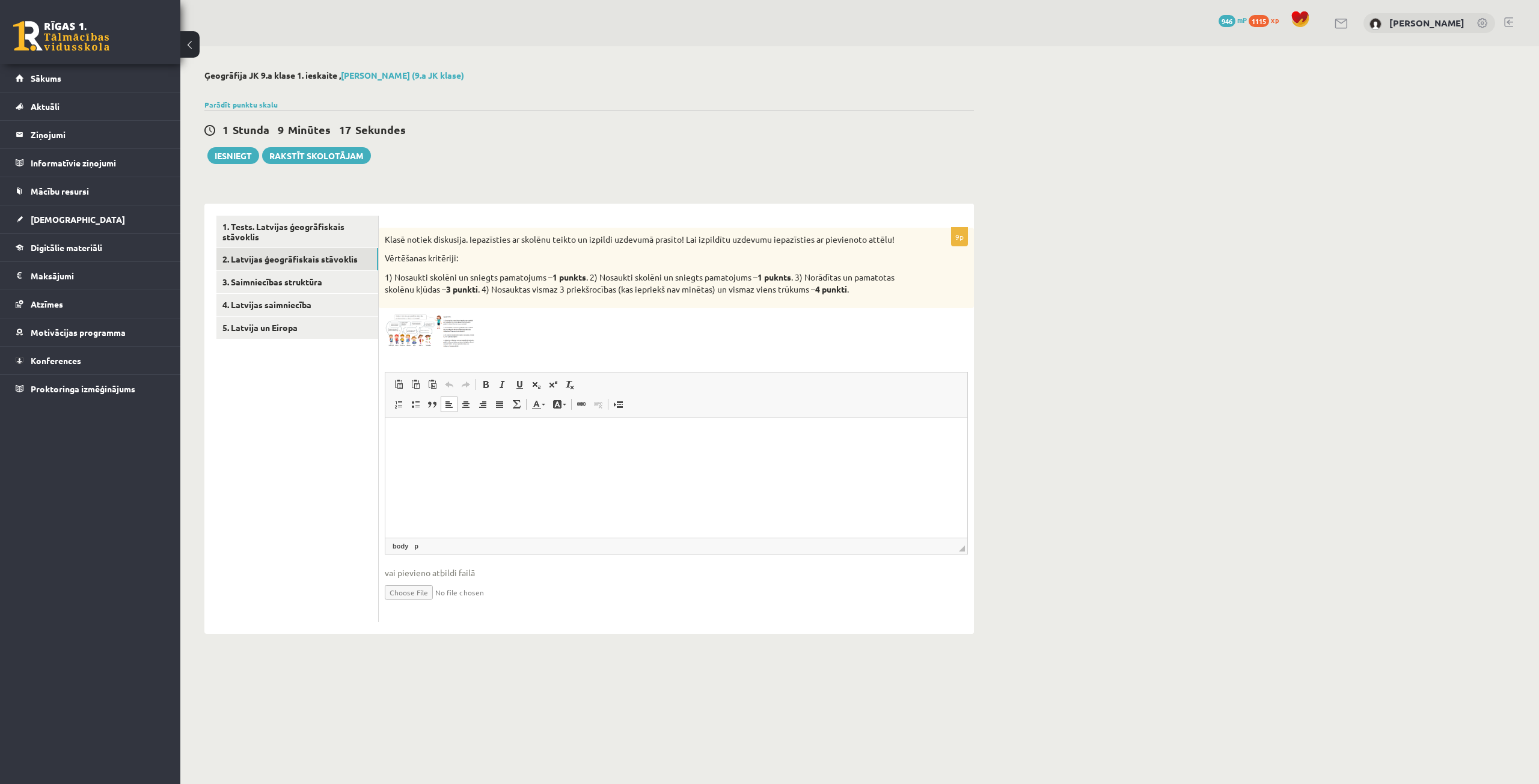
click at [462, 329] on img at bounding box center [430, 331] width 90 height 34
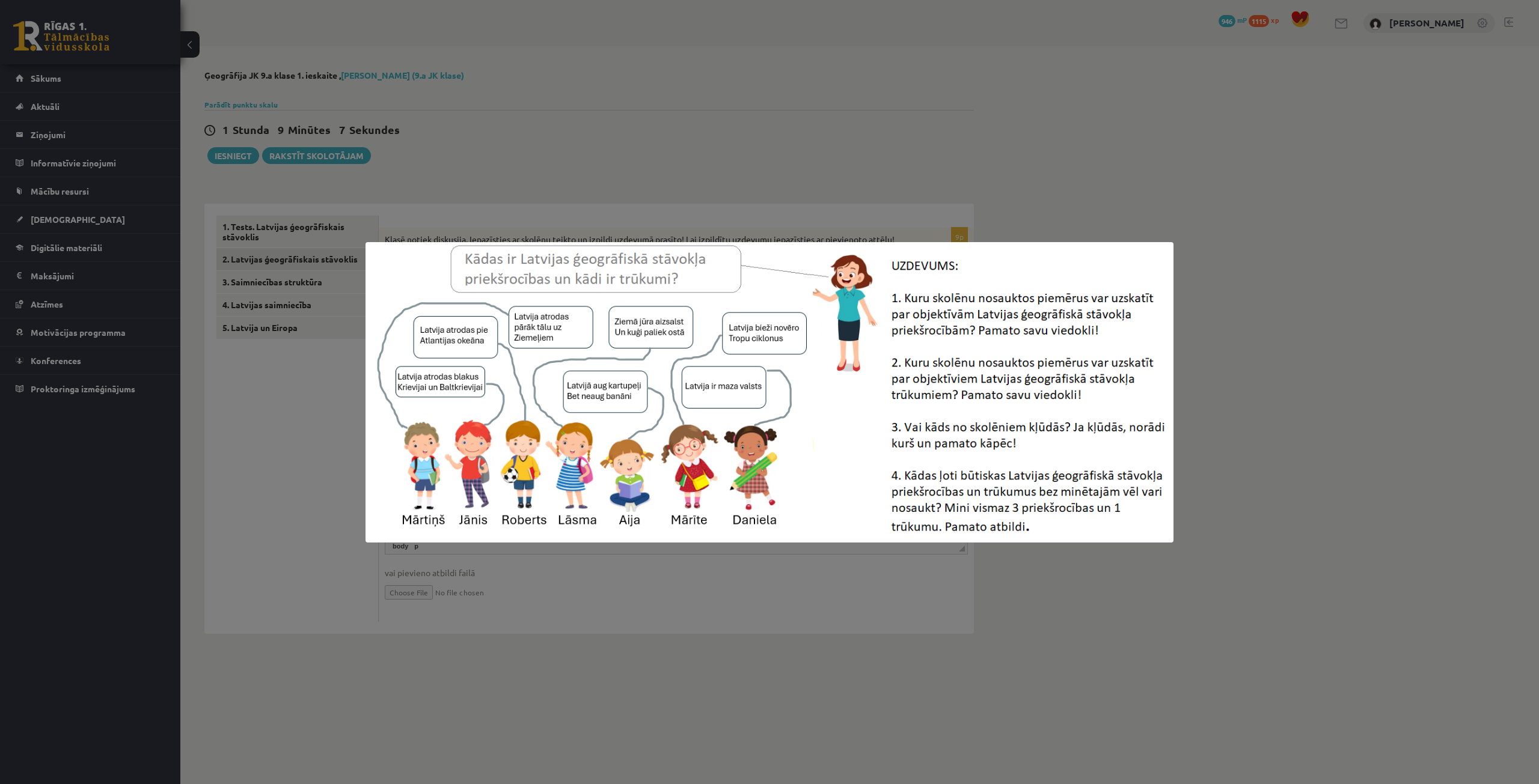
click at [1229, 504] on div at bounding box center [770, 392] width 1539 height 784
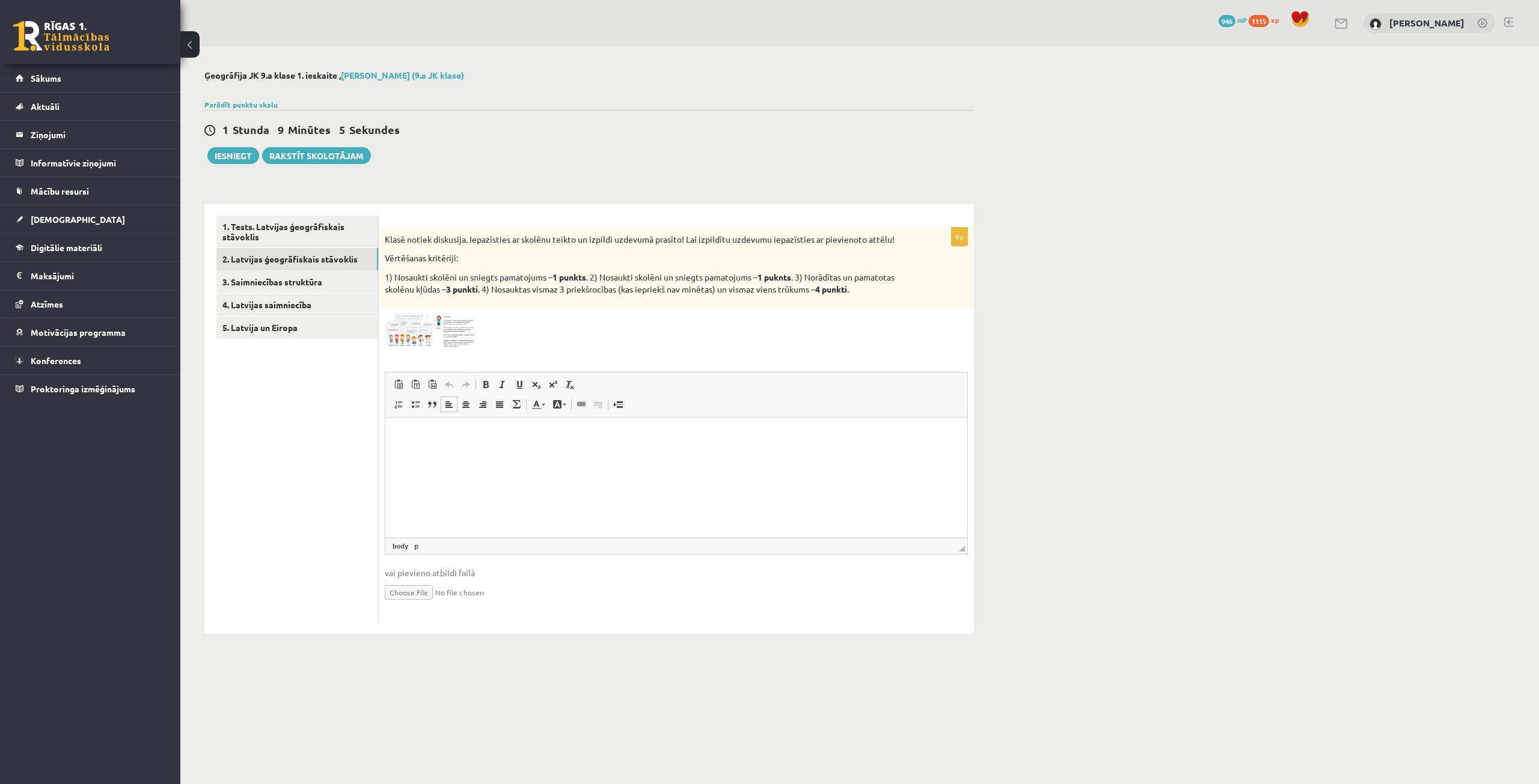
click at [851, 380] on span "Вставить Комбинация клавиш Ctrl+V Вставить только текст Комбинация клавиш Ctrl+…" at bounding box center [676, 386] width 572 height 20
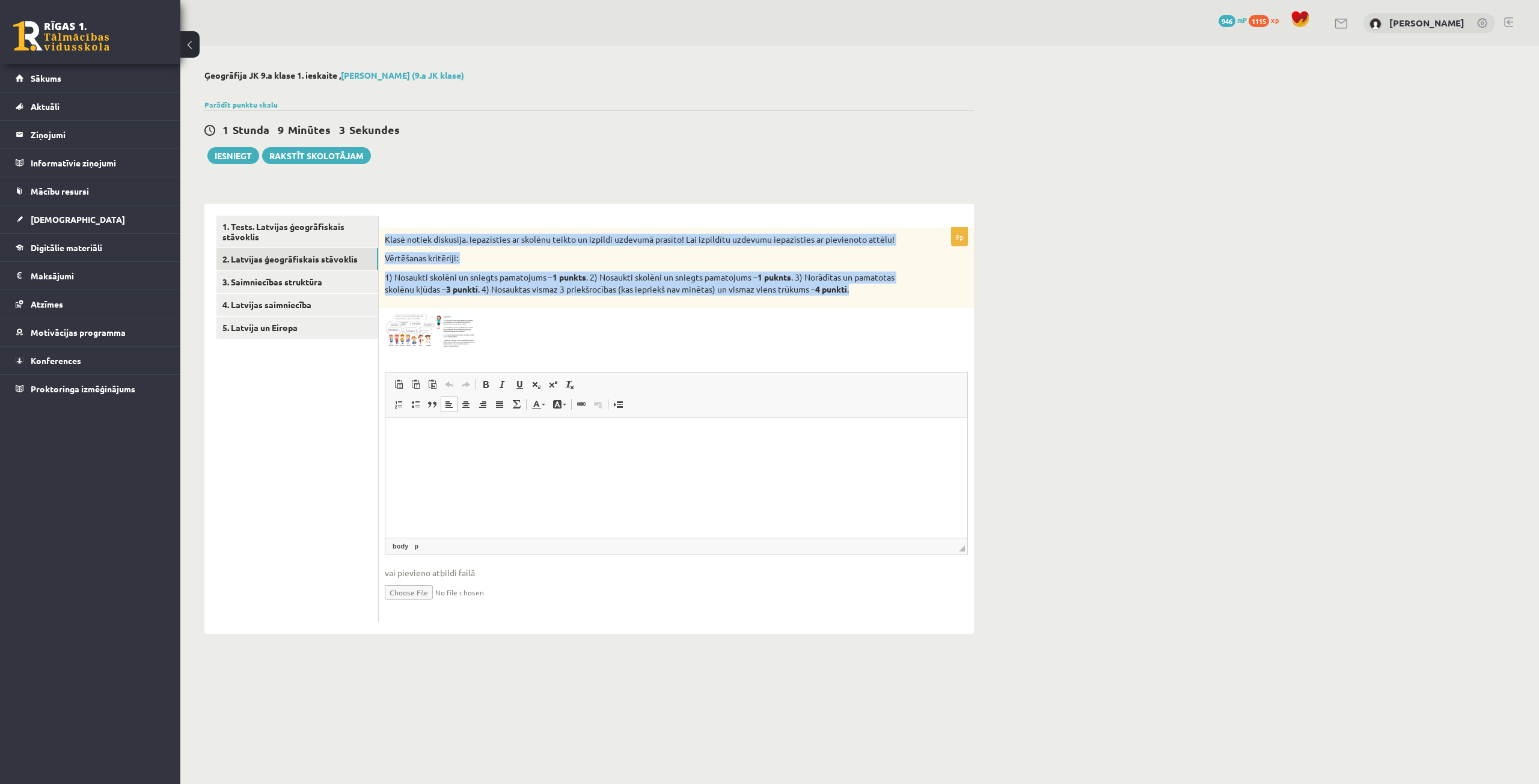
drag, startPoint x: 383, startPoint y: 235, endPoint x: 864, endPoint y: 293, distance: 484.5
click at [864, 293] on div "Klasē notiek diskusija. Iepazīsties ar skolēnu teikto un izpildi uzdevumā prasī…" at bounding box center [676, 267] width 595 height 80
copy div "Klasē notiek diskusija. Iepazīsties ar skolēnu teikto un izpildi uzdevumā prasī…"
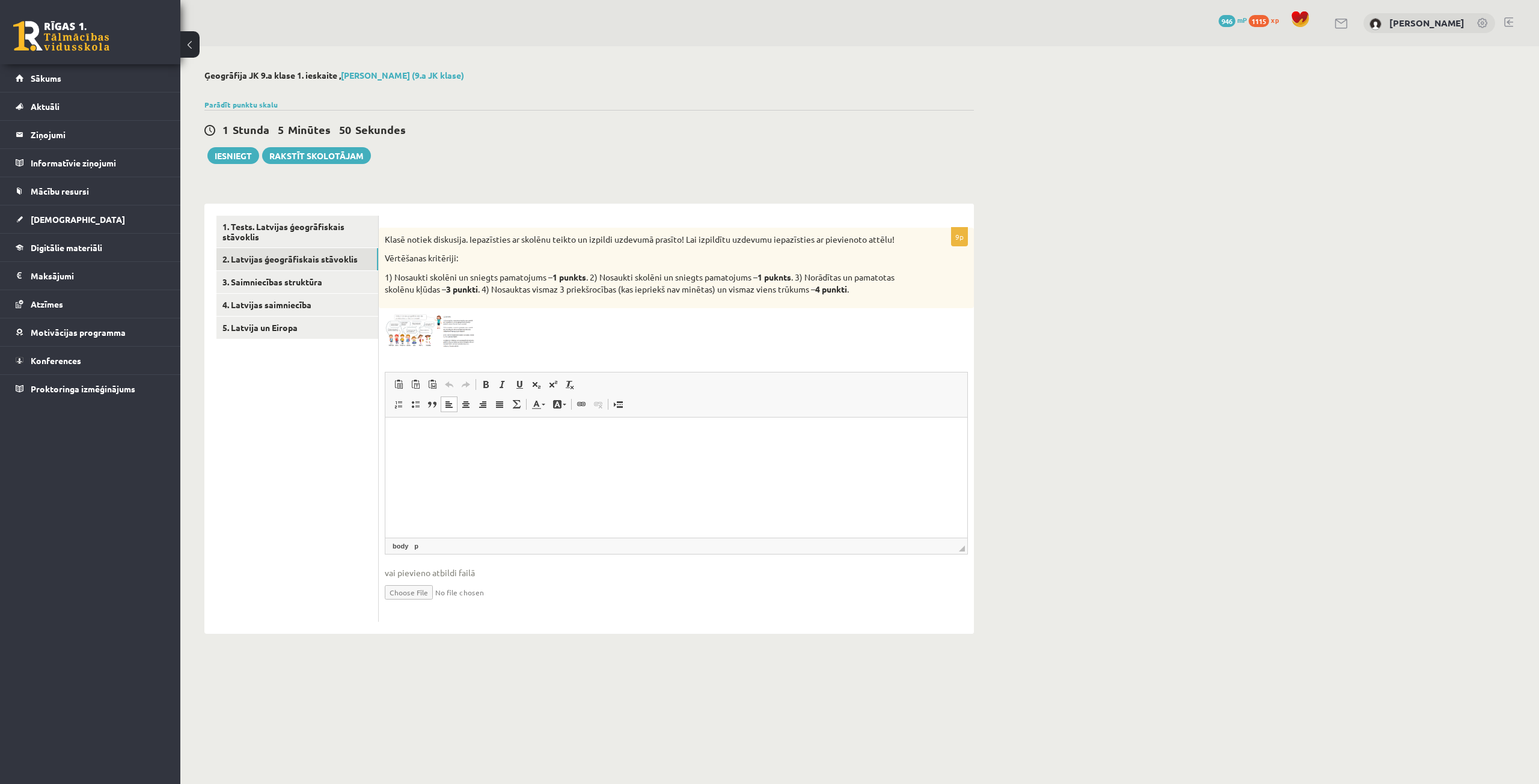
click at [575, 333] on div at bounding box center [676, 331] width 583 height 34
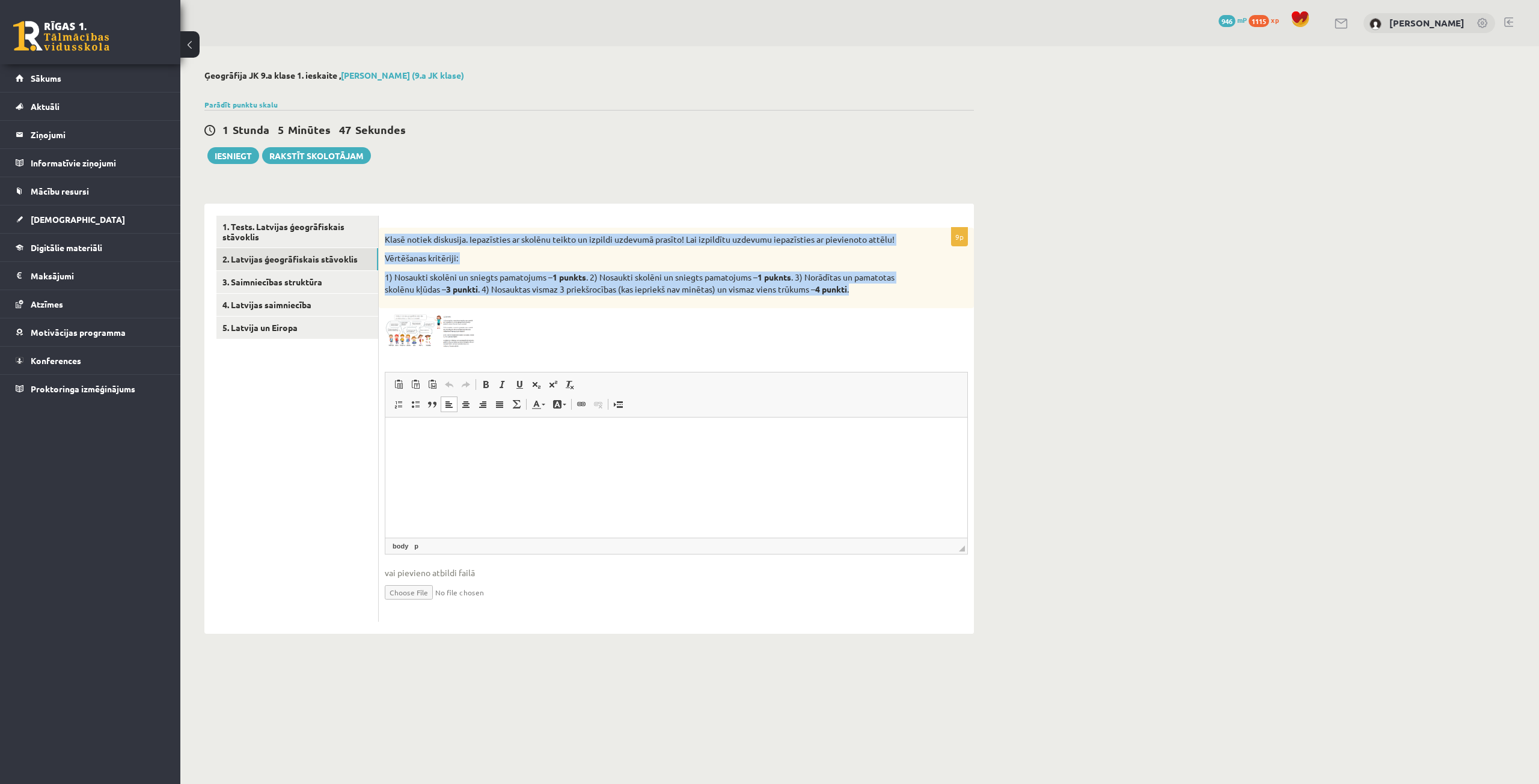
drag, startPoint x: 383, startPoint y: 233, endPoint x: 870, endPoint y: 298, distance: 491.3
click at [870, 298] on div "Klasē notiek diskusija. Iepazīsties ar skolēnu teikto un izpildi uzdevumā prasī…" at bounding box center [676, 267] width 595 height 80
copy div "Klasē notiek diskusija. Iepazīsties ar skolēnu teikto un izpildi uzdevumā prasī…"
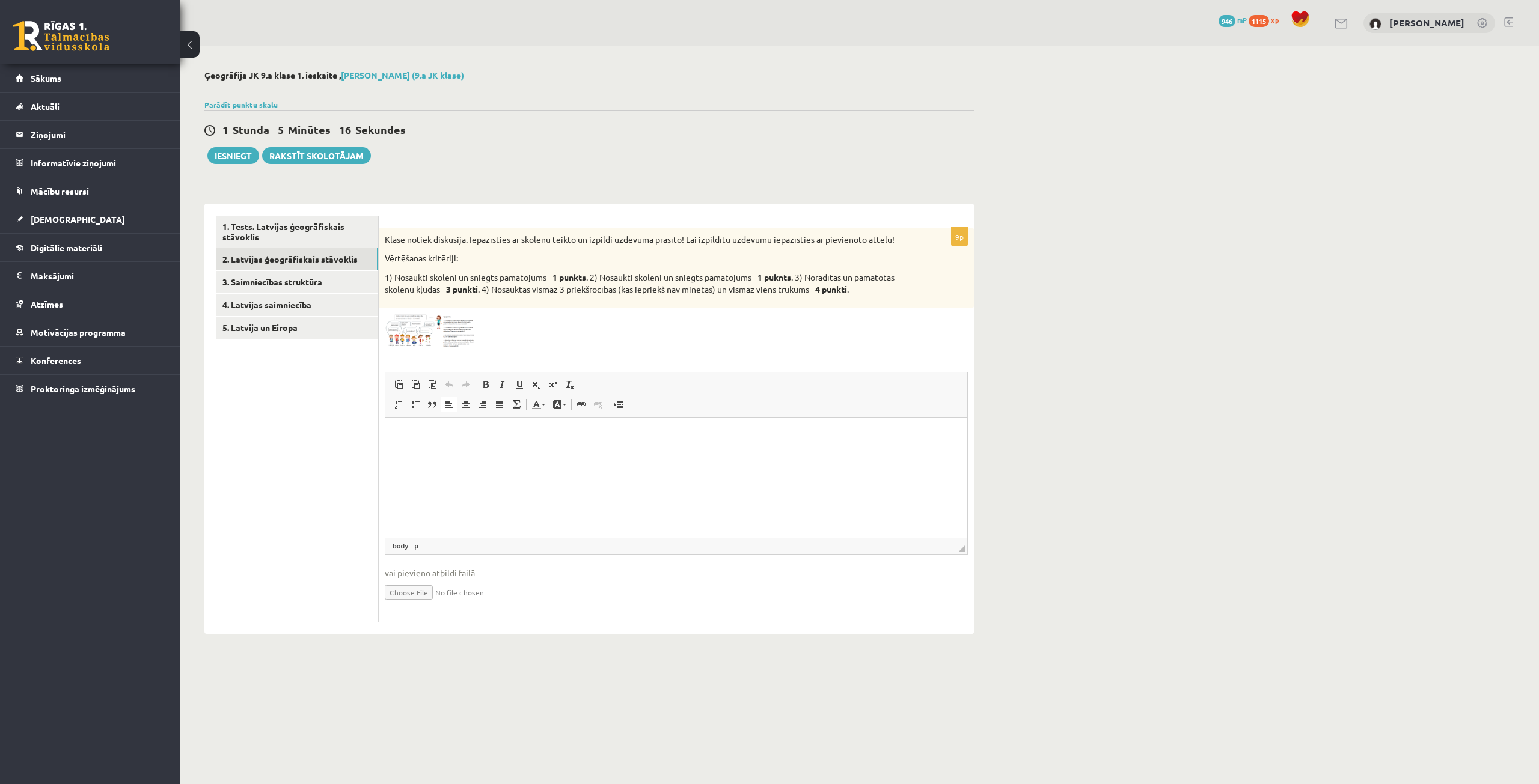
click at [628, 140] on div "1 Stunda 5 Minūtes 16 Sekundes Ieskaite saglabāta! Iesniegt Rakstīt skolotājam" at bounding box center [589, 137] width 770 height 54
click at [415, 328] on img at bounding box center [430, 331] width 90 height 34
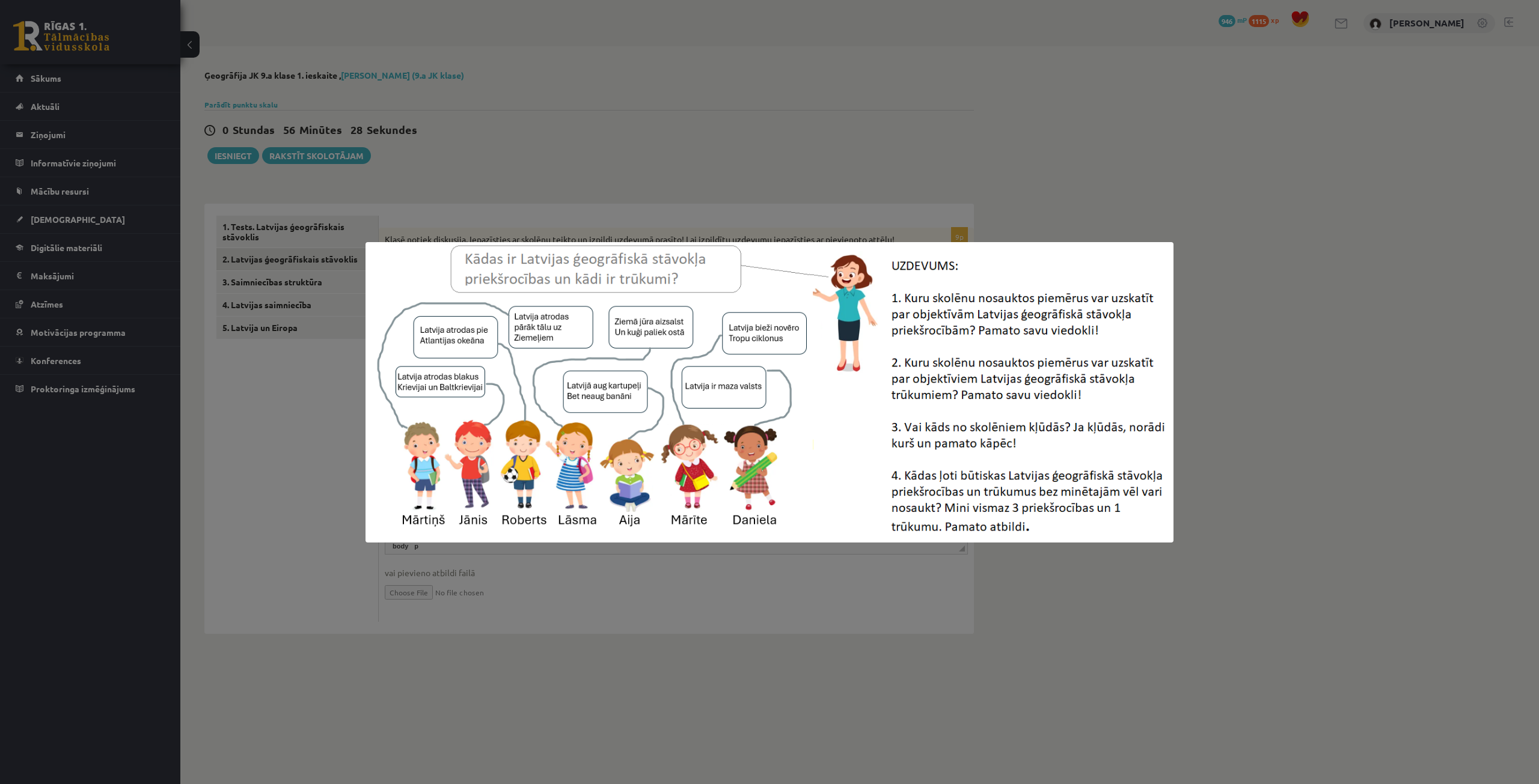
click at [276, 413] on div at bounding box center [770, 392] width 1539 height 784
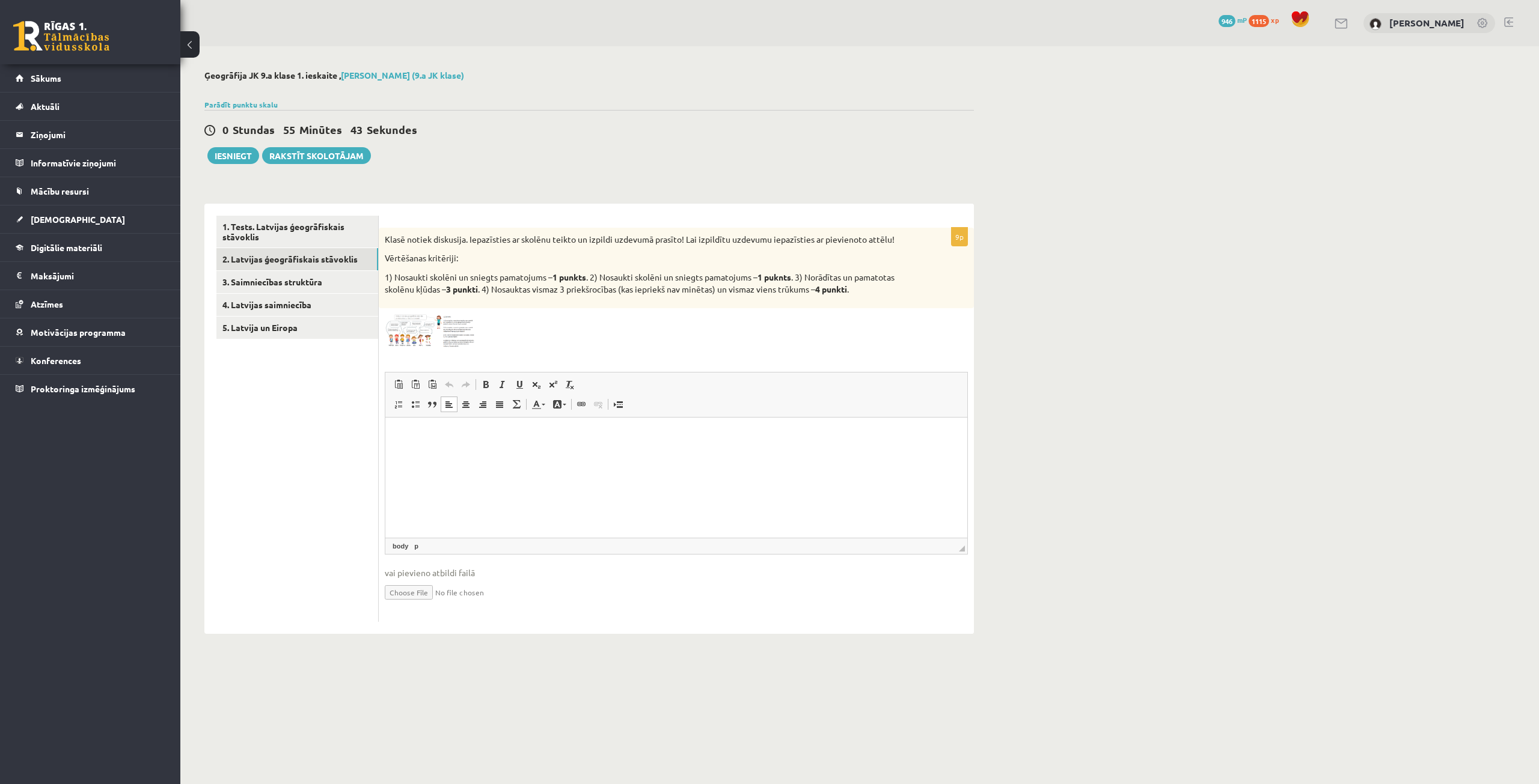
click at [644, 447] on html at bounding box center [676, 436] width 582 height 37
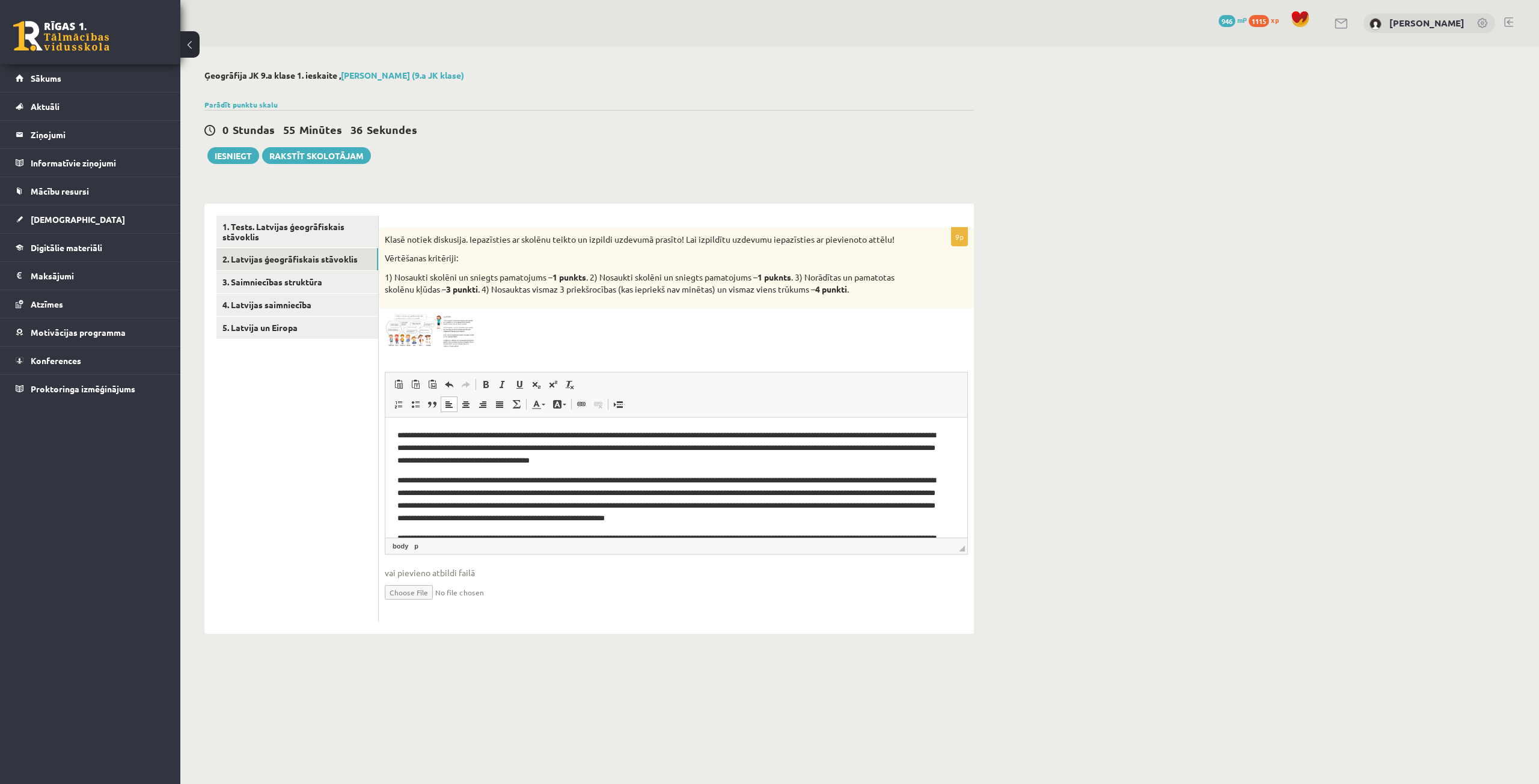
click at [679, 339] on div at bounding box center [676, 331] width 583 height 34
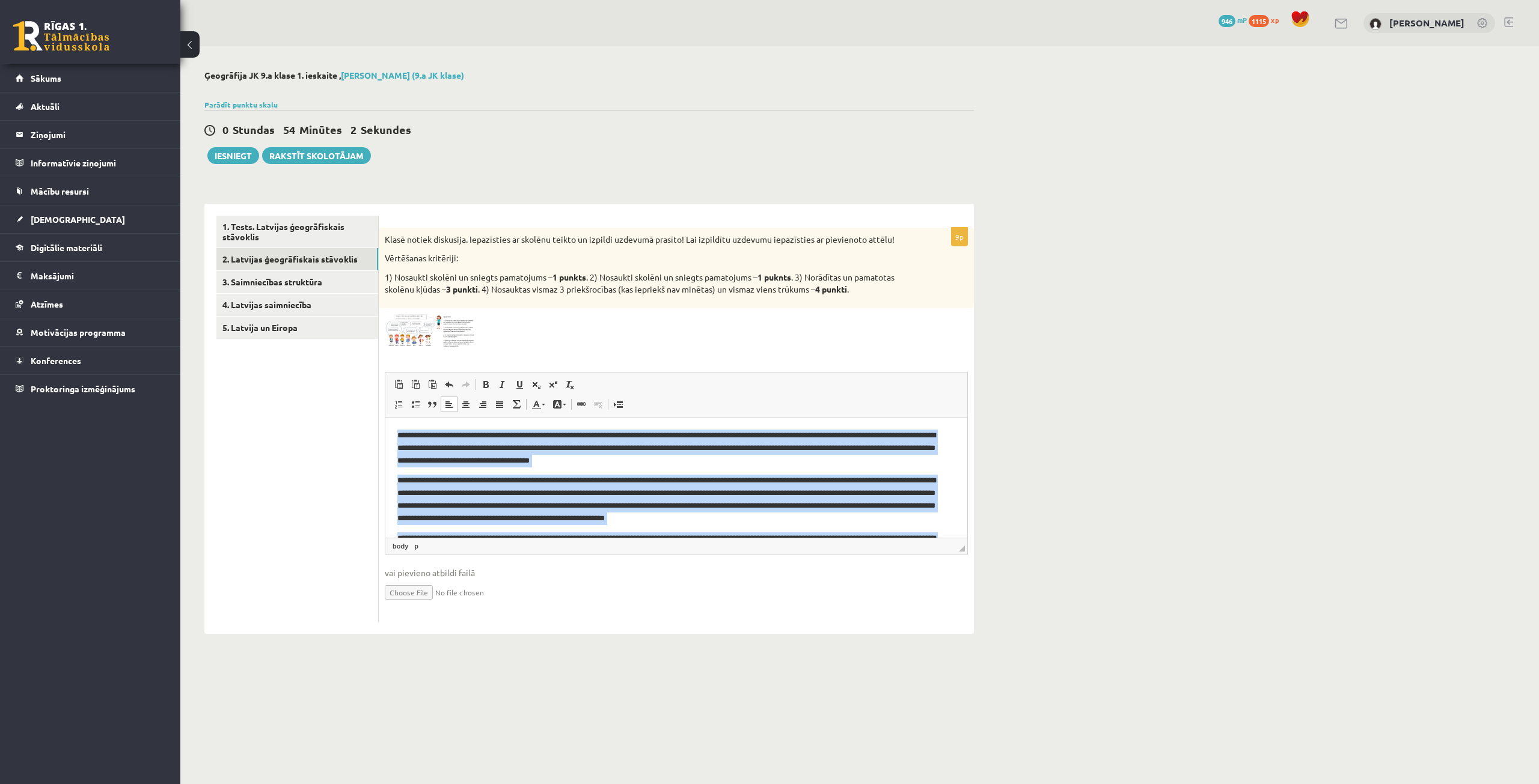
scroll to position [78, 0]
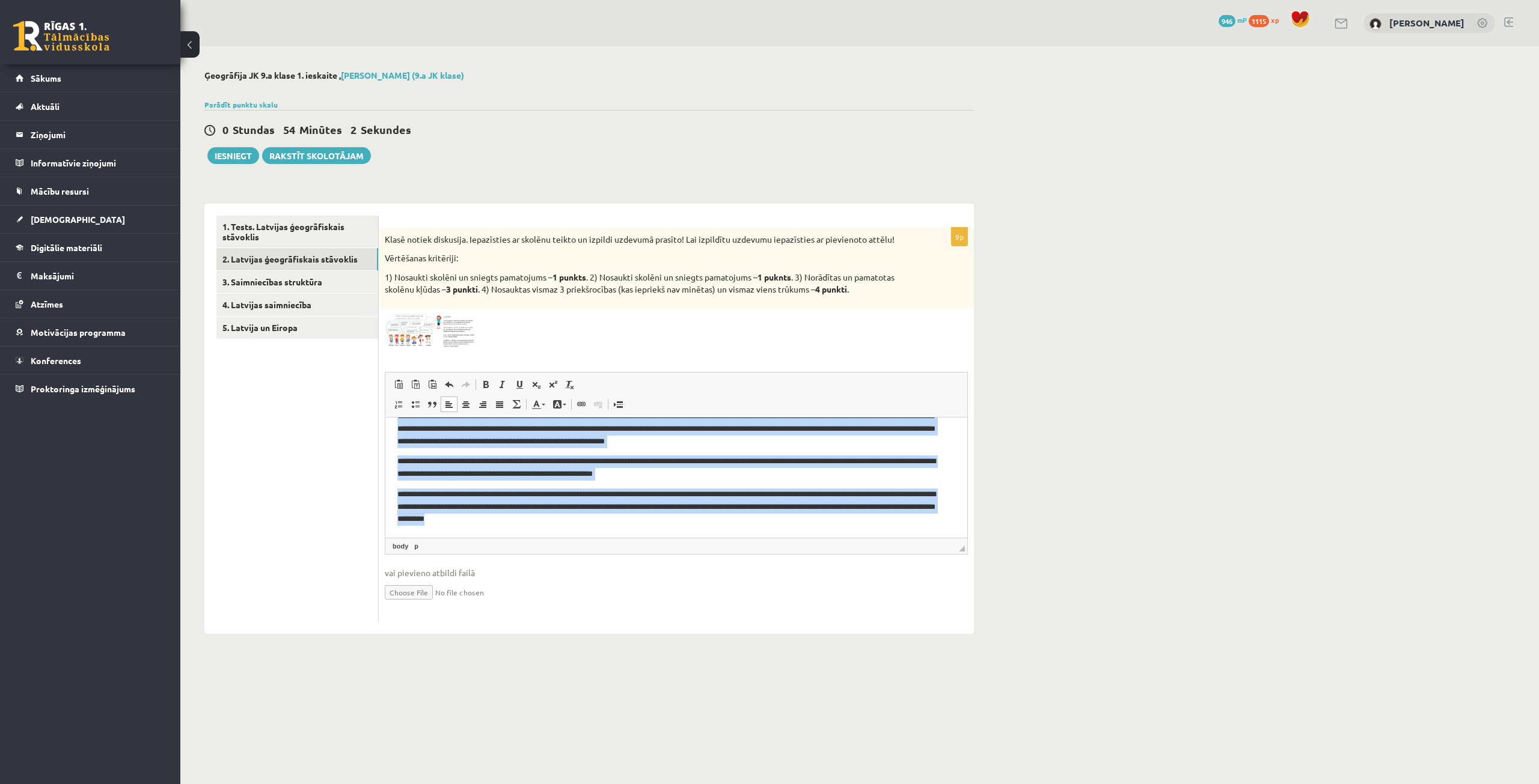
drag, startPoint x: 391, startPoint y: 429, endPoint x: 925, endPoint y: 612, distance: 564.5
click at [925, 537] on html "**********" at bounding box center [676, 439] width 582 height 197
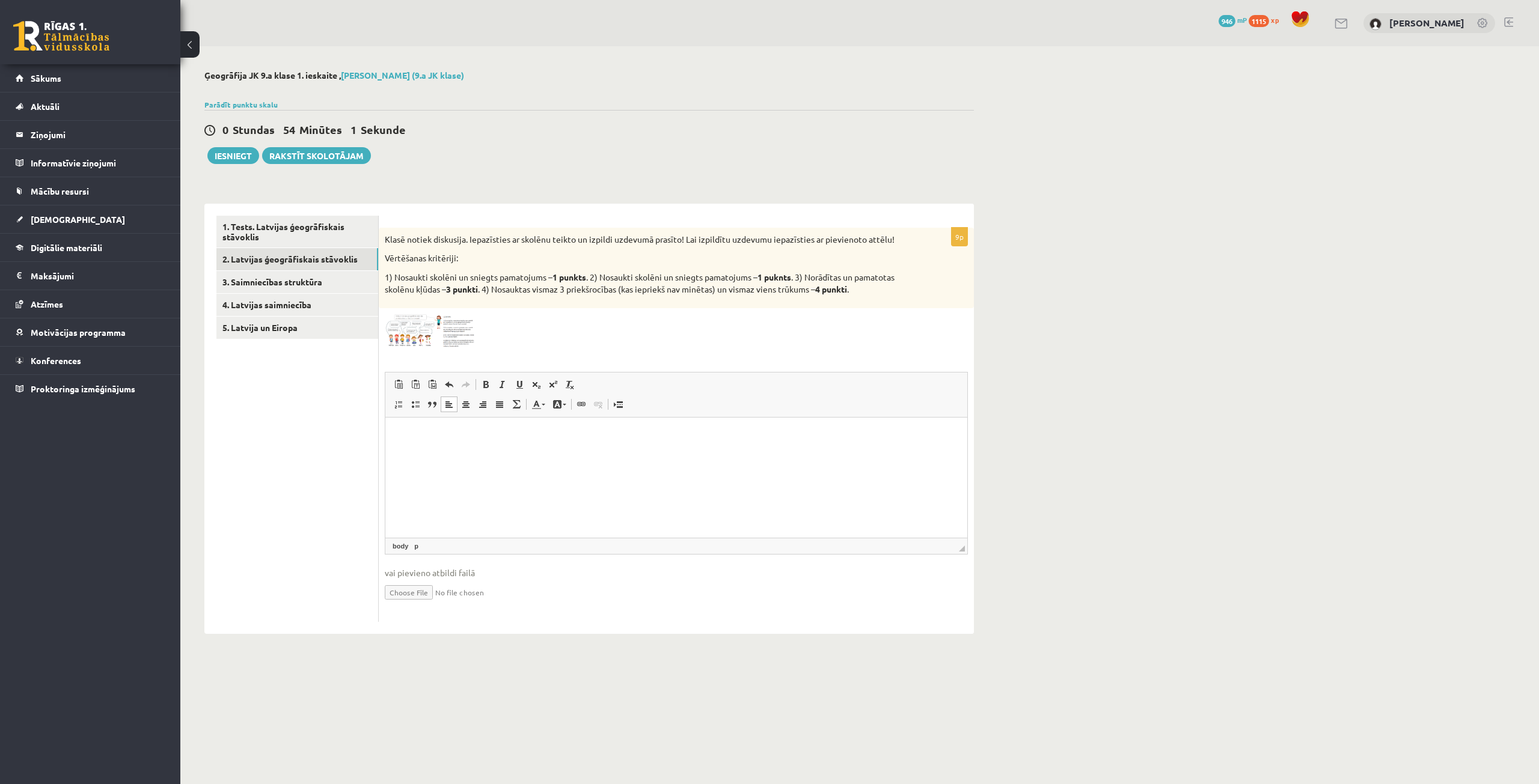
click at [602, 454] on html at bounding box center [676, 436] width 582 height 37
click at [389, 443] on html at bounding box center [676, 436] width 582 height 37
click at [407, 436] on p "Визуальный текстовый редактор, wiswyg-editor-user-answer-47433833631460" at bounding box center [676, 435] width 558 height 13
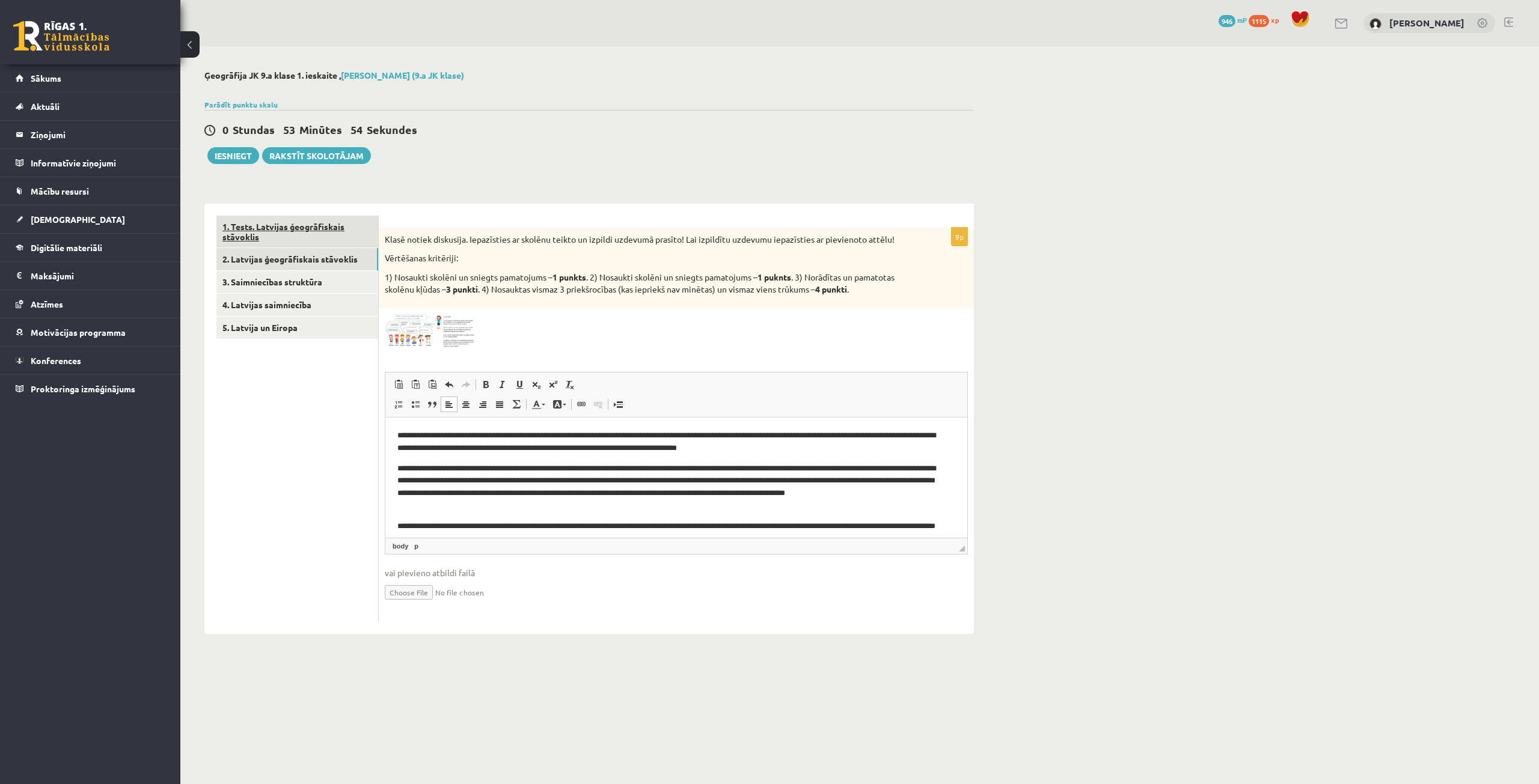
click at [278, 241] on link "1. Tests. Latvijas ģeogrāfiskais stāvoklis" at bounding box center [297, 232] width 162 height 32
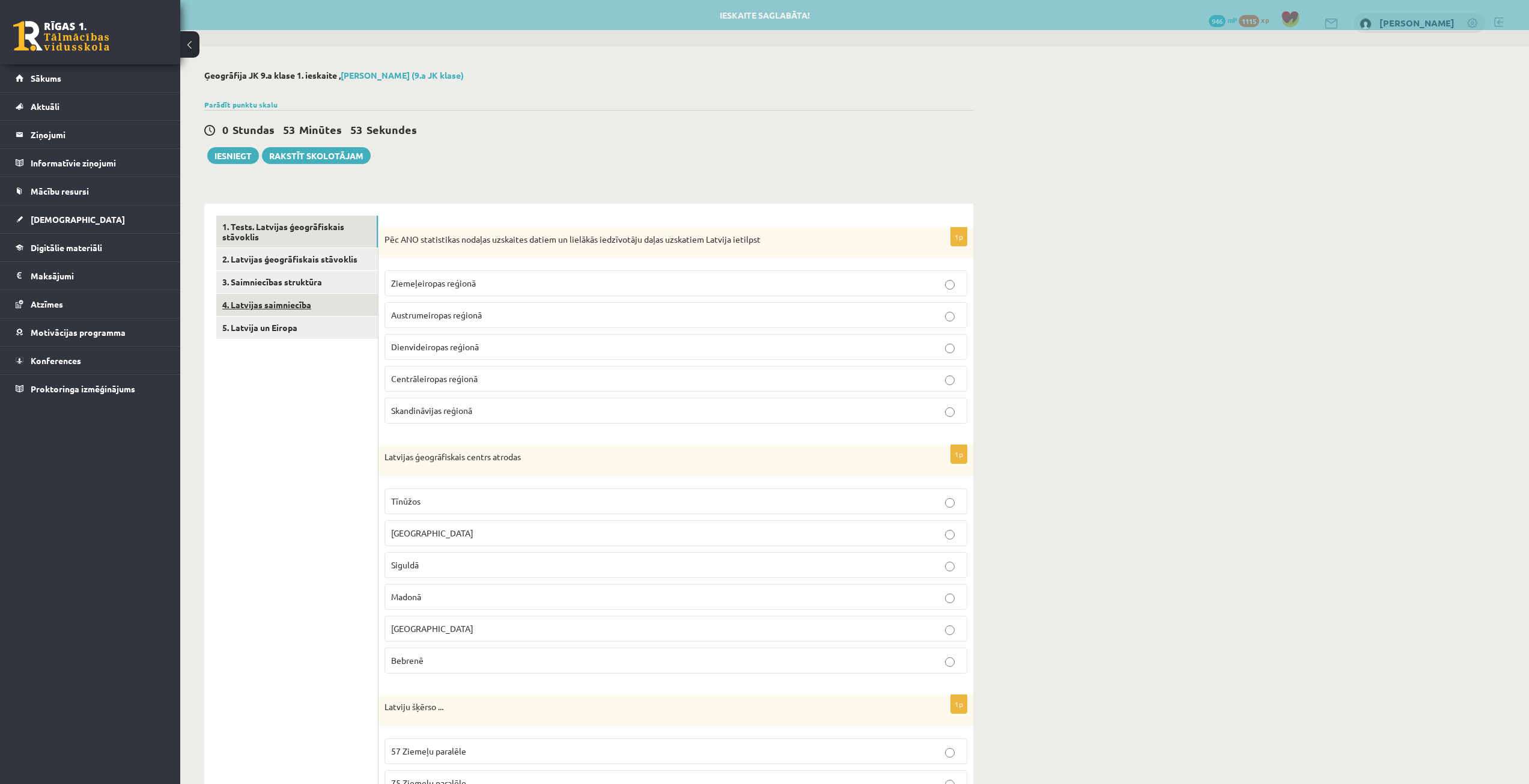
click at [295, 300] on link "4. Latvijas saimniecība" at bounding box center [297, 305] width 162 height 22
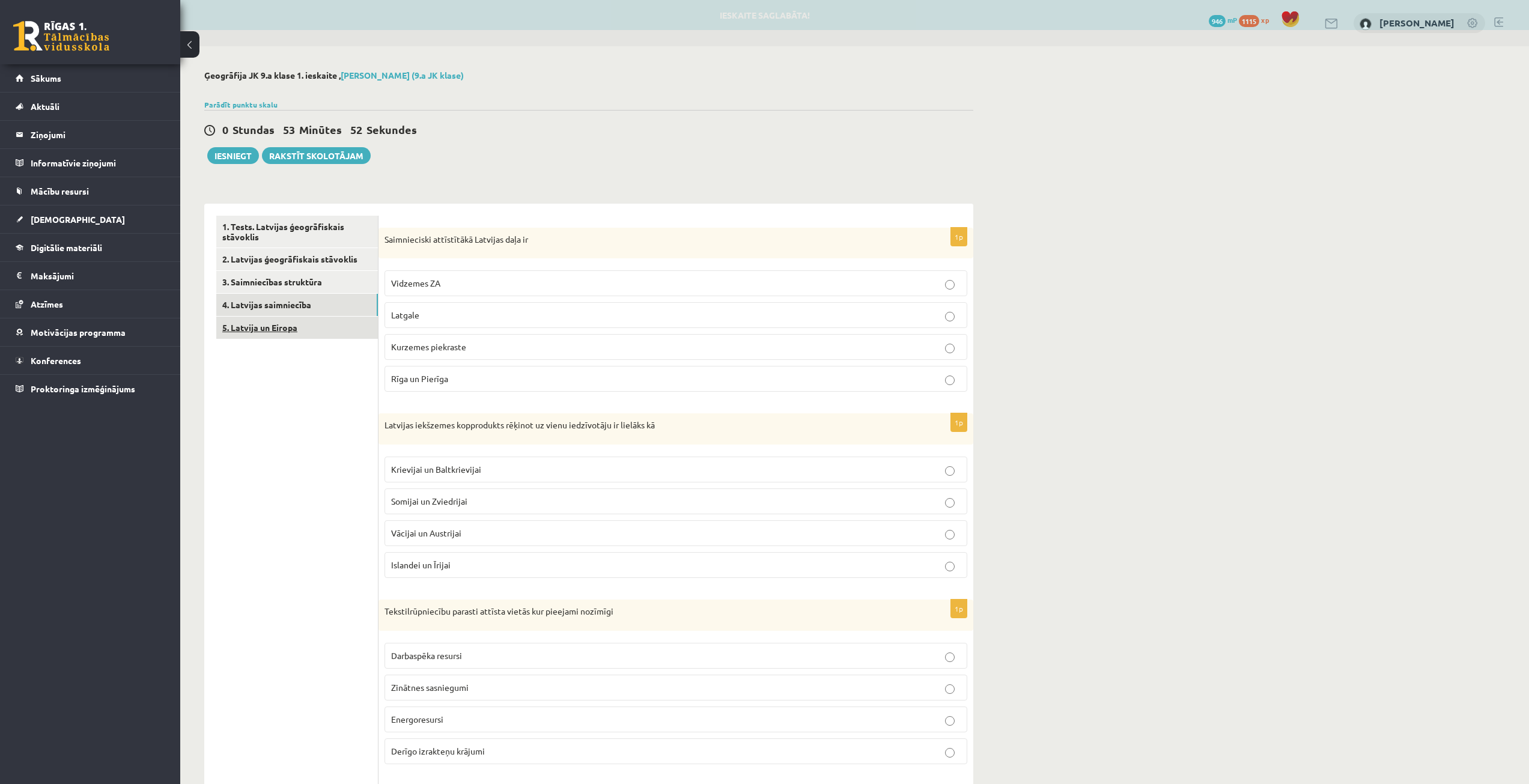
click at [280, 325] on link "5. Latvija un Eiropa" at bounding box center [297, 328] width 162 height 22
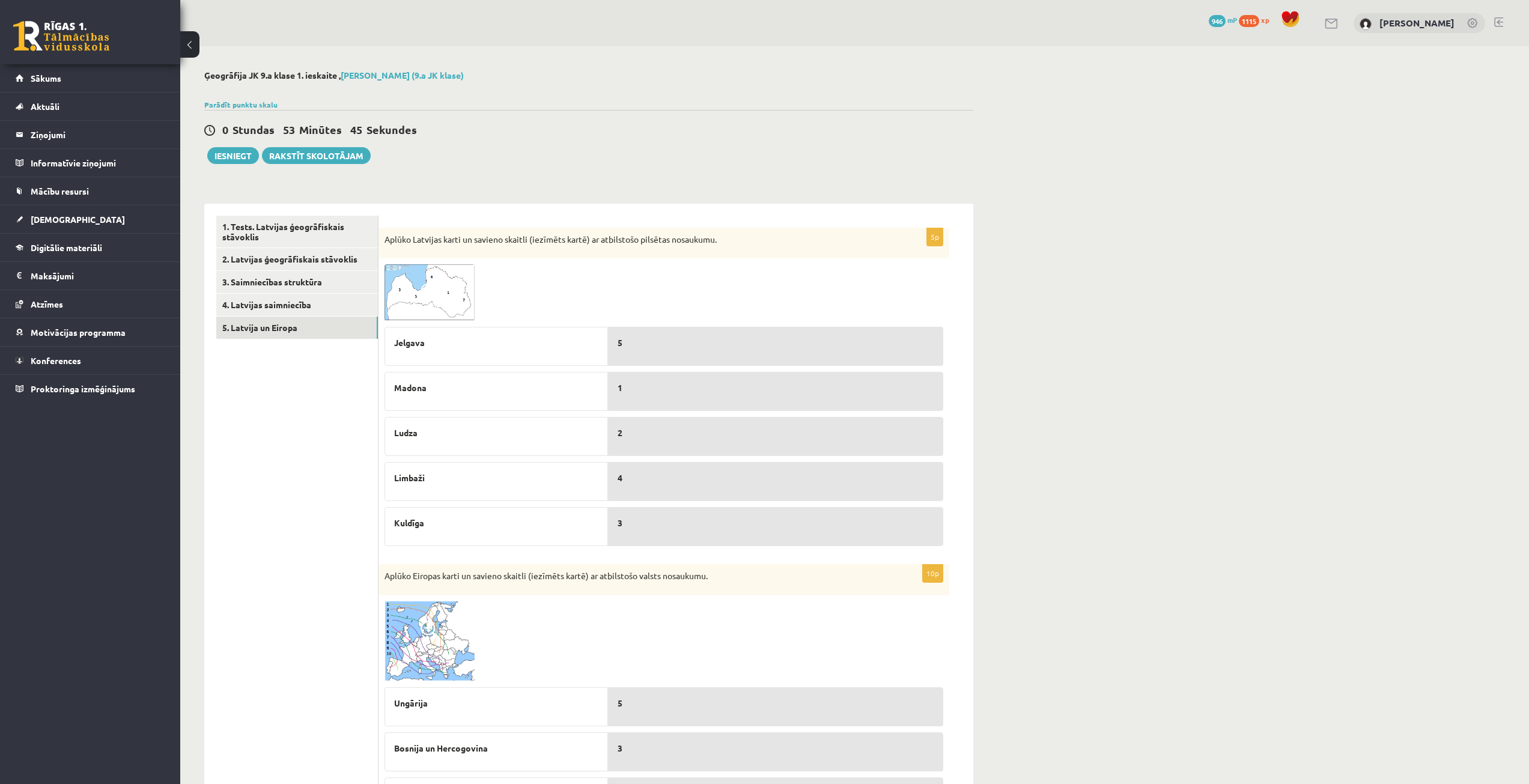
click at [241, 165] on div "**********" at bounding box center [588, 611] width 817 height 1128
click at [241, 158] on button "Iesniegt" at bounding box center [233, 155] width 52 height 17
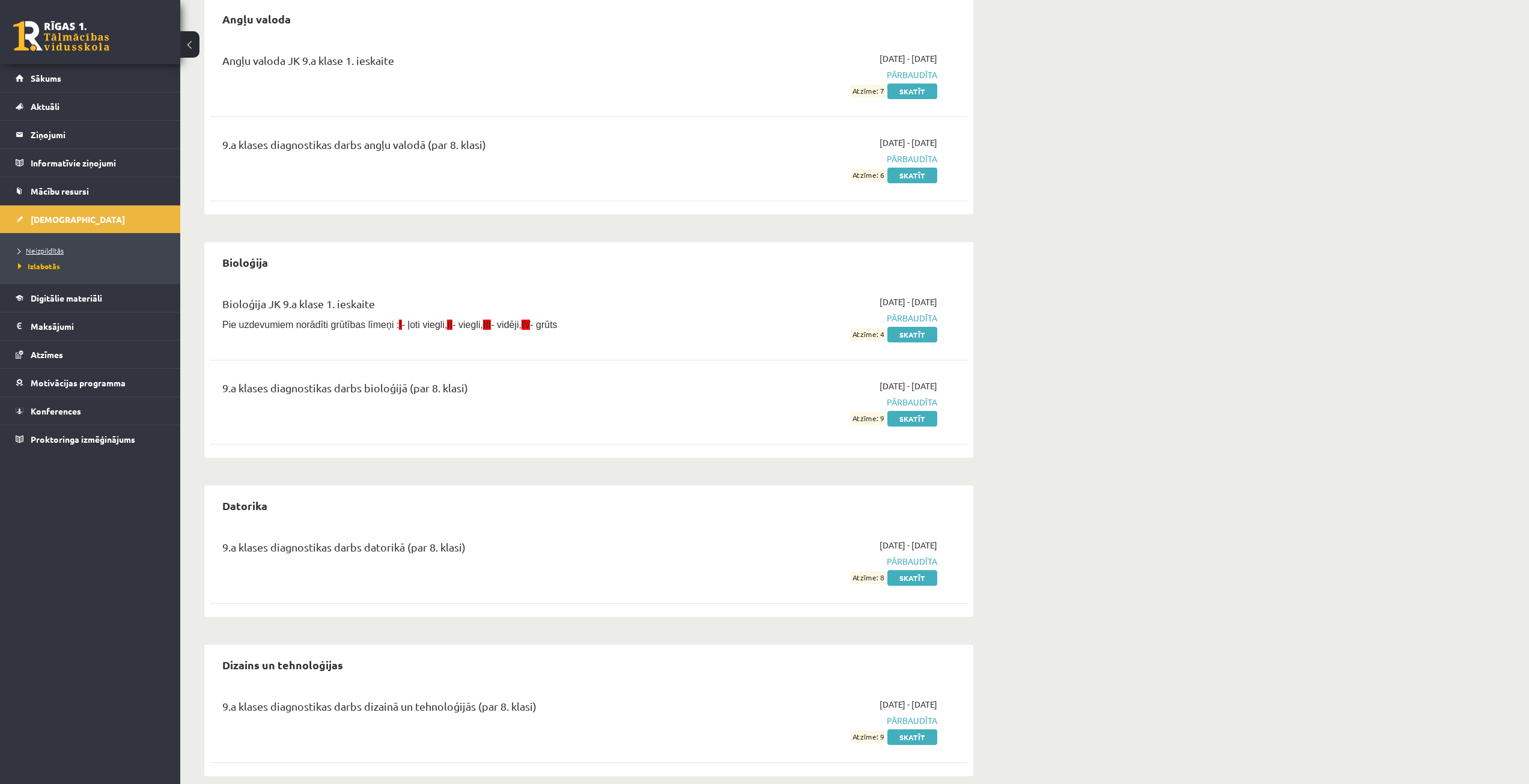
scroll to position [120, 0]
click at [73, 247] on link "Neizpildītās" at bounding box center [92, 250] width 150 height 11
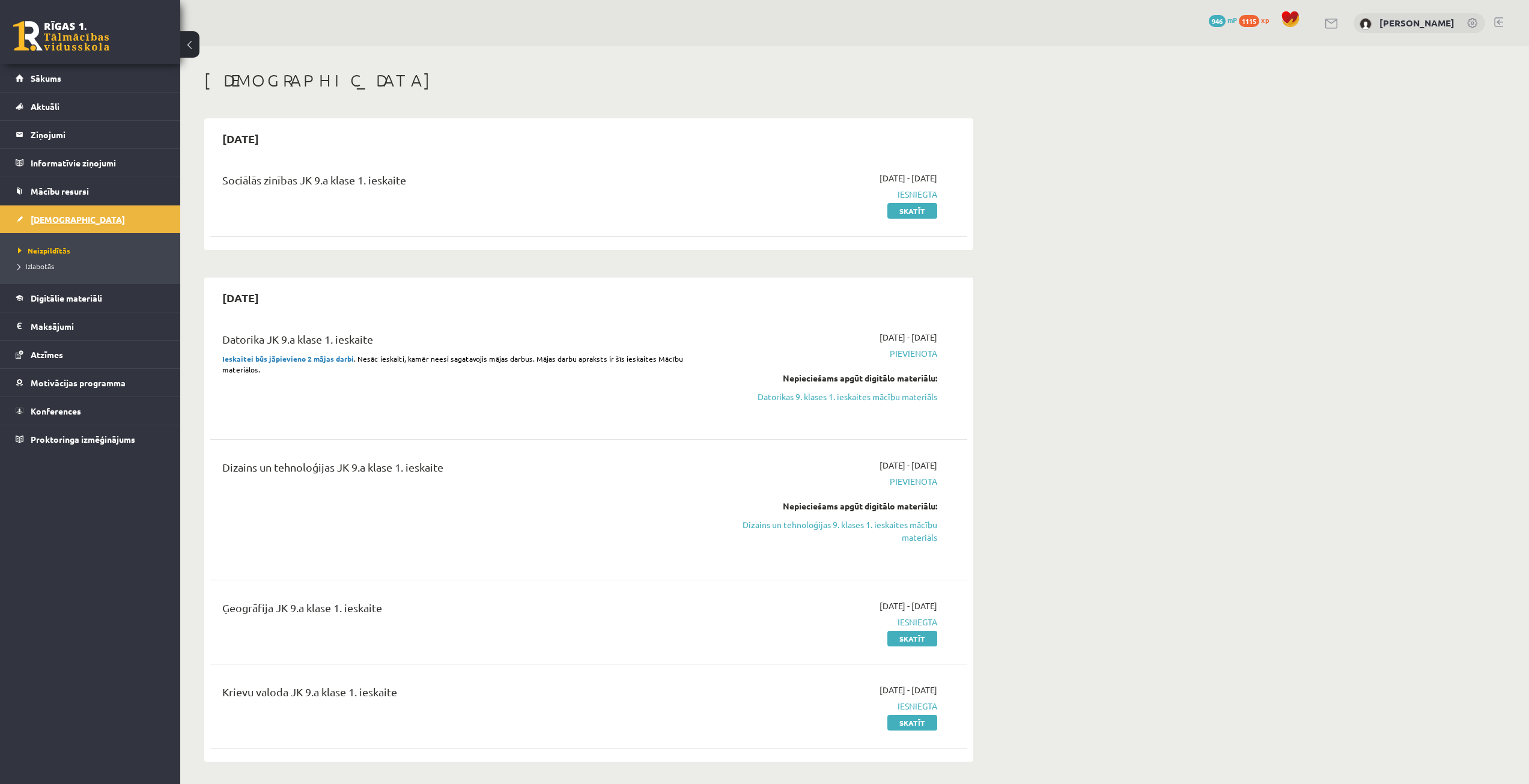
click at [55, 224] on link "[DEMOGRAPHIC_DATA]" at bounding box center [90, 219] width 150 height 27
click at [117, 86] on link "Sākums" at bounding box center [90, 78] width 150 height 27
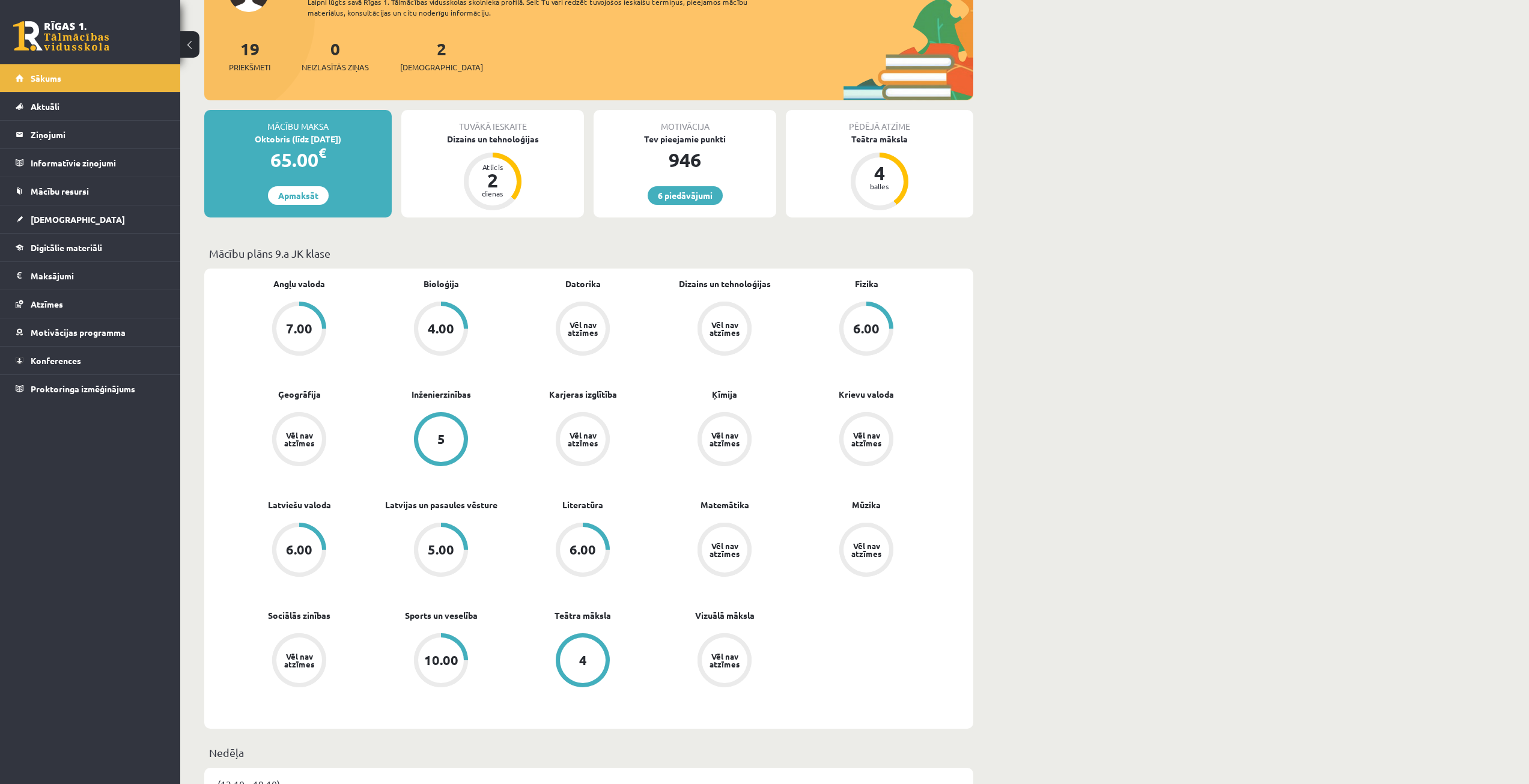
scroll to position [60, 0]
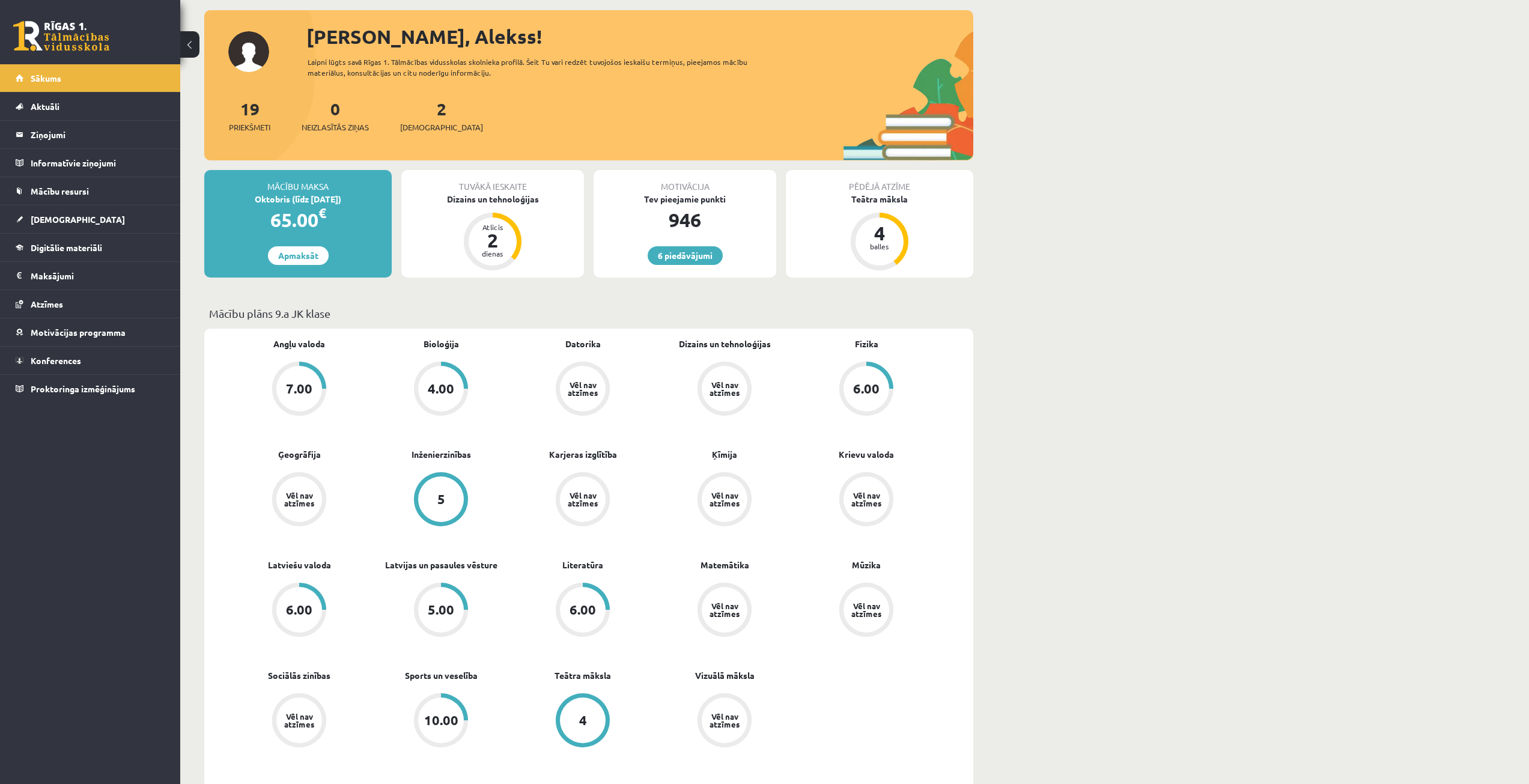
click at [412, 112] on div "2 Ieskaites" at bounding box center [441, 114] width 83 height 37
click at [417, 109] on div "2 Ieskaites" at bounding box center [441, 114] width 83 height 37
click at [421, 109] on link "2 Ieskaites" at bounding box center [441, 116] width 83 height 35
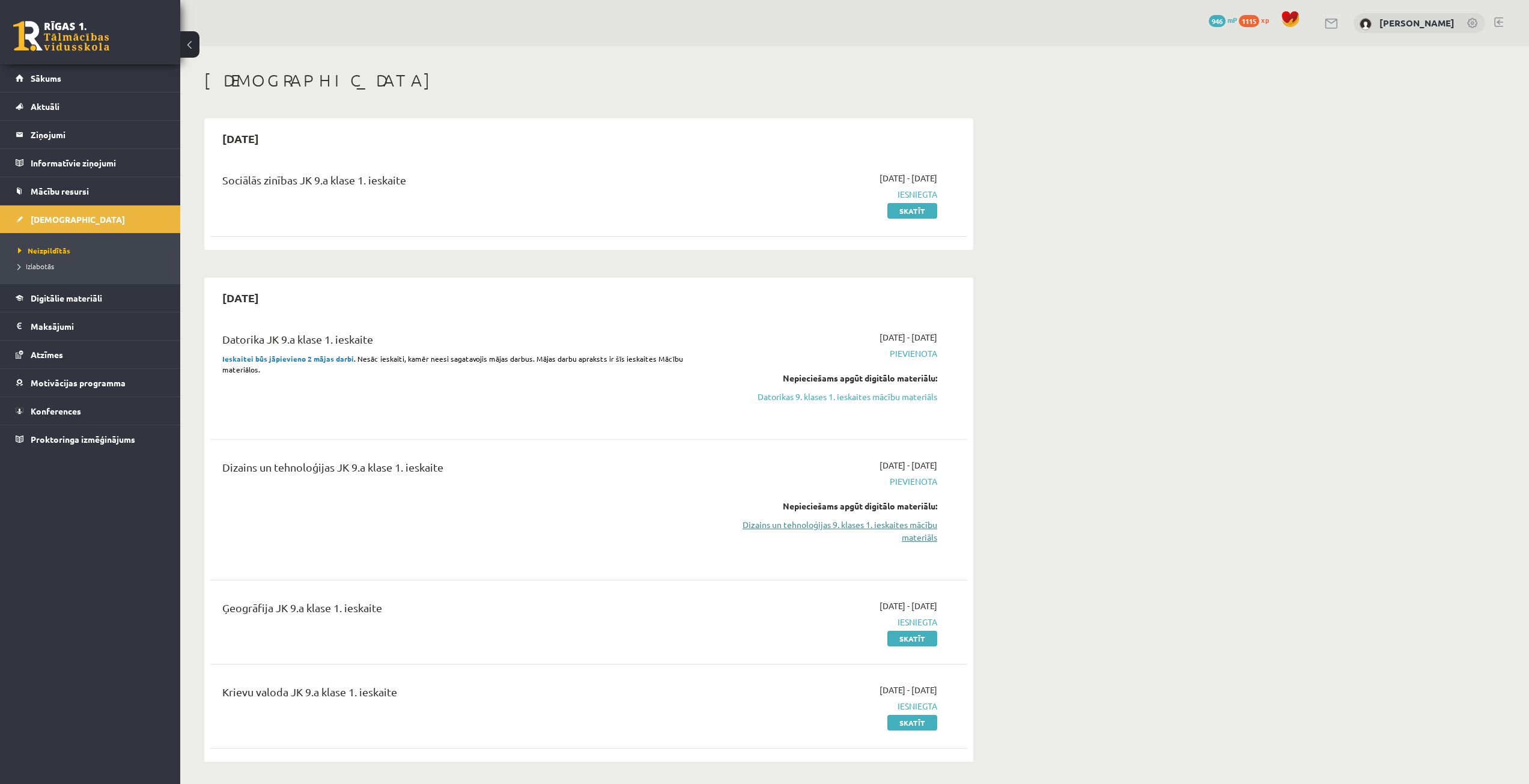
click at [856, 525] on link "Dizains un tehnoloģijas 9. klases 1. ieskaites mācību materiāls" at bounding box center [824, 531] width 227 height 25
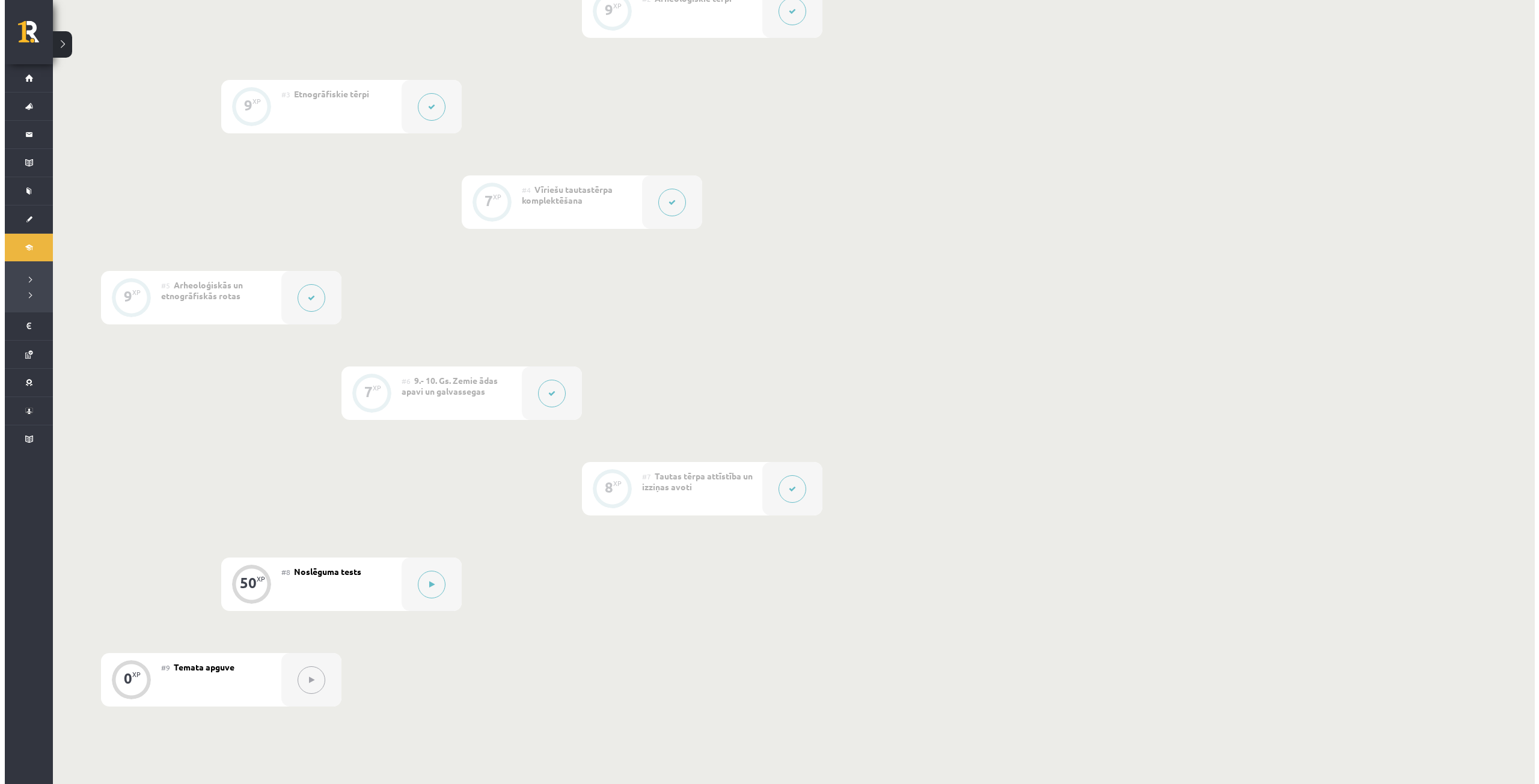
scroll to position [541, 0]
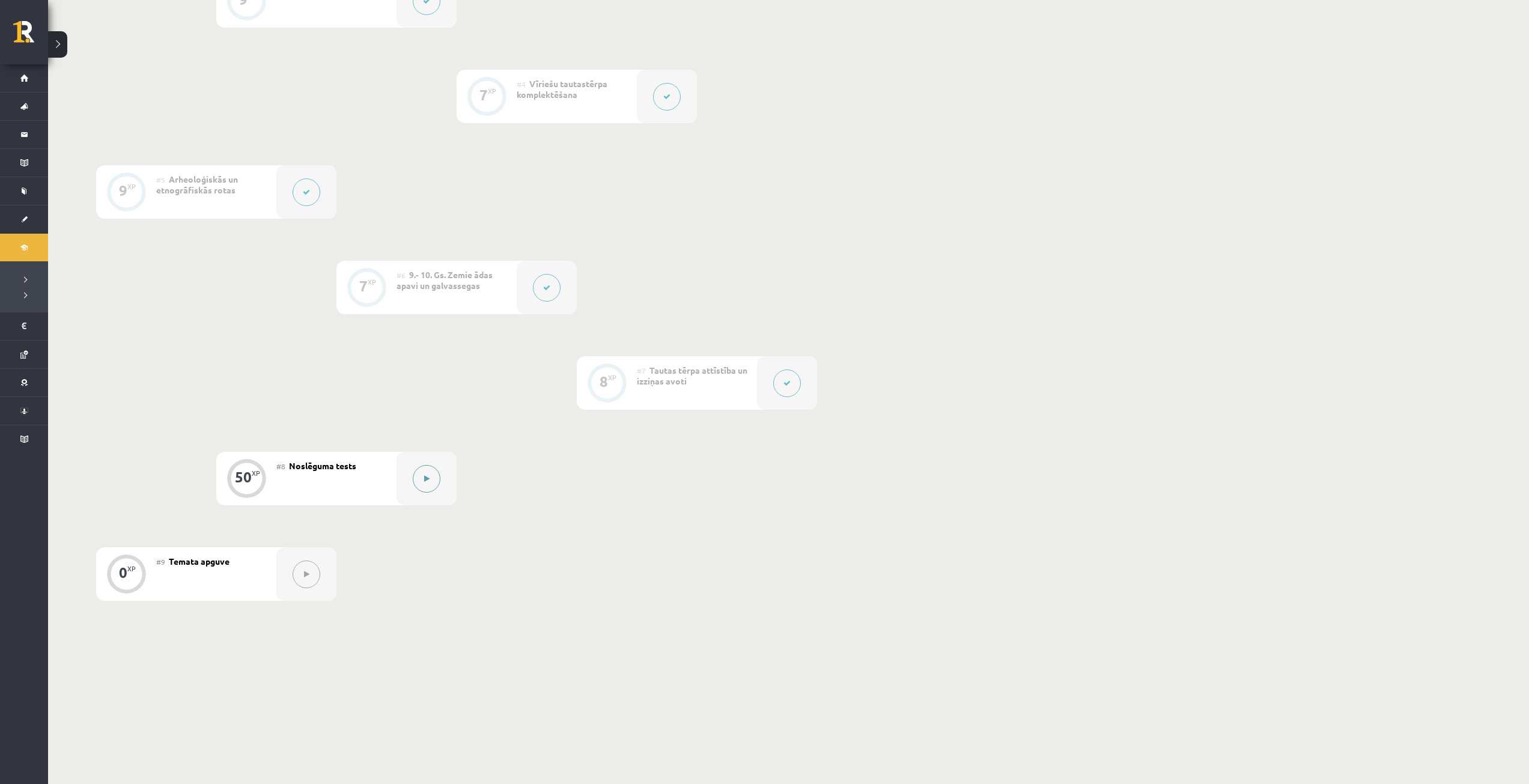
click at [433, 474] on button at bounding box center [426, 478] width 27 height 27
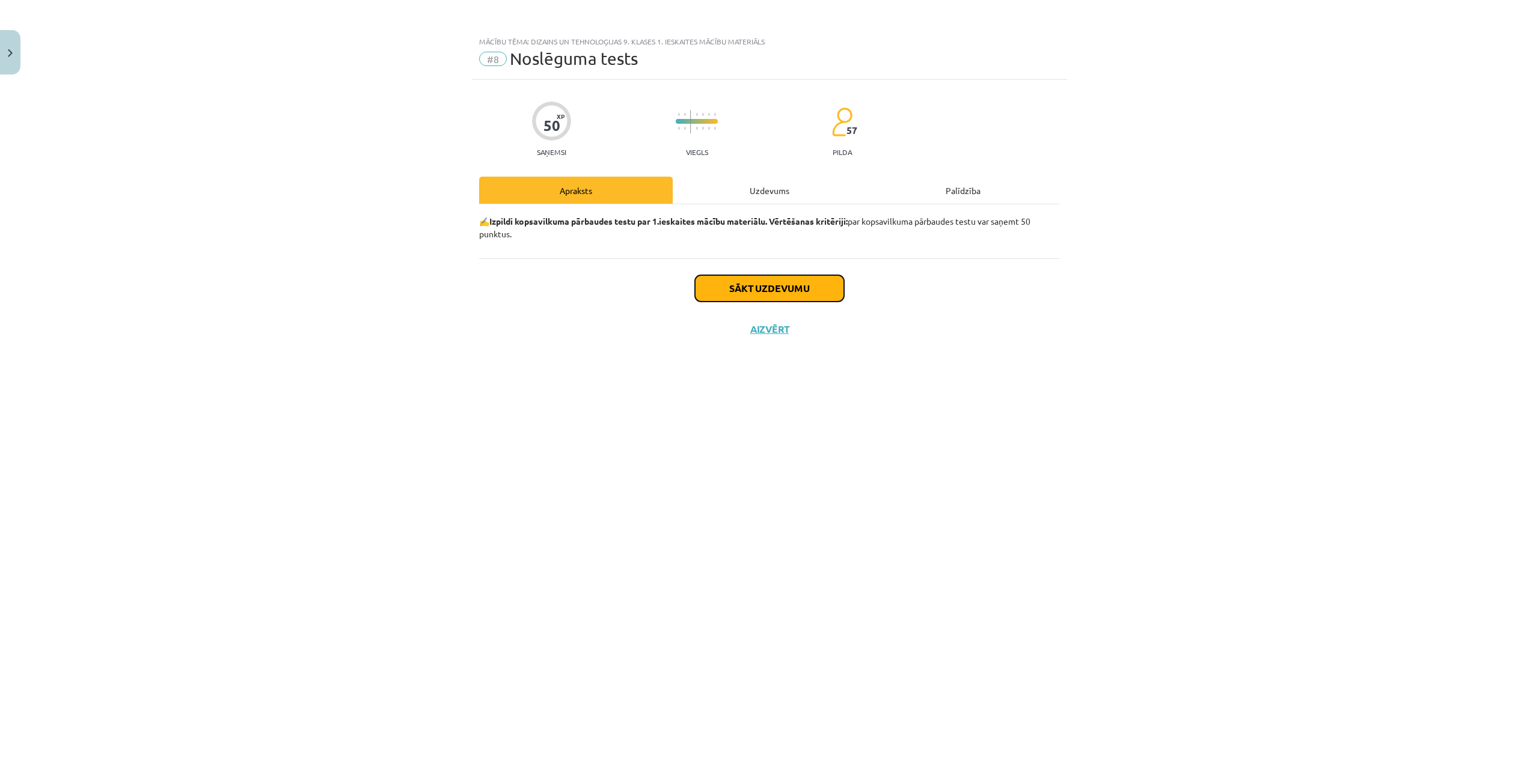
click at [738, 290] on button "Sākt uzdevumu" at bounding box center [770, 289] width 149 height 27
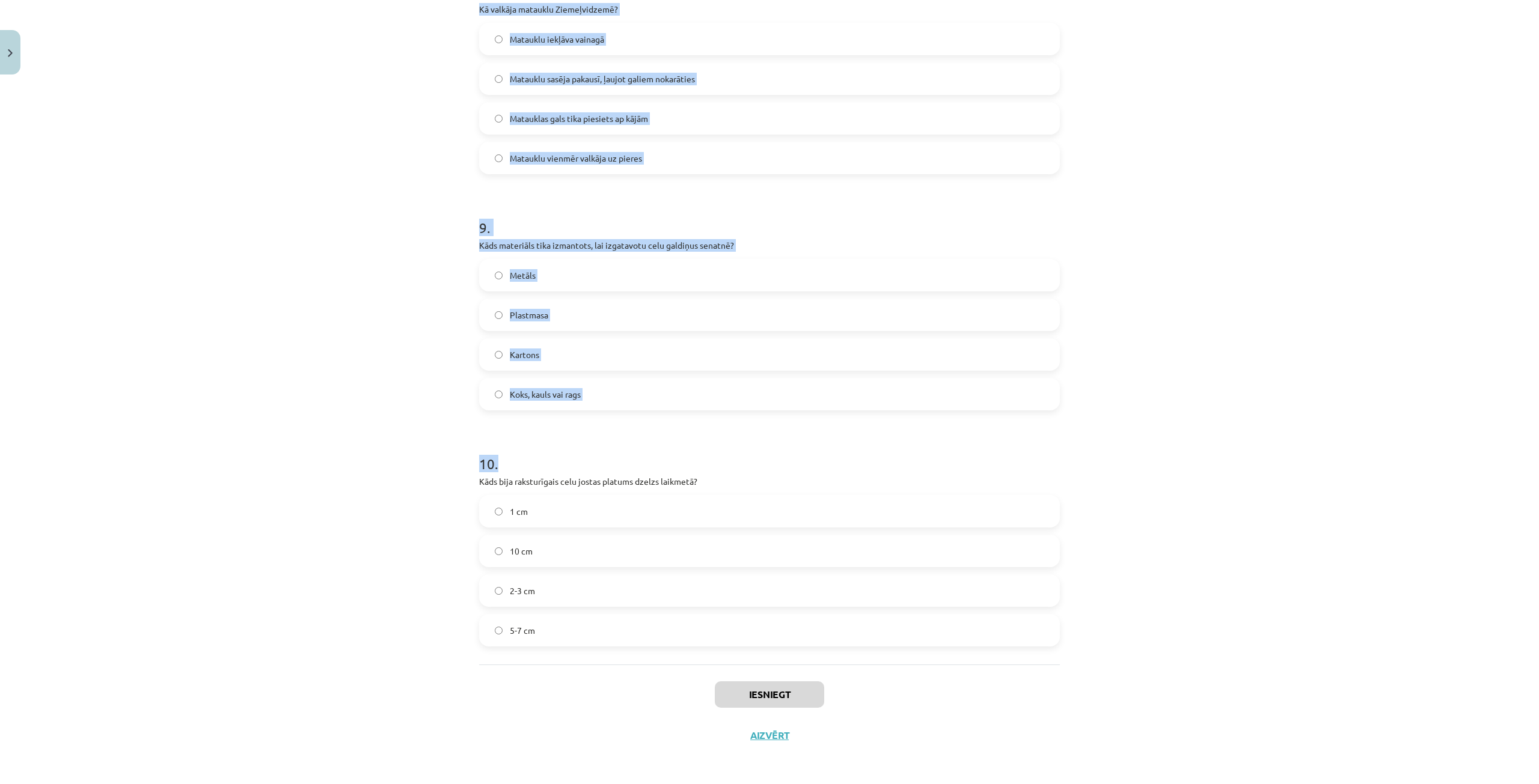
scroll to position [1932, 0]
drag, startPoint x: 468, startPoint y: 287, endPoint x: 657, endPoint y: 656, distance: 414.6
copy form "Kuru etnogrāfisko novadu tautastērpos bieži izmantoja zīļu vainagus? Vidzeme La…"
drag, startPoint x: 284, startPoint y: 535, endPoint x: 270, endPoint y: 359, distance: 176.6
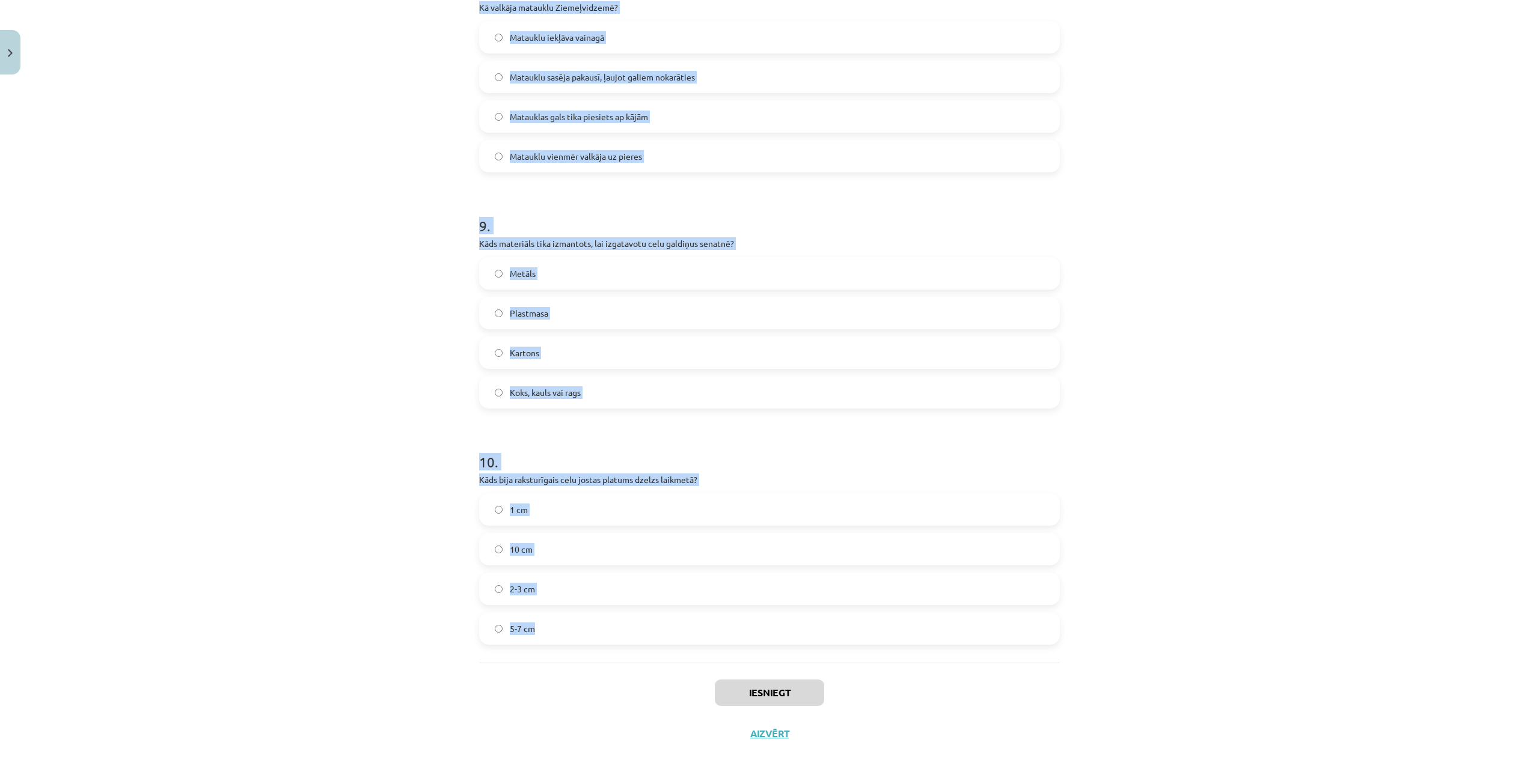
click at [284, 534] on div "Mācību tēma: Dizains un tehnoloģijas 9. klases 1. ieskaites mācību materiāls #8…" at bounding box center [770, 392] width 1539 height 784
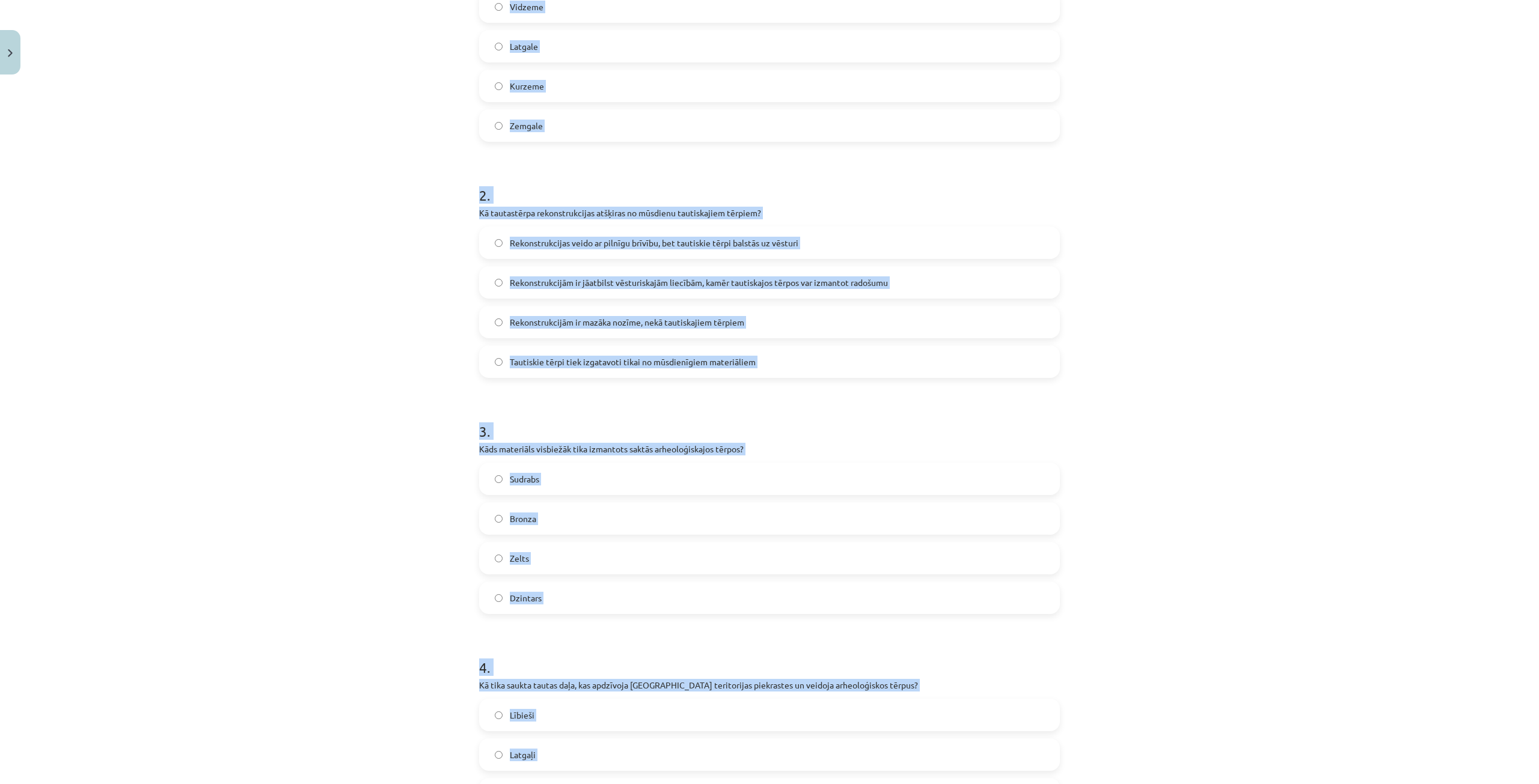
scroll to position [0, 0]
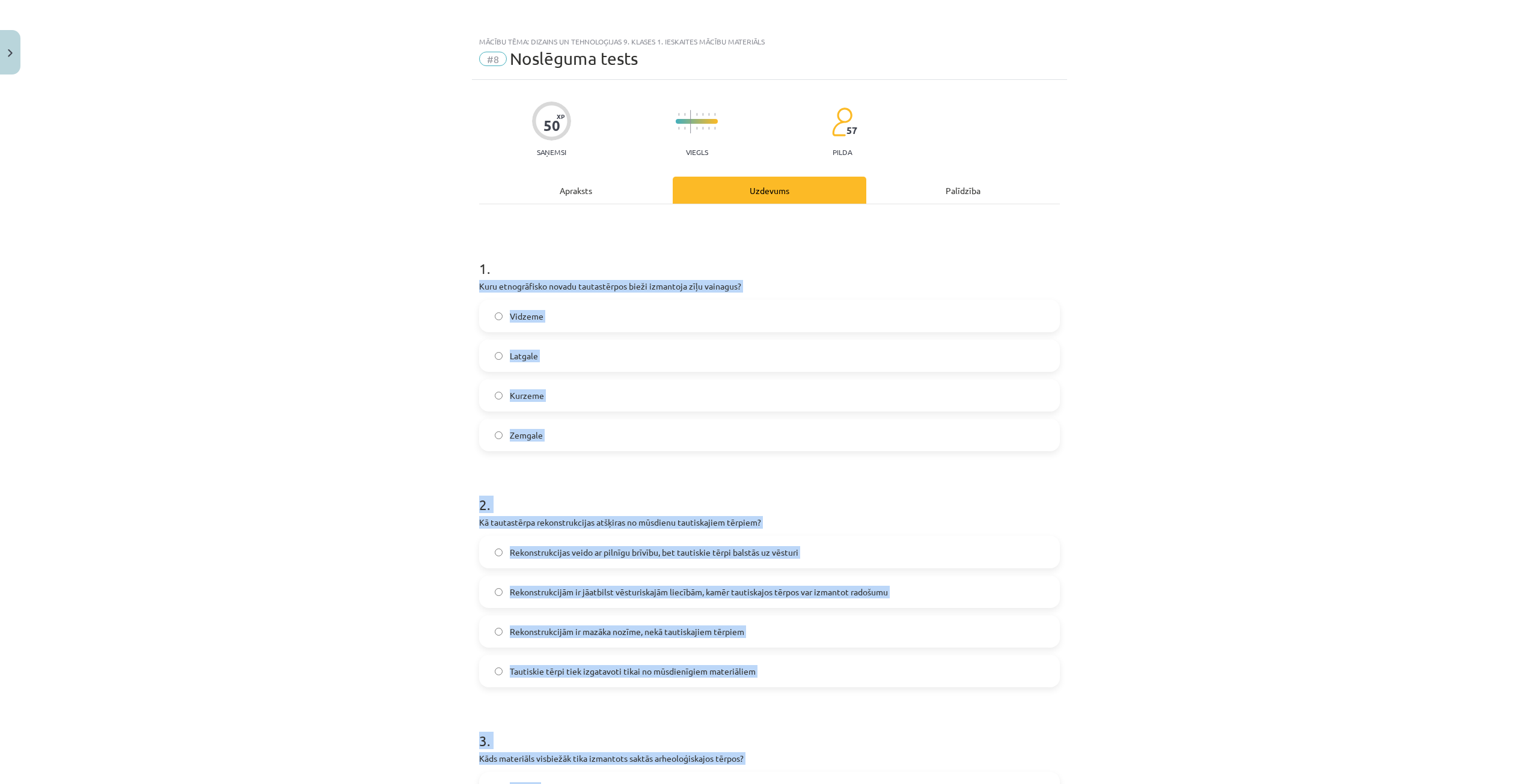
drag, startPoint x: 303, startPoint y: 445, endPoint x: 402, endPoint y: 374, distance: 121.8
click at [304, 444] on div "Mācību tēma: Dizains un tehnoloģijas 9. klases 1. ieskaites mācību materiāls #8…" at bounding box center [770, 392] width 1539 height 784
click at [510, 314] on span "Vidzeme" at bounding box center [527, 316] width 34 height 13
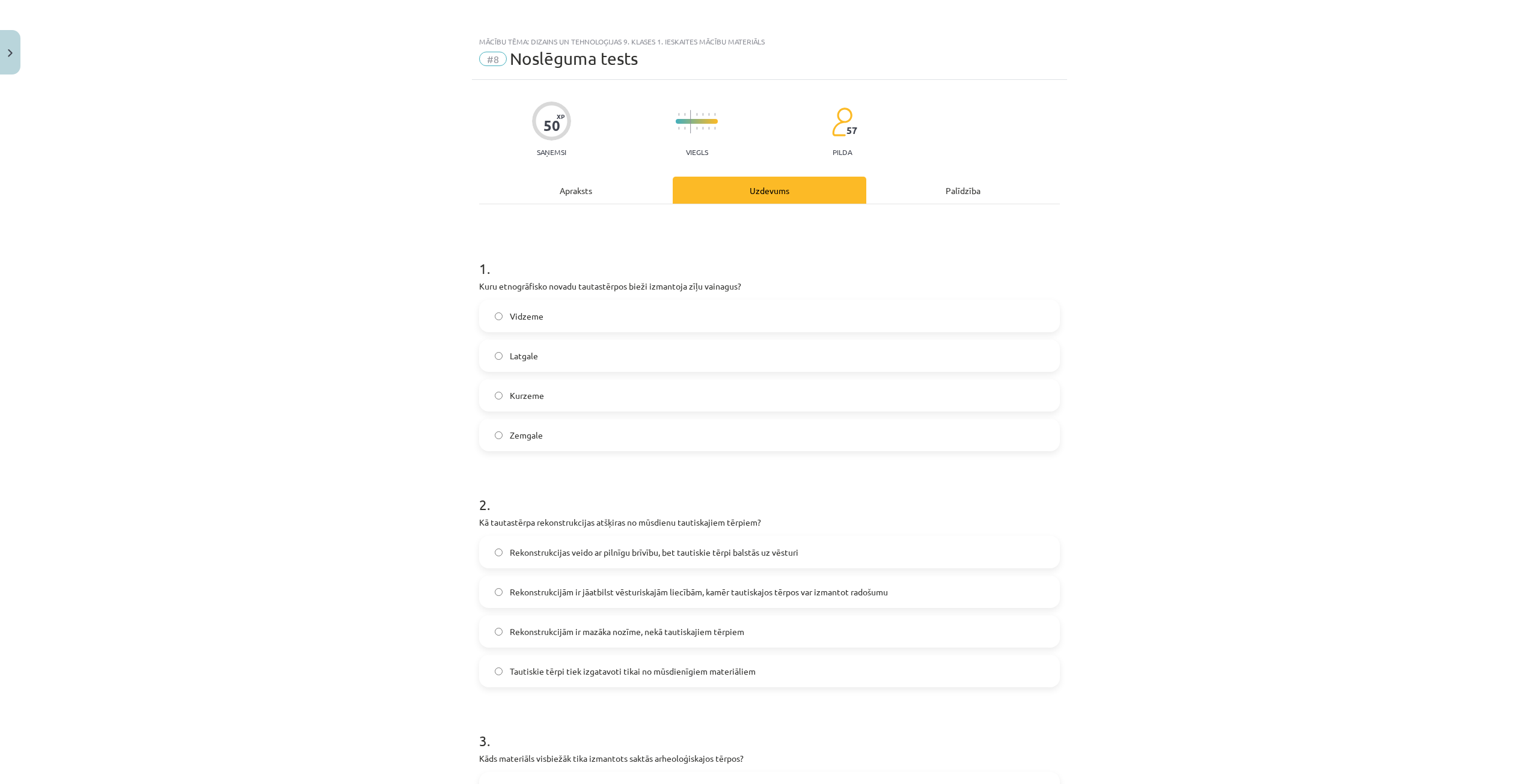
click at [383, 388] on div "Mācību tēma: Dizains un tehnoloģijas 9. klases 1. ieskaites mācību materiāls #8…" at bounding box center [770, 392] width 1539 height 784
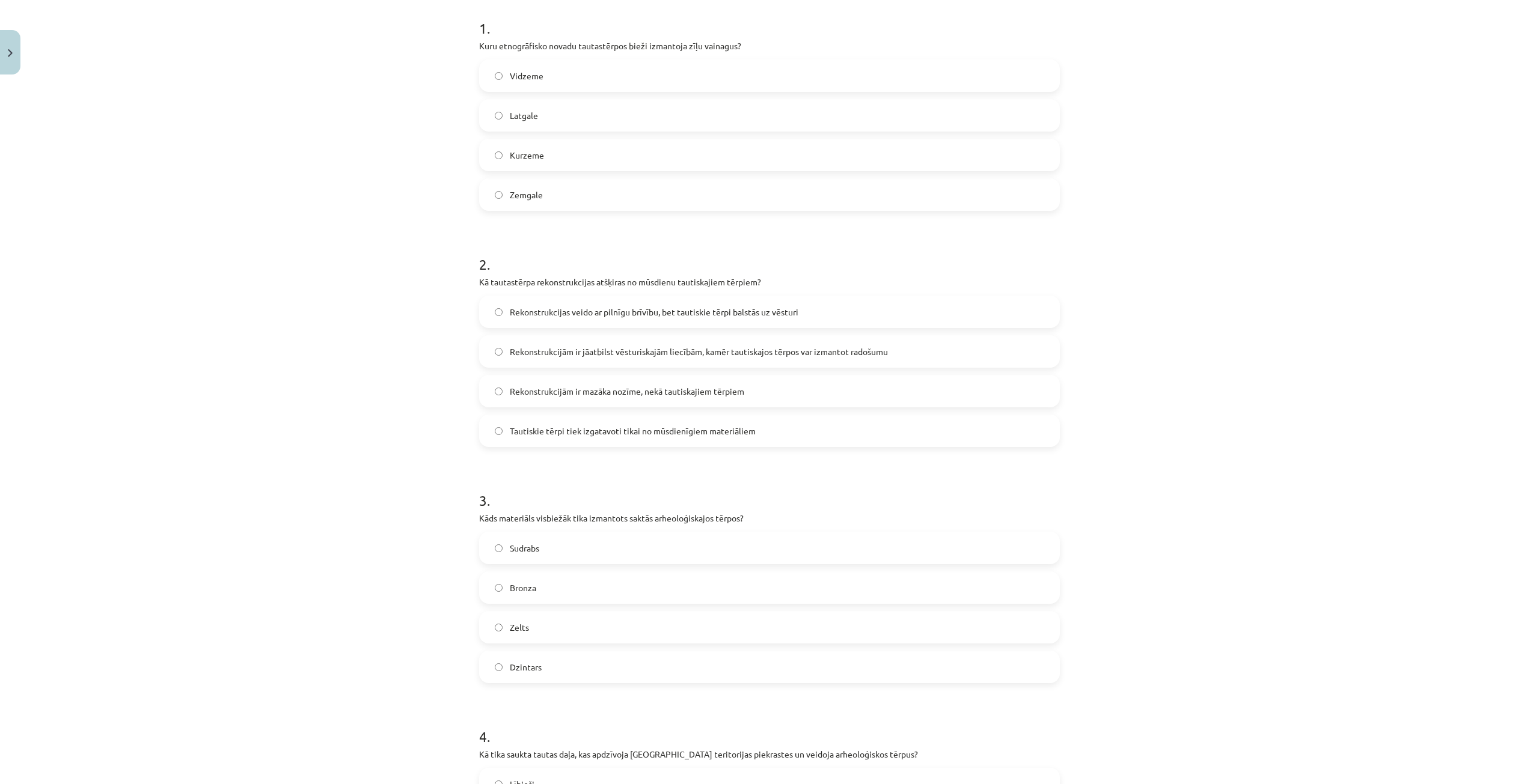
click at [828, 361] on label "Rekonstrukcijām ir jāatbilst vēsturiskajām liecībām, kamēr tautiskajos tērpos v…" at bounding box center [769, 351] width 578 height 30
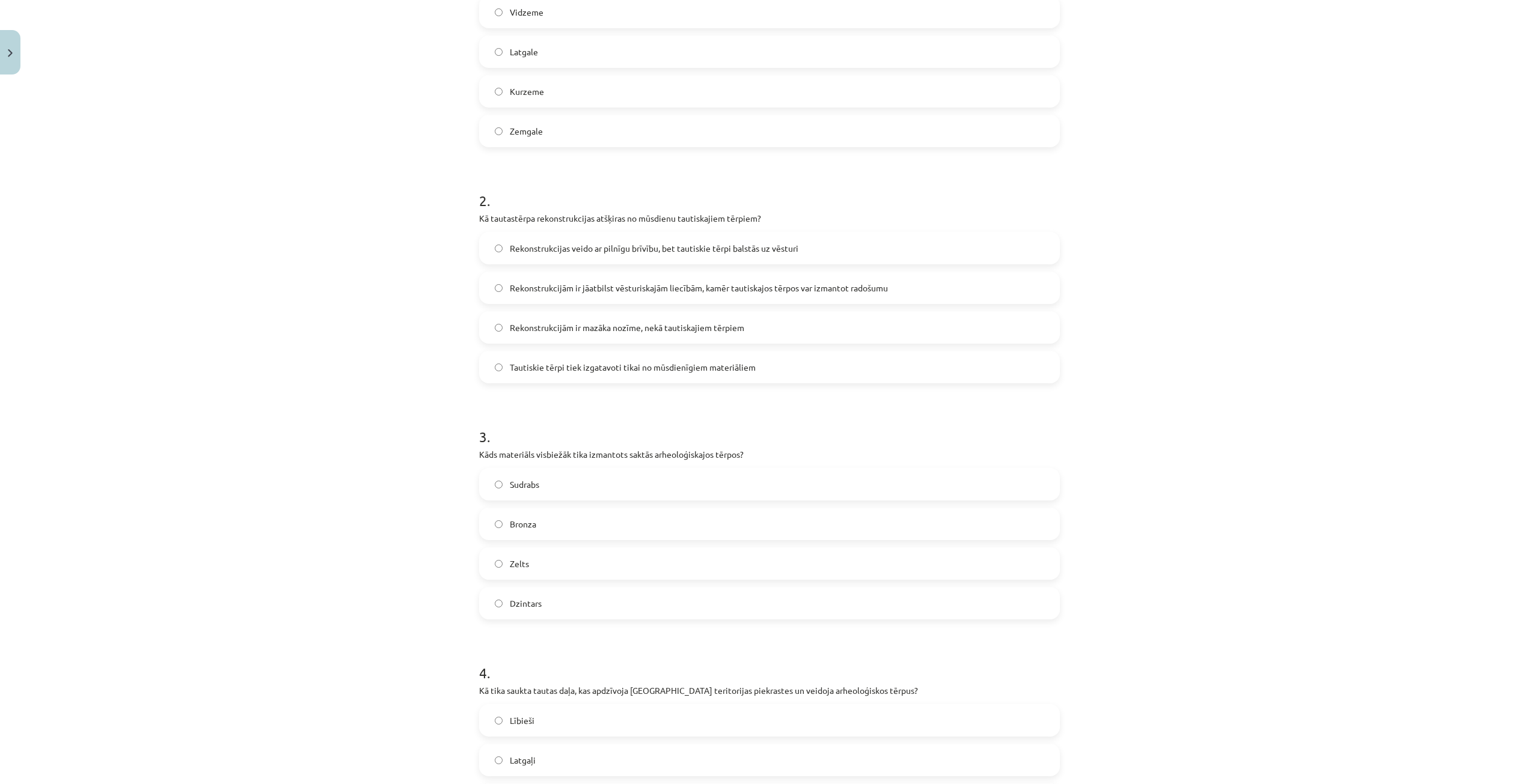
scroll to position [360, 0]
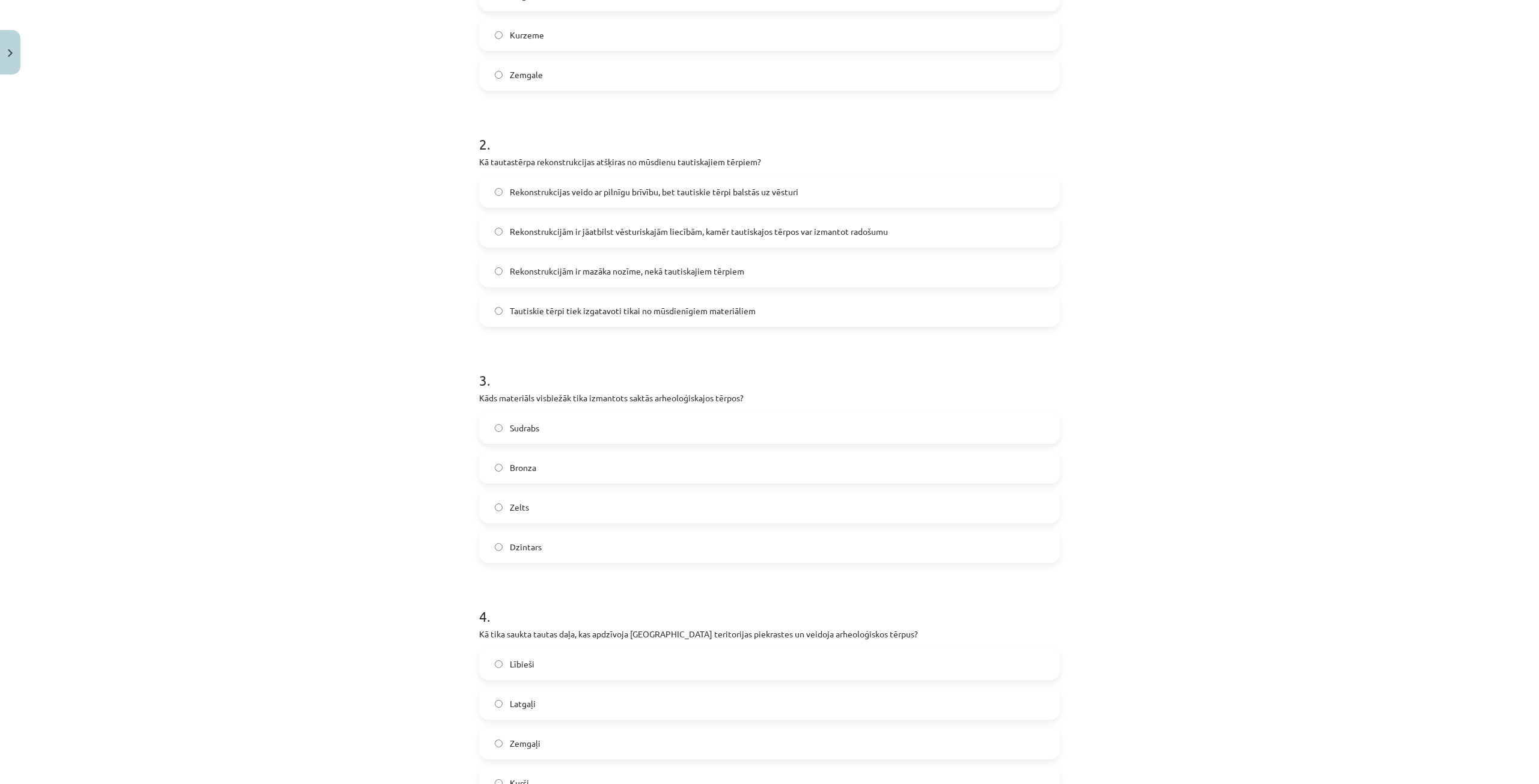
click at [563, 464] on label "Bronza" at bounding box center [769, 467] width 578 height 30
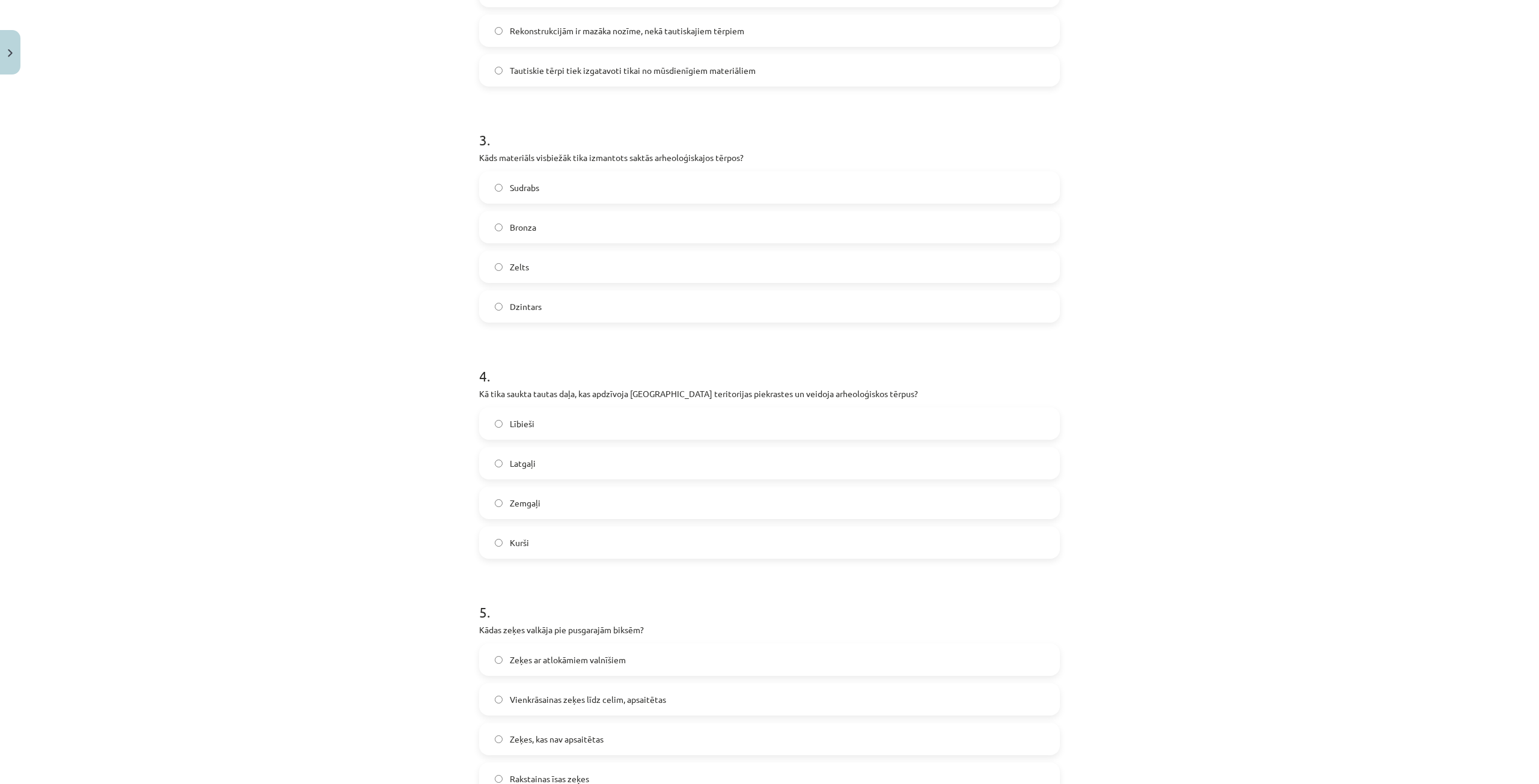
click at [565, 417] on label "Lībieši" at bounding box center [769, 423] width 578 height 30
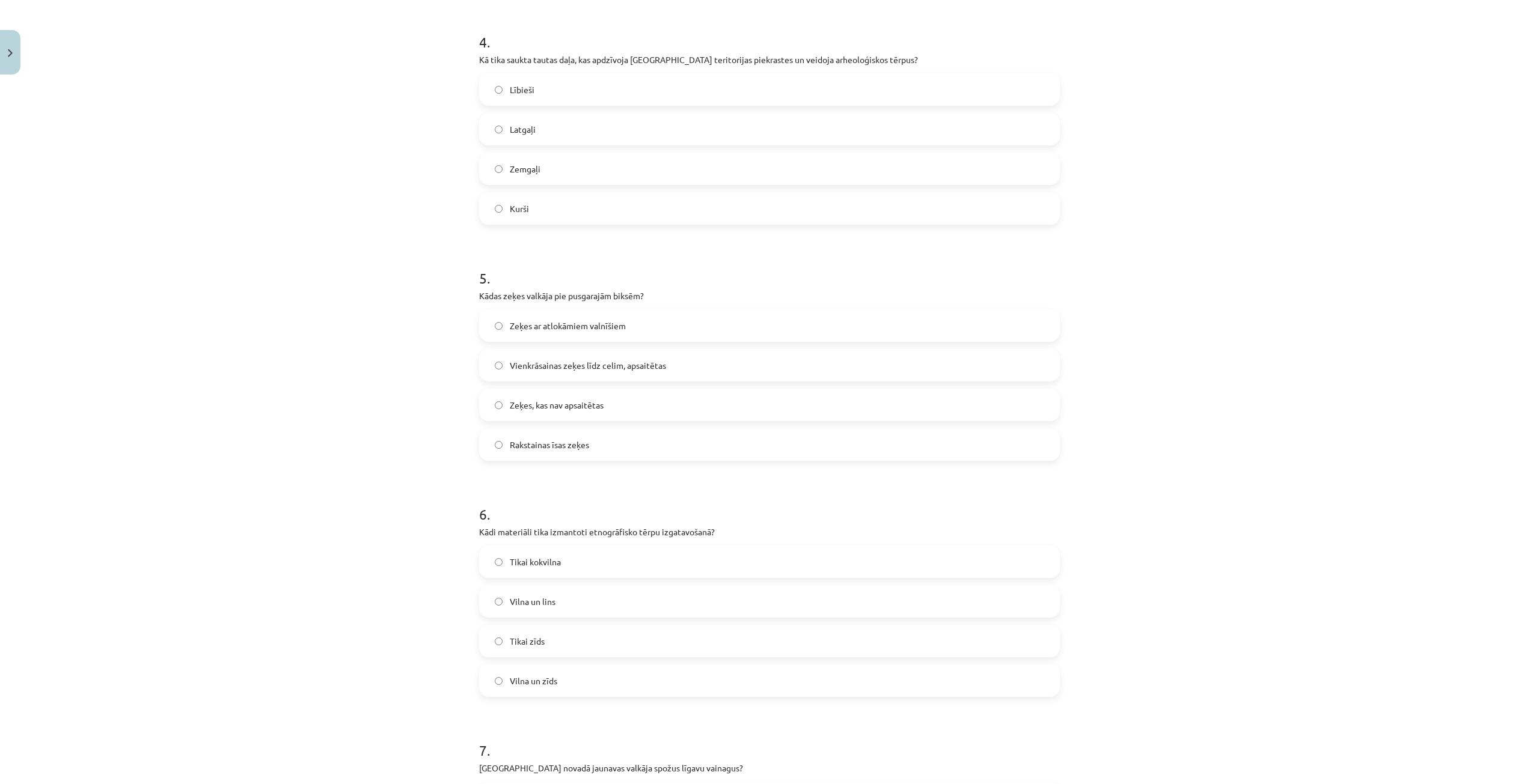
scroll to position [961, 0]
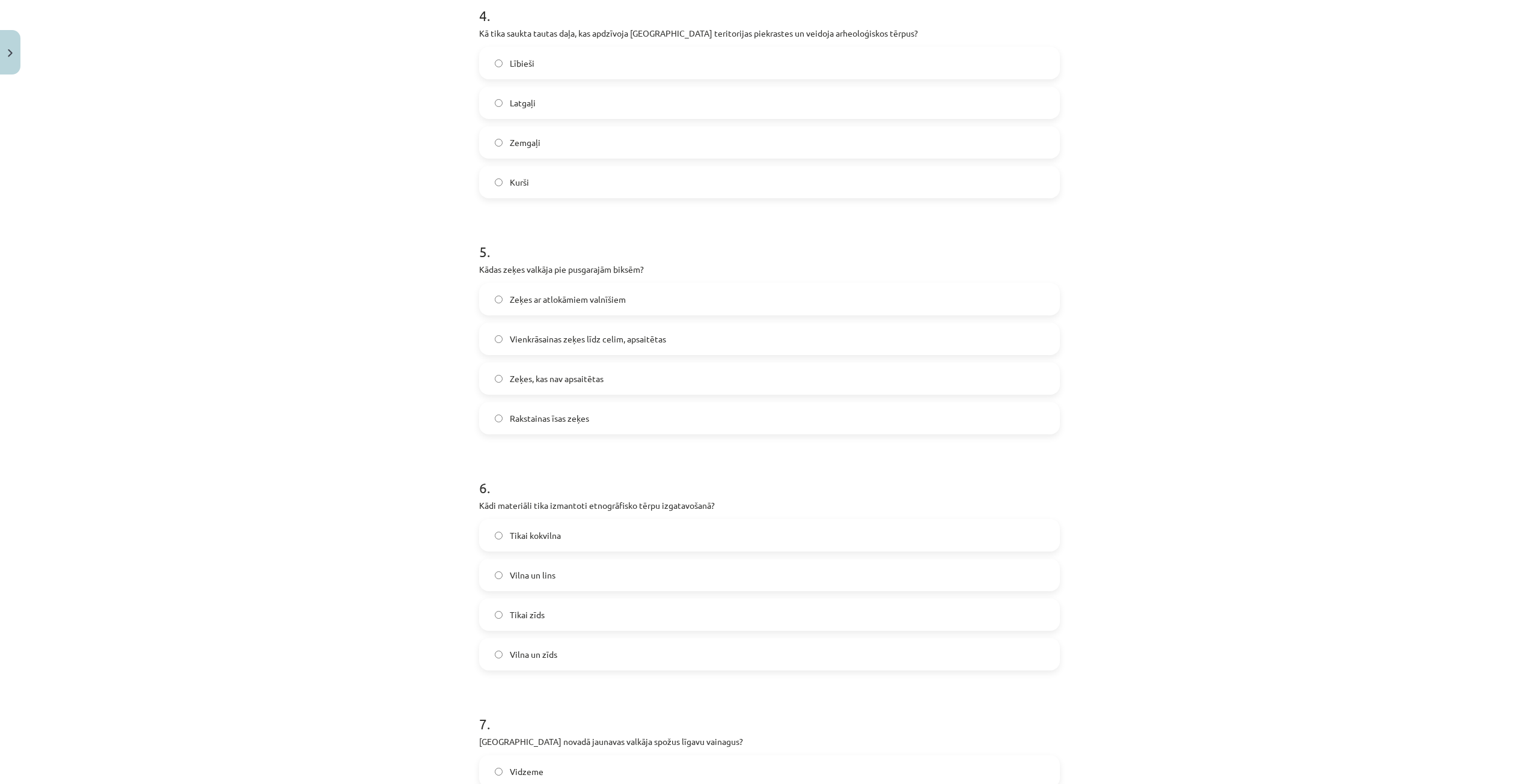
click at [577, 335] on span "Vienkrāsainas zeķes līdz celim, apsaitētas" at bounding box center [588, 339] width 157 height 13
click at [586, 583] on label "Vilna un lins" at bounding box center [769, 575] width 578 height 30
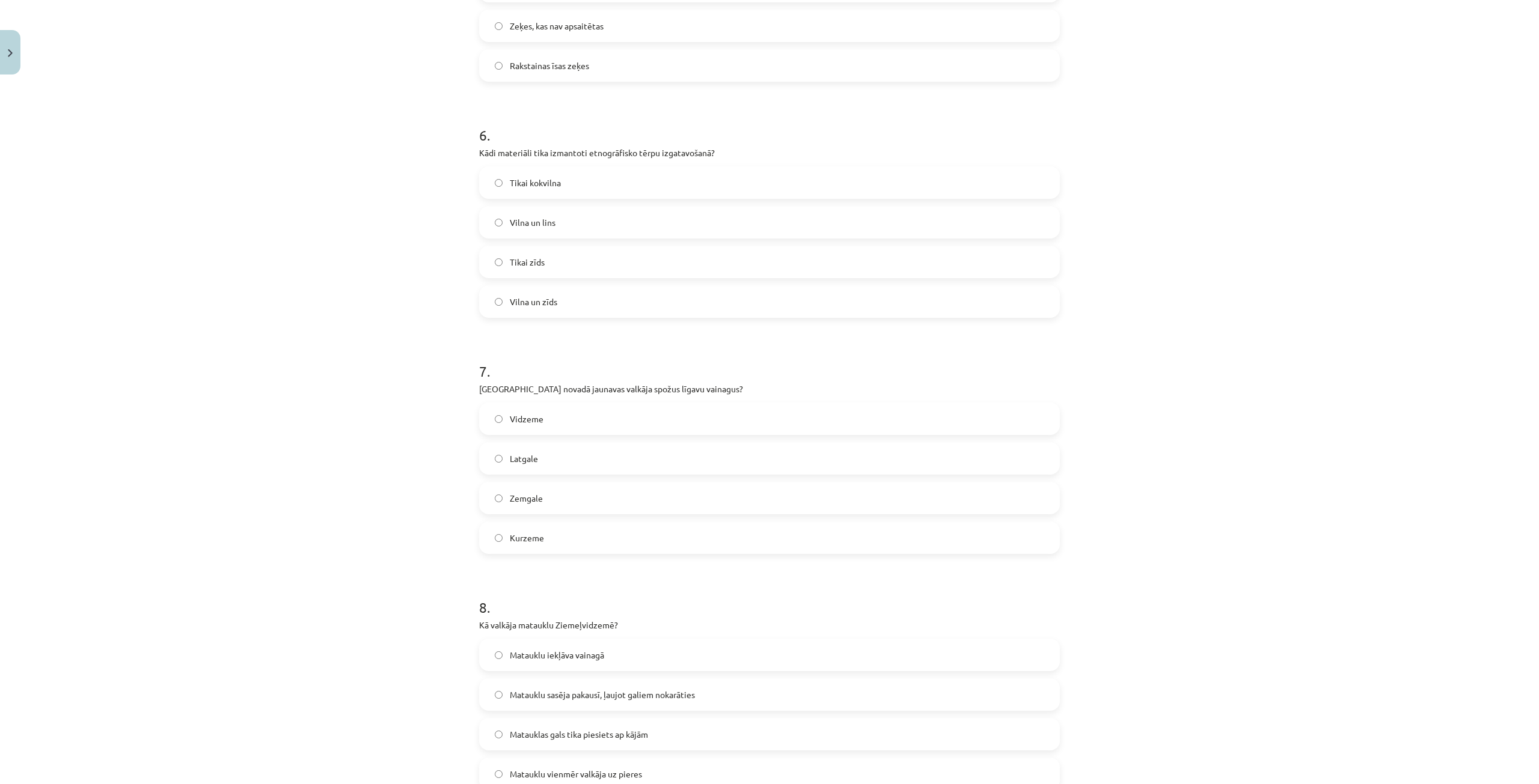
scroll to position [1442, 0]
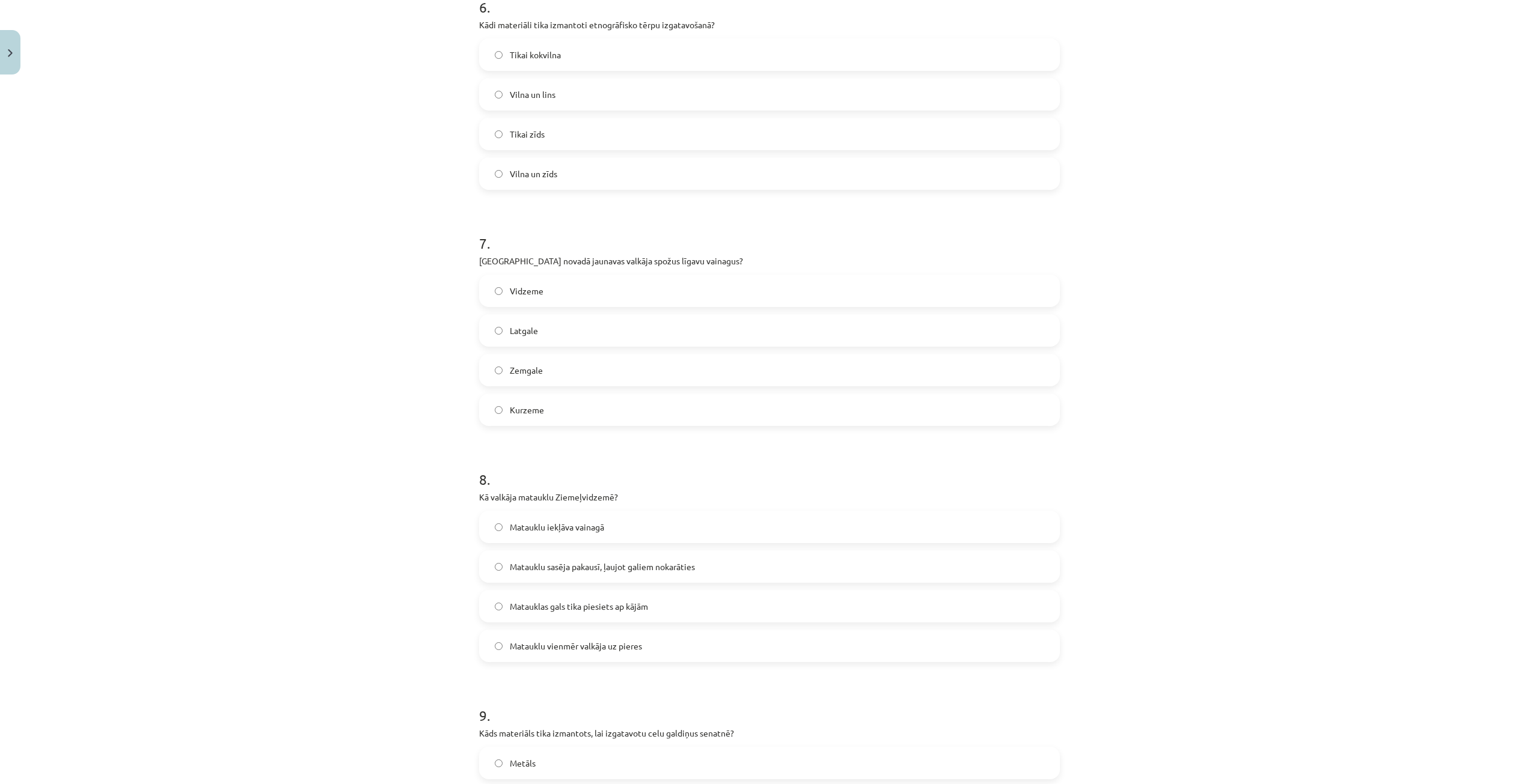
click at [535, 412] on span "Kurzeme" at bounding box center [527, 410] width 34 height 13
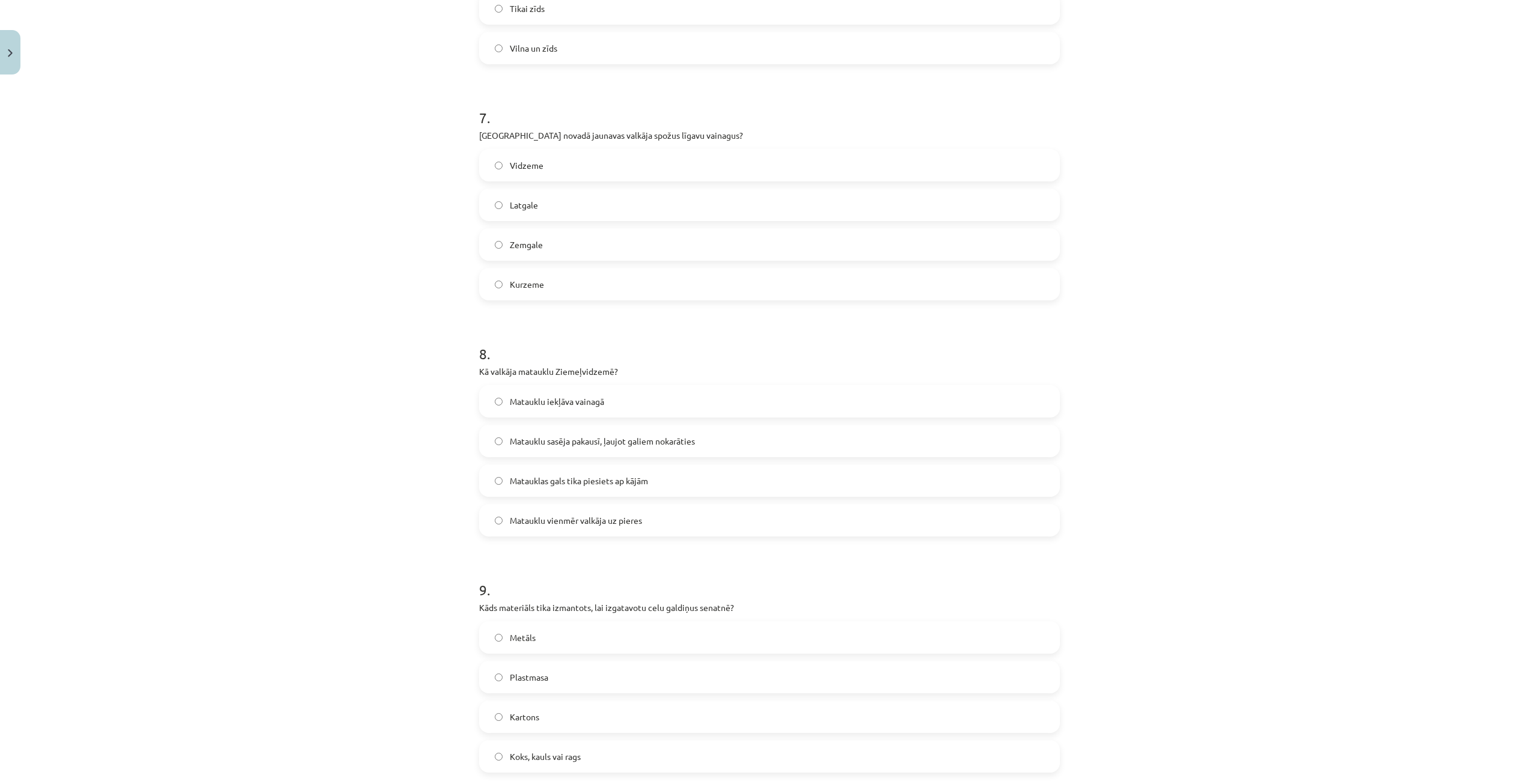
scroll to position [1803, 0]
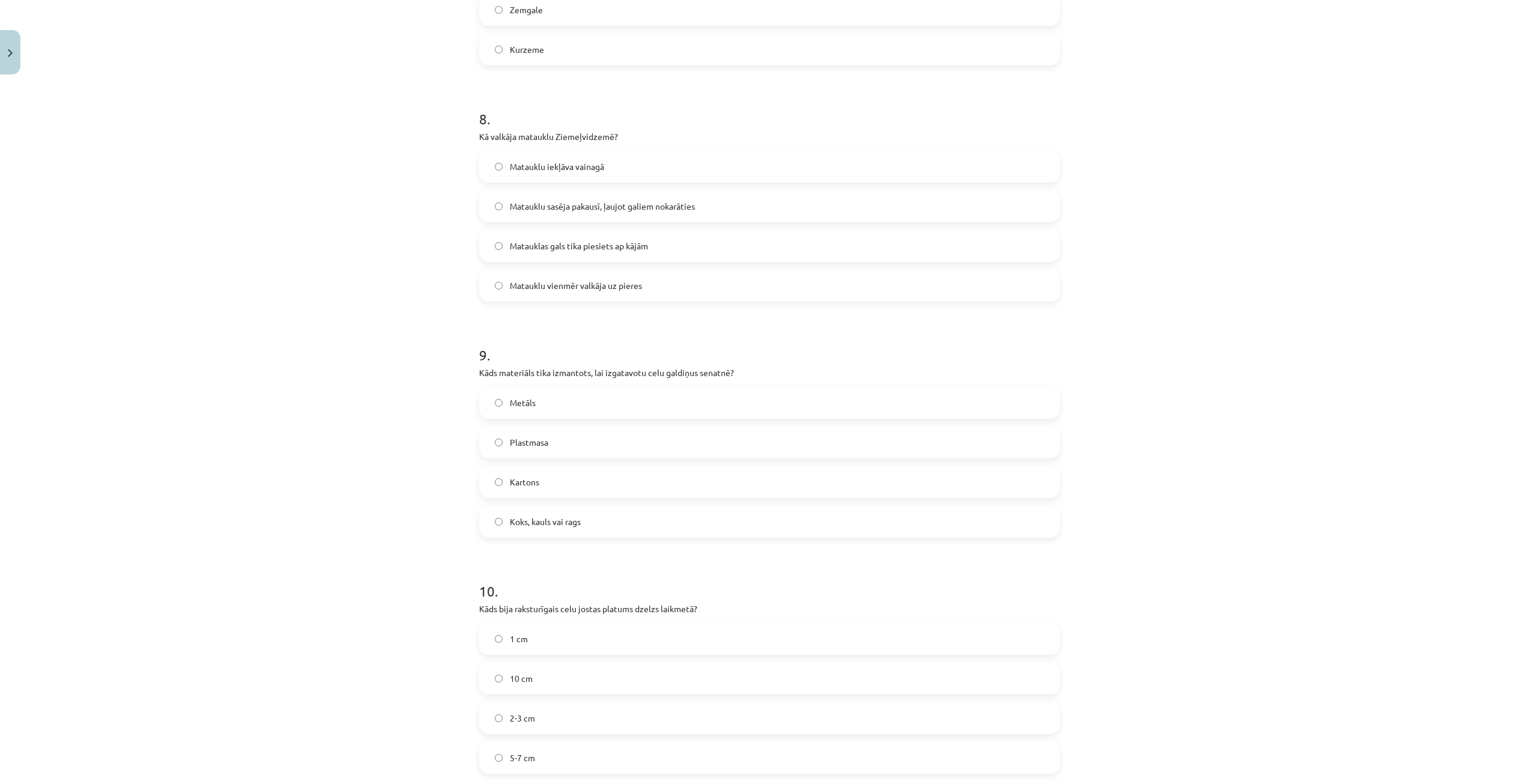
click at [678, 202] on span "Matauklu sasēja pakausī, ļaujot galiem nokarāties" at bounding box center [602, 206] width 185 height 13
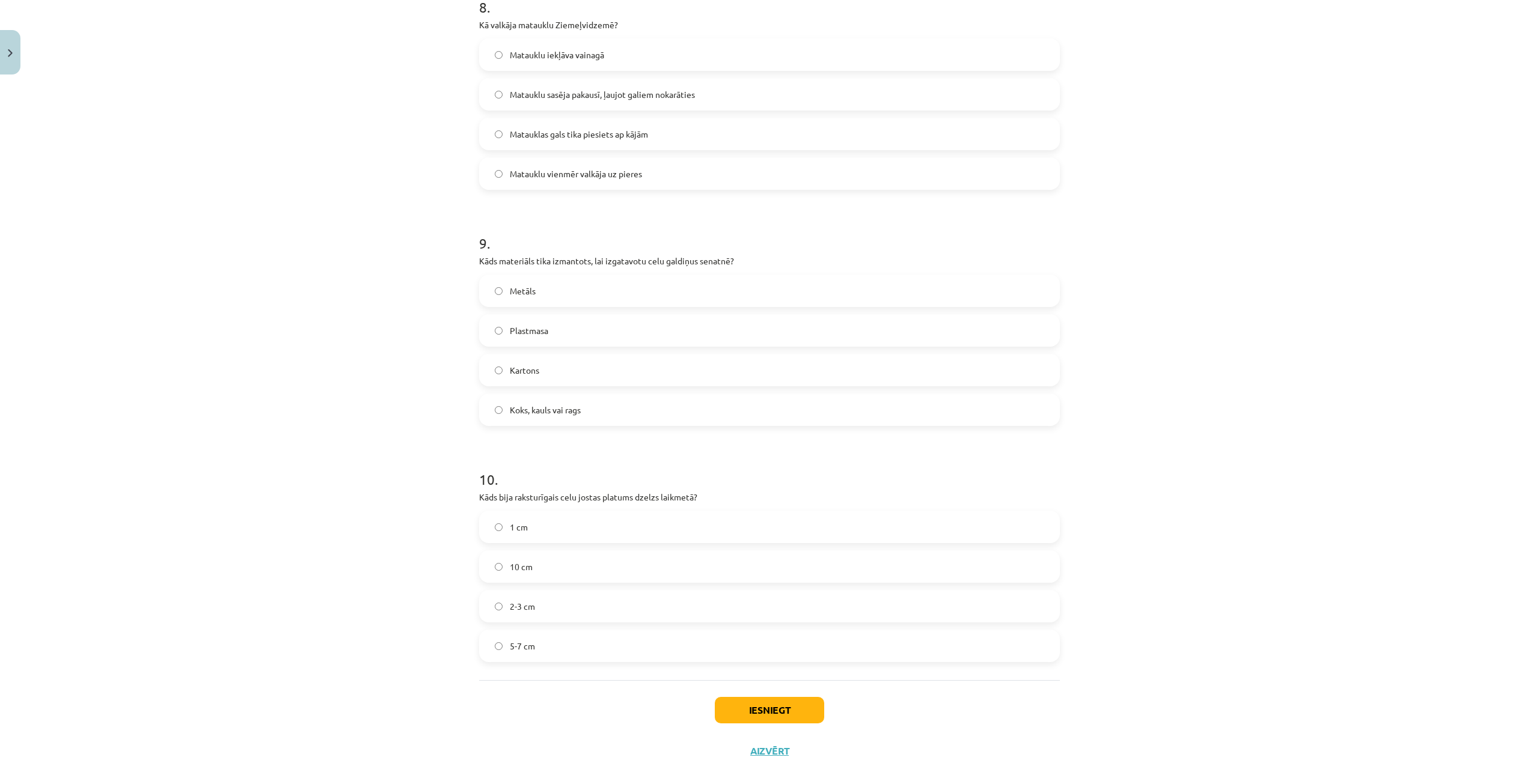
scroll to position [1932, 0]
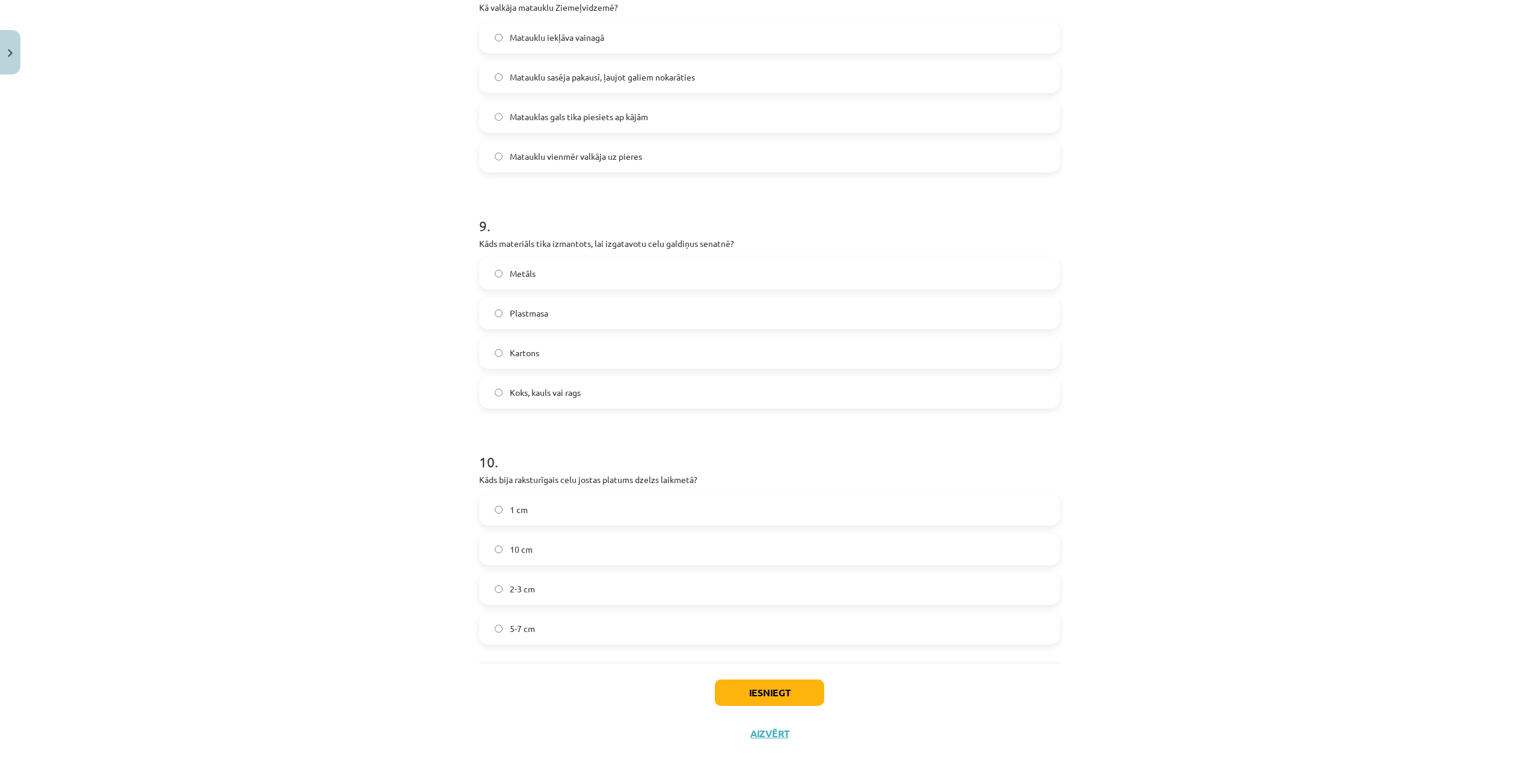
click at [573, 396] on span "Koks, kauls vai rags" at bounding box center [545, 392] width 71 height 13
click at [538, 596] on label "2-3 cm" at bounding box center [769, 588] width 578 height 30
click at [786, 686] on button "Iesniegt" at bounding box center [770, 693] width 109 height 27
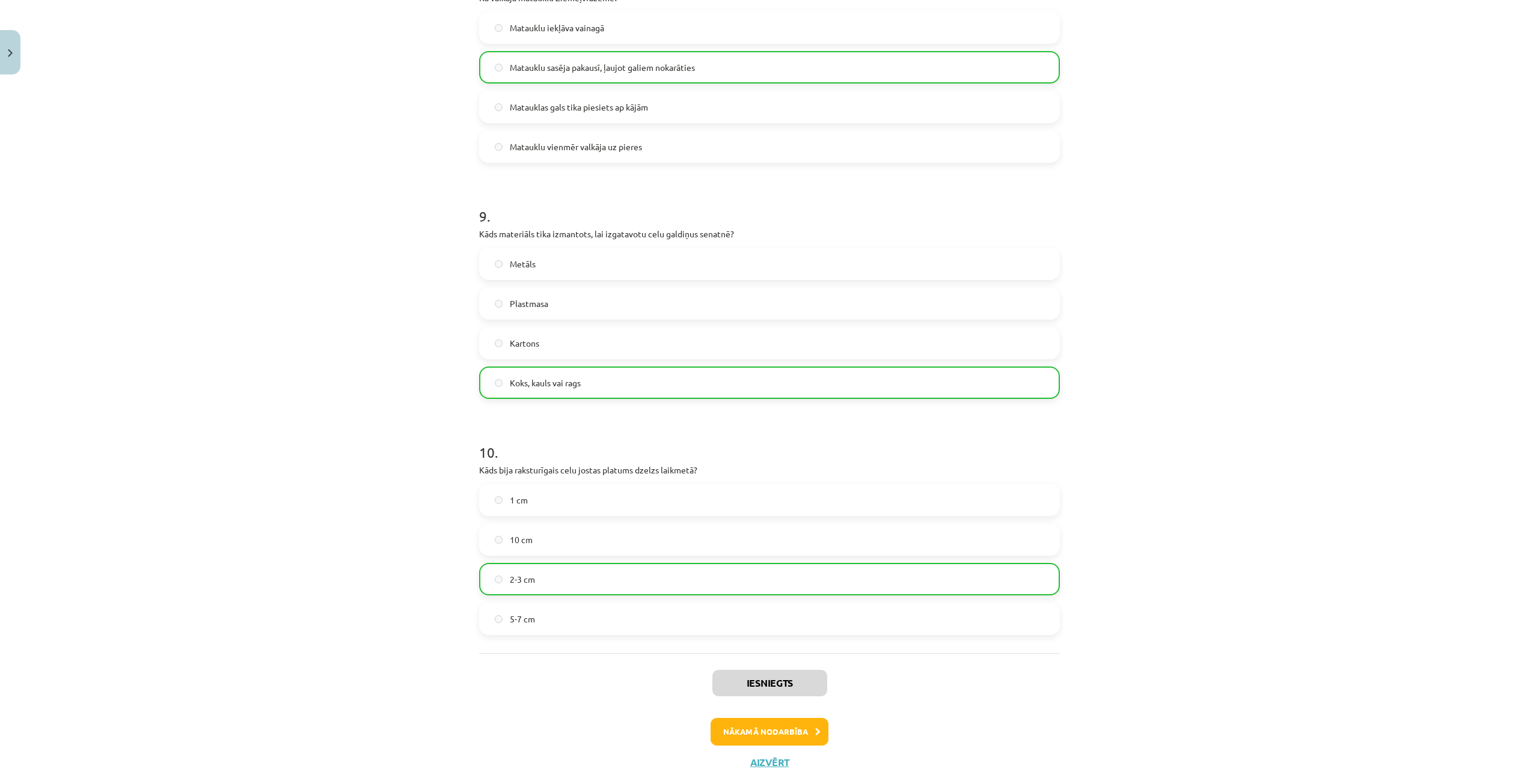
scroll to position [1970, 0]
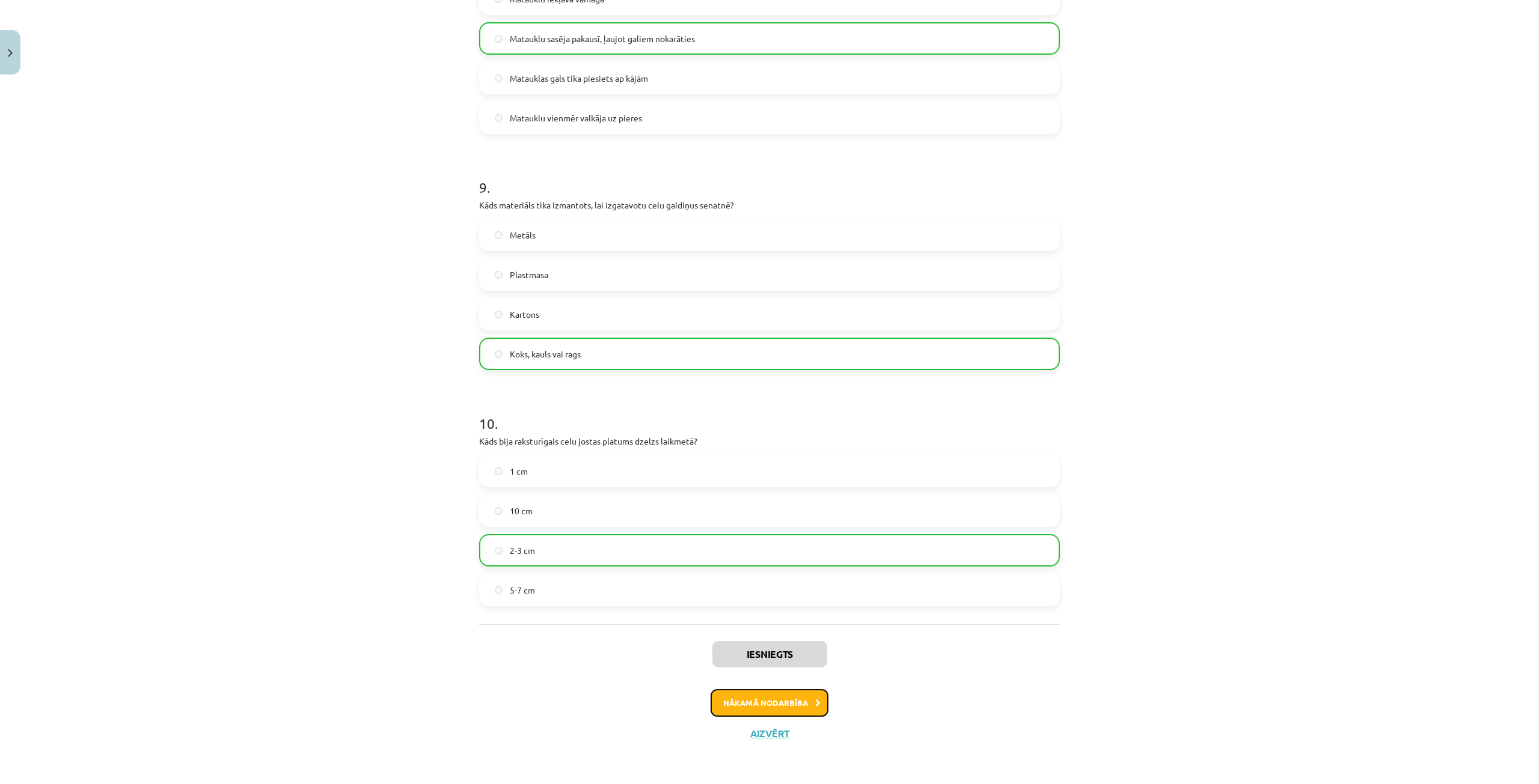
click at [766, 706] on button "Nākamā nodarbība" at bounding box center [770, 703] width 118 height 27
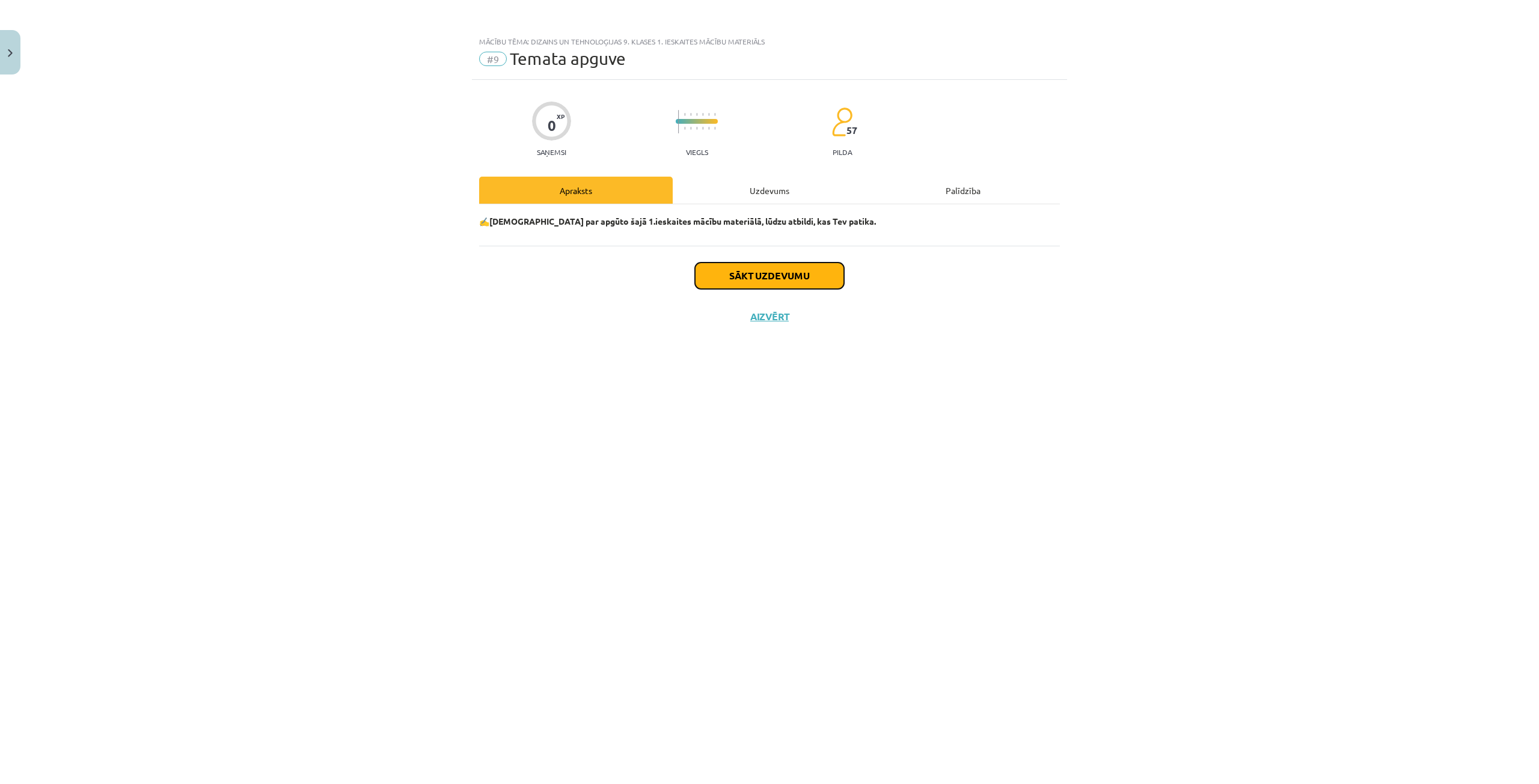
click at [741, 278] on button "Sākt uzdevumu" at bounding box center [770, 276] width 149 height 27
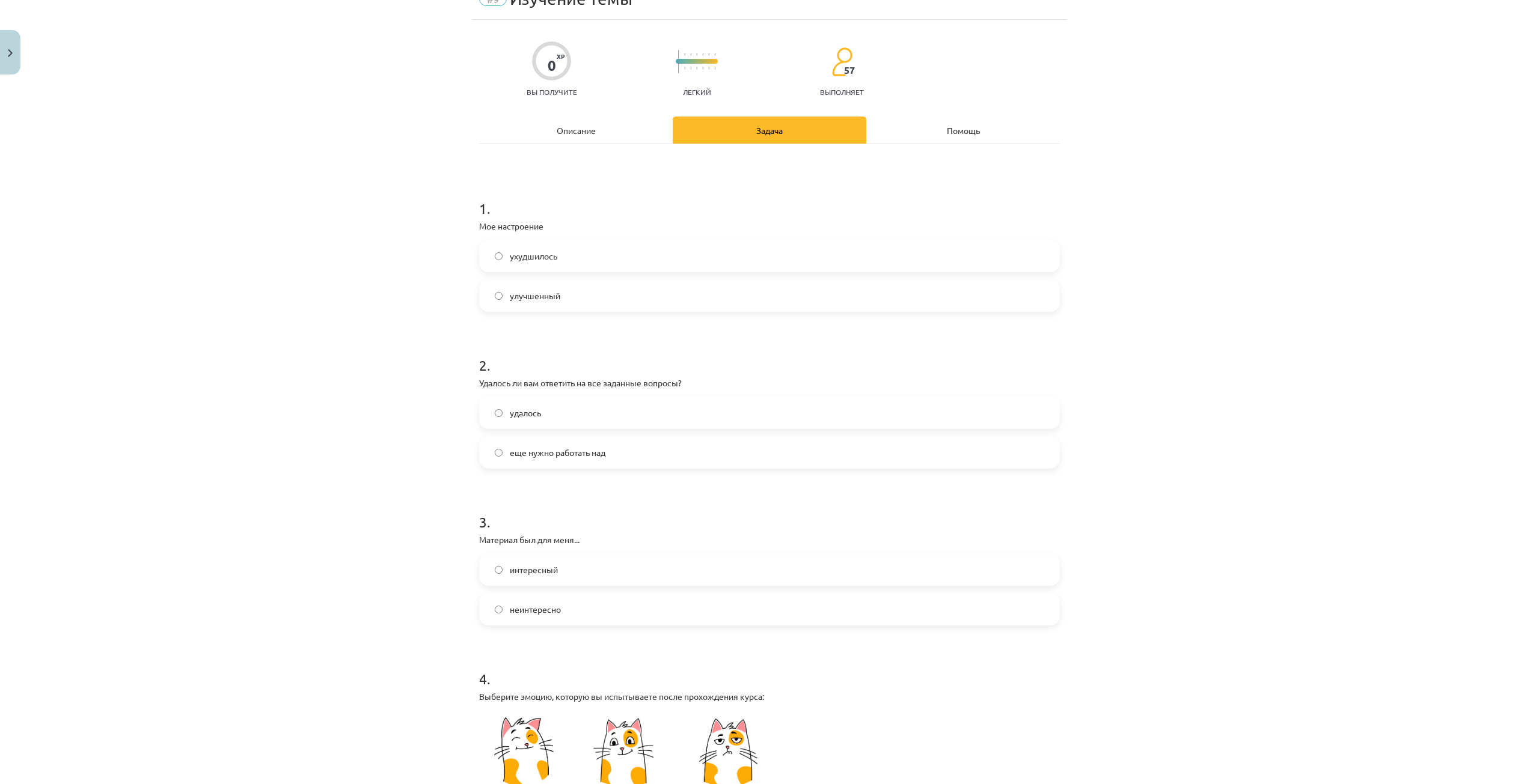
scroll to position [554, 0]
click at [591, 292] on label "улучшенный" at bounding box center [769, 295] width 578 height 30
click at [589, 452] on font "еще нужно работать над" at bounding box center [557, 453] width 95 height 11
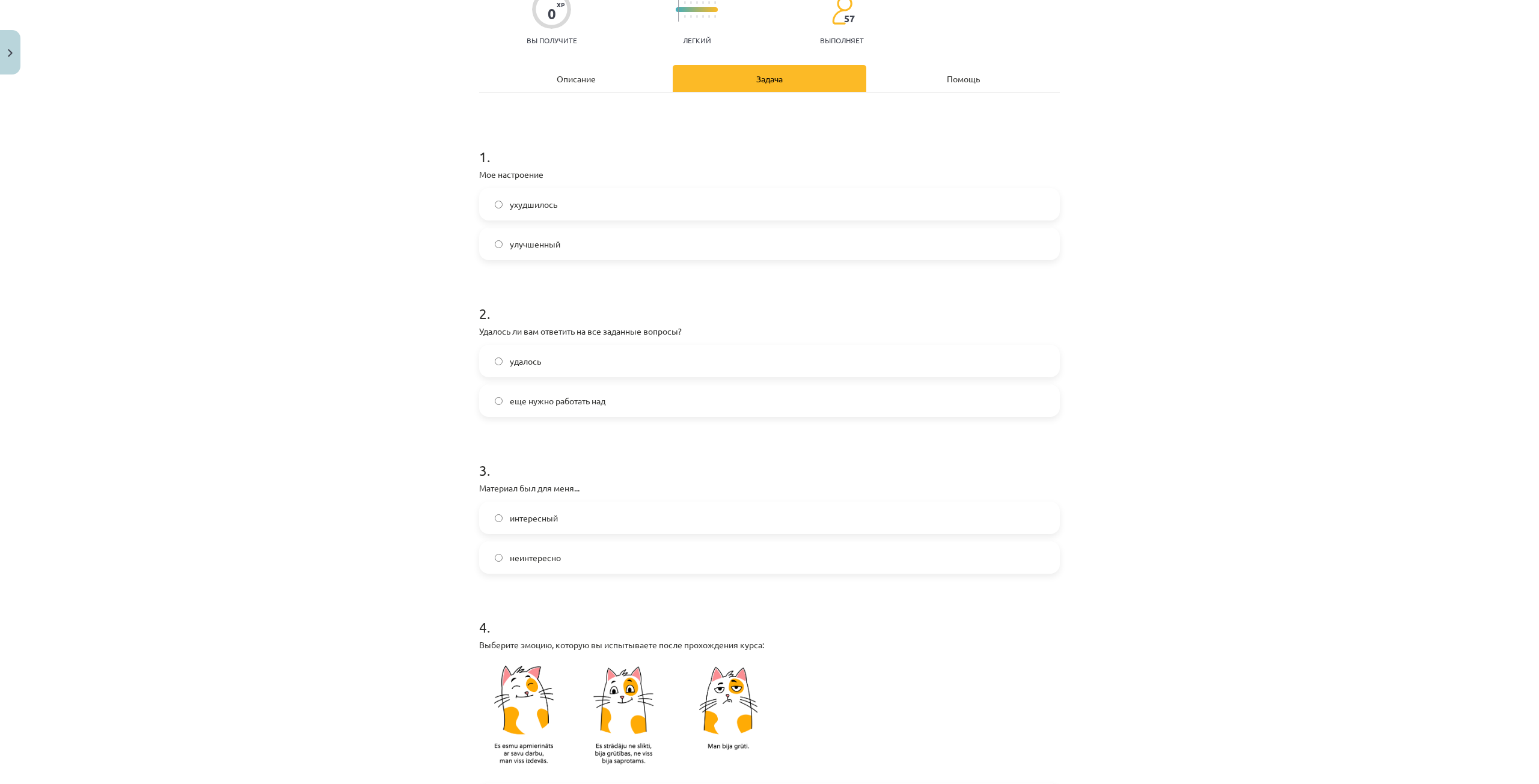
scroll to position [180, 0]
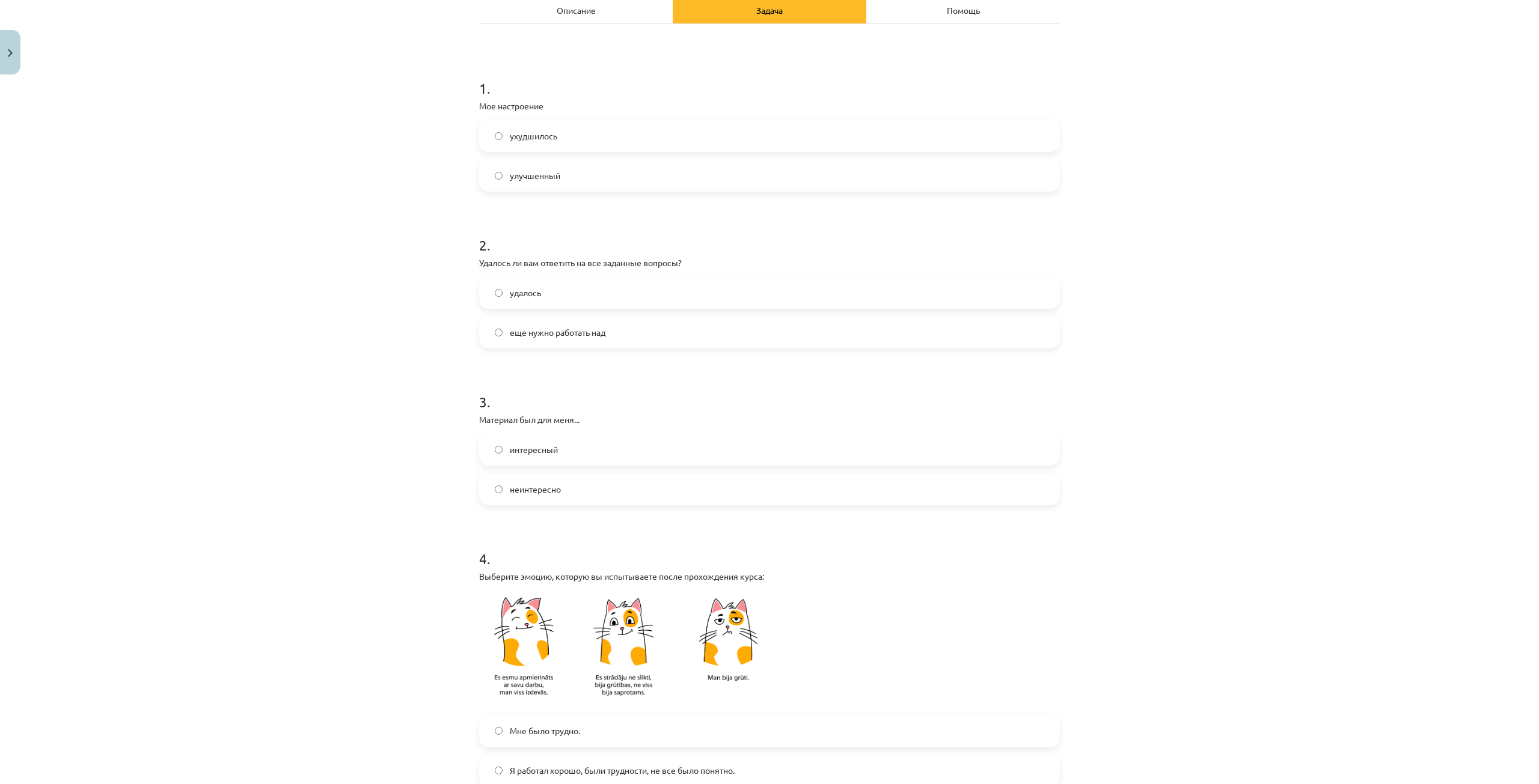
click at [533, 450] on font "интересный" at bounding box center [533, 449] width 48 height 11
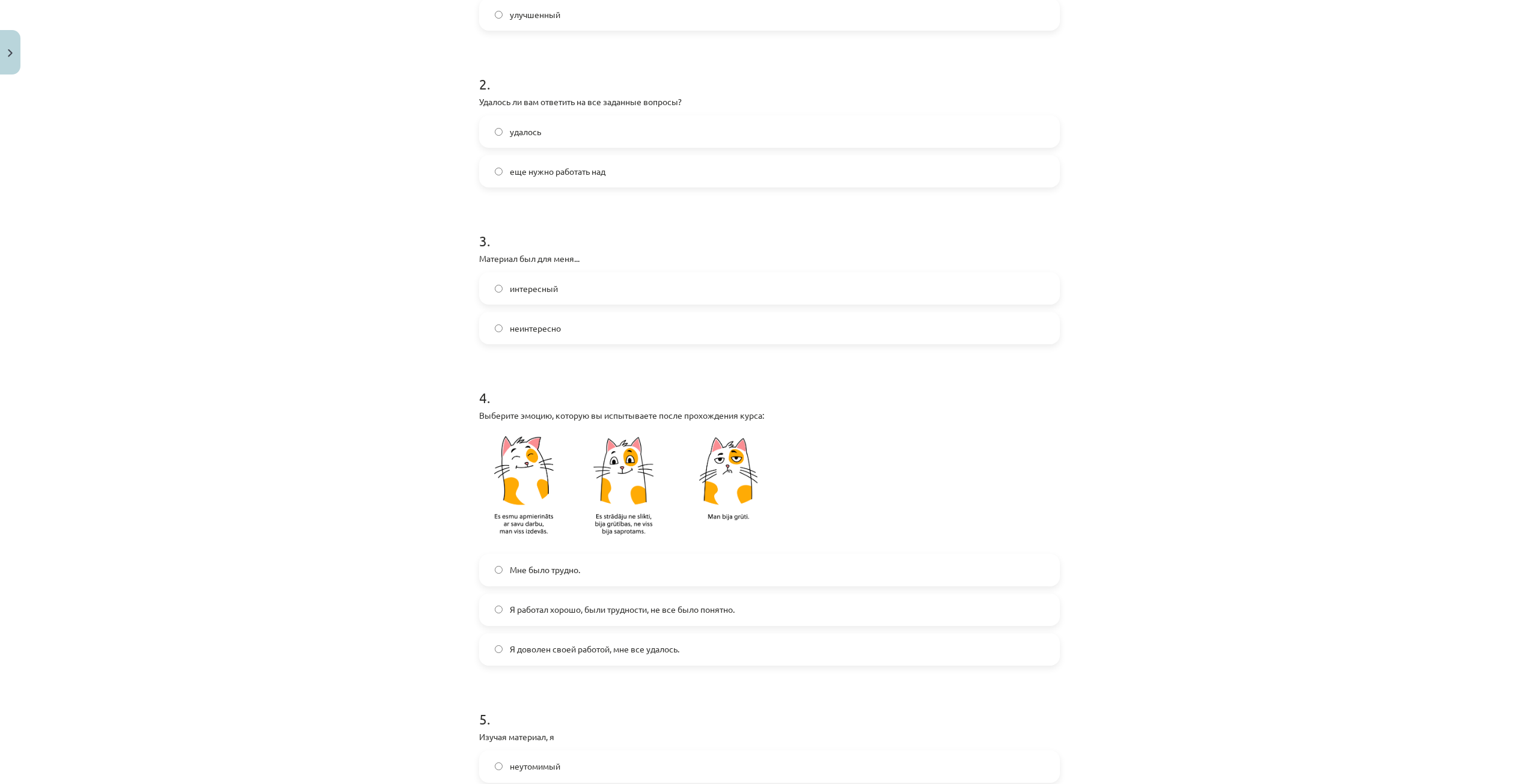
scroll to position [360, 0]
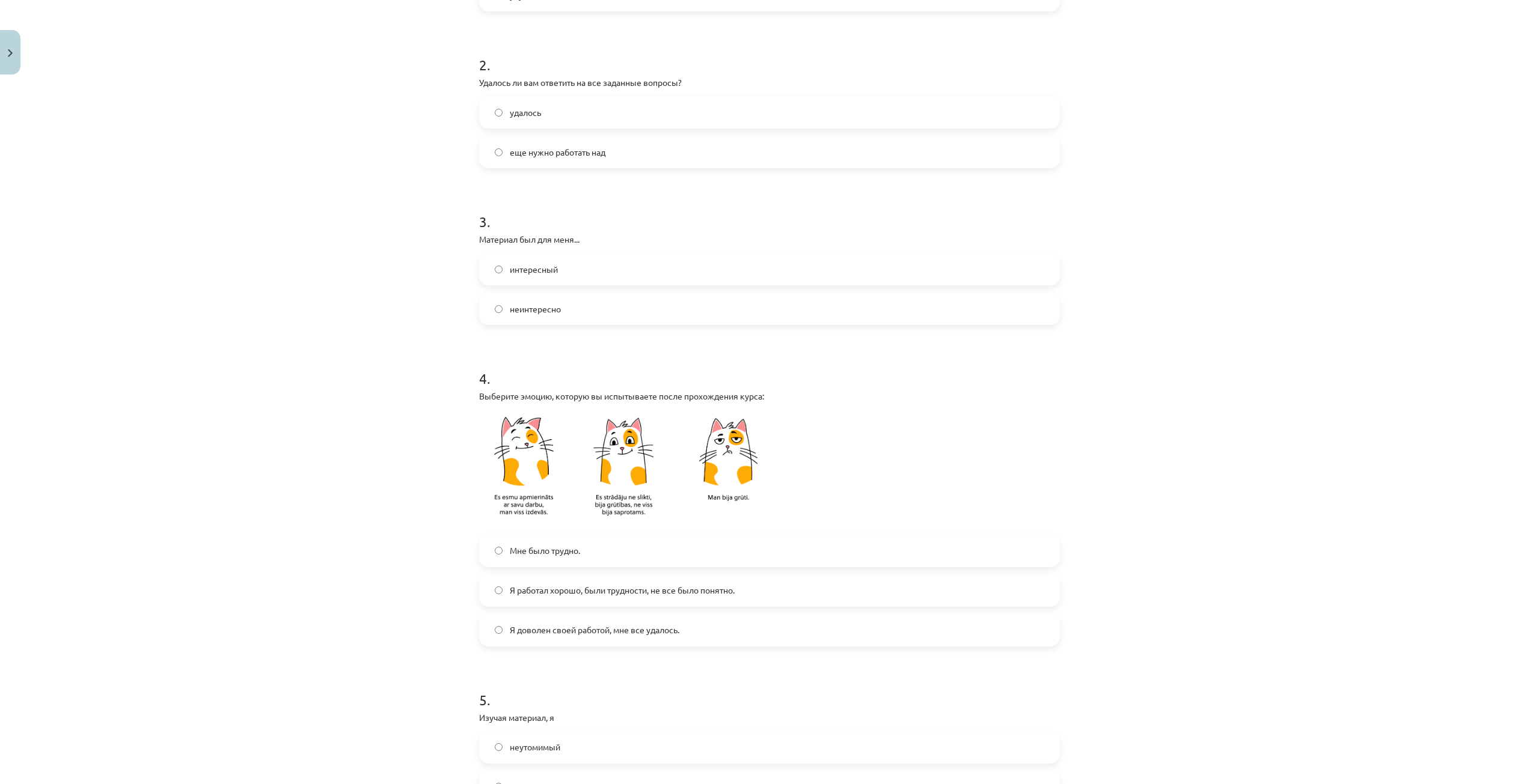
click at [632, 585] on span "Я работал хорошо, были трудности, не все было понятно." at bounding box center [622, 590] width 224 height 13
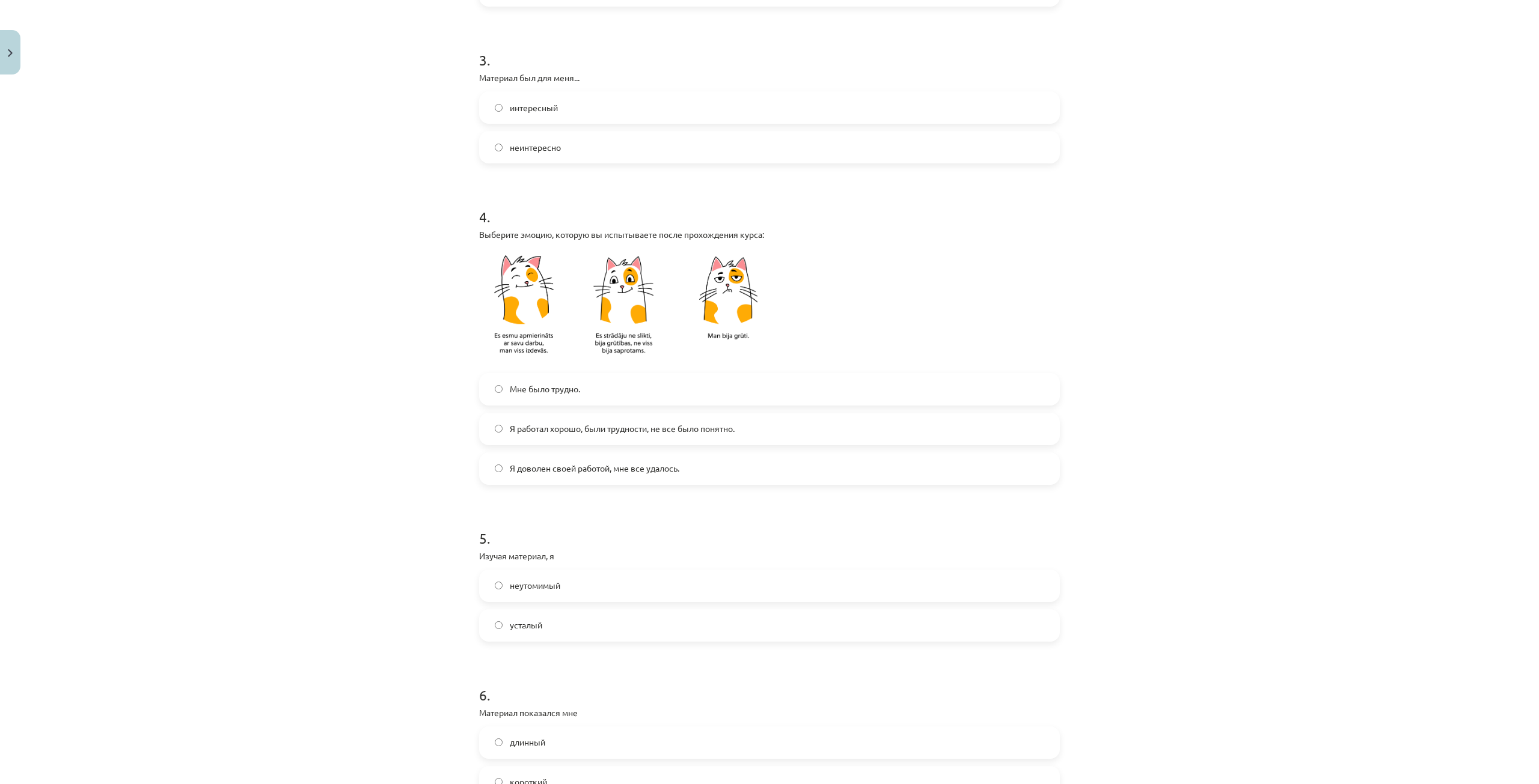
scroll to position [541, 0]
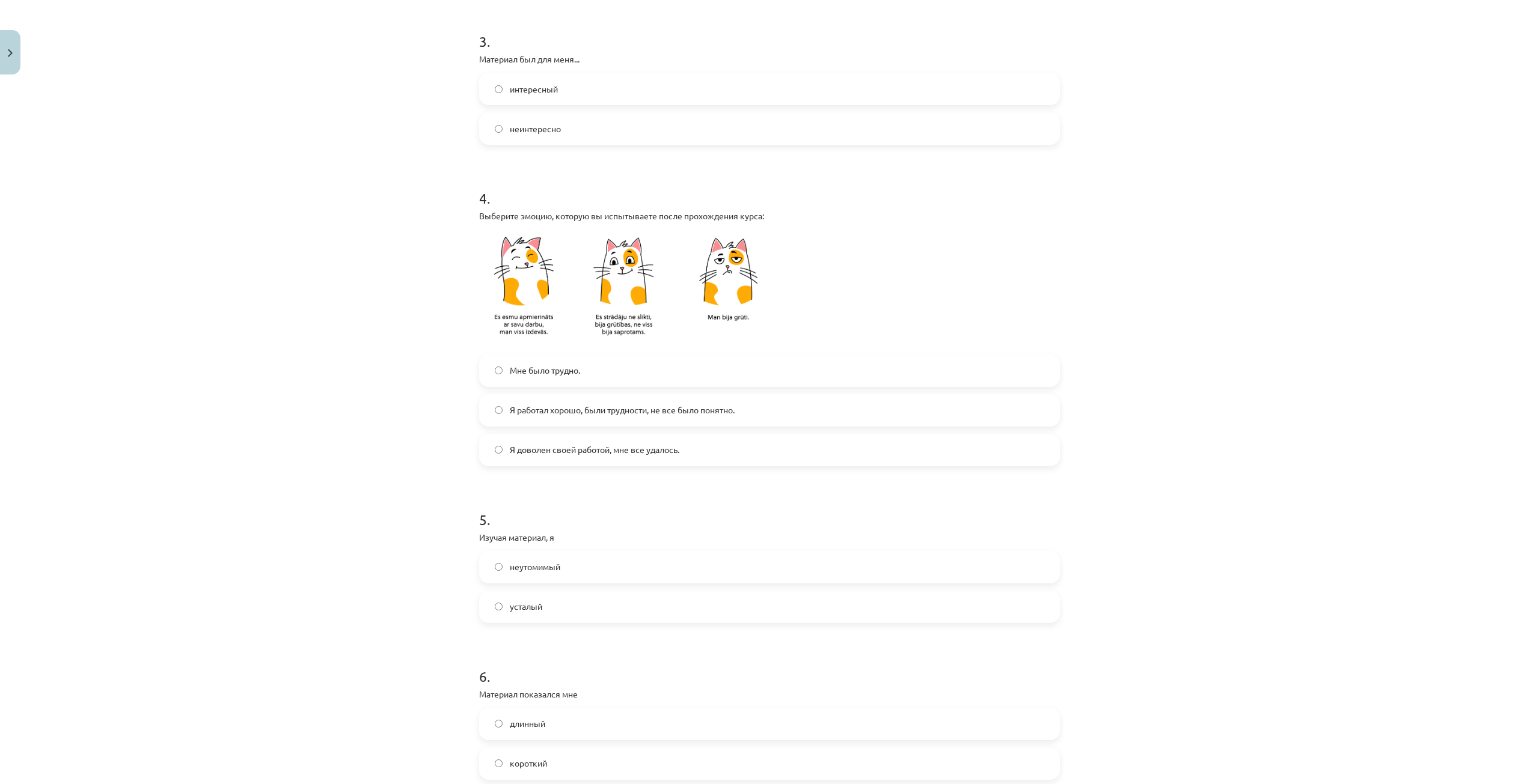
click at [532, 611] on font "усталый" at bounding box center [526, 606] width 32 height 11
click at [544, 557] on label "неутомимый" at bounding box center [769, 567] width 578 height 30
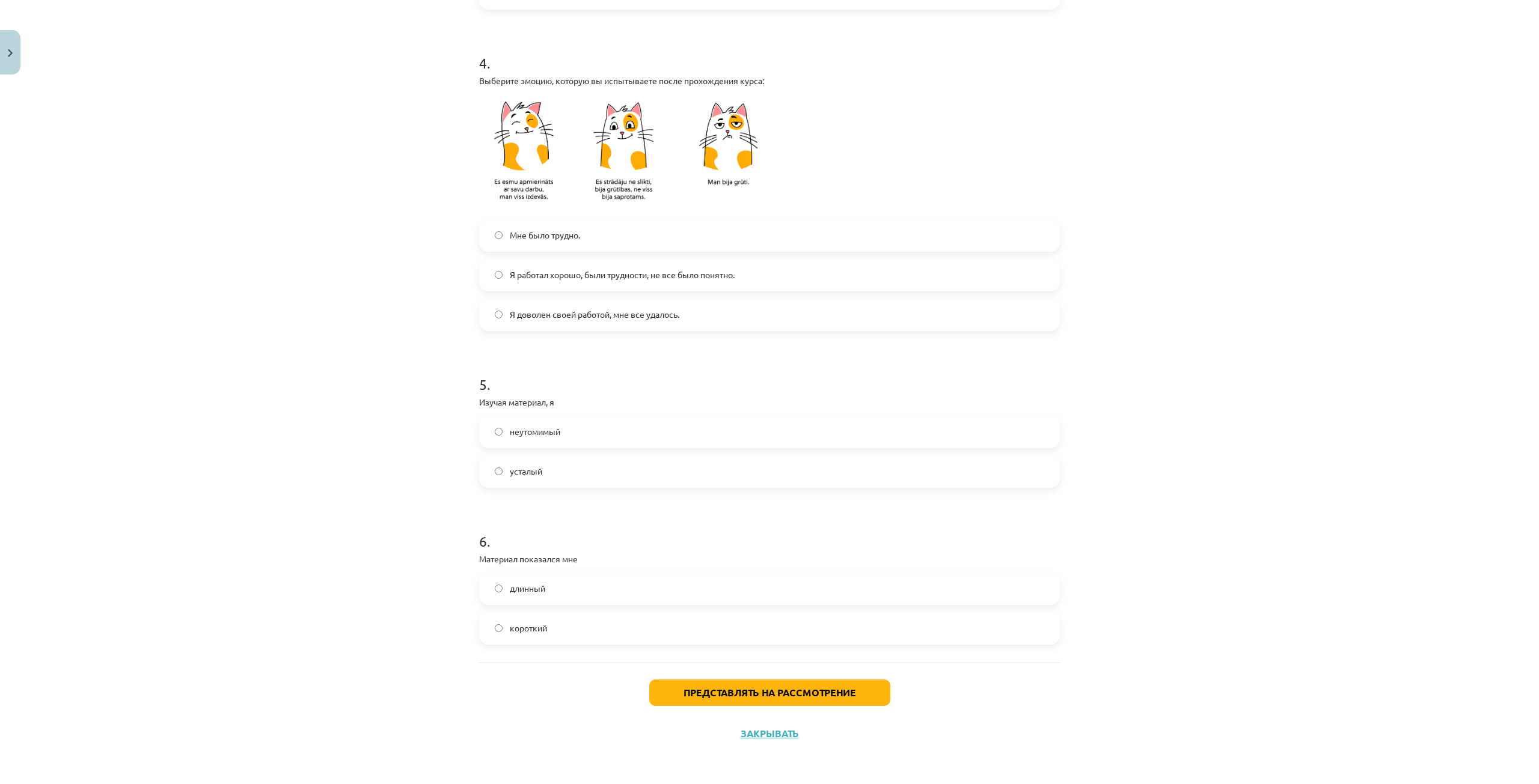
click at [577, 589] on label "длинный" at bounding box center [769, 588] width 578 height 30
click at [692, 686] on button "Представлять на рассмотрение" at bounding box center [770, 693] width 241 height 27
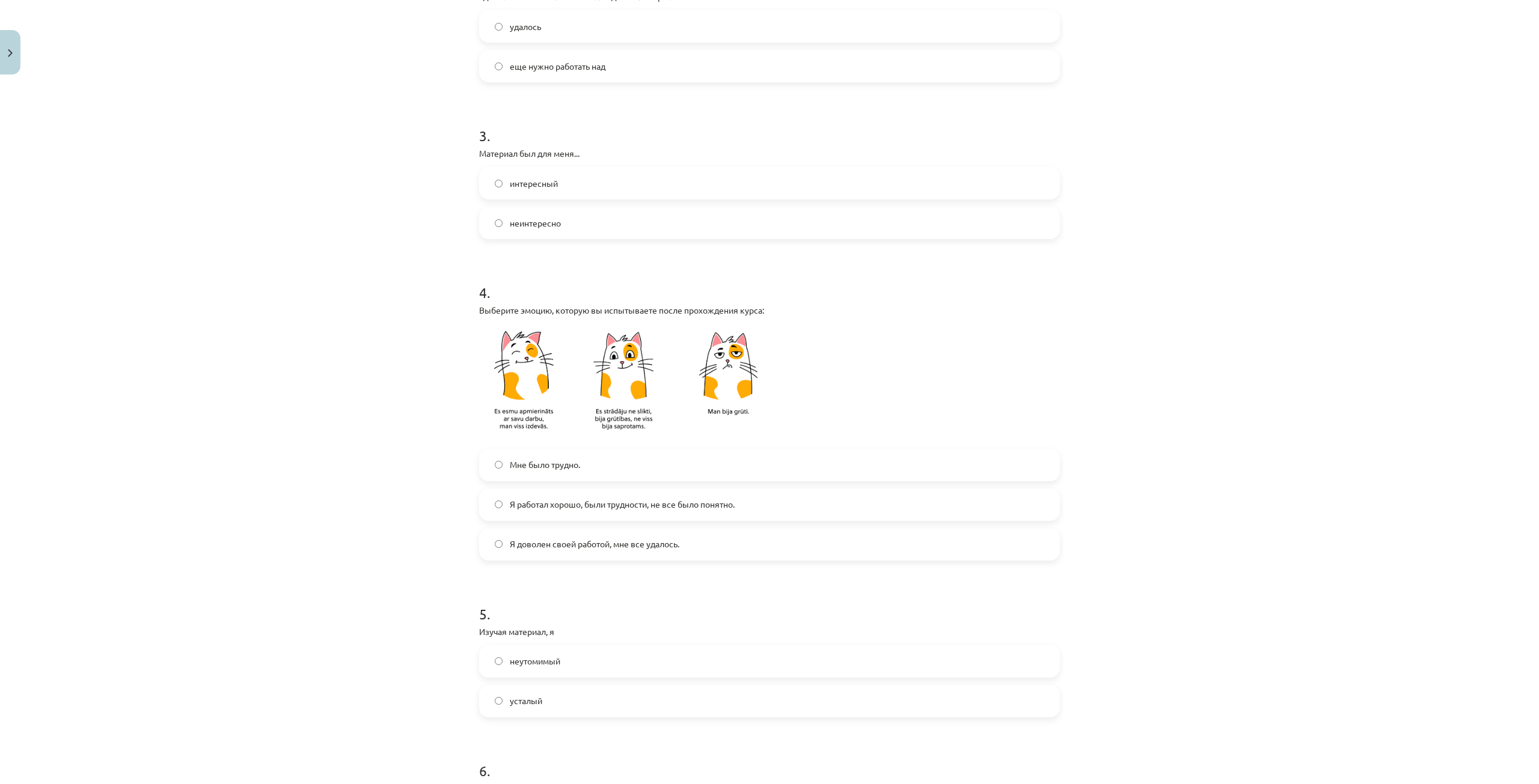
scroll to position [436, 0]
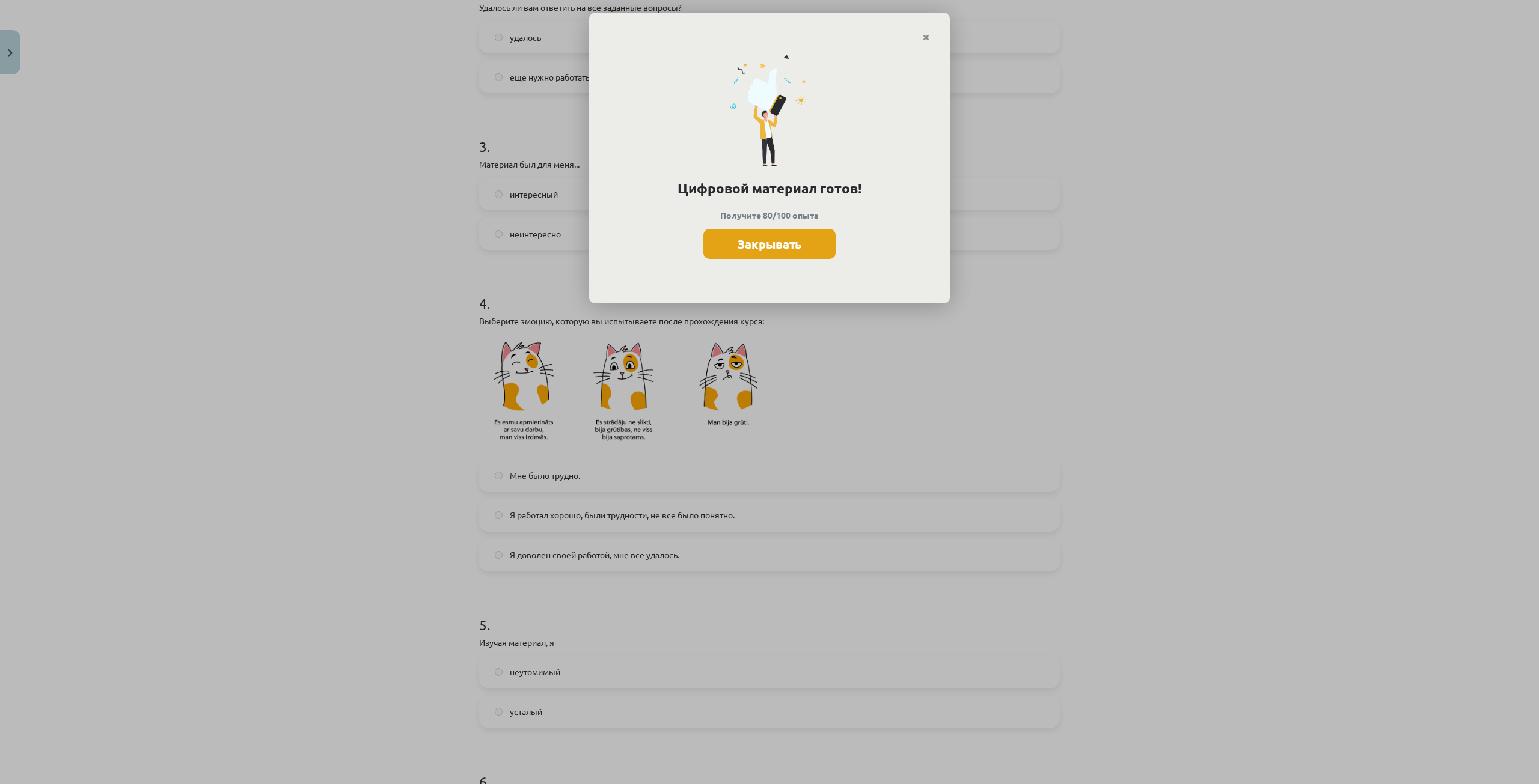
click at [747, 250] on font "Закрывать" at bounding box center [770, 244] width 64 height 16
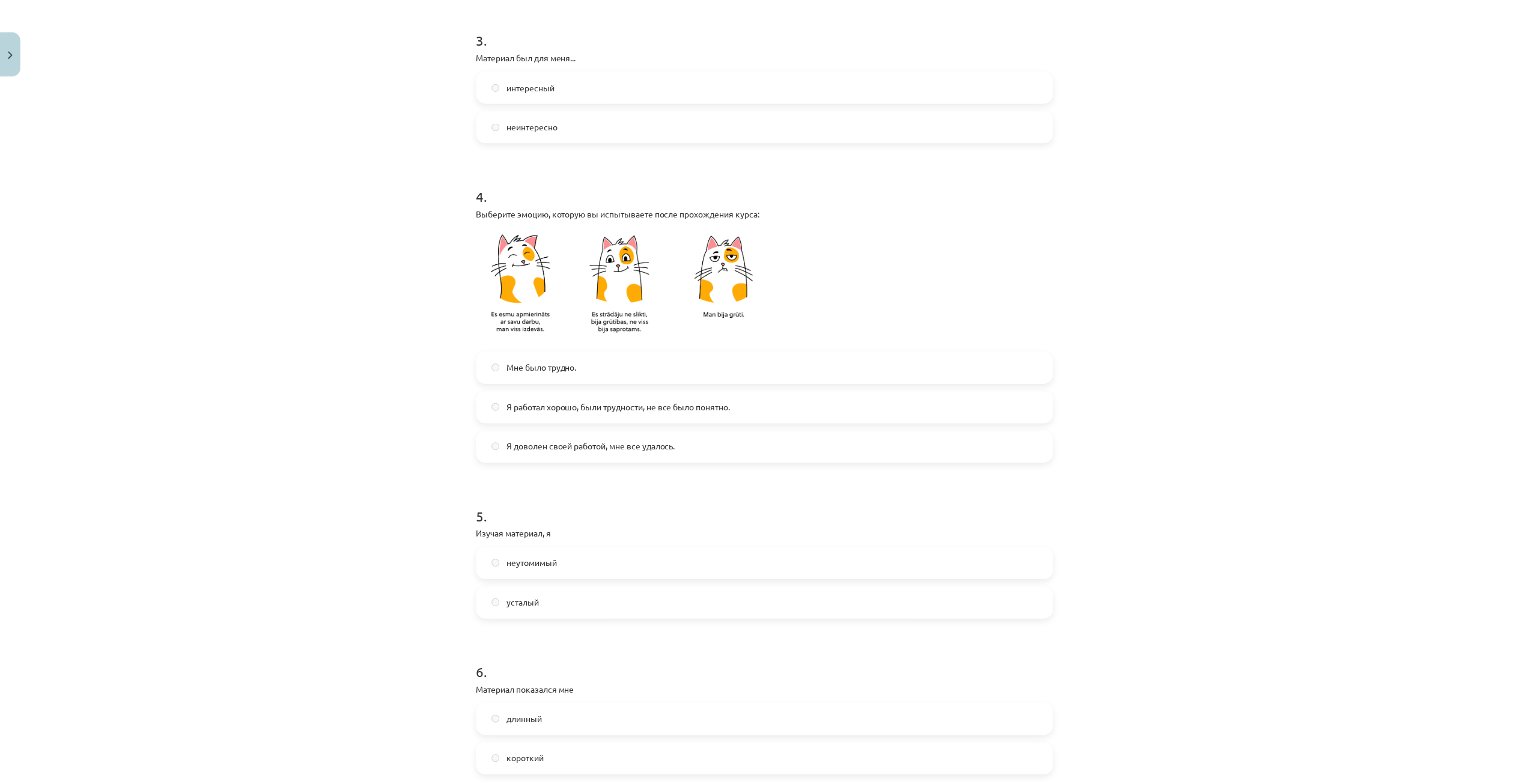
scroll to position [676, 0]
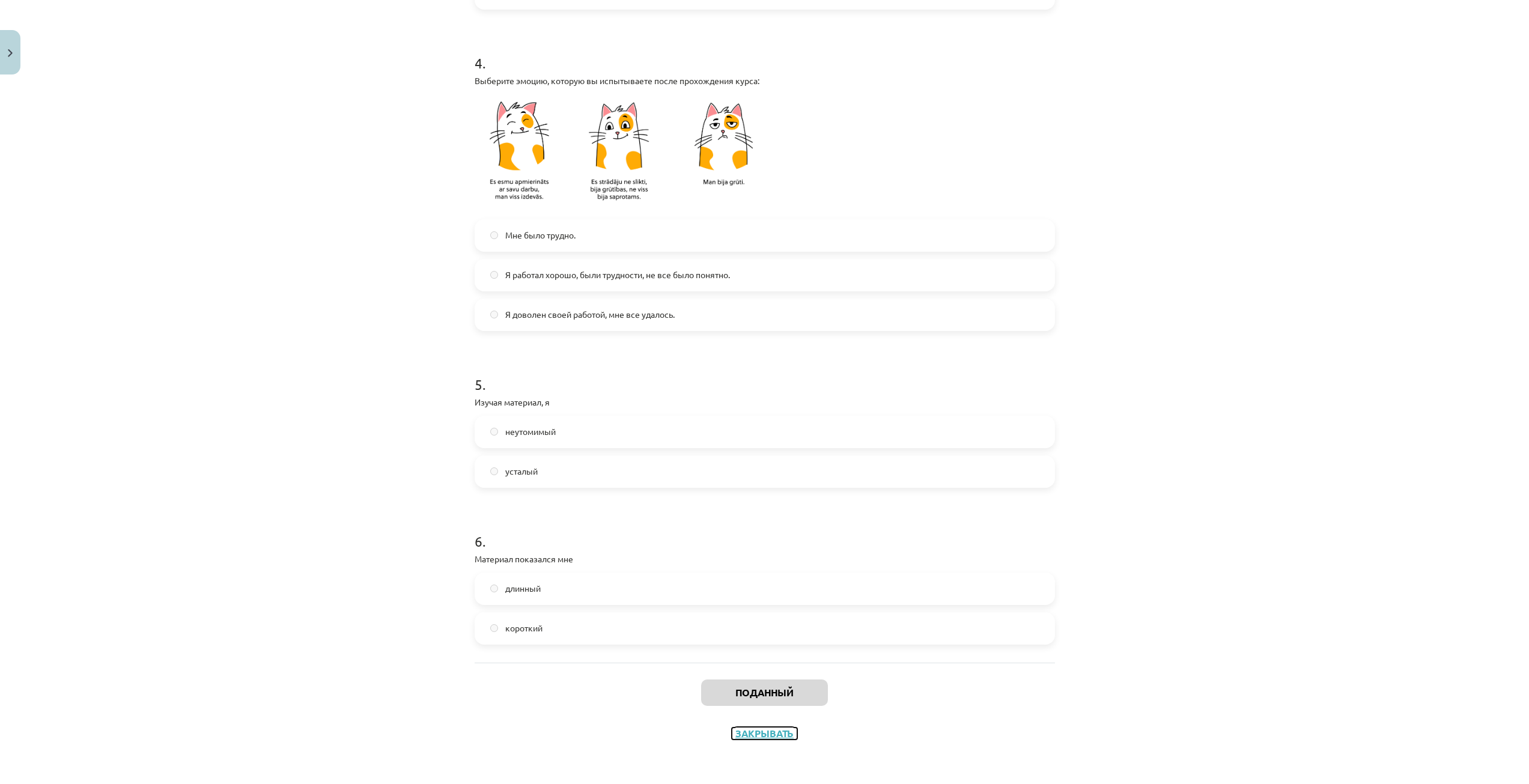
click at [759, 738] on font "Закрывать" at bounding box center [764, 733] width 58 height 13
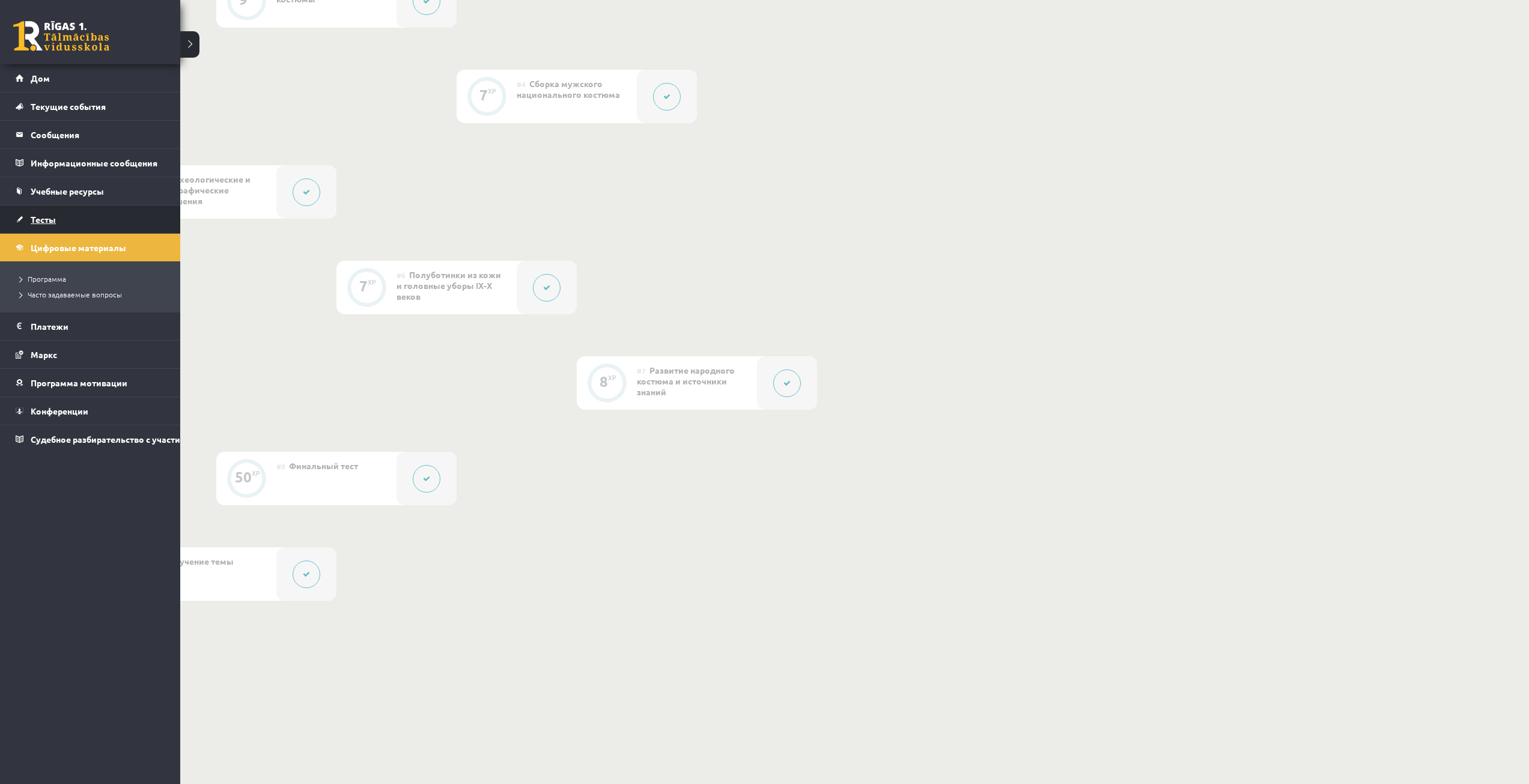
click at [55, 221] on font "Тесты" at bounding box center [44, 219] width 25 height 11
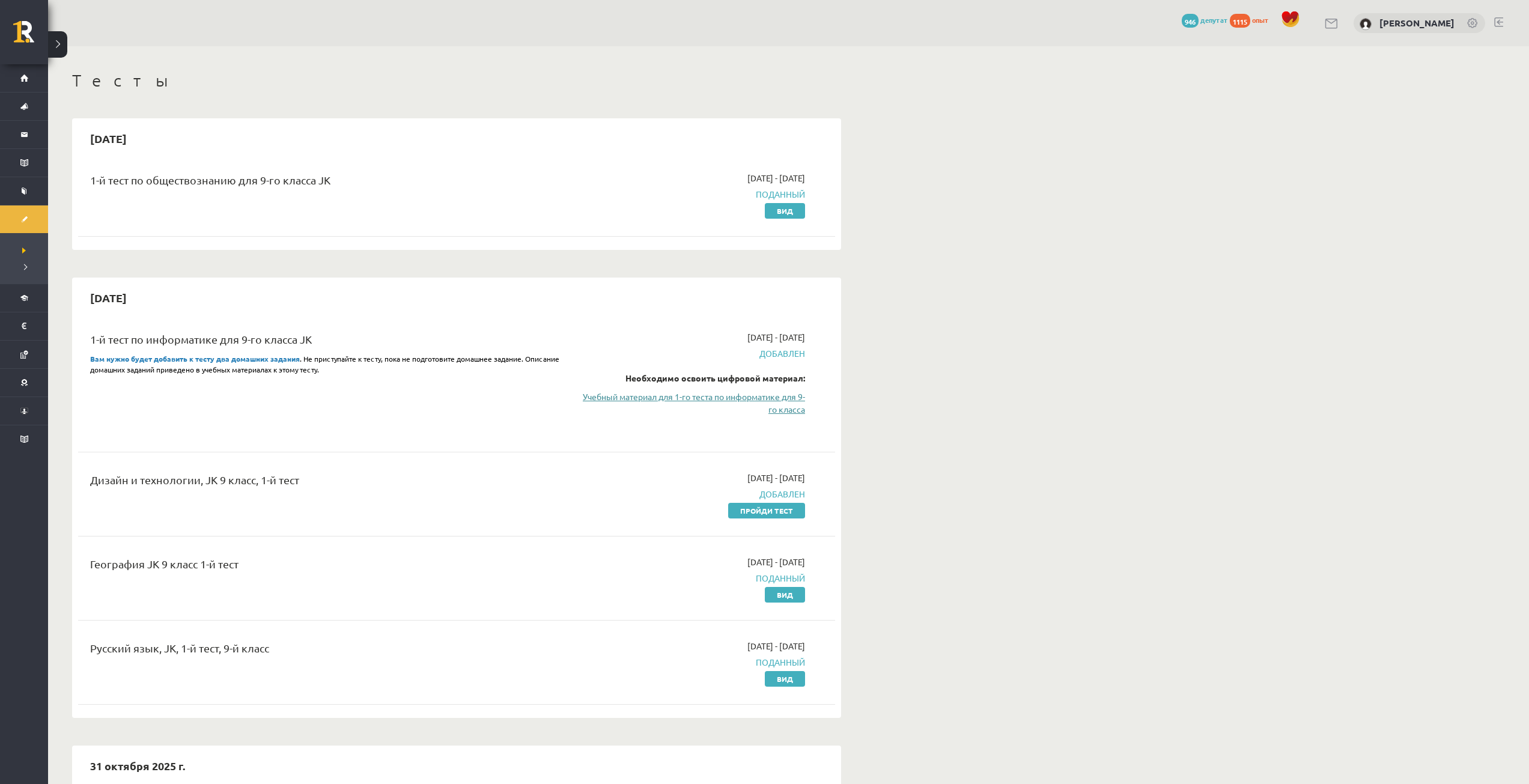
scroll to position [60, 0]
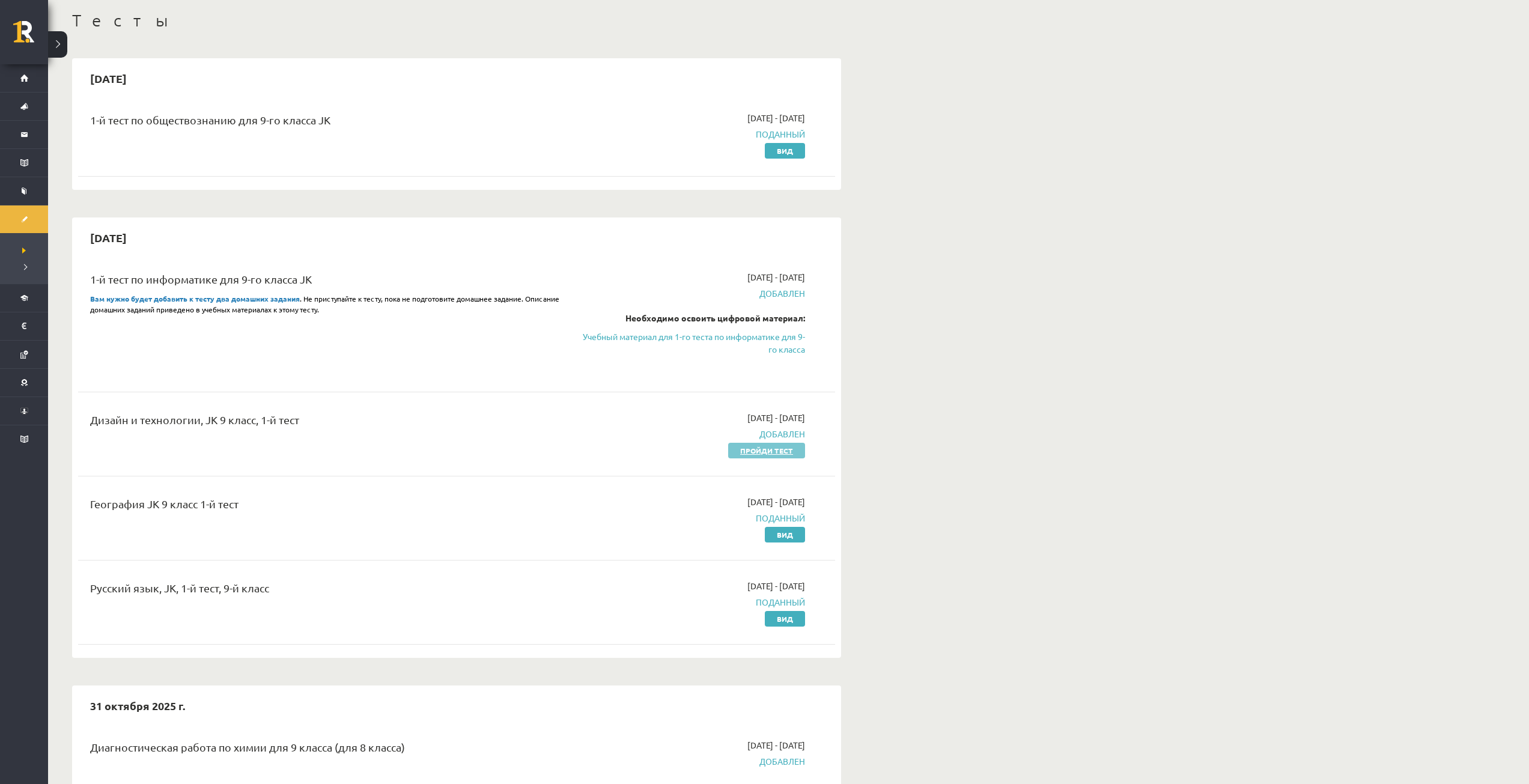
click at [763, 444] on link "Пройди тест" at bounding box center [766, 450] width 77 height 16
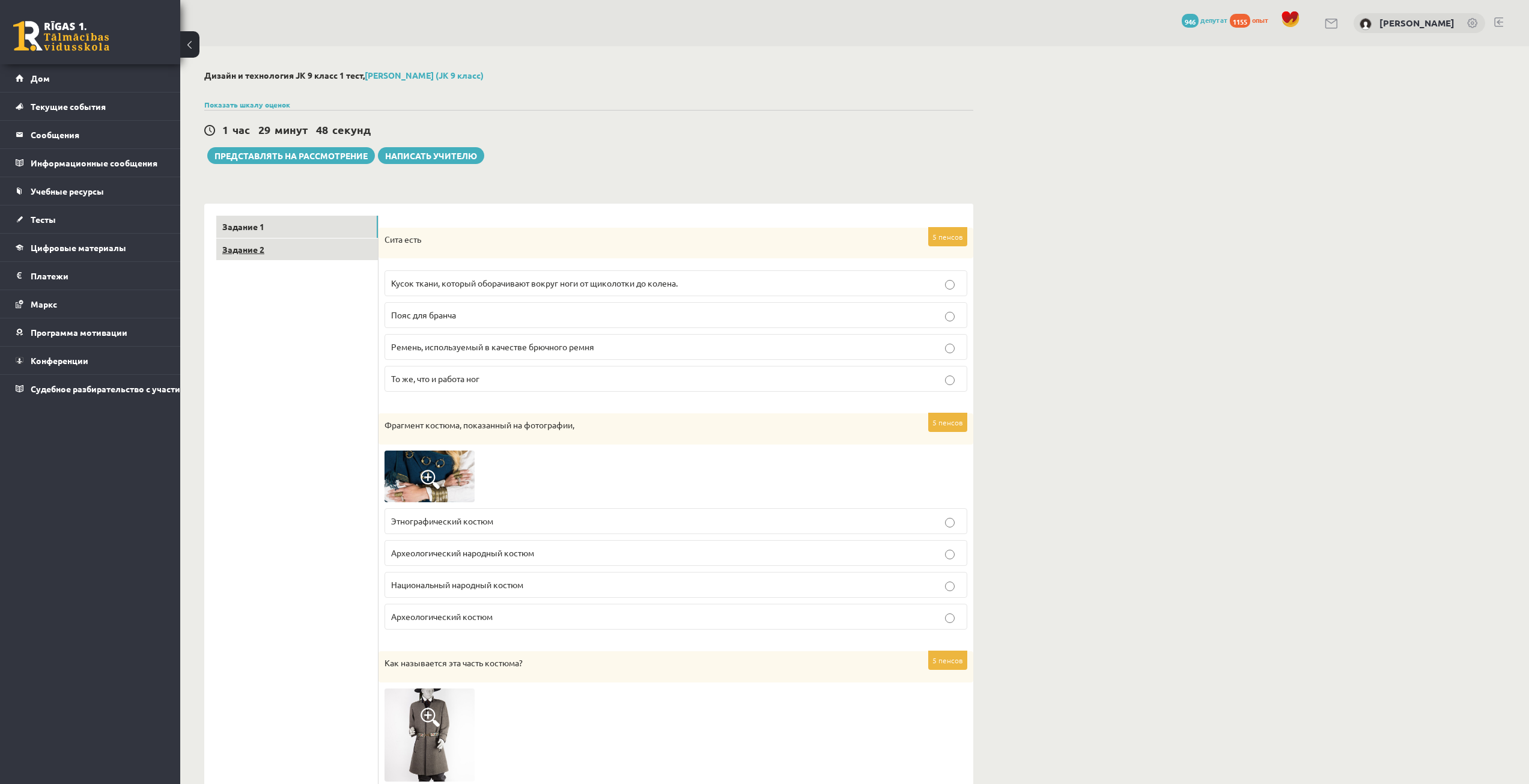
click at [292, 251] on link "Задание 2" at bounding box center [297, 250] width 162 height 22
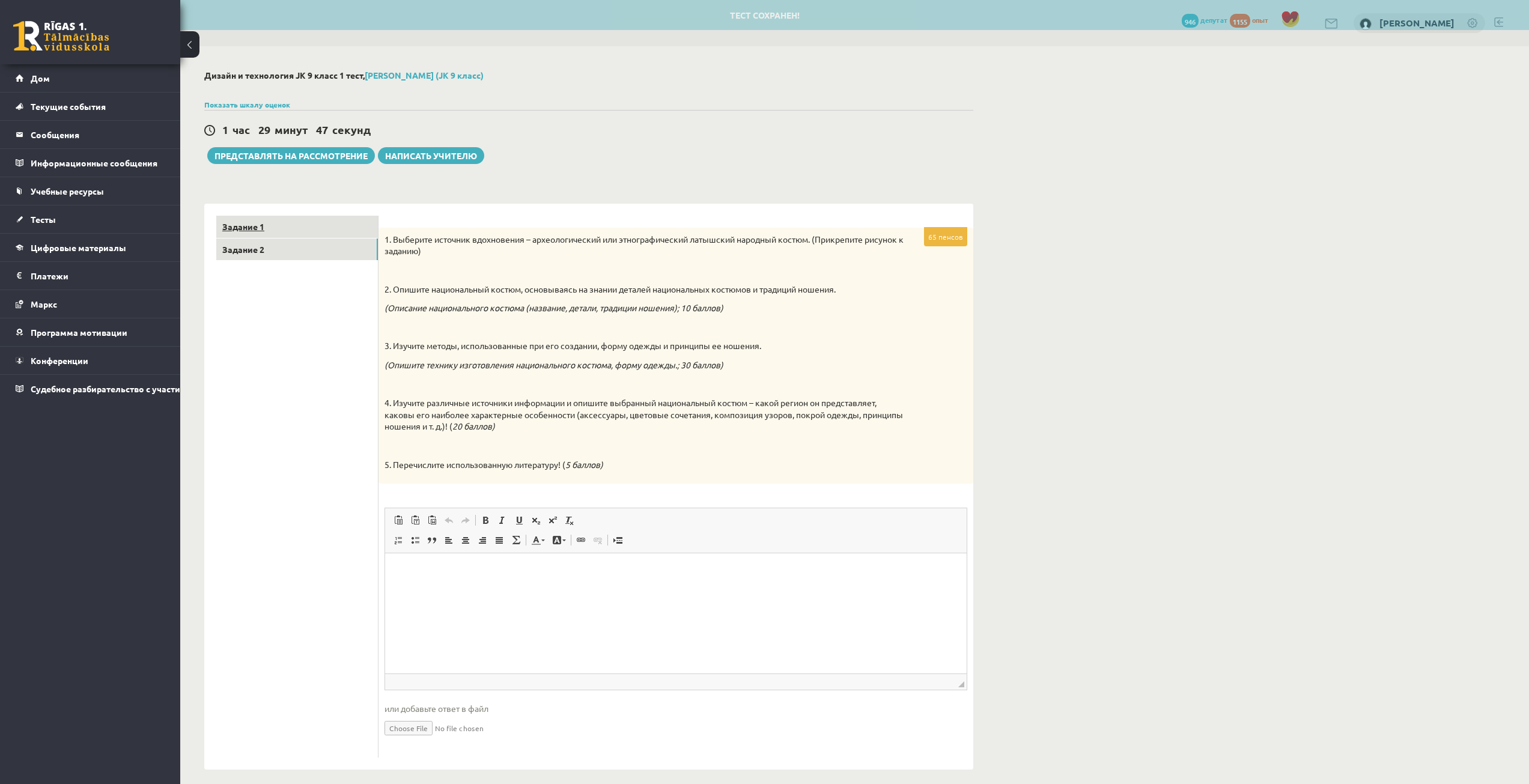
click at [320, 230] on link "Задание 1" at bounding box center [297, 227] width 162 height 22
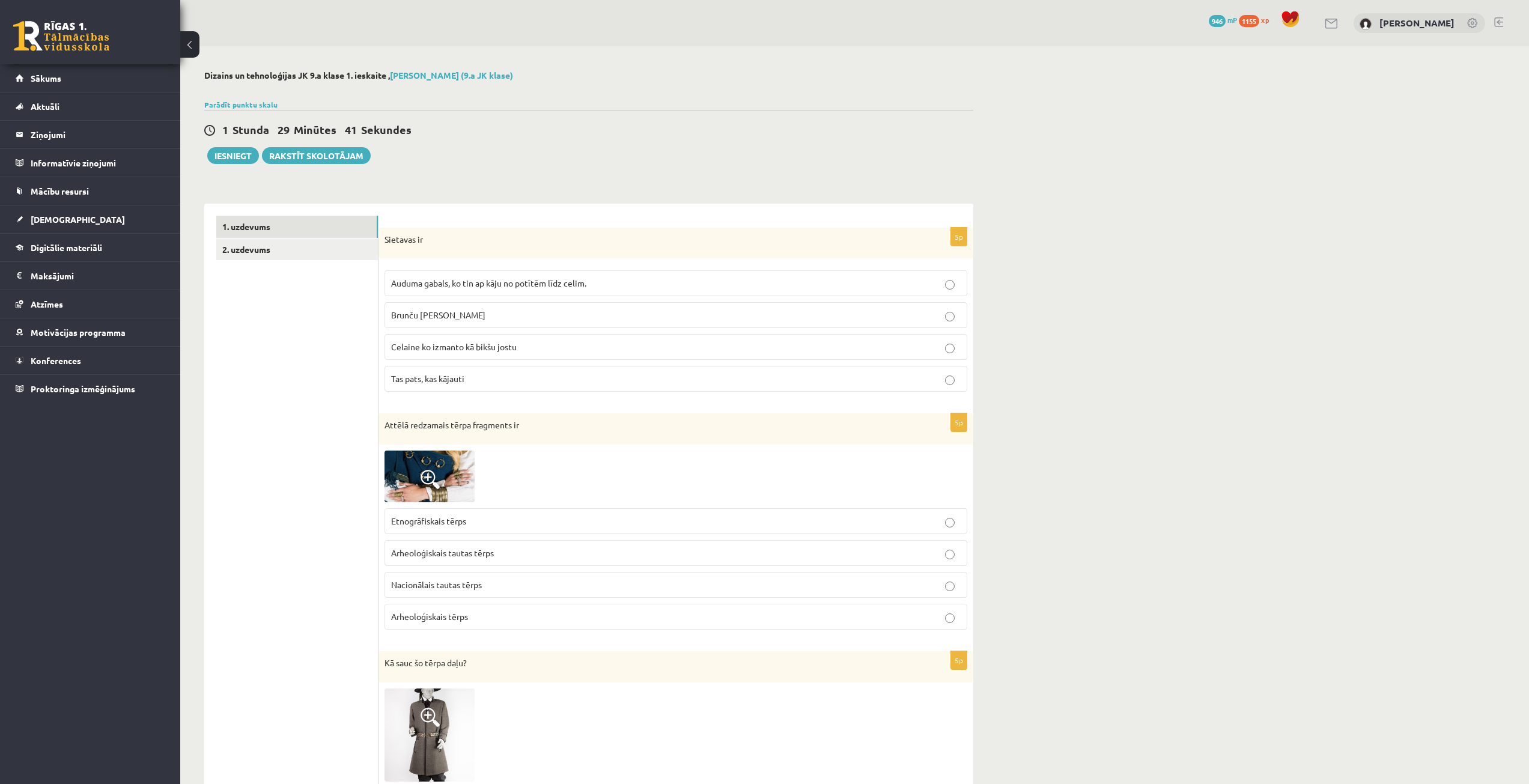
click at [760, 128] on div "1 Stunda 29 Minūtes 41 Sekundes" at bounding box center [589, 130] width 769 height 16
drag, startPoint x: 383, startPoint y: 230, endPoint x: 523, endPoint y: 370, distance: 198.0
click at [523, 370] on div "5p [GEOGRAPHIC_DATA] ir Auduma gabals, ko tin ap kāju no potītēm līdz celim. [G…" at bounding box center [676, 314] width 595 height 174
copy div "Sietavas ir Auduma gabals, ko tin ap kāju no potītēm līdz celim. Brunču josta […"
click at [437, 283] on span "Auduma gabals, ko tin ap kāju no potītēm līdz celim." at bounding box center [489, 283] width 196 height 11
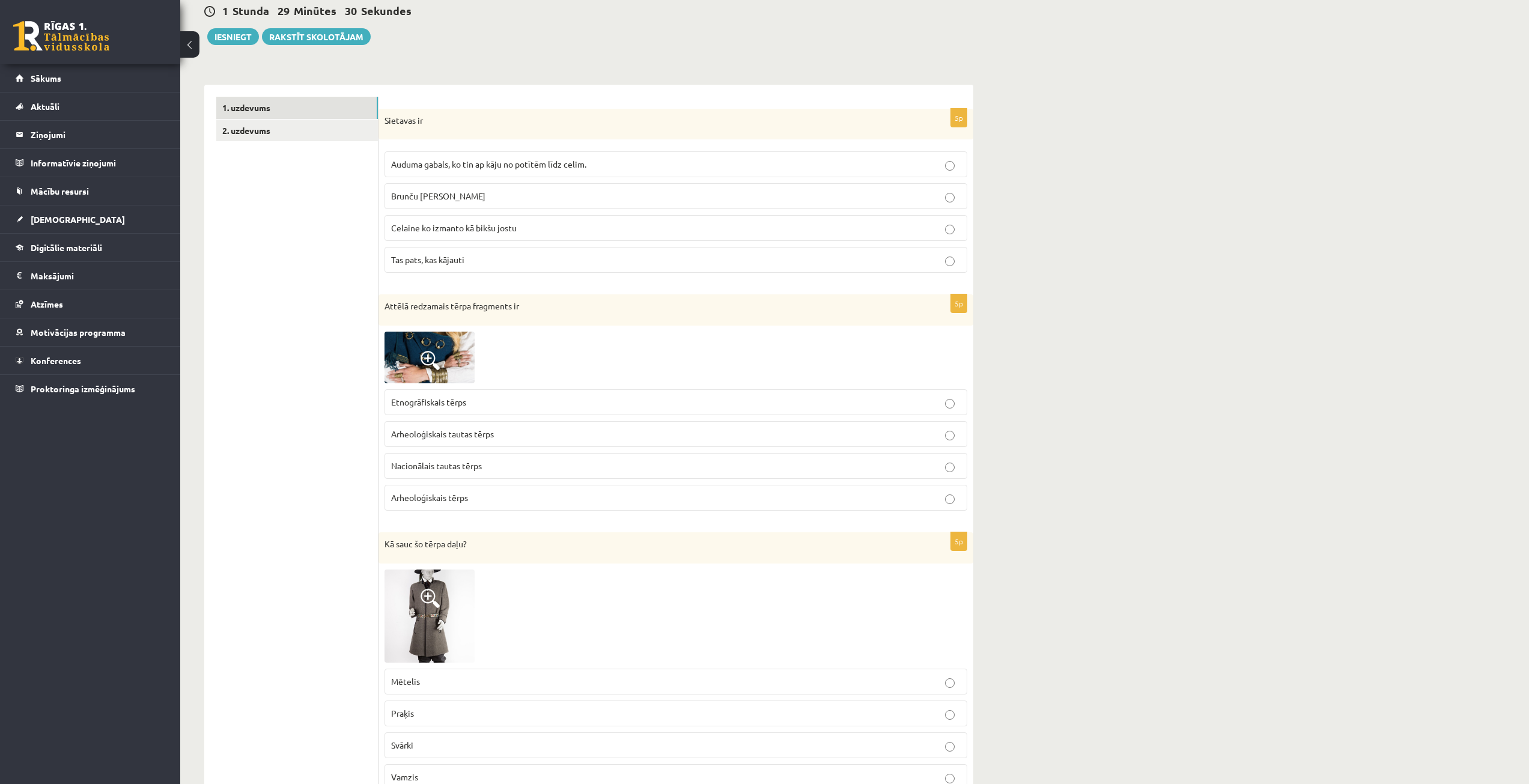
scroll to position [120, 0]
click at [430, 360] on span at bounding box center [430, 360] width 19 height 19
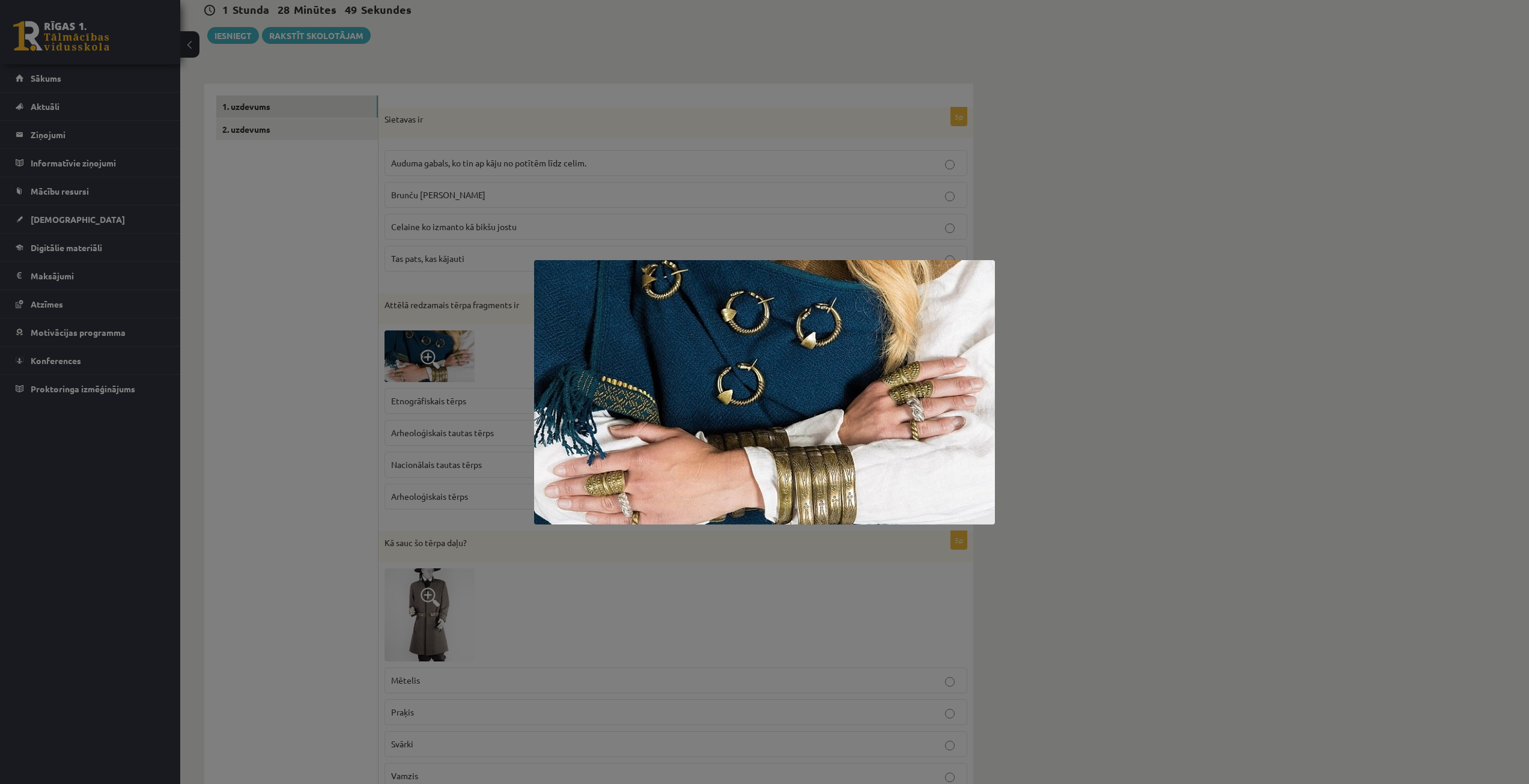
click at [327, 379] on div at bounding box center [764, 392] width 1529 height 784
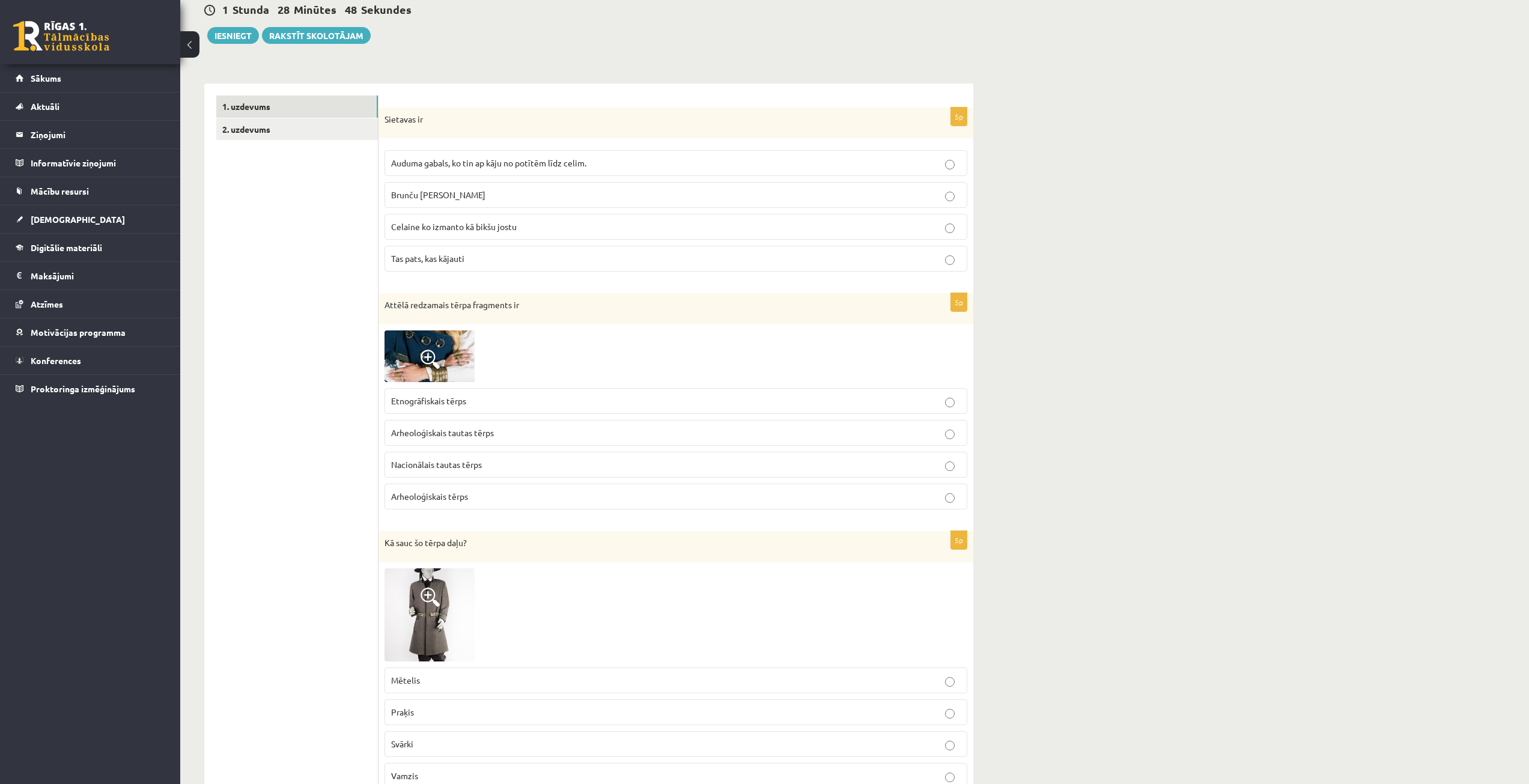
click at [481, 438] on span "Arheoloģiskais tautas tērps" at bounding box center [442, 433] width 103 height 11
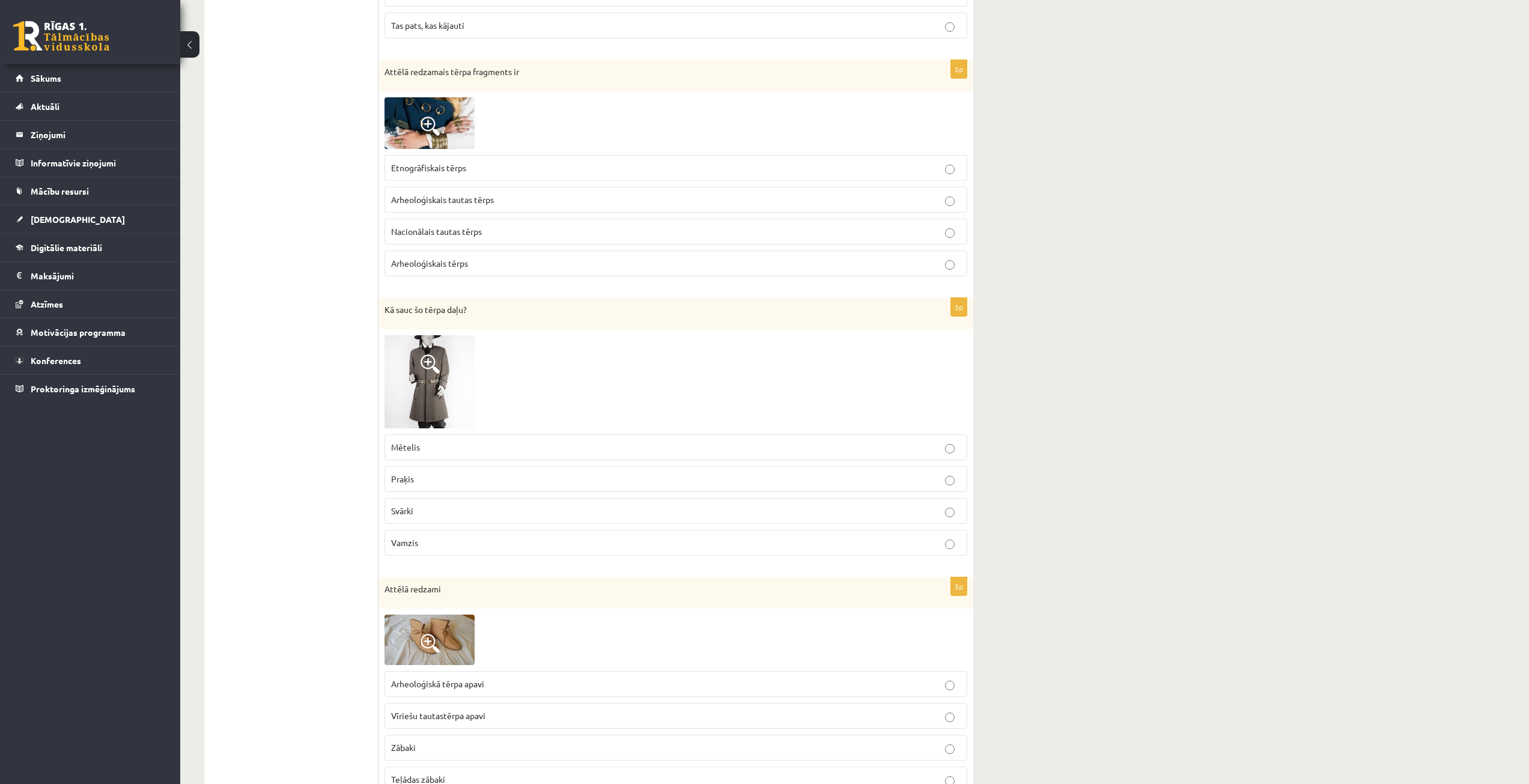
scroll to position [360, 0]
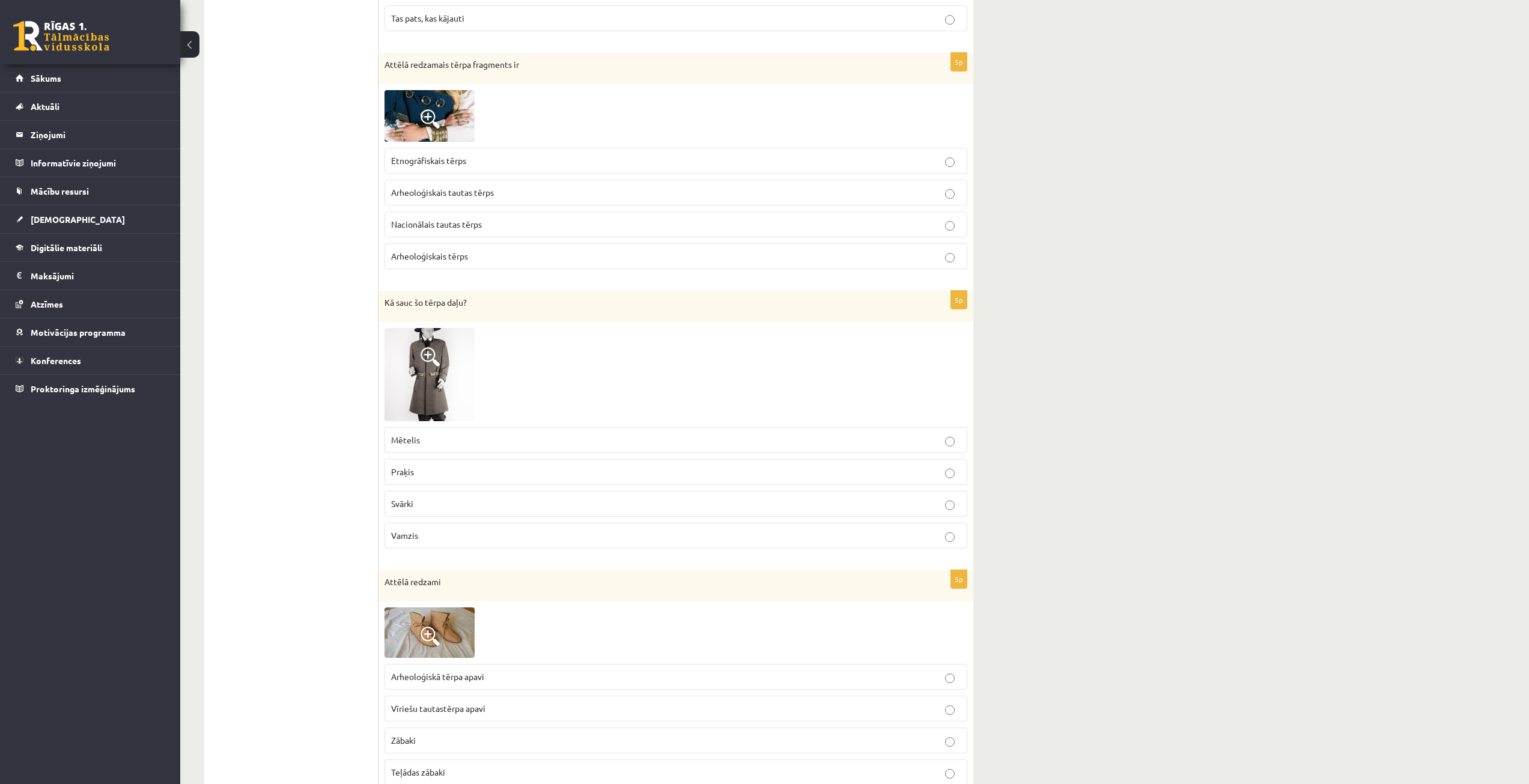
click at [433, 465] on label "Praķis" at bounding box center [676, 472] width 583 height 26
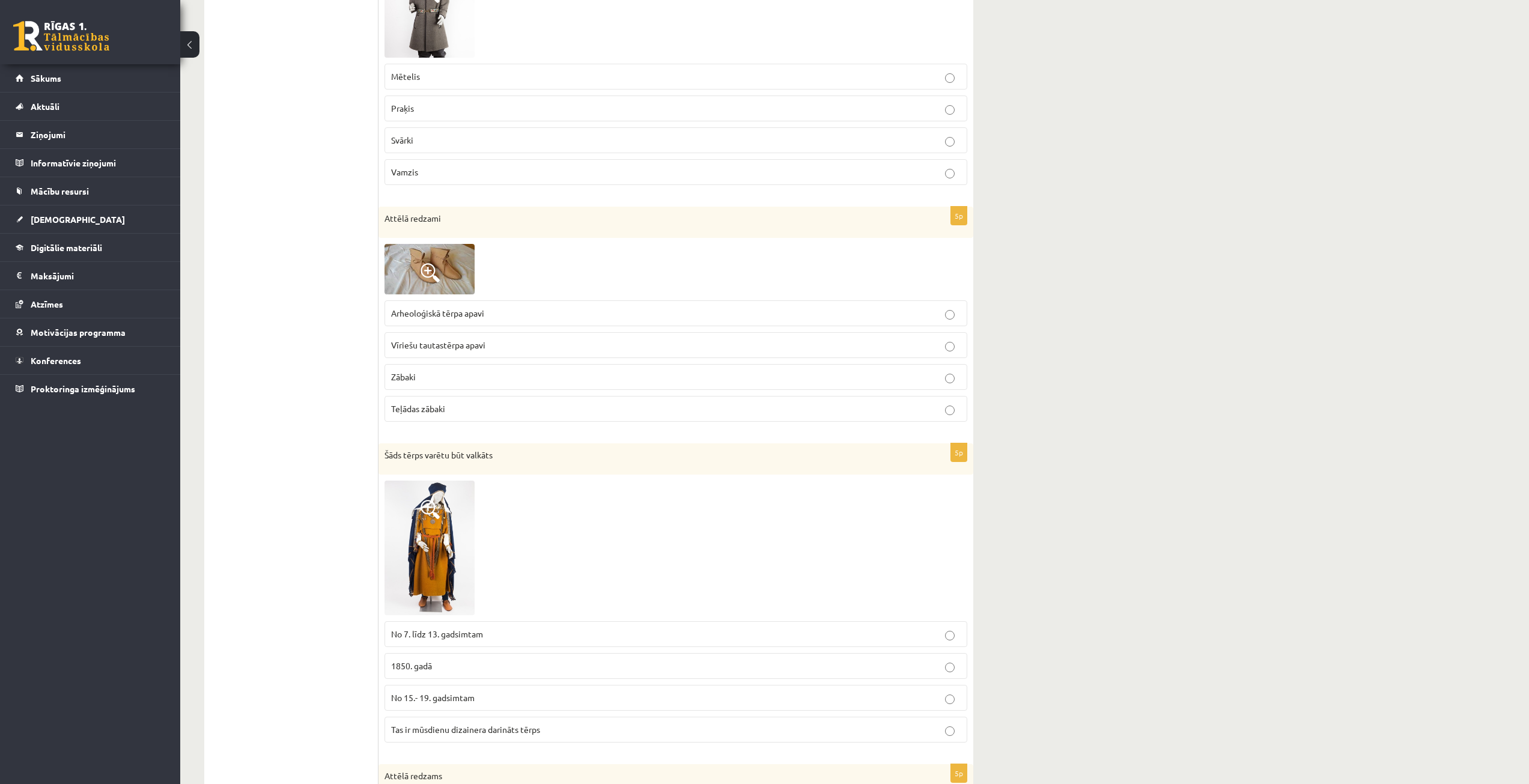
scroll to position [721, 0]
click at [509, 315] on p "Arheoloģiskā tērpa apavi" at bounding box center [676, 316] width 570 height 13
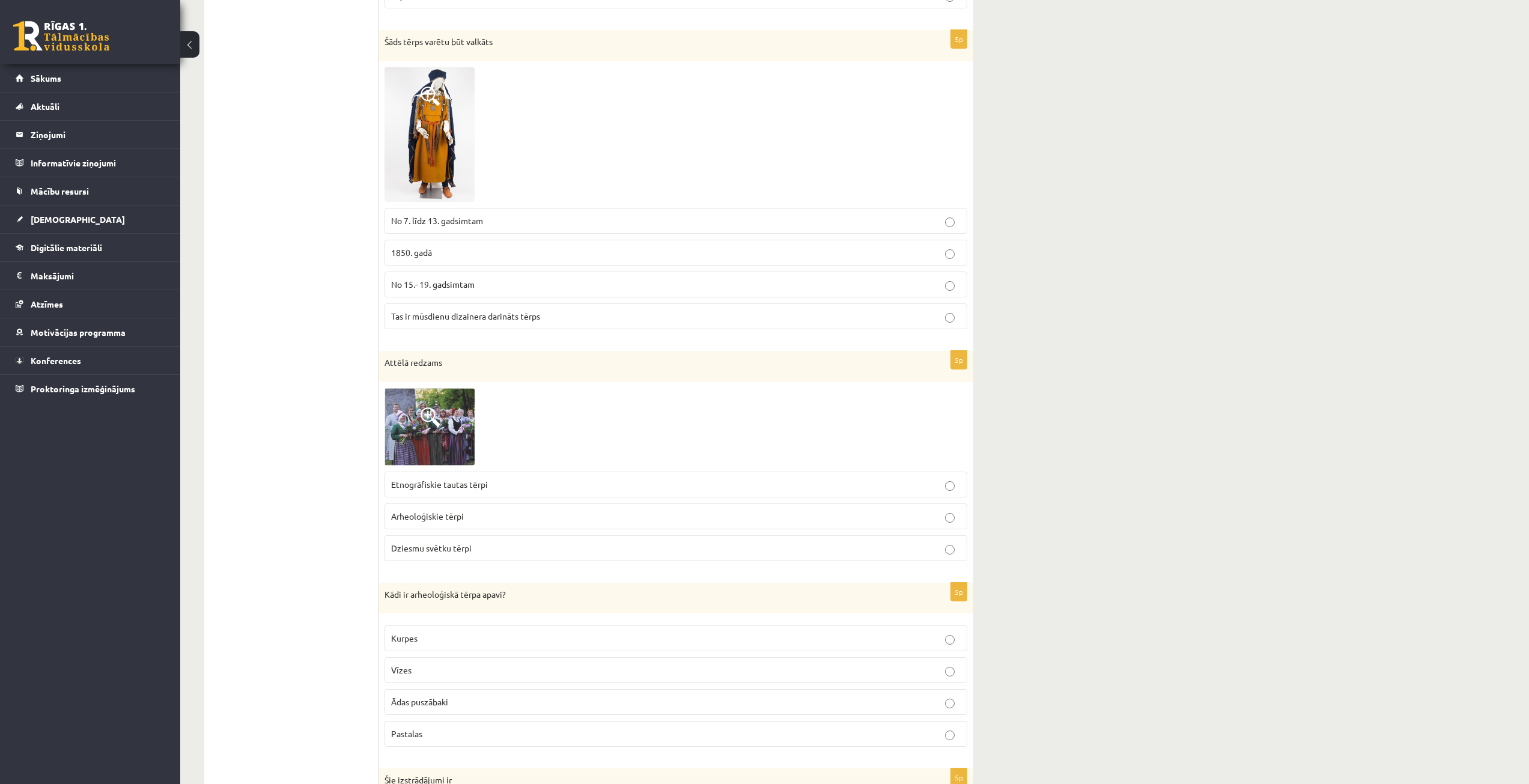
scroll to position [1141, 0]
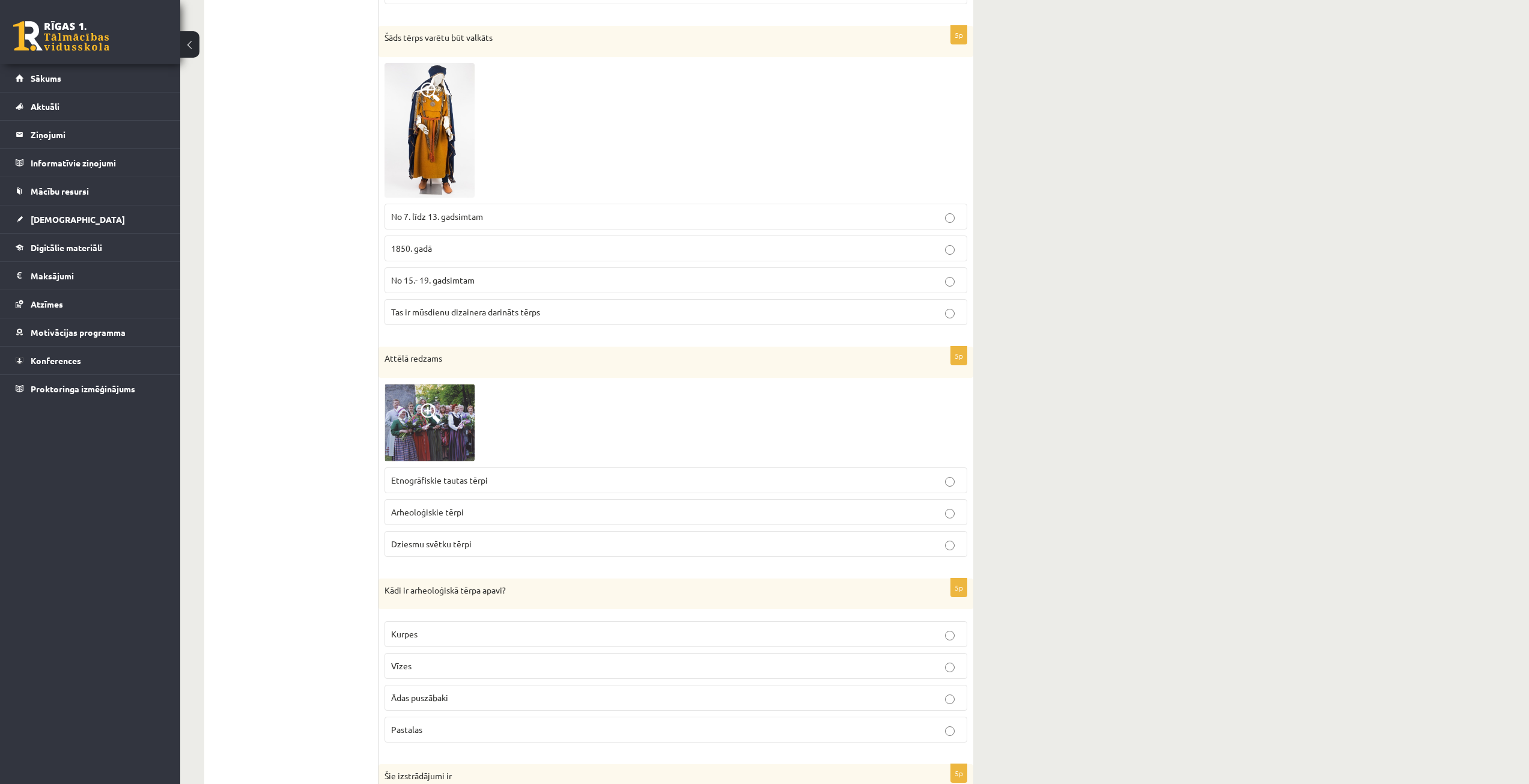
click at [461, 210] on label "No 7. līdz 13. gadsimtam" at bounding box center [676, 216] width 583 height 26
click at [484, 289] on label "No 15.- 19. gadsimtam" at bounding box center [676, 280] width 583 height 26
click at [561, 214] on p "No 7. līdz 13. gadsimtam" at bounding box center [676, 216] width 570 height 13
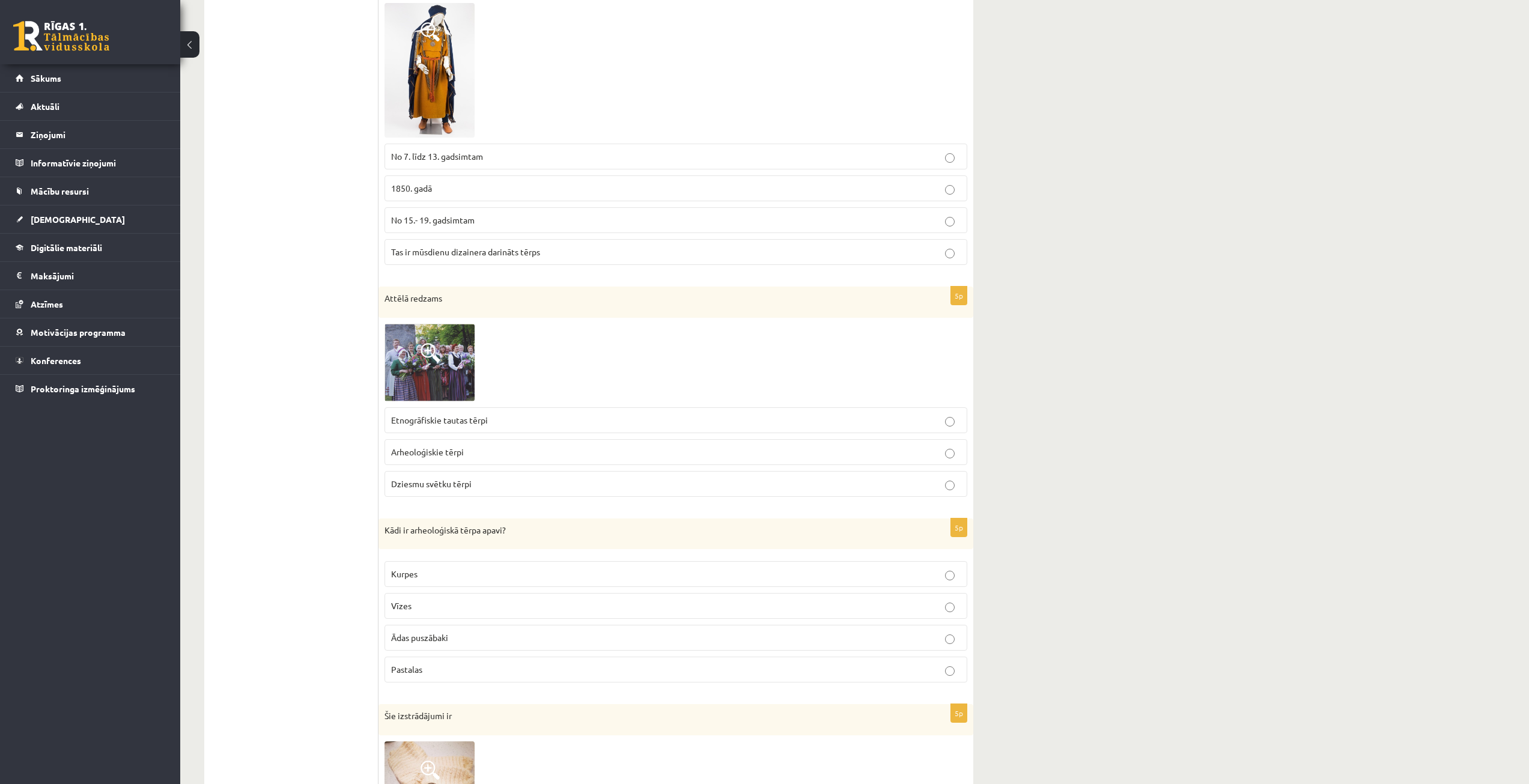
click at [506, 486] on p "Dziesmu svētku tērpi" at bounding box center [676, 484] width 570 height 13
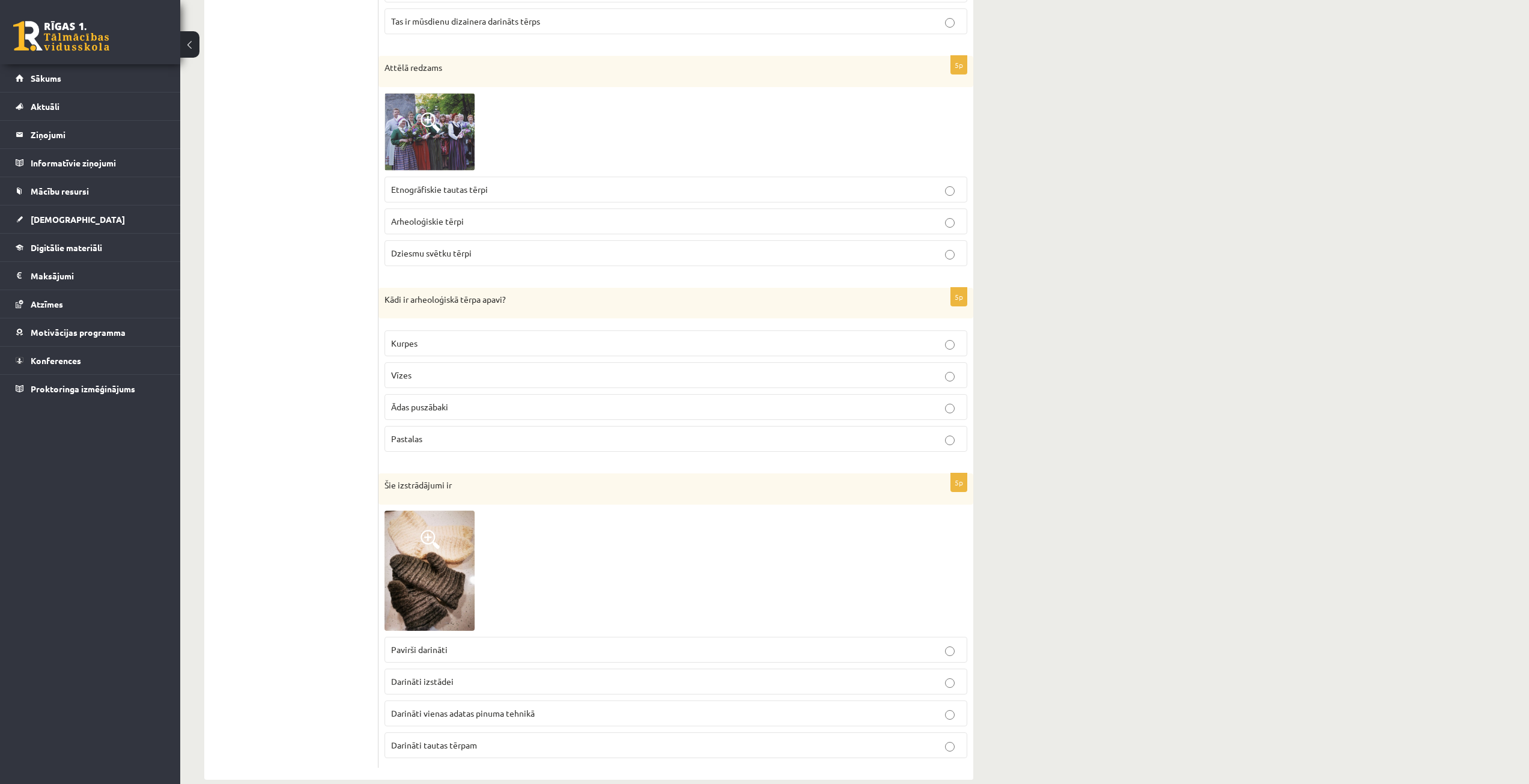
scroll to position [1442, 0]
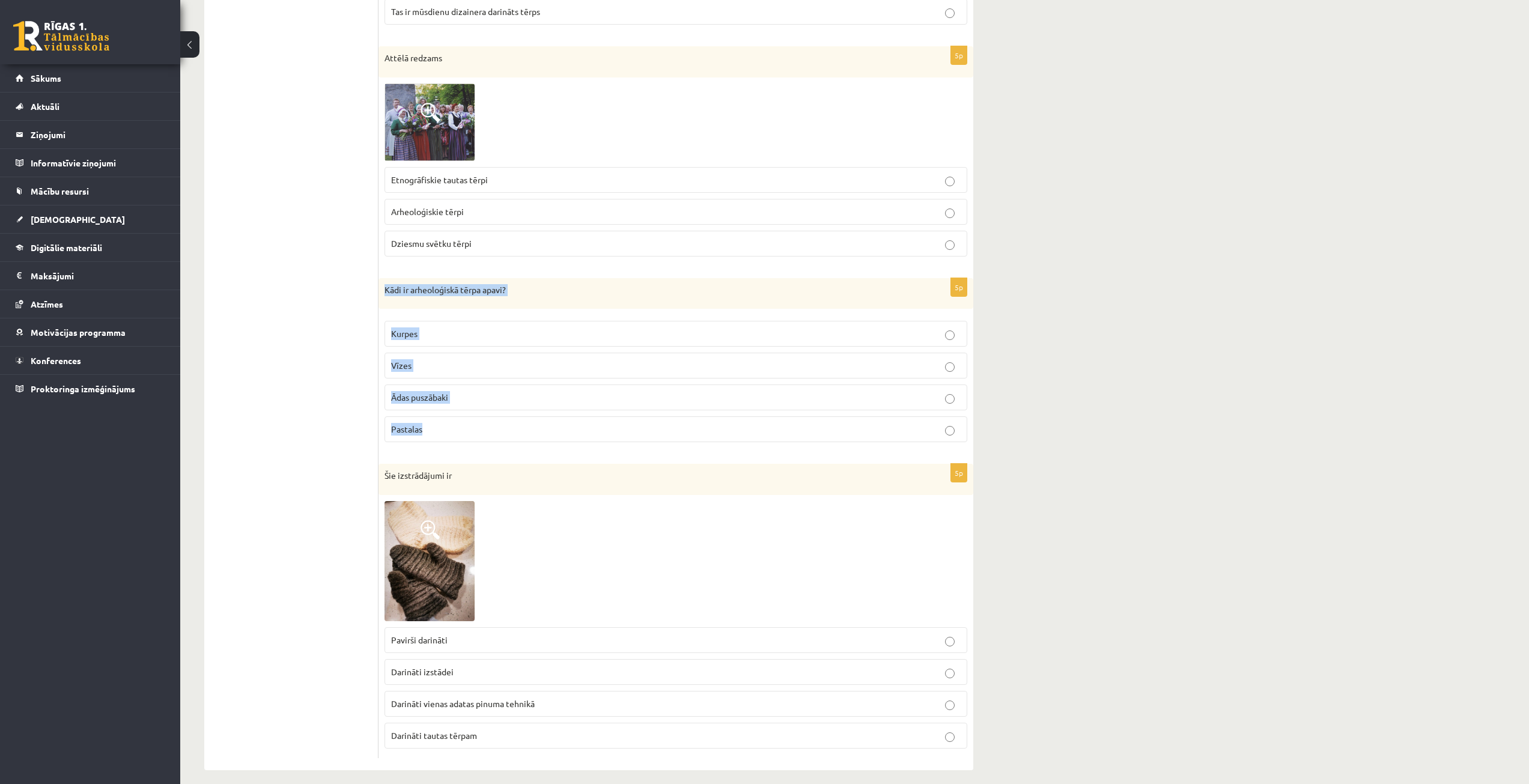
drag, startPoint x: 379, startPoint y: 289, endPoint x: 467, endPoint y: 423, distance: 160.3
click at [467, 423] on div "5p Kādi ir arheoloģiskā tērpa apavi? [GEOGRAPHIC_DATA] [GEOGRAPHIC_DATA] [GEOGR…" at bounding box center [676, 365] width 595 height 174
copy div "Kādi ir arheoloģiskā tērpa apavi? Kurpes Vīzes Ādas puszābaki Pastalas"
click at [393, 351] on fieldset "Kurpes [GEOGRAPHIC_DATA] [GEOGRAPHIC_DATA] Pastalas" at bounding box center [676, 380] width 583 height 131
drag, startPoint x: 377, startPoint y: 283, endPoint x: 475, endPoint y: 490, distance: 229.0
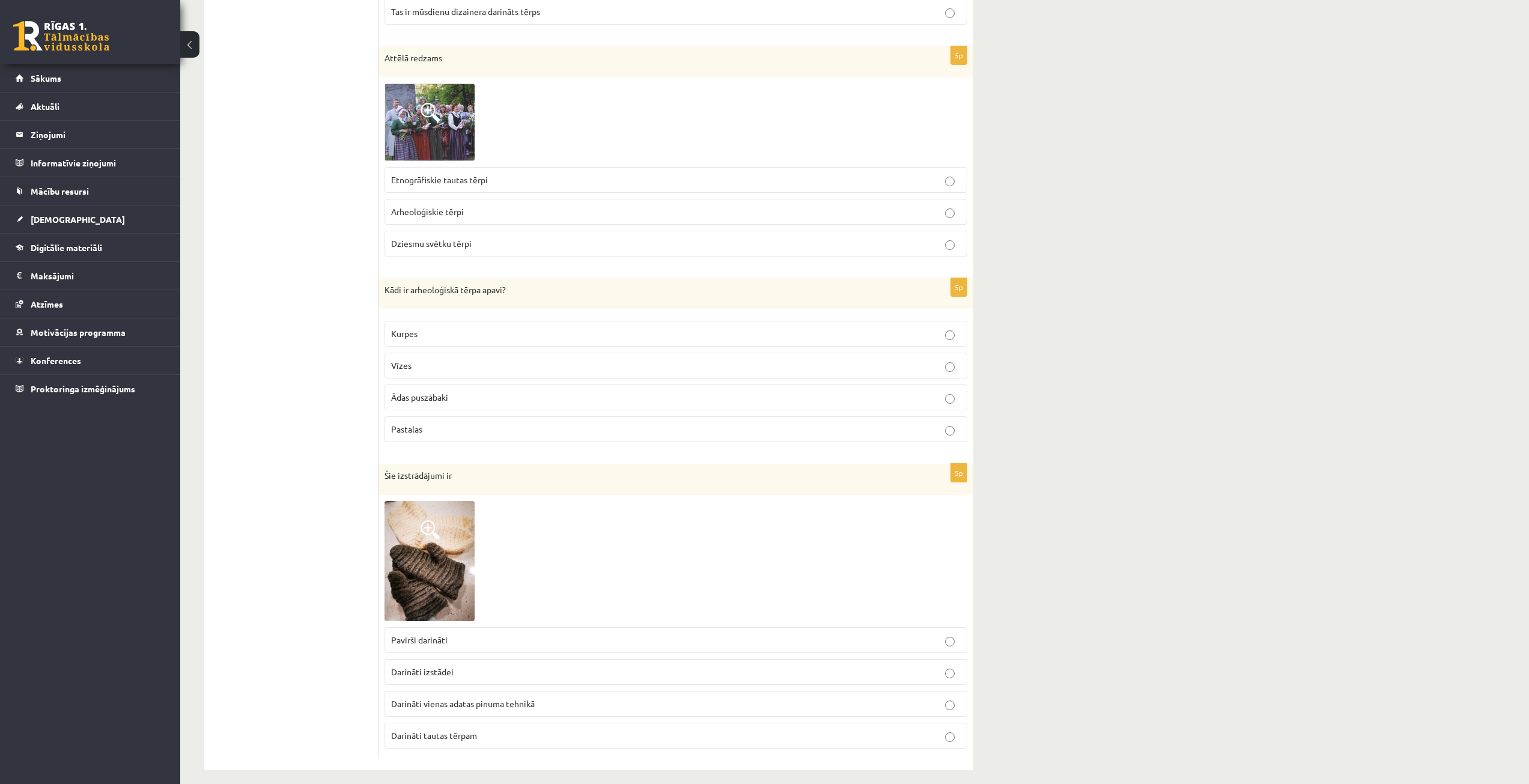
click at [382, 304] on div "Kādi ir arheoloģiskā tērpa apavi?" at bounding box center [676, 294] width 595 height 31
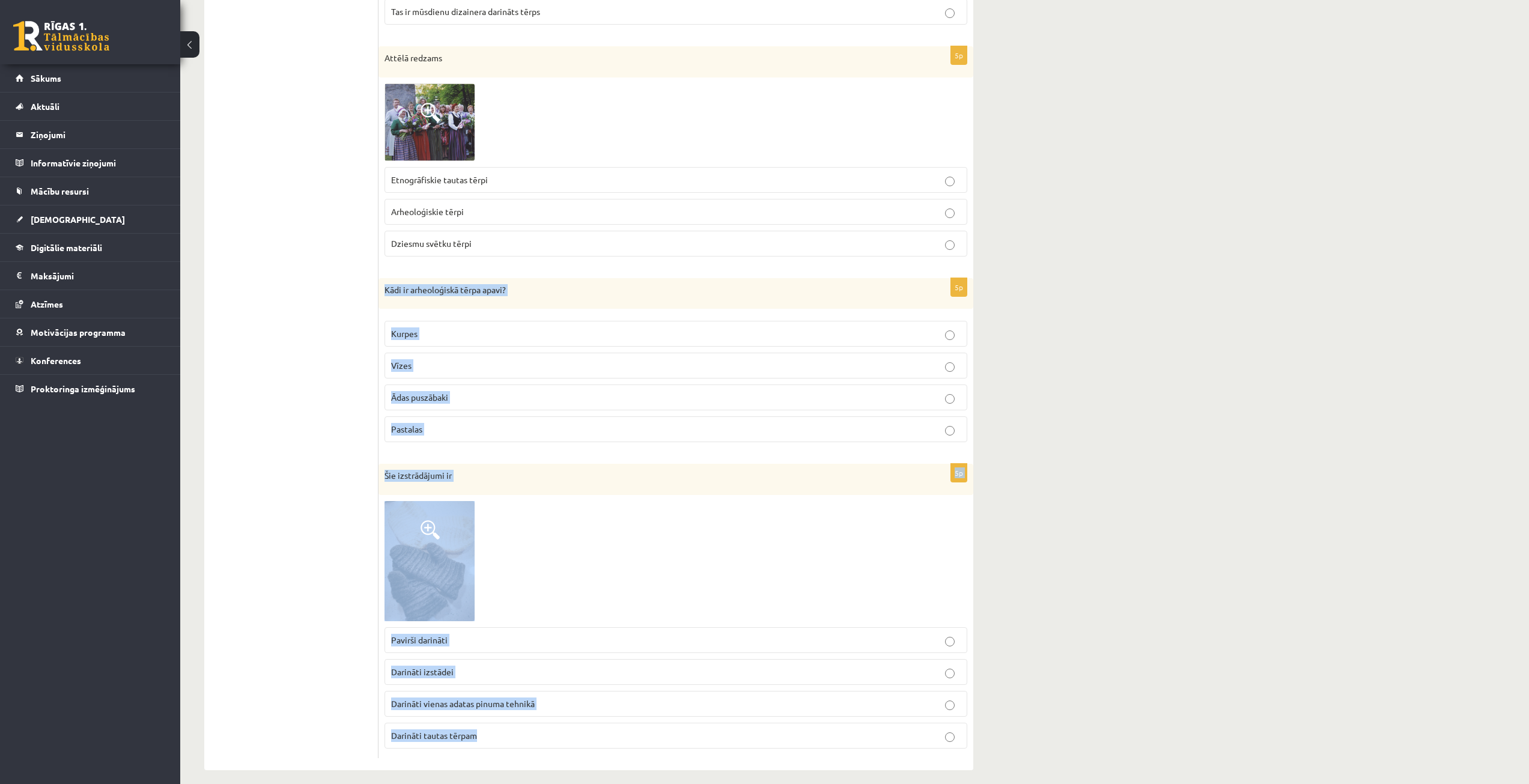
drag, startPoint x: 385, startPoint y: 288, endPoint x: 529, endPoint y: 736, distance: 470.6
copy form "Kādi ir arheoloģiskā tērpa apavi? Kurpes Vīzes Ādas puszābaki Pastalas 5p Šie i…"
click at [399, 477] on p "Šie izstrādājumi ir" at bounding box center [646, 475] width 523 height 12
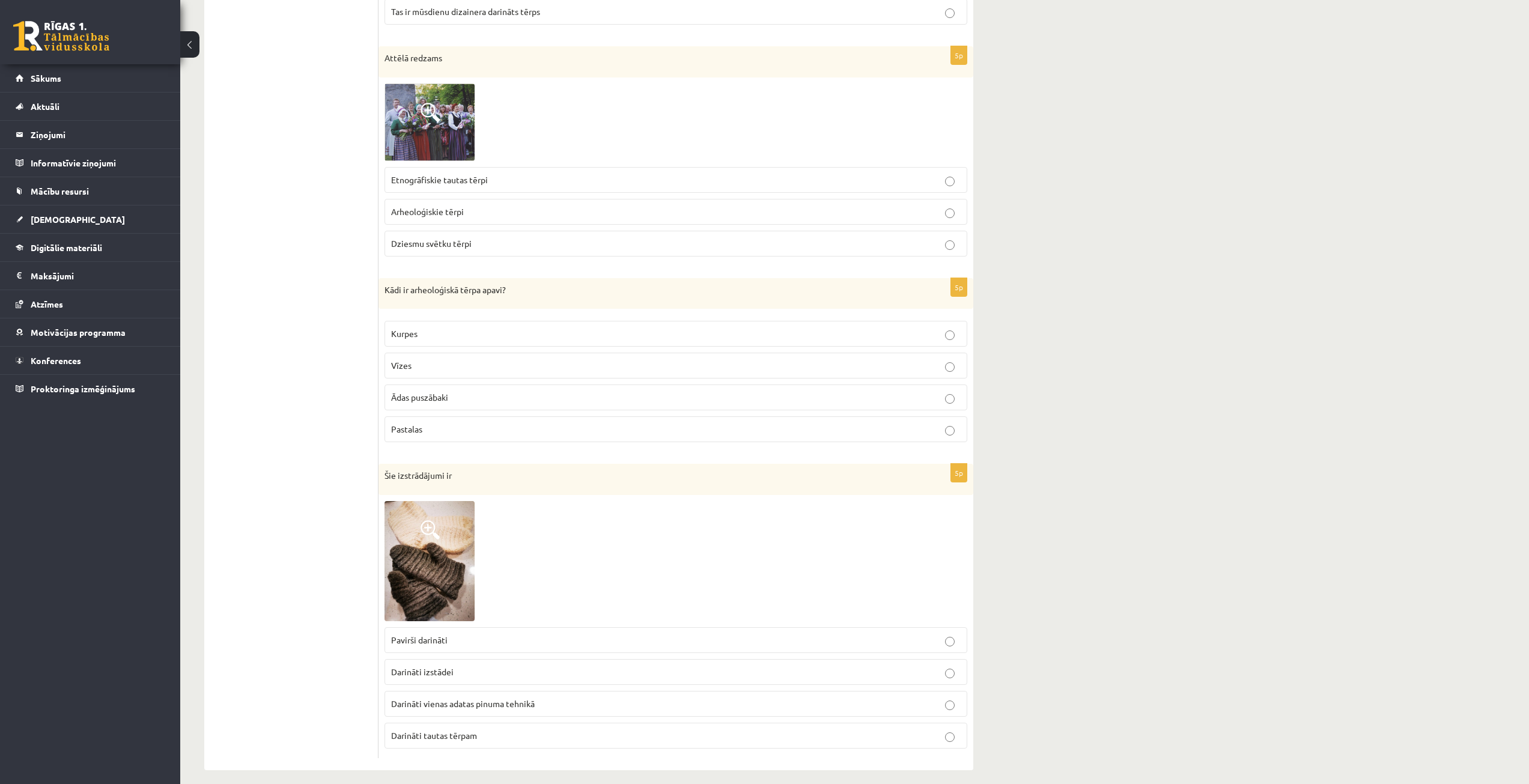
click at [444, 406] on label "Ādas puszābaki" at bounding box center [676, 397] width 583 height 26
click at [464, 705] on span "Darināti vienas adatas pinuma tehnikā" at bounding box center [463, 704] width 144 height 11
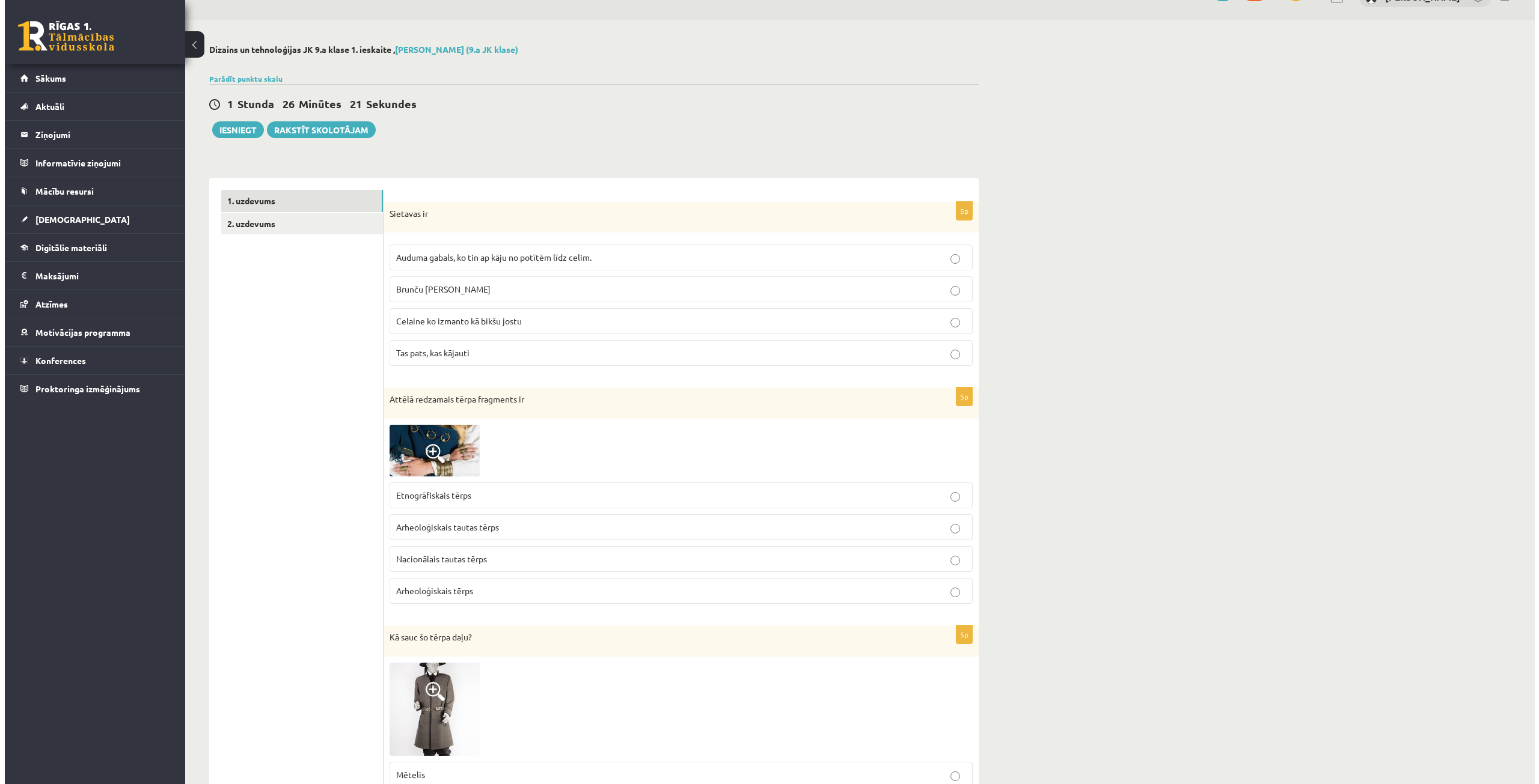
scroll to position [0, 0]
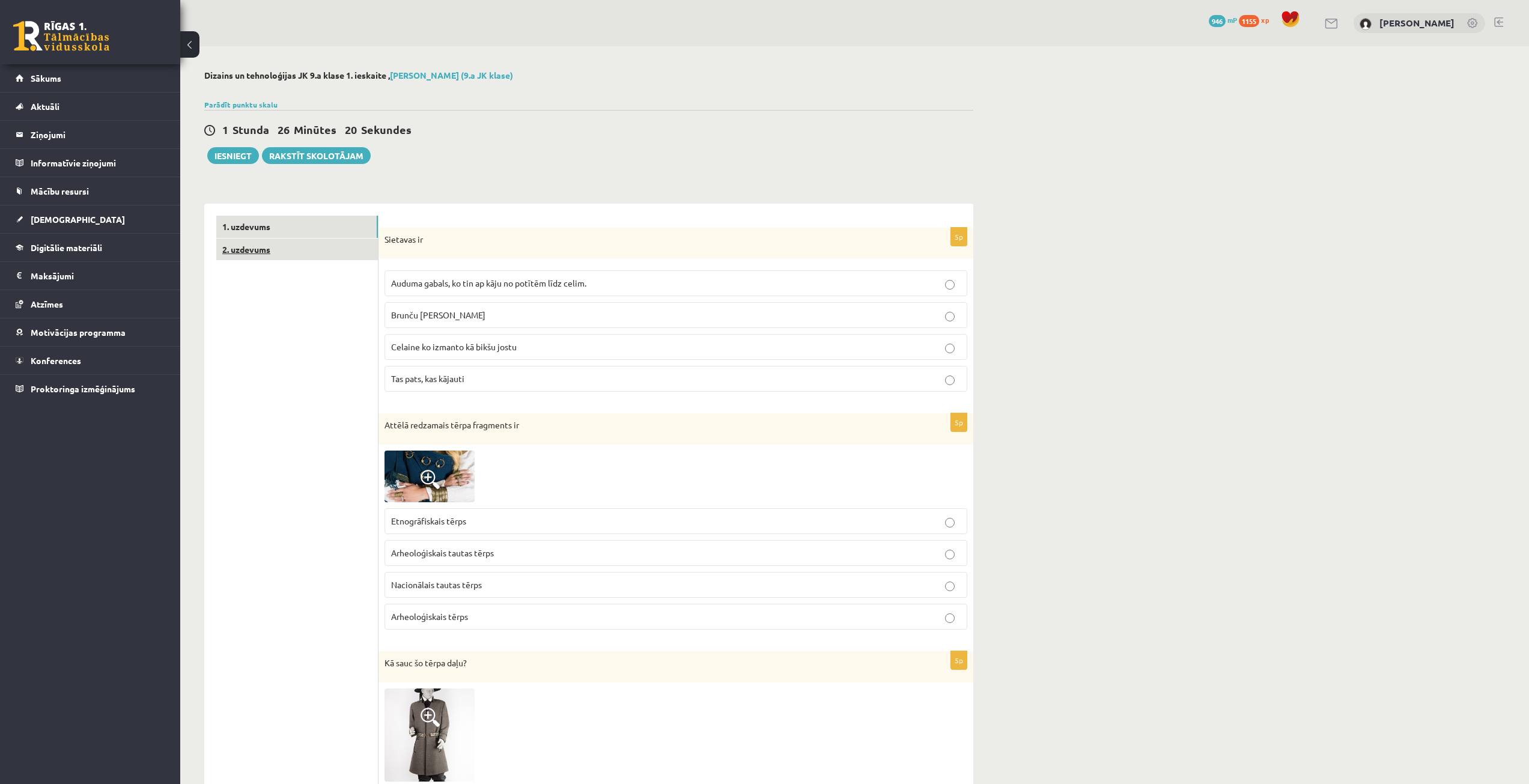
click at [285, 255] on link "2. uzdevums" at bounding box center [297, 250] width 162 height 22
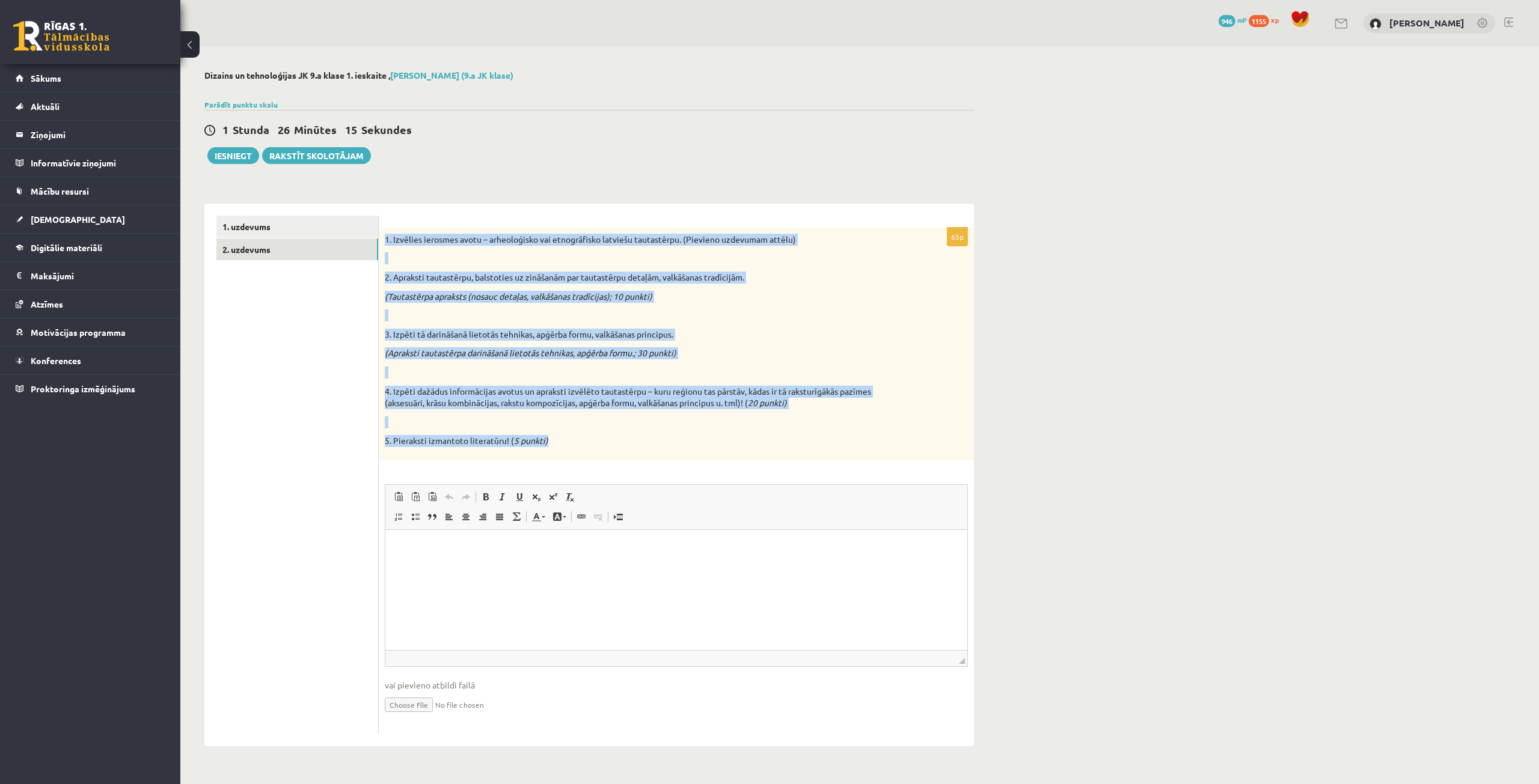
drag, startPoint x: 386, startPoint y: 237, endPoint x: 569, endPoint y: 437, distance: 271.1
click at [569, 437] on div "1. Izvēlies ierosmes avotu – arheoloģisko vai etnogrāfisko latviešu tautastērpu…" at bounding box center [676, 343] width 595 height 233
copy div "1. Izvēlies ierosmes avotu – arheoloģisko vai etnogrāfisko latviešu tautastērpu…"
click at [806, 299] on p "(Tautastērpa apraksts (nosauc detaļas, valkāšanas tradīcijas); 10 punkti)" at bounding box center [646, 297] width 523 height 12
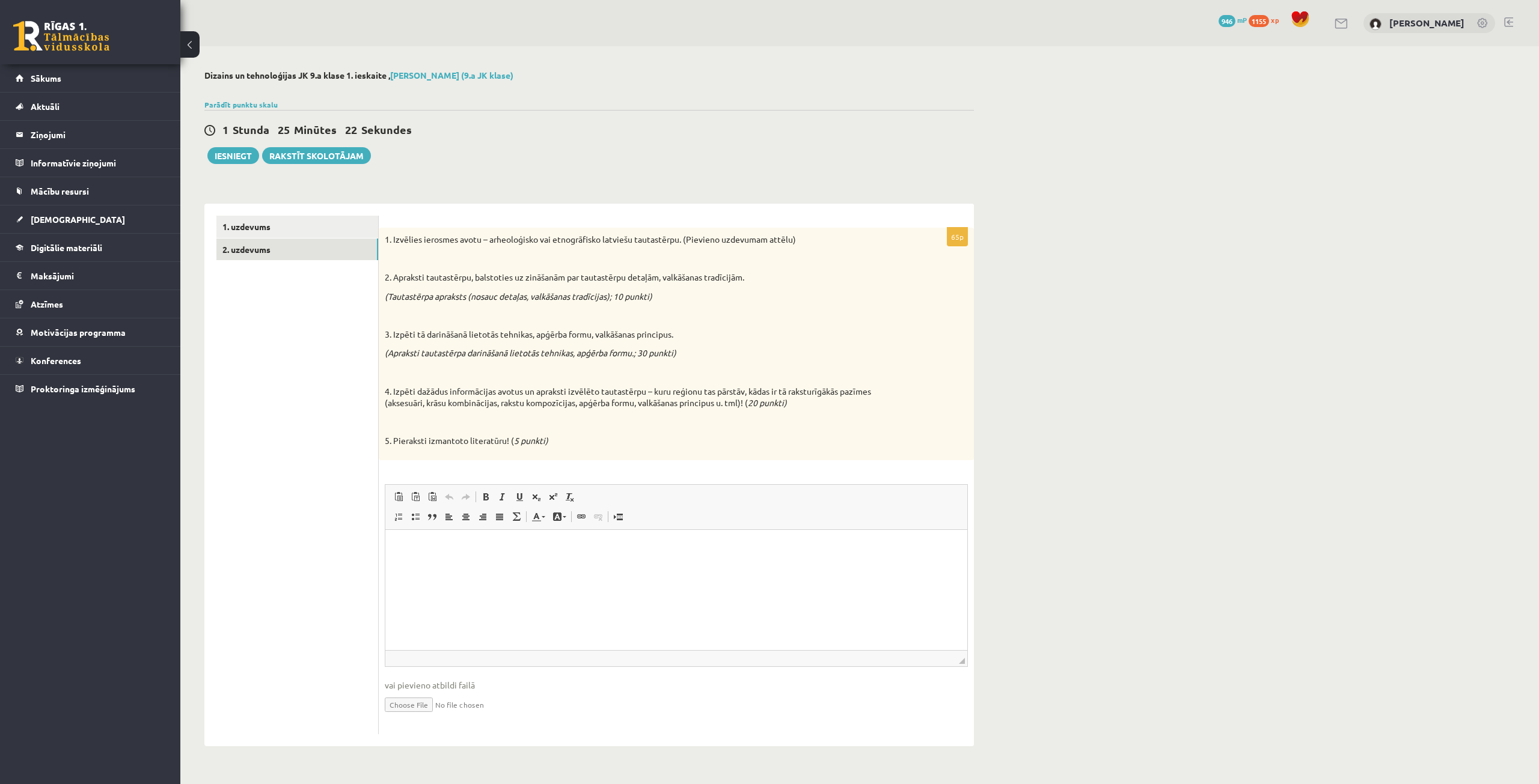
drag, startPoint x: 1092, startPoint y: 247, endPoint x: 885, endPoint y: 204, distance: 211.4
click at [1083, 241] on div "**********" at bounding box center [859, 408] width 1358 height 724
click at [329, 365] on ul "1. uzdevums 2. uzdevums" at bounding box center [298, 475] width 162 height 518
click at [1127, 152] on div "**********" at bounding box center [859, 408] width 1358 height 724
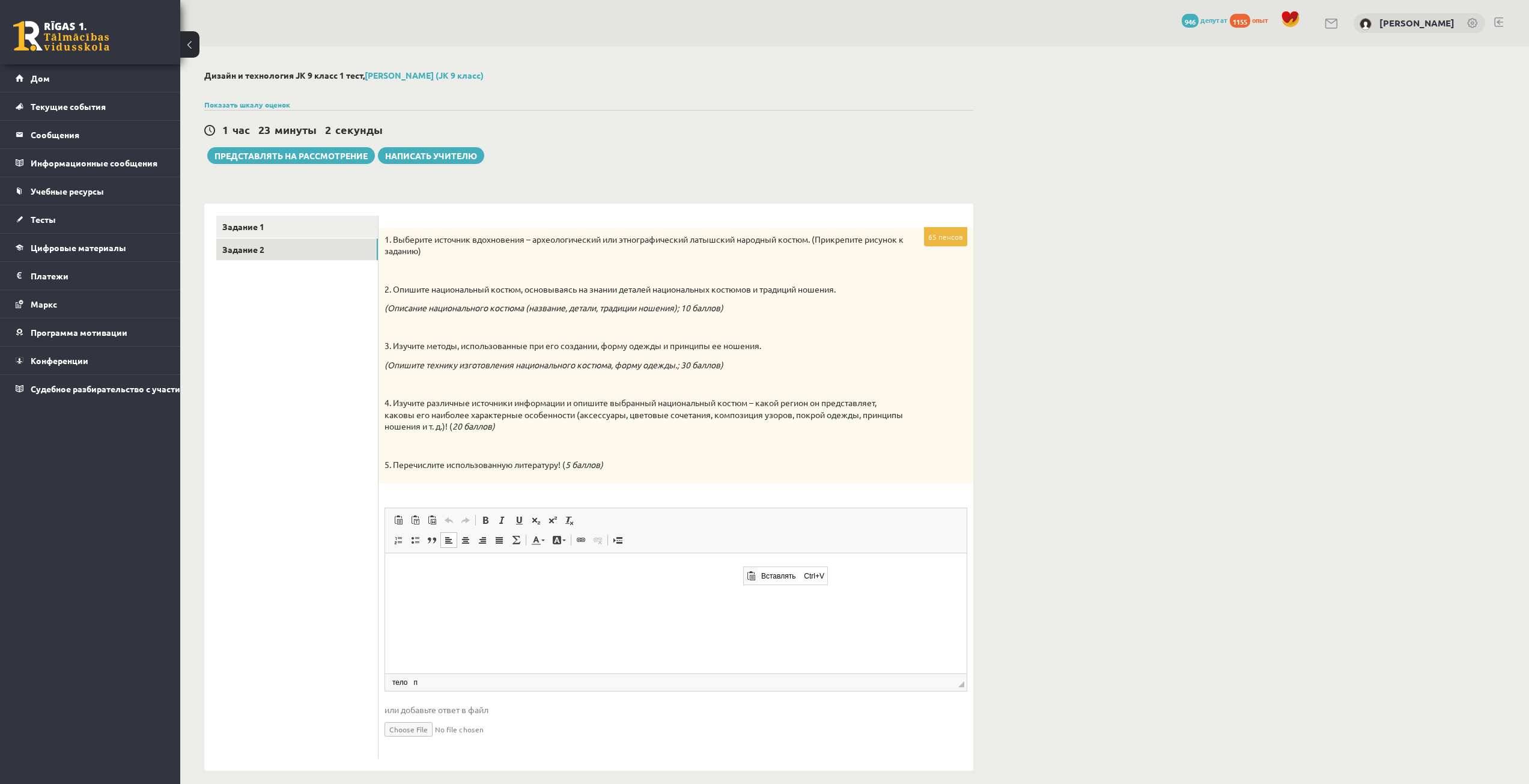
drag, startPoint x: 36, startPoint y: 2, endPoint x: 794, endPoint y: 521, distance: 918.7
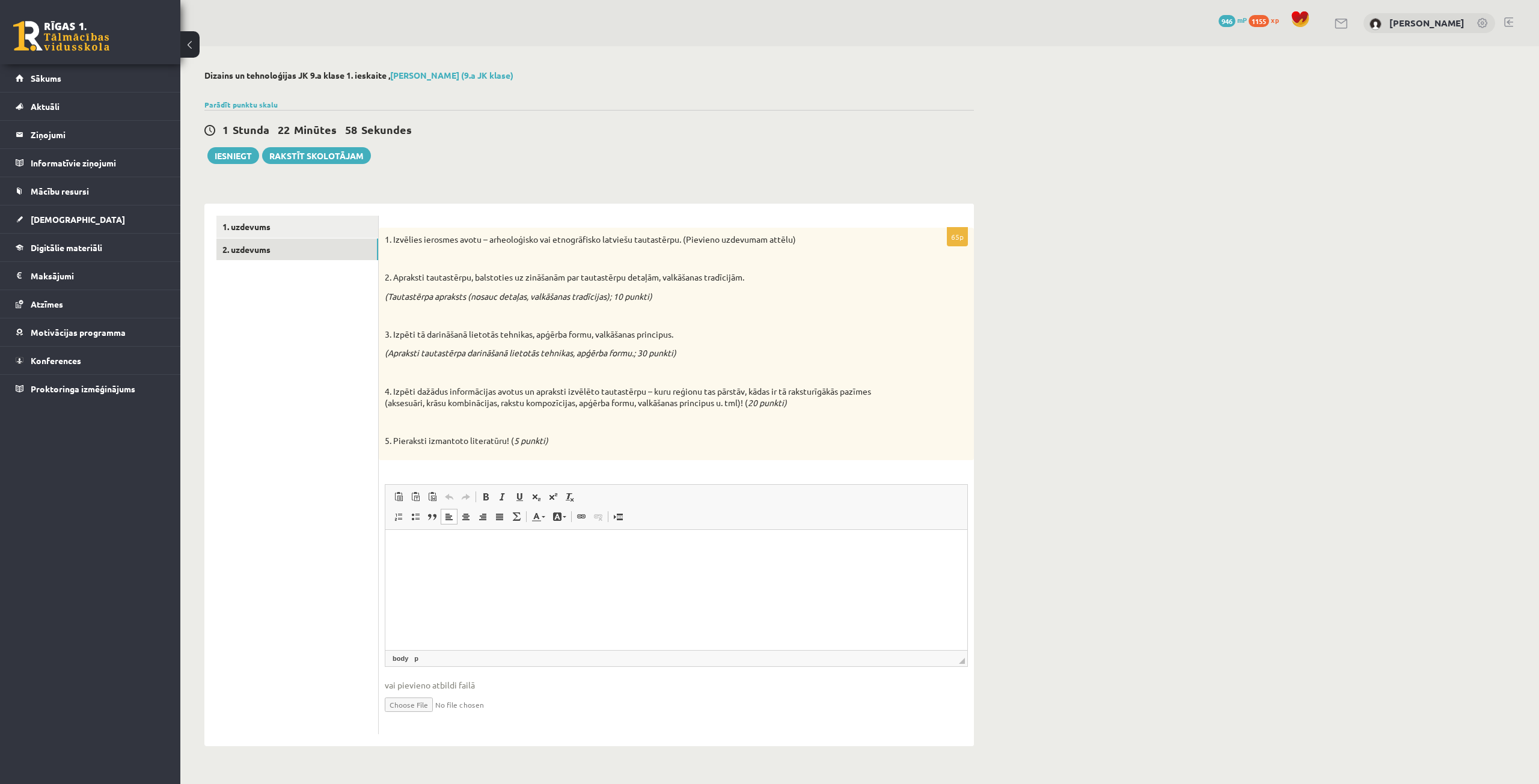
click at [1088, 352] on div "**********" at bounding box center [859, 408] width 1358 height 724
click at [496, 543] on p "Визуальный текстовый редактор, wiswyg-editor-user-answer-47433987179620" at bounding box center [676, 547] width 558 height 13
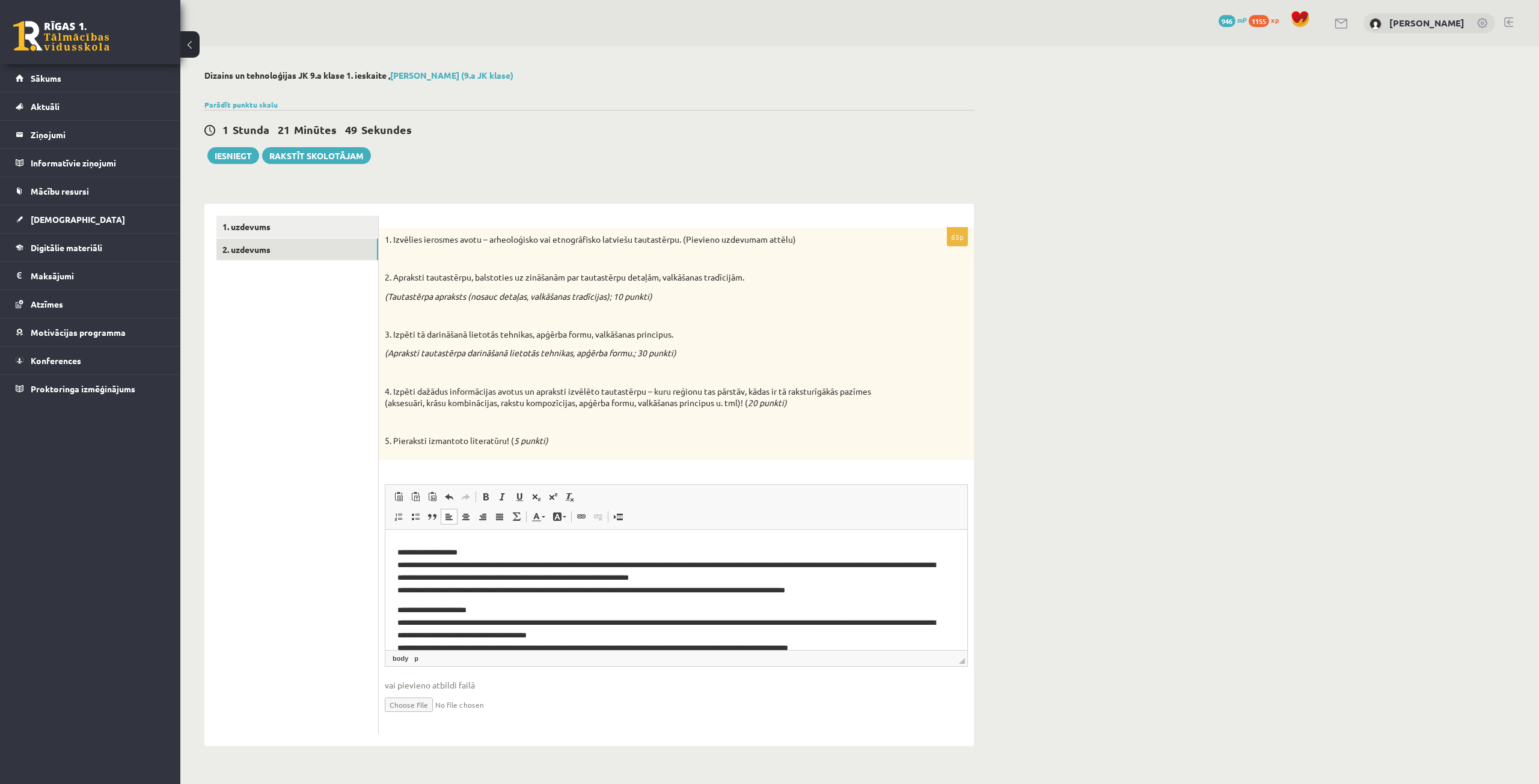
scroll to position [114, 0]
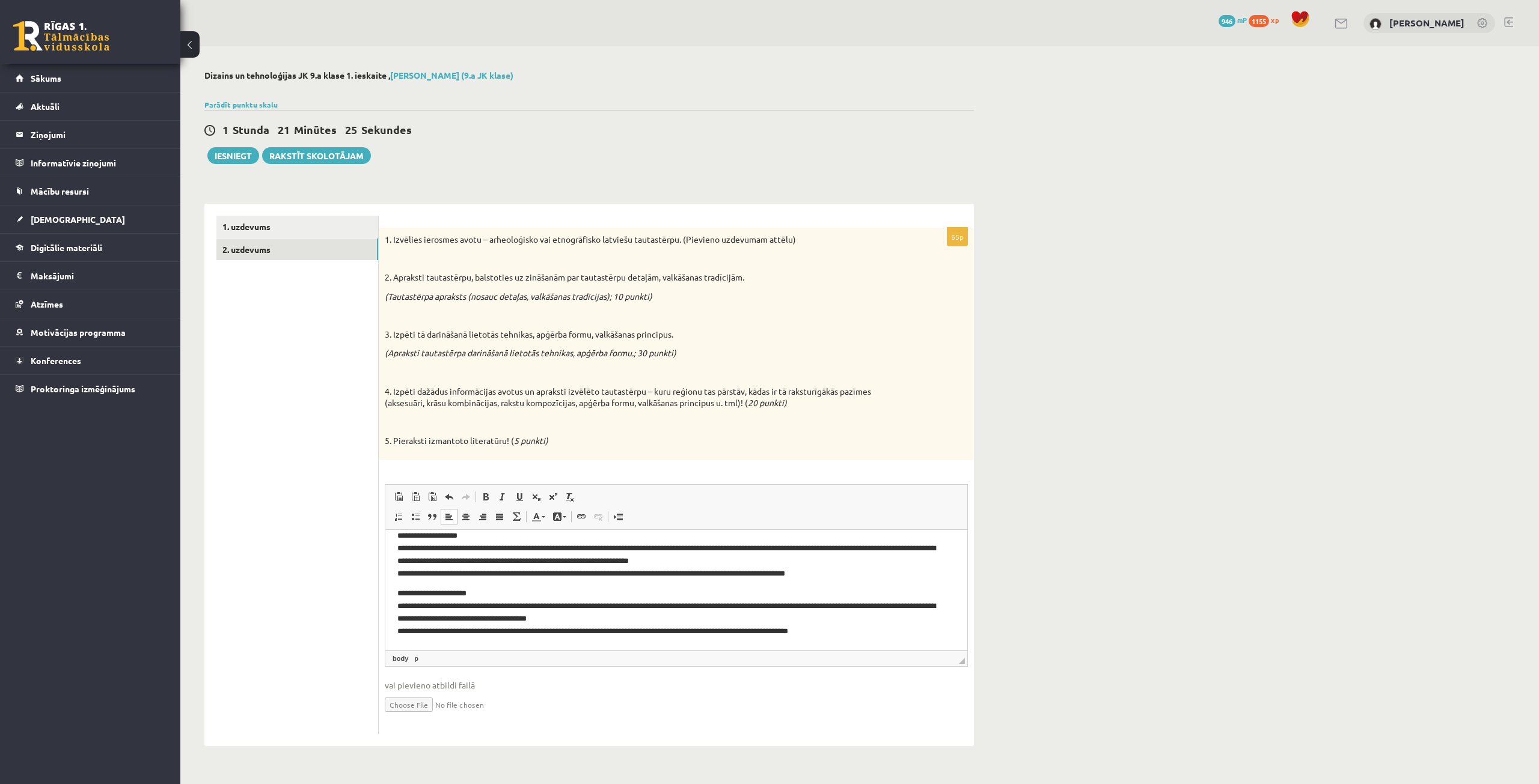
click at [1067, 366] on div "**********" at bounding box center [859, 408] width 1358 height 724
click at [857, 630] on p "**********" at bounding box center [671, 612] width 549 height 50
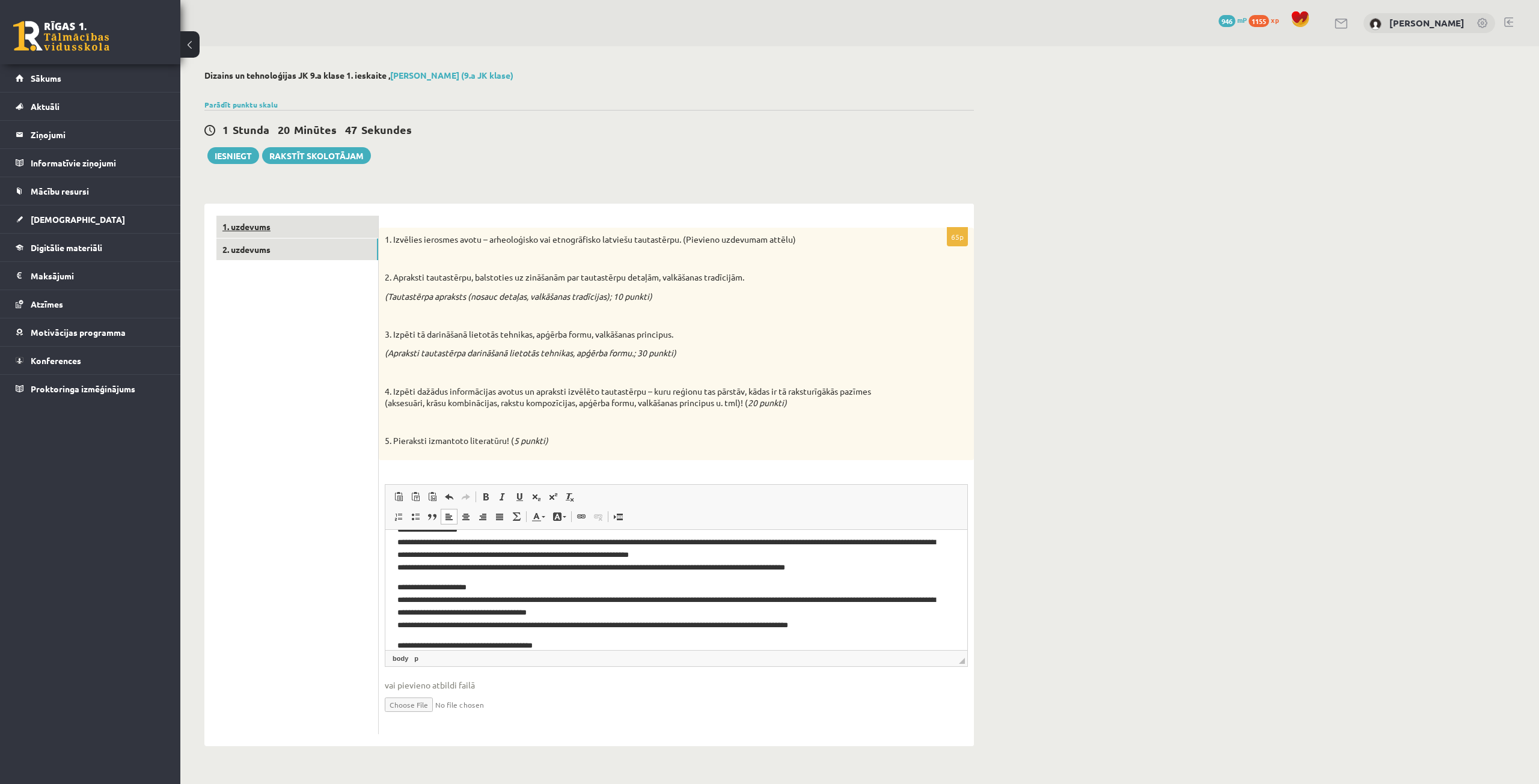
click at [250, 229] on link "1. uzdevums" at bounding box center [297, 227] width 162 height 22
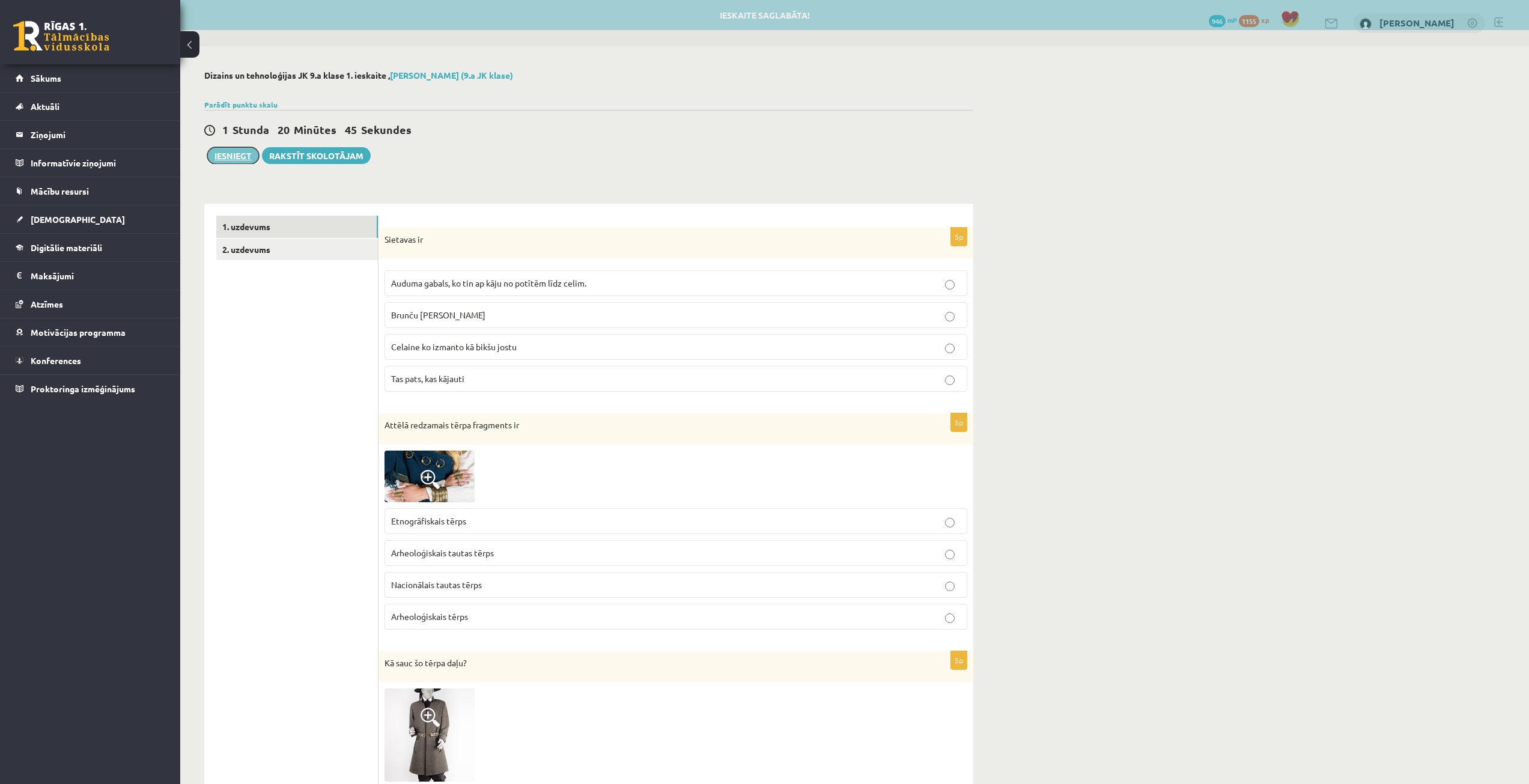
click at [225, 163] on button "Iesniegt" at bounding box center [233, 155] width 52 height 17
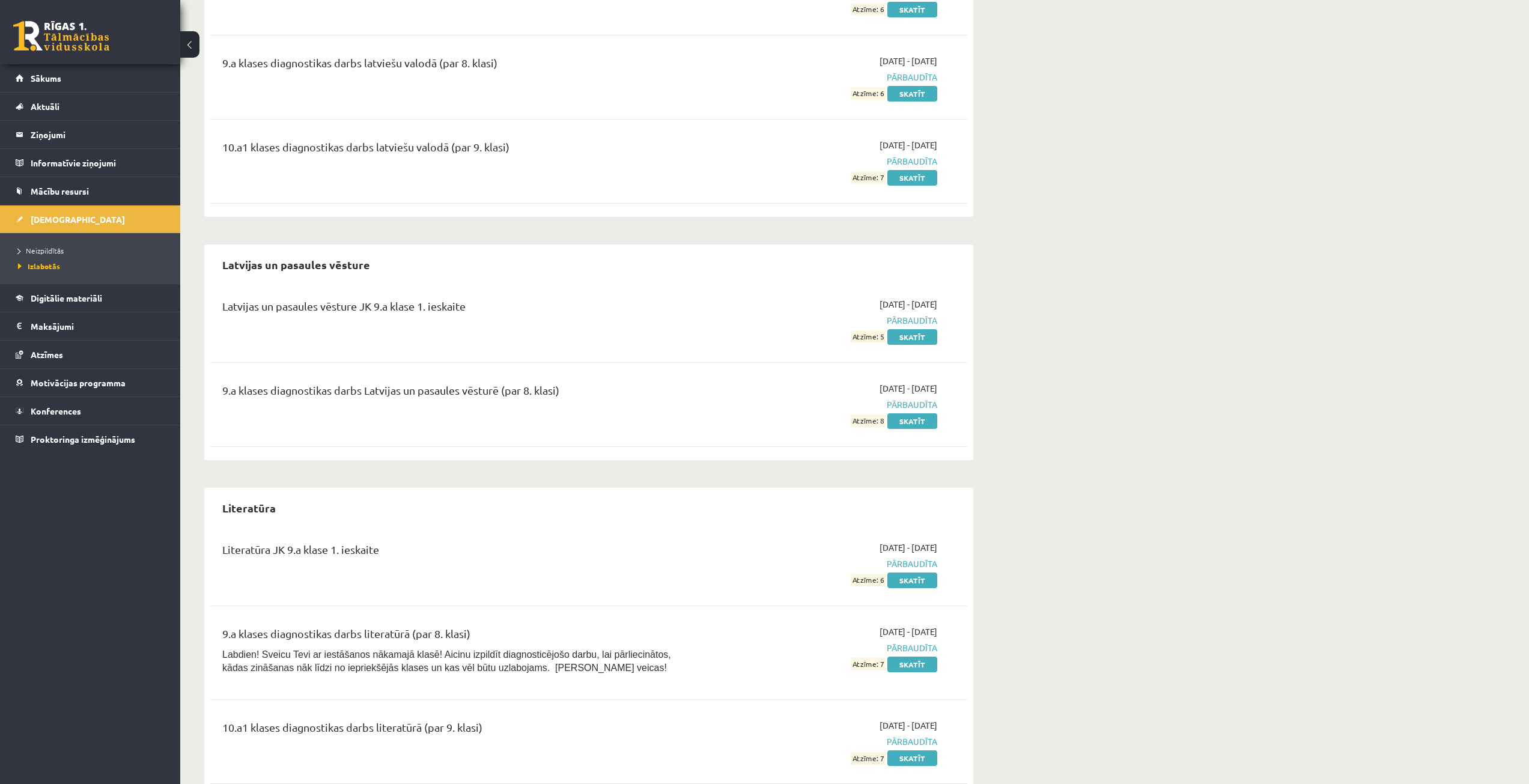
scroll to position [1923, 0]
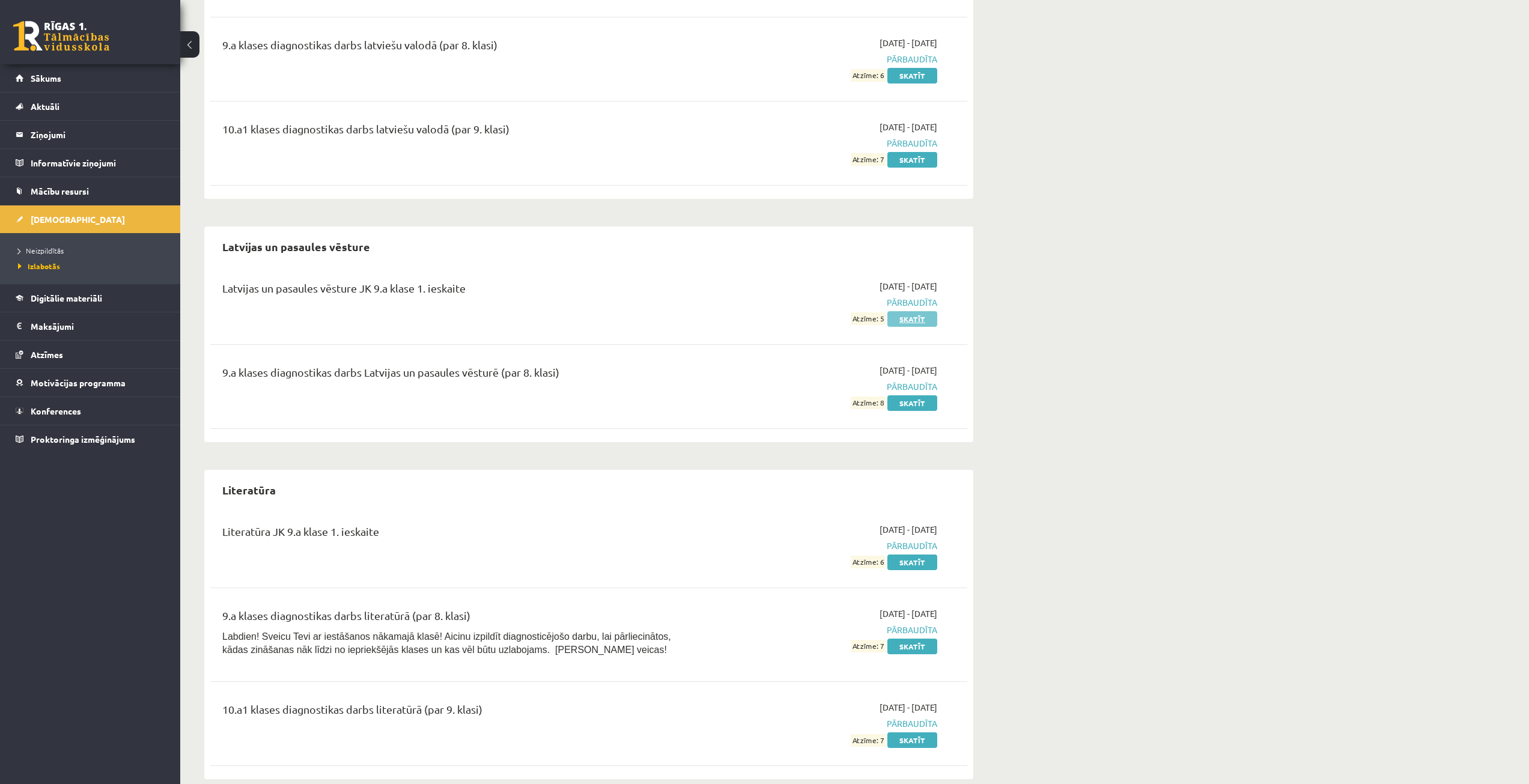
click at [899, 314] on link "Skatīt" at bounding box center [913, 319] width 50 height 16
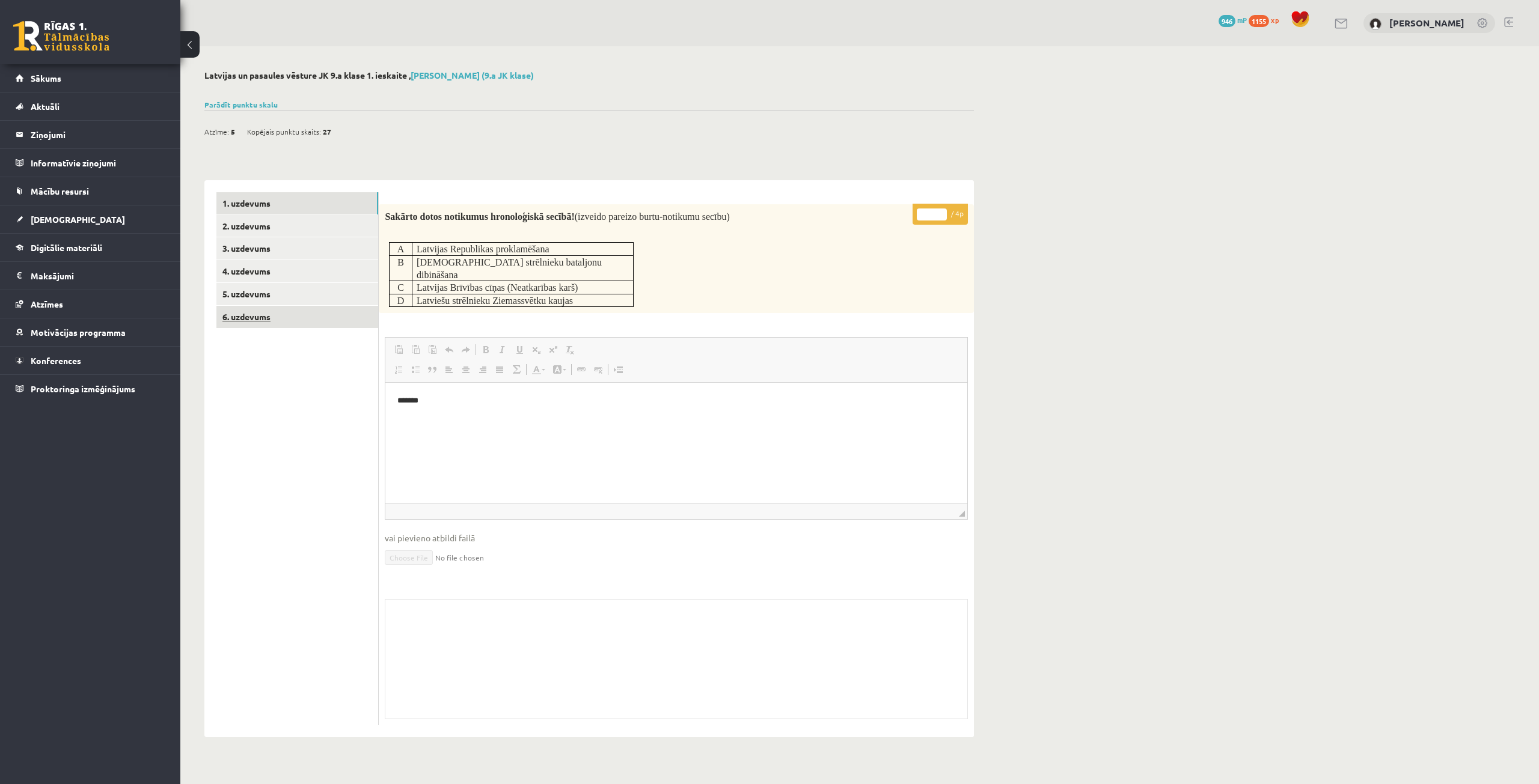
click at [315, 318] on link "6. uzdevums" at bounding box center [297, 317] width 162 height 22
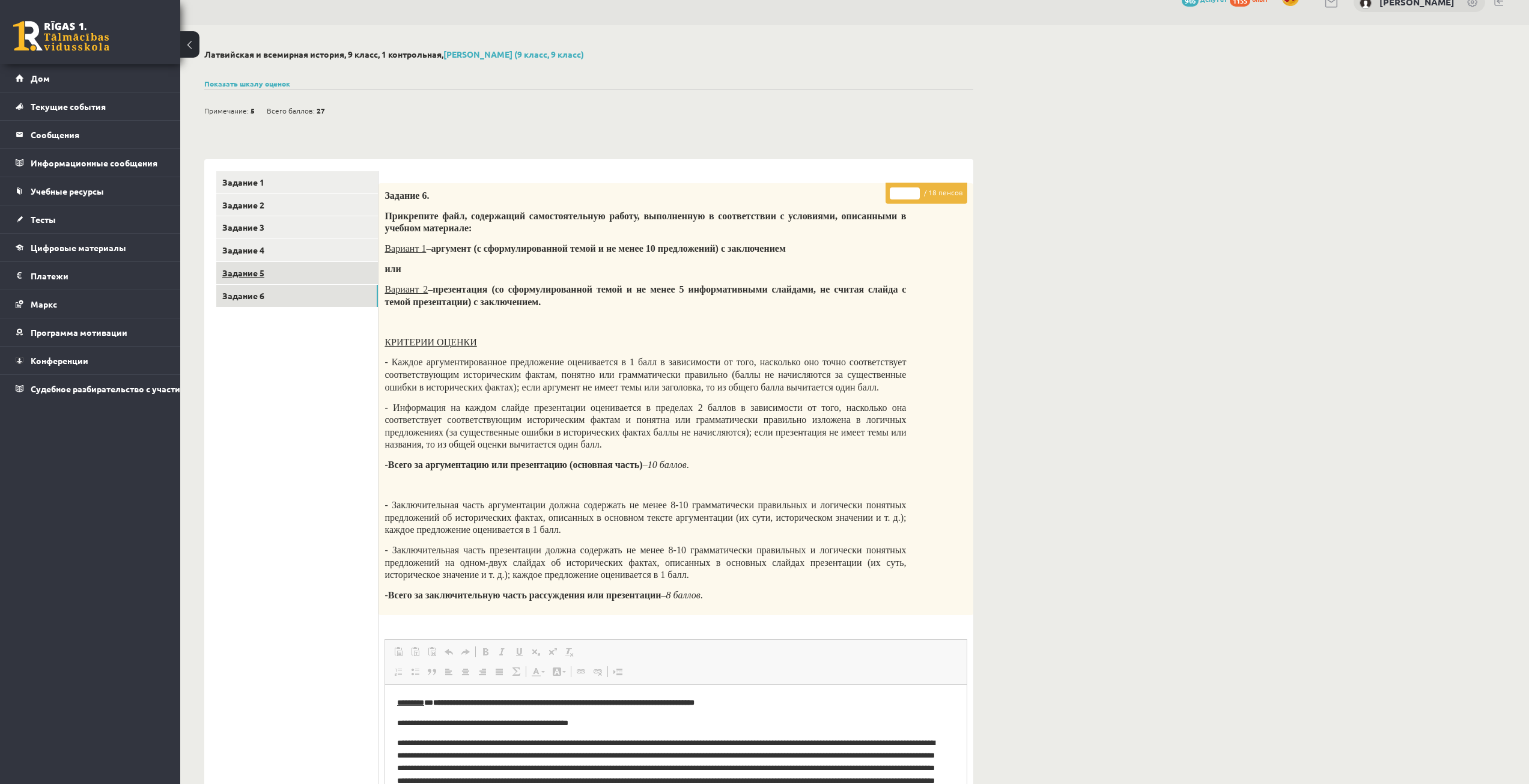
scroll to position [1, 0]
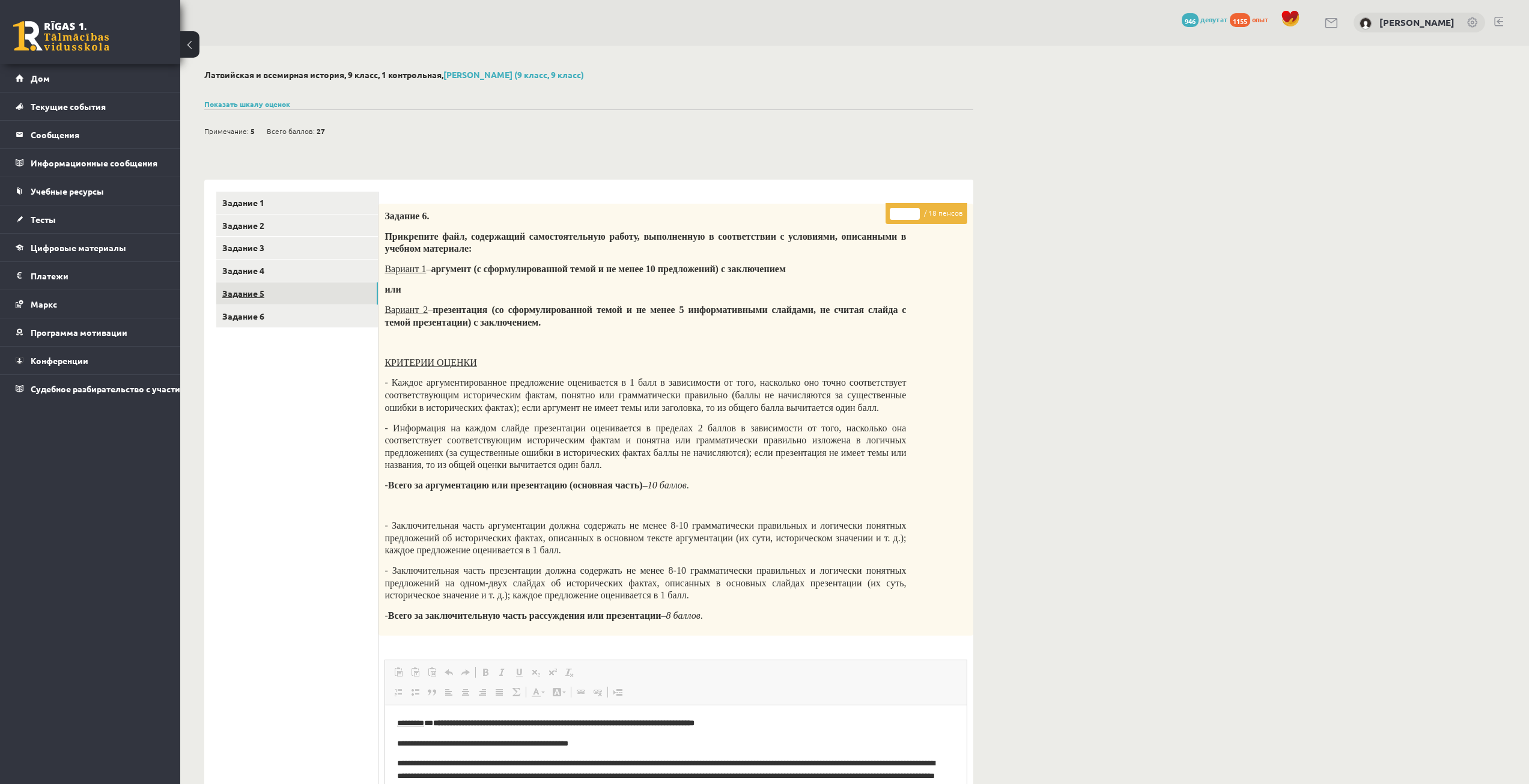
click at [287, 302] on link "Задание 5" at bounding box center [297, 294] width 162 height 22
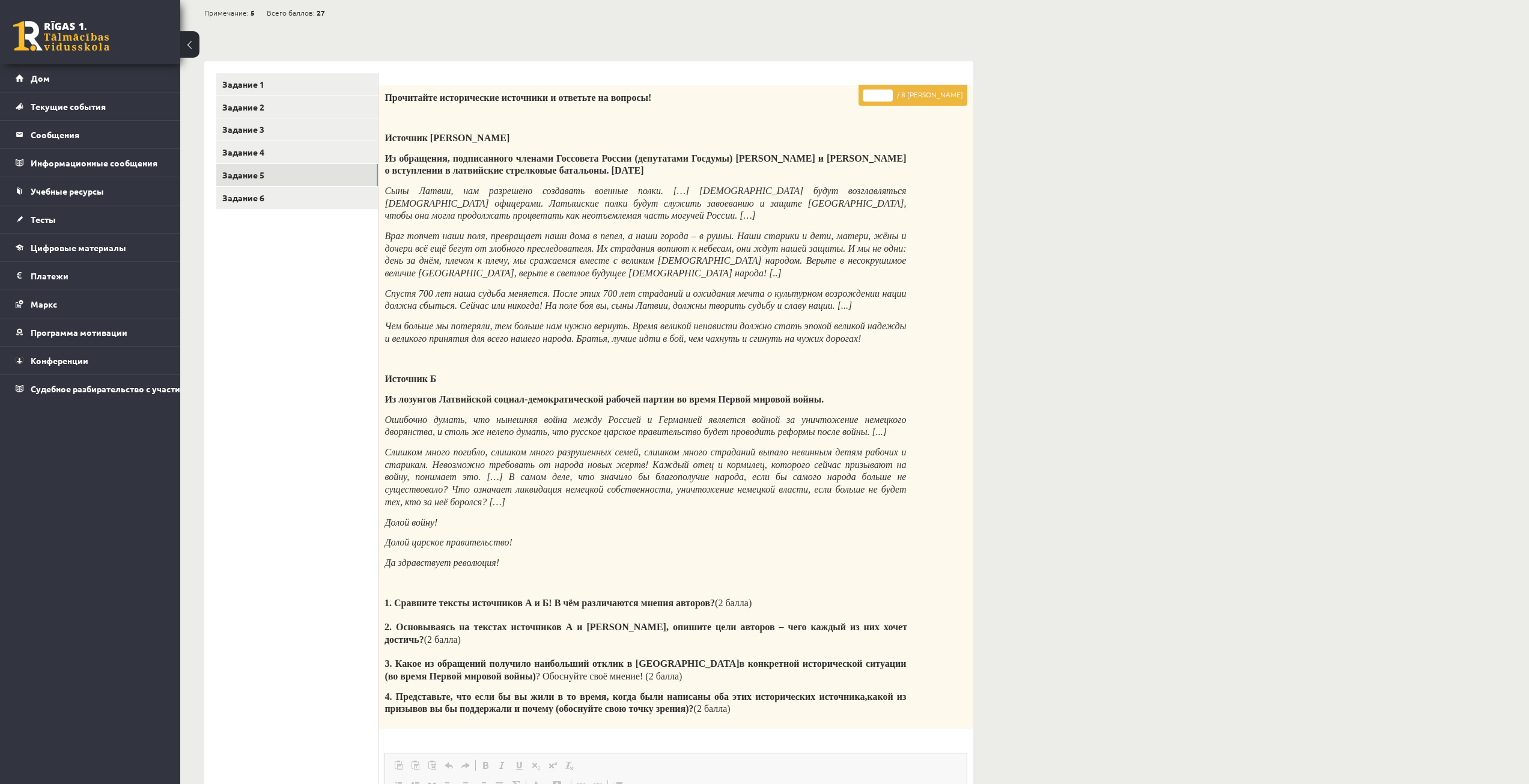
scroll to position [0, 0]
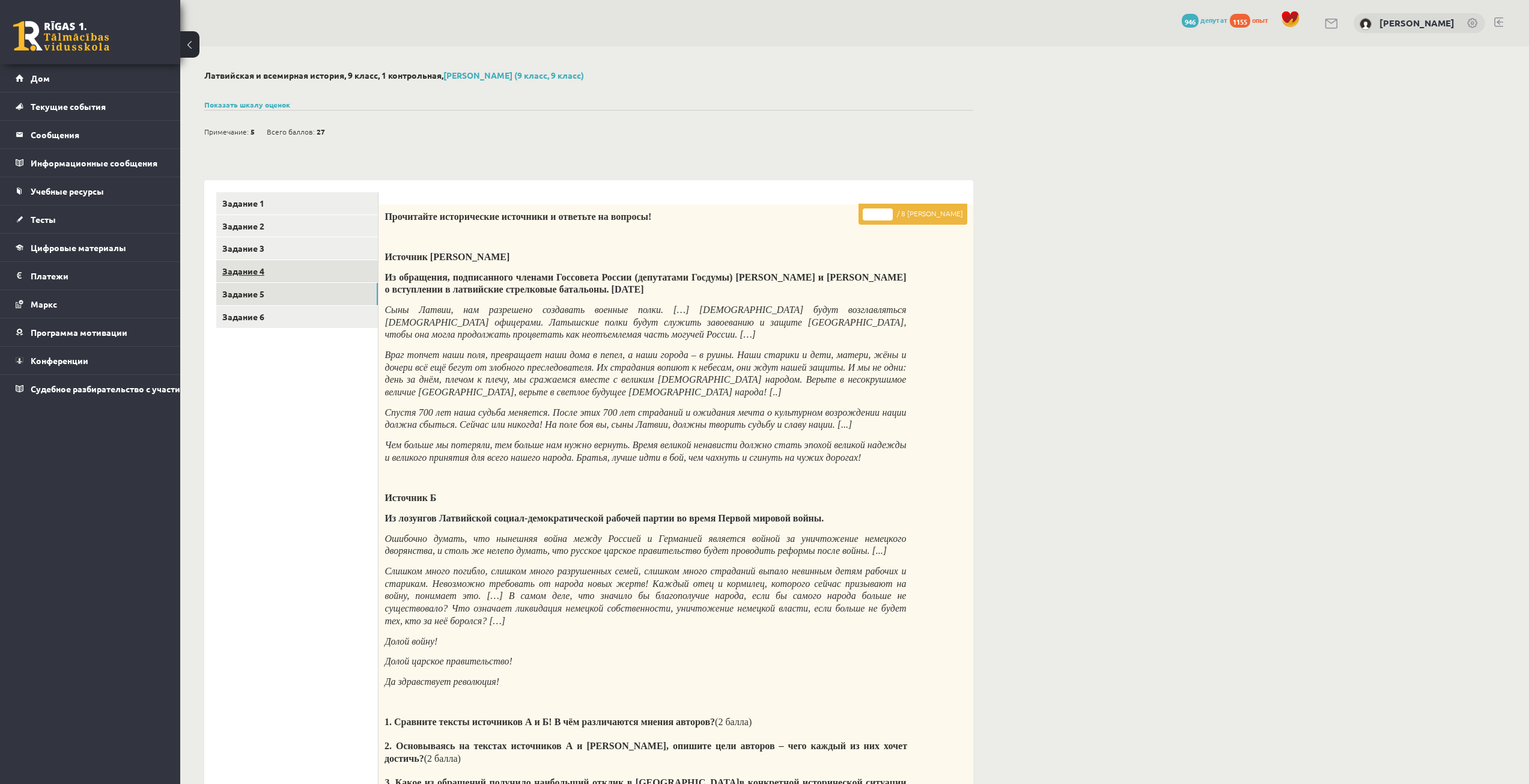
click at [290, 266] on link "Задание 4" at bounding box center [297, 271] width 162 height 22
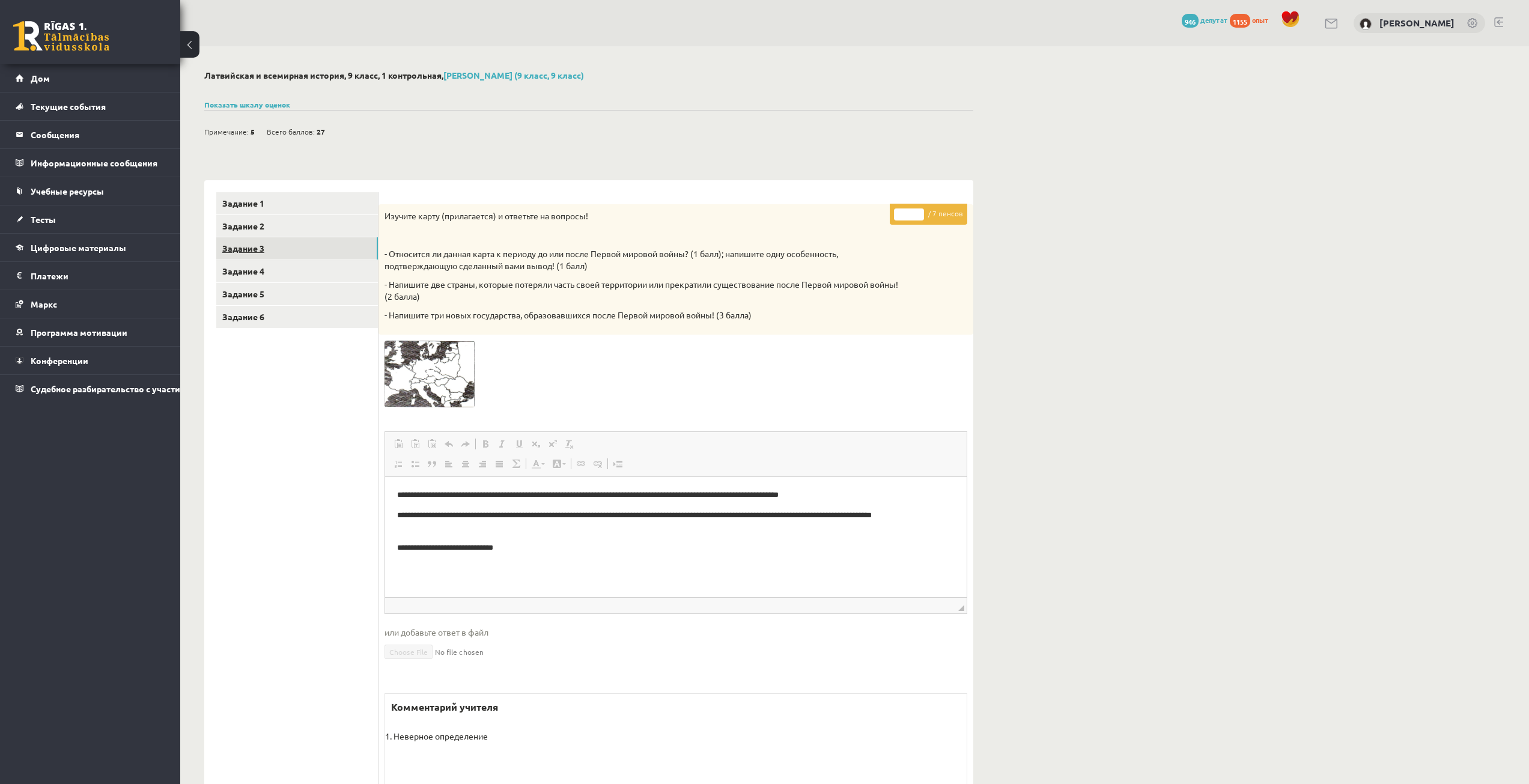
click at [269, 255] on link "Задание 3" at bounding box center [297, 249] width 162 height 22
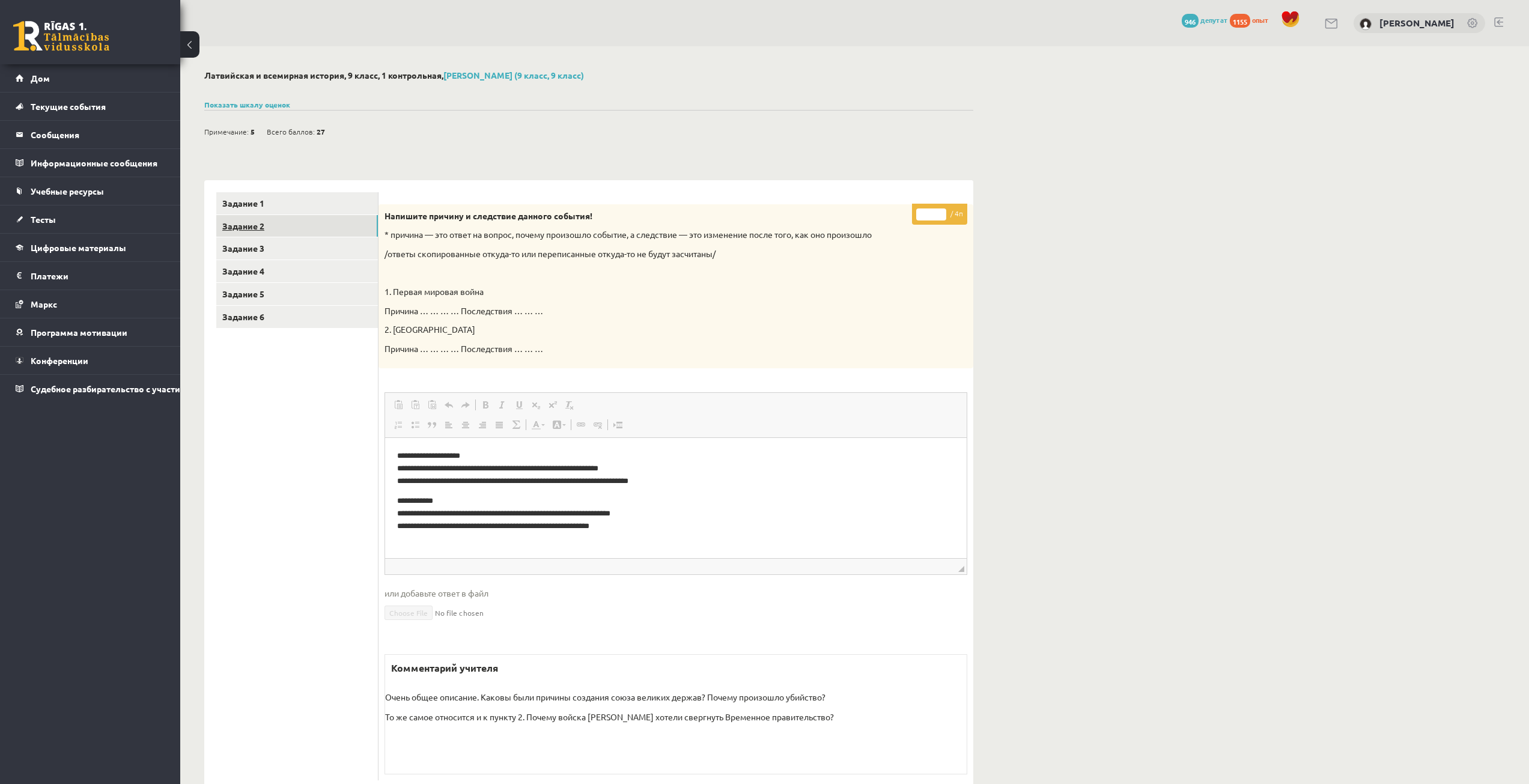
click at [295, 227] on link "Задание 2" at bounding box center [297, 226] width 162 height 22
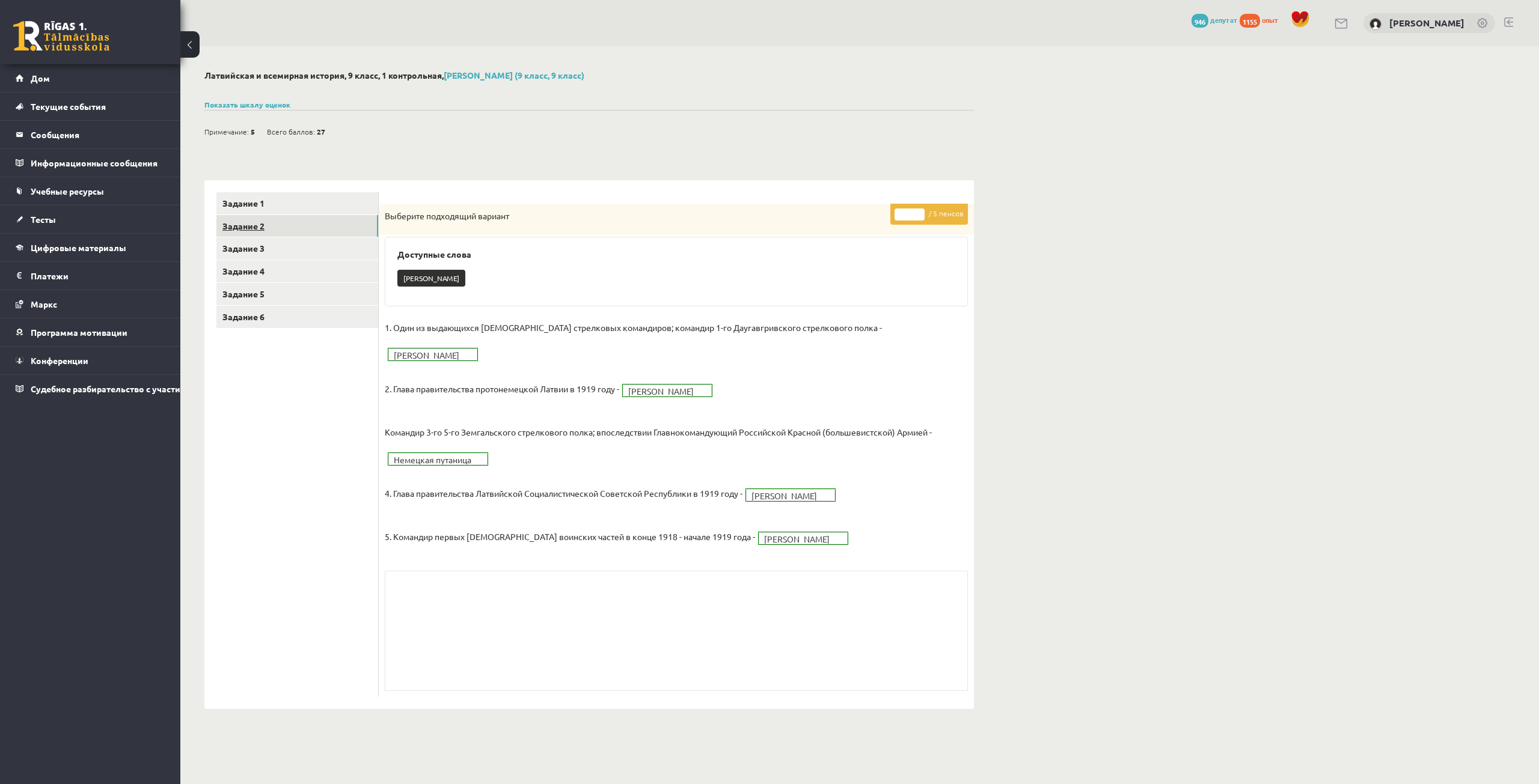
click at [310, 216] on link "Задание 2" at bounding box center [297, 226] width 162 height 22
click at [315, 204] on link "Задание 1" at bounding box center [297, 203] width 162 height 22
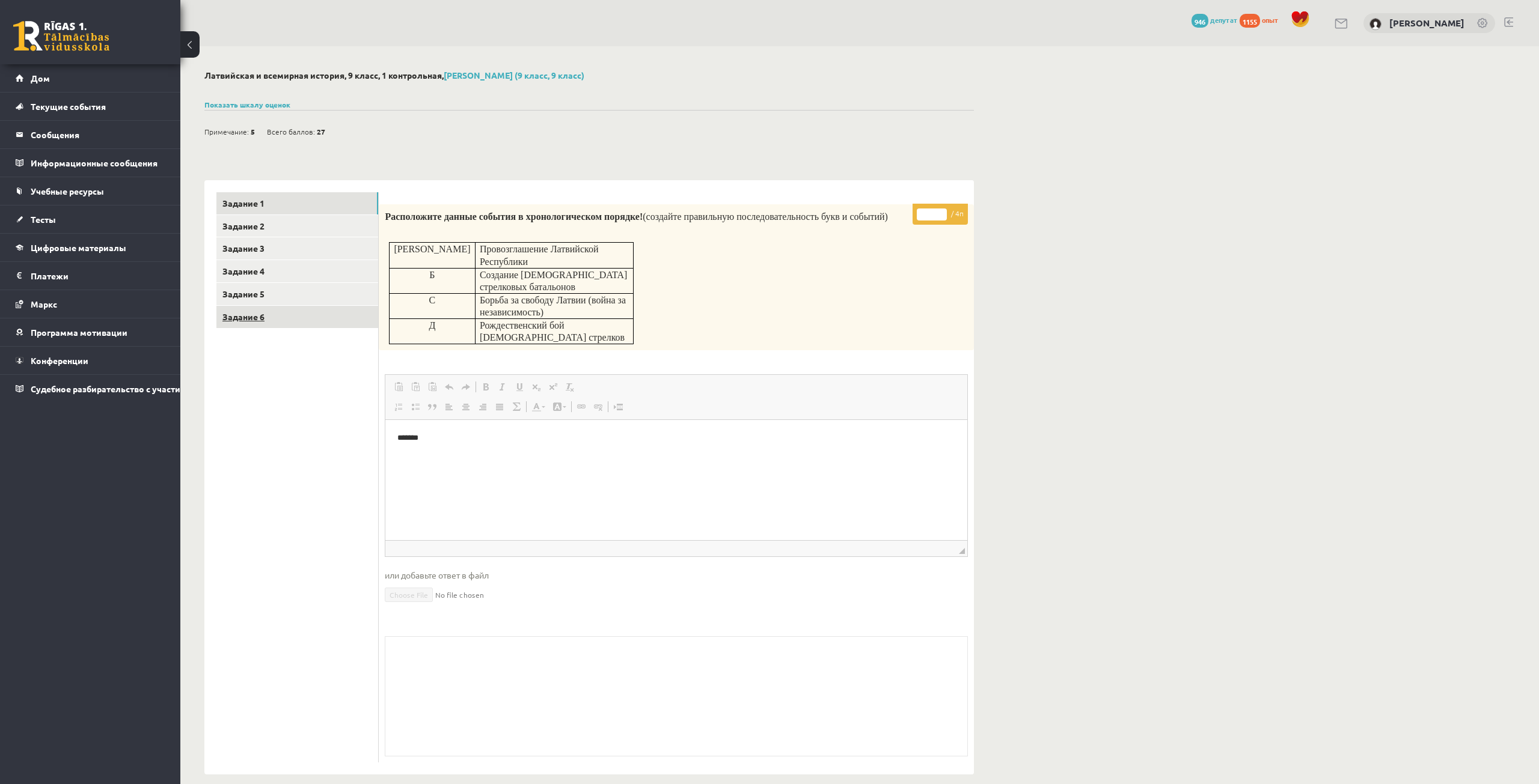
click at [300, 318] on link "Задание 6" at bounding box center [297, 317] width 162 height 22
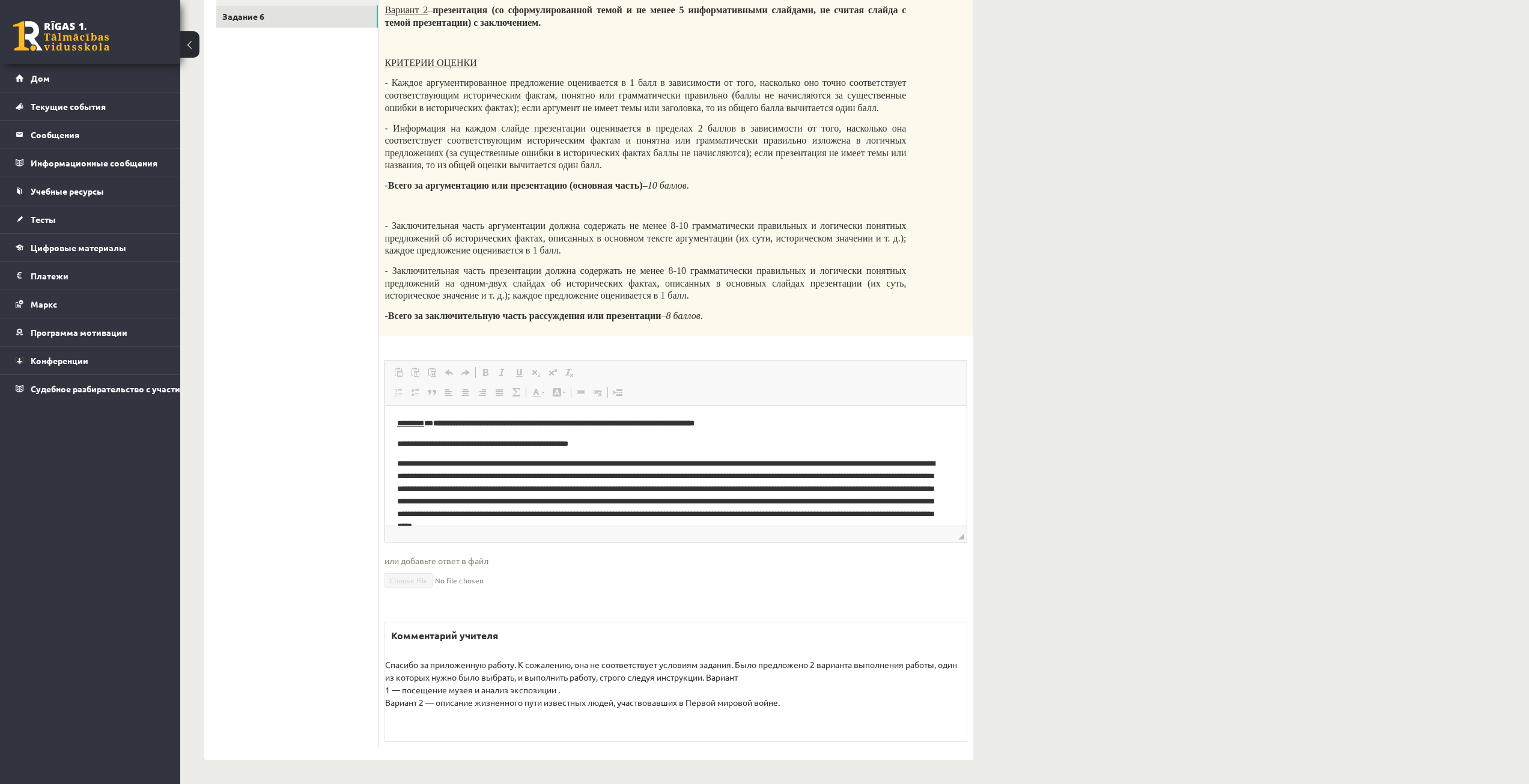
scroll to position [60, 0]
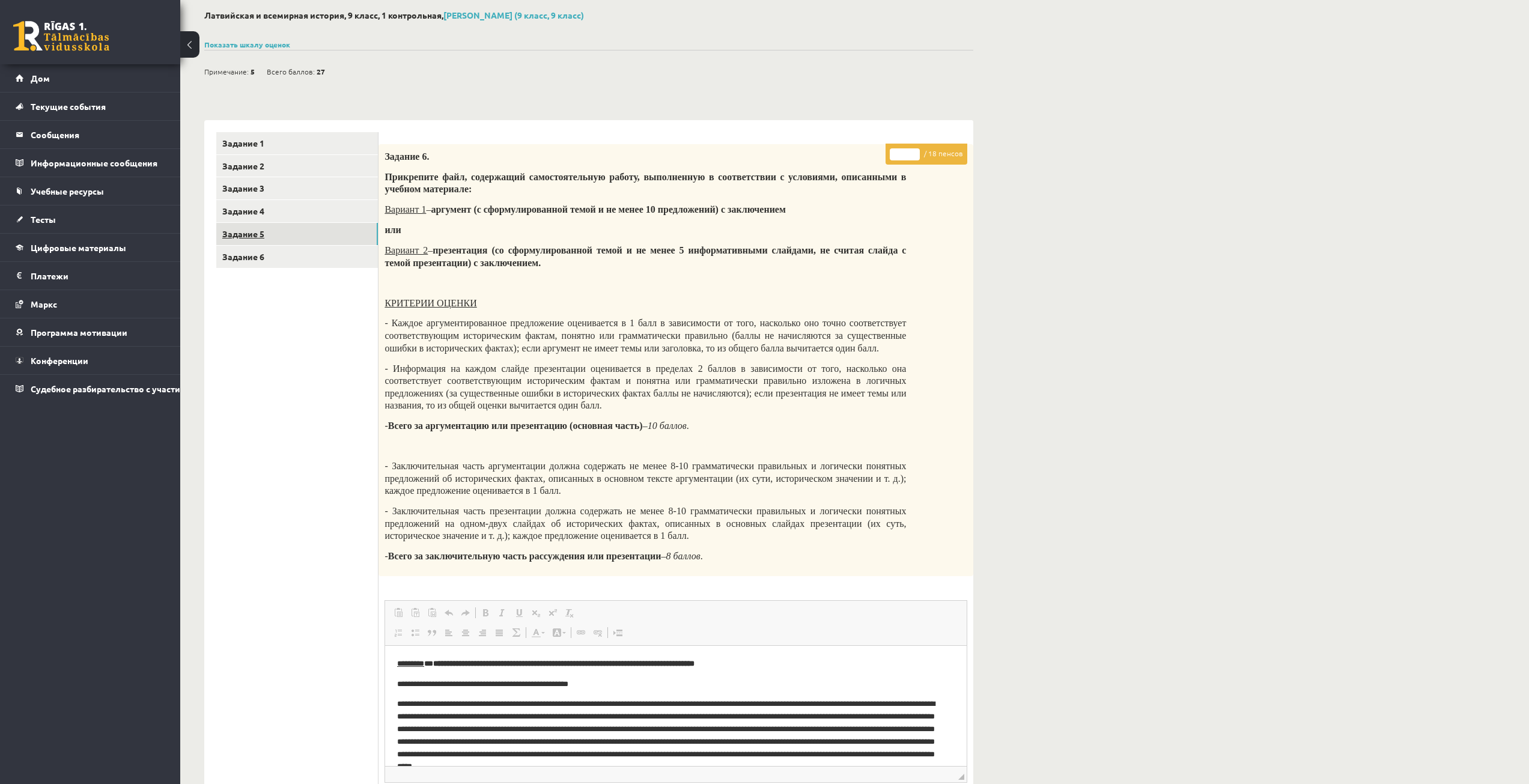
click at [318, 223] on link "Задание 5" at bounding box center [297, 234] width 162 height 22
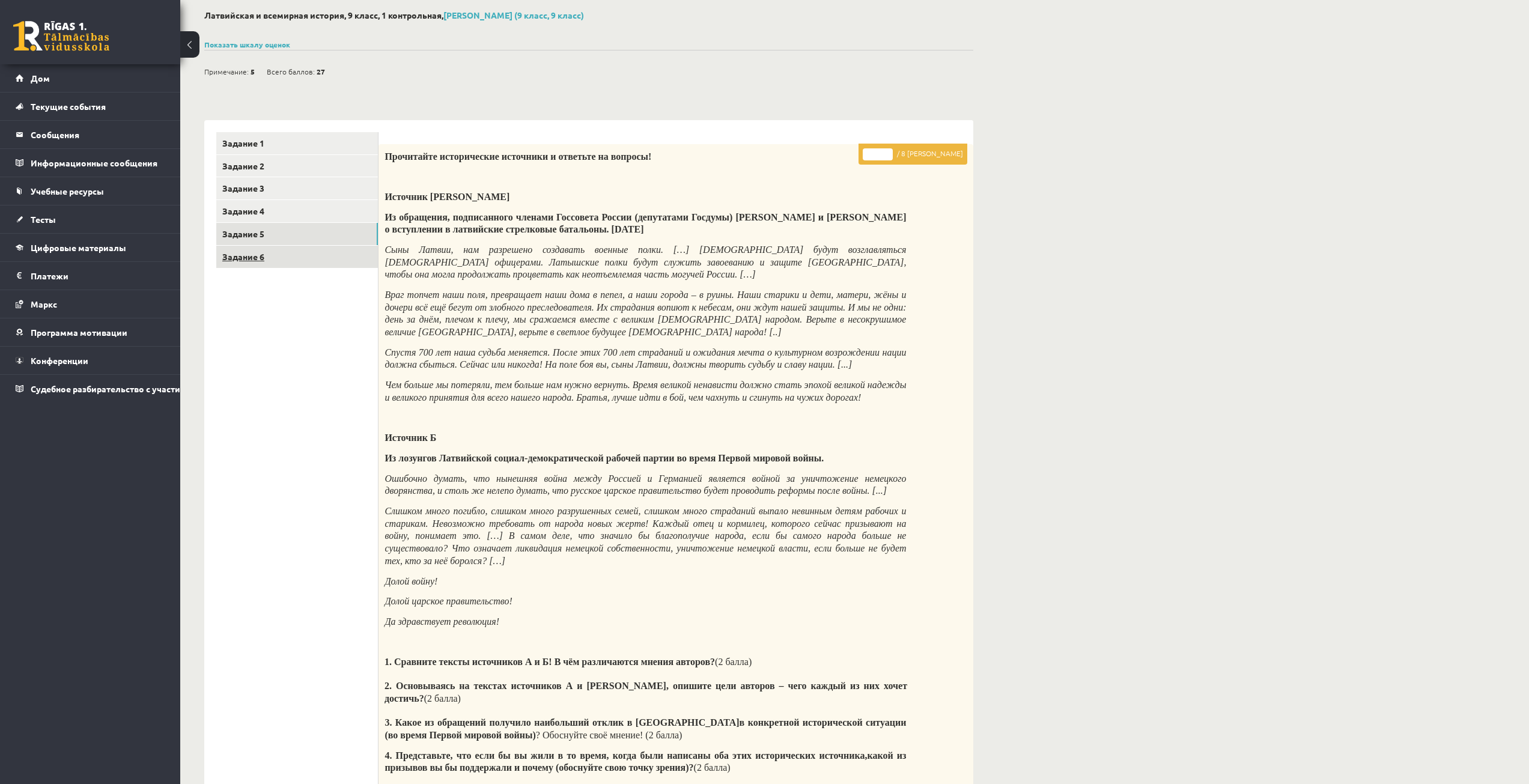
click at [309, 257] on link "Задание 6" at bounding box center [297, 257] width 162 height 22
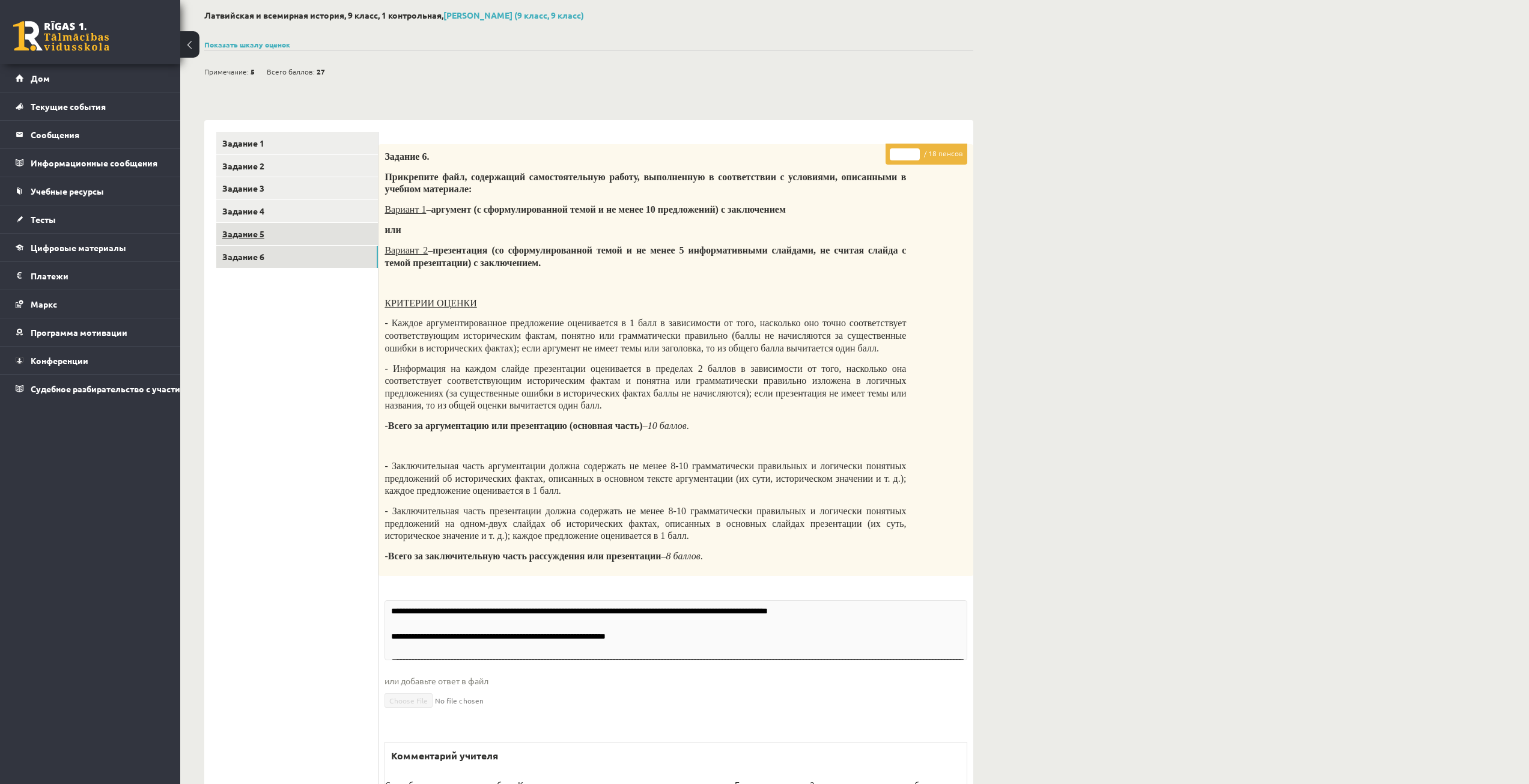
click at [309, 242] on link "Задание 5" at bounding box center [297, 234] width 162 height 22
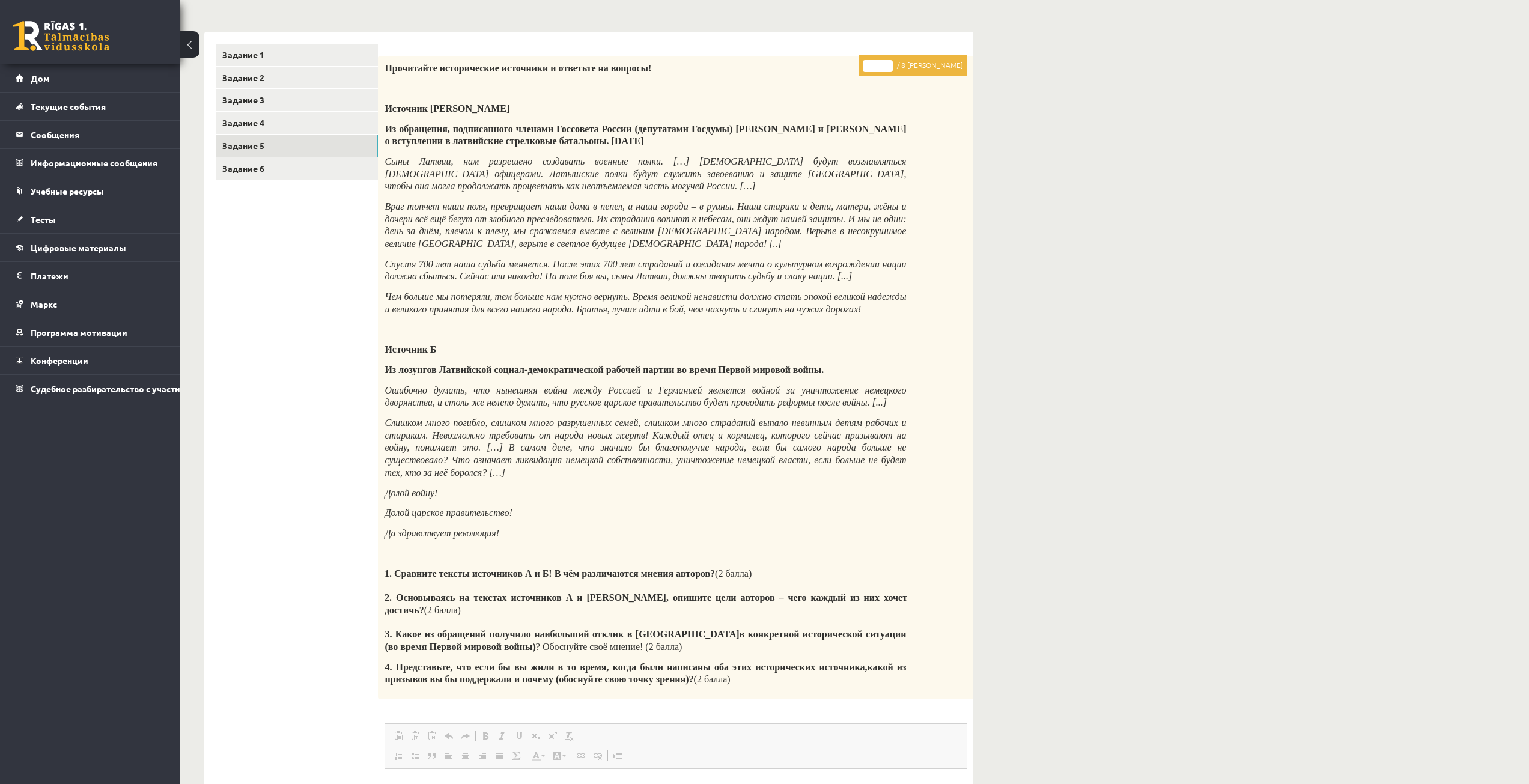
scroll to position [20, 0]
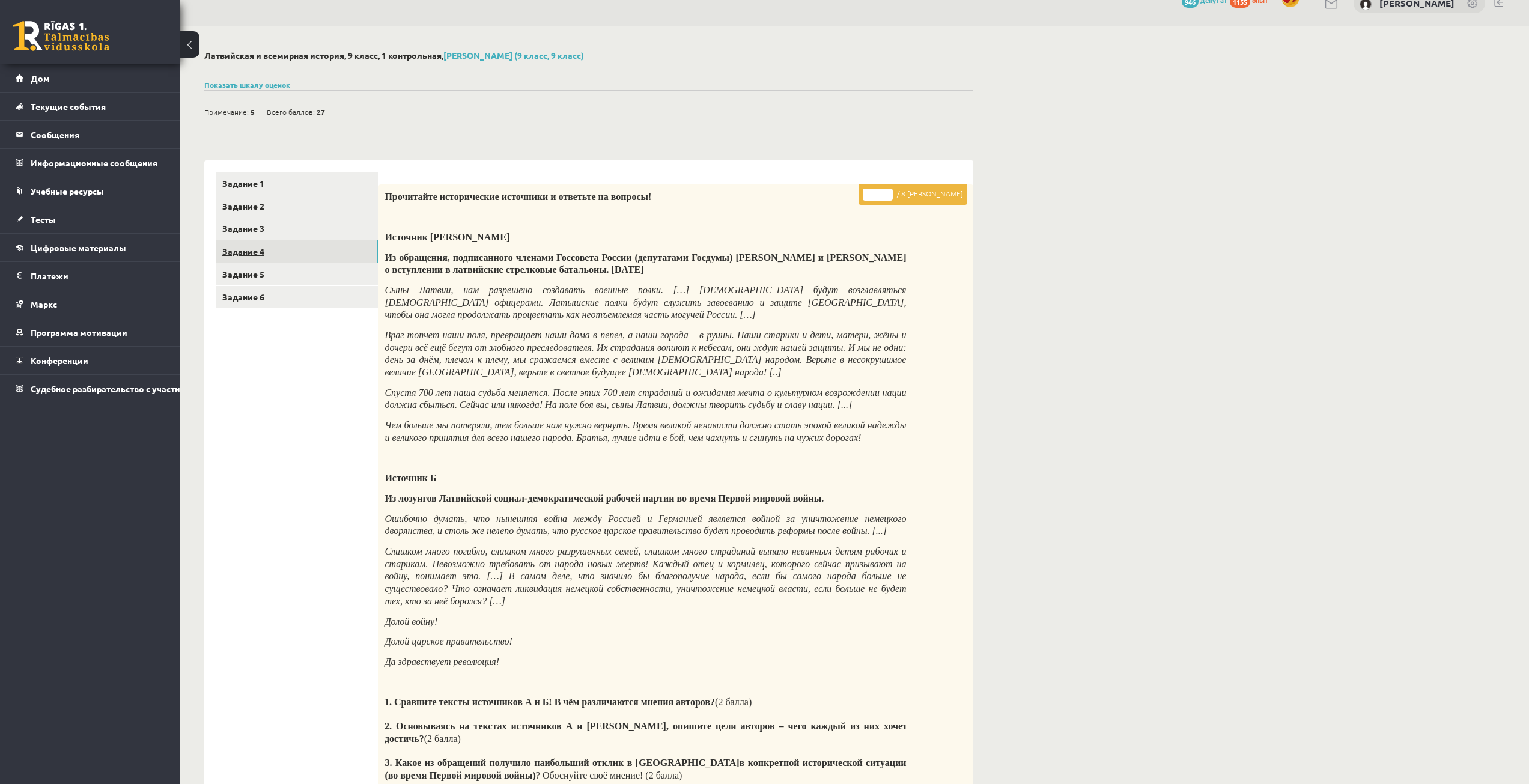
click at [272, 259] on link "Задание 4" at bounding box center [297, 252] width 162 height 22
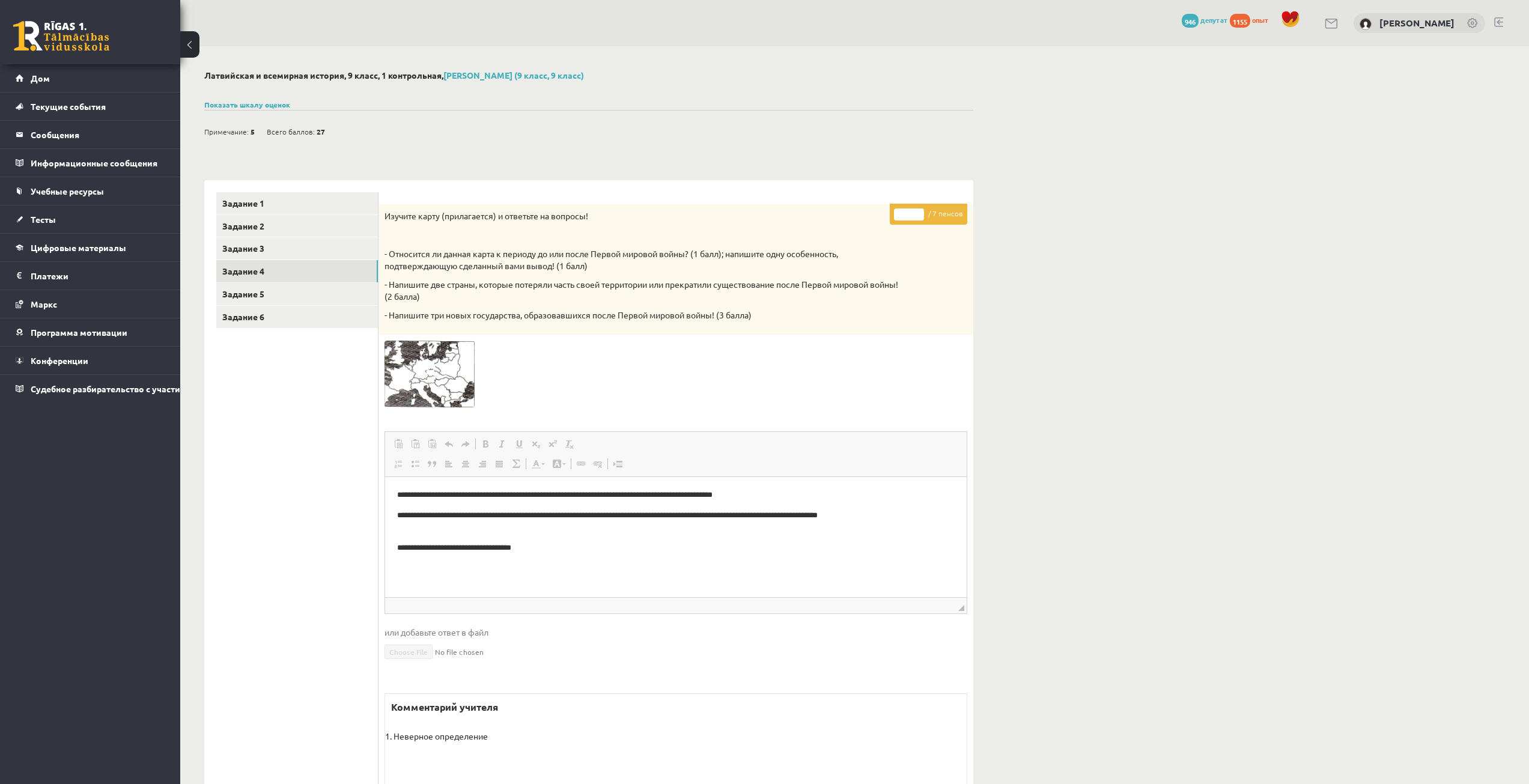
scroll to position [0, 0]
click at [79, 224] on link "Тесты" at bounding box center [90, 219] width 150 height 27
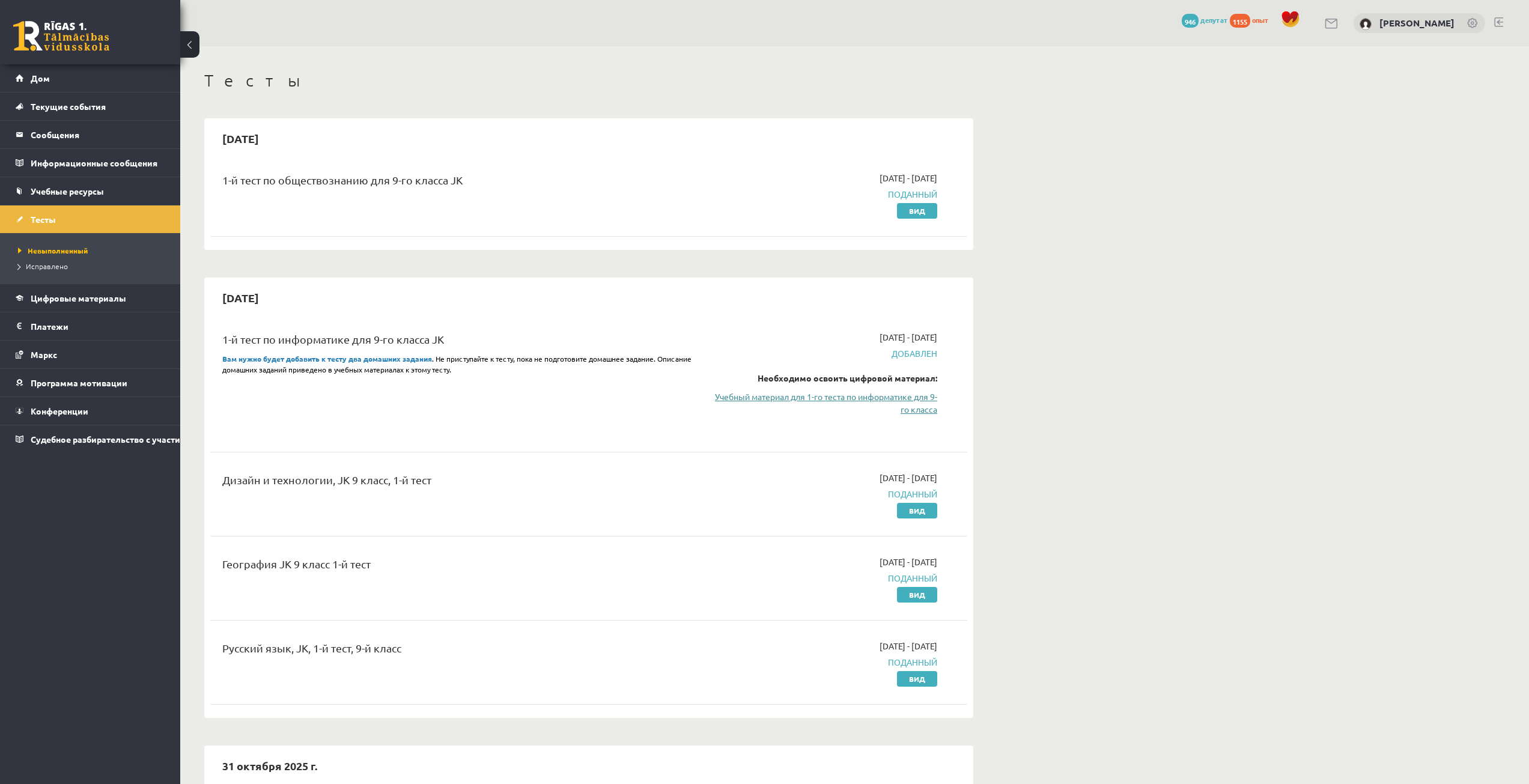
click at [917, 402] on link "Учебный материал для 1-го теста по информатике для 9-го класса" at bounding box center [824, 403] width 227 height 25
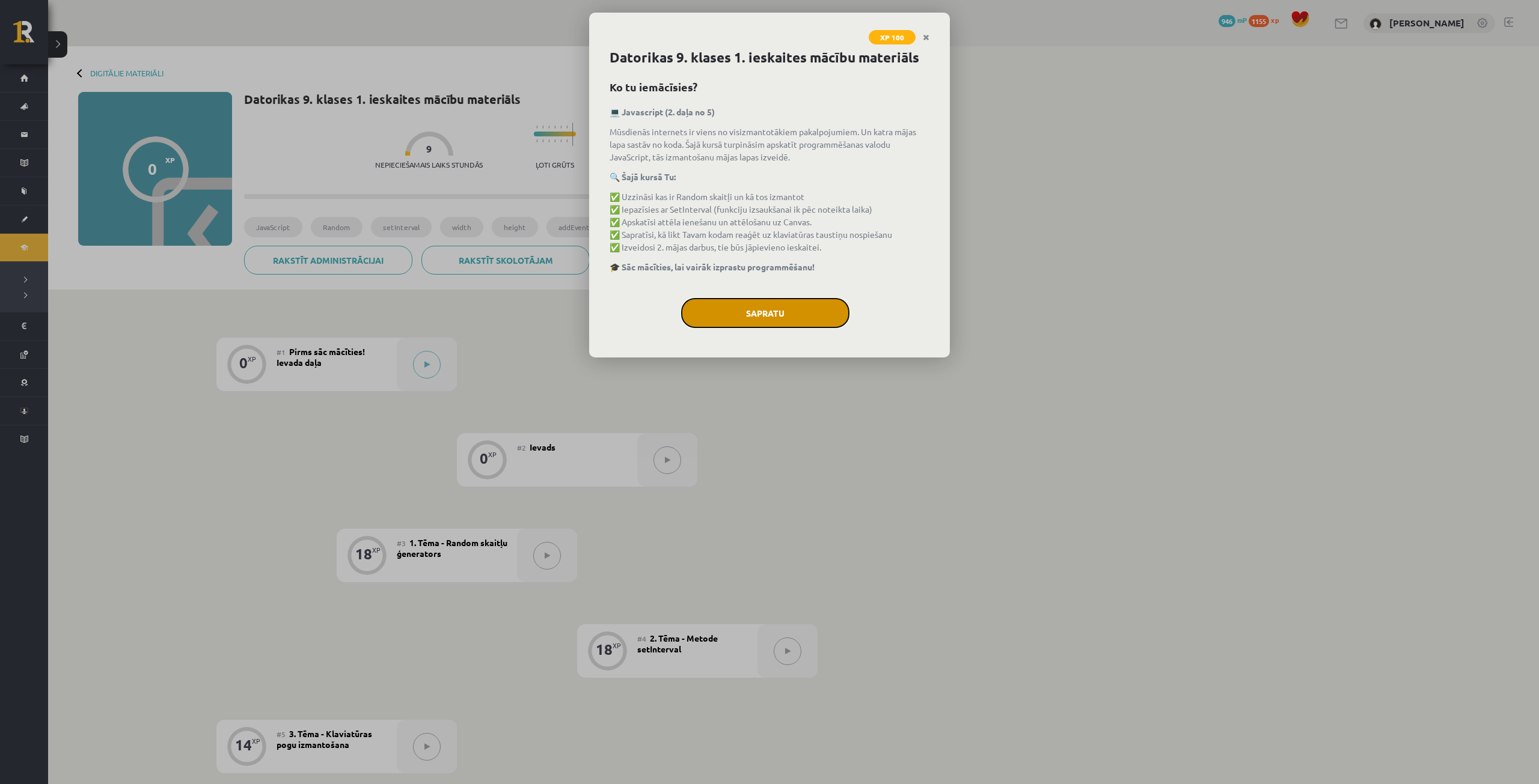
click at [822, 302] on button "Sapratu" at bounding box center [765, 313] width 168 height 30
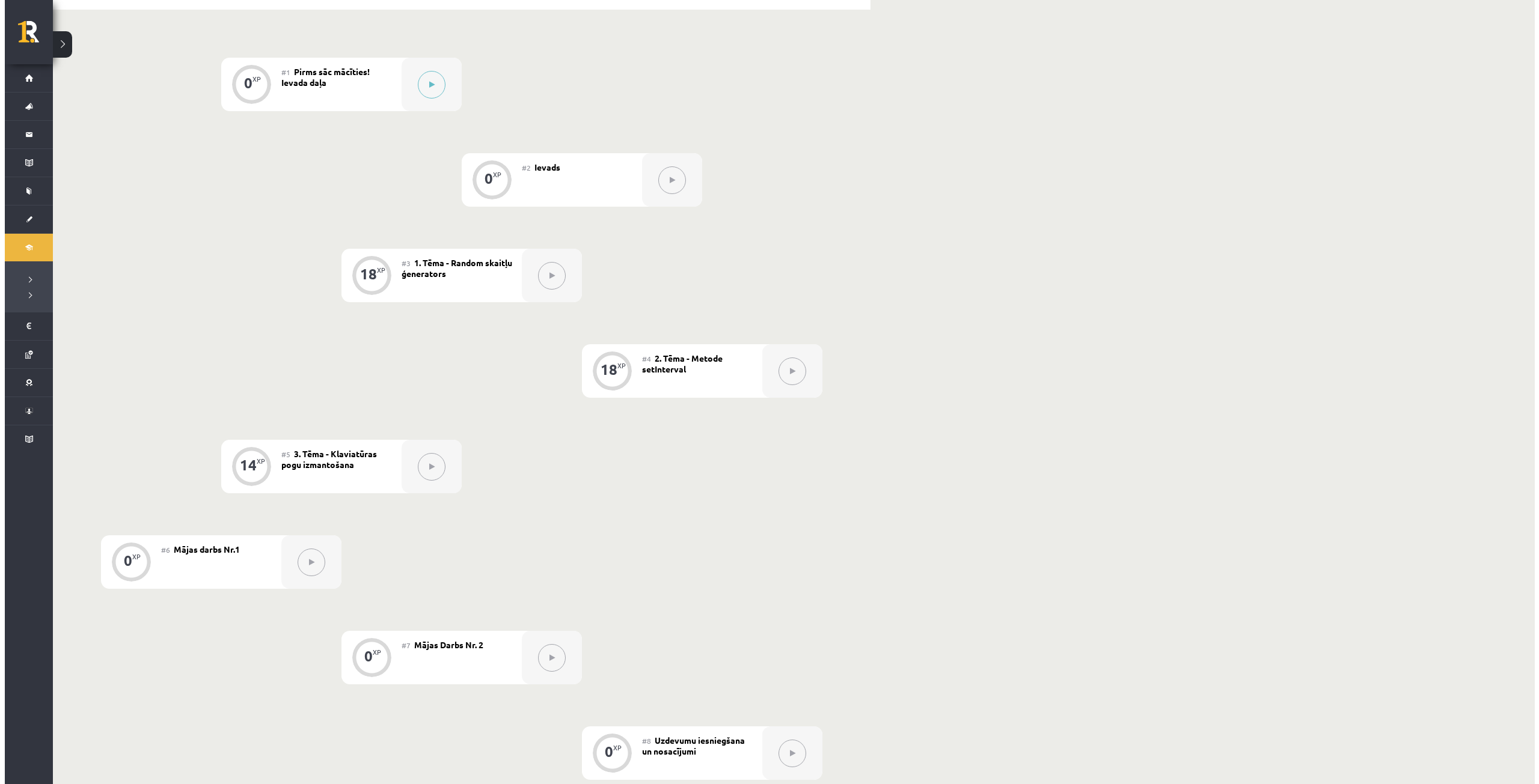
scroll to position [241, 0]
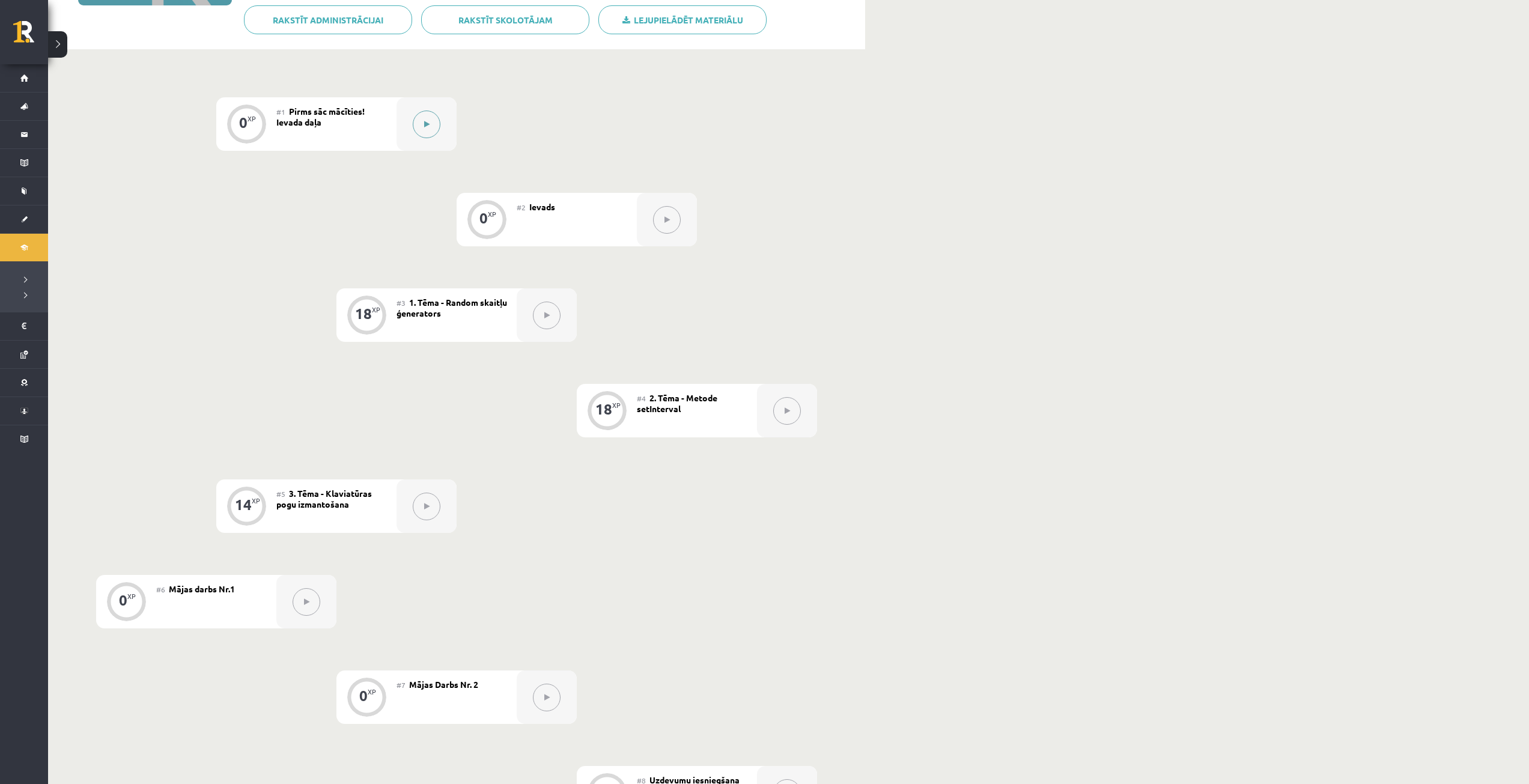
click at [435, 134] on button at bounding box center [426, 124] width 27 height 27
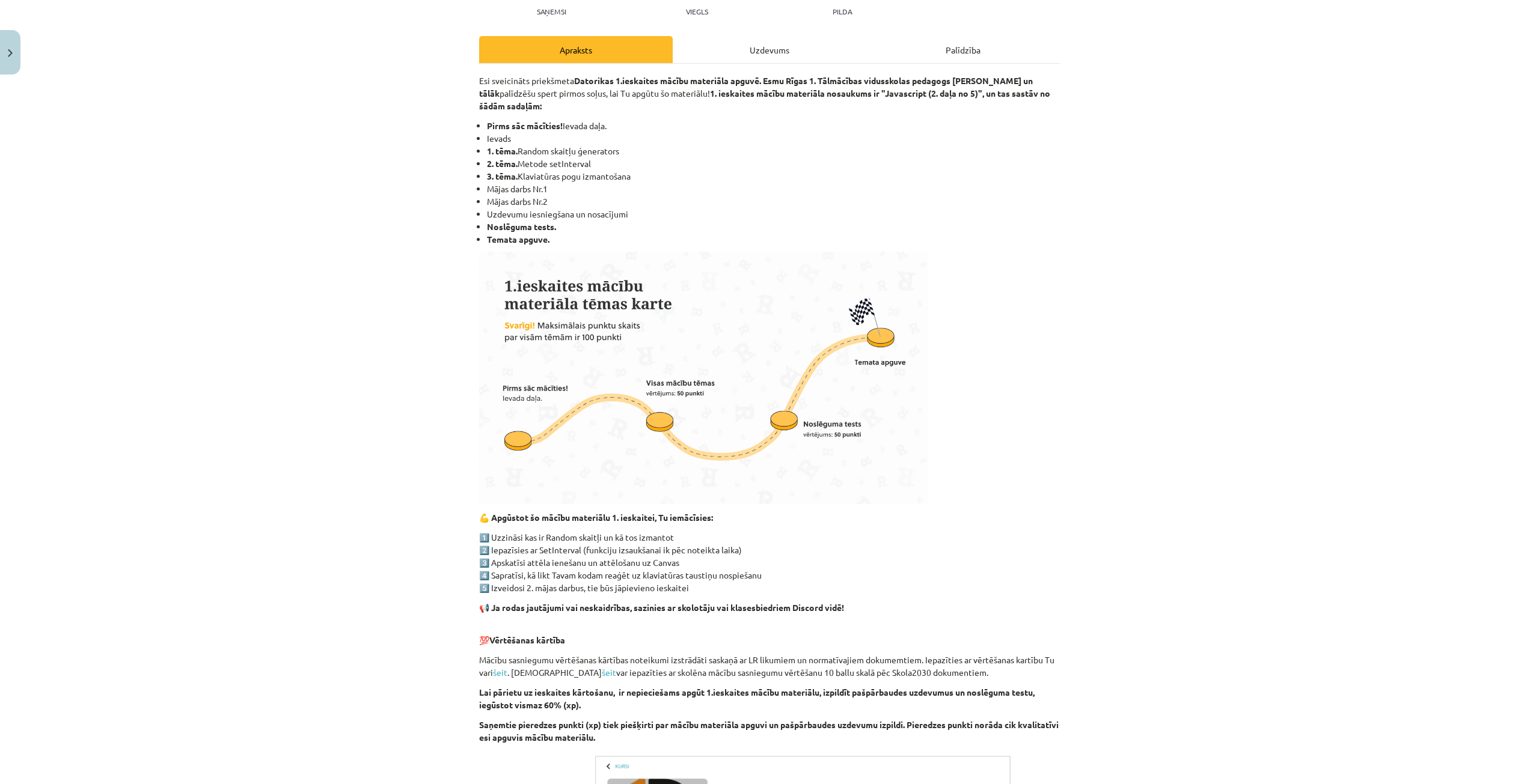
scroll to position [420, 0]
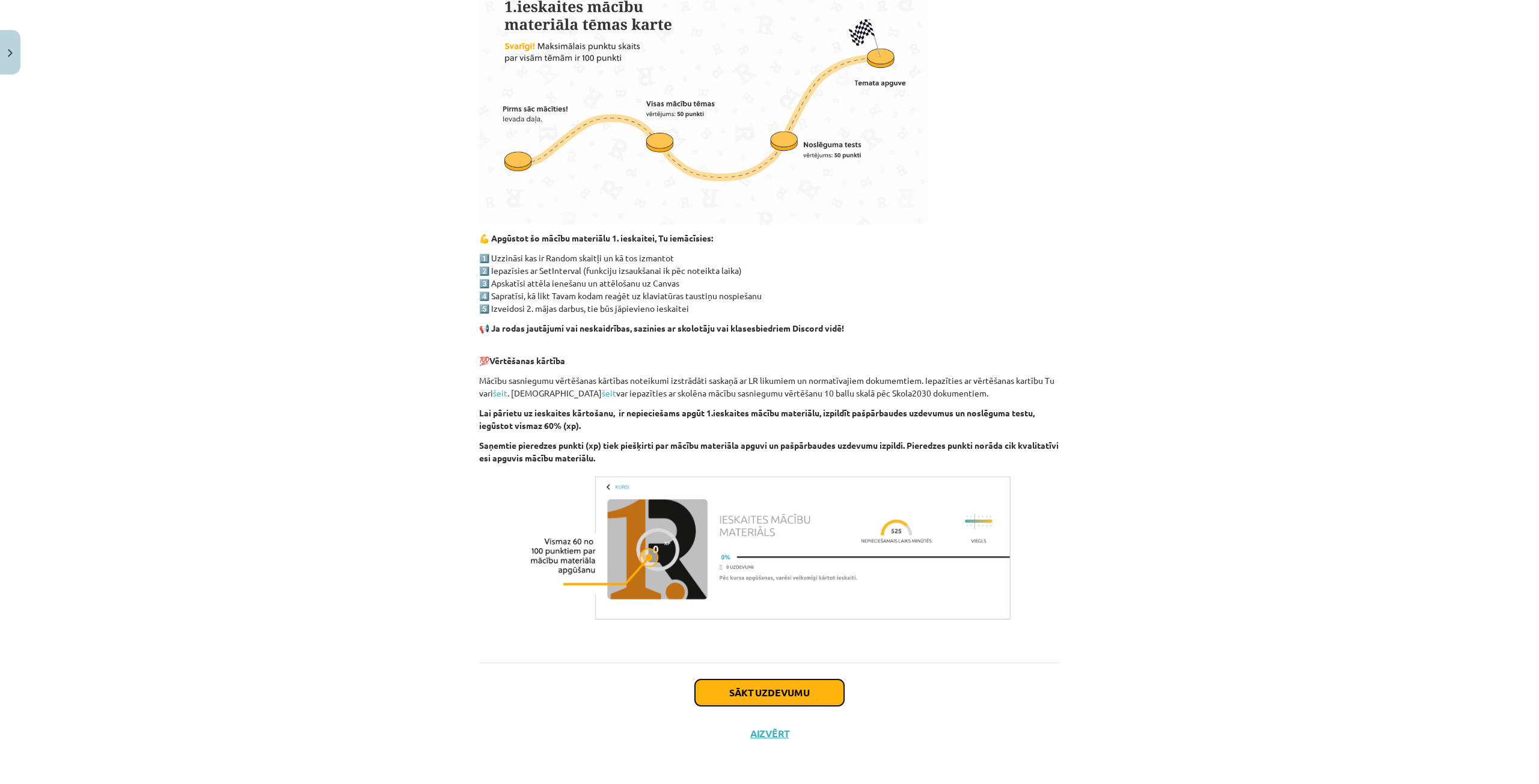
click at [833, 686] on button "Sākt uzdevumu" at bounding box center [770, 693] width 149 height 27
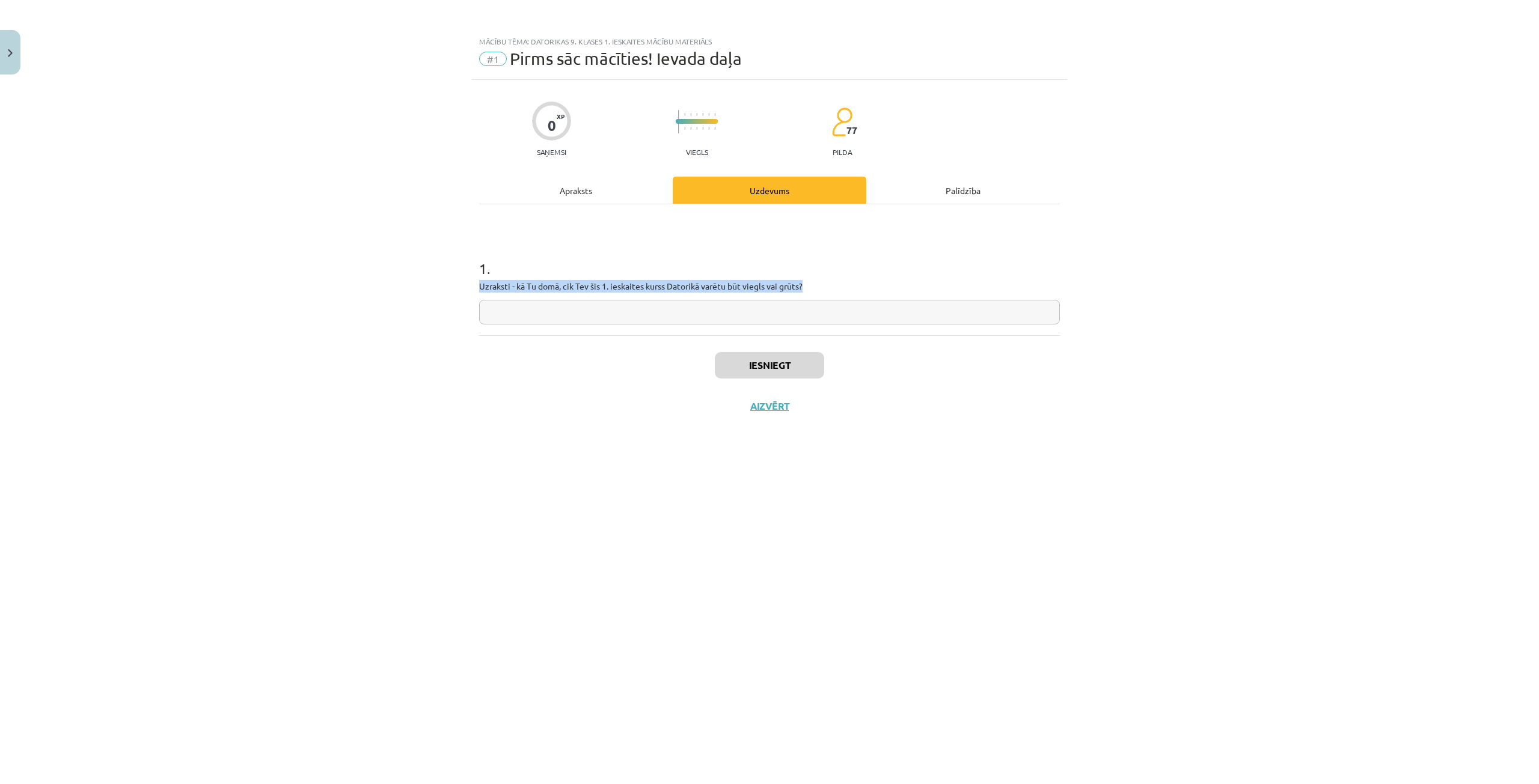
drag, startPoint x: 827, startPoint y: 286, endPoint x: 481, endPoint y: 283, distance: 346.0
click at [481, 283] on p "Uzraksti - kā Tu domā, cik Tev šis 1. ieskaites kurss Datorikā varētu būt viegl…" at bounding box center [770, 286] width 580 height 13
copy p "Uzraksti - kā Tu domā, cik Tev šis 1. ieskaites kurss Datorikā varētu būt viegl…"
click at [683, 319] on input "text" at bounding box center [770, 312] width 580 height 24
paste input "**********"
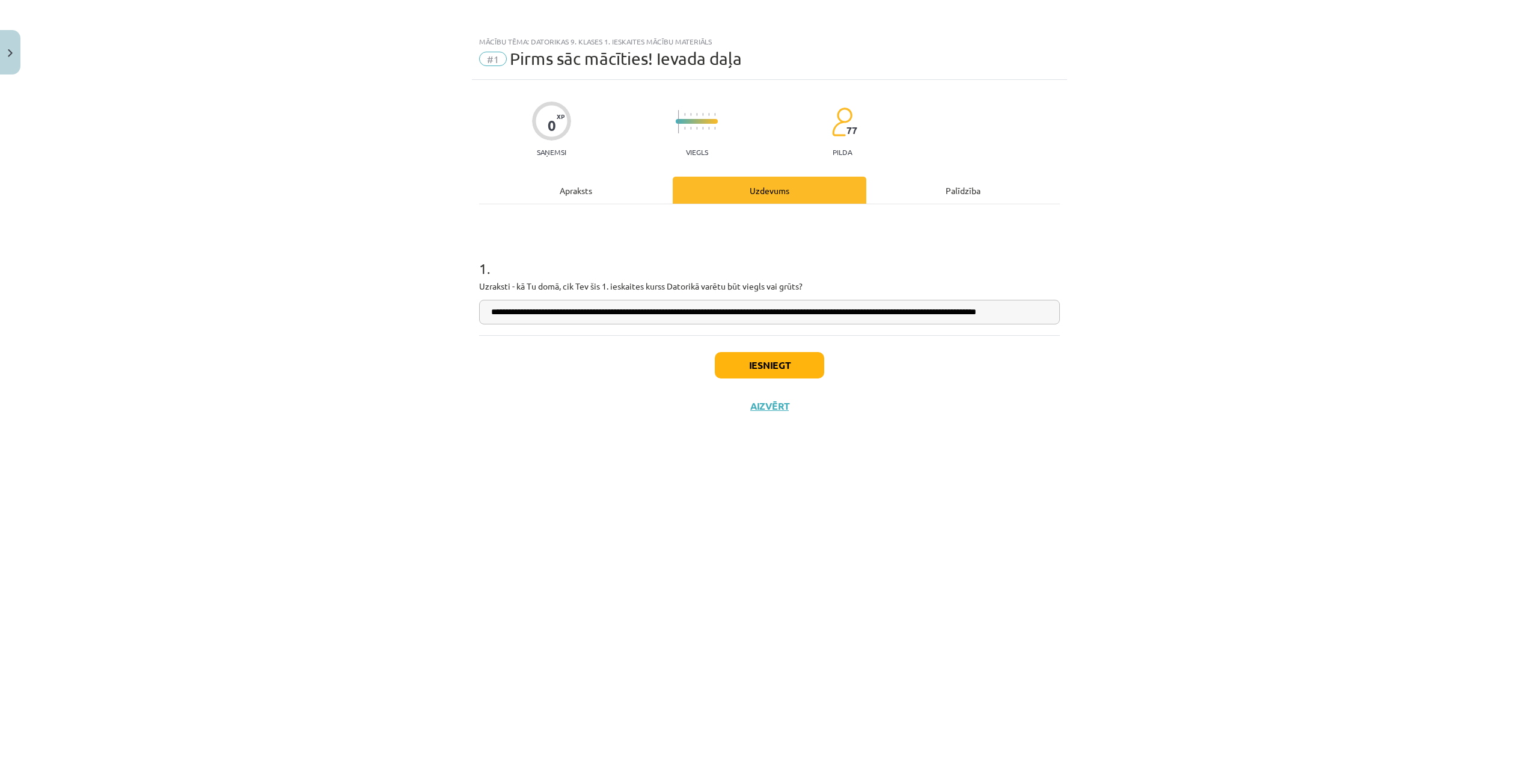
scroll to position [0, 15]
type input "**********"
click at [797, 356] on button "Iesniegt" at bounding box center [770, 365] width 109 height 27
click at [754, 413] on button "Nākamā nodarbība" at bounding box center [770, 413] width 118 height 27
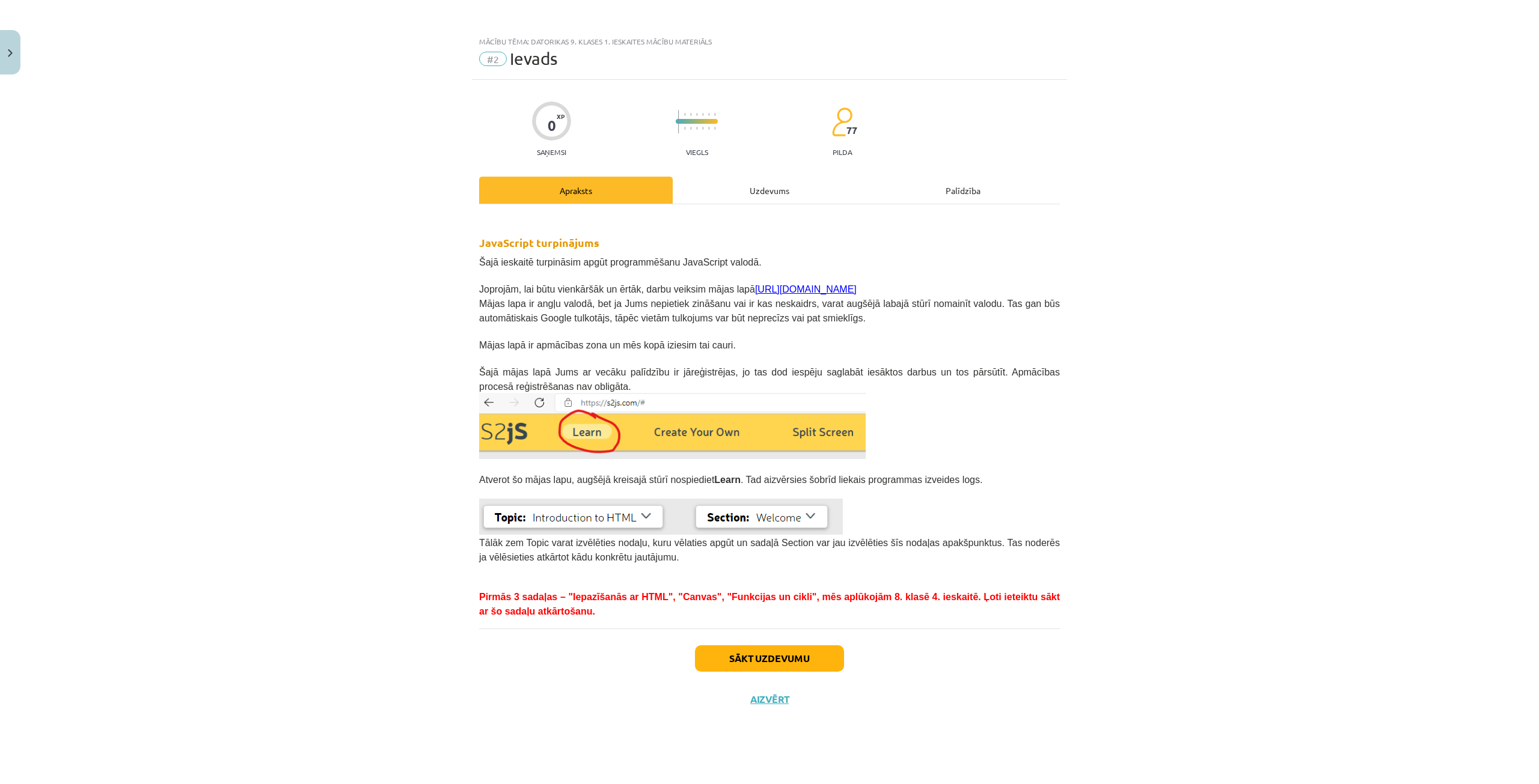
click at [1103, 424] on div "Mācību tēma: Datorikas 9. klases 1. ieskaites mācību materiāls #2 Ievads 0 XP S…" at bounding box center [770, 392] width 1539 height 784
click at [749, 647] on button "Sākt uzdevumu" at bounding box center [770, 659] width 149 height 27
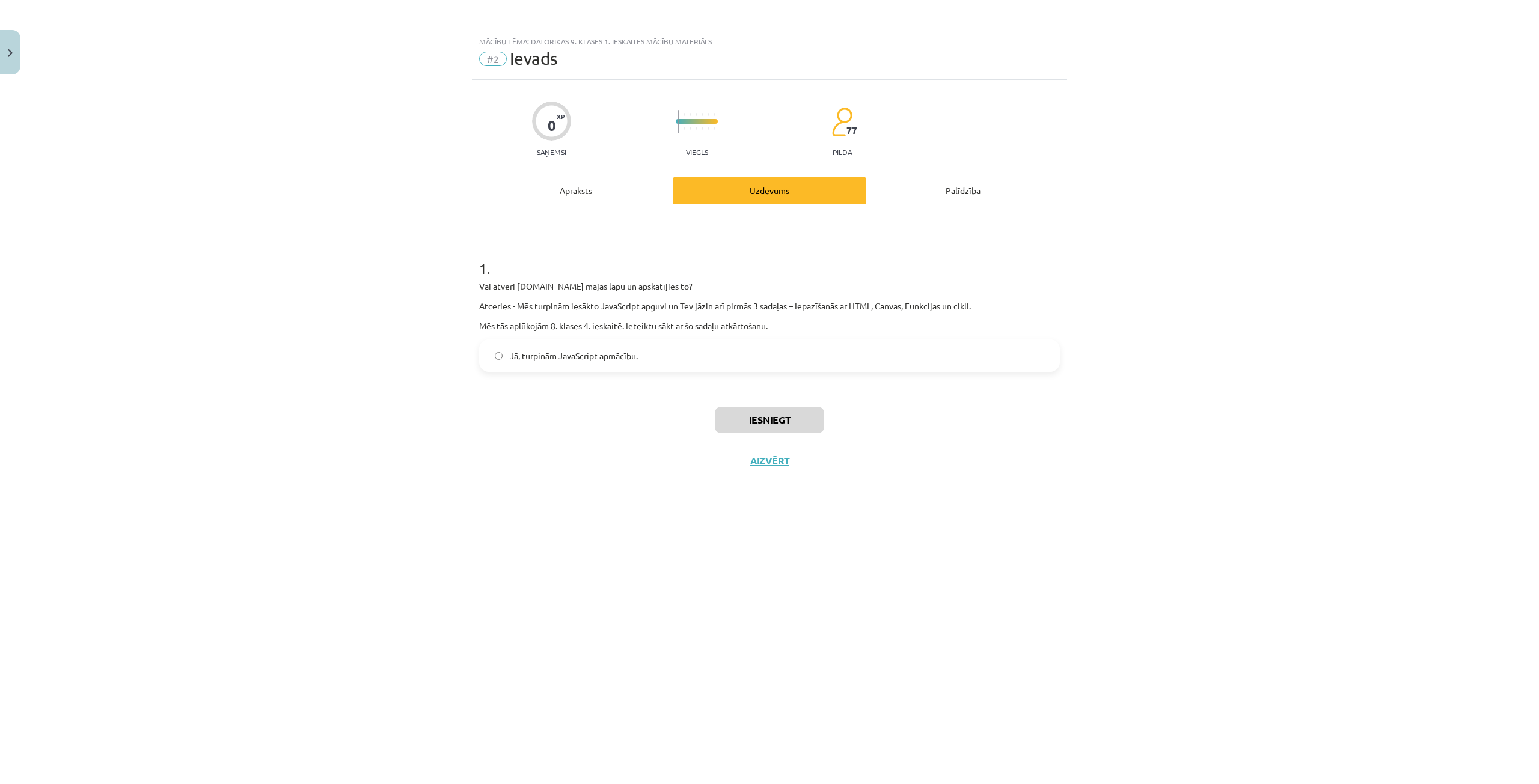
click at [656, 368] on label "Jā, turpinām JavaScript apmācību." at bounding box center [769, 355] width 578 height 30
click at [770, 412] on button "Iesniegt" at bounding box center [770, 420] width 109 height 27
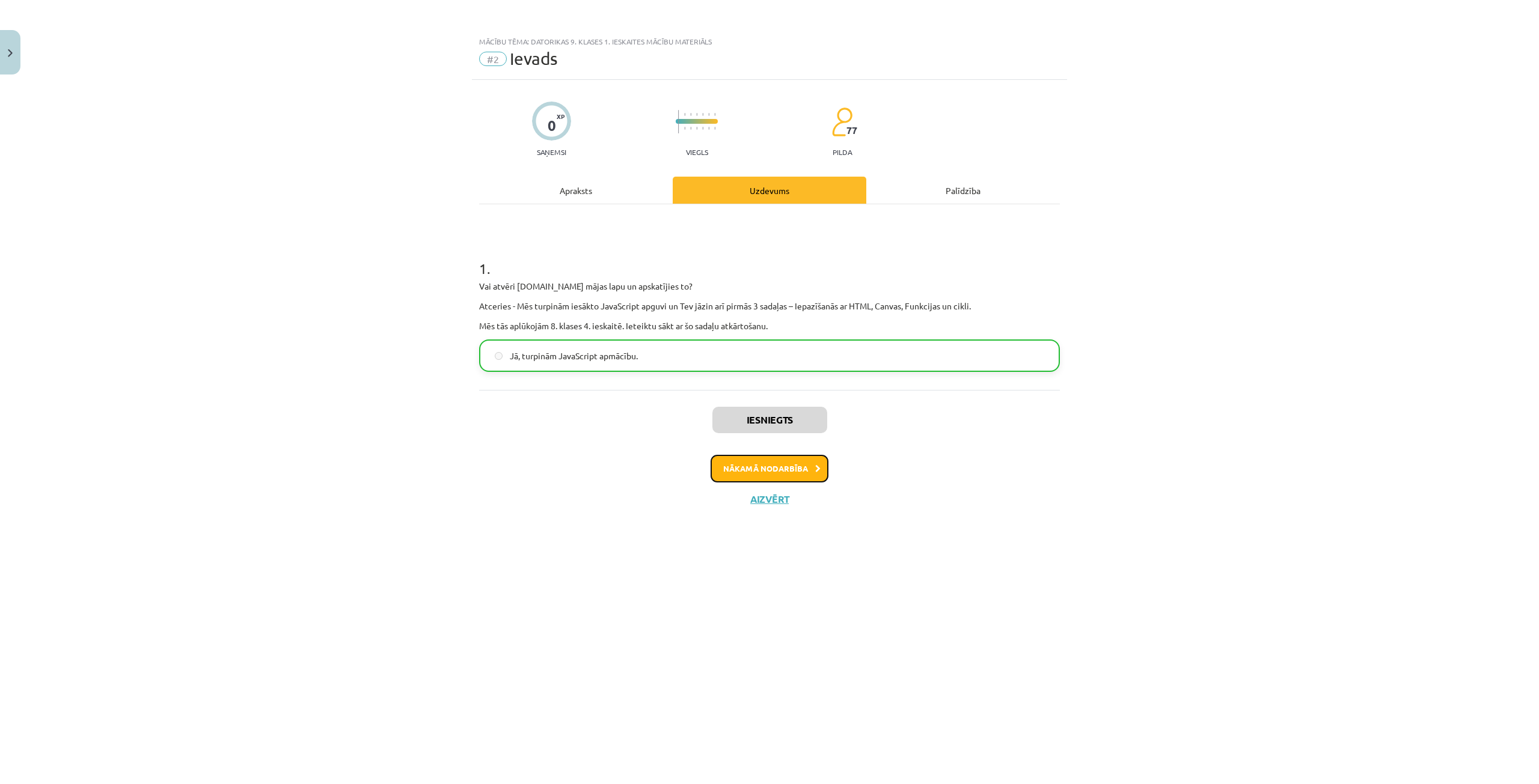
click at [730, 461] on button "Nākamā nodarbība" at bounding box center [770, 468] width 118 height 27
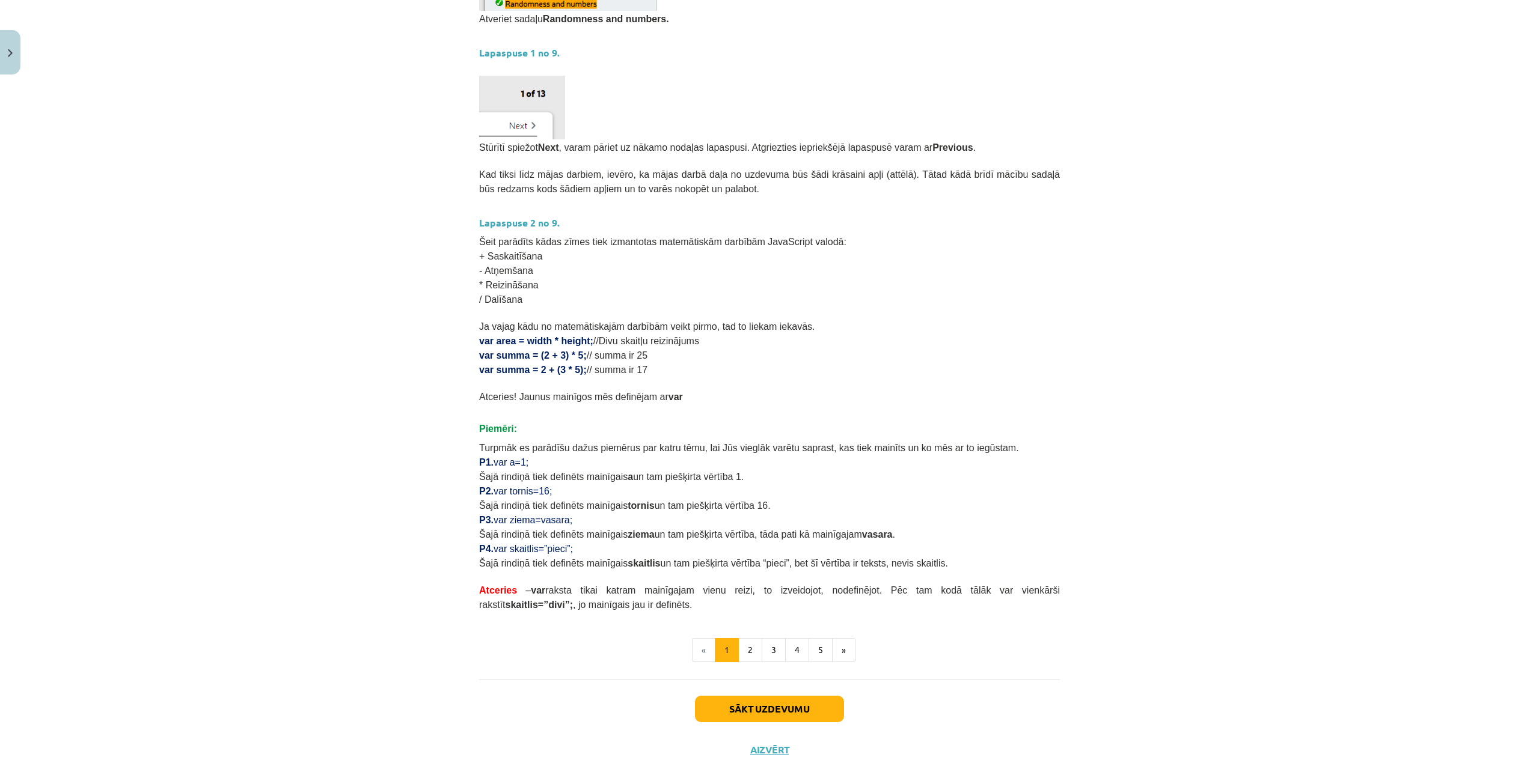
scroll to position [390, 0]
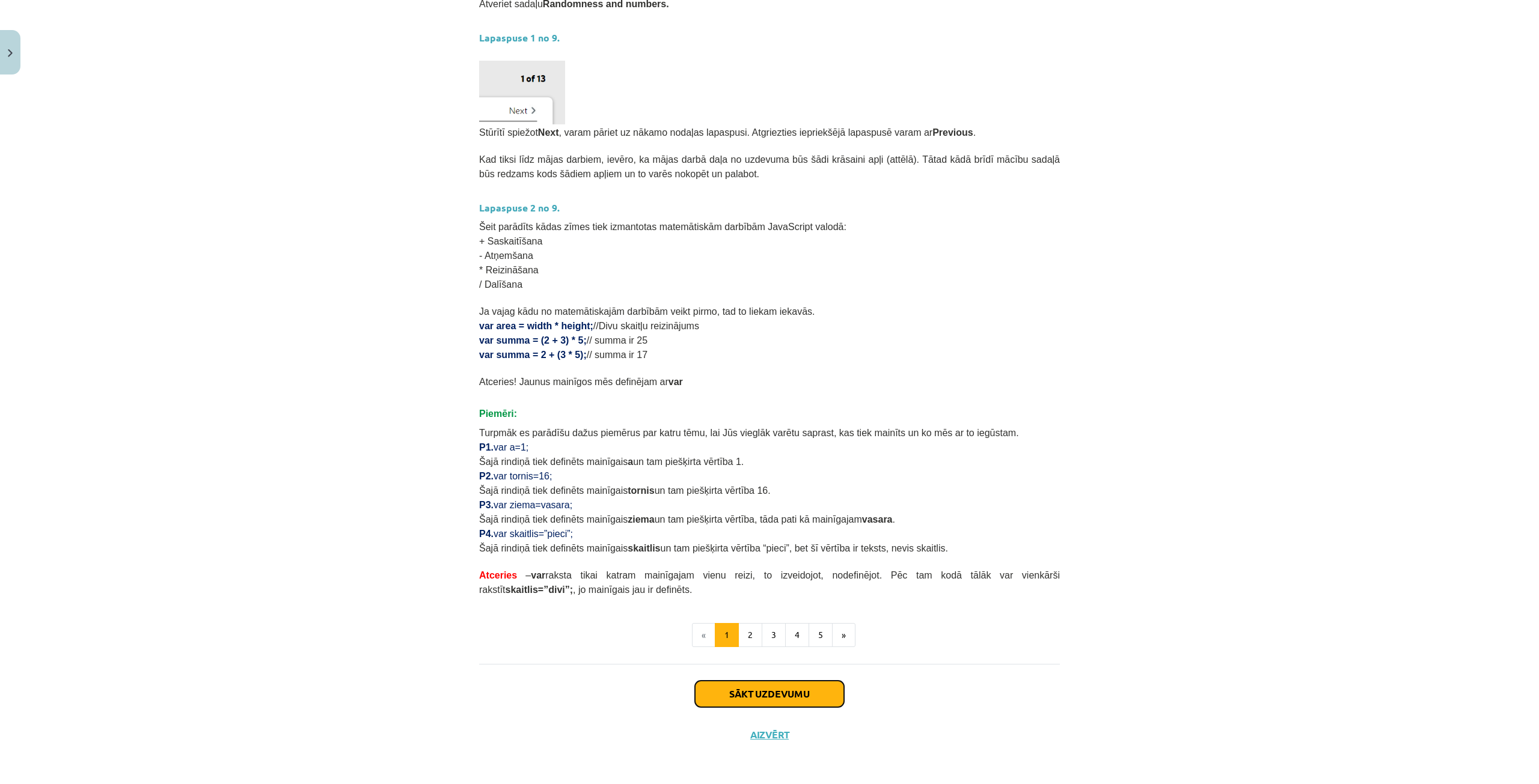
click at [775, 695] on button "Sākt uzdevumu" at bounding box center [770, 694] width 149 height 27
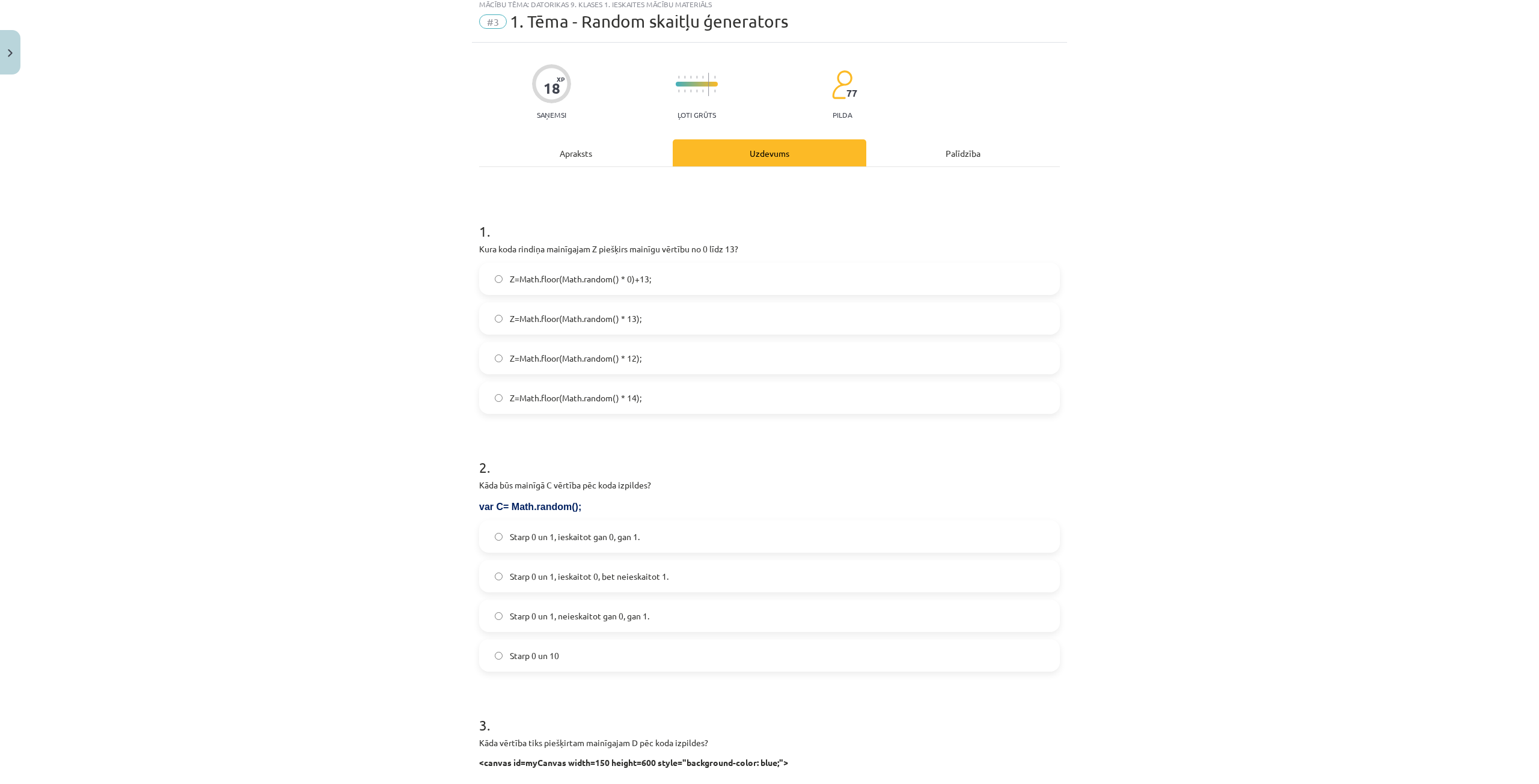
scroll to position [30, 0]
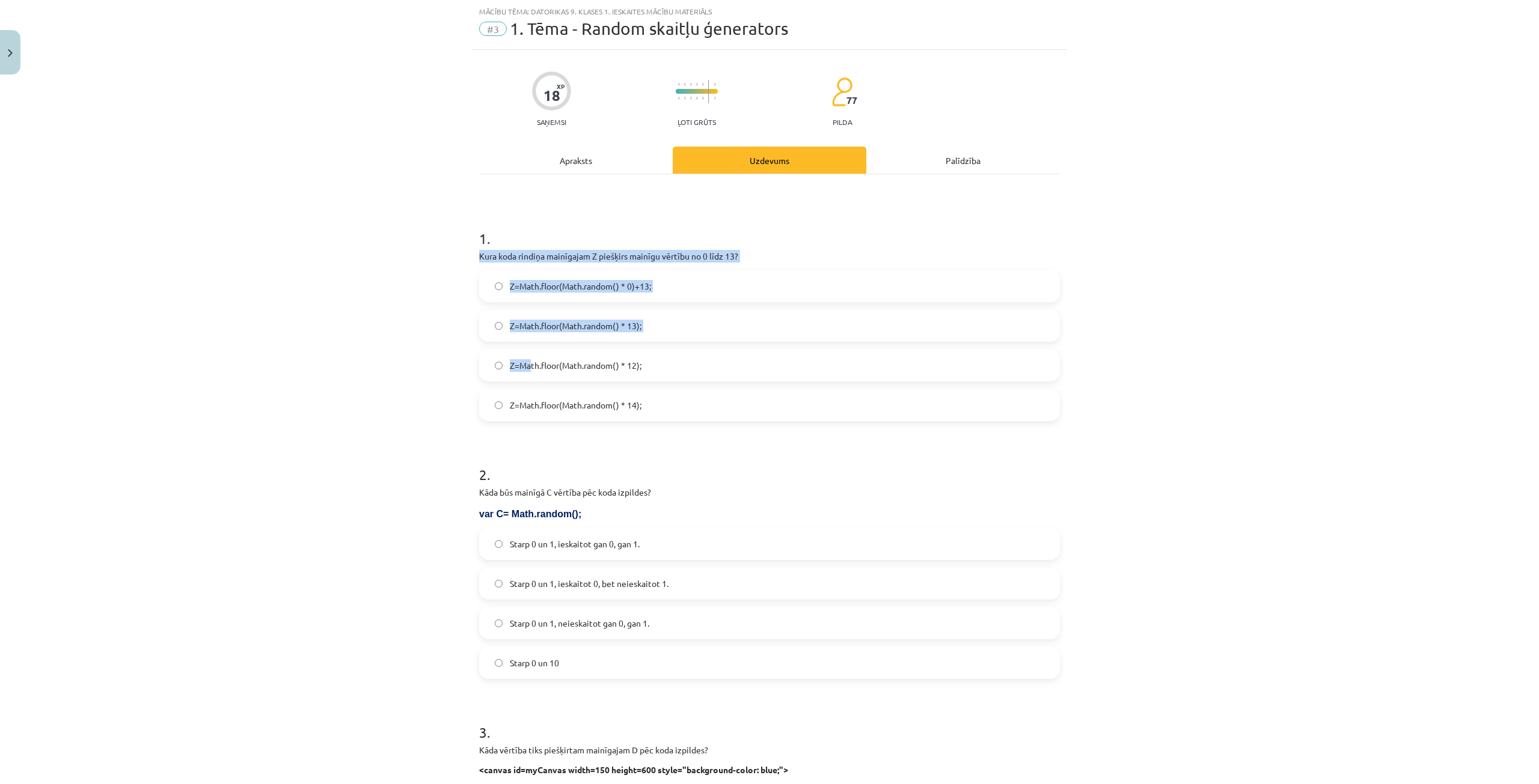
drag, startPoint x: 465, startPoint y: 254, endPoint x: 525, endPoint y: 370, distance: 130.6
click at [525, 370] on div "Mācību tēma: Datorikas 9. klases 1. ieskaites mācību materiāls #3 1. Tēma - Ran…" at bounding box center [770, 392] width 1539 height 784
click at [383, 213] on div "Mācību tēma: Datorikas 9. klases 1. ieskaites mācību materiāls #3 1. Tēma - Ran…" at bounding box center [770, 392] width 1539 height 784
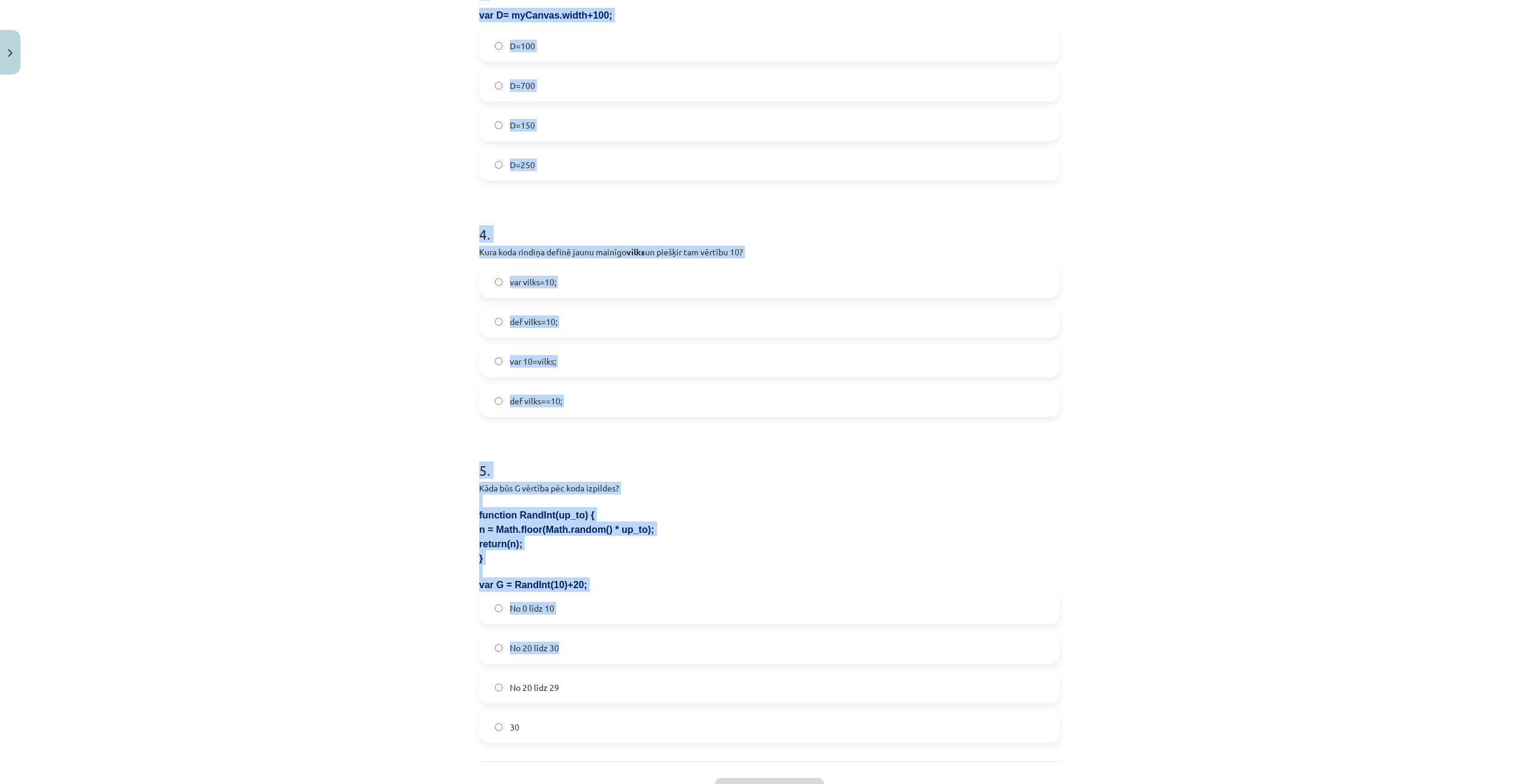
scroll to position [924, 0]
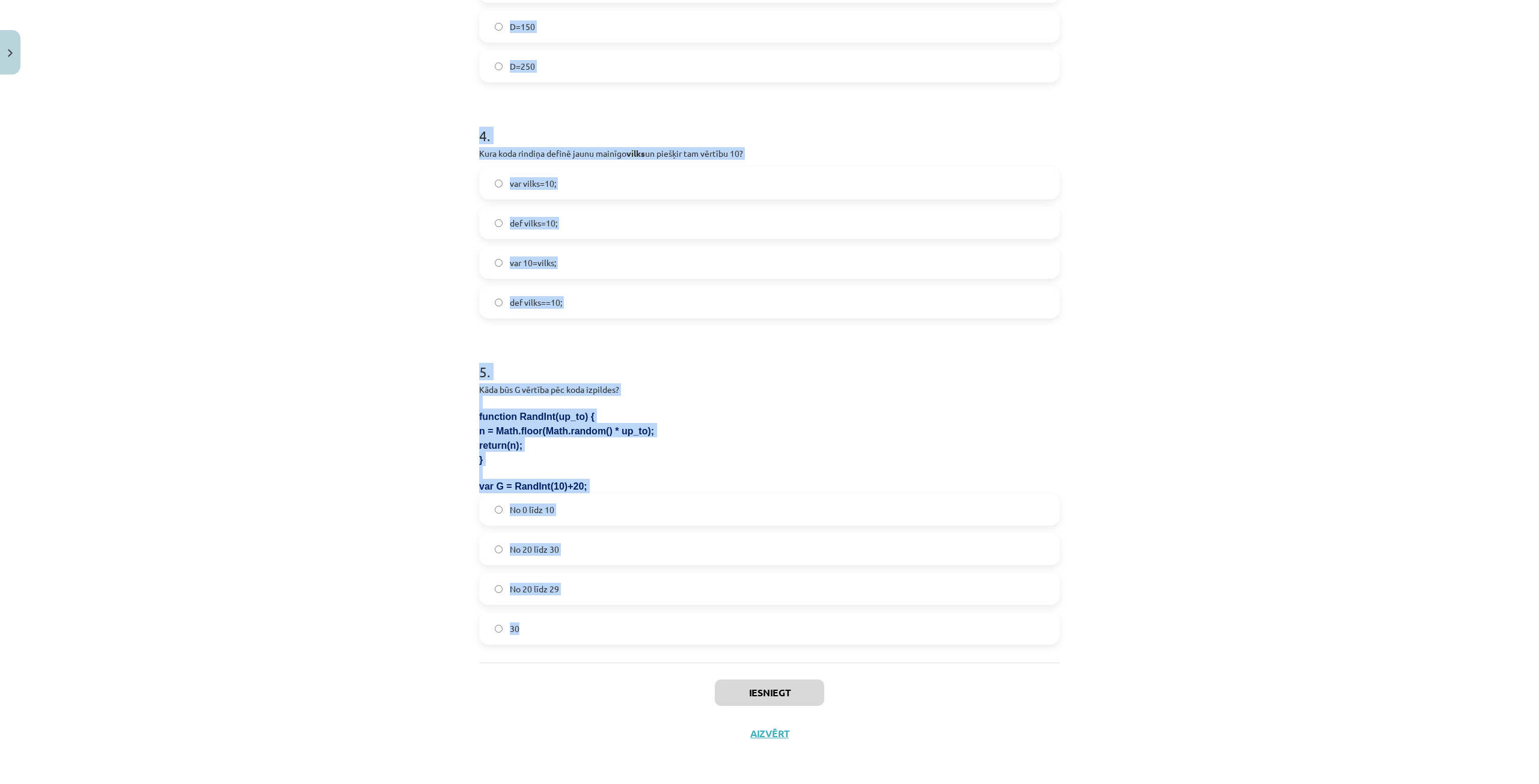
drag, startPoint x: 461, startPoint y: 238, endPoint x: 615, endPoint y: 619, distance: 410.9
click at [615, 619] on div "Mācību tēma: Datorikas 9. klases 1. ieskaites mācību materiāls #3 1. Tēma - Ran…" at bounding box center [770, 392] width 1539 height 784
copy form "0 . Lore ipsu dolorsi ametconsec A elitsedd eiusmod tempori ut 1 labo 68? E=Dol…"
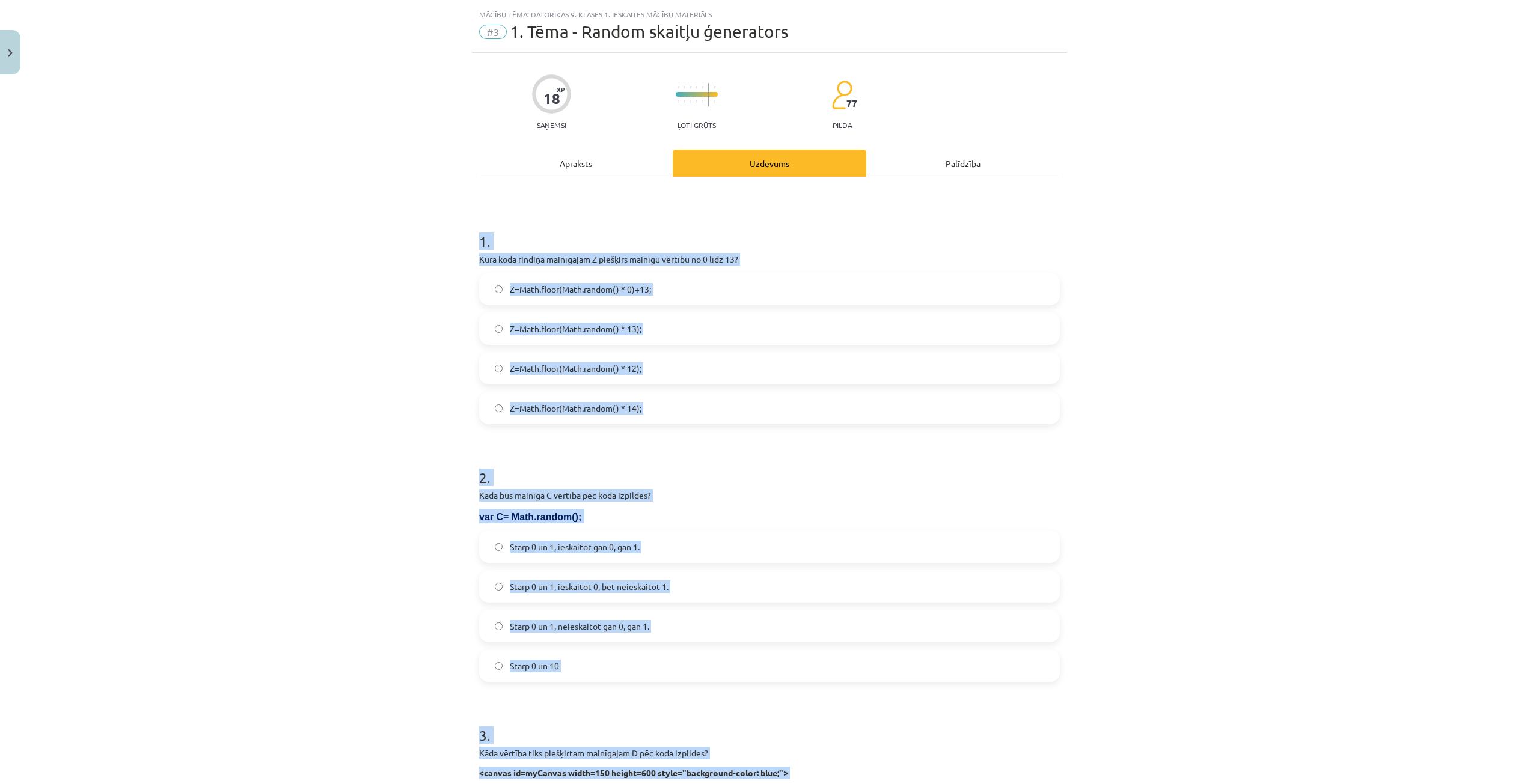
scroll to position [0, 0]
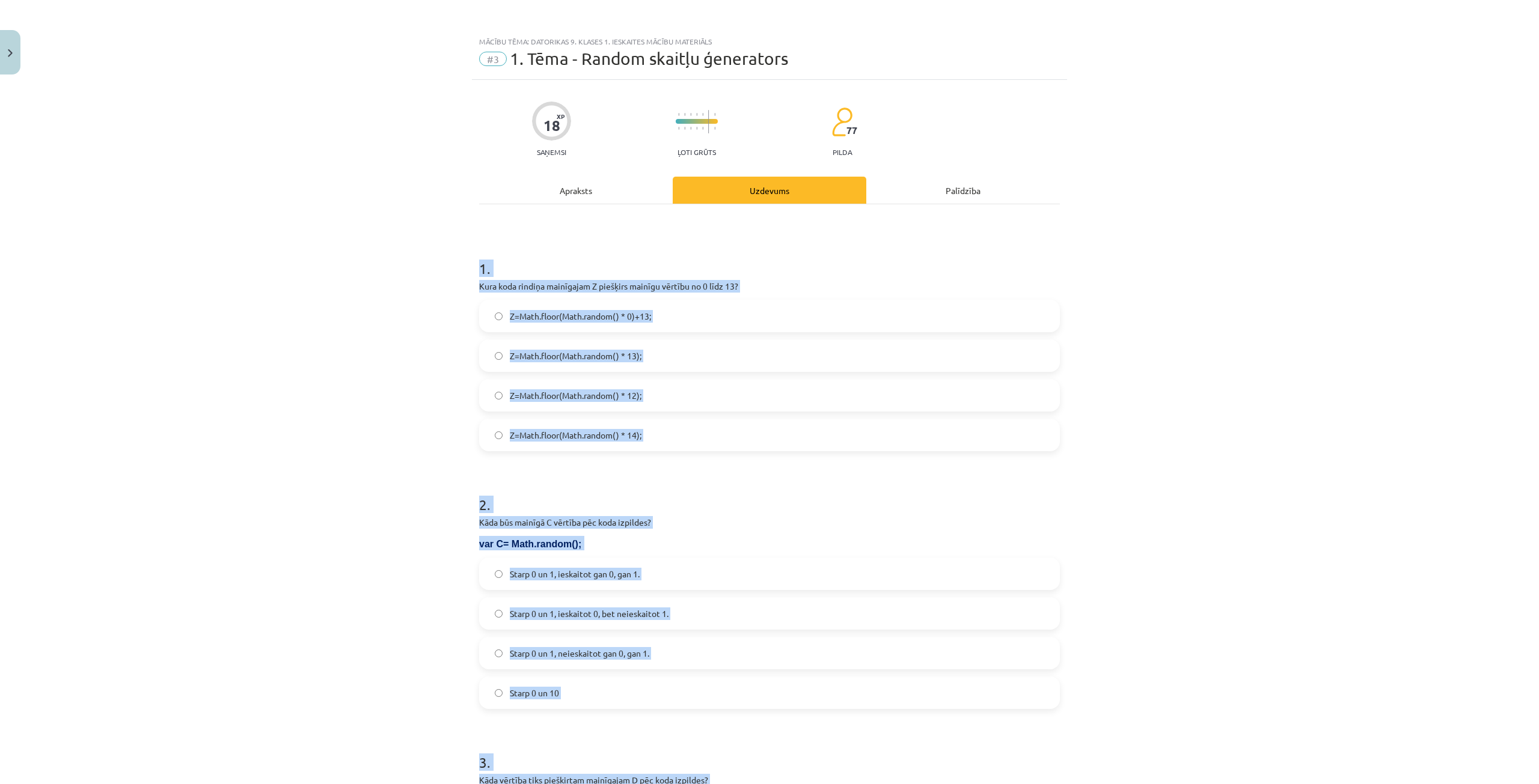
click at [340, 216] on div "Mācību tēma: Datorikas 9. klases 1. ieskaites mācību materiāls #3 1. Tēma - Ran…" at bounding box center [770, 392] width 1539 height 784
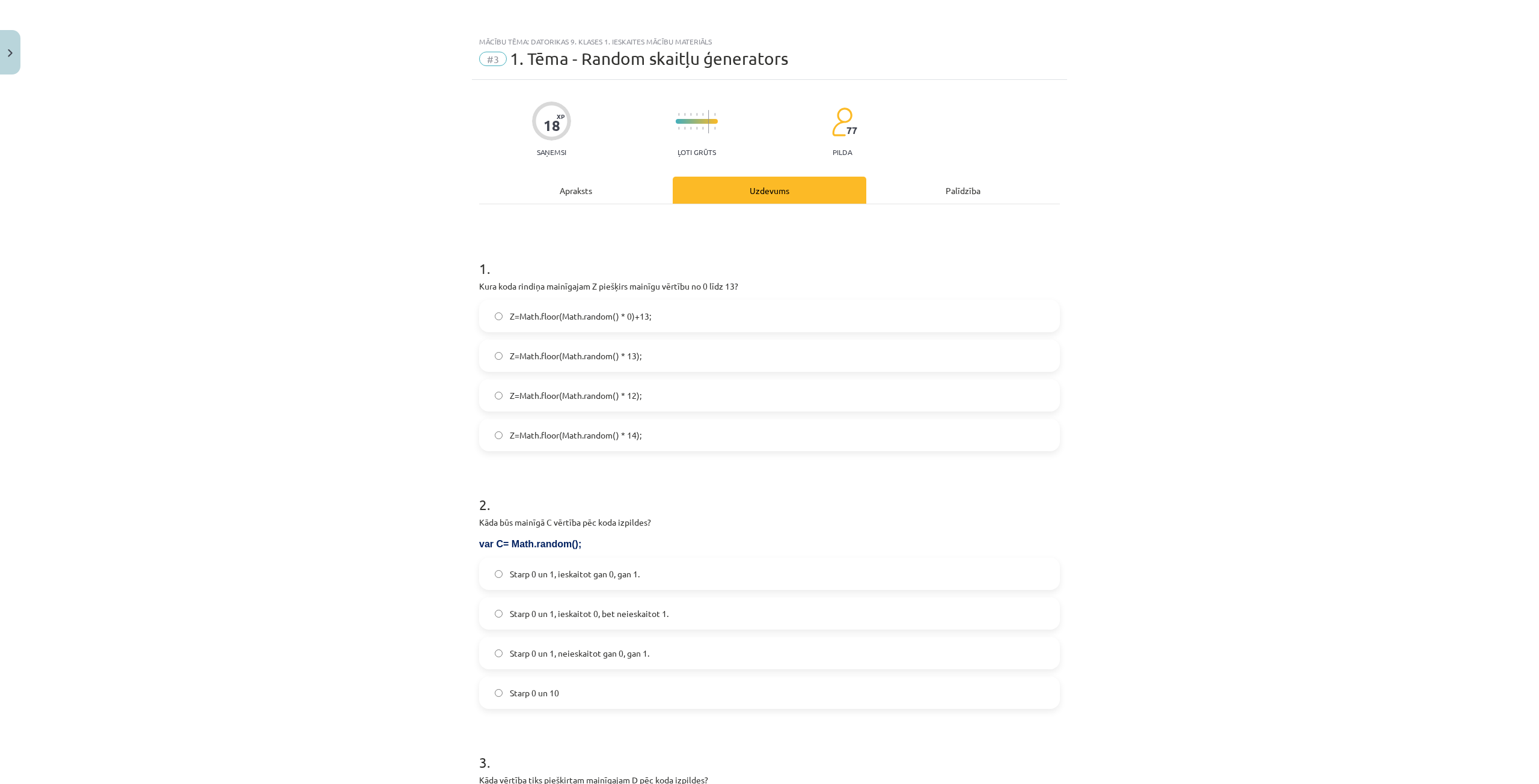
click at [651, 315] on label "Z=Math.floor(Math.random() * 0)+13;" at bounding box center [769, 316] width 578 height 30
click at [575, 439] on span "Z=Math.floor(Math.random() * 14);" at bounding box center [575, 435] width 131 height 13
click at [593, 616] on span "Starp 0 un 1, ieskaitot 0, bet neieskaitot 1." at bounding box center [589, 613] width 159 height 13
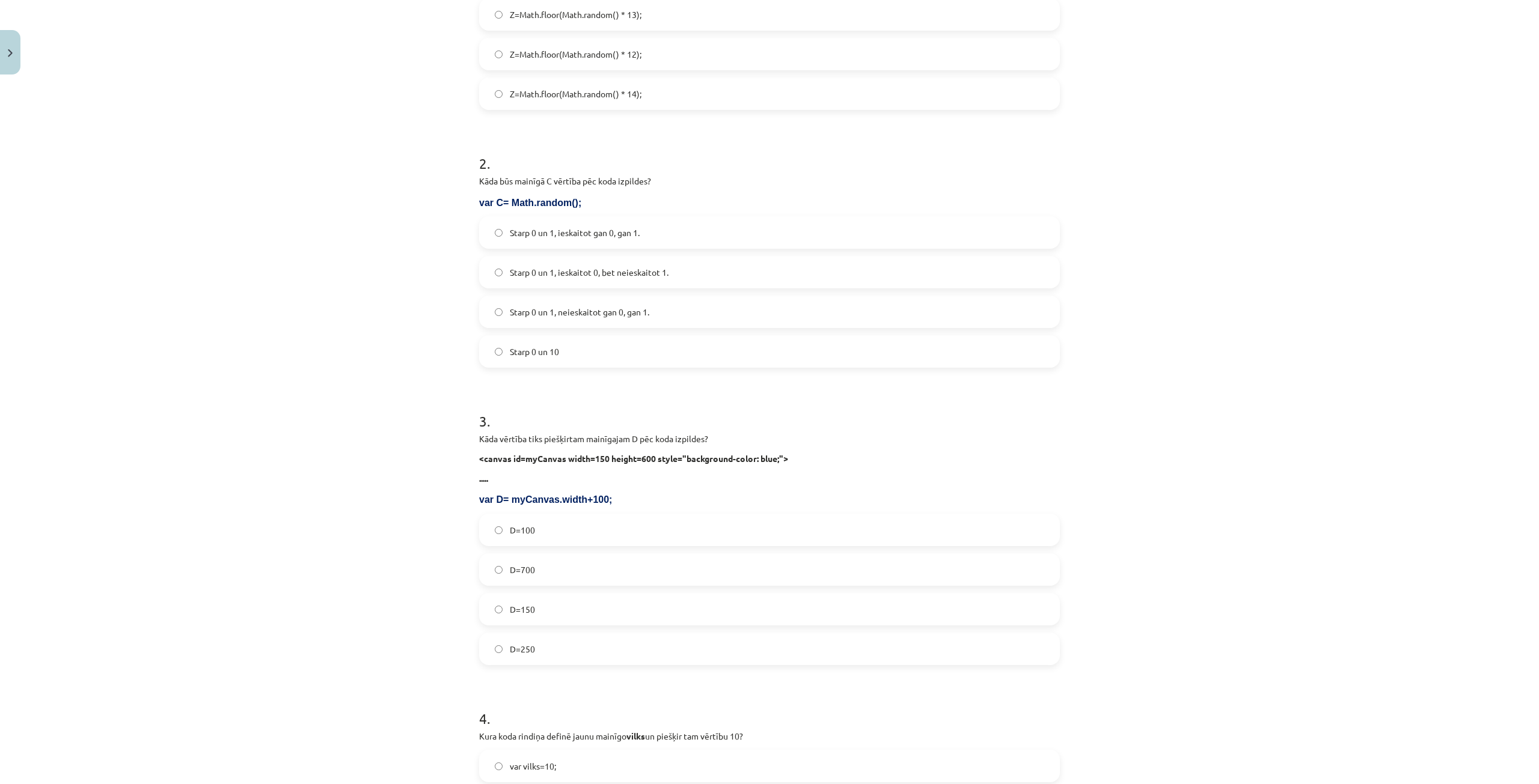
scroll to position [360, 0]
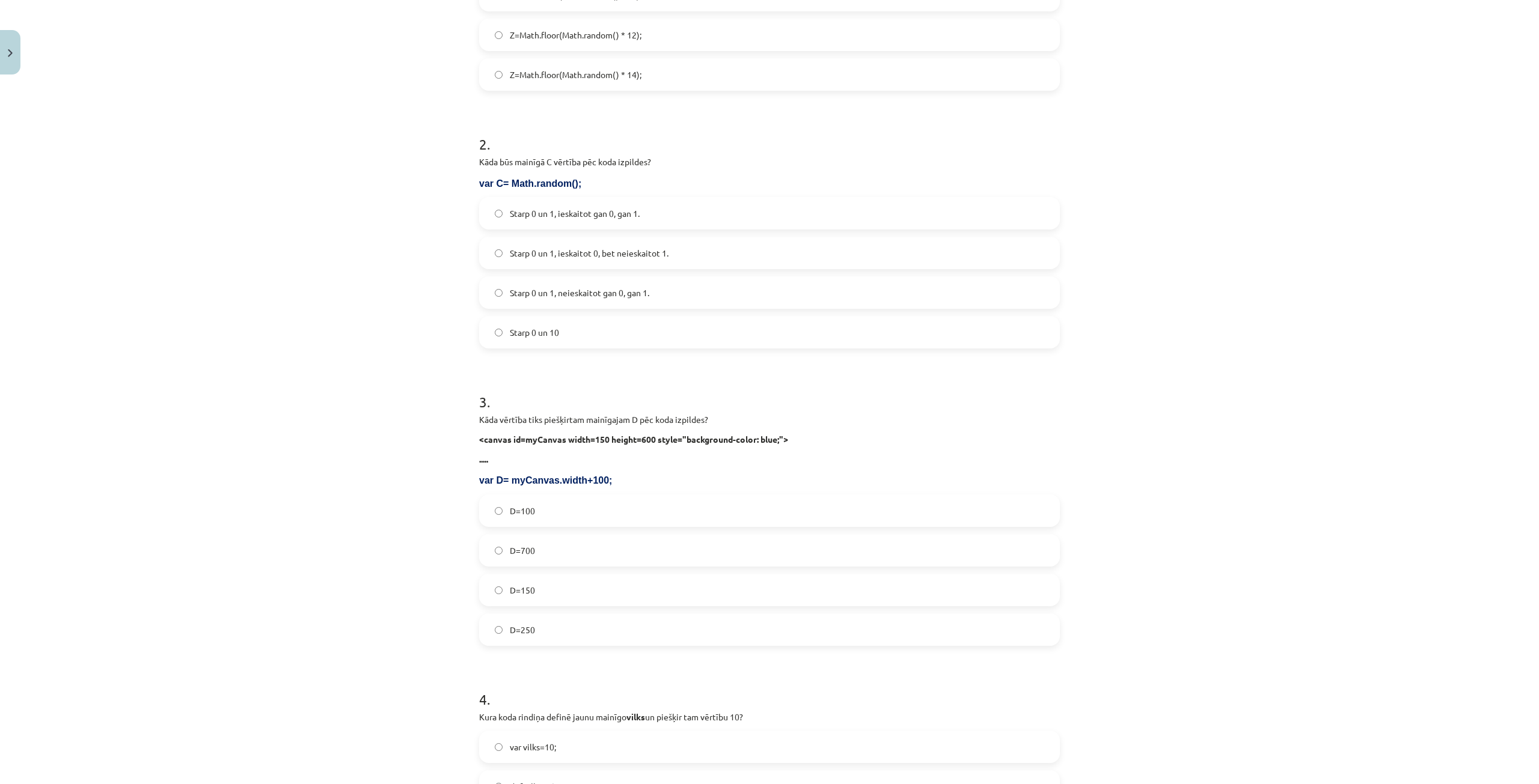
click at [561, 637] on label "D=250" at bounding box center [769, 630] width 578 height 30
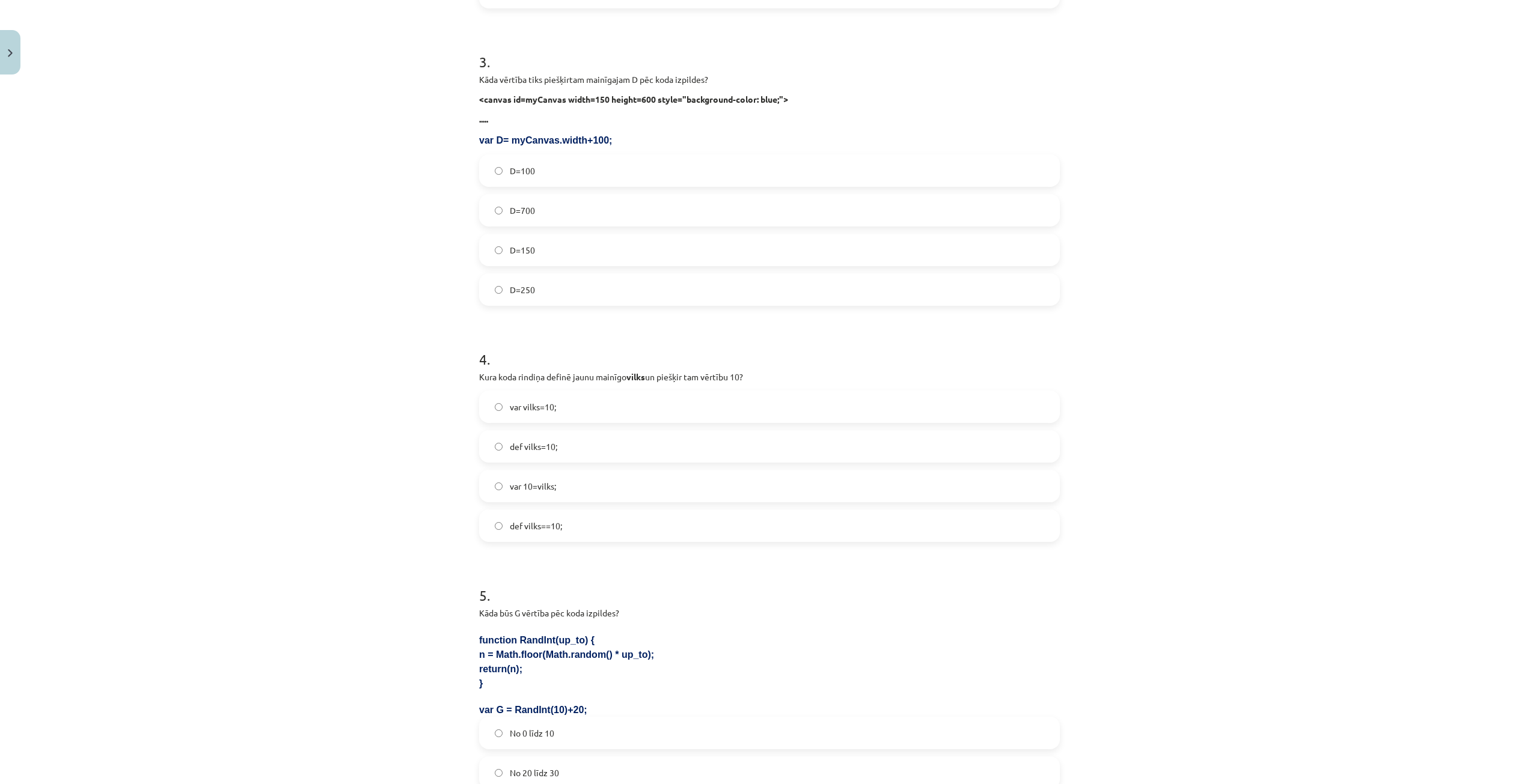
scroll to position [721, 0]
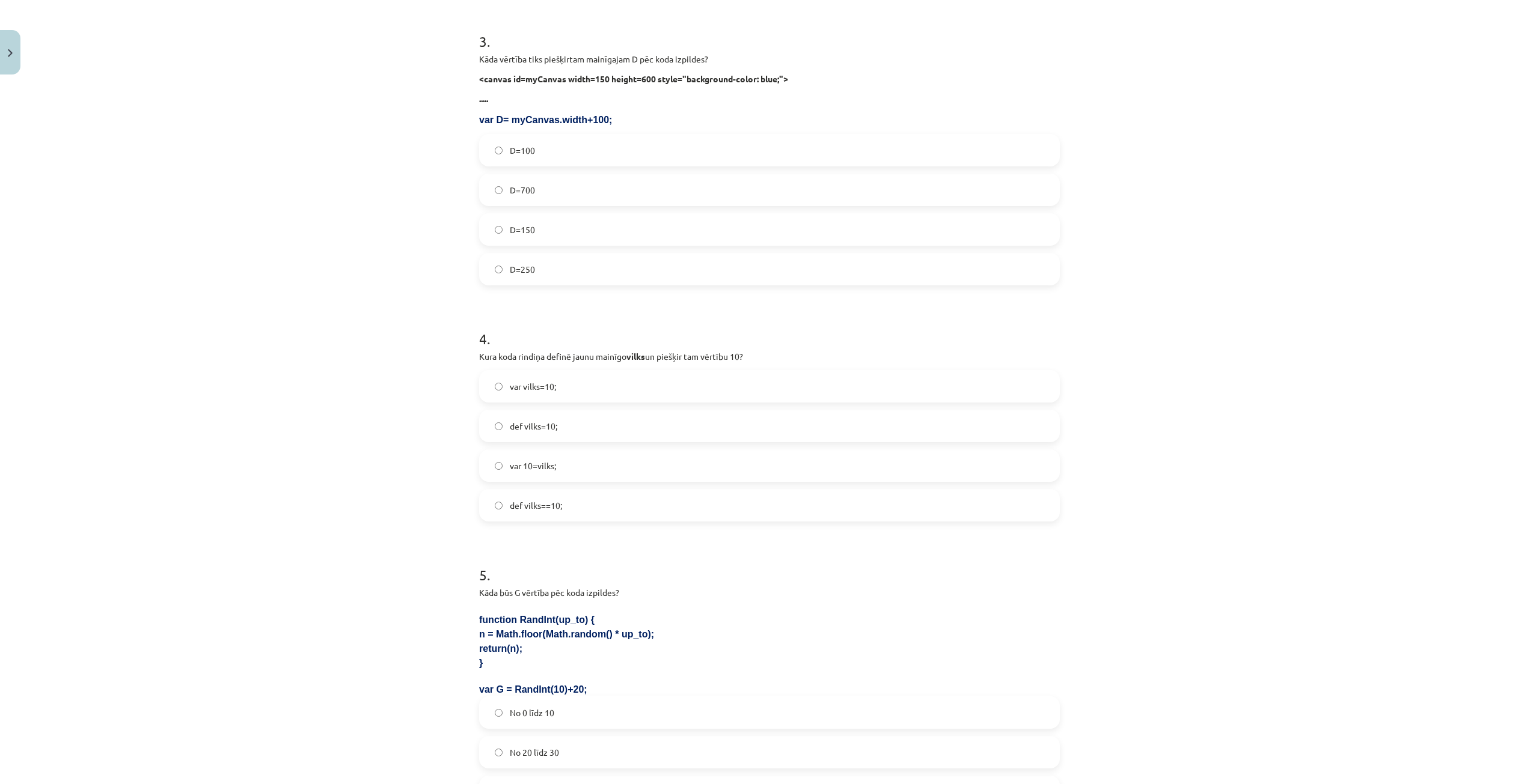
click at [580, 499] on label "def vilks==10;" at bounding box center [769, 505] width 578 height 30
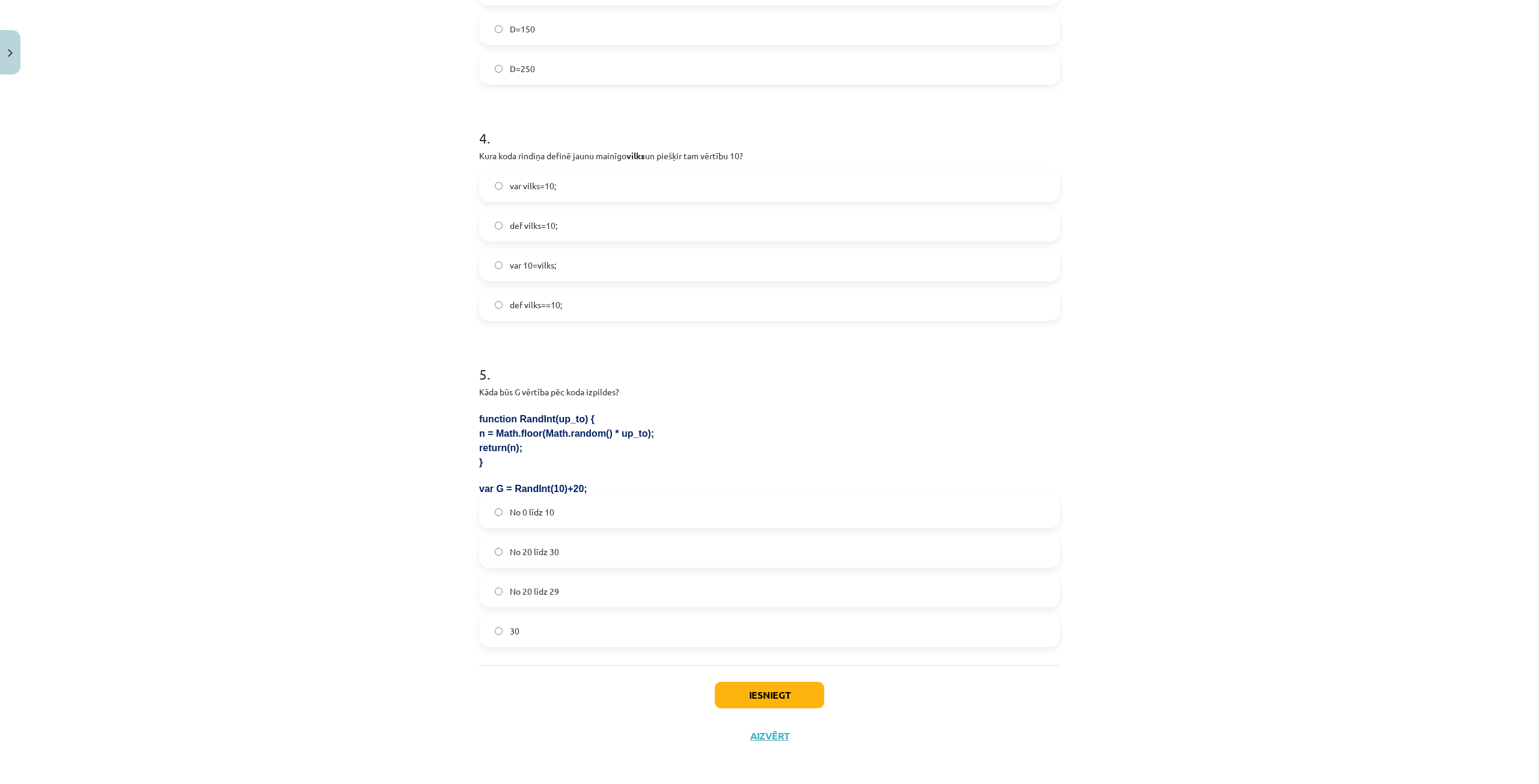
scroll to position [924, 0]
click at [563, 547] on label "No 20 līdz 30" at bounding box center [769, 549] width 578 height 30
click at [558, 591] on label "No 20 līdz 29" at bounding box center [769, 588] width 578 height 30
click at [766, 688] on button "Iesniegt" at bounding box center [770, 693] width 109 height 27
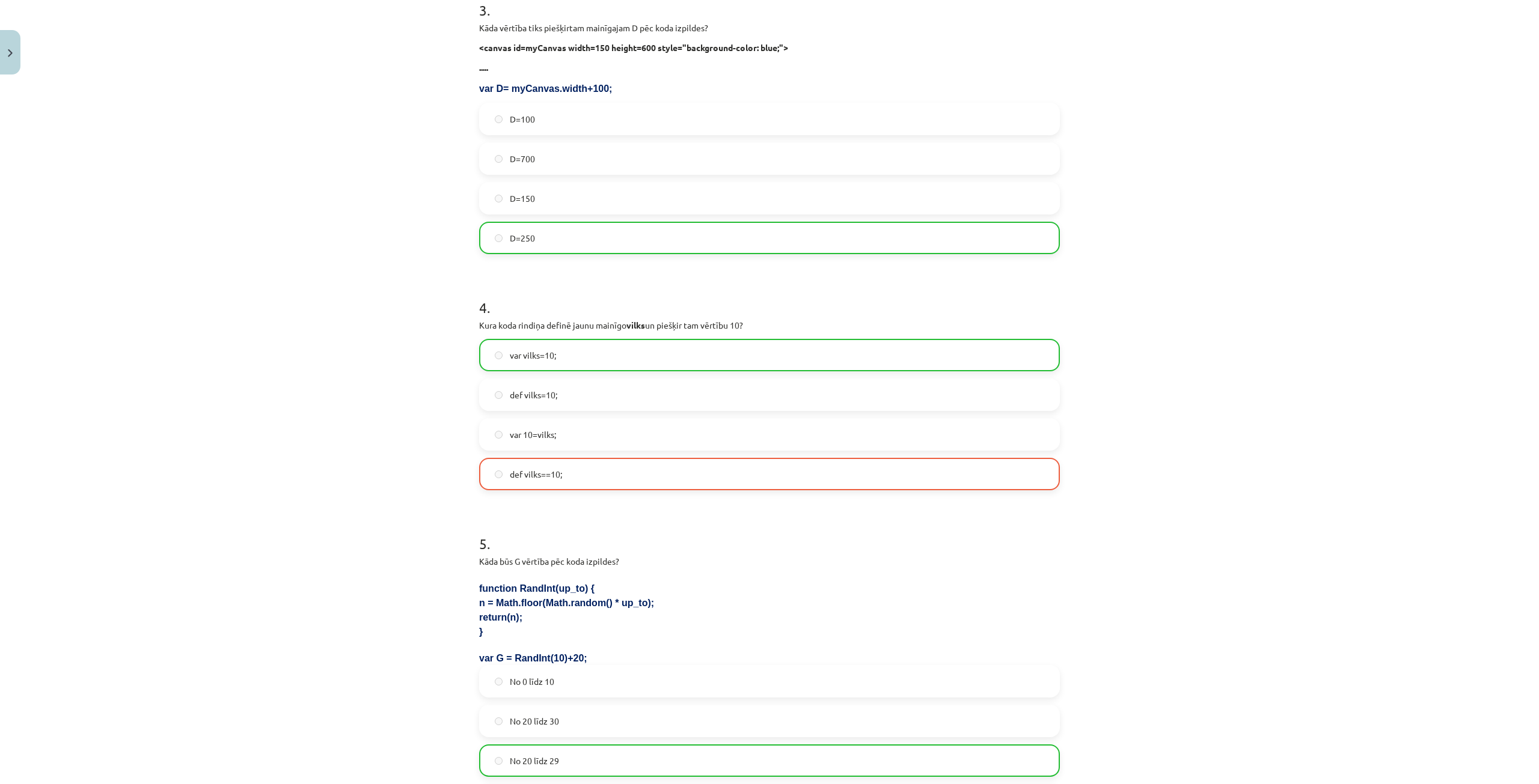
scroll to position [961, 0]
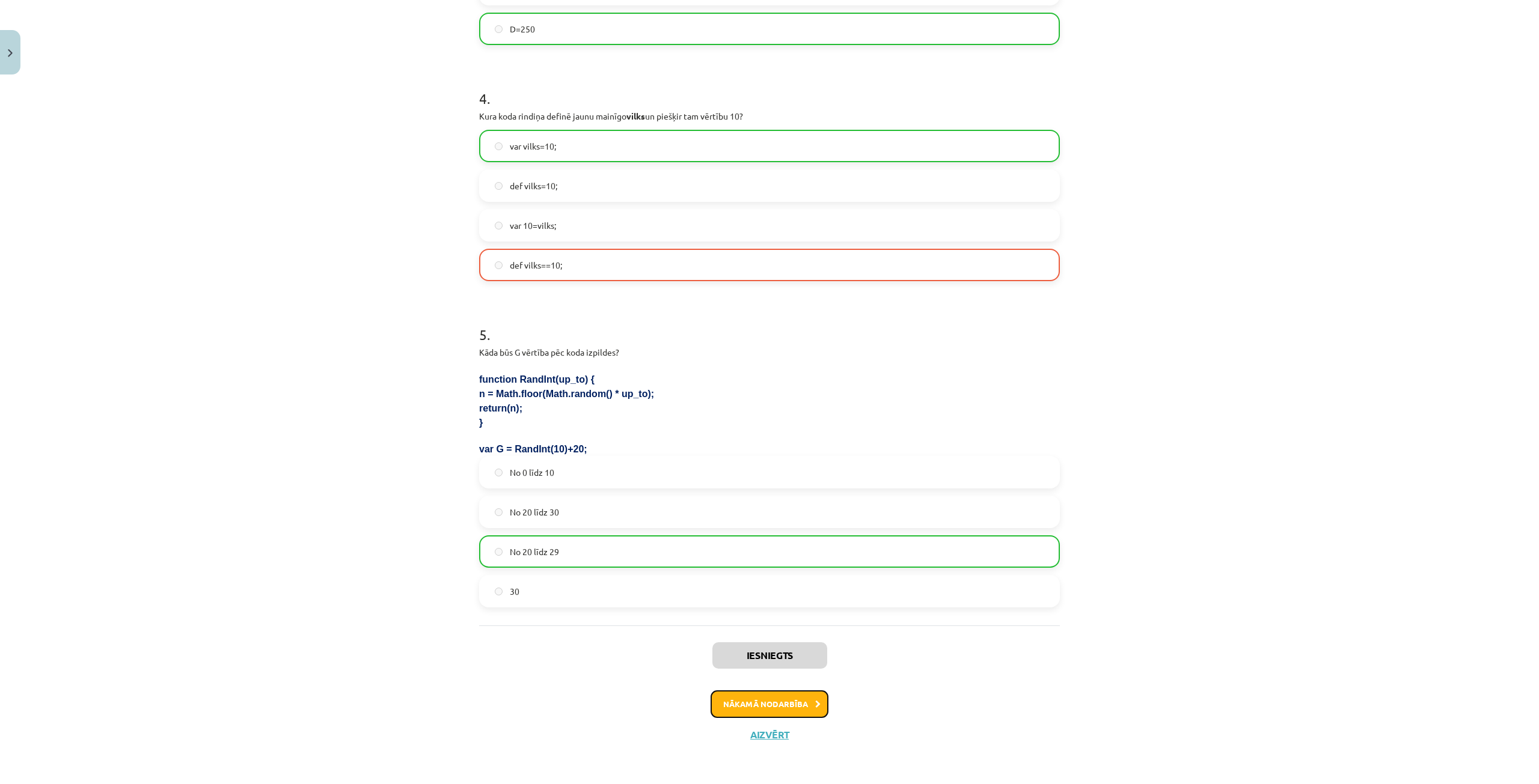
click at [790, 709] on button "Nākamā nodarbība" at bounding box center [770, 704] width 118 height 27
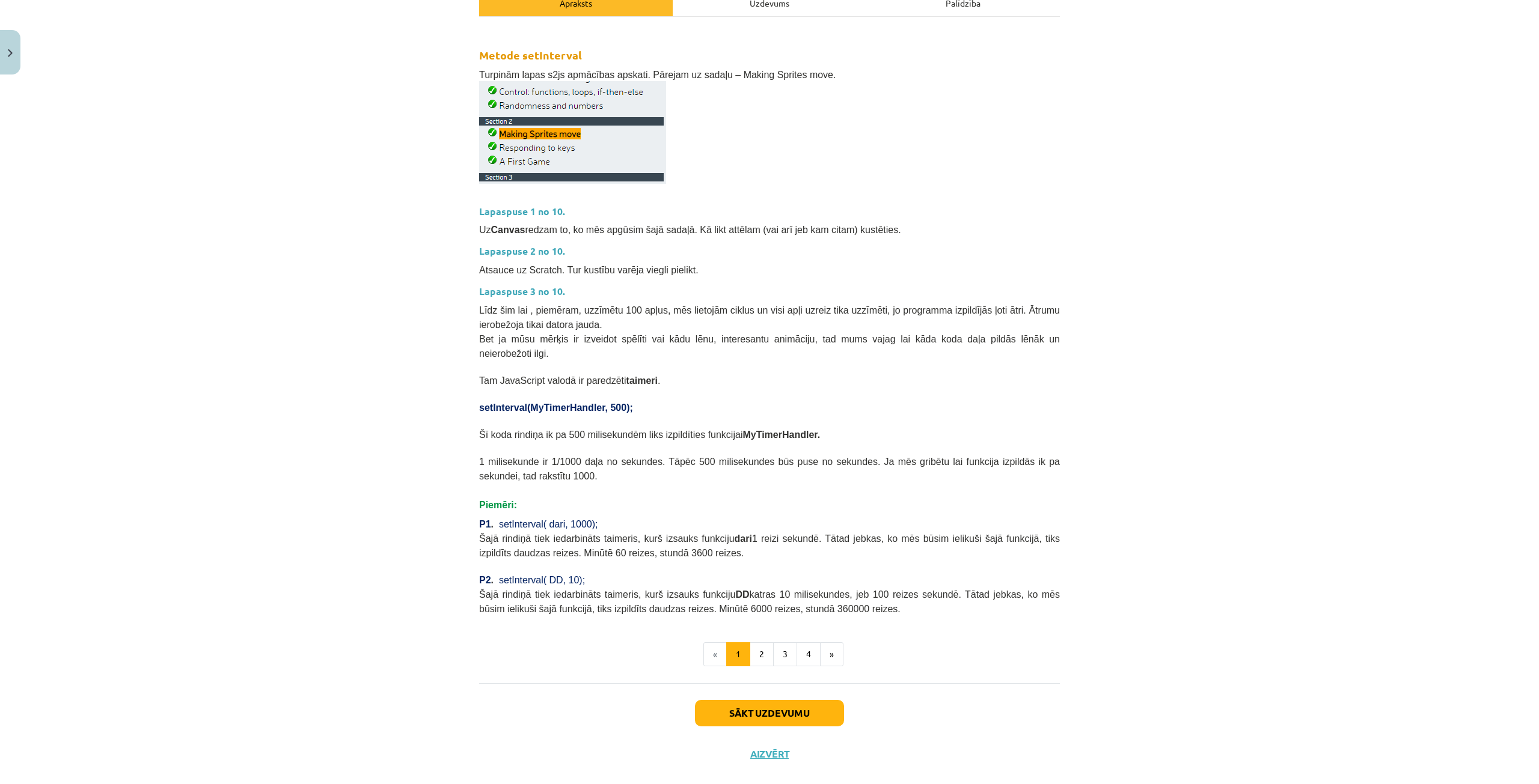
scroll to position [192, 0]
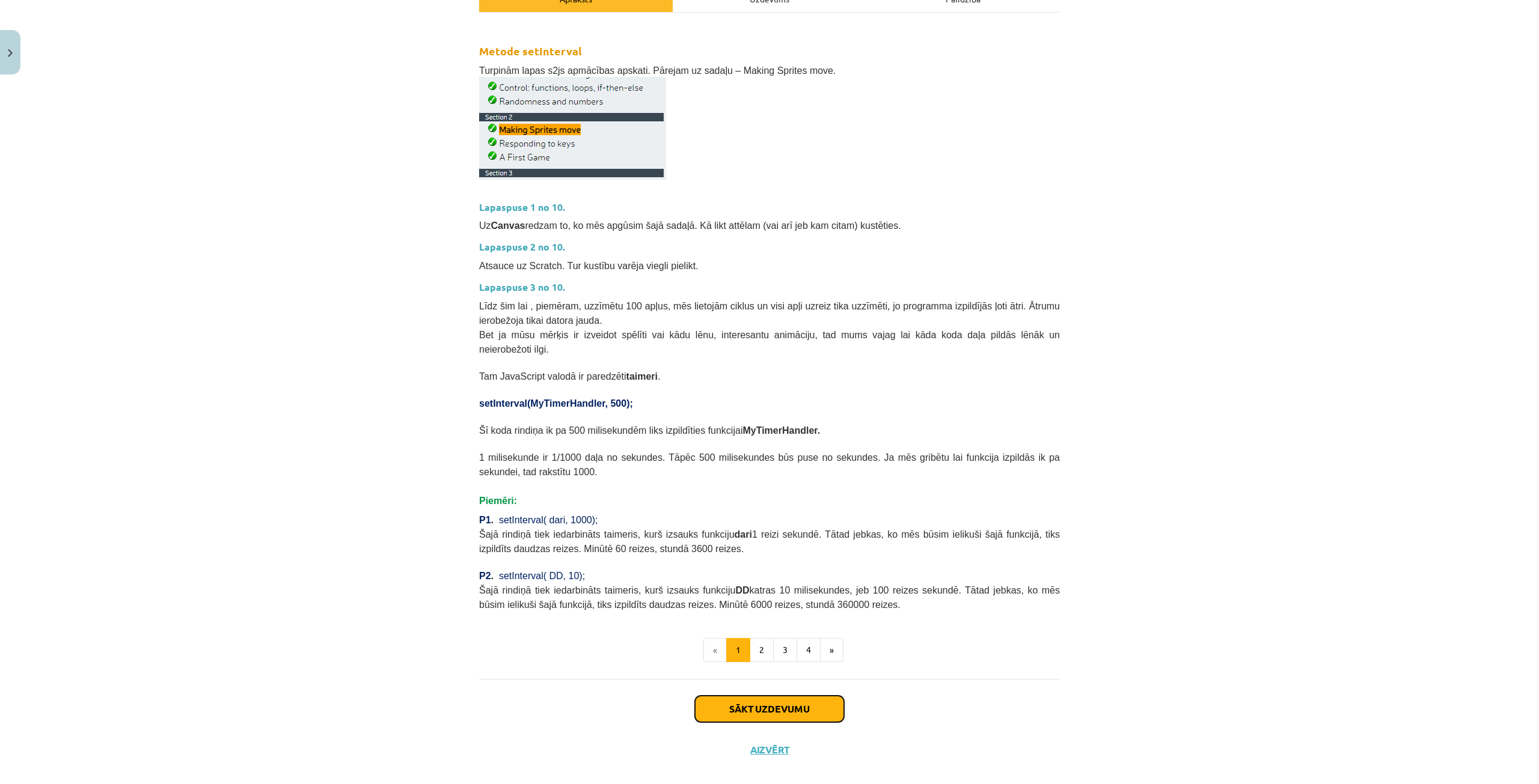
click at [816, 696] on button "Sākt uzdevumu" at bounding box center [770, 709] width 149 height 27
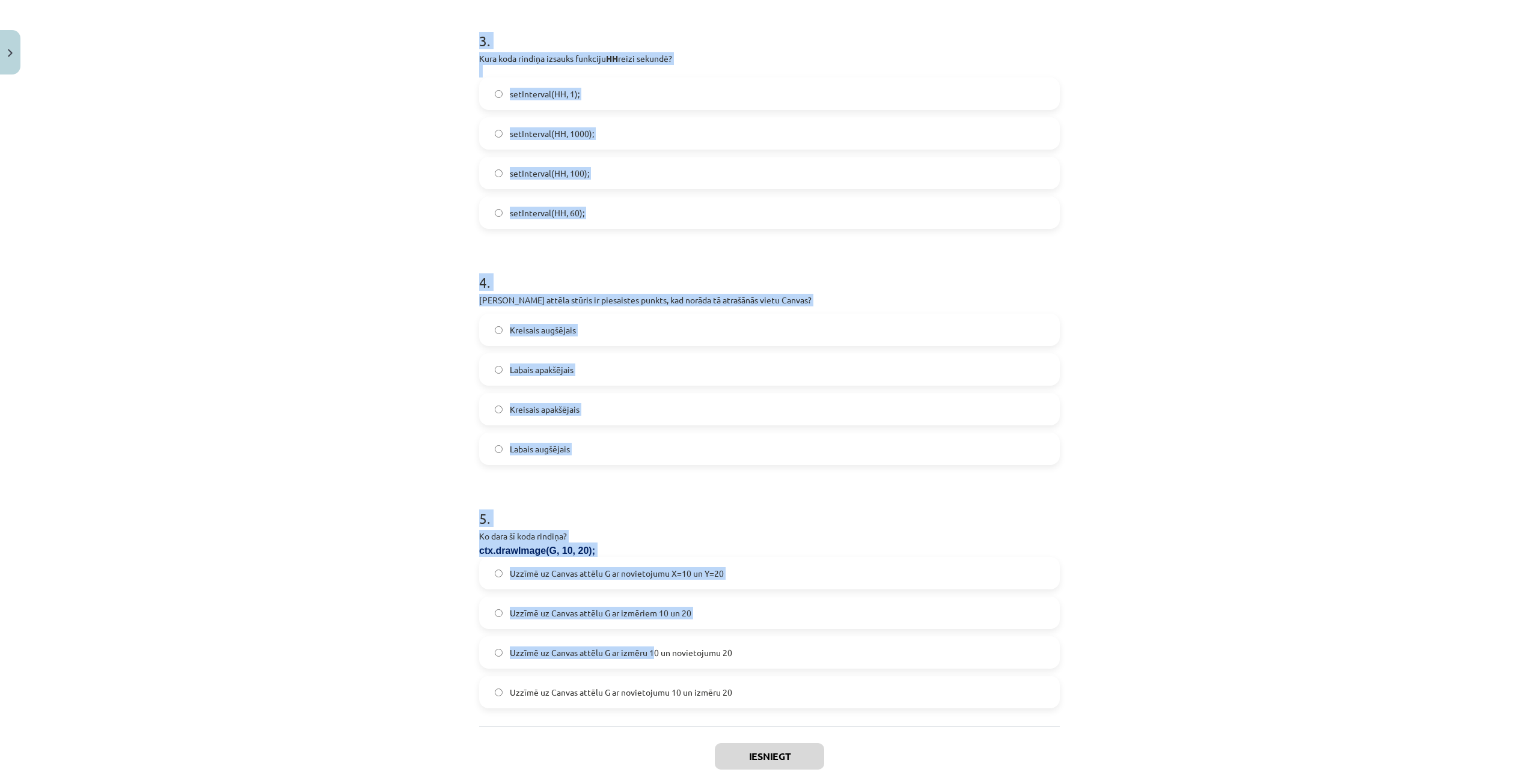
scroll to position [814, 0]
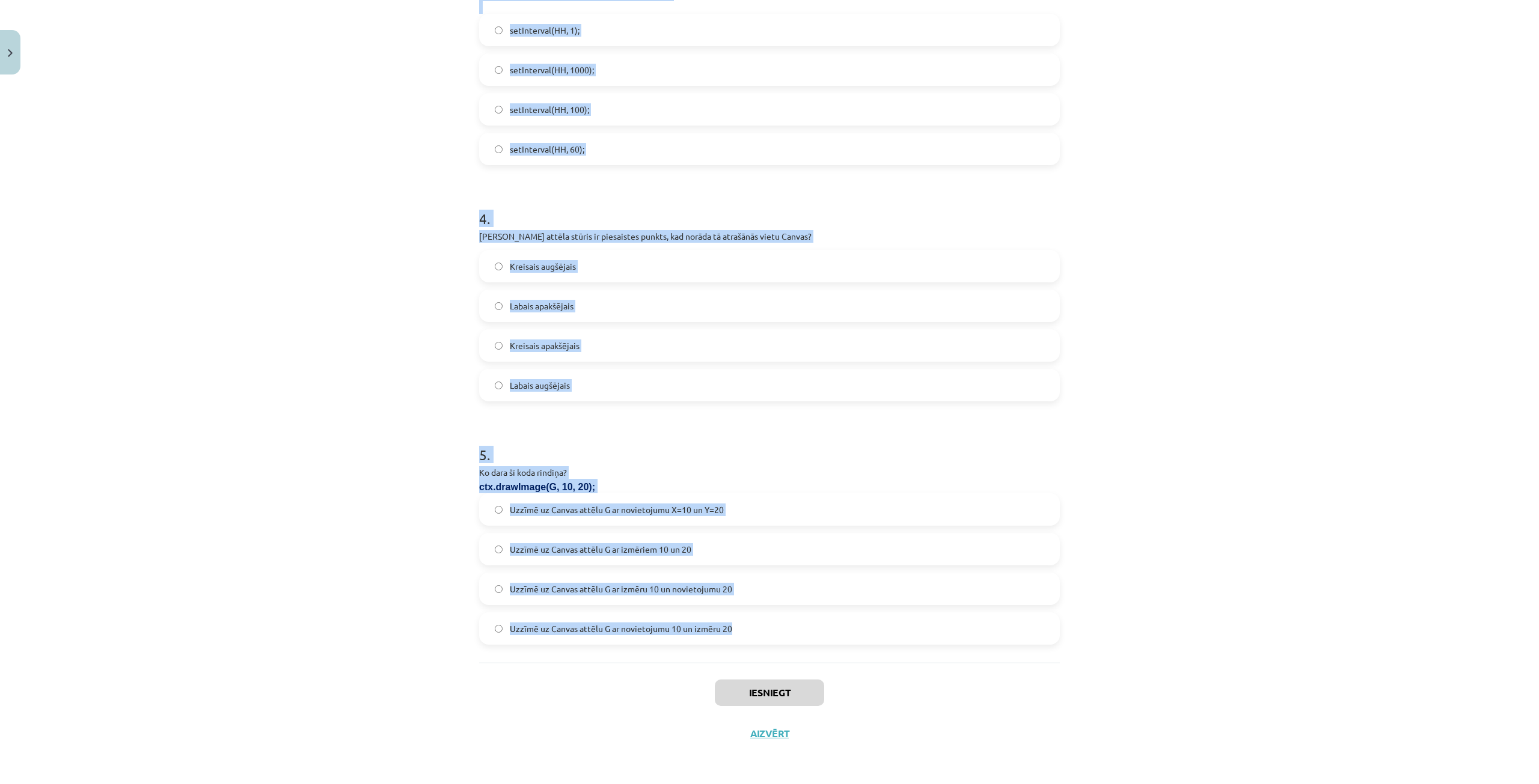
drag, startPoint x: 476, startPoint y: 235, endPoint x: 733, endPoint y: 629, distance: 470.4
click at [733, 629] on form "1 . Ko kodā dara šī rindiņa: ctx.clearRect(0, 0, myCanvas.width, myCanvas.heigh…" at bounding box center [770, 35] width 580 height 1220
copy form "6 . Lo ipsu dolo si ametcon: adi.elitsEddo(7, 2, eiUsmodt.incid, utLabore.etdol…"
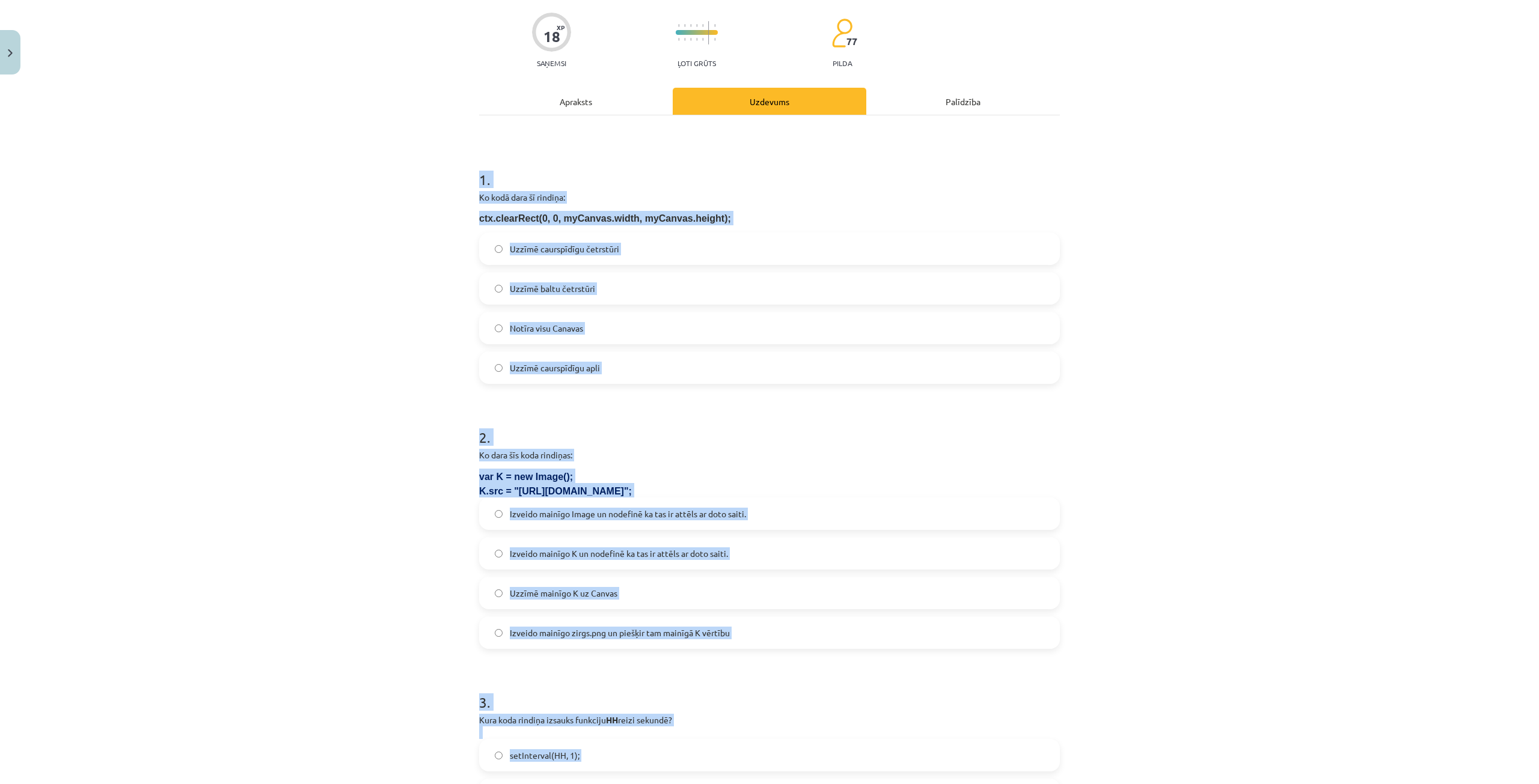
scroll to position [0, 0]
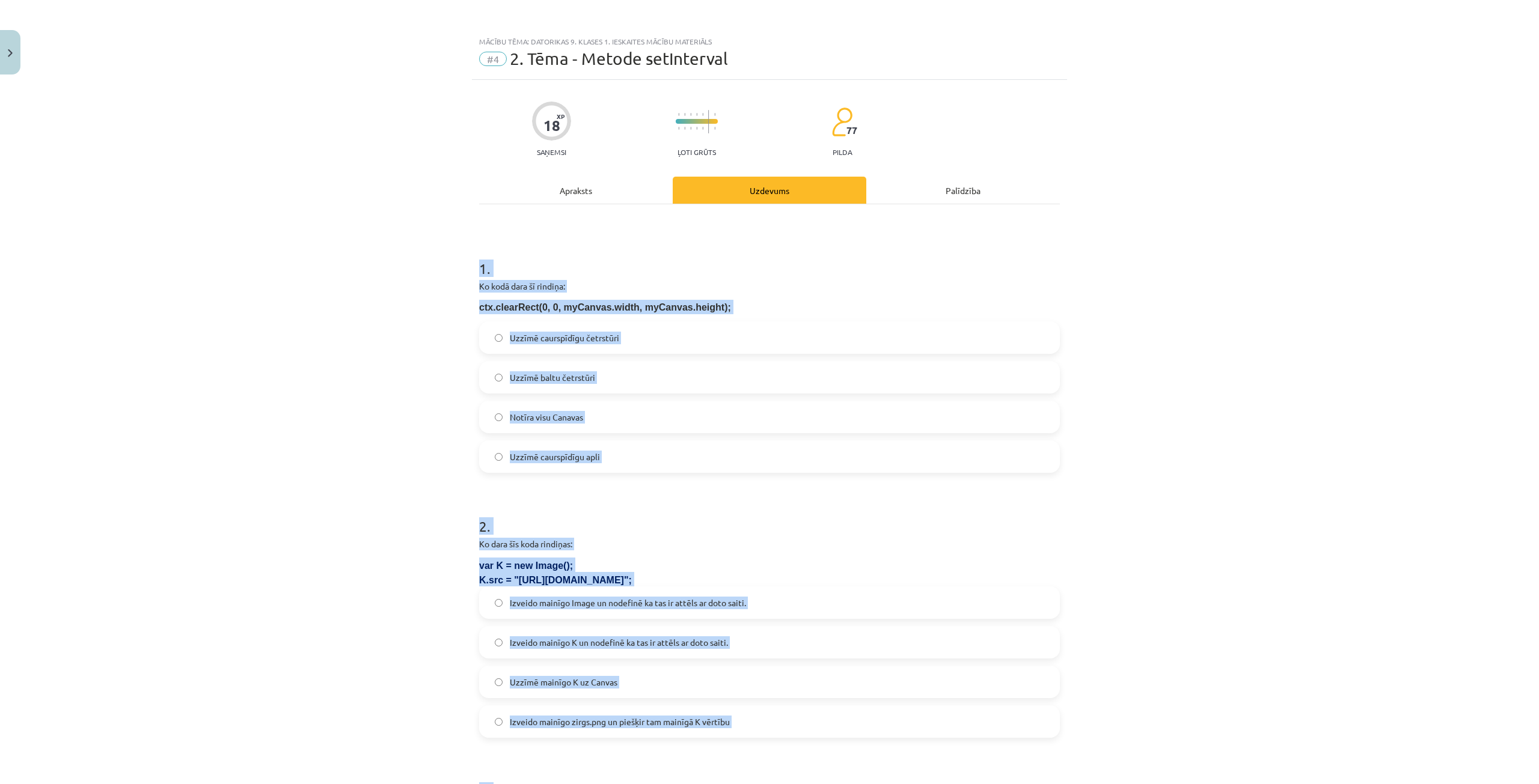
click at [377, 334] on div "Mācību tēma: Datorikas 9. klases 1. ieskaites mācību materiāls #4 2. Tēma - Met…" at bounding box center [770, 392] width 1539 height 784
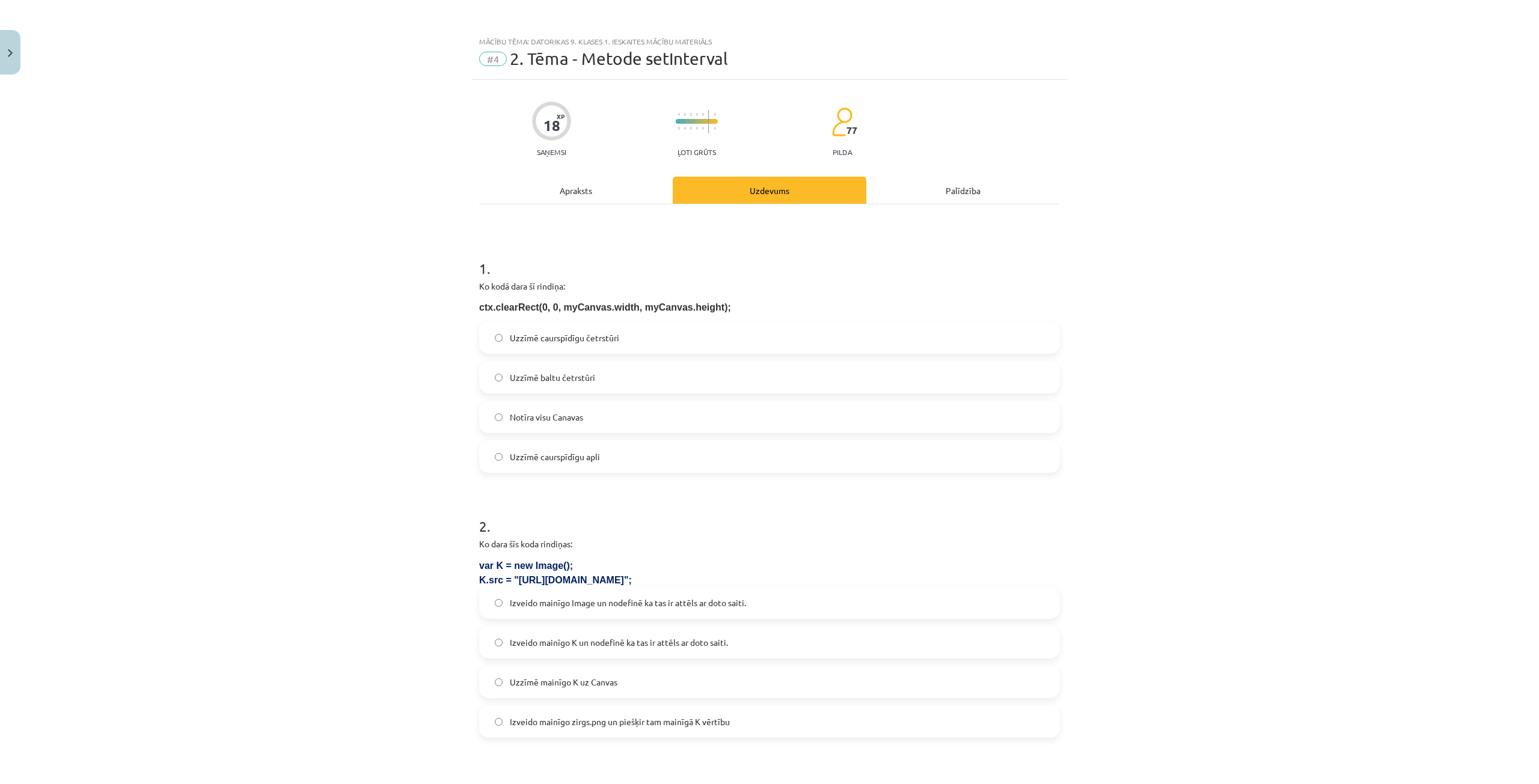
click at [569, 420] on span "Notīra visu Canavas" at bounding box center [546, 417] width 73 height 13
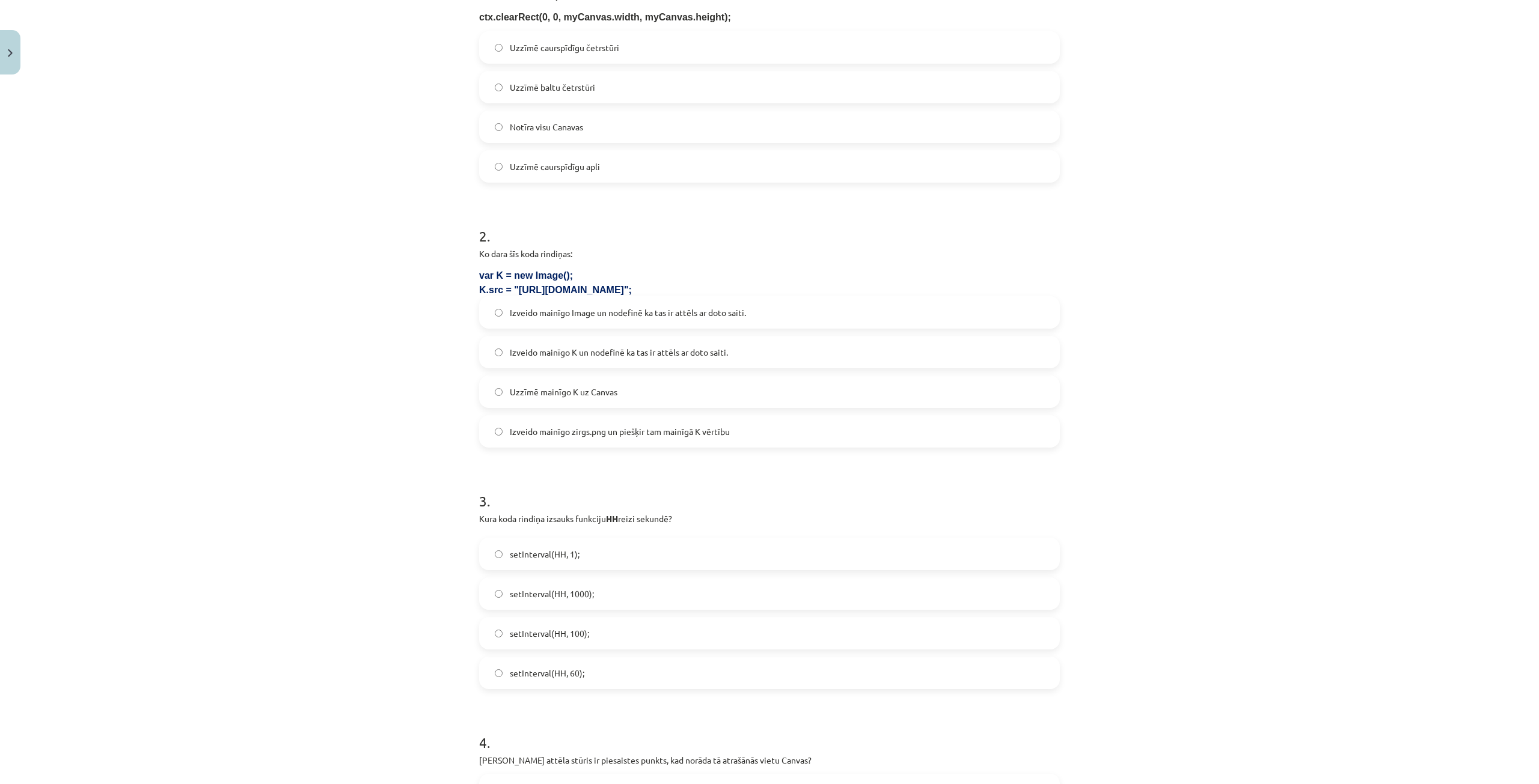
scroll to position [300, 0]
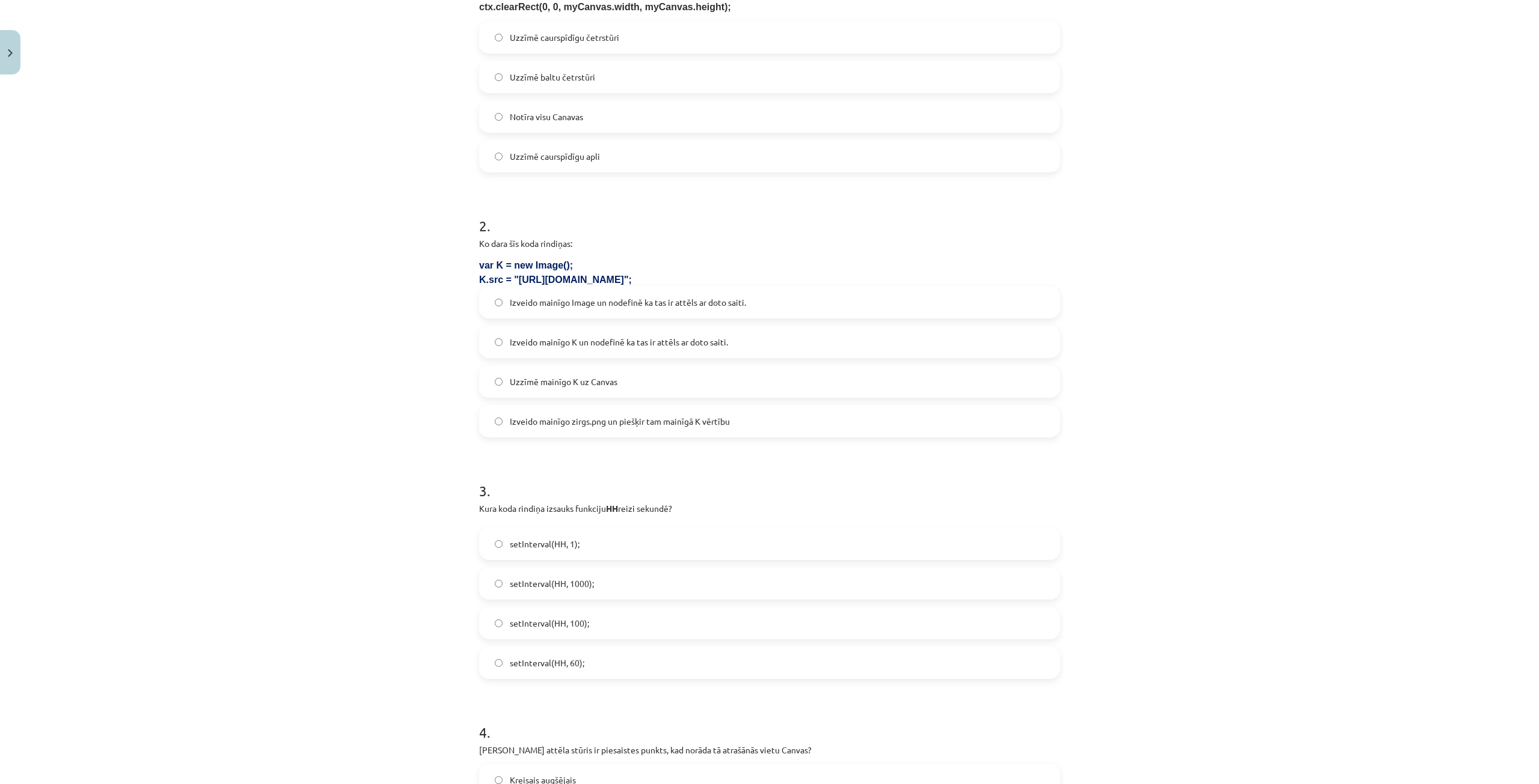
click at [734, 337] on label "Izveido mainīgo K un nodefinē ka tas ir attēls ar doto saiti." at bounding box center [769, 342] width 578 height 30
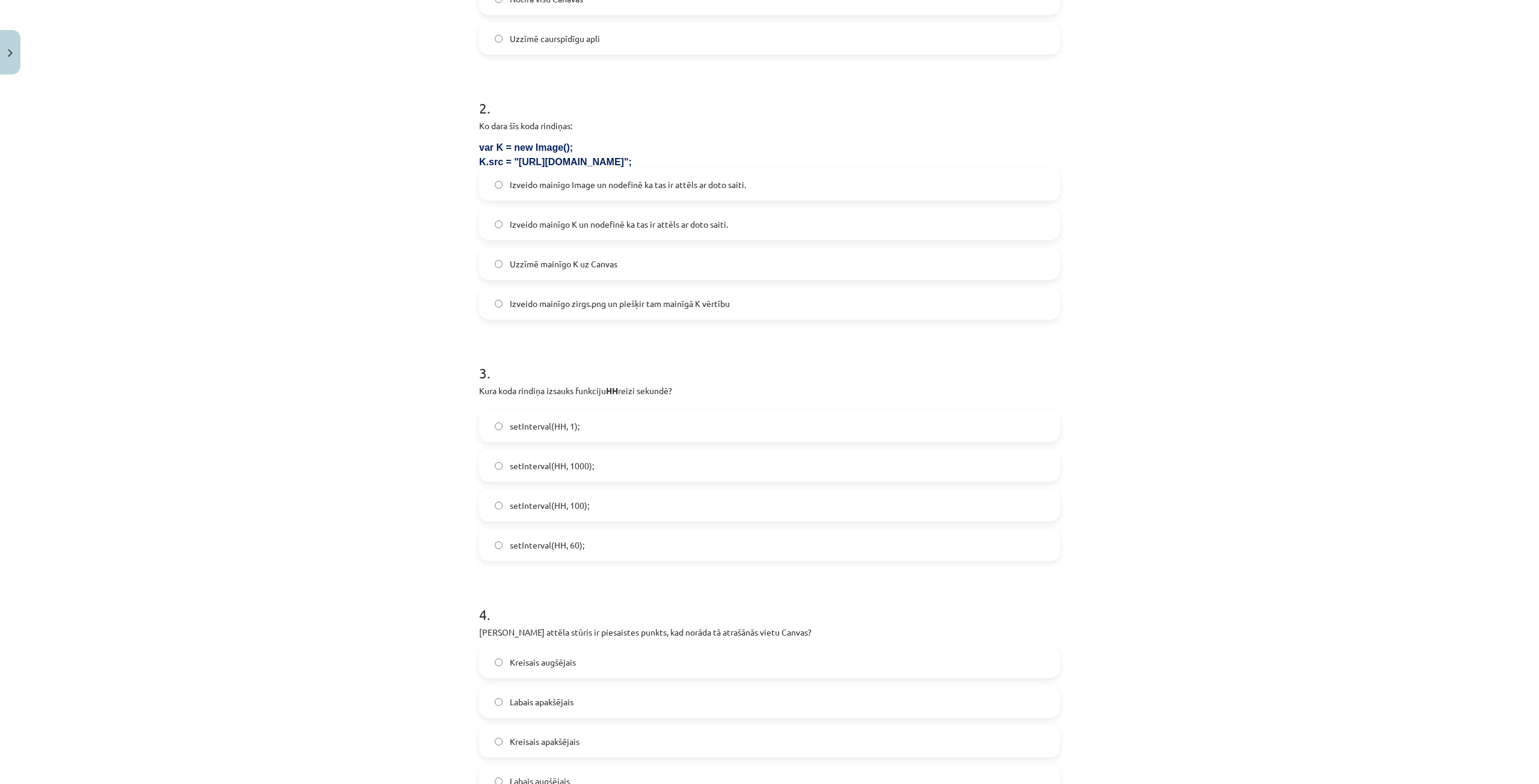
scroll to position [421, 0]
click at [622, 453] on label "setInterval(HH, 1000);" at bounding box center [769, 463] width 578 height 30
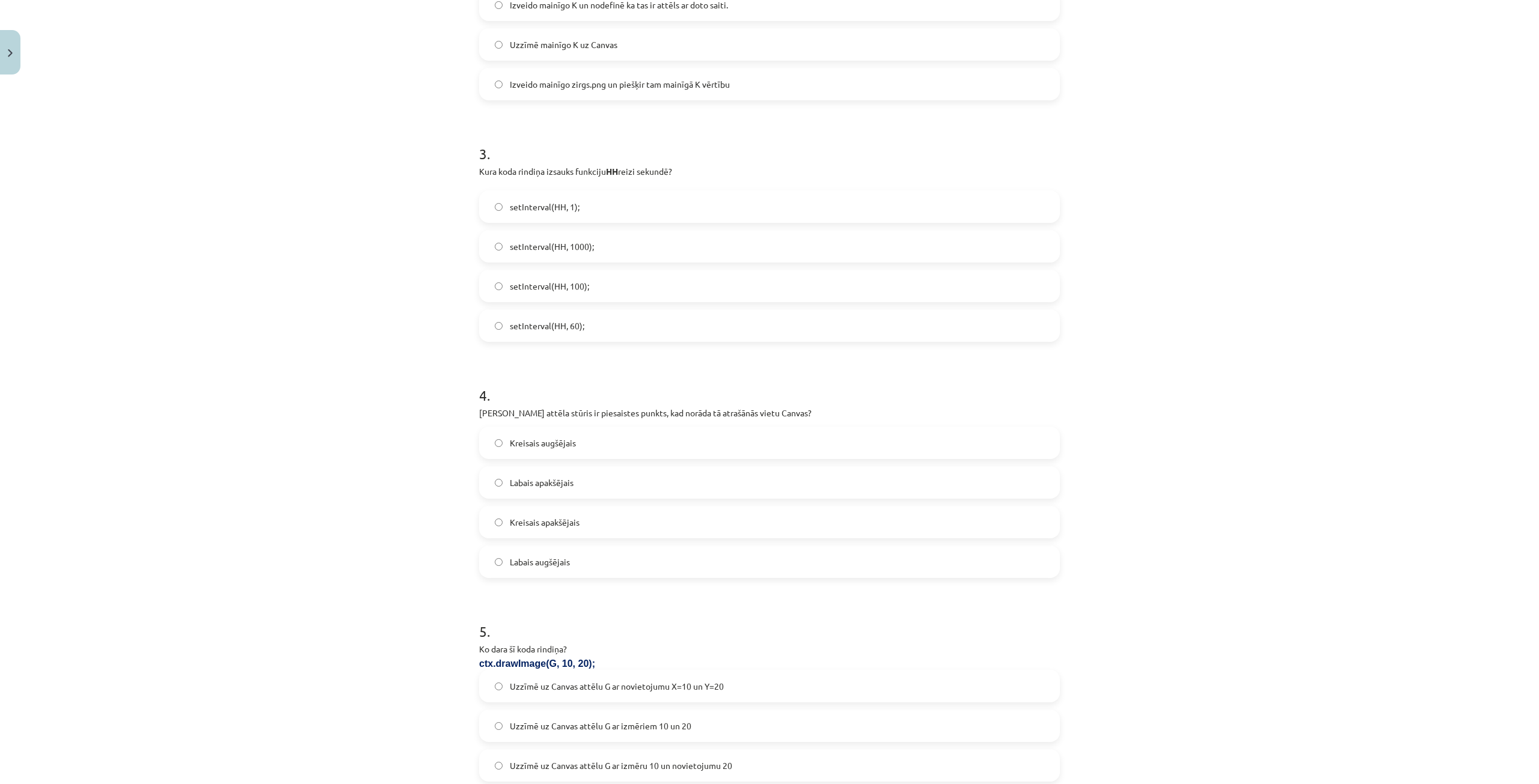
scroll to position [661, 0]
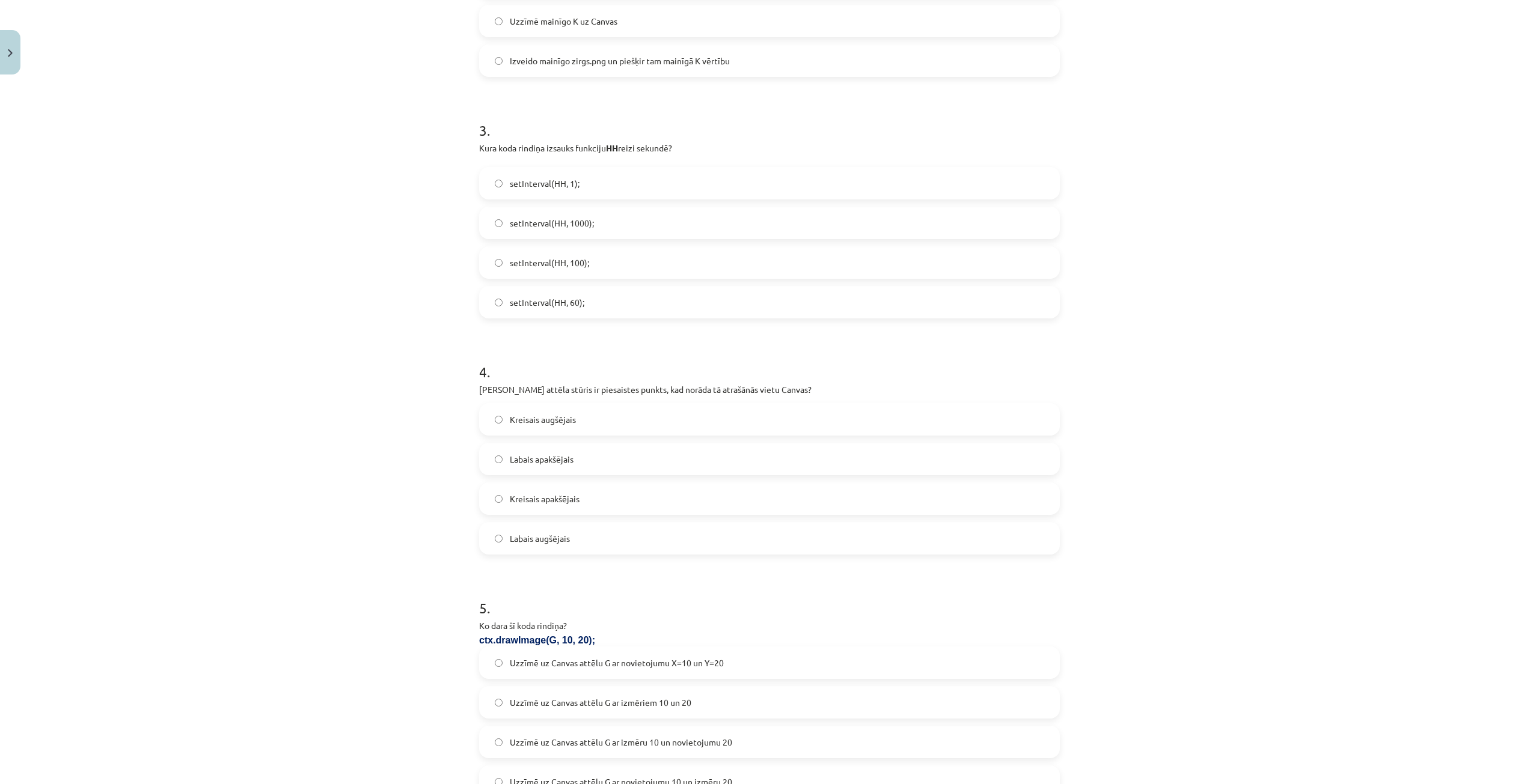
click at [584, 418] on label "Kreisais augšējais" at bounding box center [769, 419] width 578 height 30
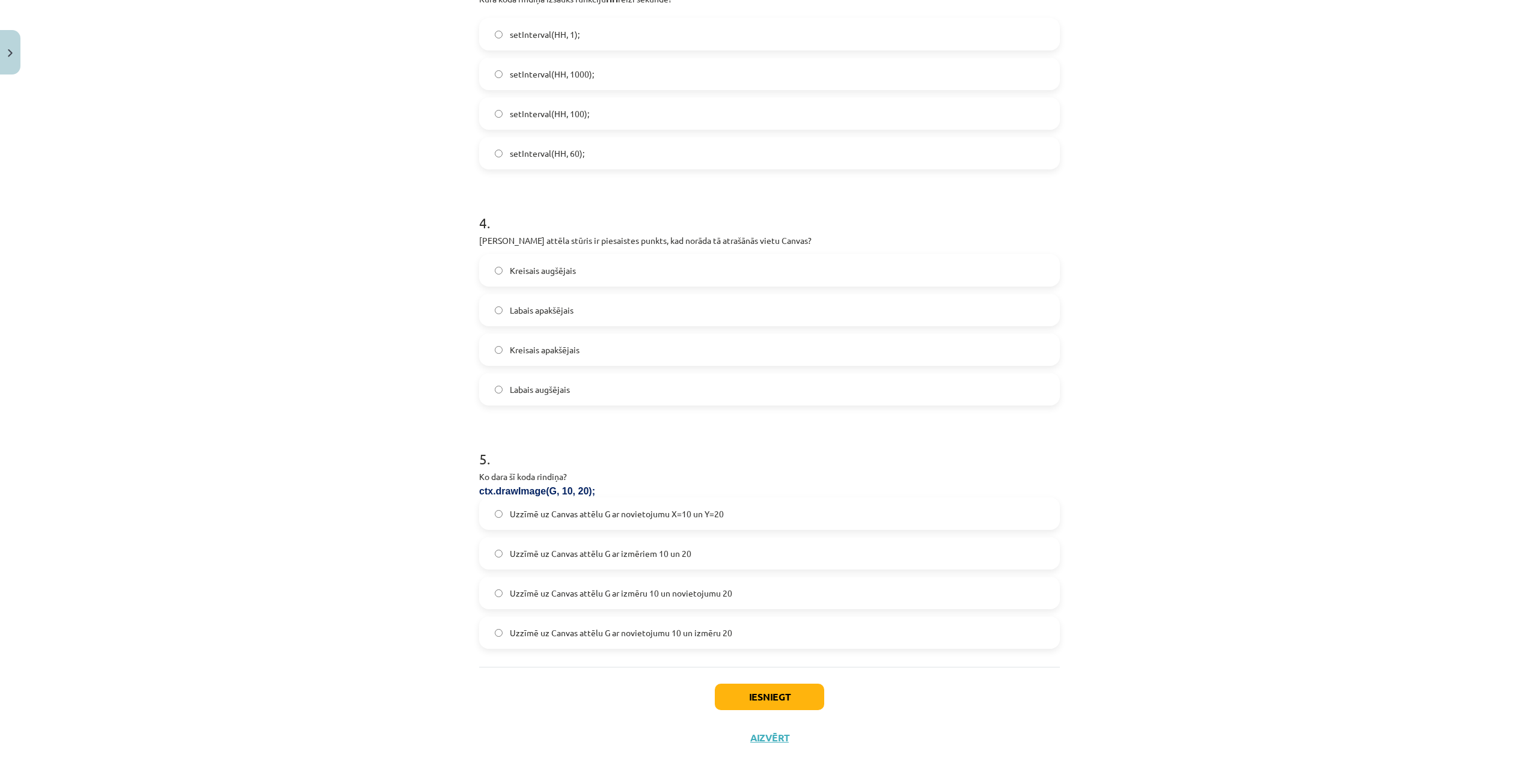
scroll to position [814, 0]
click at [744, 551] on label "Uzzīmē uz Canvas attēlu G ar izmēriem 10 un 20" at bounding box center [769, 549] width 578 height 30
click at [752, 685] on button "Iesniegt" at bounding box center [770, 693] width 109 height 27
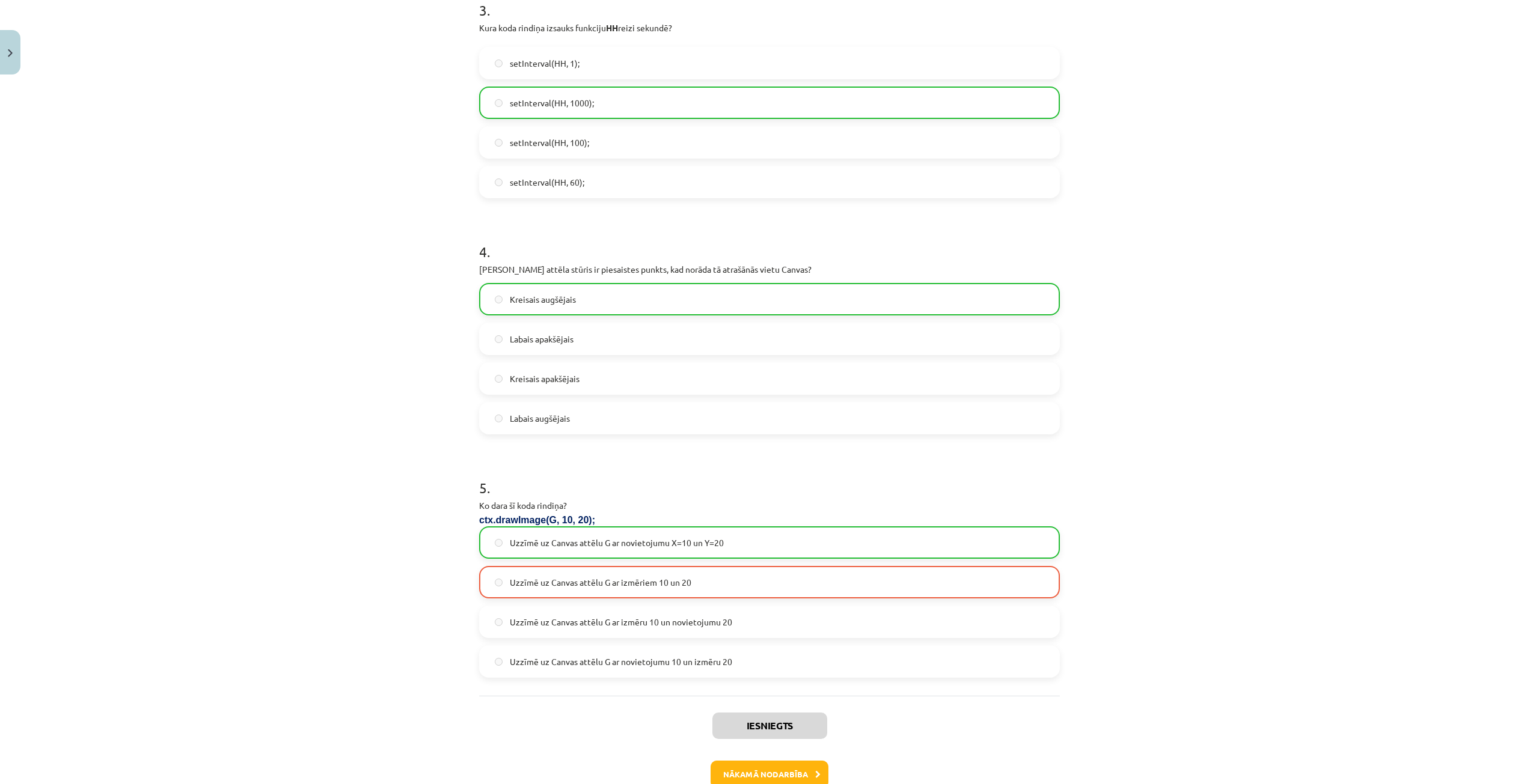
scroll to position [853, 0]
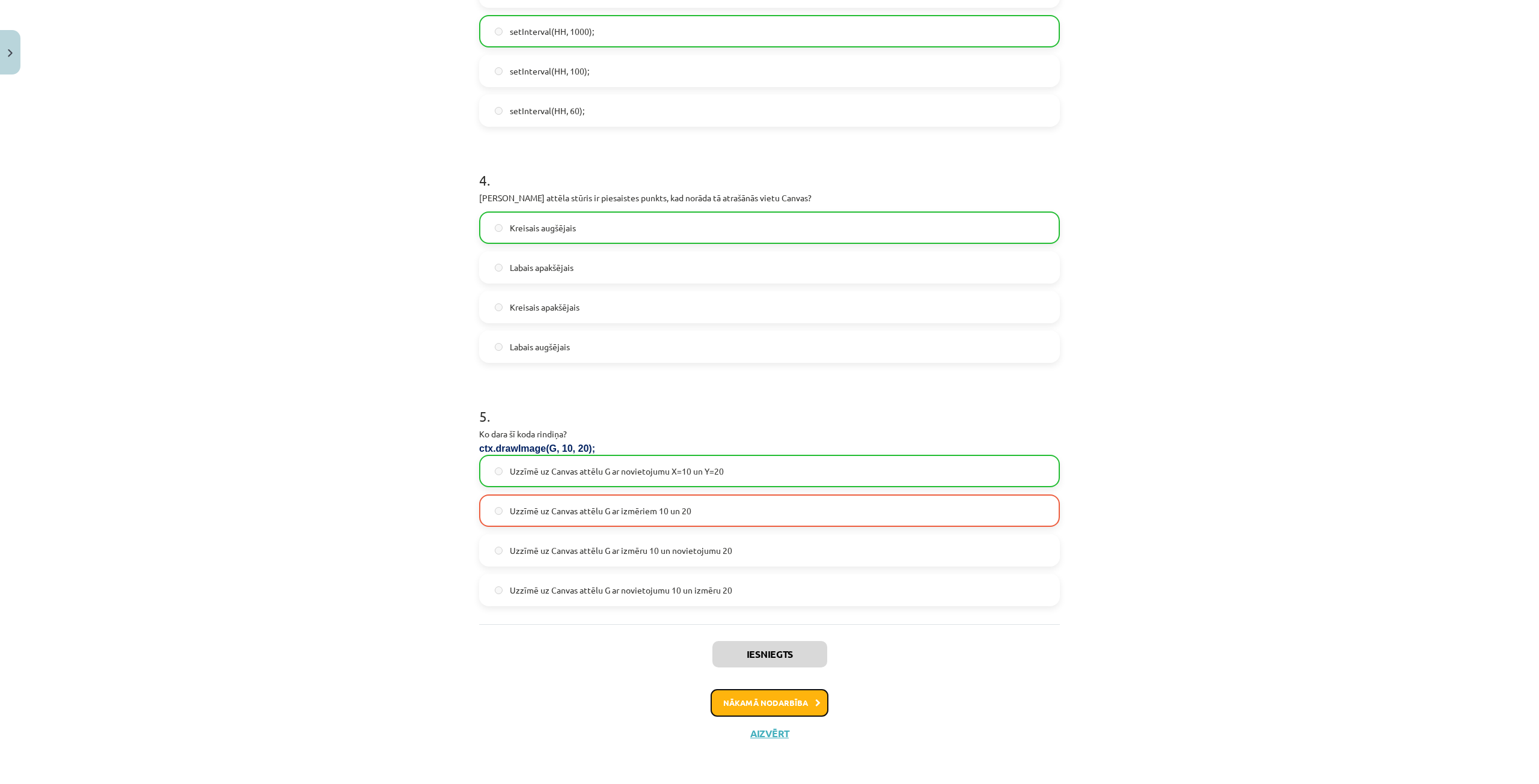
click at [804, 695] on button "Nākamā nodarbība" at bounding box center [770, 703] width 118 height 27
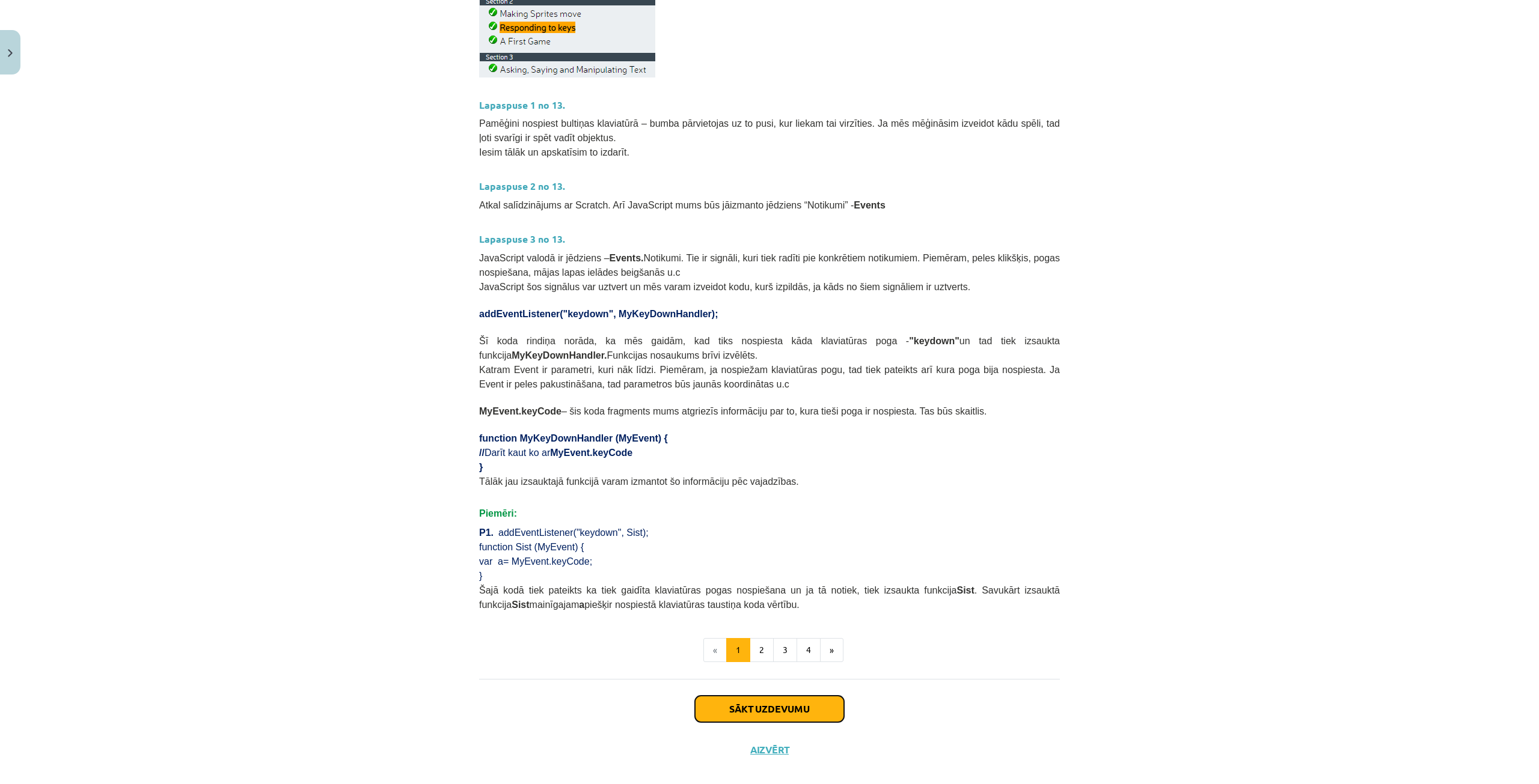
click at [800, 704] on button "Sākt uzdevumu" at bounding box center [770, 709] width 149 height 27
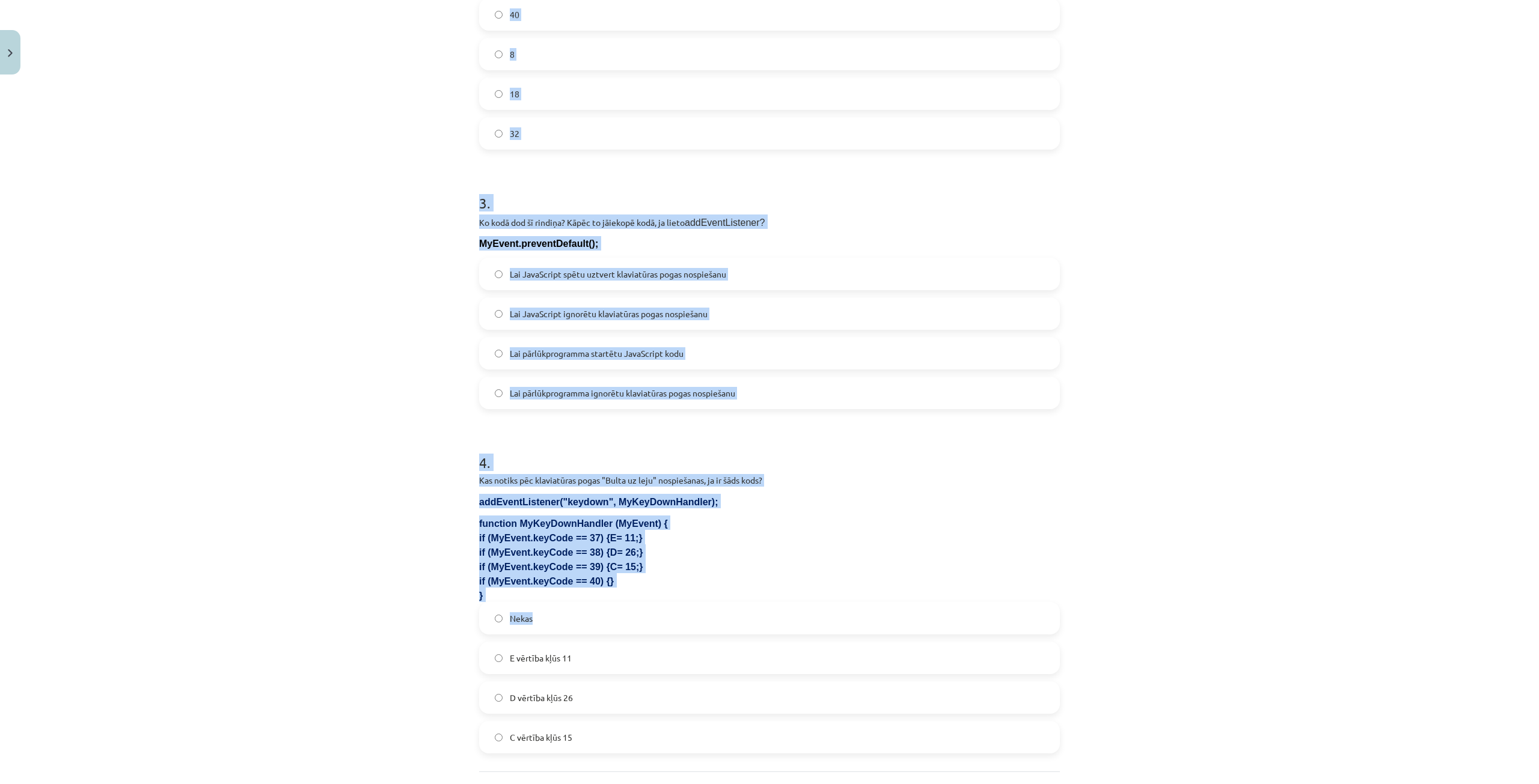
scroll to position [647, 0]
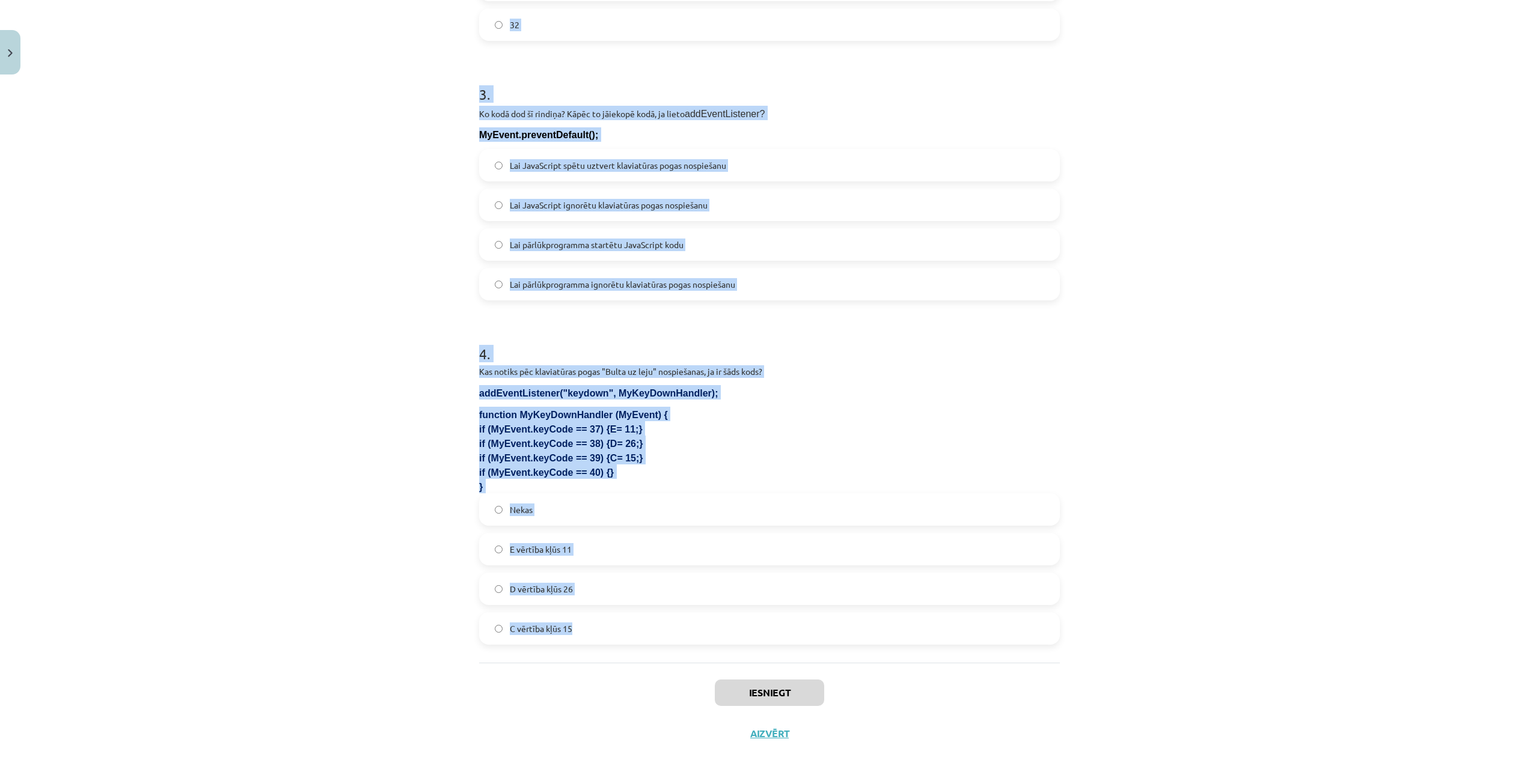
drag, startPoint x: 473, startPoint y: 238, endPoint x: 671, endPoint y: 630, distance: 439.2
click at [671, 630] on div "14 XP Saņemsi Ļoti grūts 77 pilda Apraksts Uzdevums Palīdzība 1 . Kura koda rin…" at bounding box center [770, 93] width 595 height 1321
copy form "8 . Lore ipsu dolorsi ame consectetur adipi elitseddoei tempori utlabore Etdo ?…"
click at [325, 459] on div "Mācību tēma: Datorikas 9. klases 1. ieskaites mācību materiāls #5 3. Tēma - Kla…" at bounding box center [770, 392] width 1539 height 784
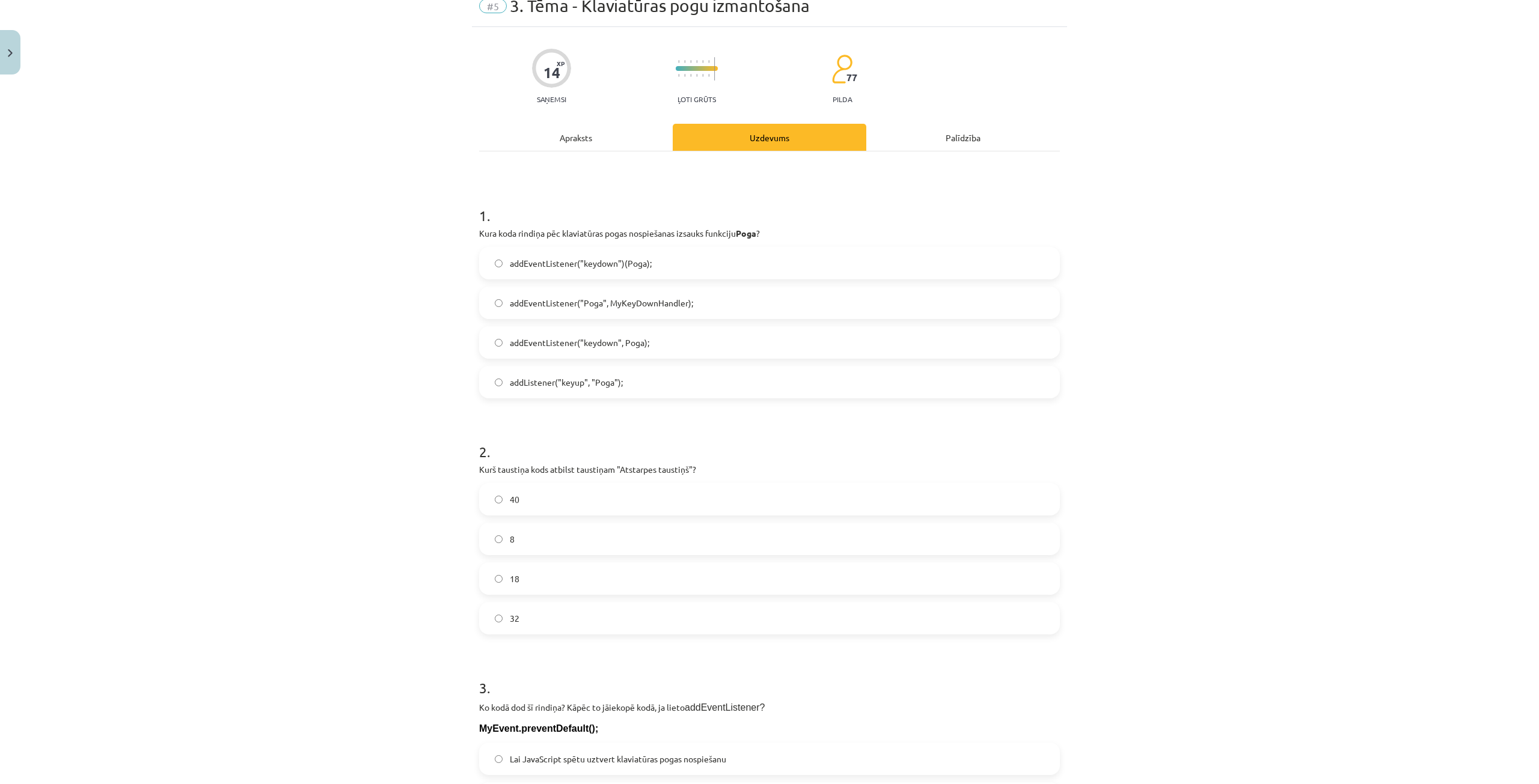
scroll to position [0, 0]
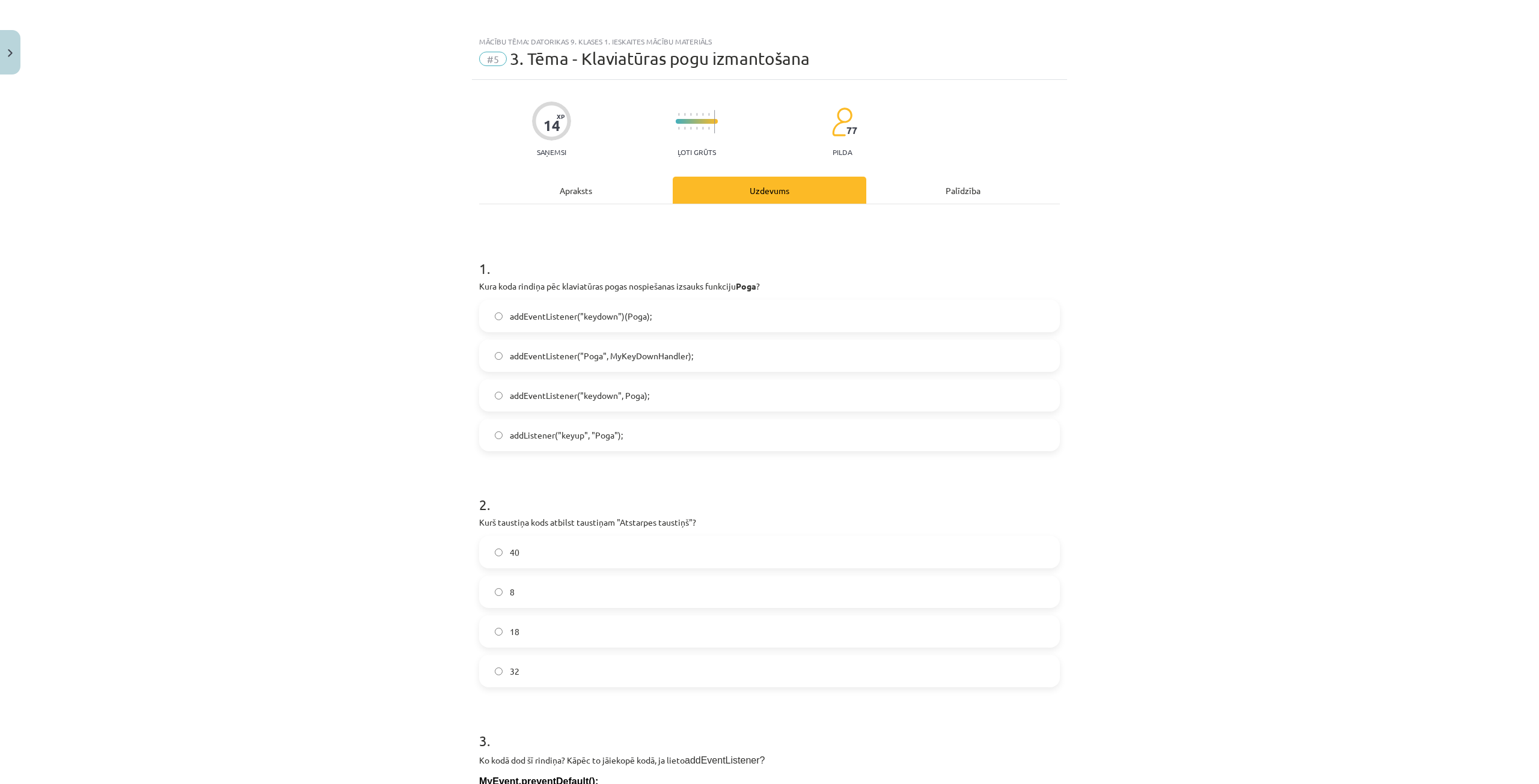
click at [666, 315] on label "addEventListener("keydown")(Poga);" at bounding box center [769, 316] width 578 height 30
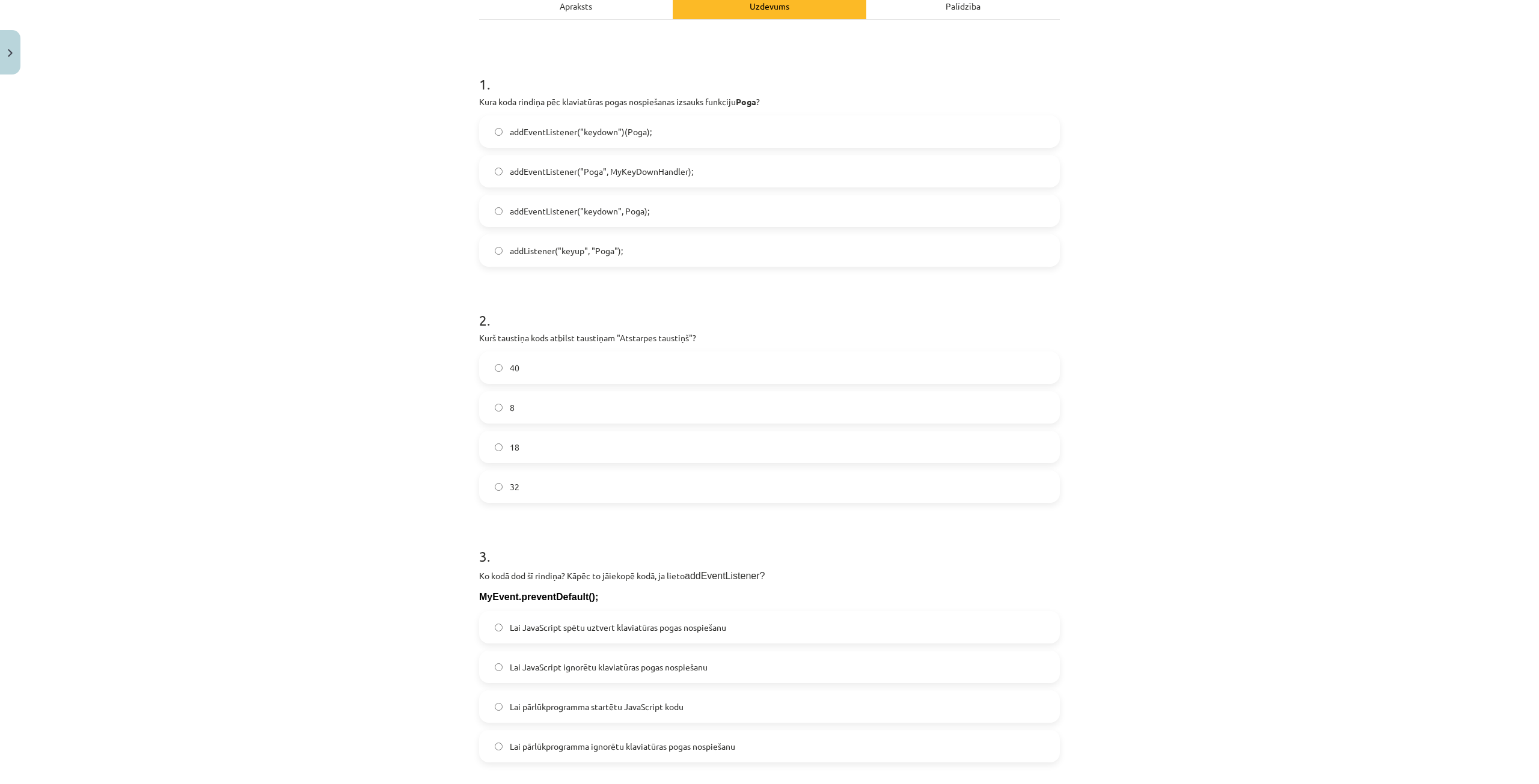
scroll to position [300, 0]
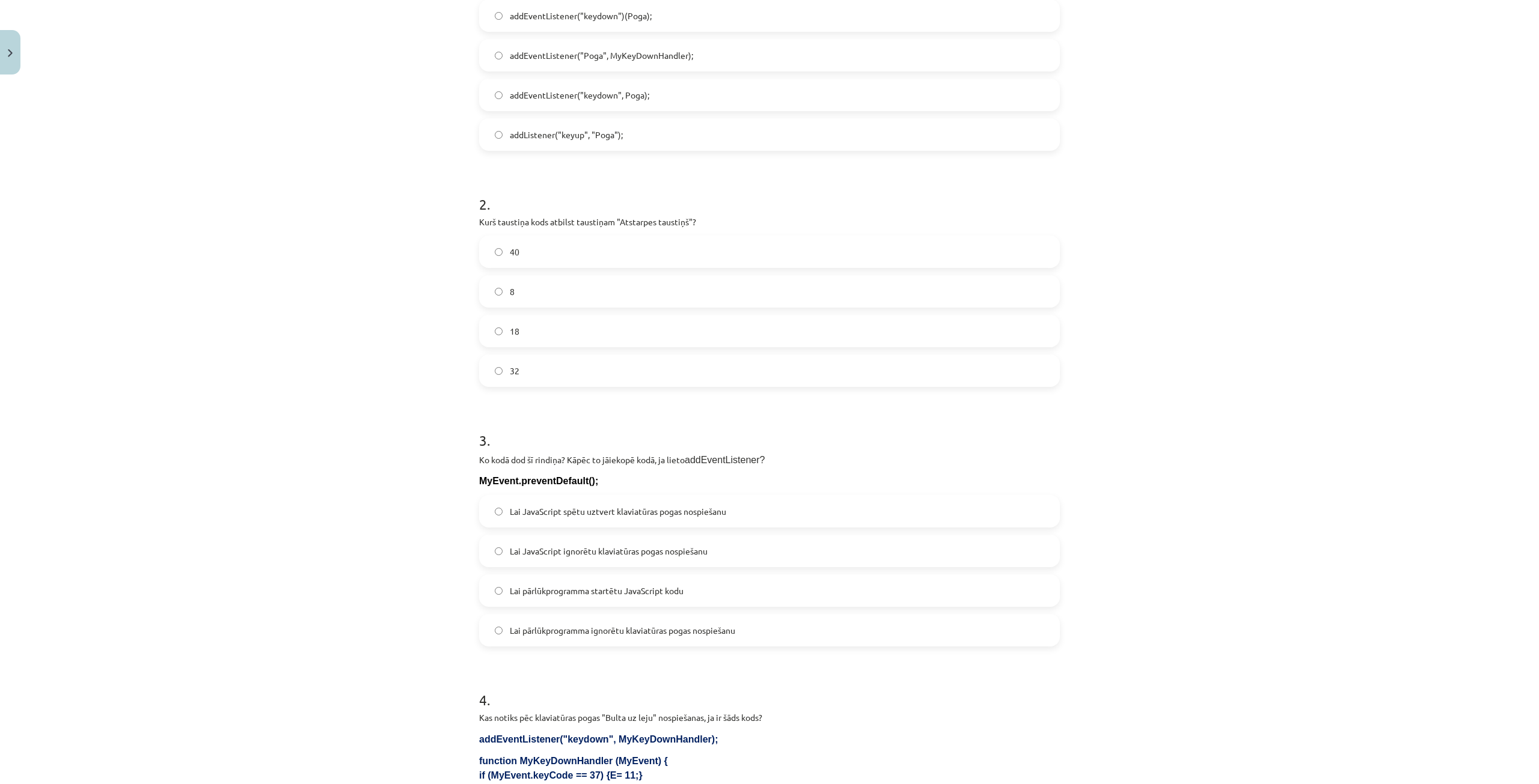
click at [577, 367] on label "32" at bounding box center [769, 371] width 578 height 30
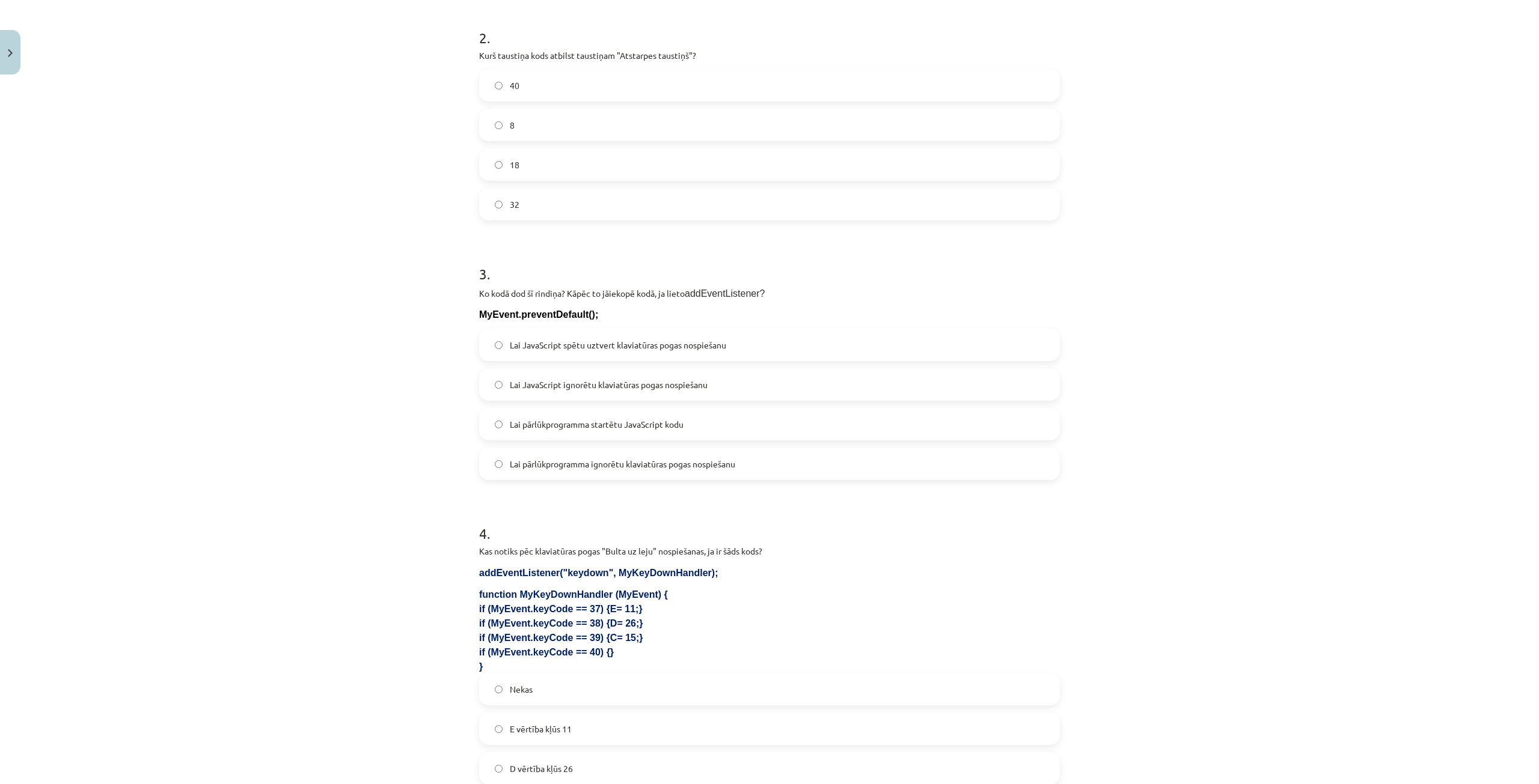
scroll to position [481, 0]
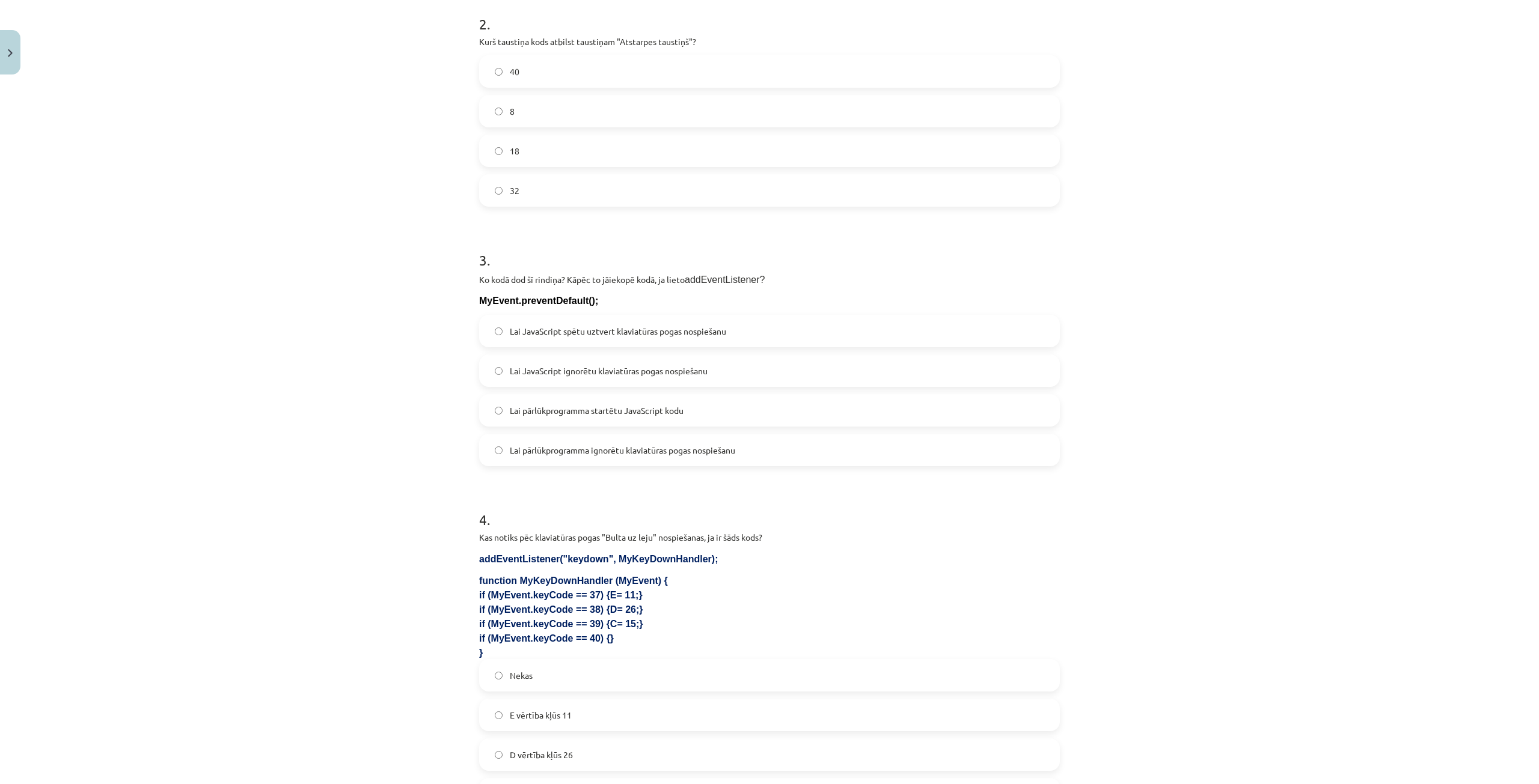
click at [736, 450] on label "Lai pārlūkprogramma ignorētu klaviatūras pogas nospiešanu" at bounding box center [769, 450] width 578 height 30
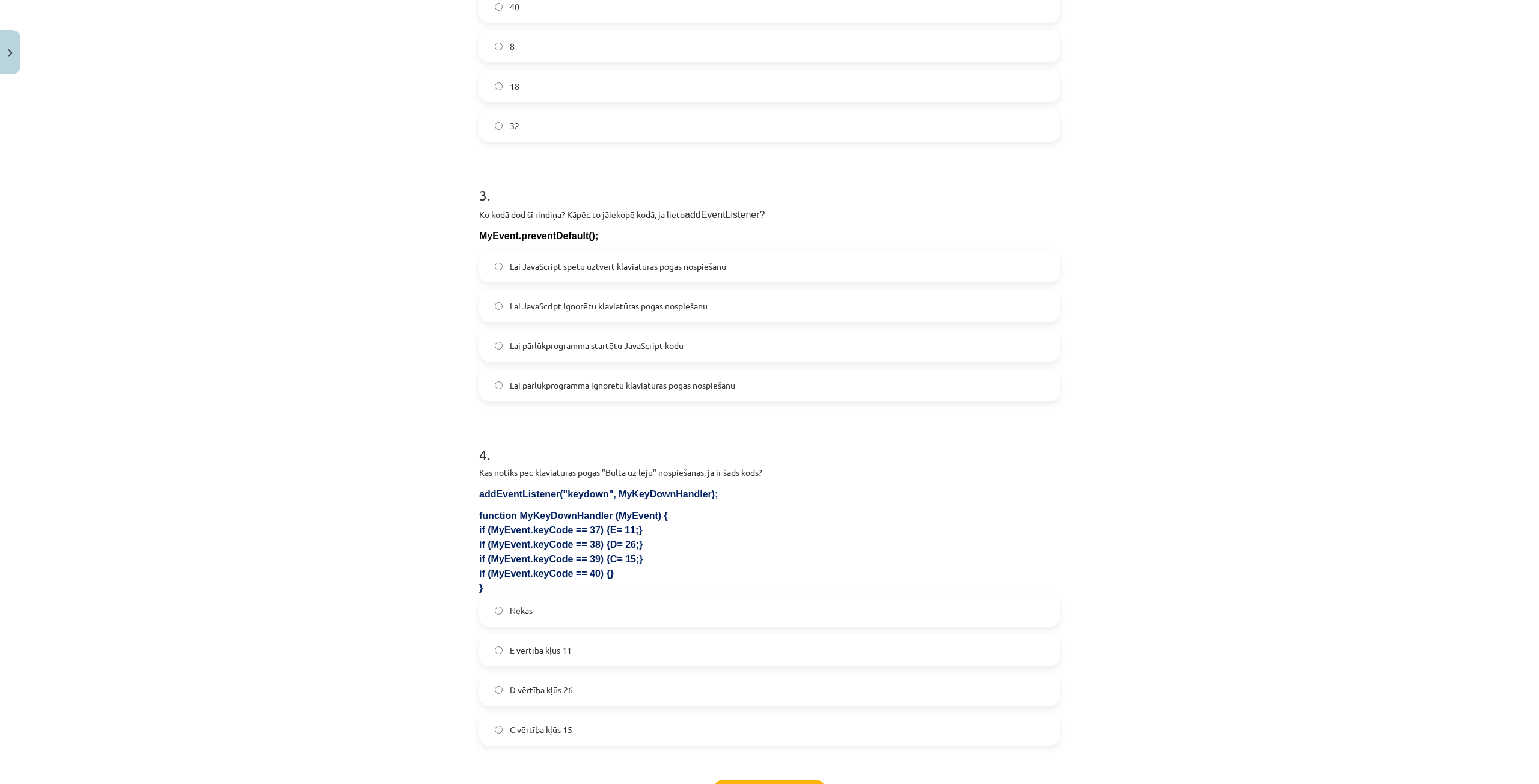
scroll to position [647, 0]
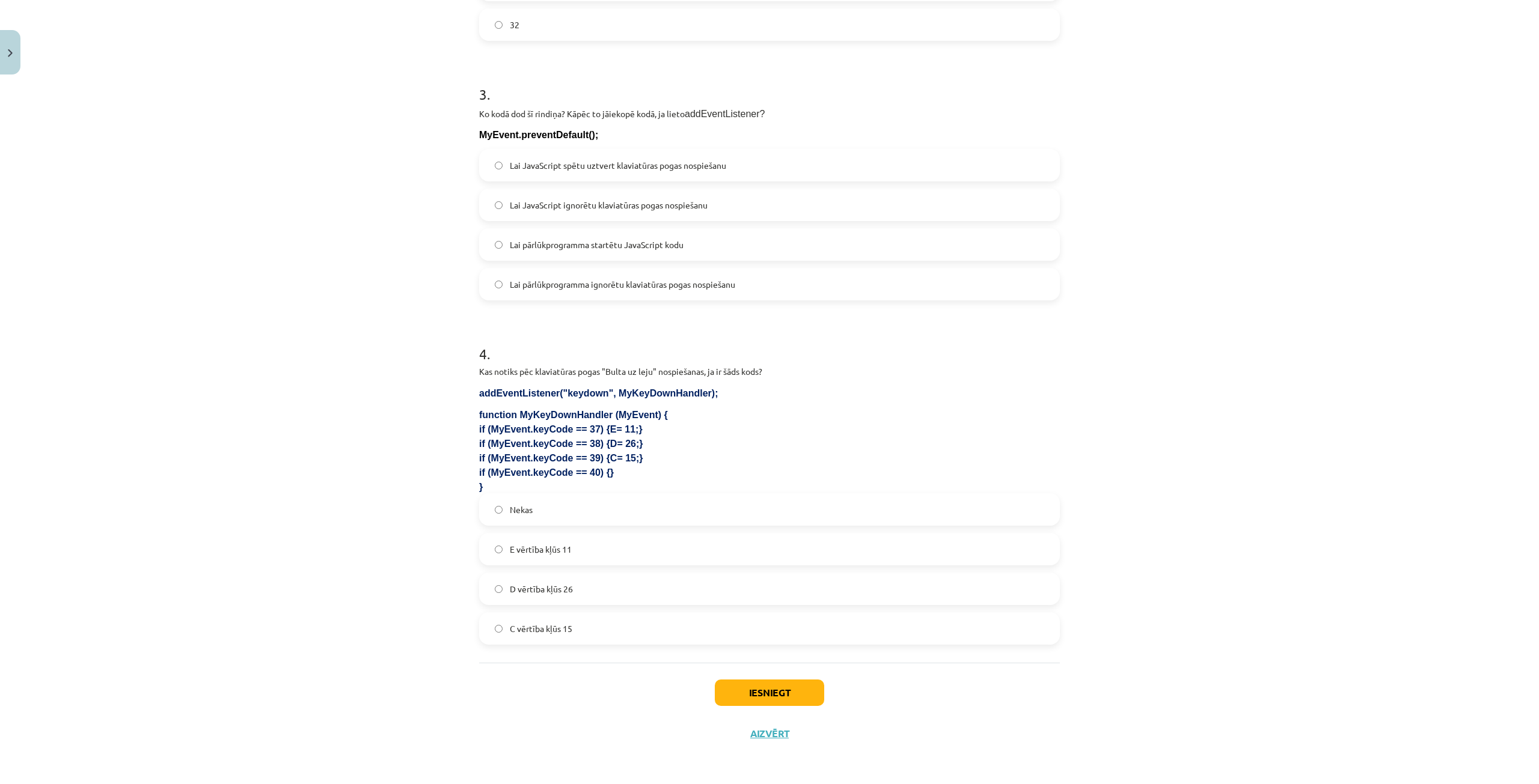
click at [594, 519] on label "Nekas" at bounding box center [769, 509] width 578 height 30
click at [764, 700] on button "Iesniegt" at bounding box center [770, 693] width 109 height 27
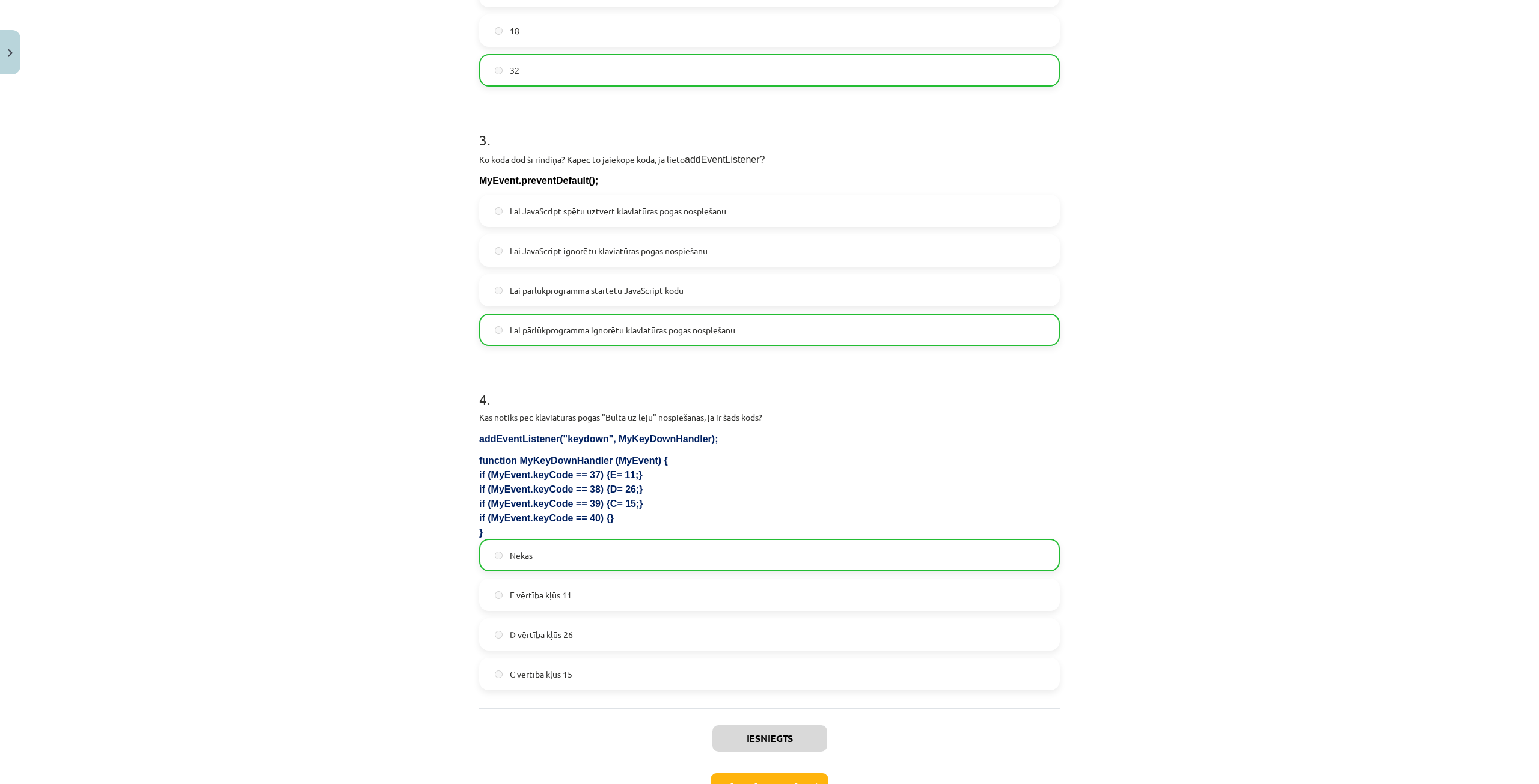
scroll to position [685, 0]
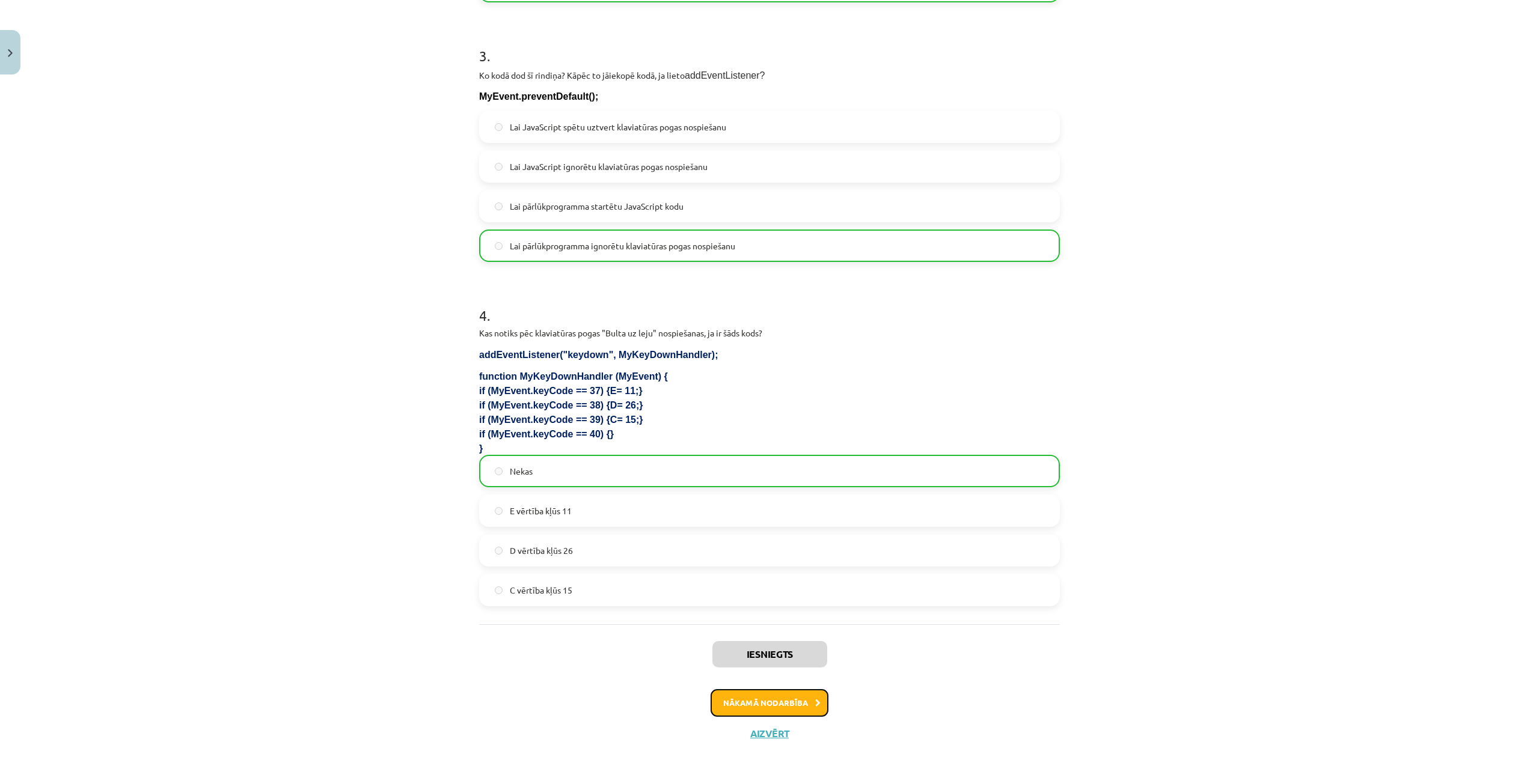
click at [803, 705] on button "Nākamā nodarbība" at bounding box center [770, 703] width 118 height 27
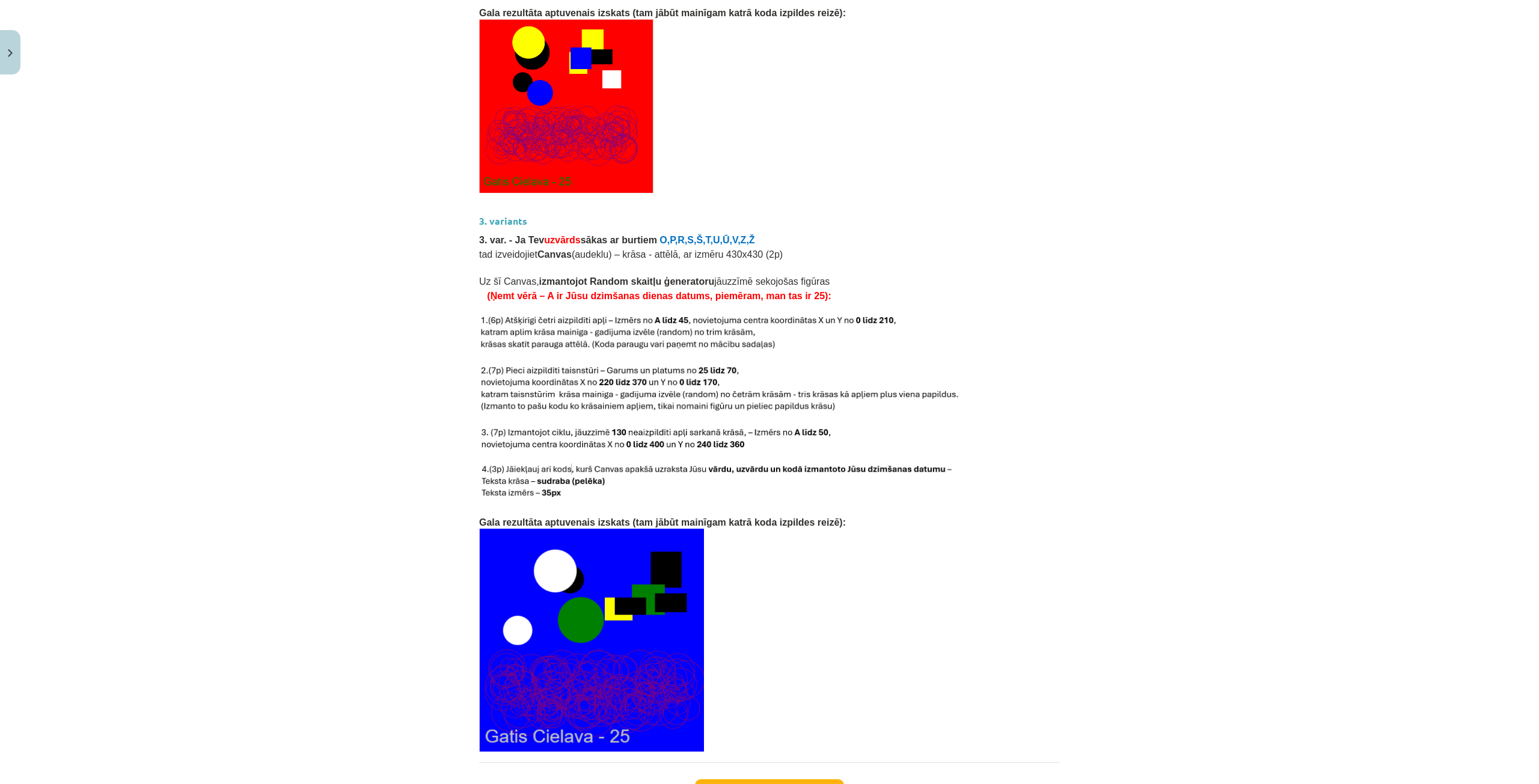
scroll to position [2217, 0]
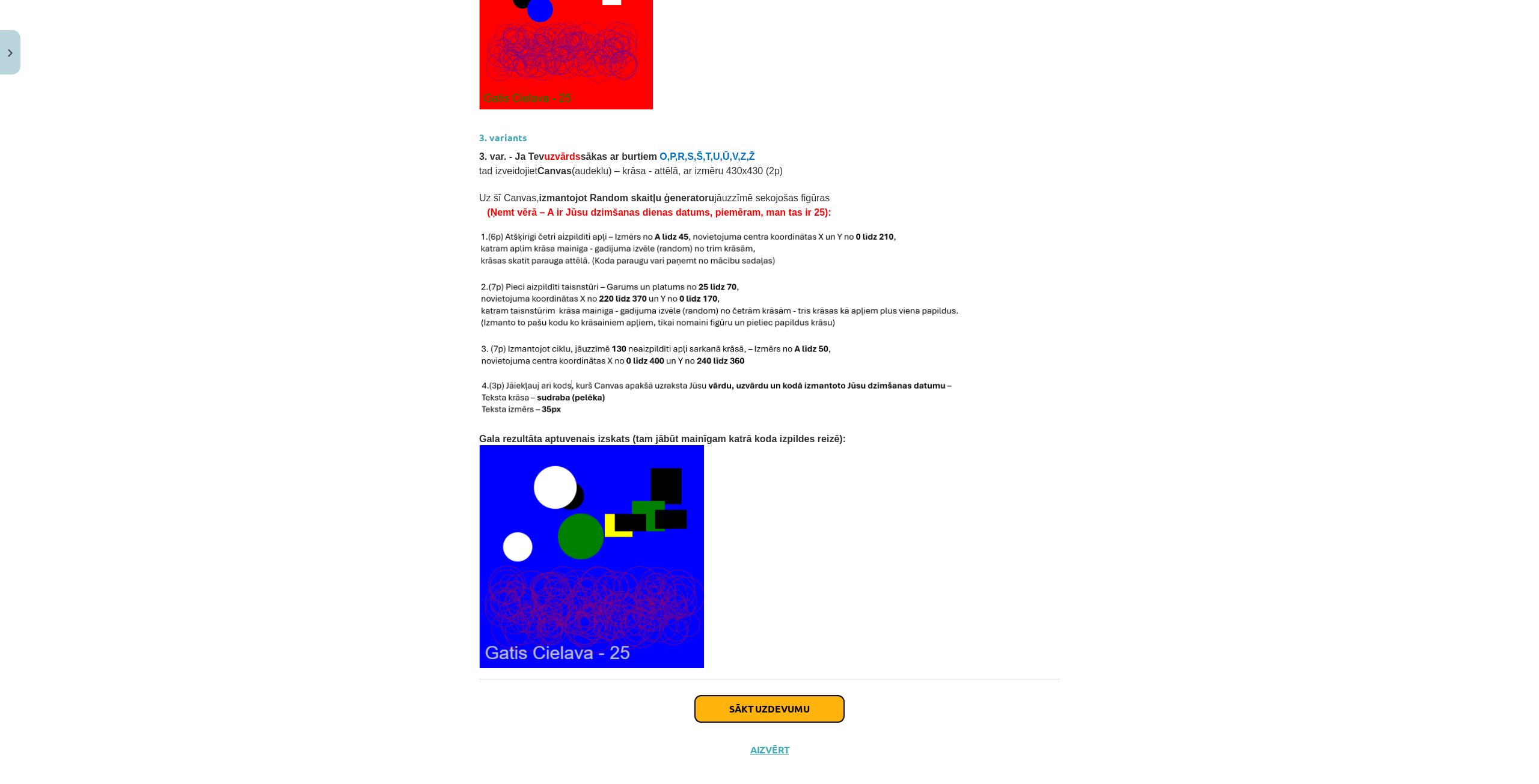
click at [808, 696] on button "Sākt uzdevumu" at bounding box center [770, 709] width 149 height 27
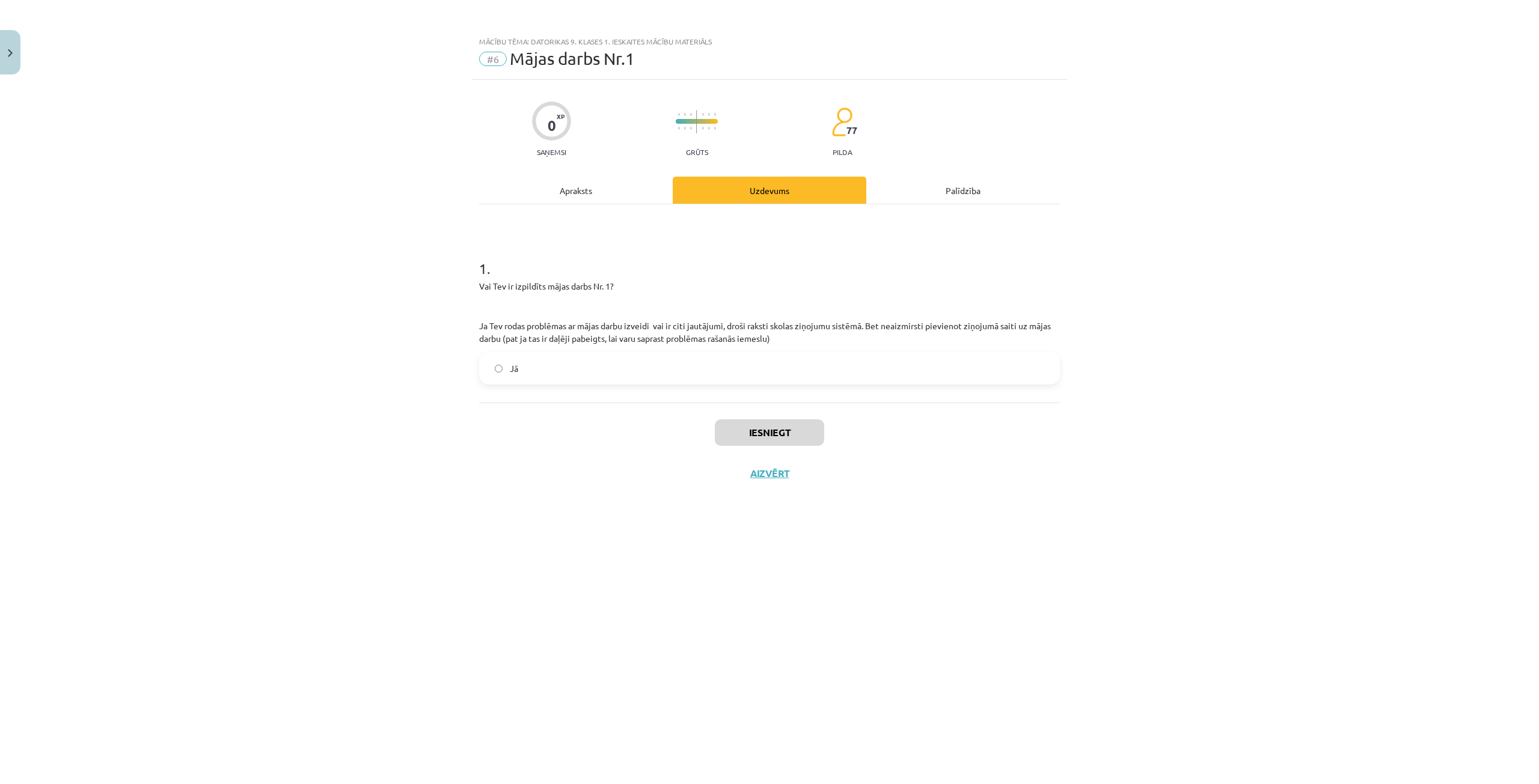
click at [562, 381] on label "Jā" at bounding box center [769, 368] width 578 height 30
click at [744, 430] on button "Iesniegt" at bounding box center [770, 433] width 109 height 27
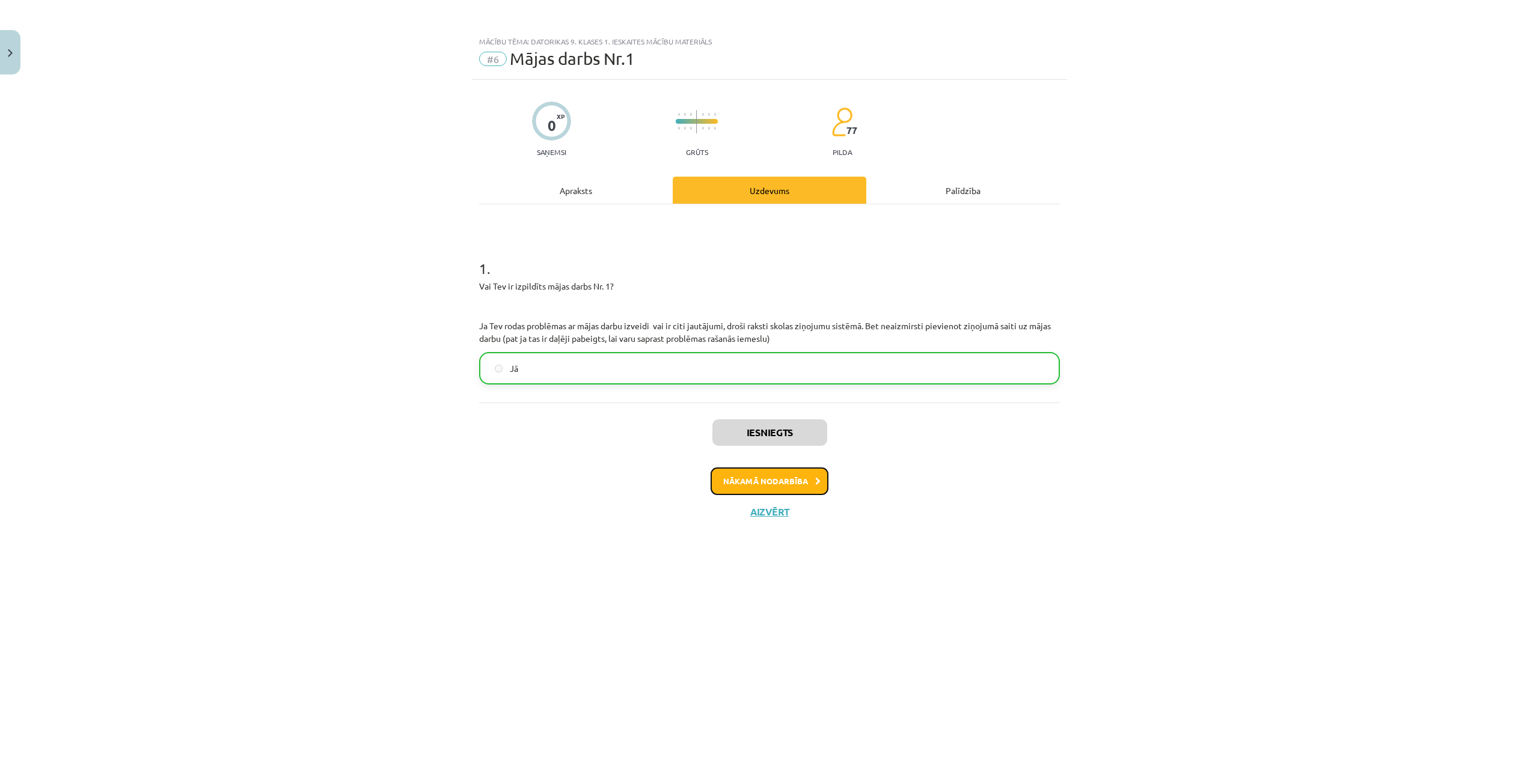
click at [767, 476] on button "Nākamā nodarbība" at bounding box center [770, 481] width 118 height 27
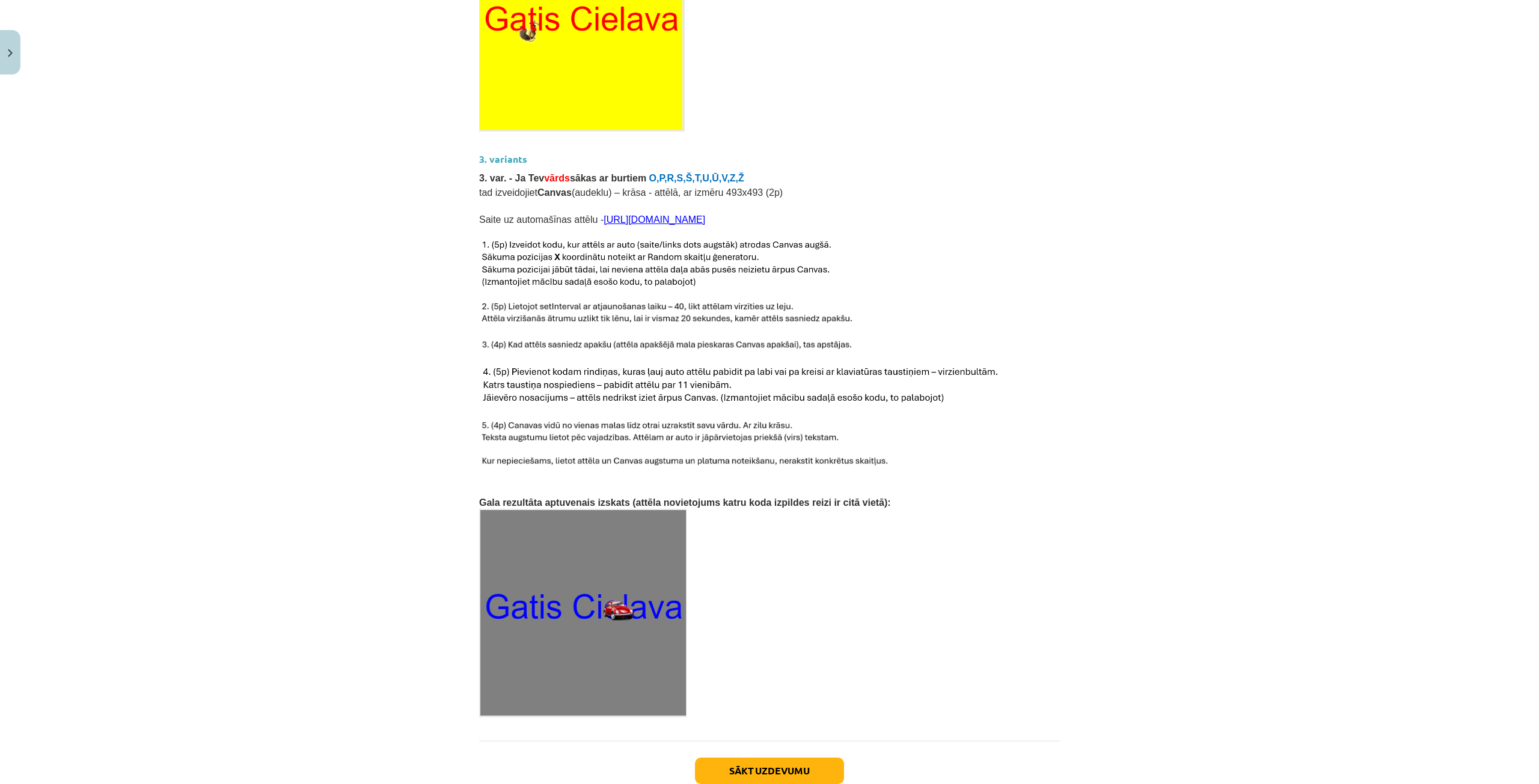
scroll to position [1545, 0]
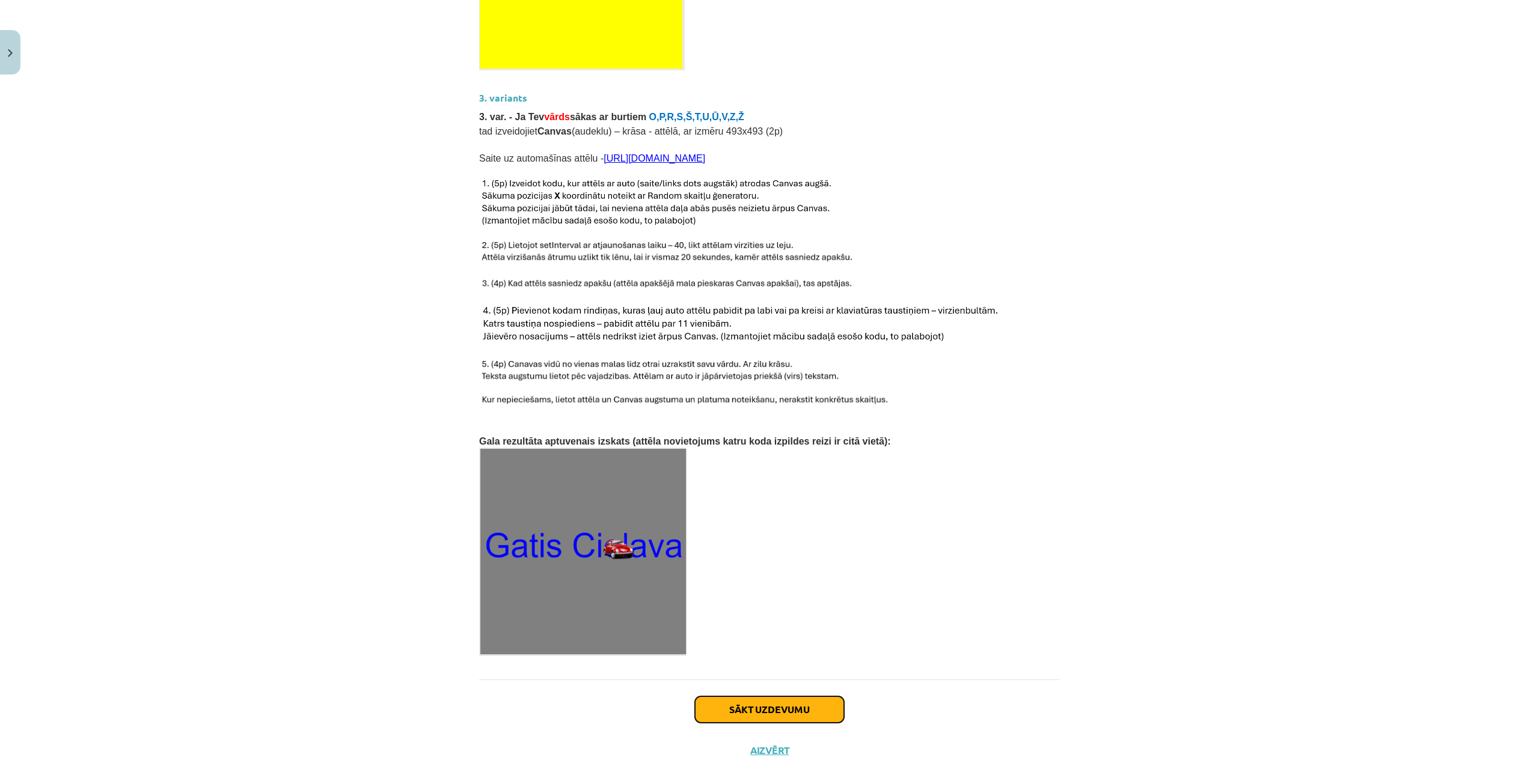
click at [775, 696] on button "Sākt uzdevumu" at bounding box center [770, 709] width 149 height 27
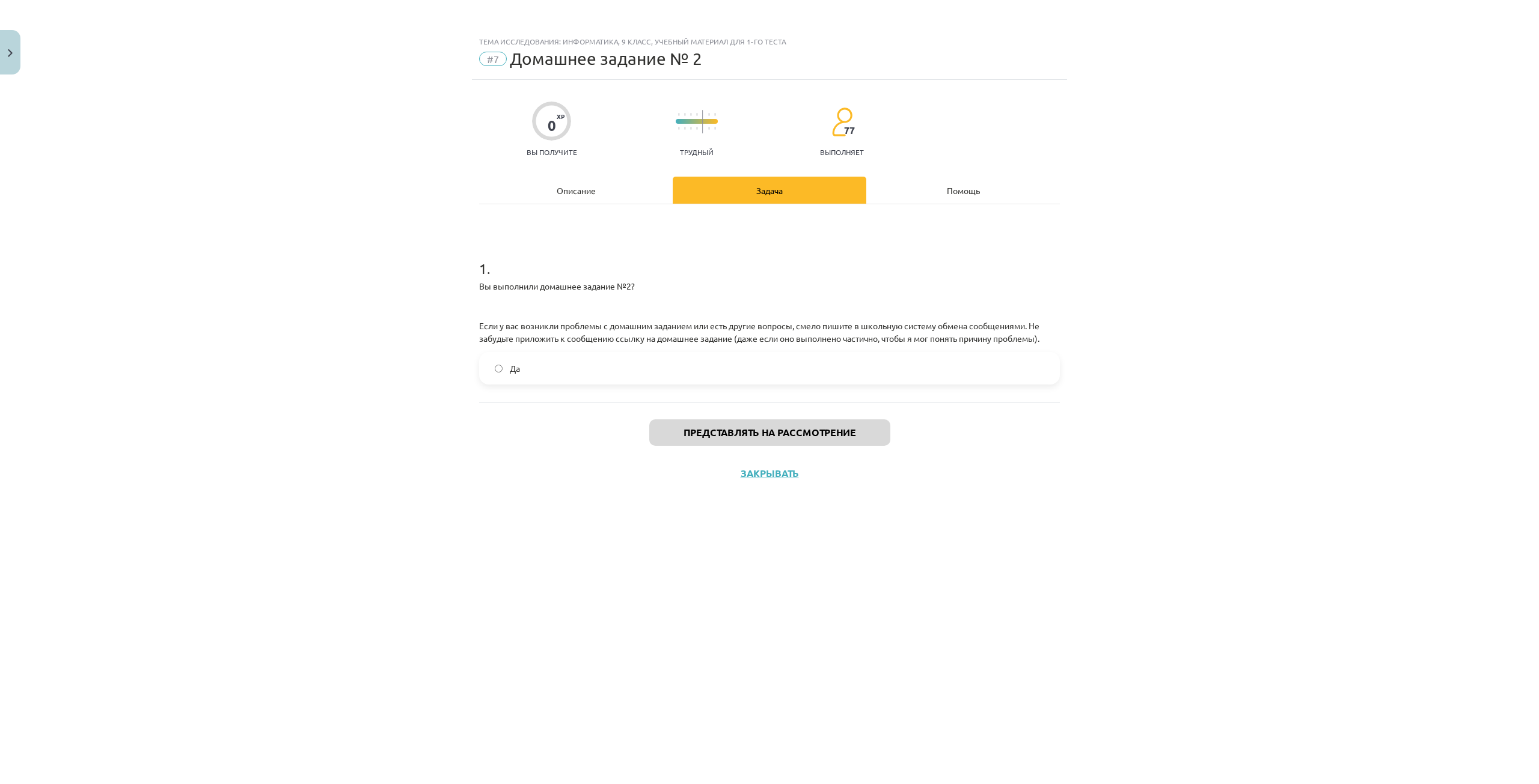
click at [928, 361] on label "Да" at bounding box center [769, 368] width 578 height 30
click at [880, 422] on button "Представлять на рассмотрение" at bounding box center [770, 433] width 241 height 27
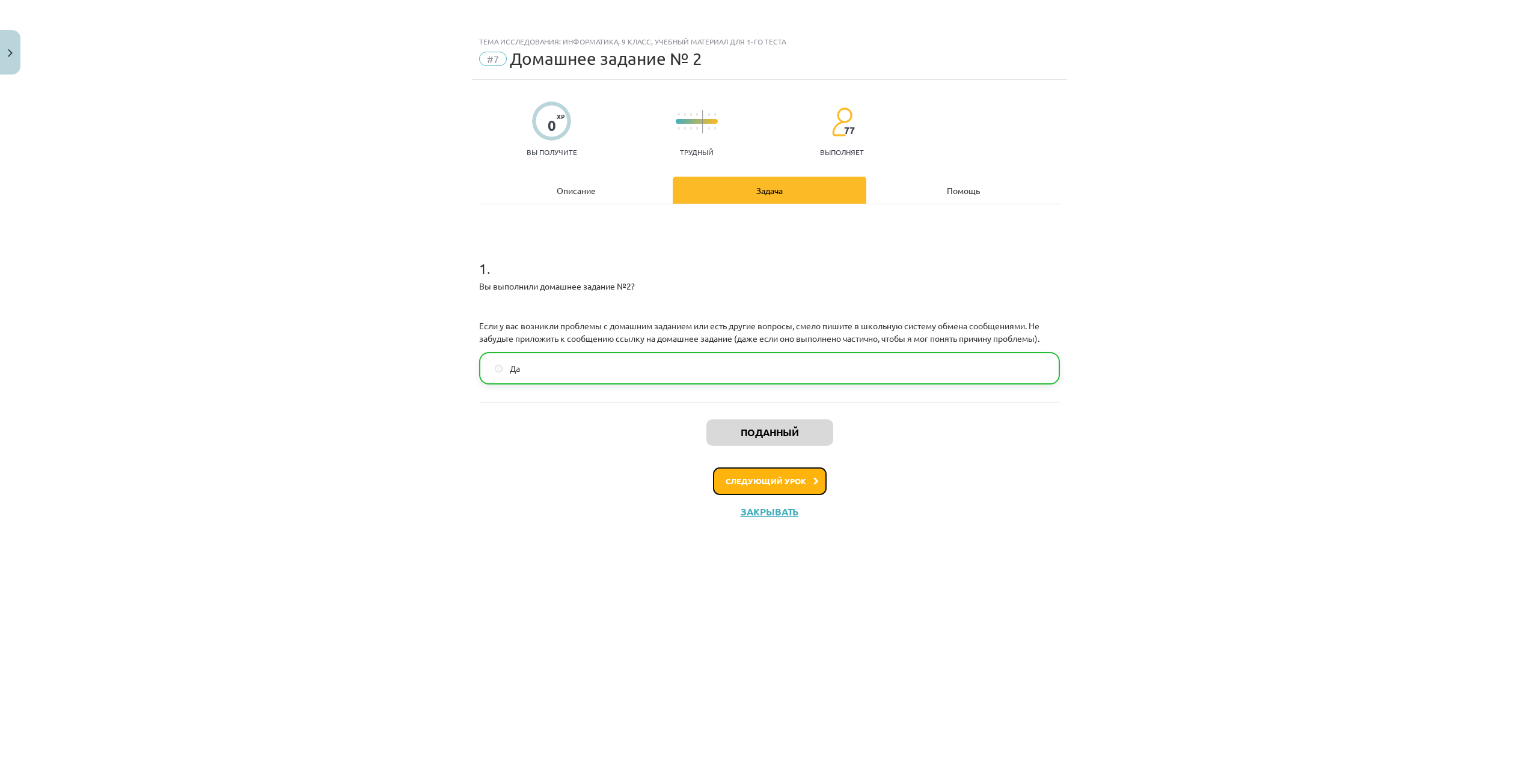
click at [824, 484] on button "Следующий урок" at bounding box center [770, 481] width 114 height 27
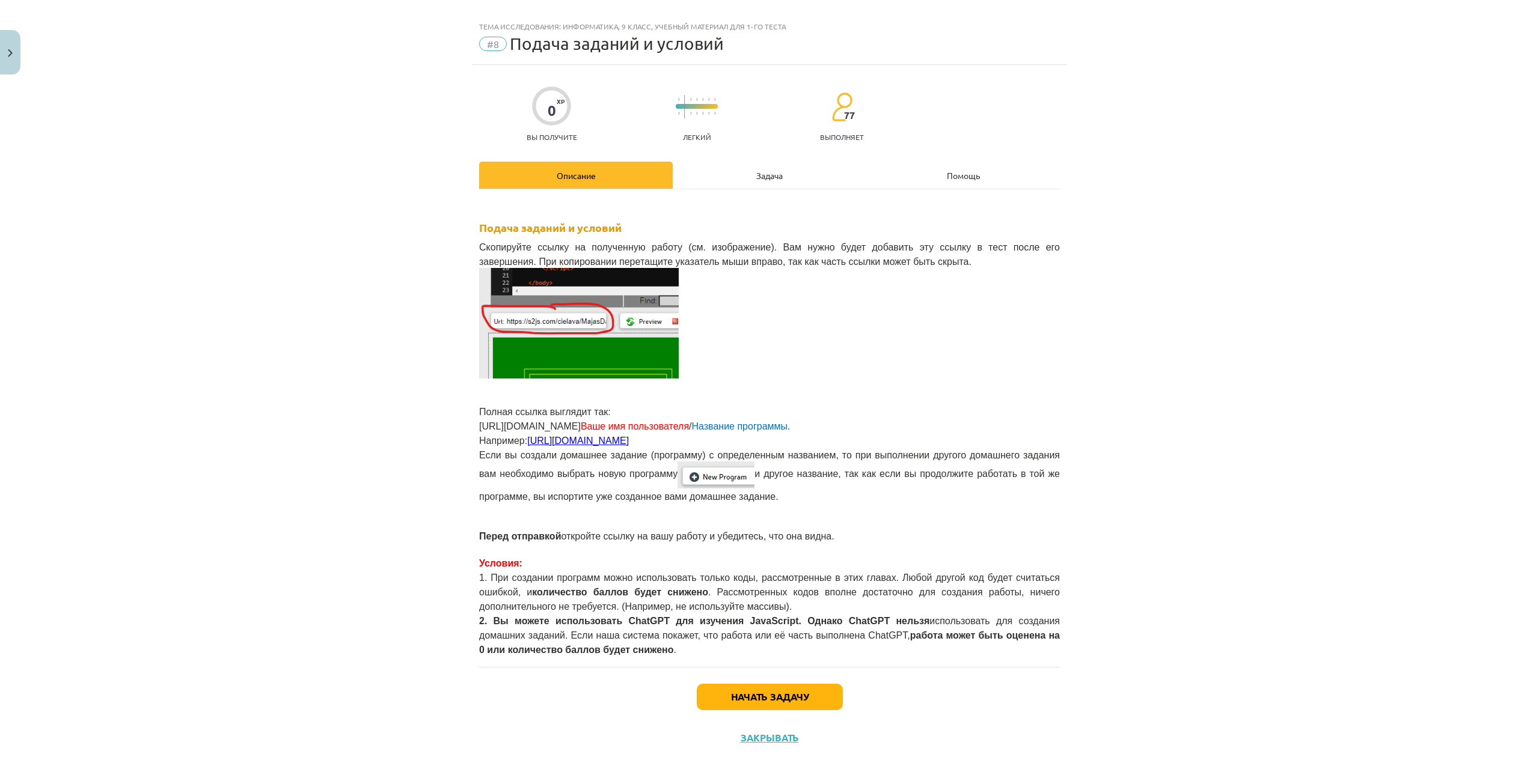
scroll to position [19, 0]
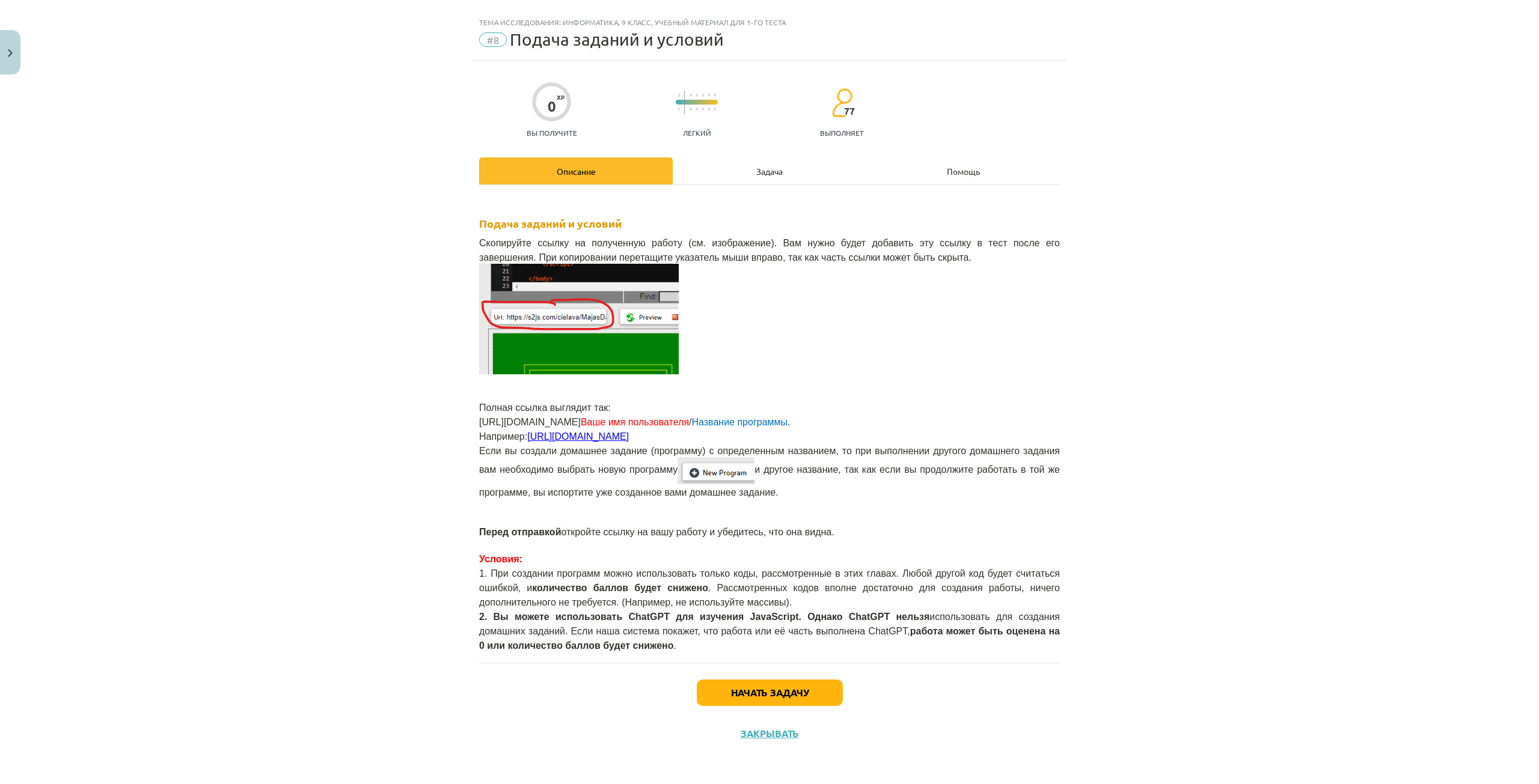
click at [583, 311] on img at bounding box center [579, 319] width 199 height 111
click at [764, 692] on font "Начать задачу" at bounding box center [770, 692] width 78 height 13
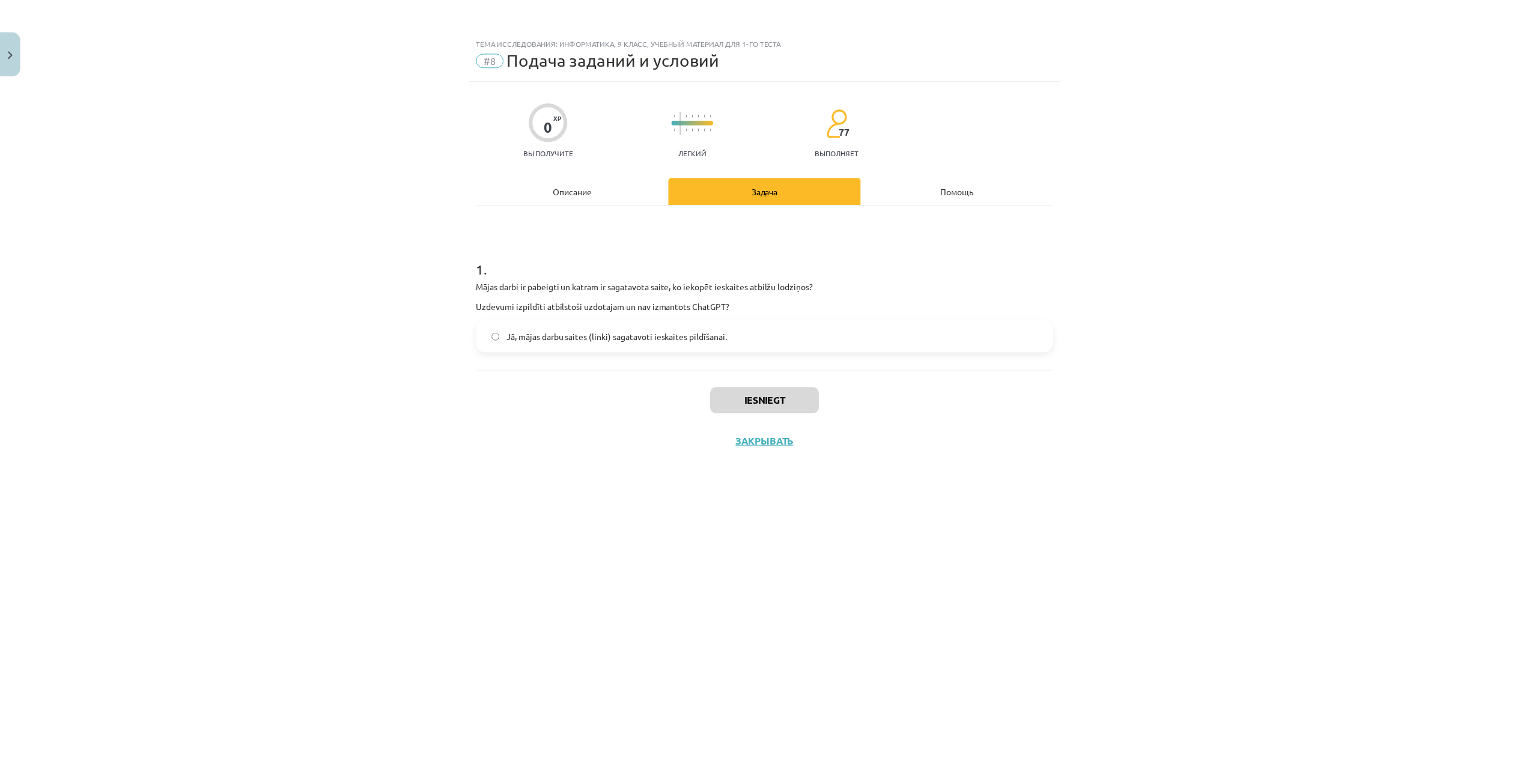
scroll to position [0, 0]
click at [744, 439] on font "Закрывать" at bounding box center [769, 440] width 58 height 13
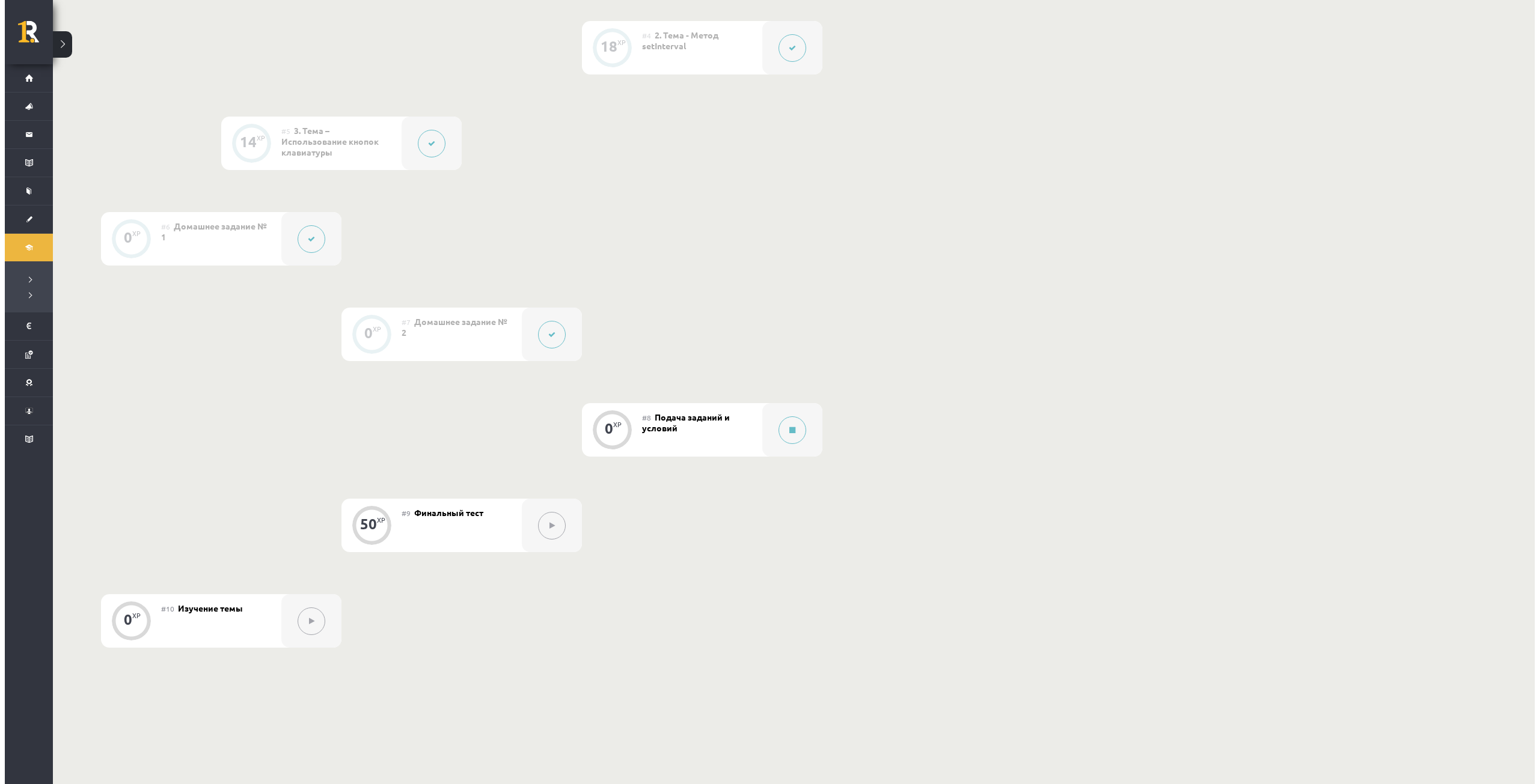
scroll to position [526, 0]
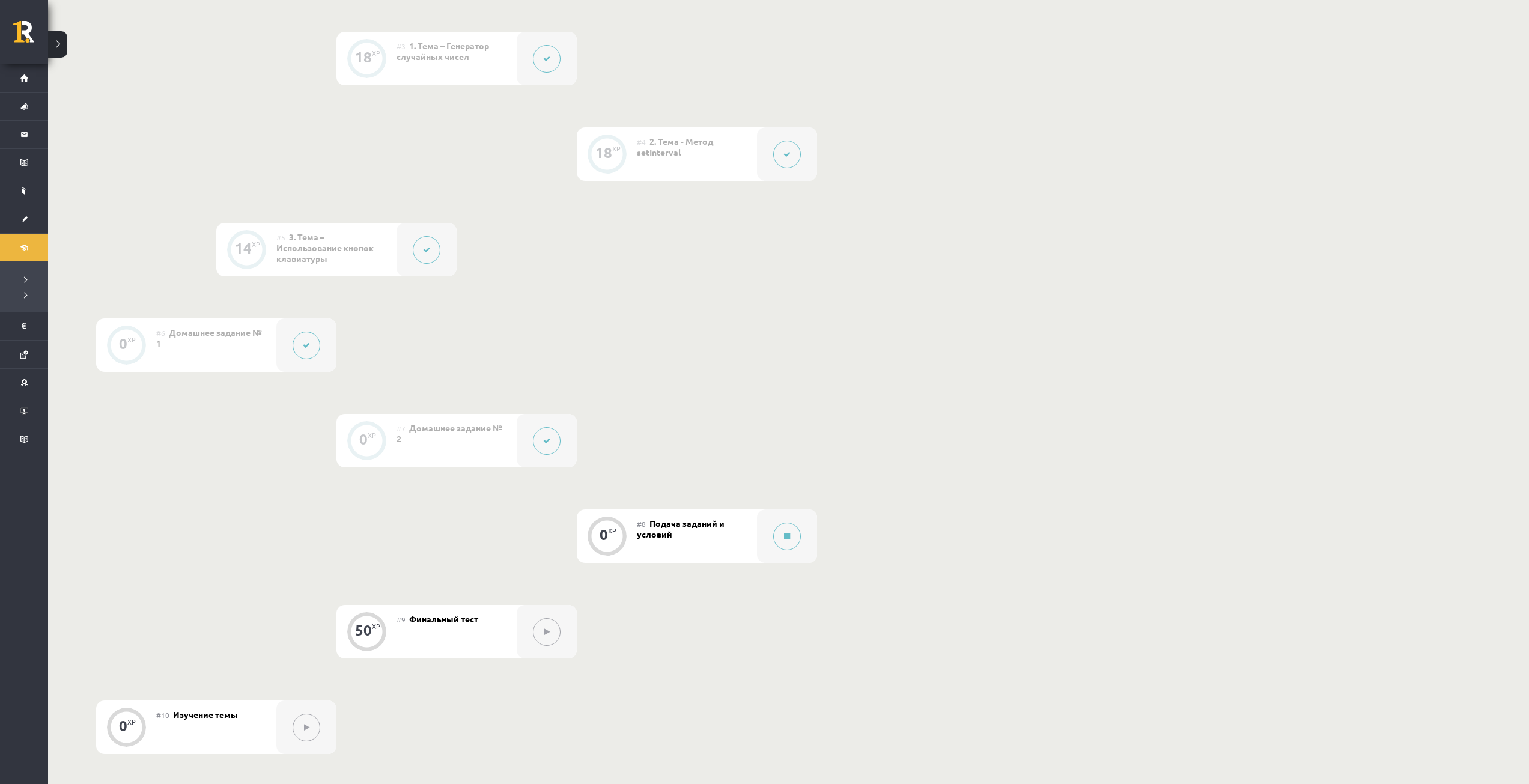
click at [315, 345] on button at bounding box center [306, 345] width 27 height 27
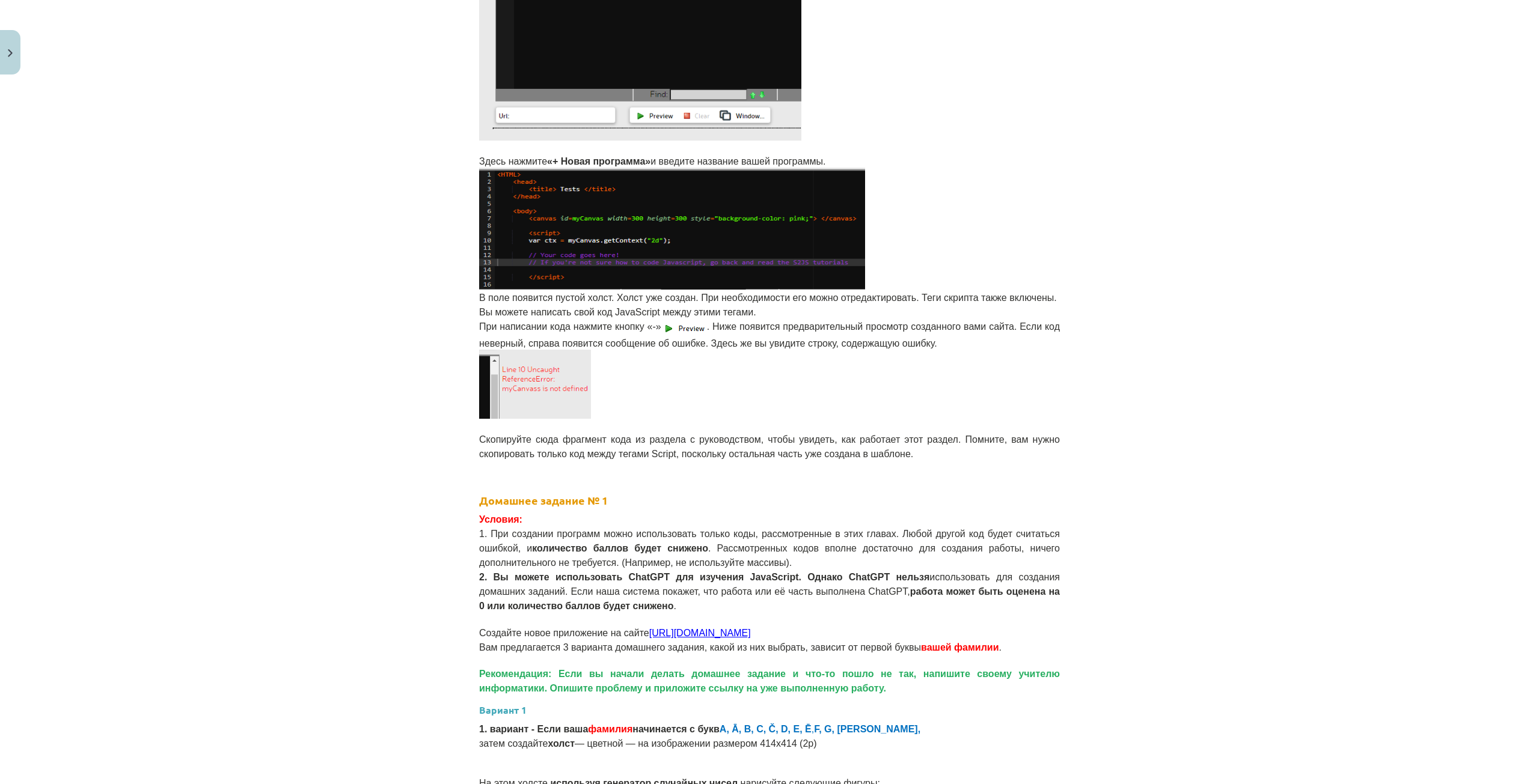
scroll to position [601, 0]
